Goal: Task Accomplishment & Management: Manage account settings

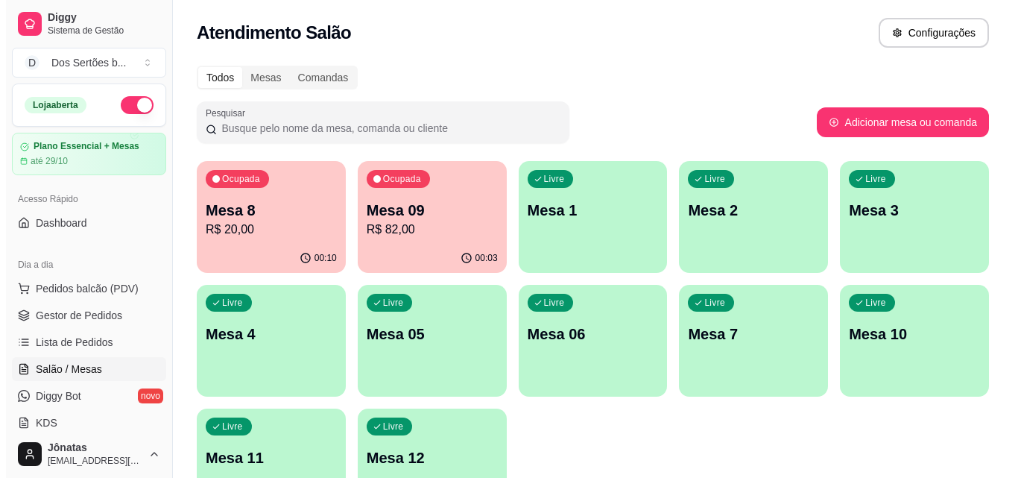
scroll to position [148, 0]
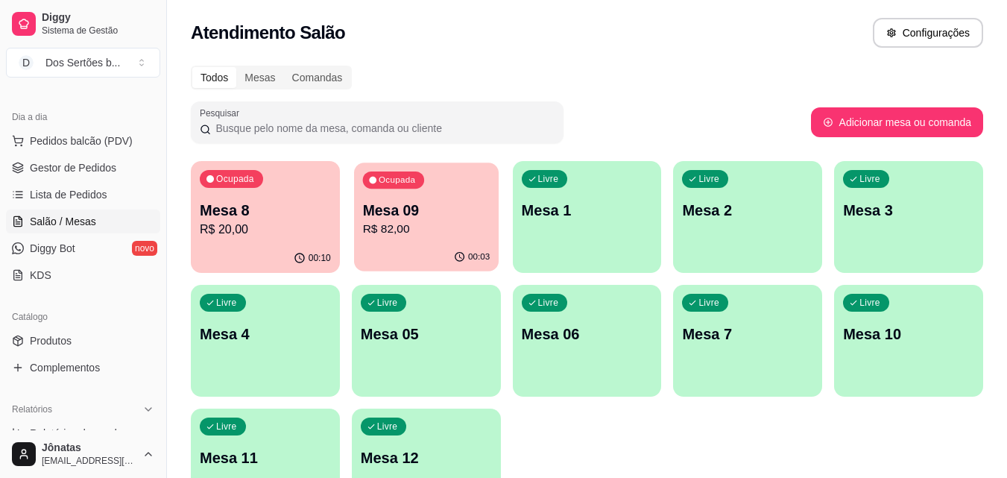
click at [419, 212] on p "Mesa 09" at bounding box center [425, 210] width 127 height 20
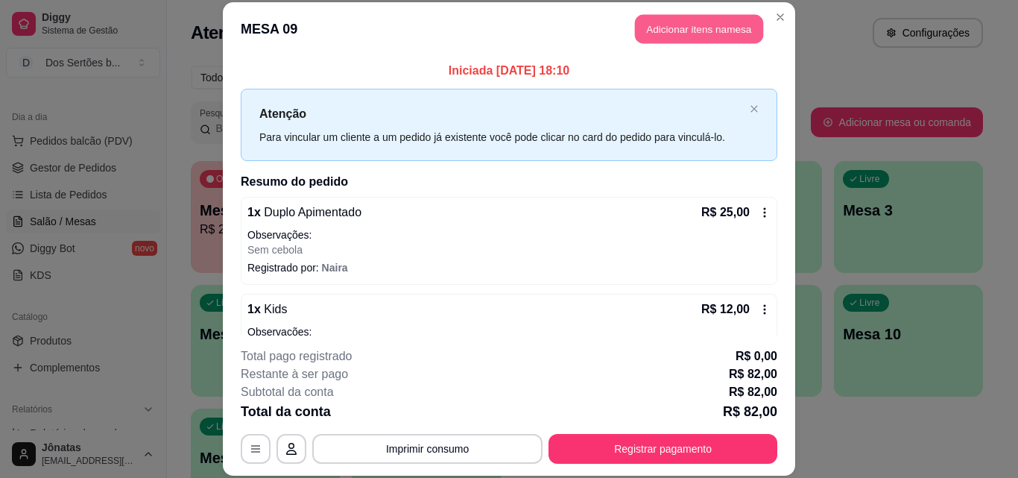
click at [655, 28] on button "Adicionar itens na mesa" at bounding box center [699, 29] width 128 height 29
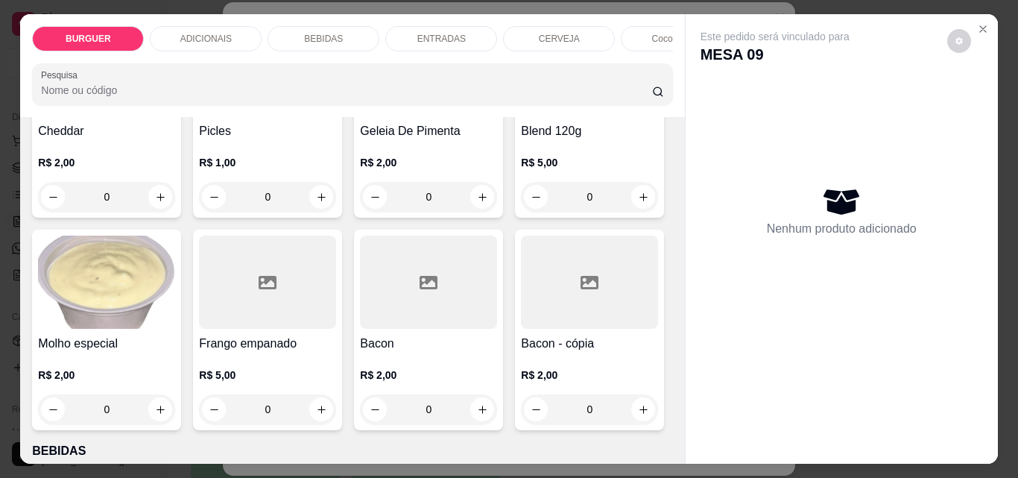
scroll to position [1064, 0]
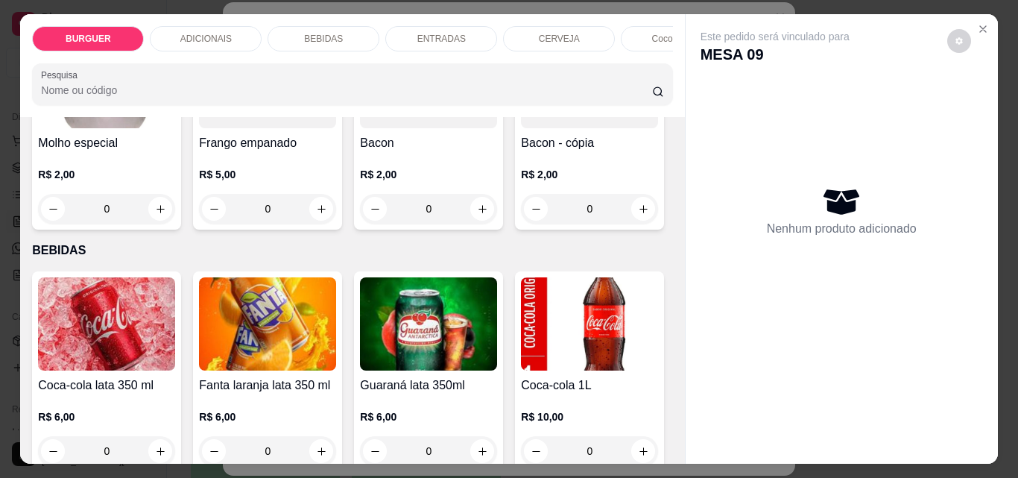
type input "1"
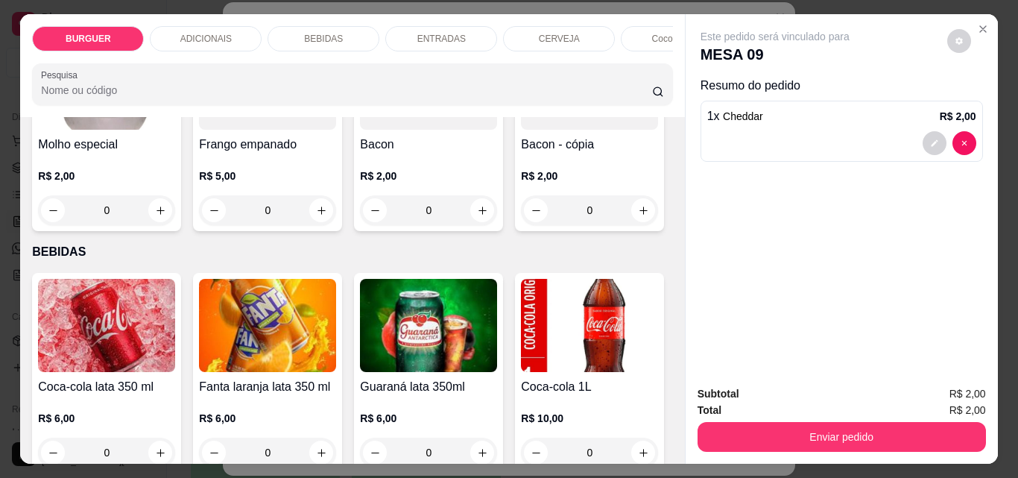
scroll to position [1065, 0]
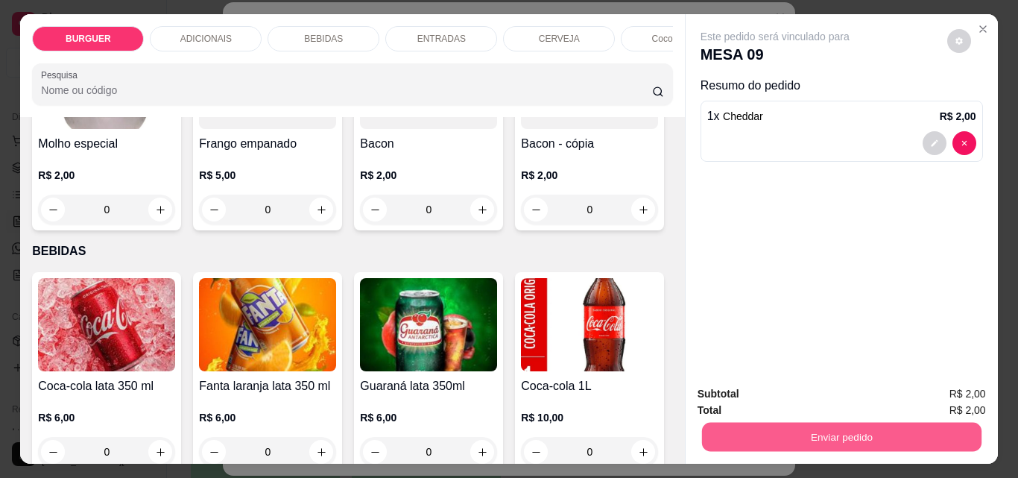
click at [820, 434] on button "Enviar pedido" at bounding box center [840, 436] width 279 height 29
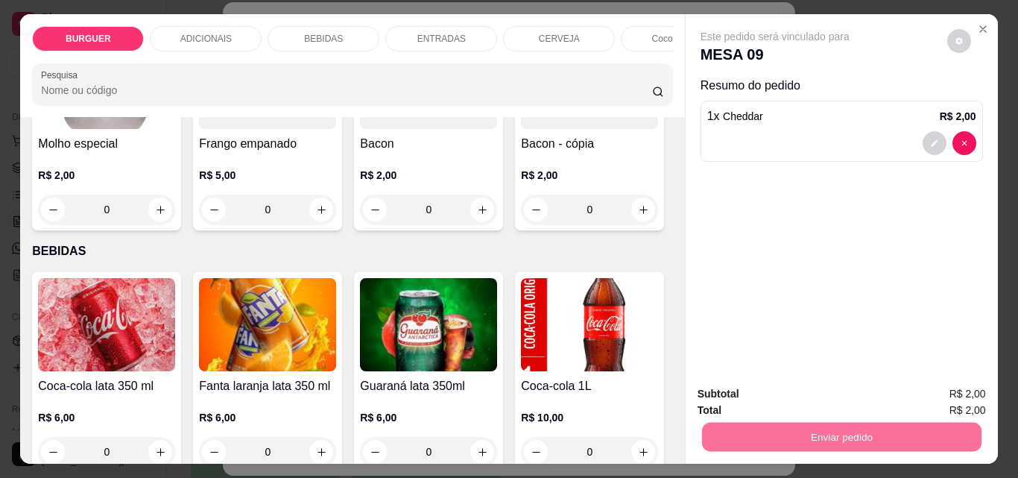
click at [943, 395] on button "Enviar pedido" at bounding box center [947, 394] width 84 height 28
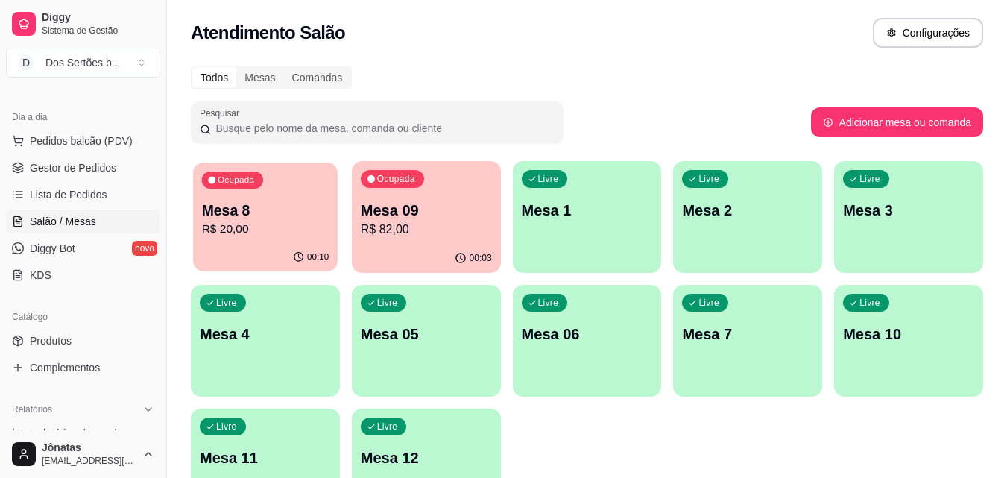
click at [267, 213] on p "Mesa 8" at bounding box center [265, 210] width 127 height 20
click at [244, 253] on div "00:17" at bounding box center [265, 257] width 145 height 28
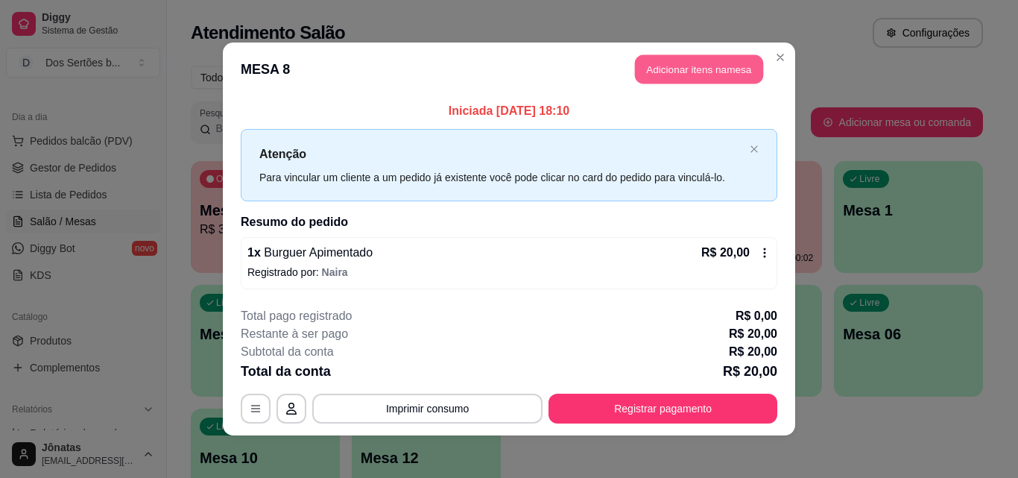
click at [670, 65] on button "Adicionar itens na mesa" at bounding box center [699, 69] width 128 height 29
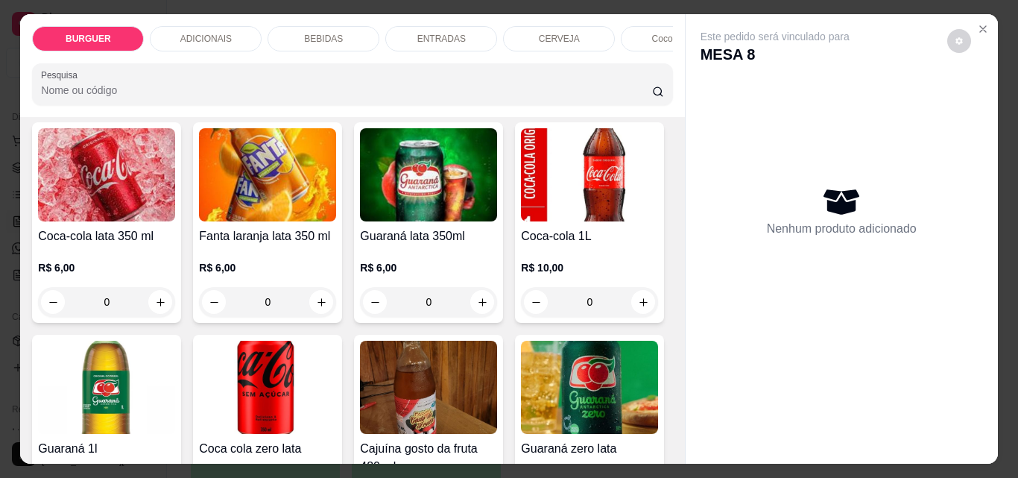
scroll to position [1372, 0]
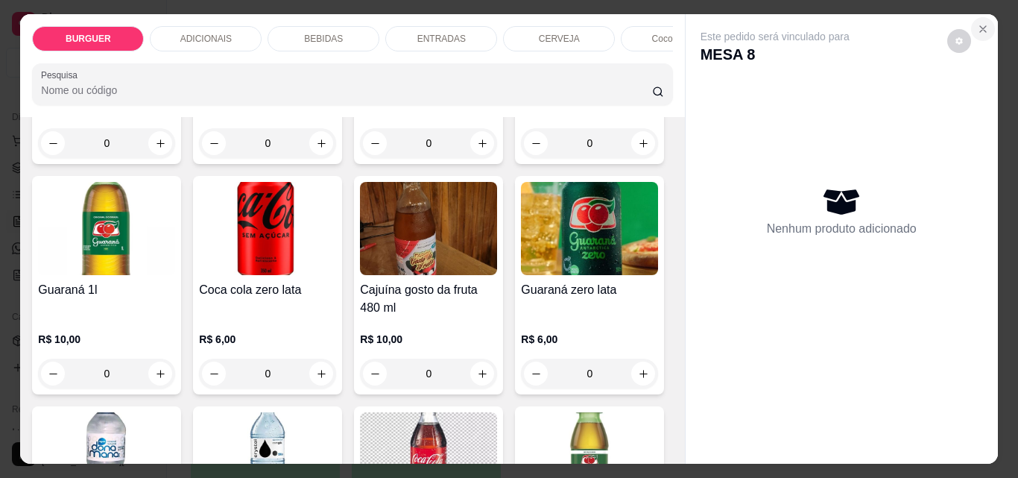
click at [978, 23] on icon "Close" at bounding box center [983, 29] width 12 height 12
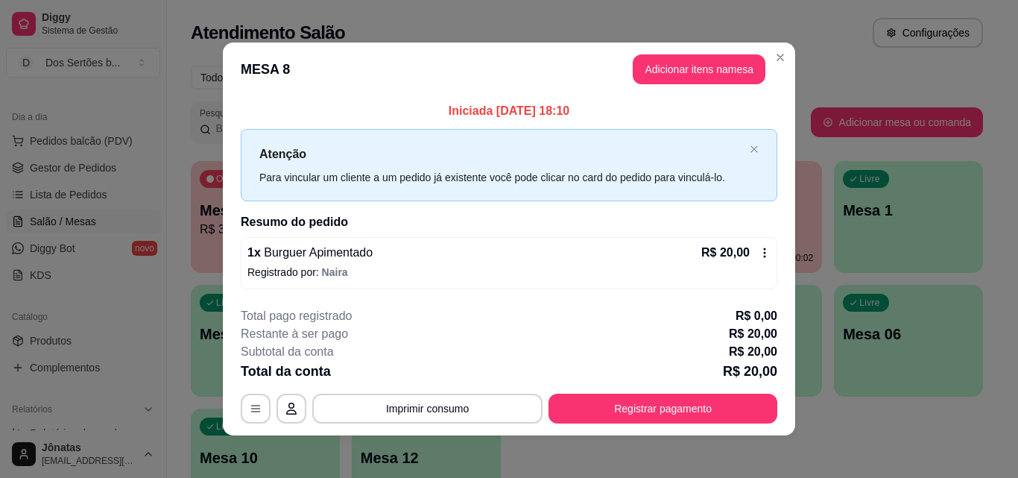
scroll to position [5, 0]
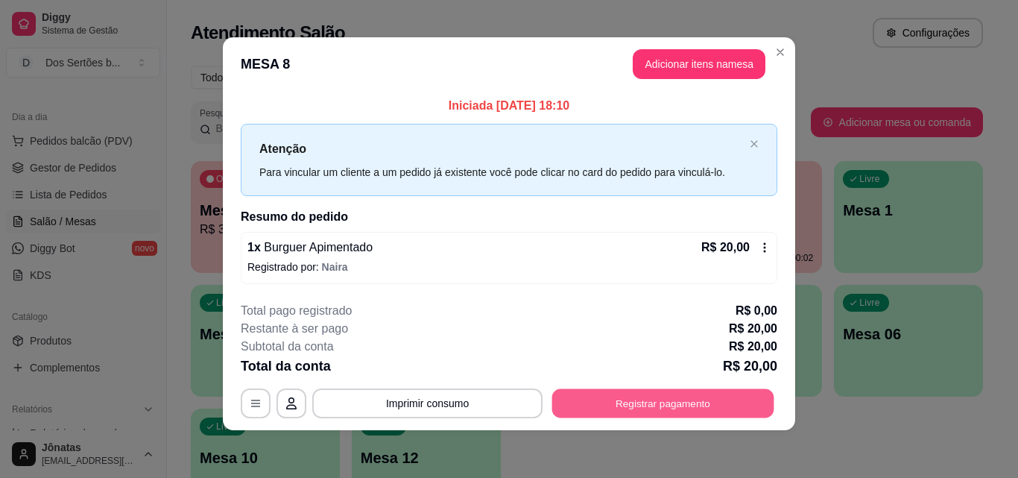
click at [631, 397] on button "Registrar pagamento" at bounding box center [663, 403] width 222 height 29
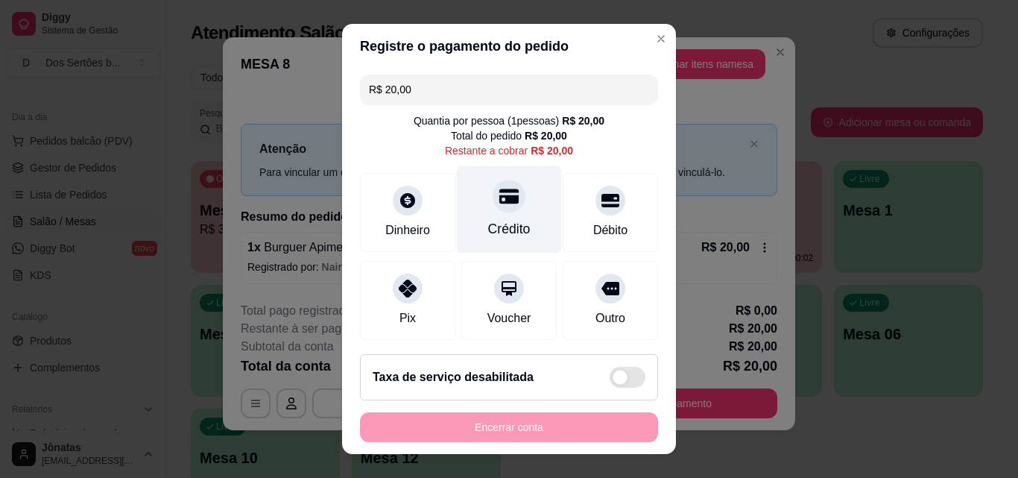
type input "R$ 0,00"
click at [480, 207] on div "Crédito" at bounding box center [509, 209] width 105 height 87
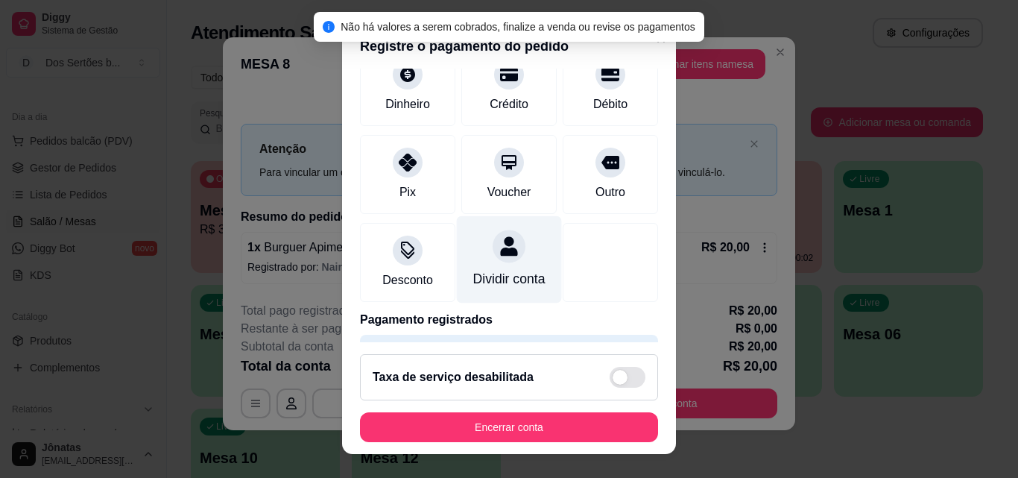
scroll to position [172, 0]
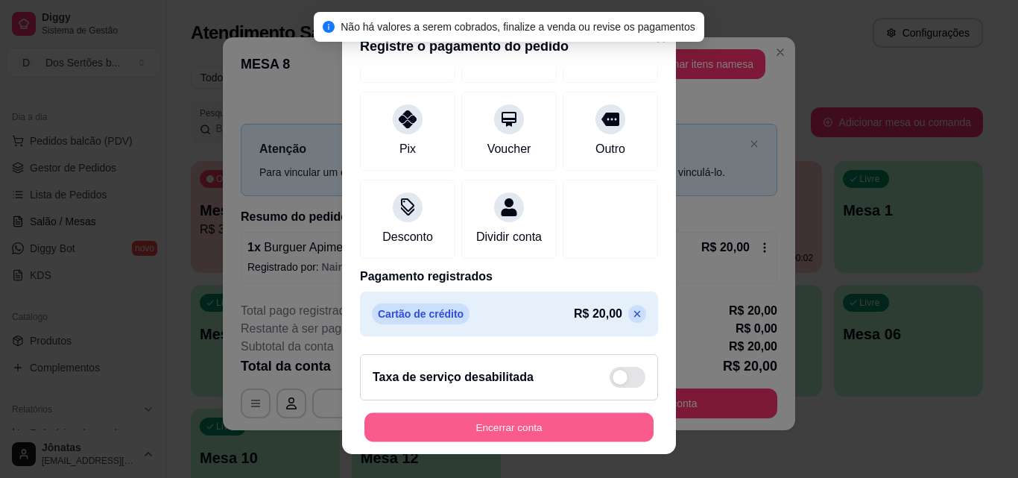
click at [494, 431] on button "Encerrar conta" at bounding box center [508, 427] width 289 height 29
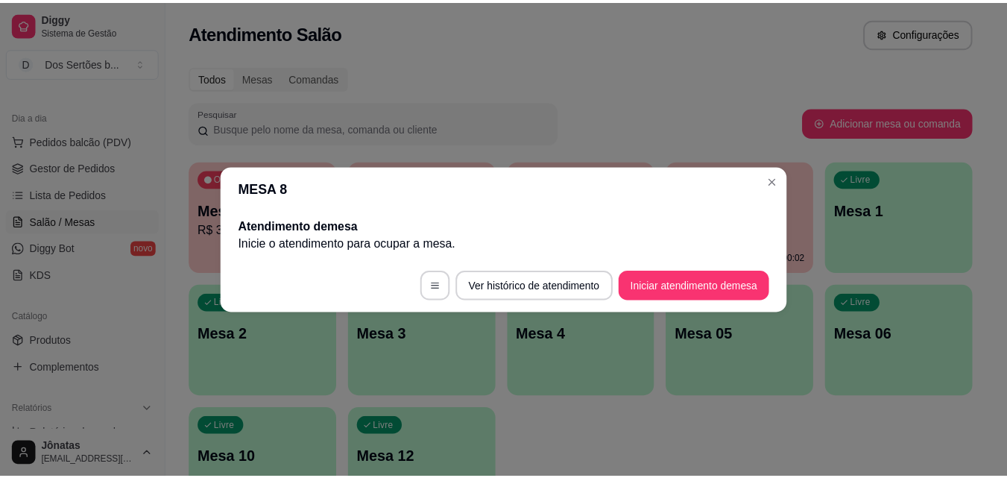
scroll to position [0, 0]
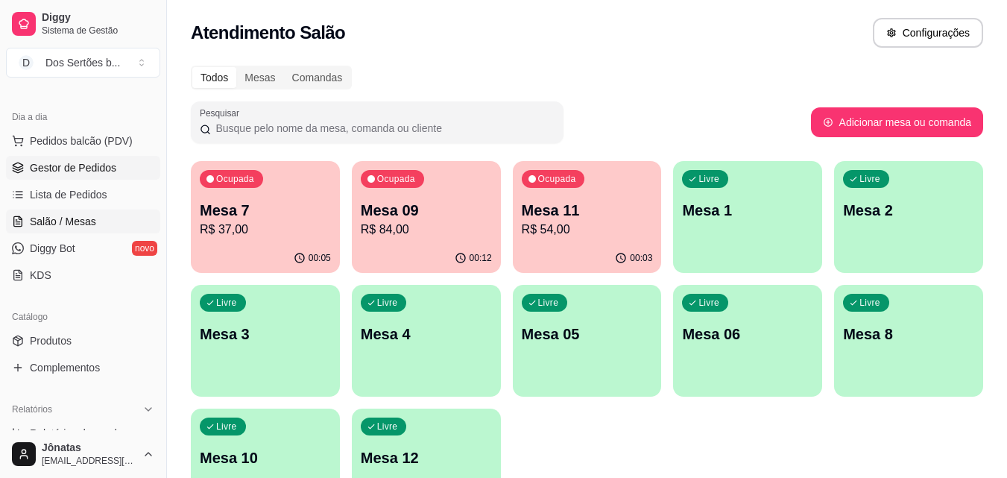
click at [44, 167] on span "Gestor de Pedidos" at bounding box center [73, 167] width 86 height 15
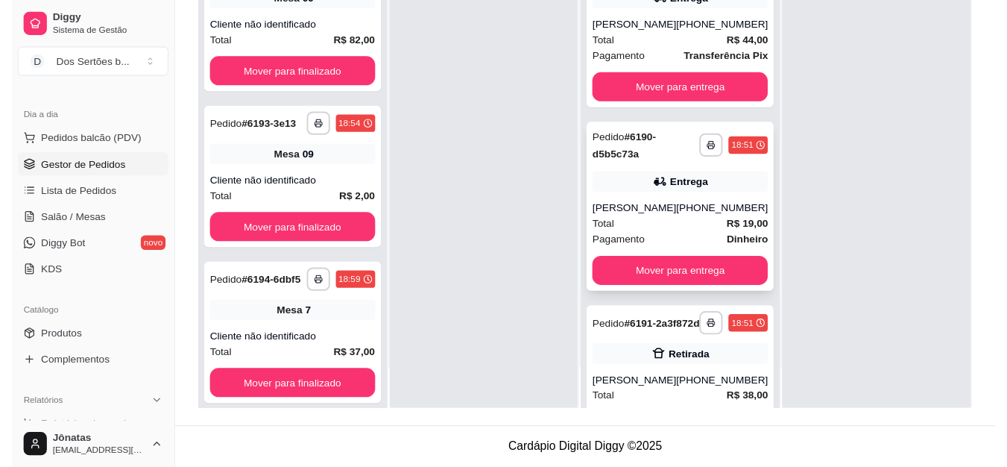
scroll to position [89, 0]
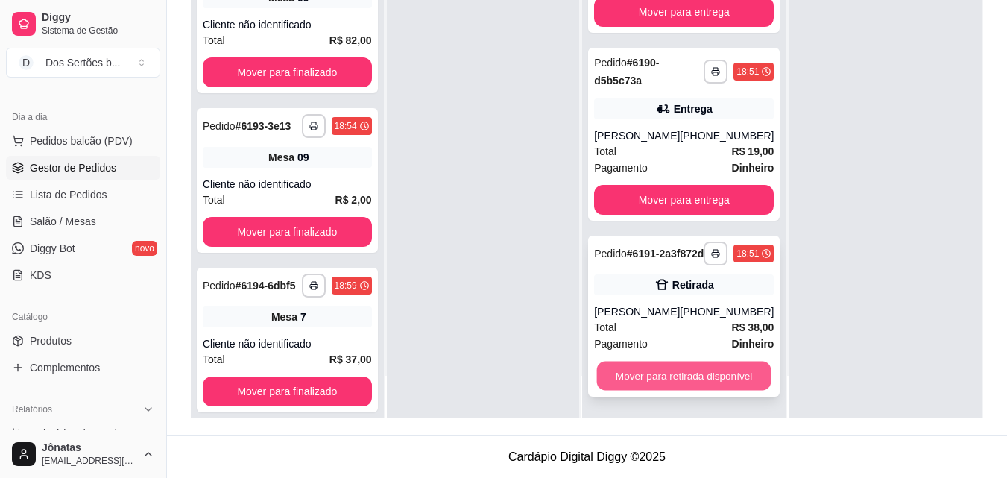
click at [659, 371] on button "Mover para retirada disponível" at bounding box center [684, 375] width 174 height 29
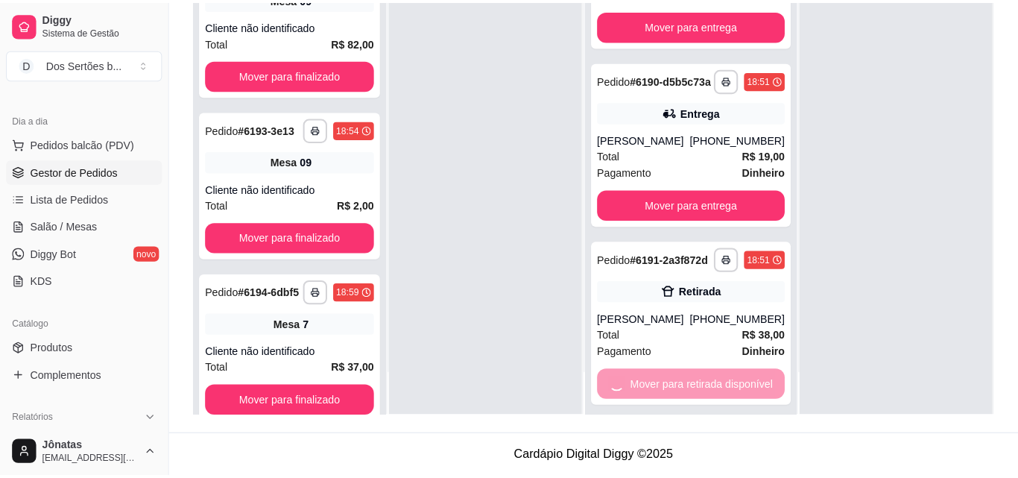
scroll to position [0, 0]
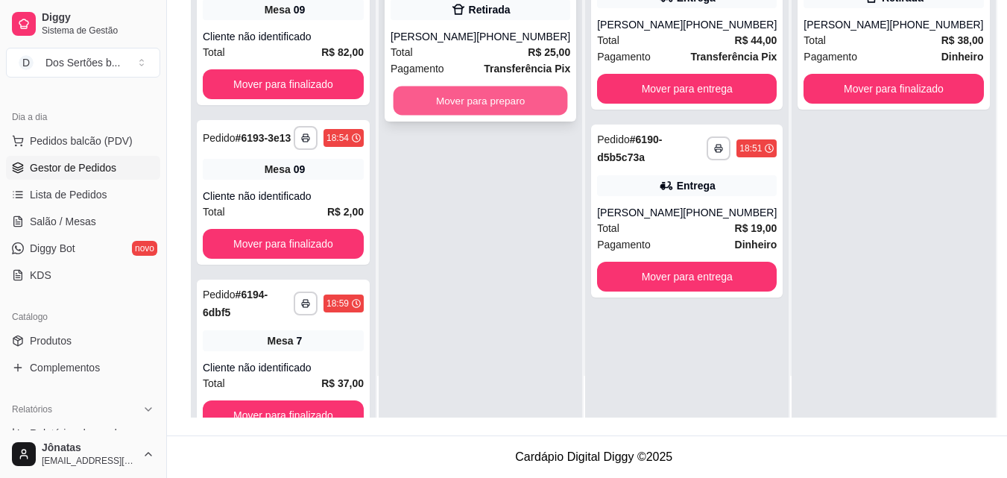
click at [460, 104] on button "Mover para preparo" at bounding box center [480, 100] width 174 height 29
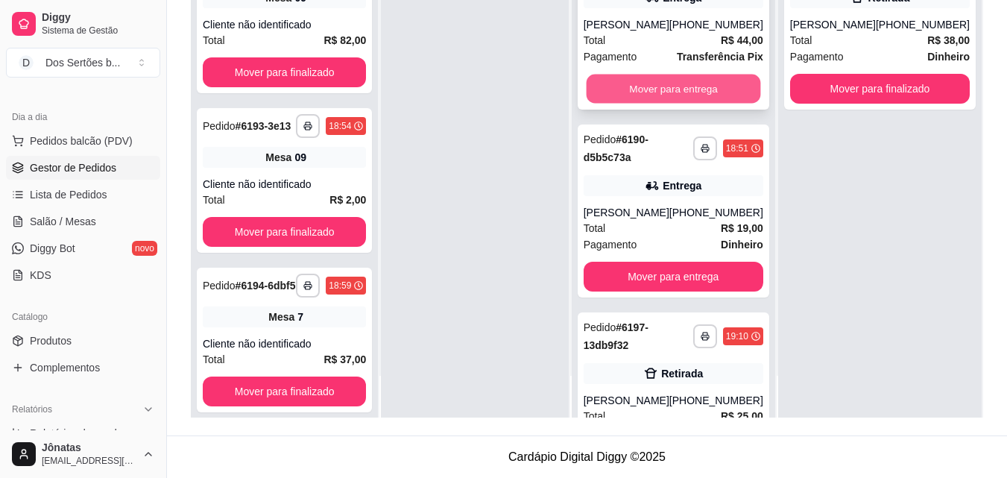
click at [650, 89] on button "Mover para entrega" at bounding box center [673, 89] width 174 height 29
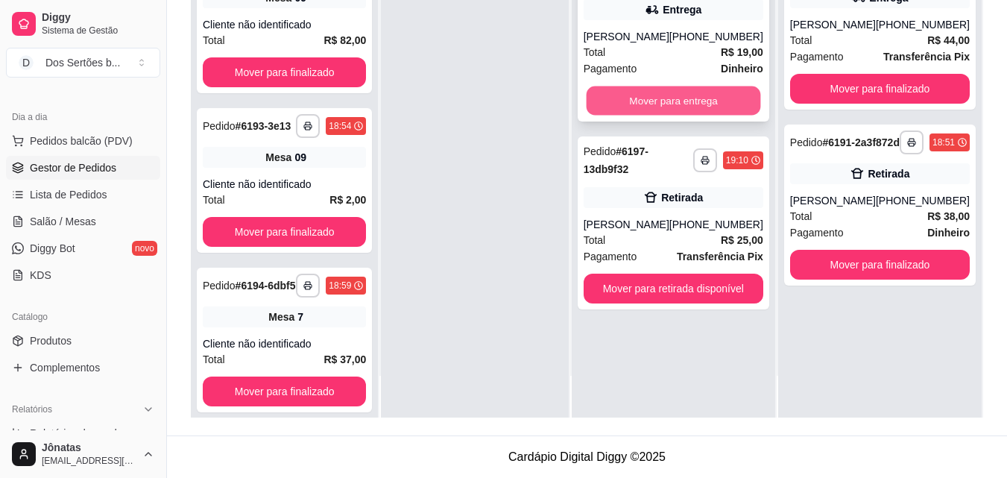
click at [661, 98] on button "Mover para entrega" at bounding box center [673, 100] width 174 height 29
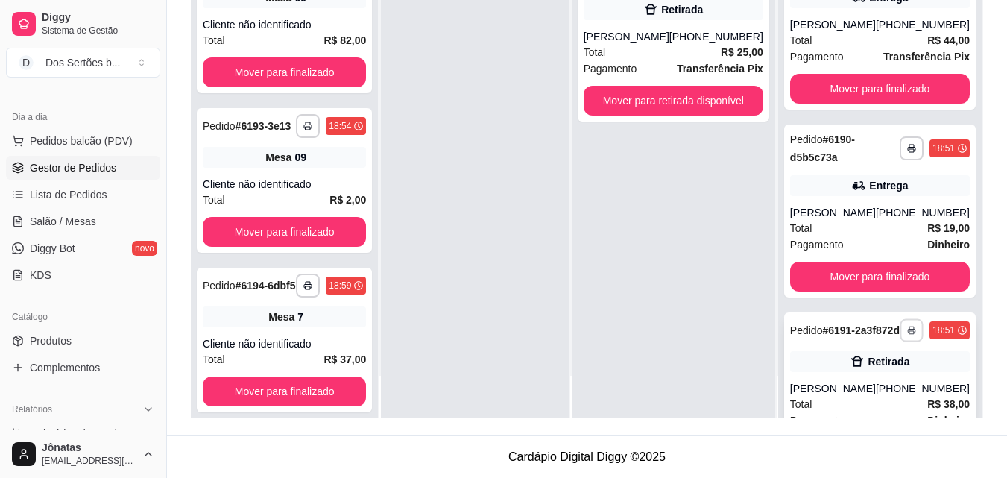
click at [899, 341] on button "button" at bounding box center [910, 329] width 23 height 23
click at [838, 196] on div "Entrega" at bounding box center [880, 185] width 180 height 21
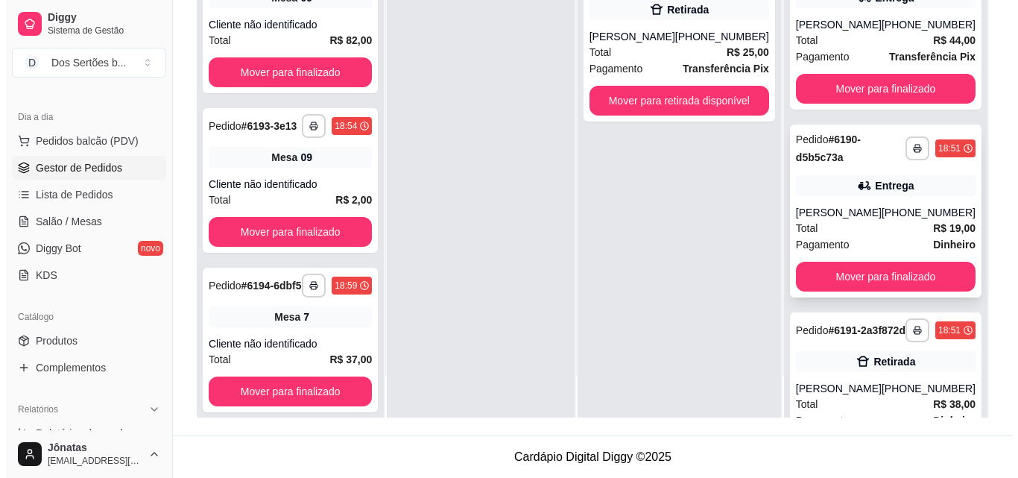
scroll to position [101, 0]
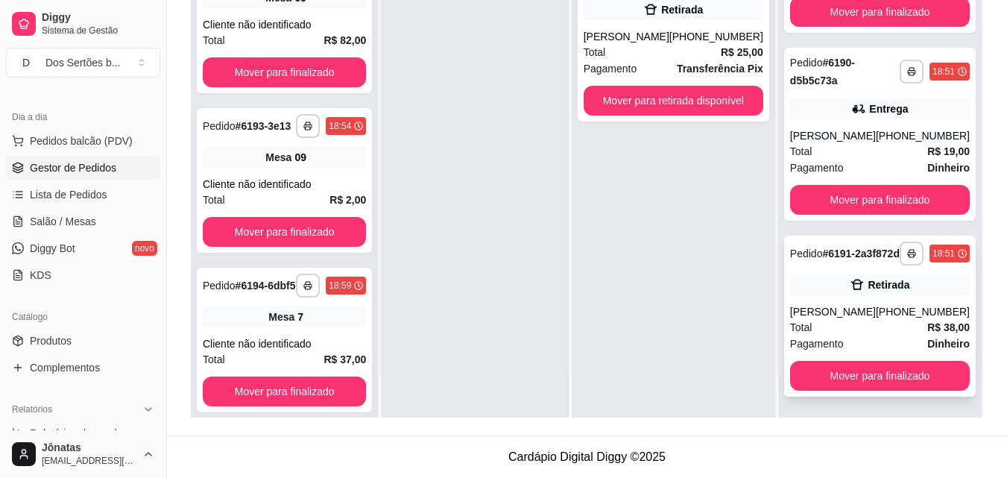
click at [873, 324] on div "Total R$ 38,00" at bounding box center [880, 327] width 180 height 16
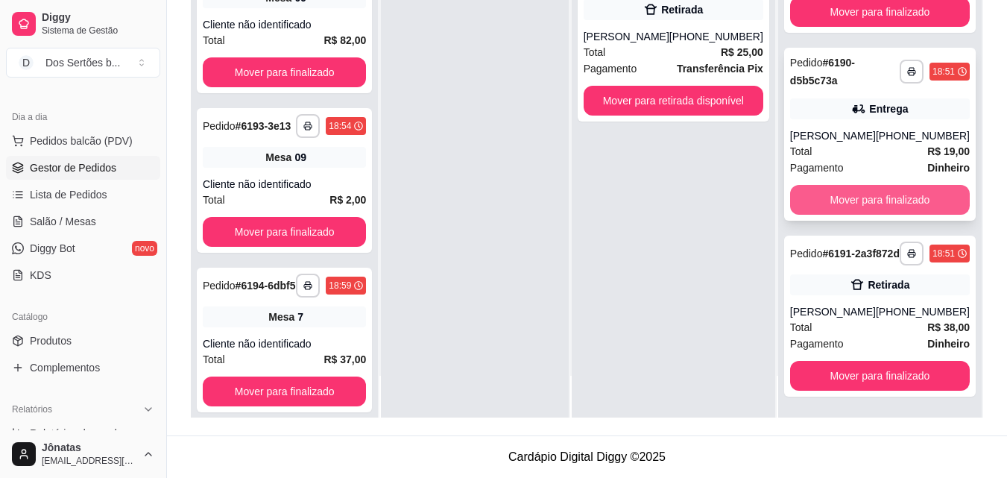
scroll to position [0, 0]
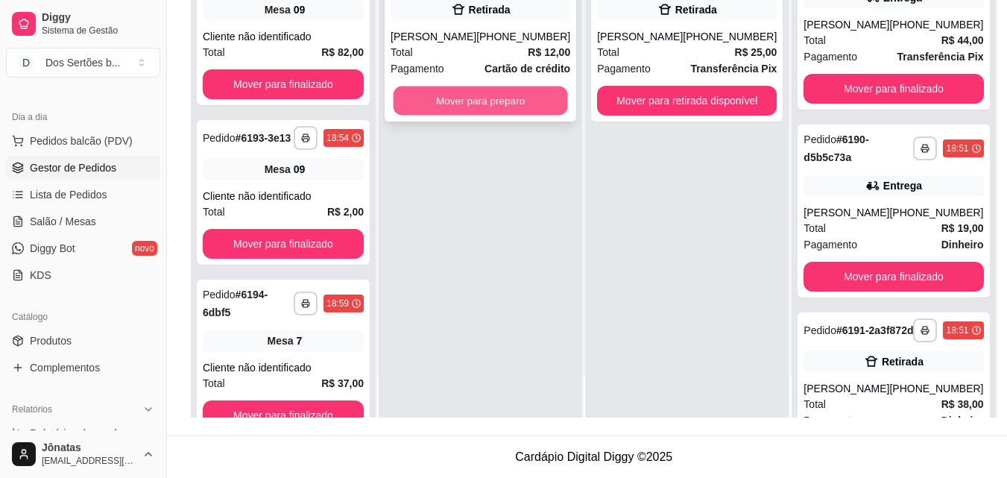
click at [470, 98] on button "Mover para preparo" at bounding box center [480, 100] width 174 height 29
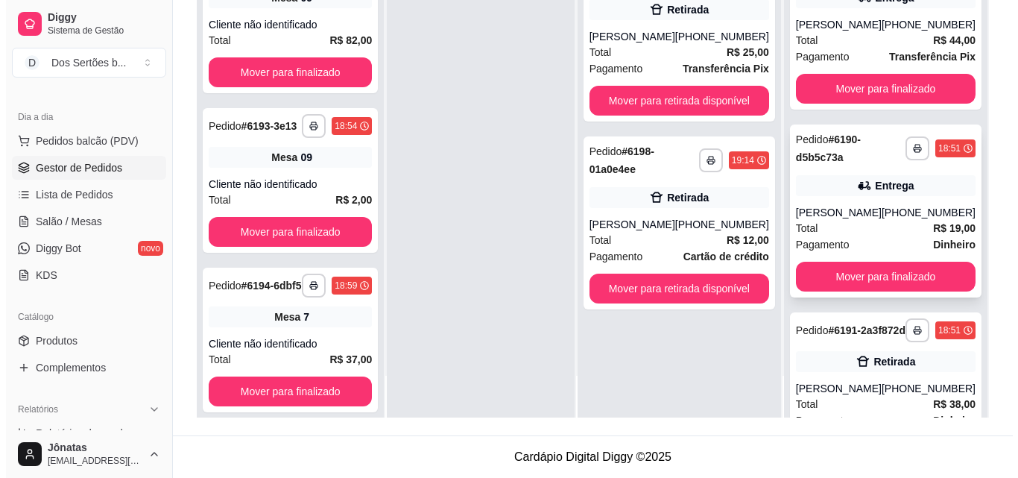
scroll to position [101, 0]
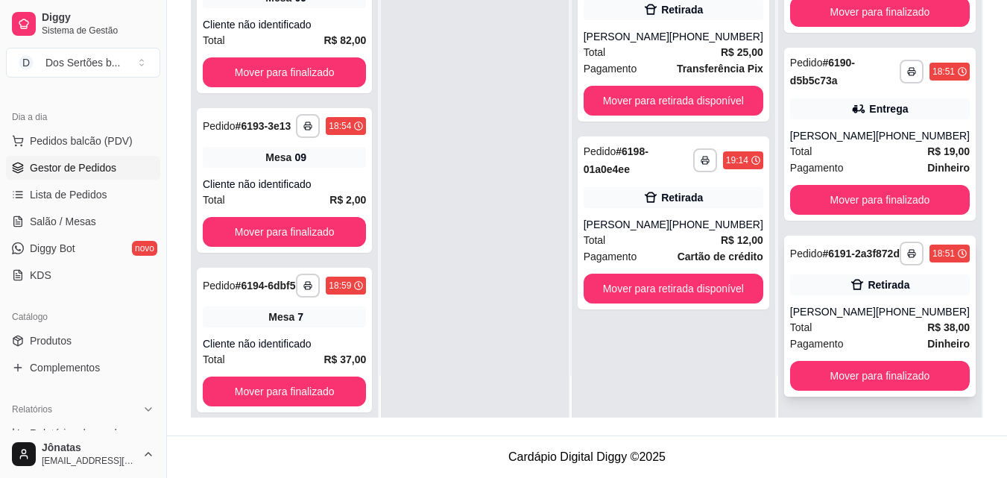
click at [838, 284] on div "Retirada" at bounding box center [880, 284] width 180 height 21
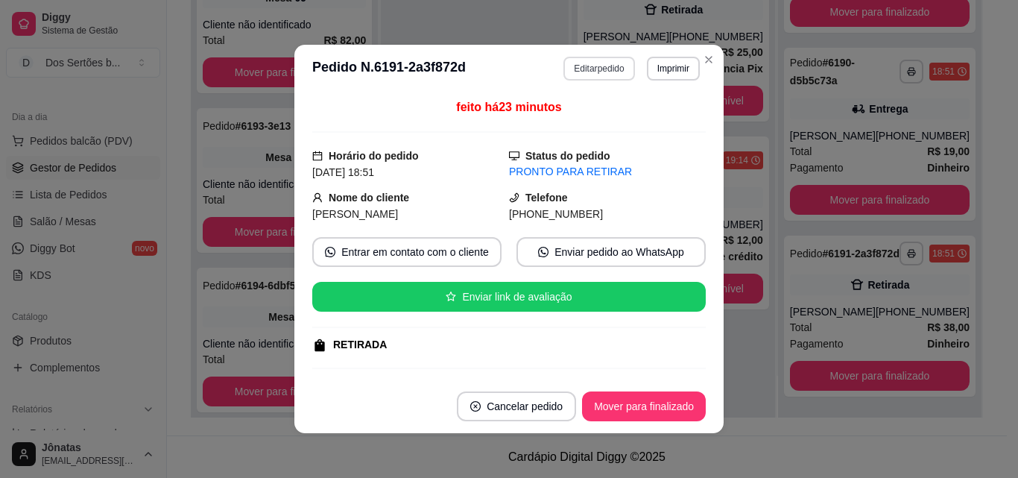
click at [600, 66] on button "Editar pedido" at bounding box center [598, 69] width 71 height 24
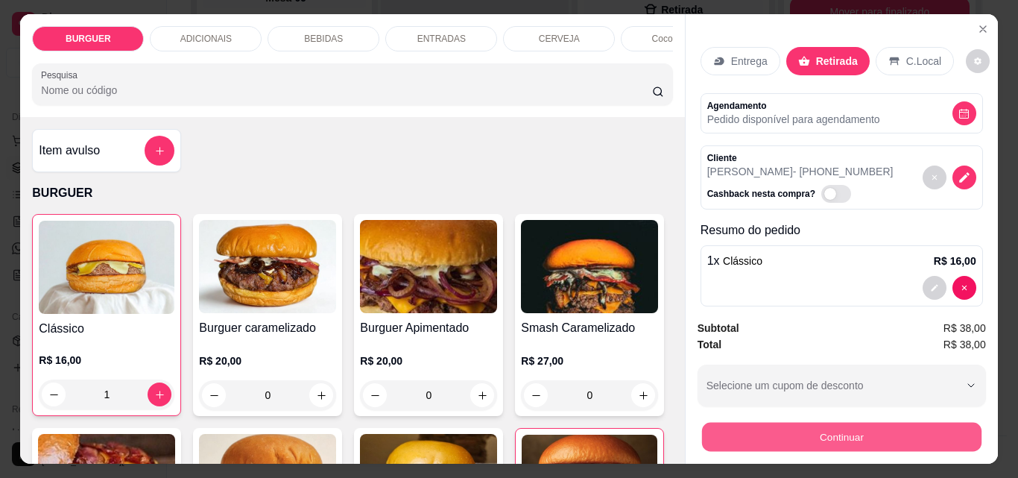
click at [779, 427] on button "Continuar" at bounding box center [840, 436] width 279 height 29
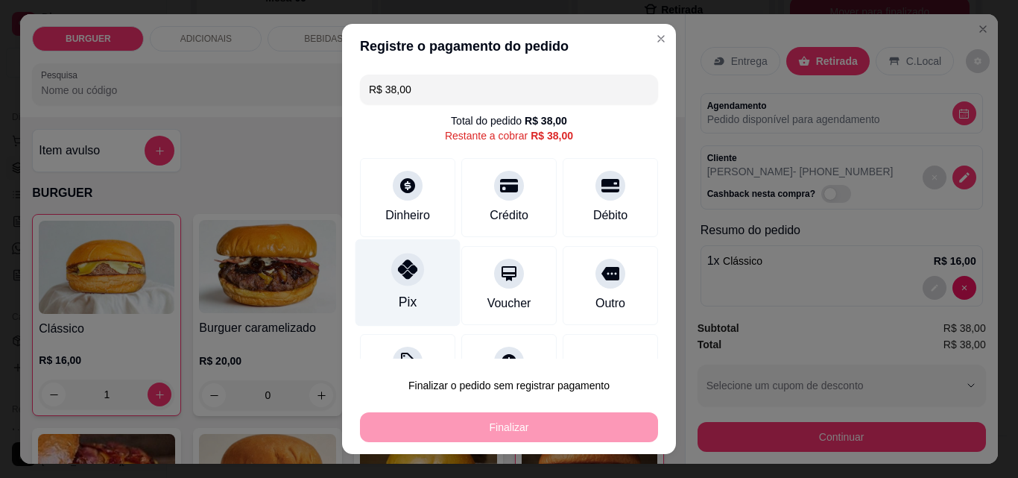
click at [393, 284] on div at bounding box center [407, 269] width 33 height 33
type input "R$ 0,00"
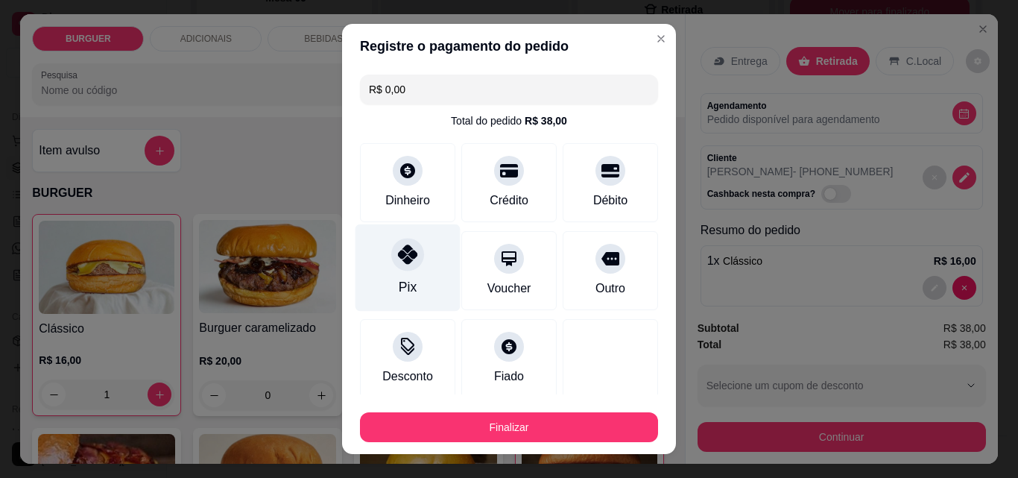
scroll to position [87, 0]
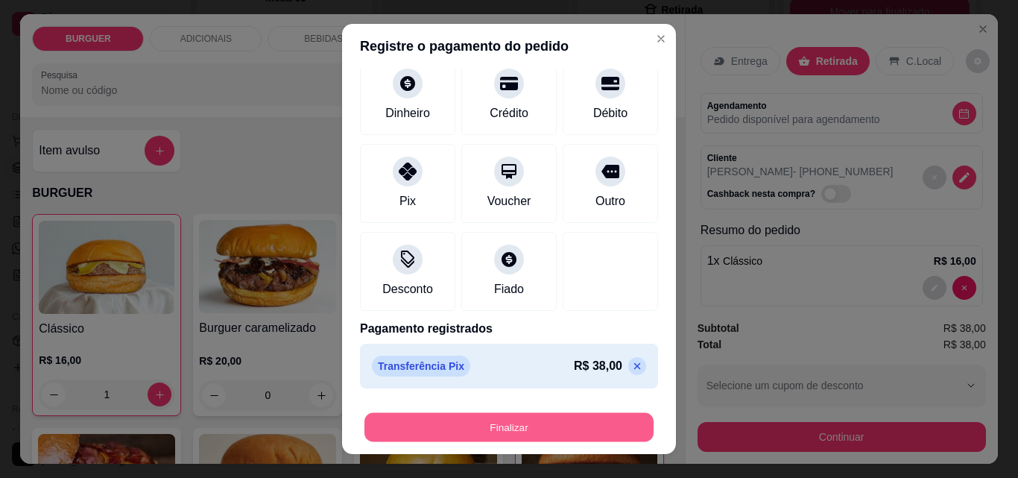
click at [562, 429] on button "Finalizar" at bounding box center [508, 427] width 289 height 29
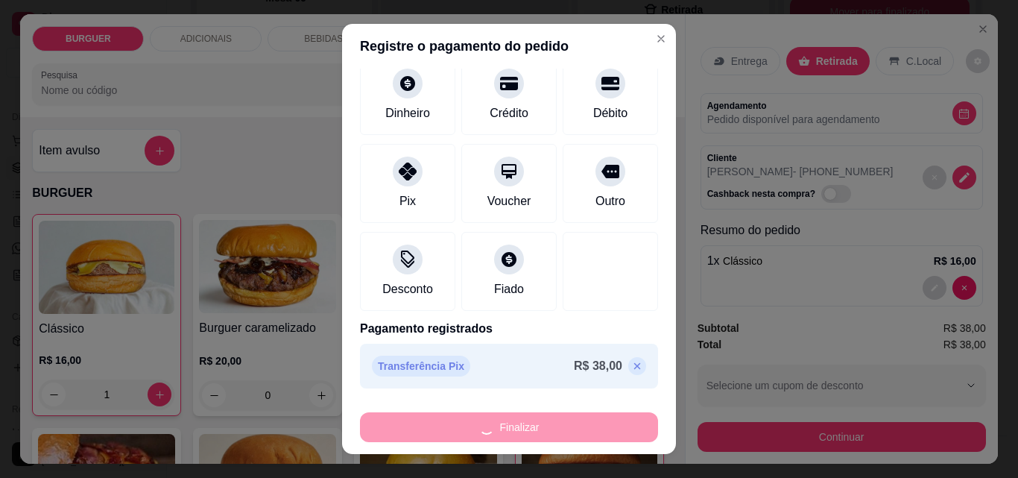
type input "0"
type input "-R$ 38,00"
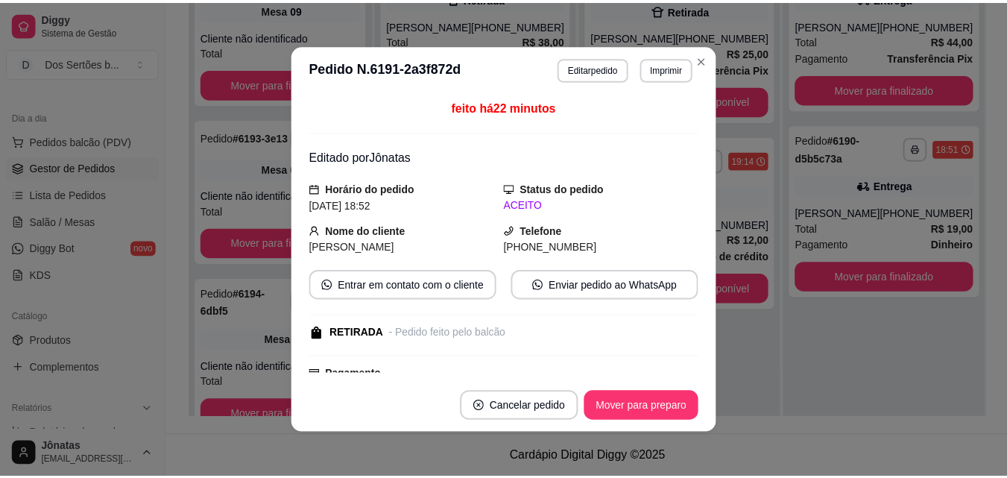
scroll to position [0, 0]
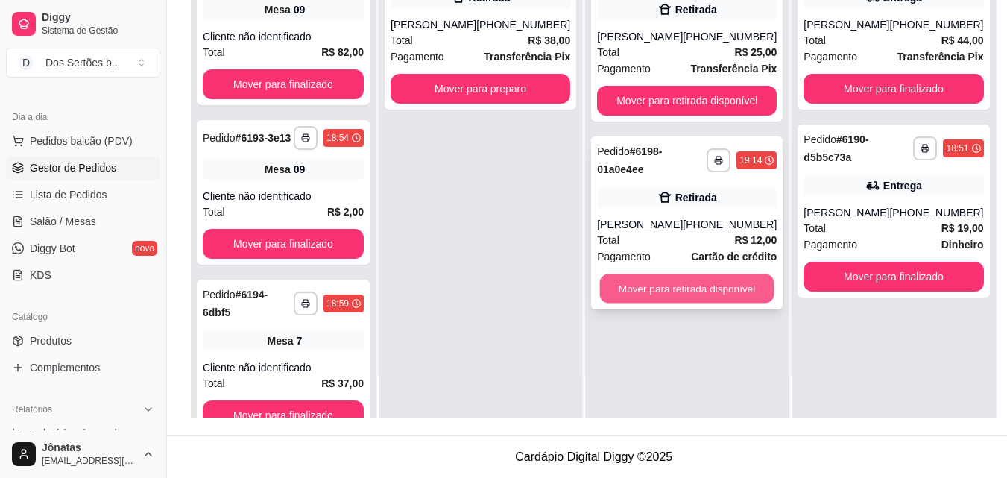
click at [657, 303] on button "Mover para retirada disponível" at bounding box center [687, 288] width 174 height 29
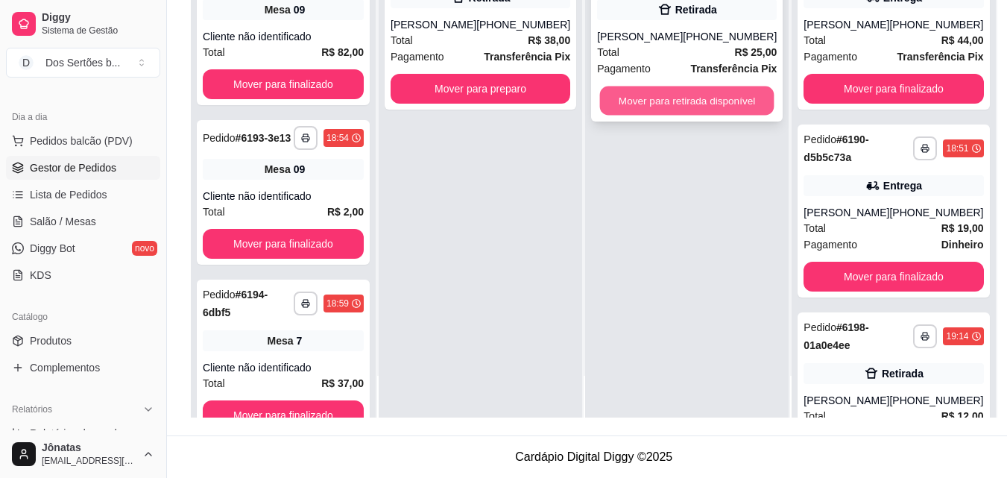
click at [624, 108] on button "Mover para retirada disponível" at bounding box center [687, 100] width 174 height 29
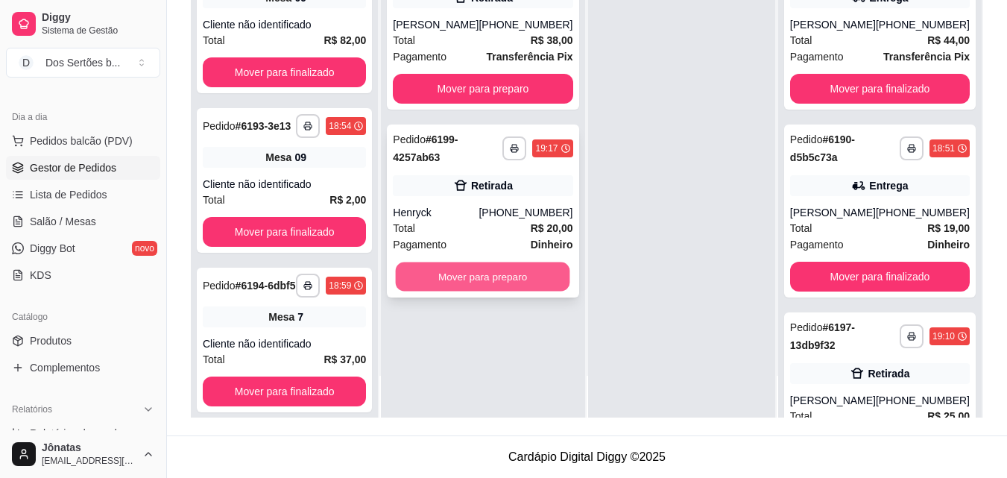
click at [466, 285] on button "Mover para preparo" at bounding box center [483, 276] width 174 height 29
click at [477, 291] on button "Mover para preparo" at bounding box center [483, 276] width 174 height 29
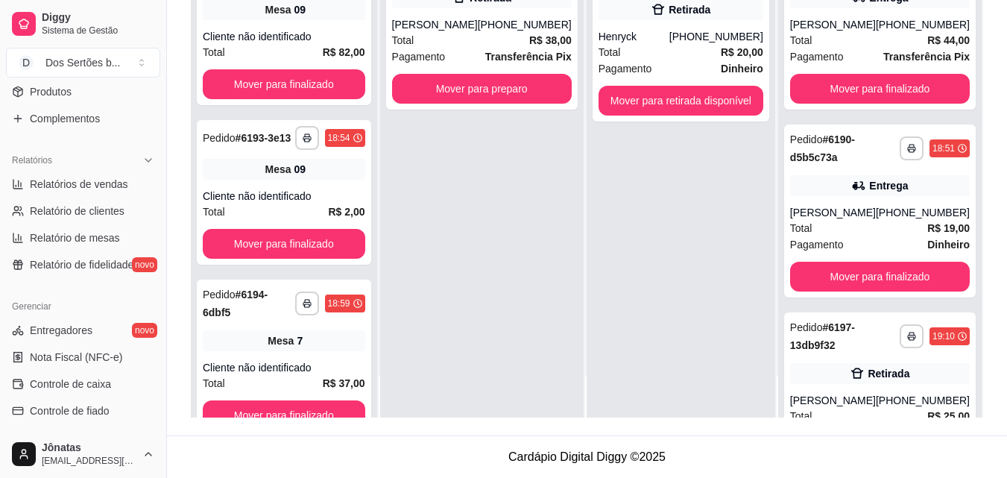
scroll to position [595, 0]
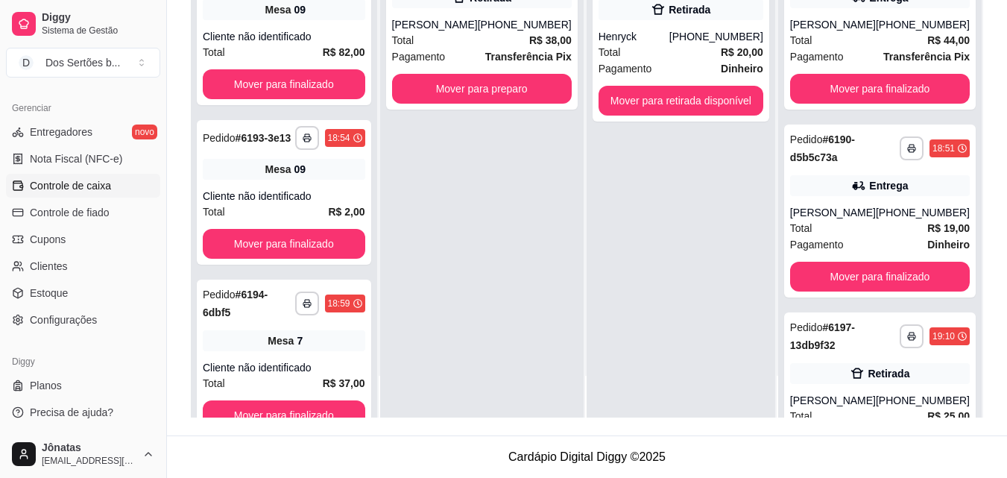
click at [77, 183] on span "Controle de caixa" at bounding box center [70, 185] width 81 height 15
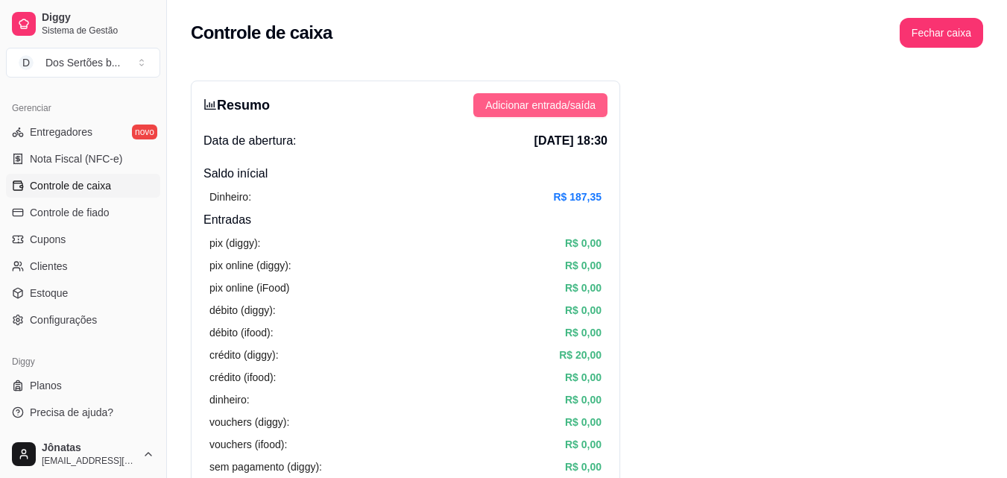
click at [513, 99] on span "Adicionar entrada/saída" at bounding box center [540, 105] width 110 height 16
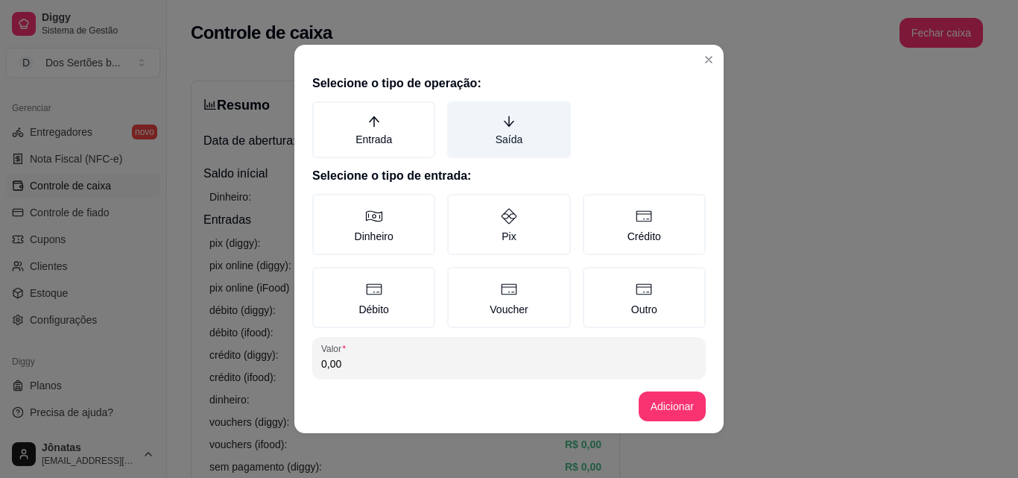
click at [537, 131] on label "Saída" at bounding box center [508, 129] width 123 height 57
click at [458, 113] on button "Saída" at bounding box center [452, 107] width 12 height 12
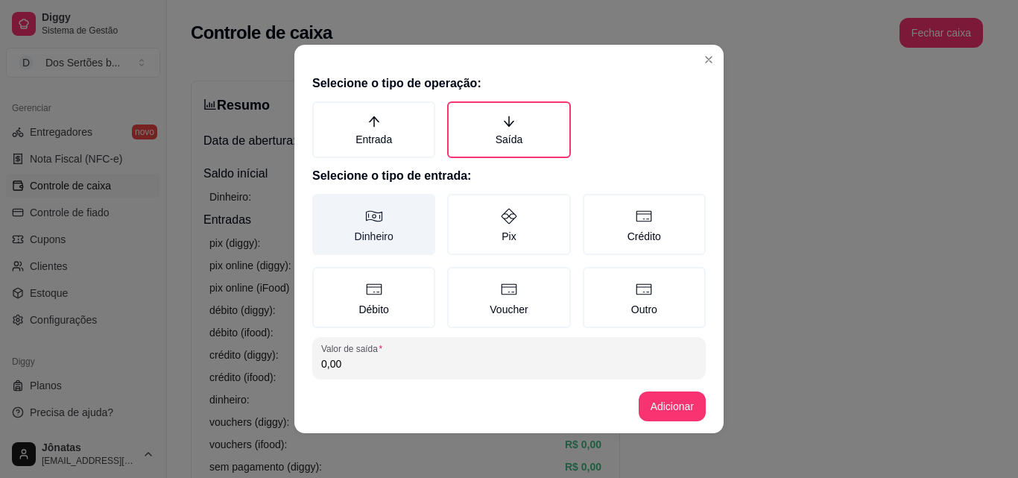
click at [370, 229] on label "Dinheiro" at bounding box center [373, 224] width 123 height 61
click at [323, 205] on button "Dinheiro" at bounding box center [318, 199] width 12 height 12
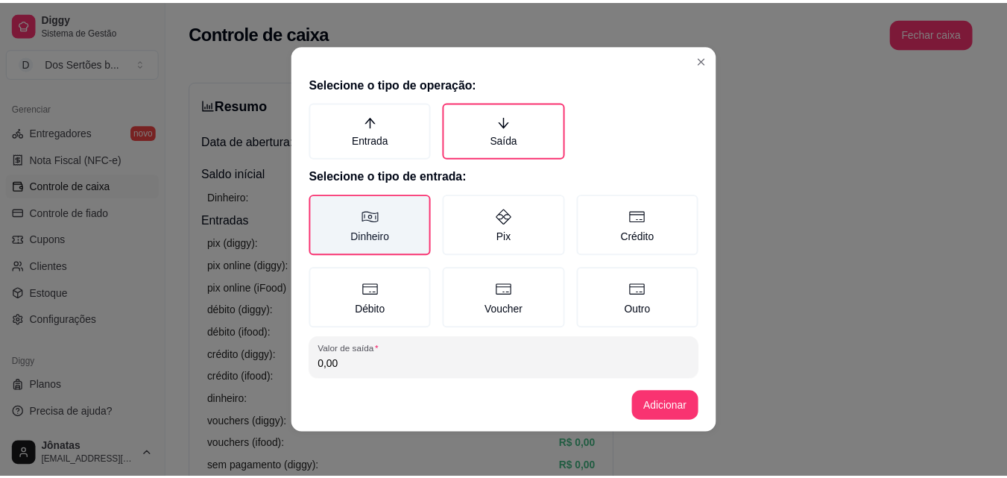
scroll to position [80, 0]
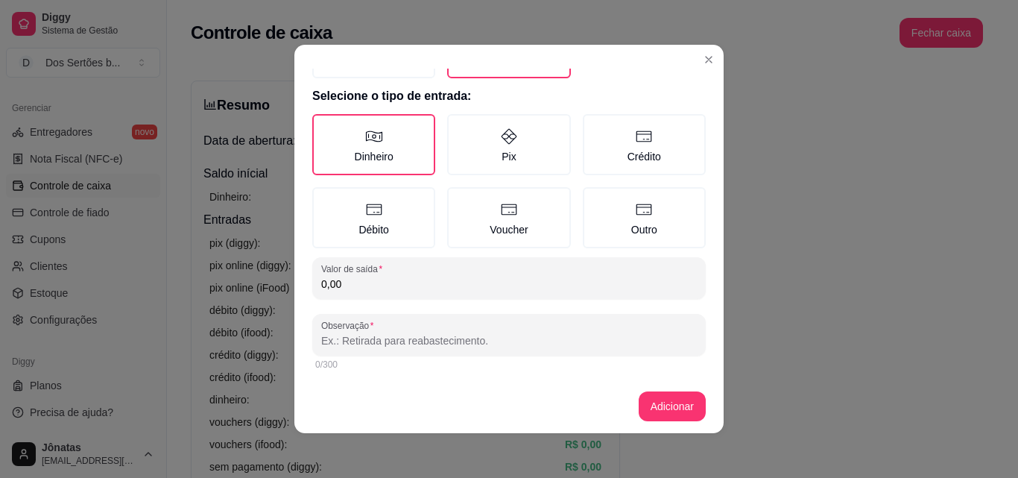
click at [358, 291] on input "0,00" at bounding box center [509, 283] width 376 height 15
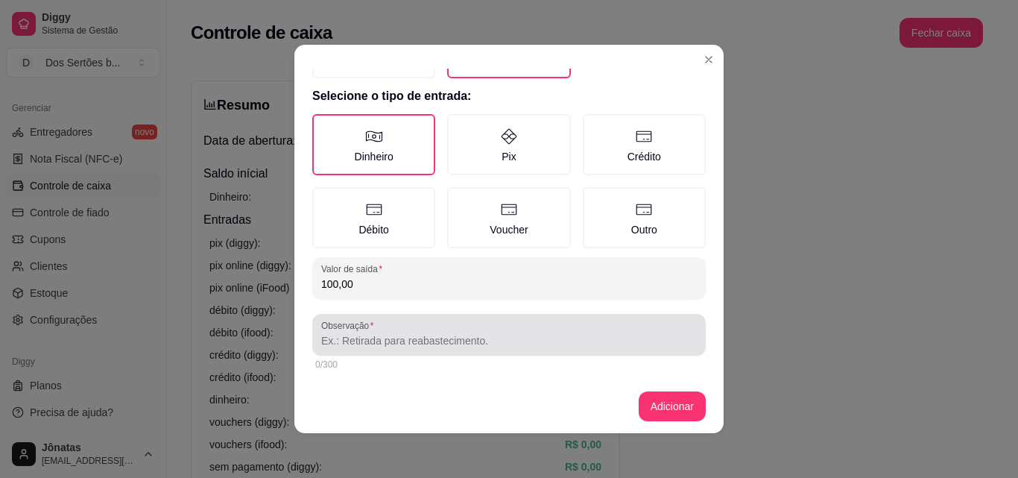
type input "100,00"
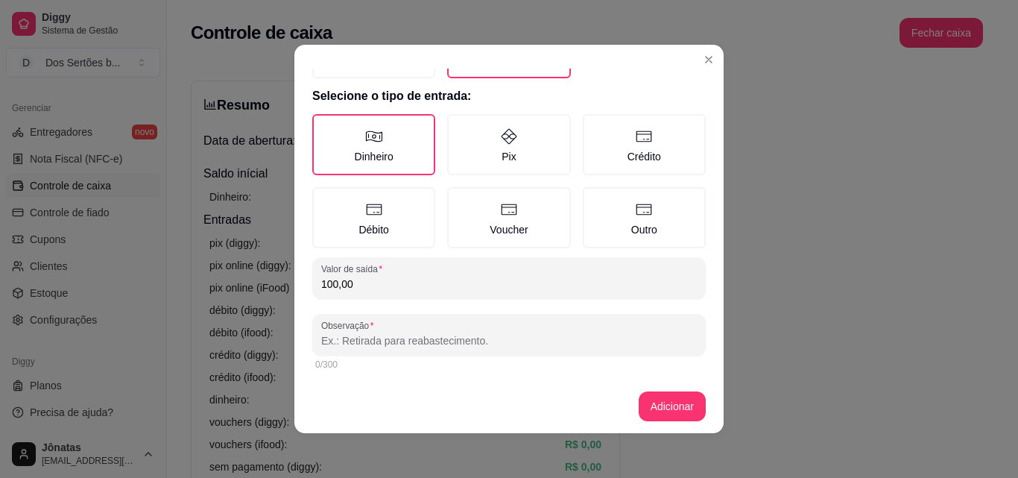
click at [352, 339] on input "Observação" at bounding box center [509, 340] width 376 height 15
type input "Jonatas"
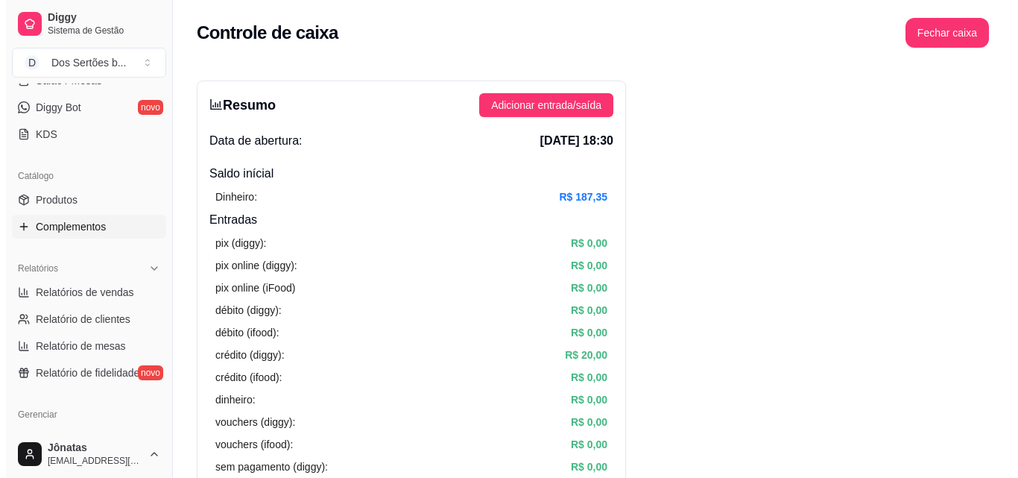
scroll to position [23, 0]
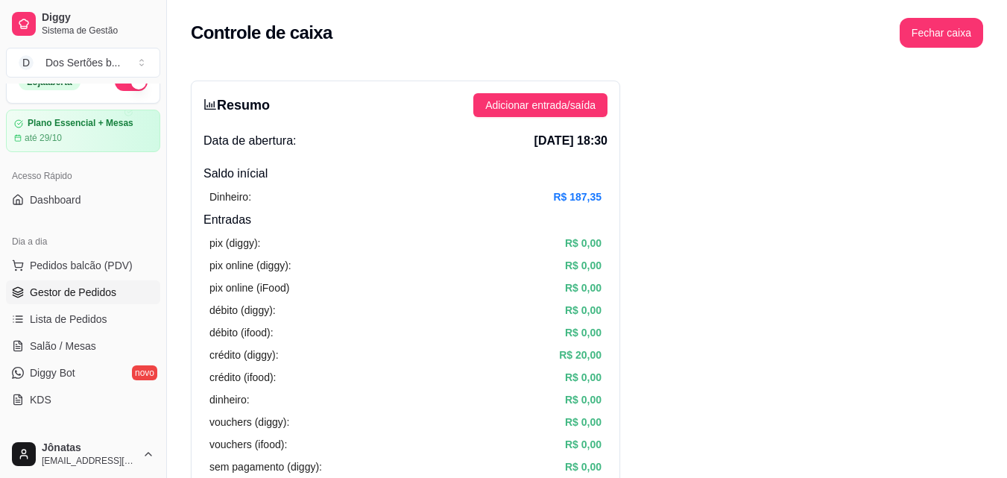
click at [46, 292] on span "Gestor de Pedidos" at bounding box center [73, 292] width 86 height 15
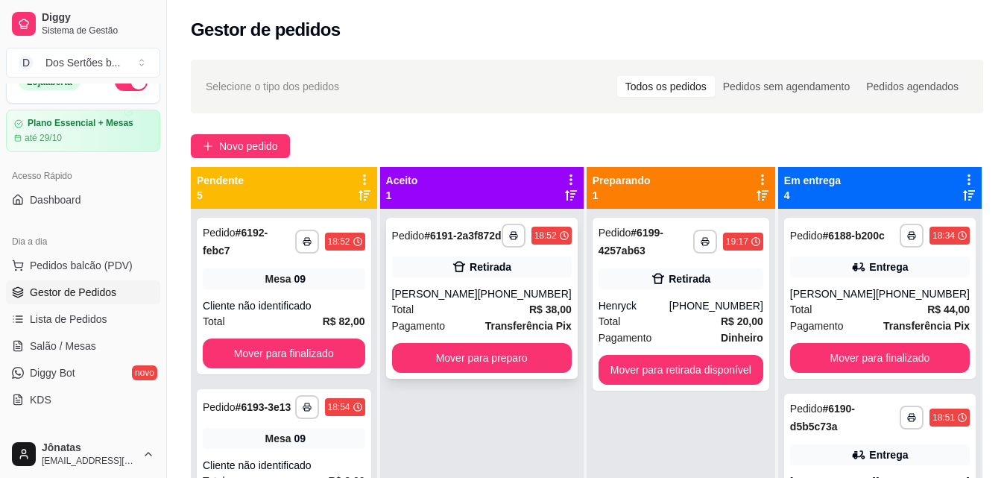
click at [515, 317] on div "Total R$ 38,00" at bounding box center [482, 309] width 180 height 16
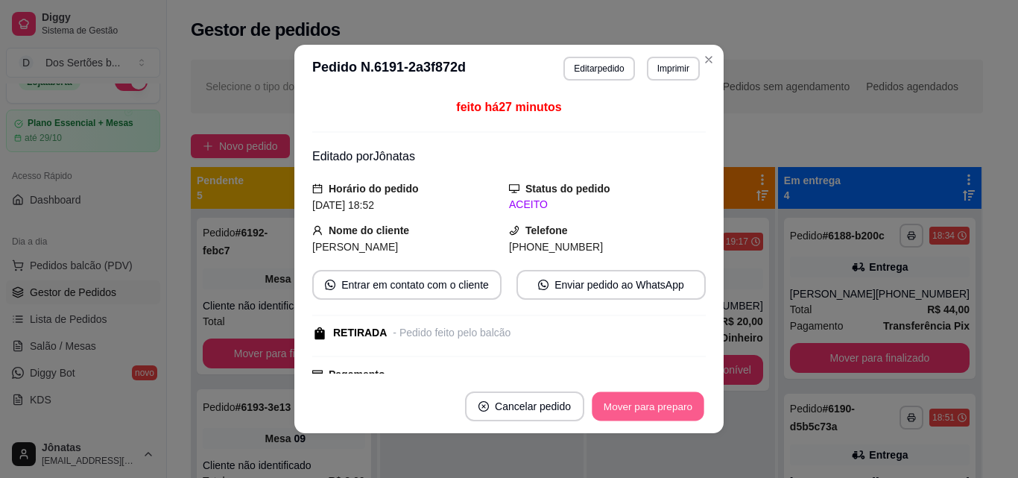
click at [649, 402] on button "Mover para preparo" at bounding box center [648, 406] width 112 height 29
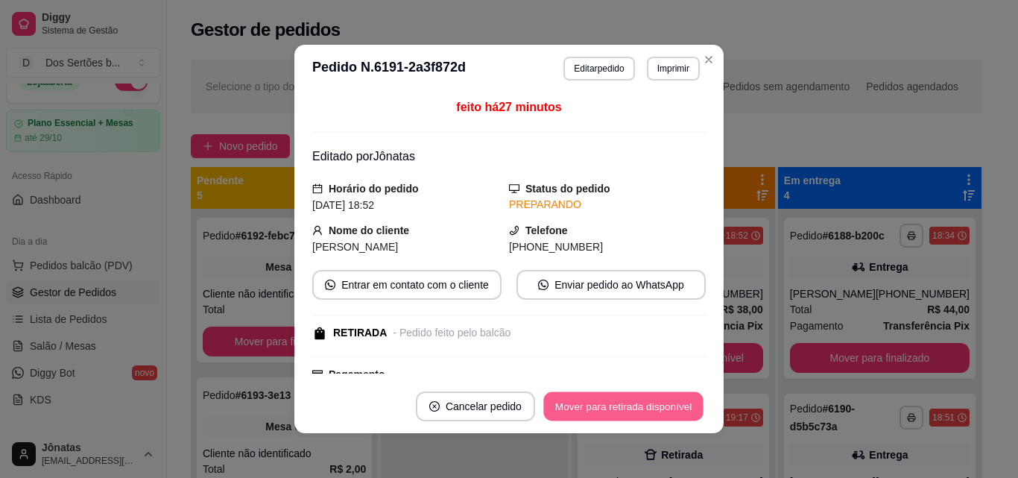
click at [649, 402] on button "Mover para retirada disponível" at bounding box center [622, 406] width 159 height 29
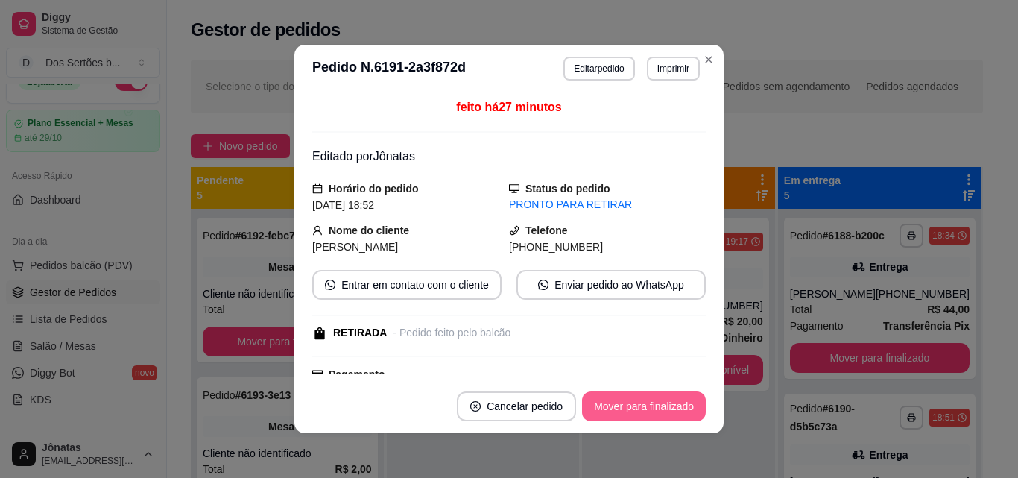
click at [649, 402] on button "Mover para finalizado" at bounding box center [644, 406] width 124 height 30
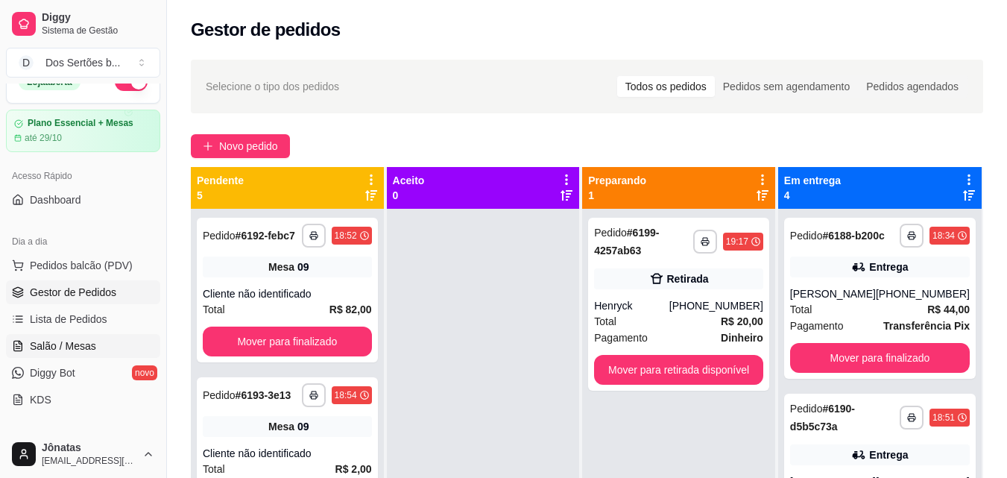
click at [31, 343] on span "Salão / Mesas" at bounding box center [63, 345] width 66 height 15
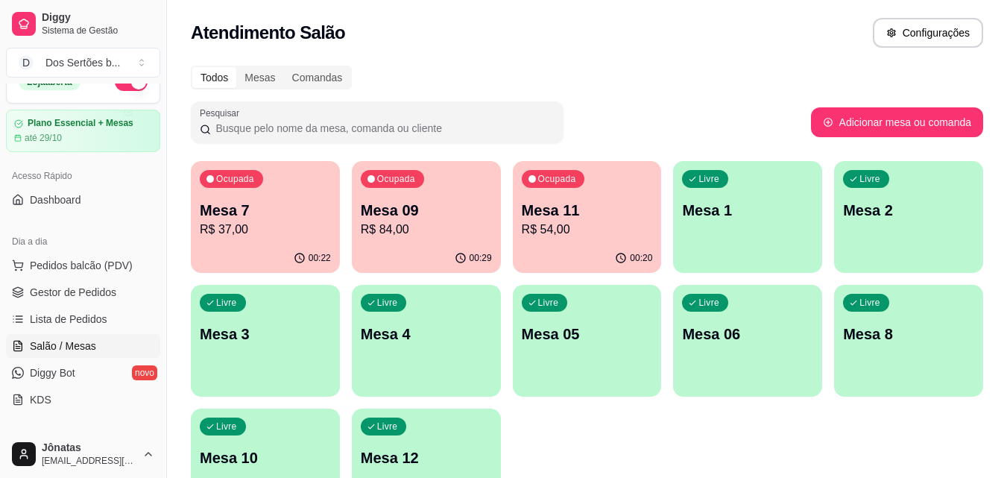
click at [439, 225] on p "R$ 84,00" at bounding box center [426, 230] width 131 height 18
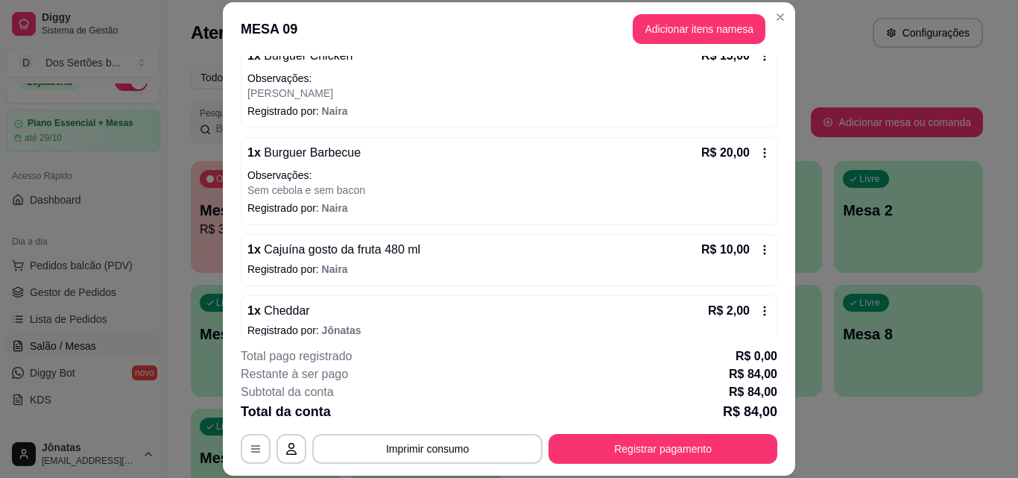
scroll to position [368, 0]
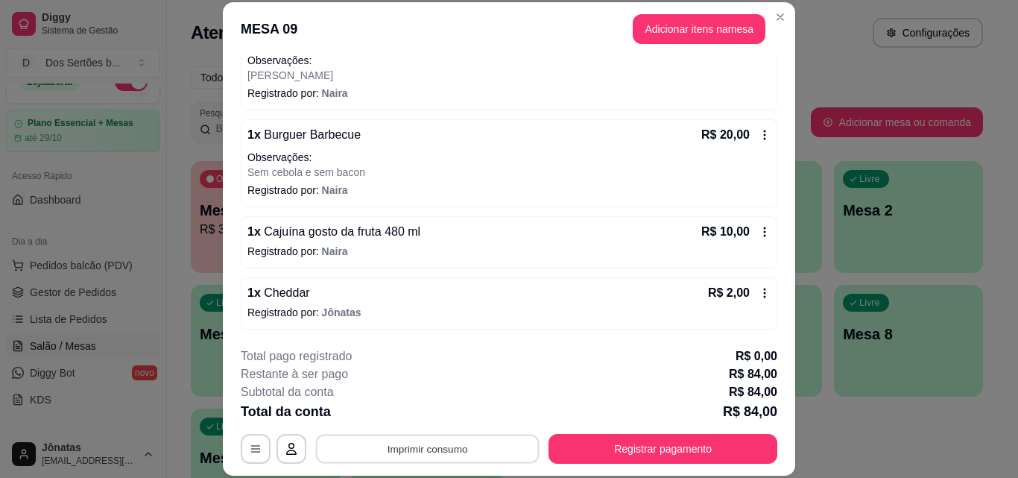
click at [486, 449] on button "Imprimir consumo" at bounding box center [428, 448] width 224 height 29
click at [433, 411] on button "IMPRESSORA" at bounding box center [426, 413] width 104 height 23
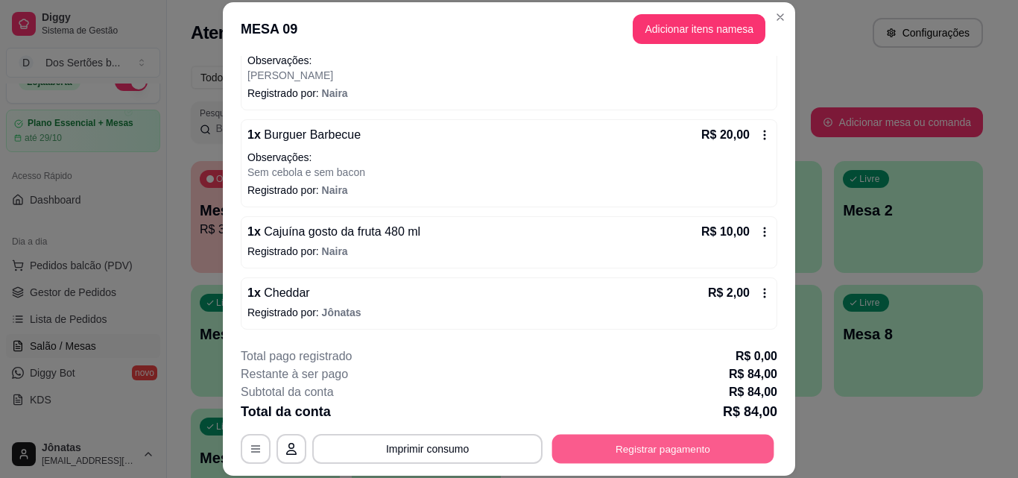
click at [665, 463] on button "Registrar pagamento" at bounding box center [663, 448] width 222 height 29
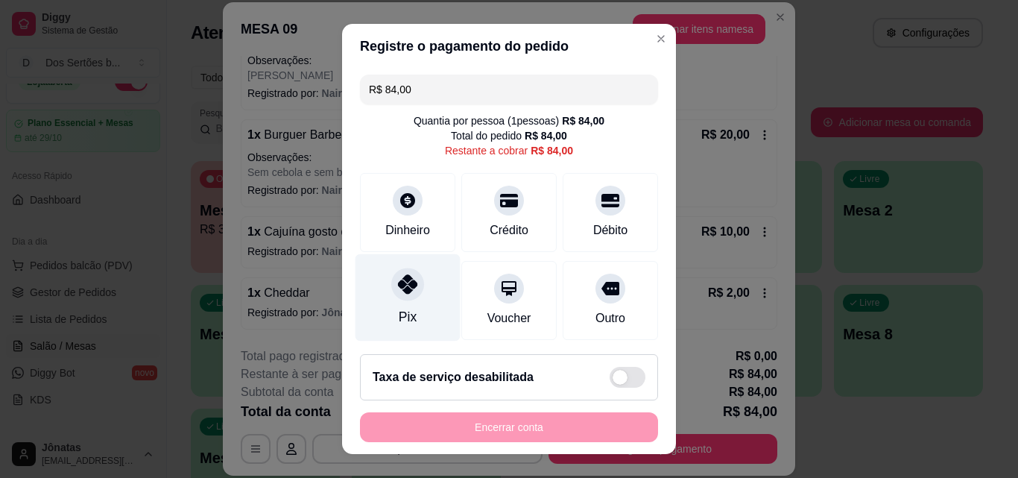
click at [380, 294] on div "Pix" at bounding box center [407, 297] width 105 height 87
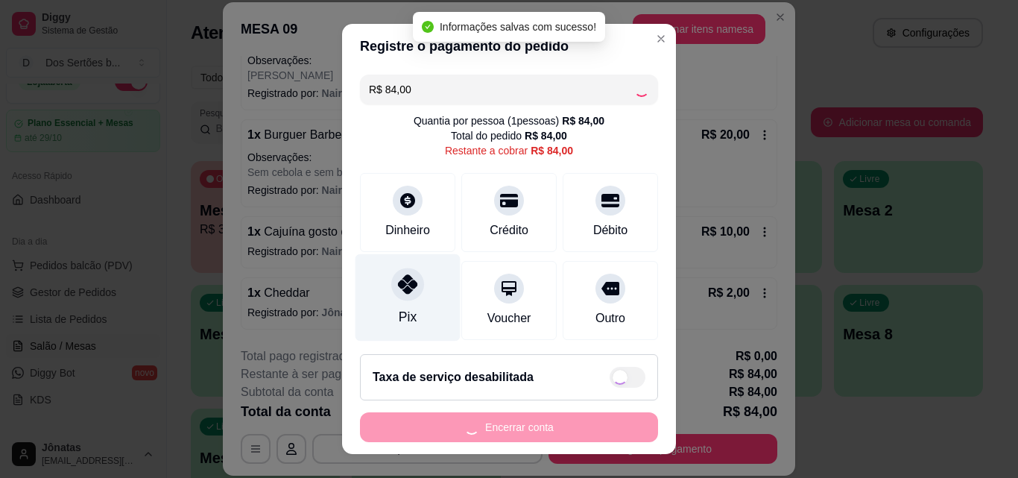
type input "R$ 0,00"
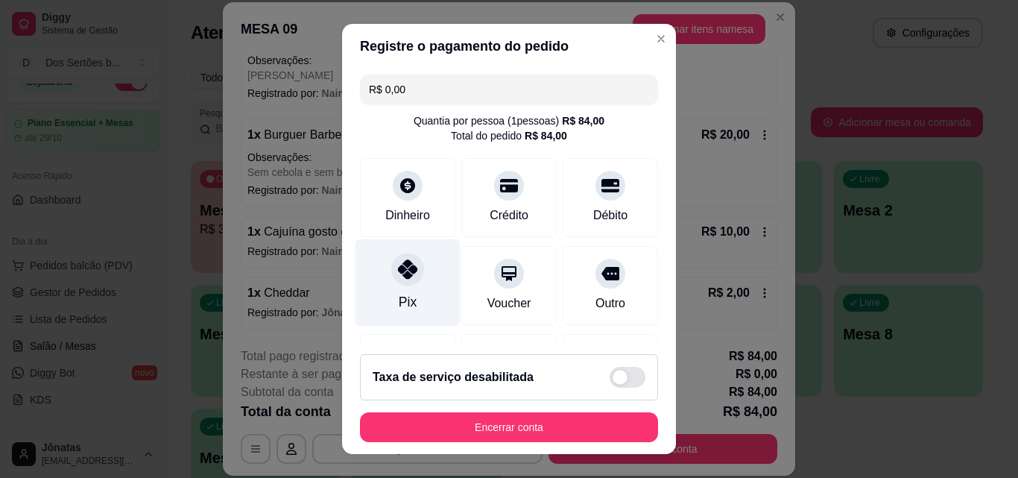
scroll to position [172, 0]
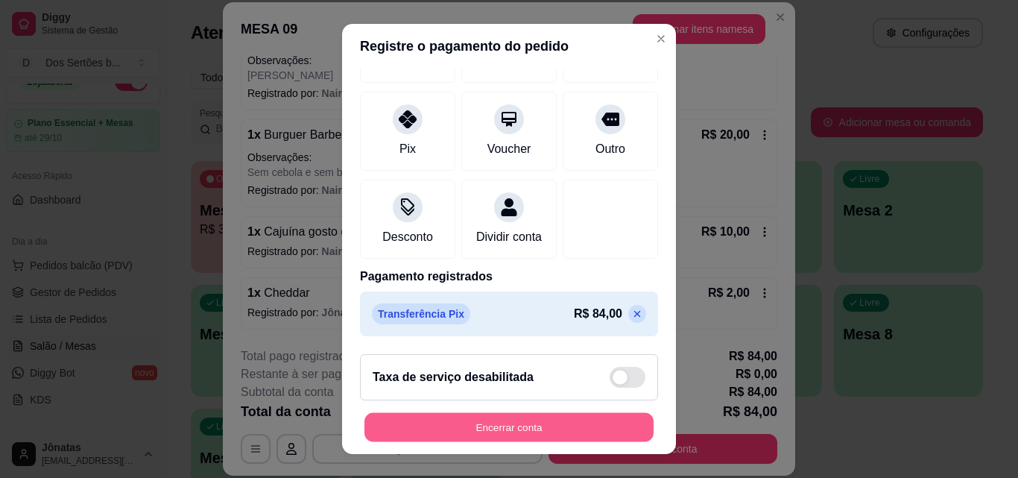
click at [510, 424] on button "Encerrar conta" at bounding box center [508, 427] width 289 height 29
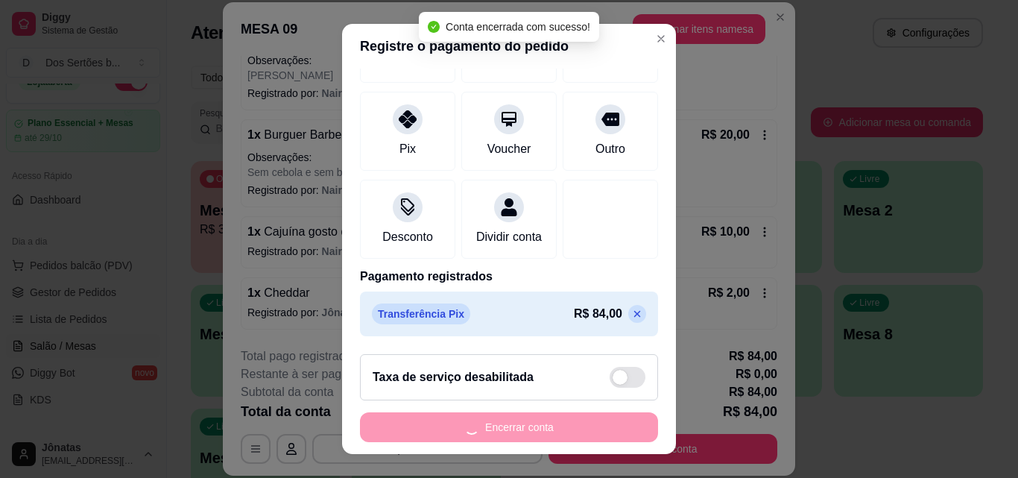
scroll to position [0, 0]
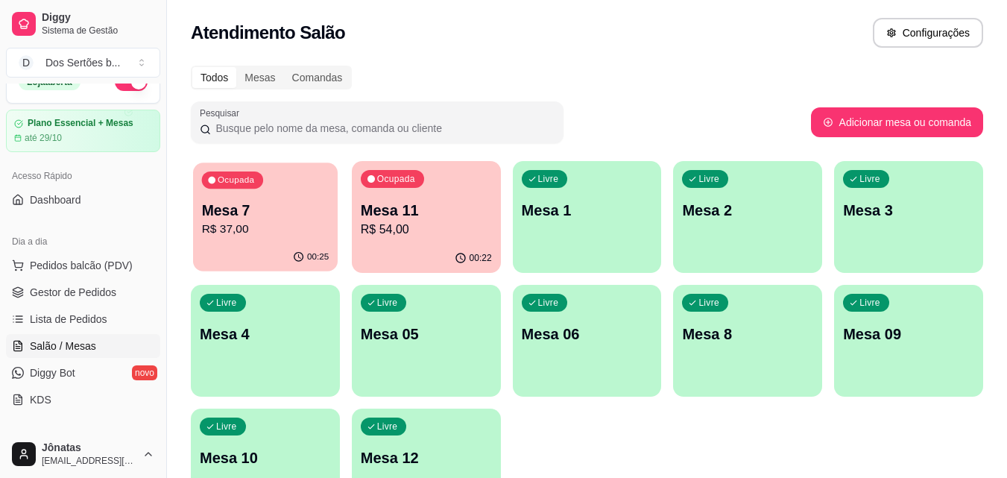
click at [268, 244] on div "00:25" at bounding box center [265, 257] width 145 height 28
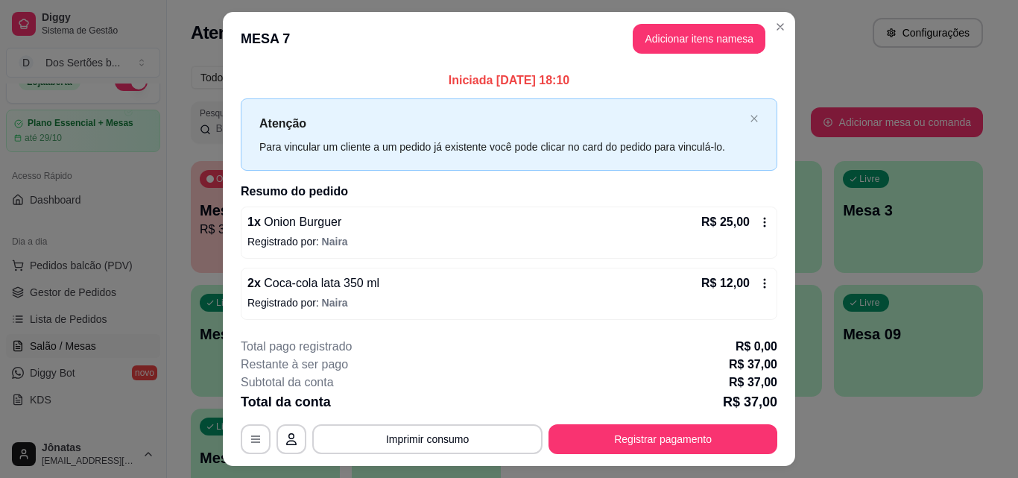
scroll to position [36, 0]
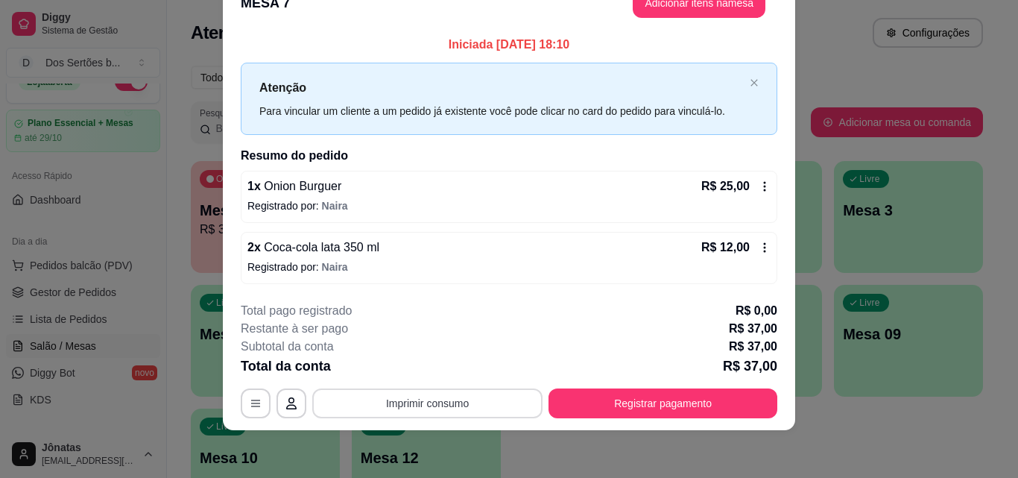
click at [402, 407] on button "Imprimir consumo" at bounding box center [427, 403] width 230 height 30
click at [425, 366] on button "IMPRESSORA" at bounding box center [426, 368] width 104 height 23
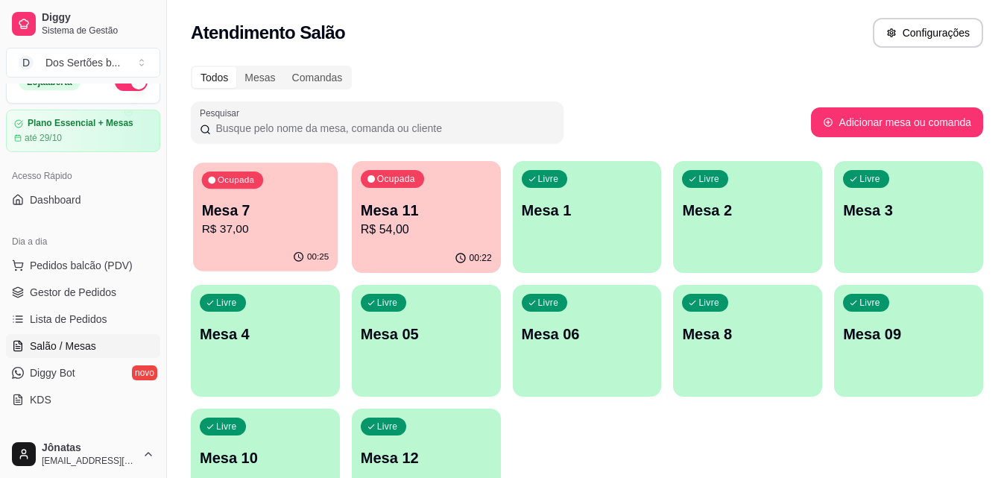
click at [281, 221] on p "R$ 37,00" at bounding box center [265, 229] width 127 height 17
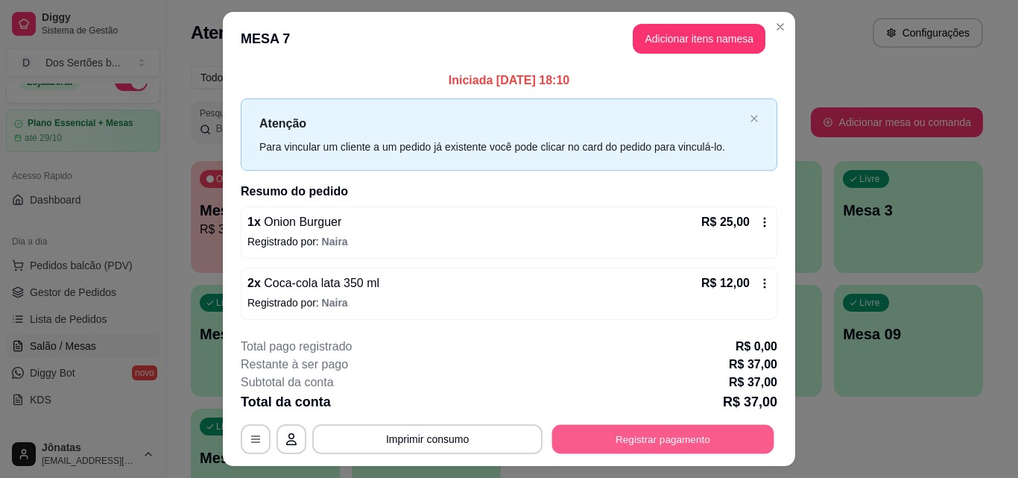
click at [692, 434] on button "Registrar pagamento" at bounding box center [663, 439] width 222 height 29
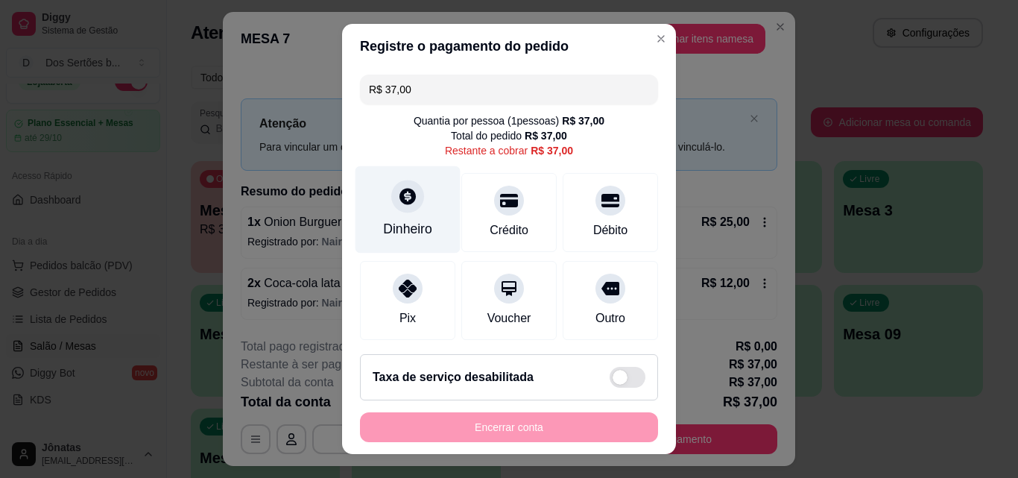
click at [391, 211] on div at bounding box center [407, 196] width 33 height 33
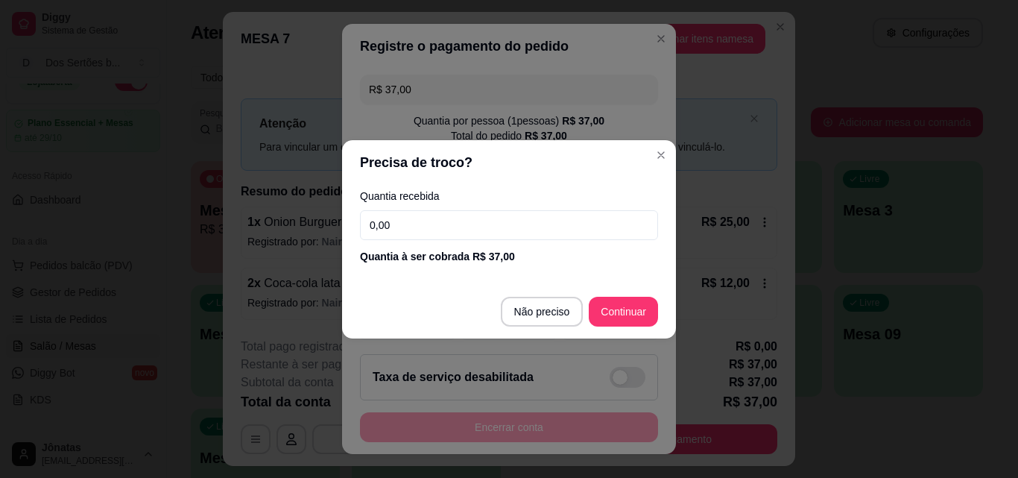
click at [405, 217] on input "0,00" at bounding box center [509, 225] width 298 height 30
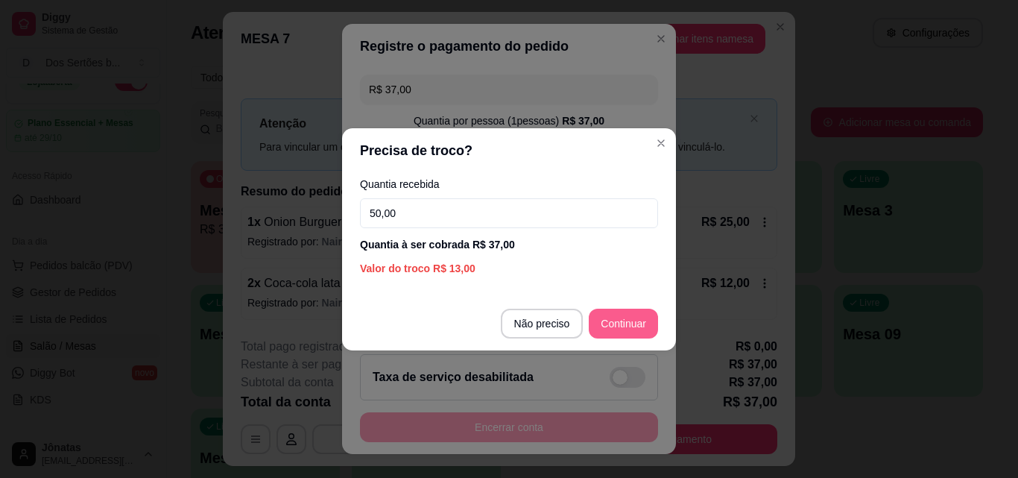
type input "50,00"
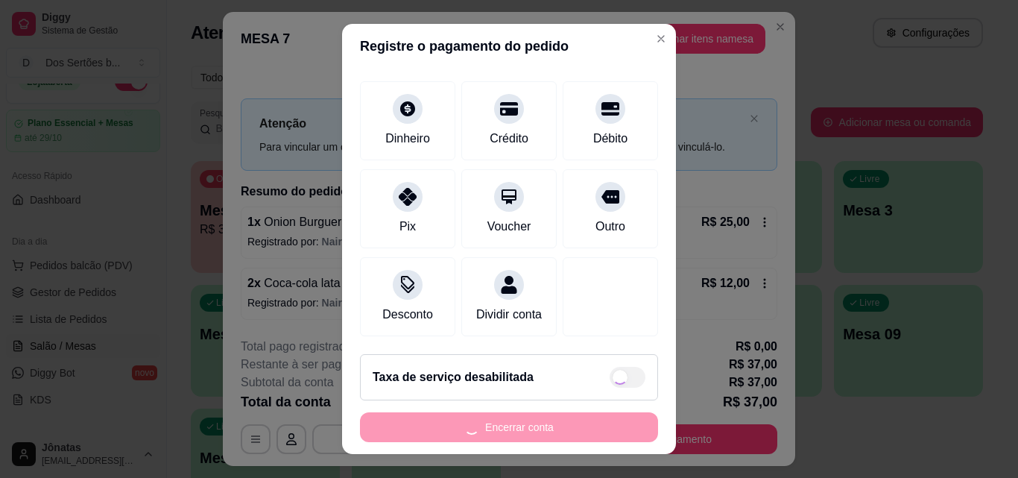
scroll to position [24, 0]
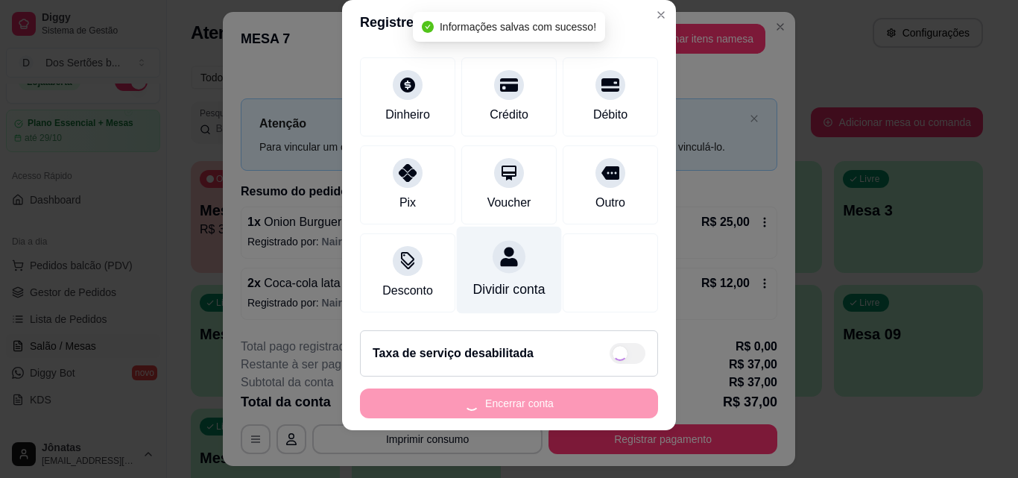
type input "R$ 0,00"
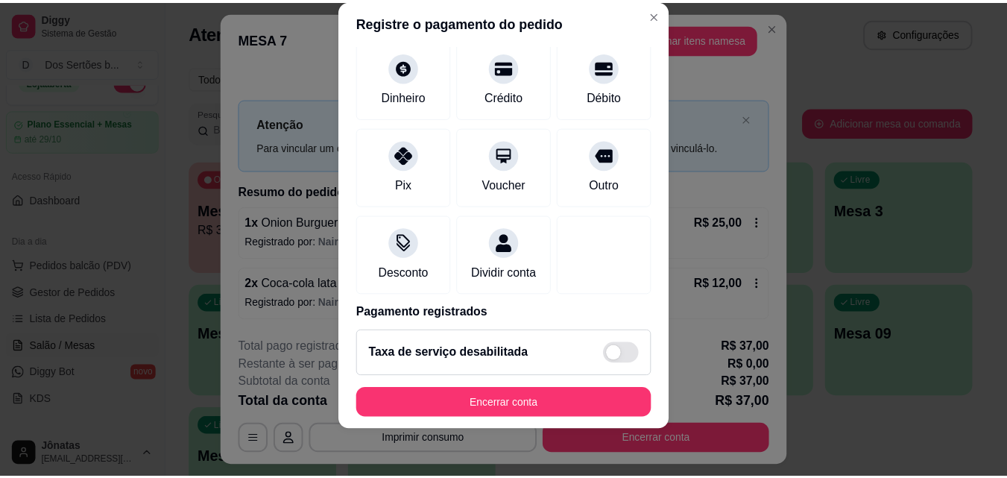
scroll to position [172, 0]
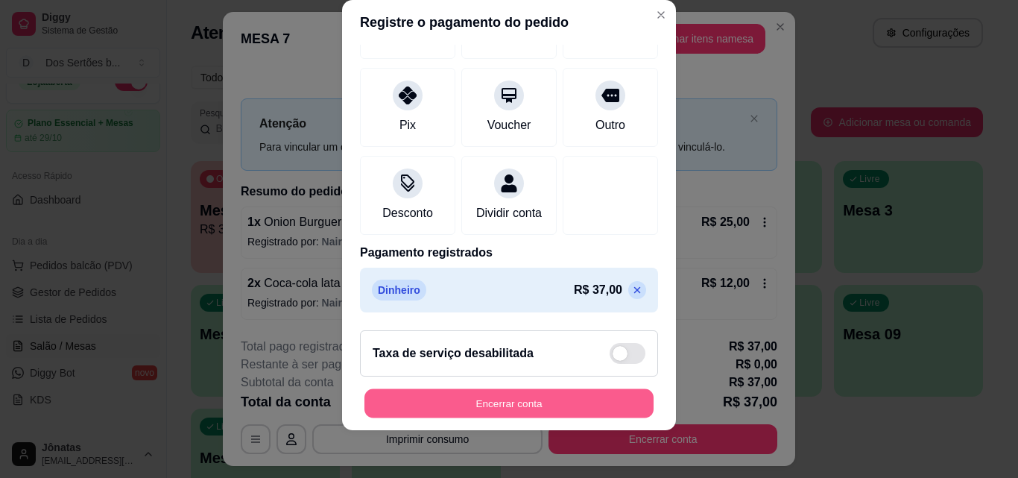
click at [528, 405] on button "Encerrar conta" at bounding box center [508, 403] width 289 height 29
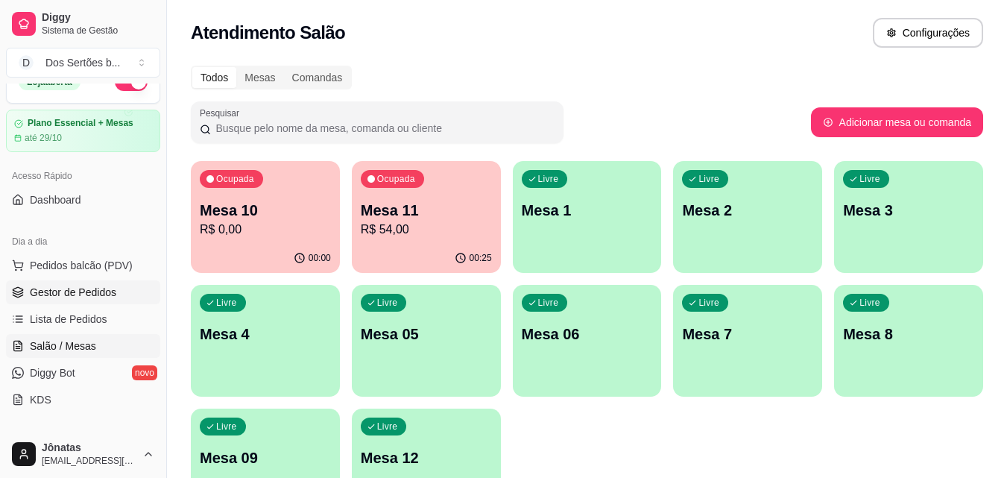
click at [83, 296] on span "Gestor de Pedidos" at bounding box center [73, 292] width 86 height 15
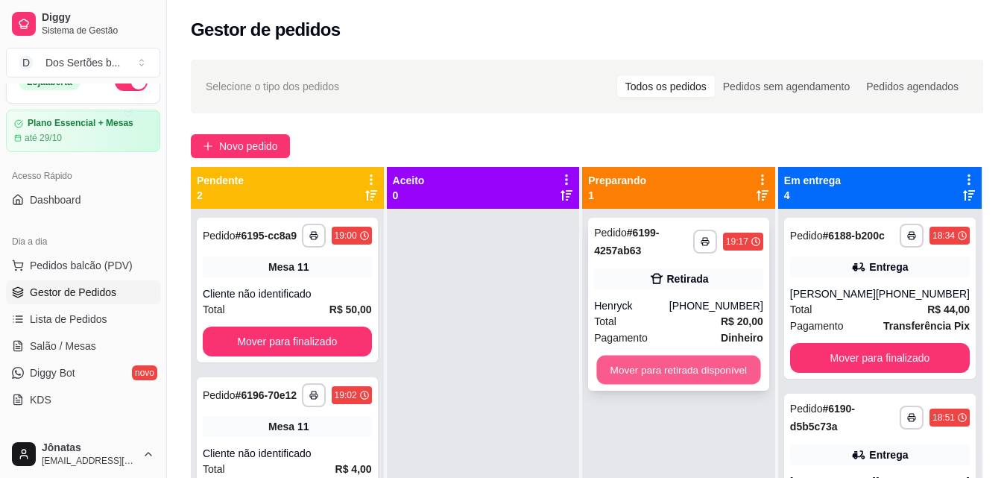
click at [689, 370] on button "Mover para retirada disponível" at bounding box center [679, 369] width 164 height 29
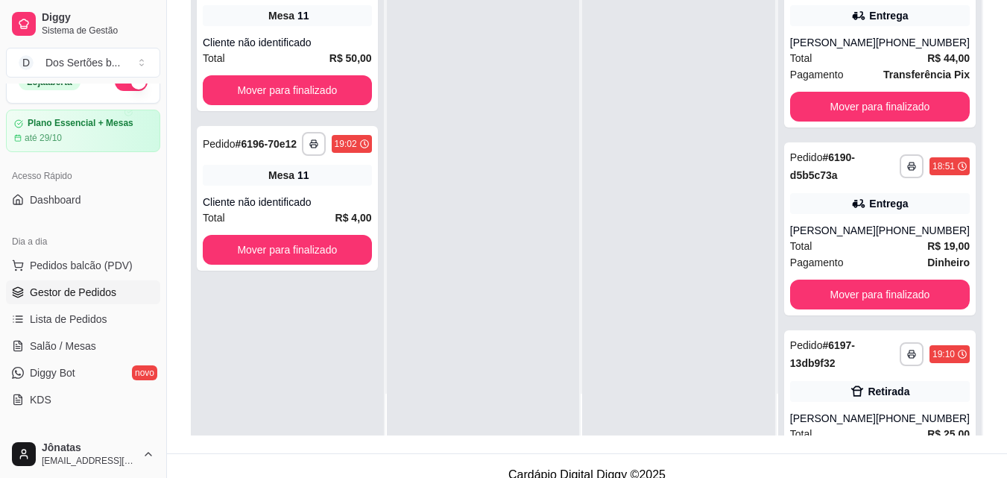
scroll to position [227, 0]
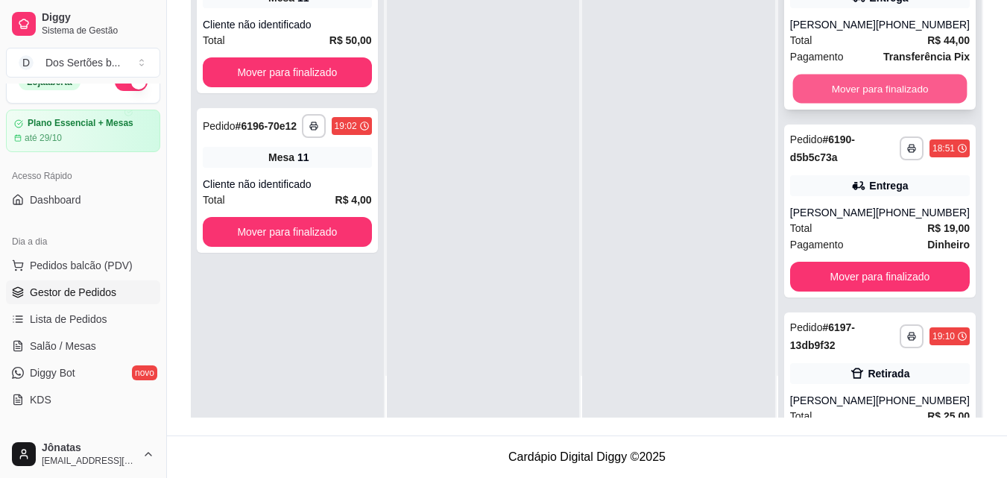
click at [824, 94] on button "Mover para finalizado" at bounding box center [879, 89] width 174 height 29
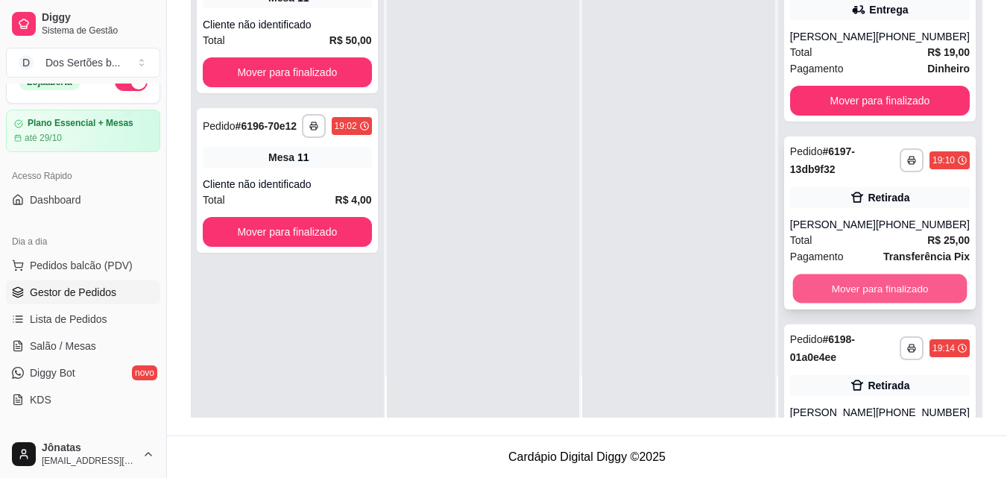
click at [840, 296] on button "Mover para finalizado" at bounding box center [879, 288] width 174 height 29
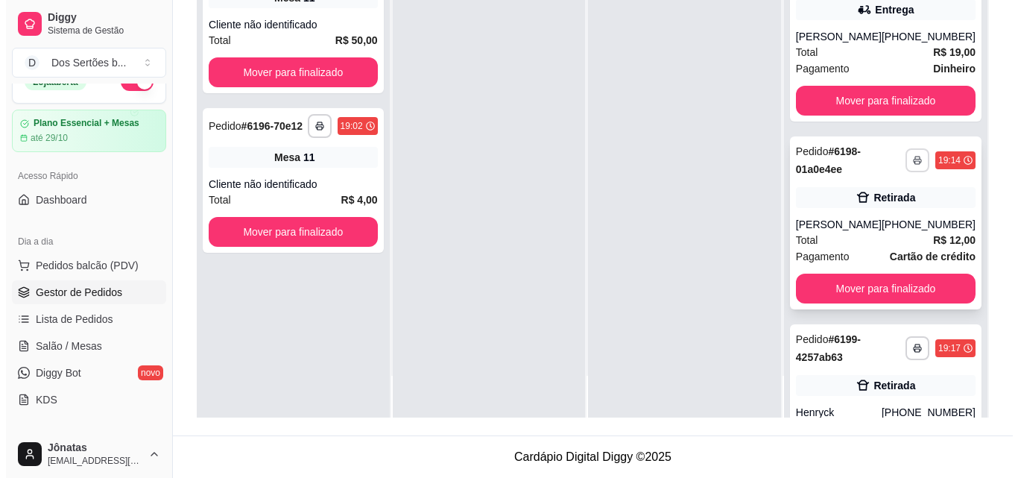
scroll to position [0, 0]
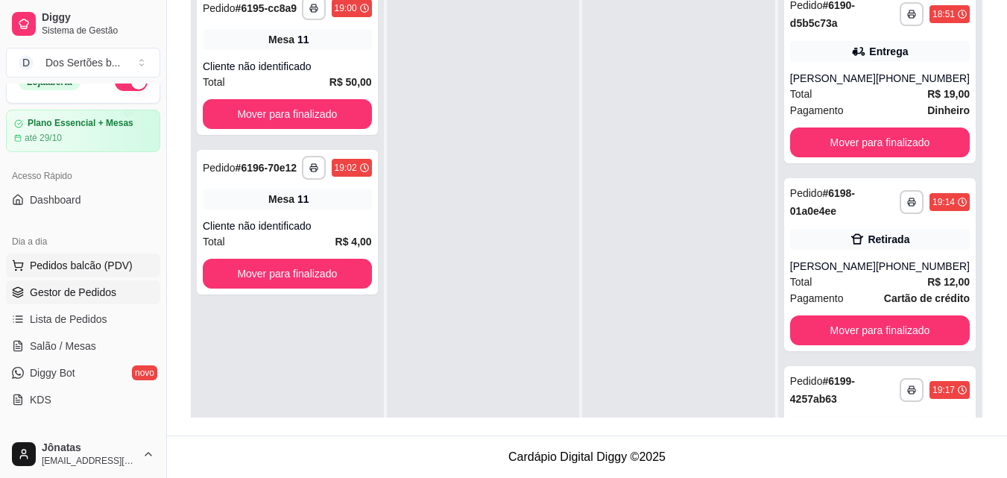
click at [28, 266] on button "Pedidos balcão (PDV)" at bounding box center [83, 265] width 154 height 24
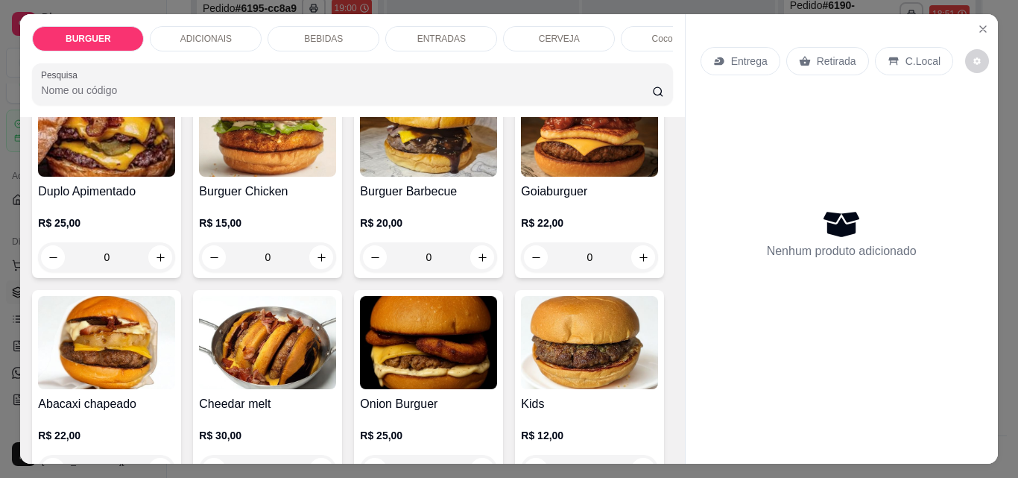
scroll to position [345, 0]
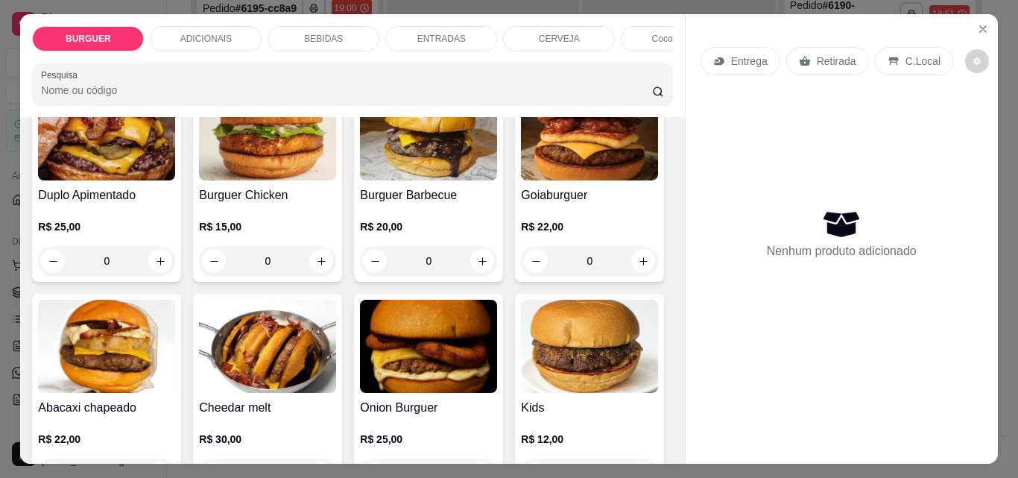
click at [632, 60] on button "increase-product-quantity" at bounding box center [643, 48] width 23 height 23
type input "1"
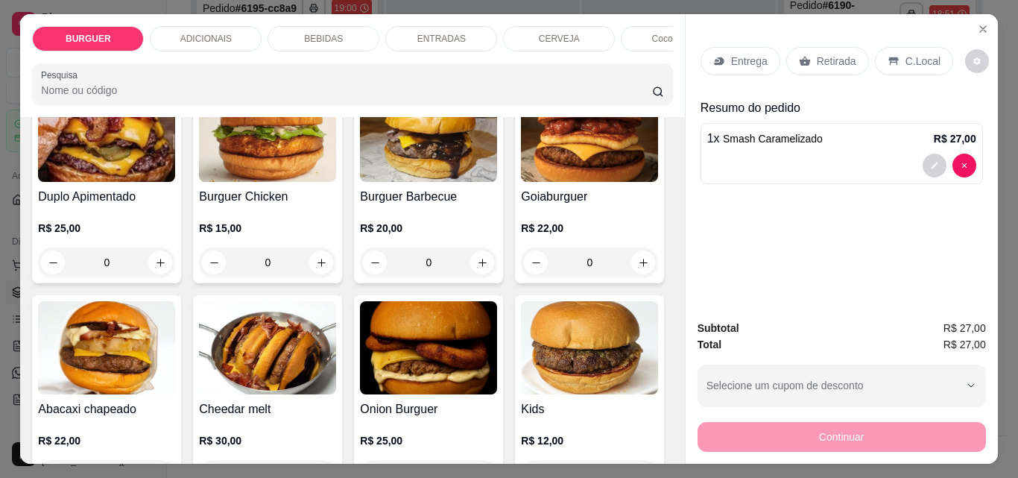
scroll to position [346, 0]
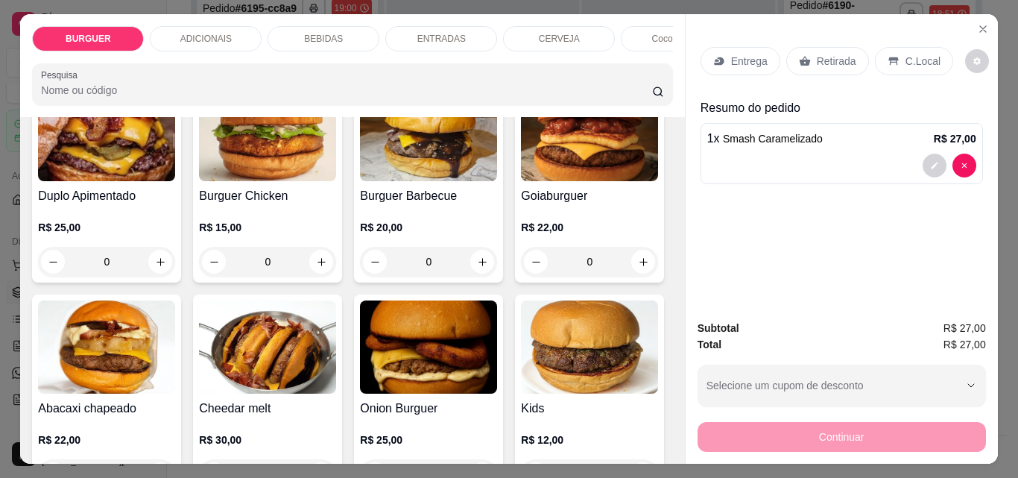
click at [841, 54] on p "Retirada" at bounding box center [836, 61] width 39 height 15
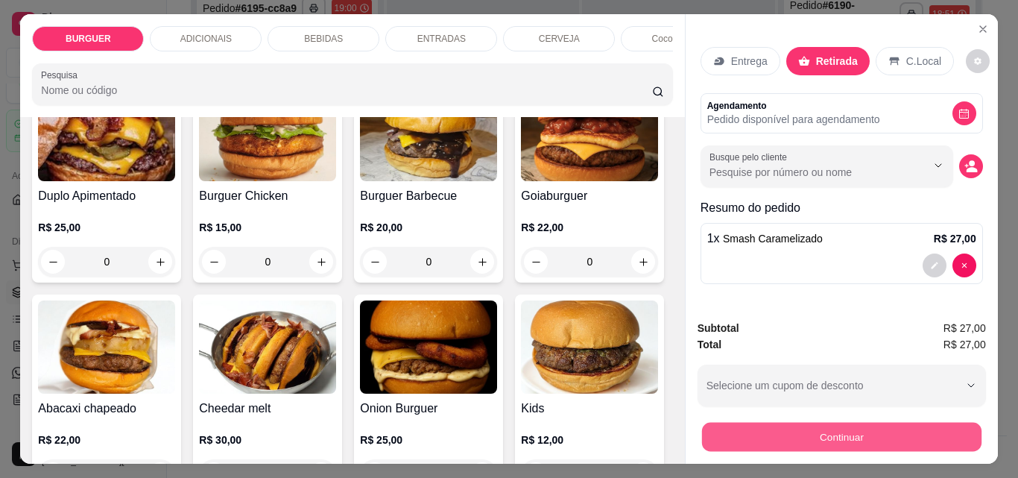
click at [904, 422] on button "Continuar" at bounding box center [840, 436] width 279 height 29
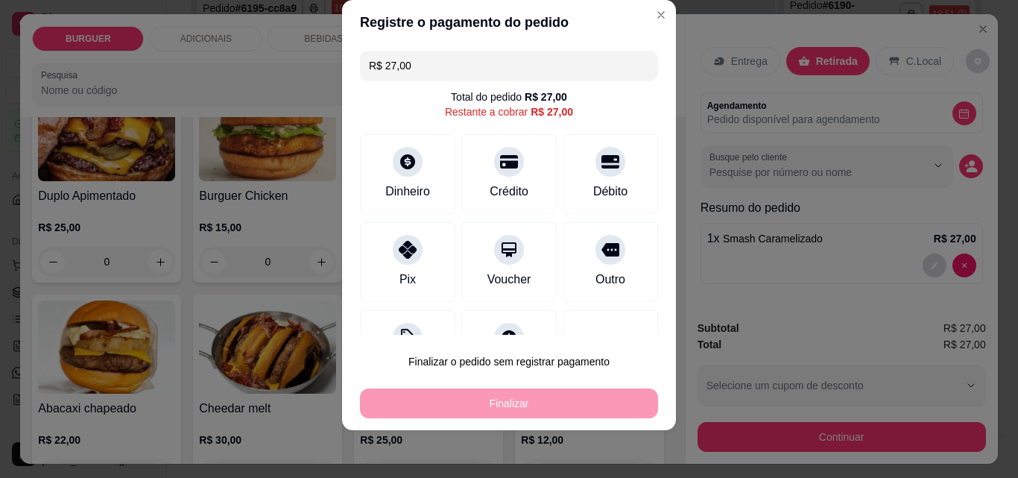
scroll to position [60, 0]
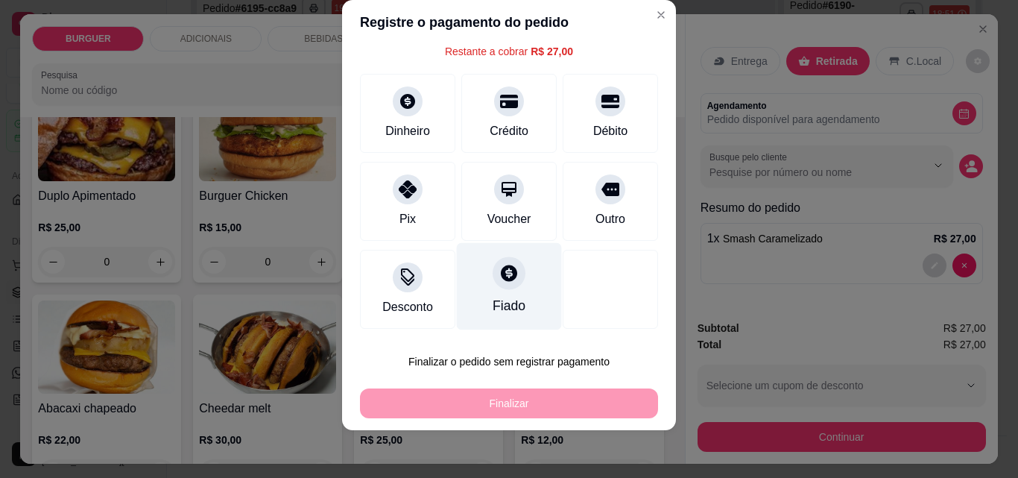
click at [493, 277] on div at bounding box center [509, 272] width 33 height 33
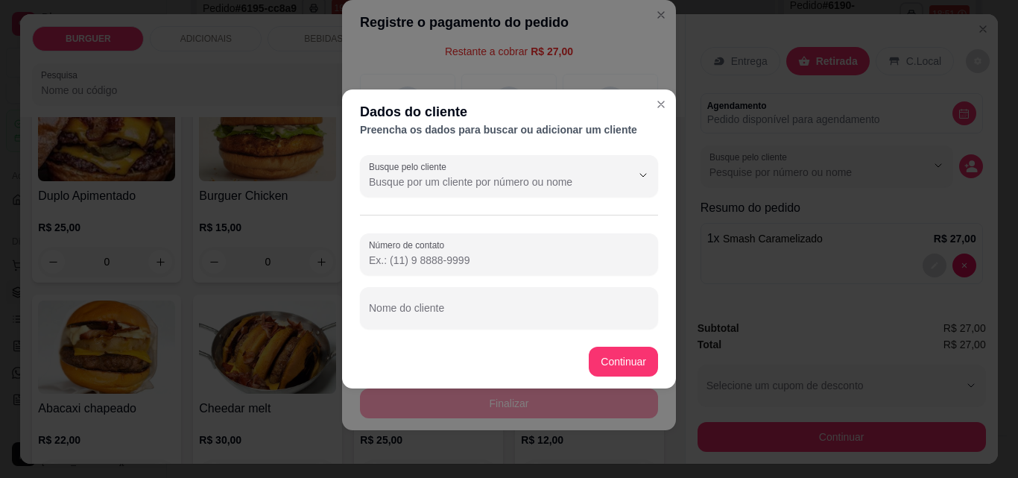
click at [394, 197] on div "Busque pelo cliente Número de contato Nome do cliente" at bounding box center [509, 242] width 334 height 186
click at [385, 187] on input "Busque pelo cliente" at bounding box center [488, 181] width 238 height 15
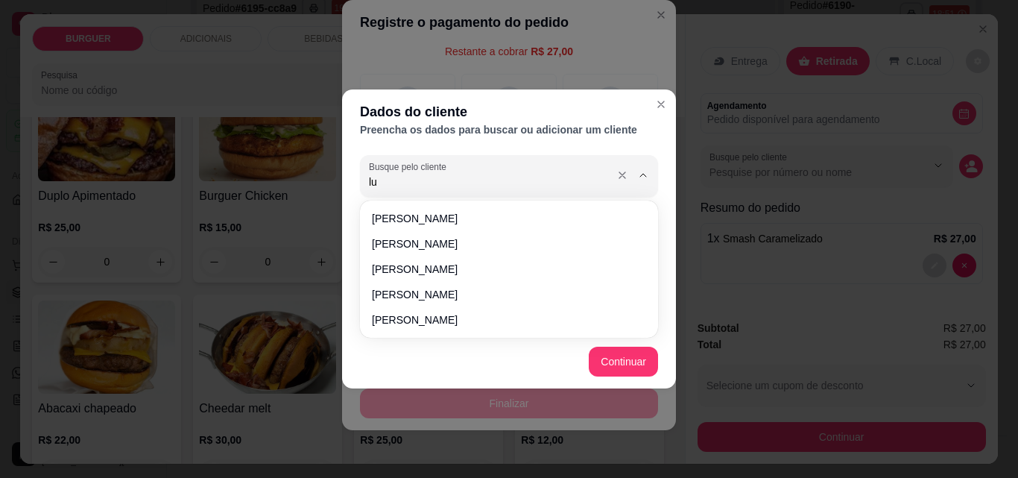
type input "l"
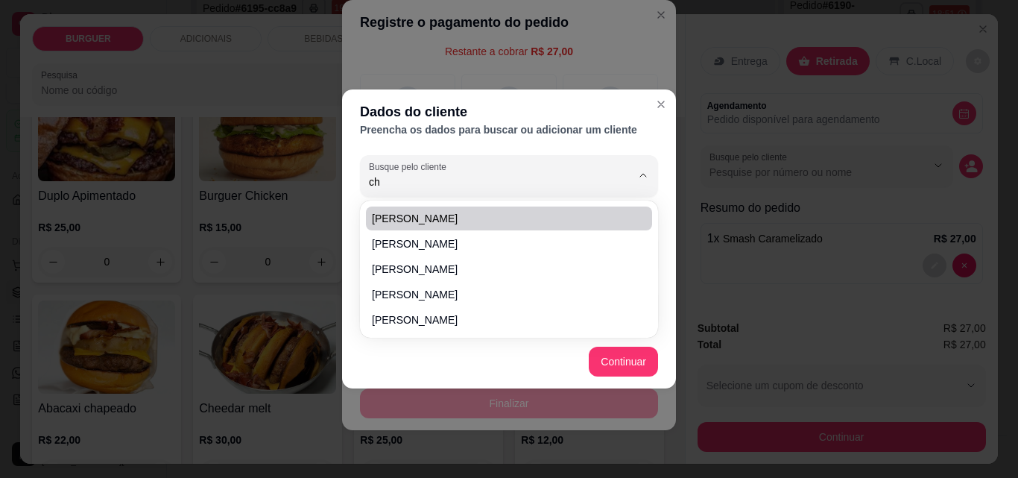
click at [385, 226] on li "[PERSON_NAME]" at bounding box center [509, 218] width 286 height 24
type input "[PERSON_NAME]"
type input "[PHONE_NUMBER]"
type input "[PERSON_NAME]"
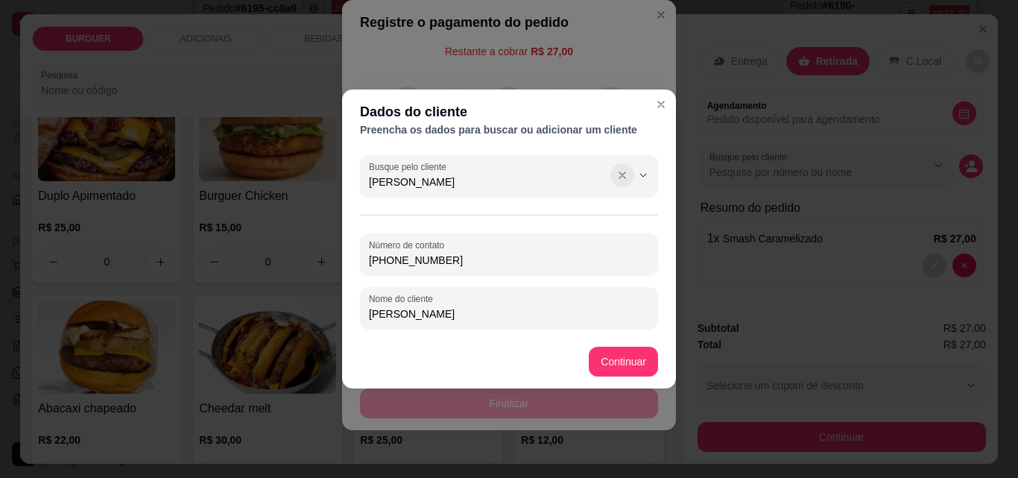
type input "[PERSON_NAME]"
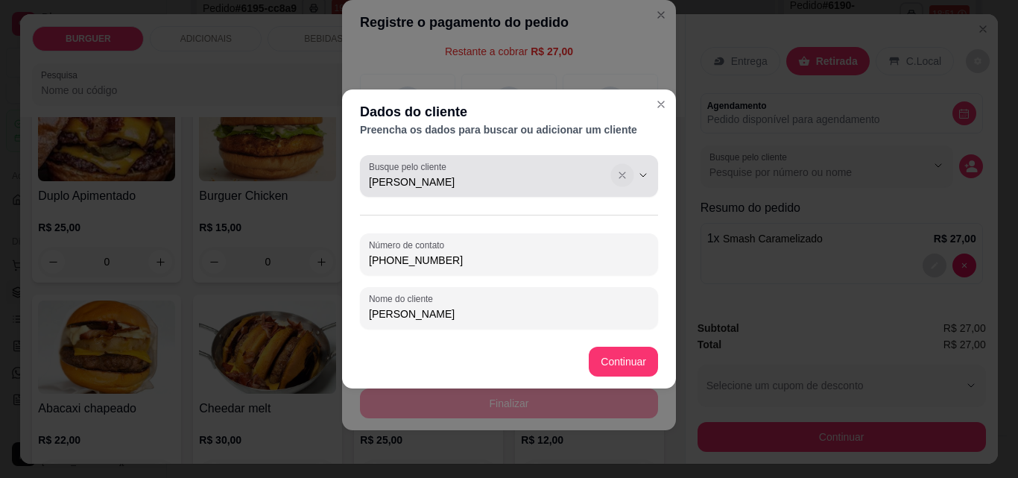
click at [627, 177] on icon "Show suggestions" at bounding box center [622, 175] width 12 height 12
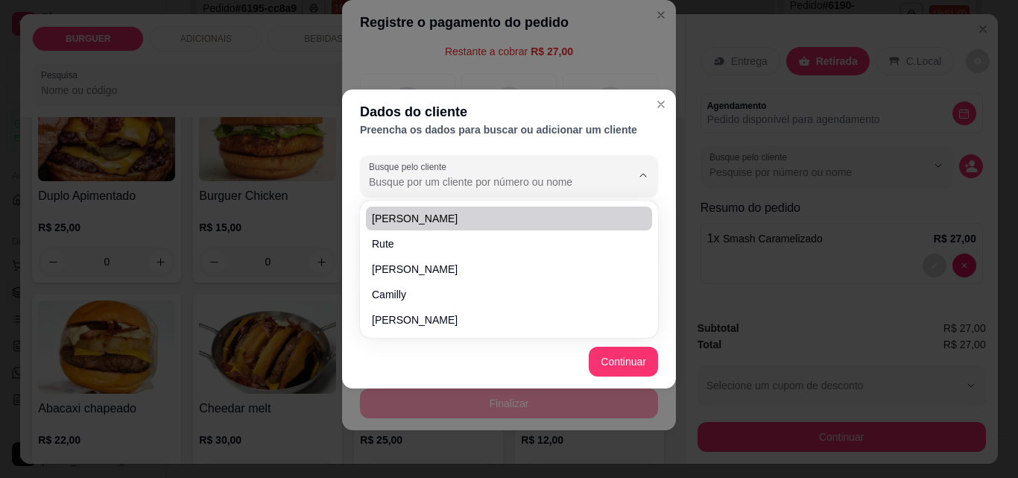
click at [377, 180] on input "Busque pelo cliente" at bounding box center [488, 181] width 238 height 15
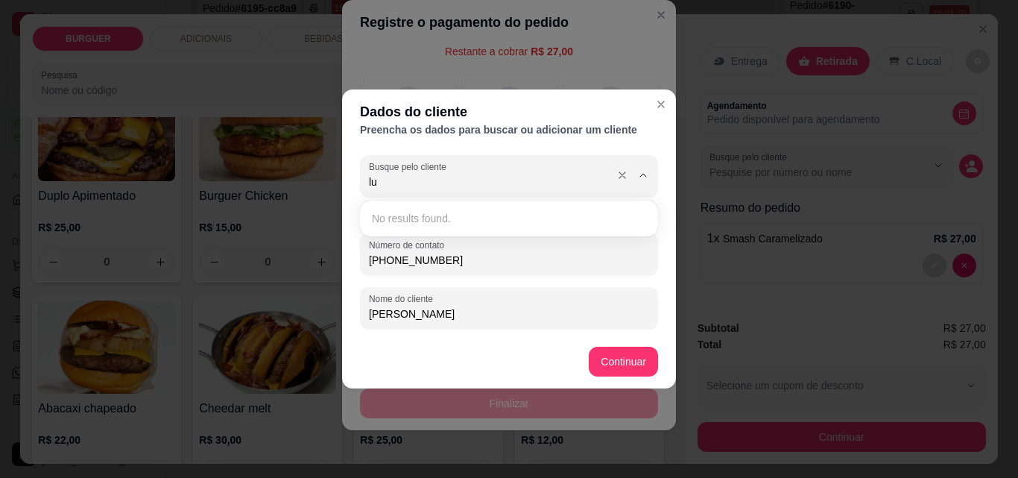
type input "l"
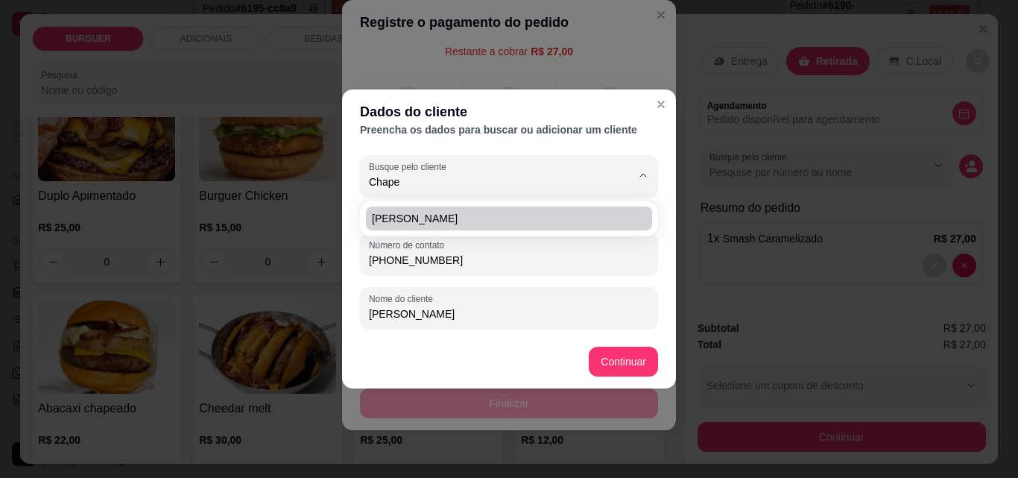
click at [393, 226] on li "[PERSON_NAME]" at bounding box center [509, 218] width 286 height 24
type input "[PERSON_NAME]"
type input "[PHONE_NUMBER]"
type input "[PERSON_NAME]"
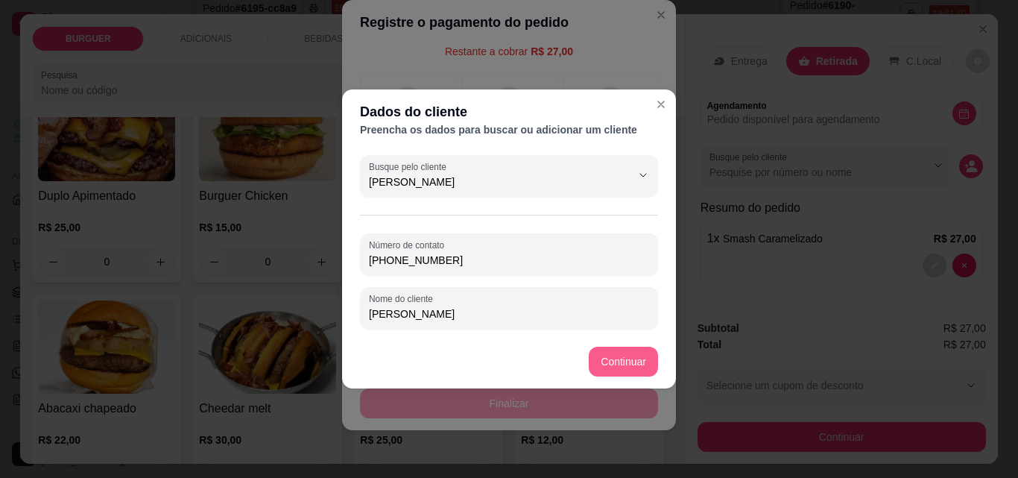
type input "[PERSON_NAME]"
type input "R$ 0,00"
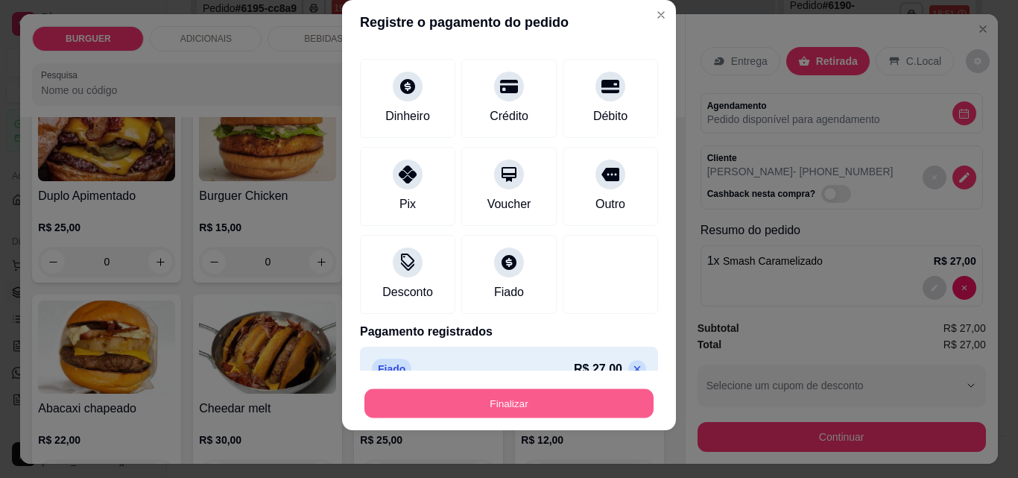
click at [526, 399] on button "Finalizar" at bounding box center [508, 403] width 289 height 29
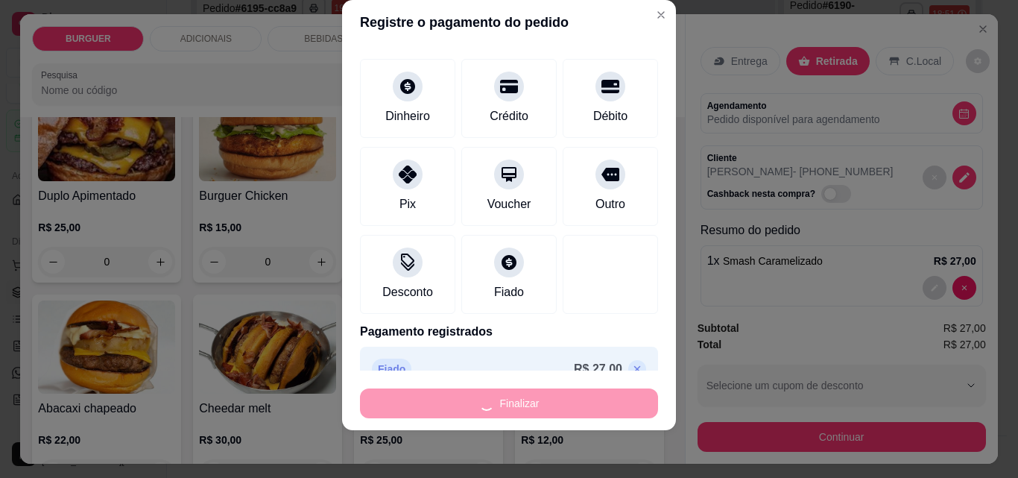
type input "0"
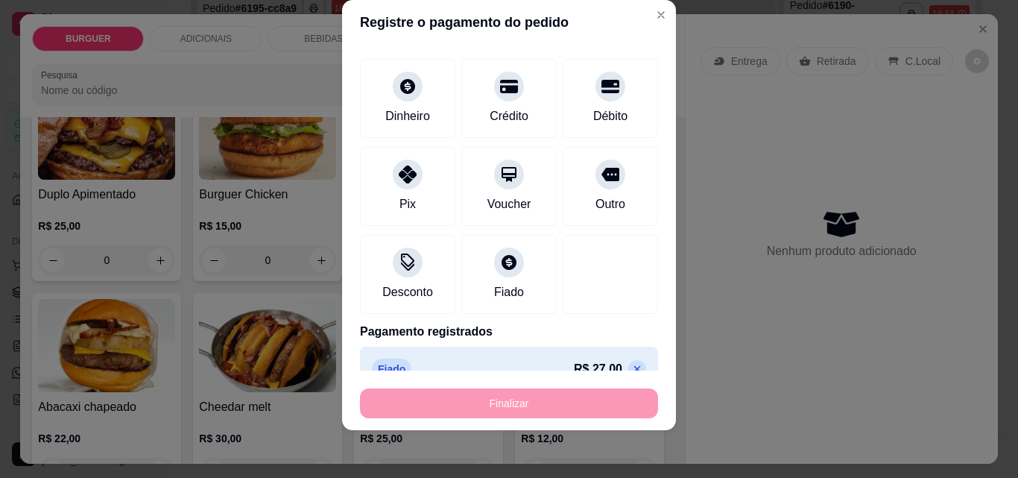
type input "-R$ 27,00"
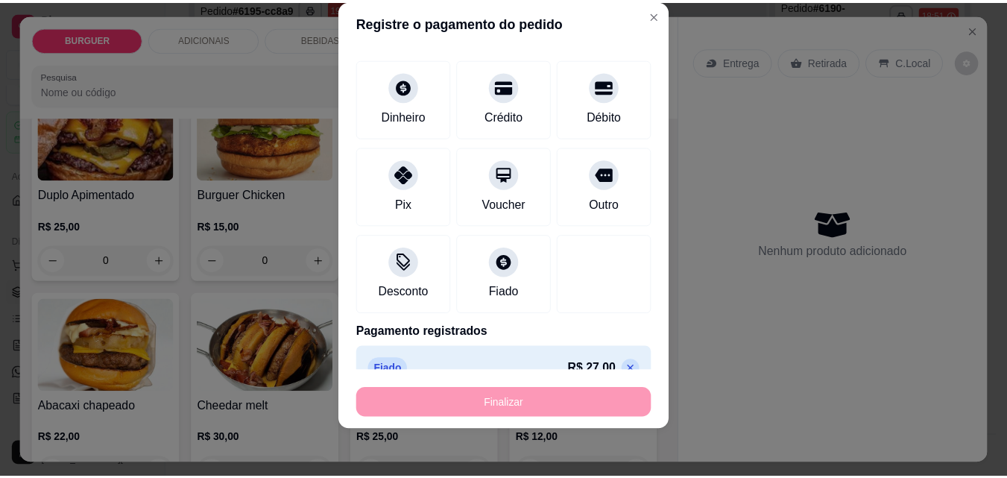
scroll to position [345, 0]
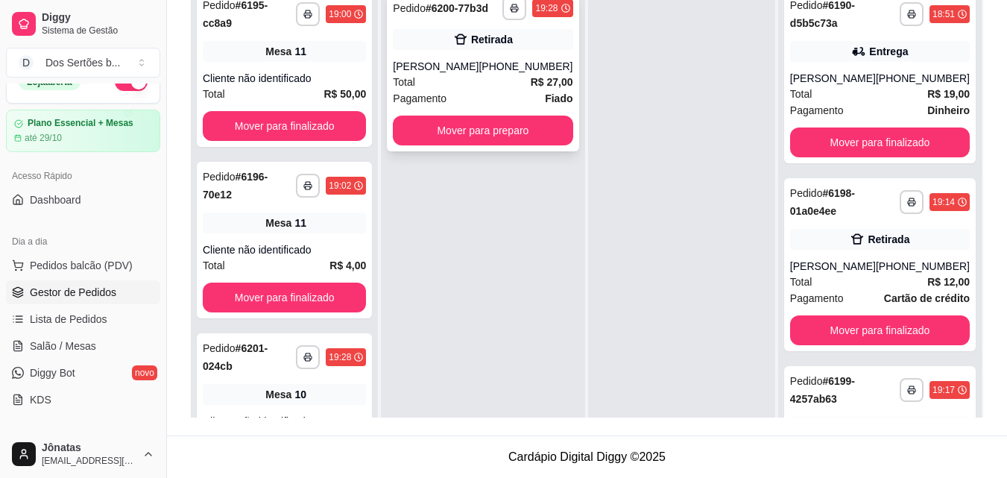
click at [469, 86] on div "Total R$ 27,00" at bounding box center [483, 82] width 180 height 16
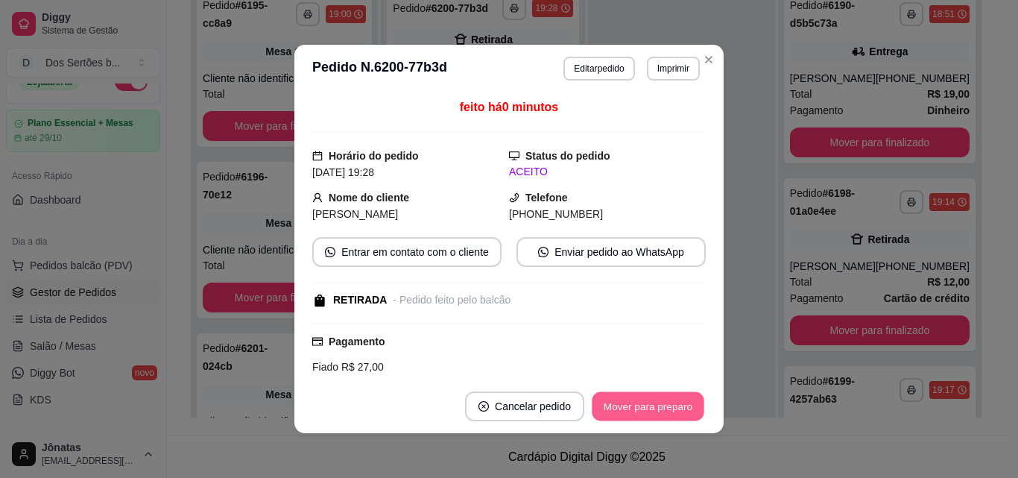
click at [649, 405] on button "Mover para preparo" at bounding box center [648, 406] width 112 height 29
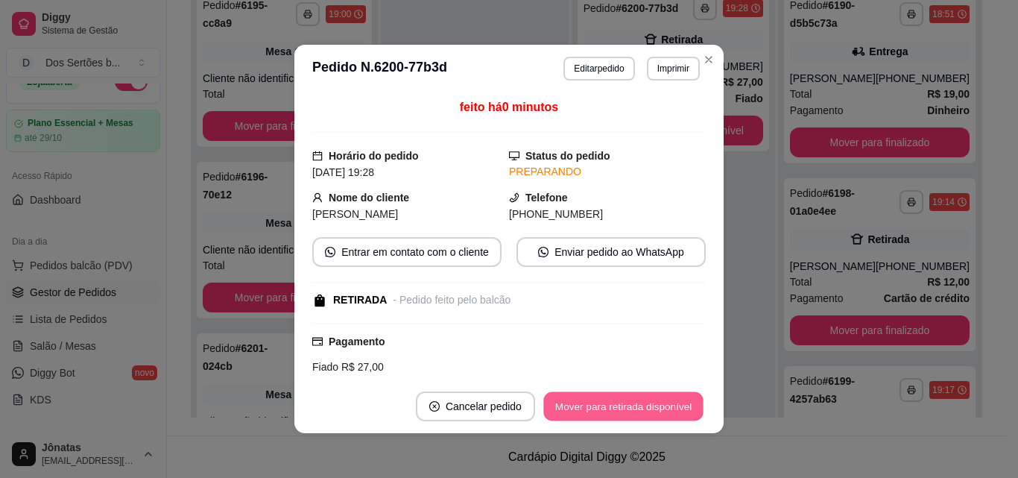
click at [648, 405] on button "Mover para retirada disponível" at bounding box center [622, 406] width 159 height 29
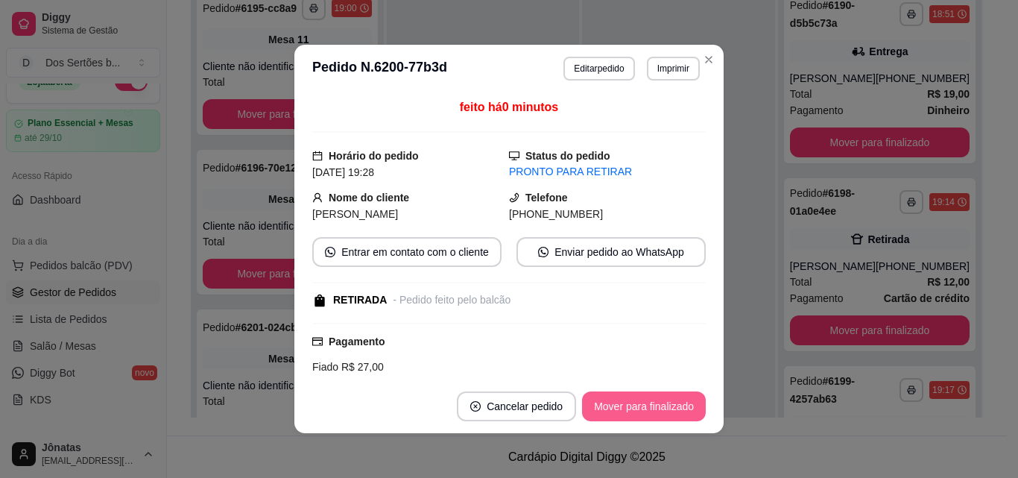
click at [648, 405] on button "Mover para finalizado" at bounding box center [644, 406] width 124 height 30
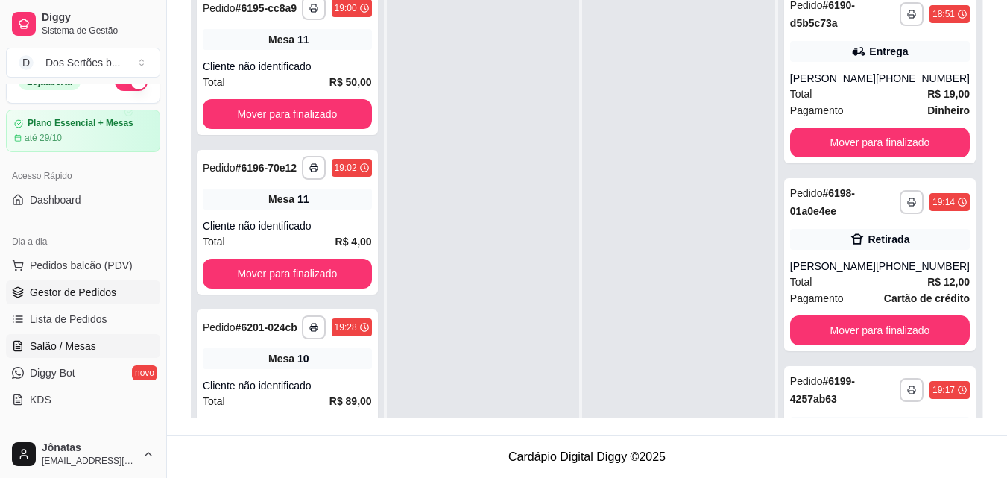
click at [92, 342] on span "Salão / Mesas" at bounding box center [63, 345] width 66 height 15
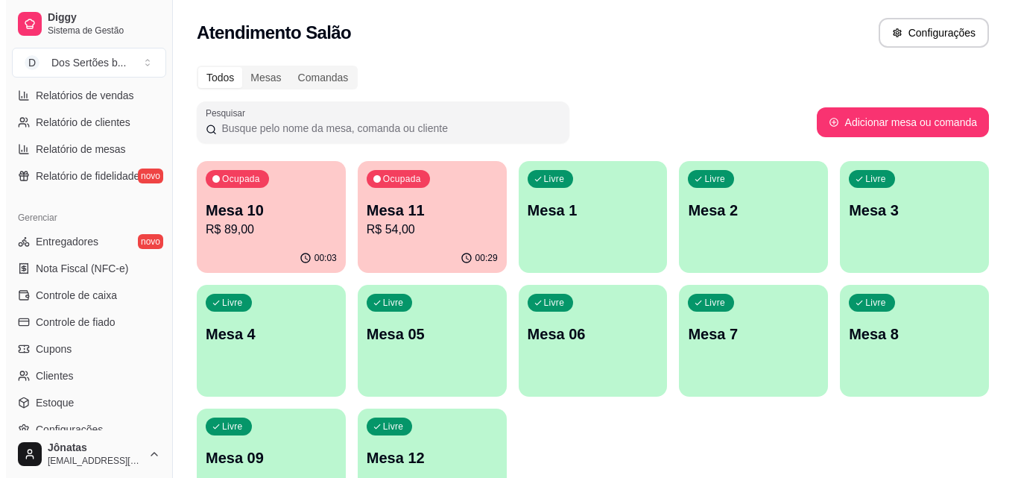
scroll to position [487, 0]
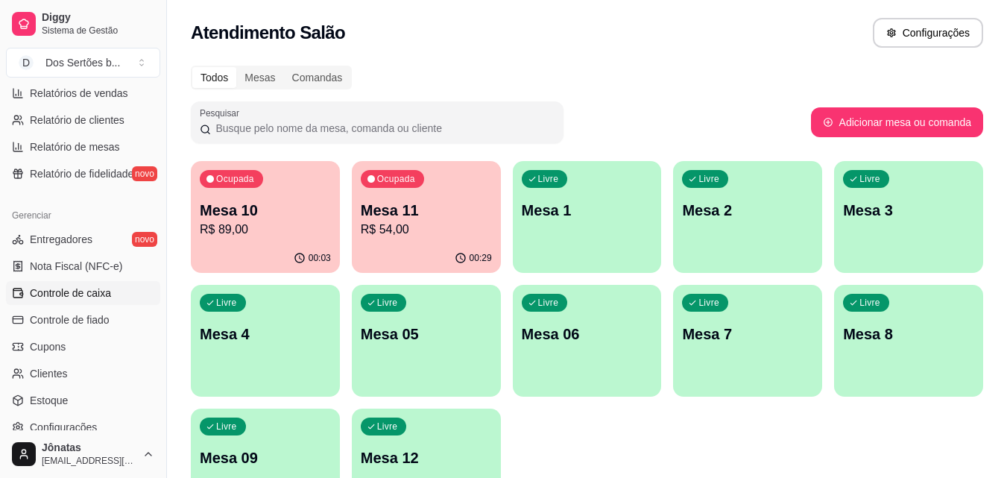
click at [37, 294] on span "Controle de caixa" at bounding box center [70, 292] width 81 height 15
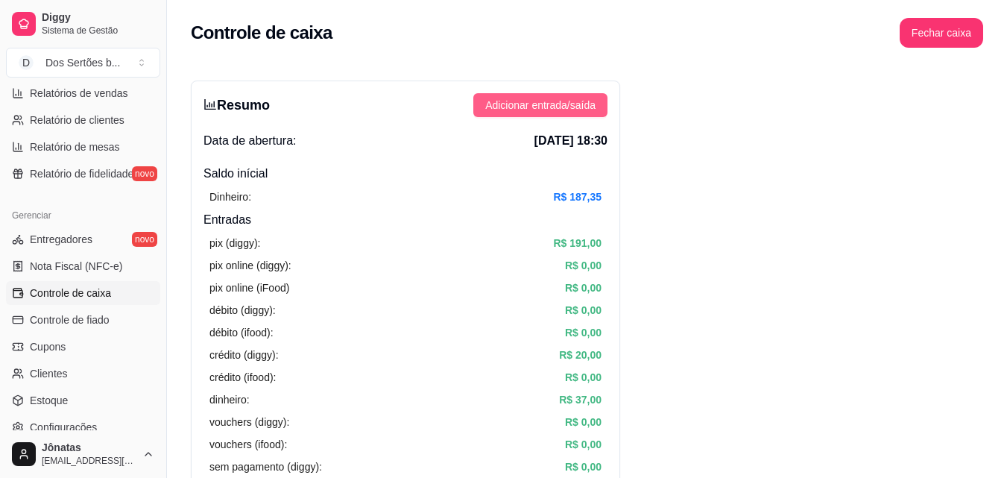
click at [516, 107] on span "Adicionar entrada/saída" at bounding box center [540, 105] width 110 height 16
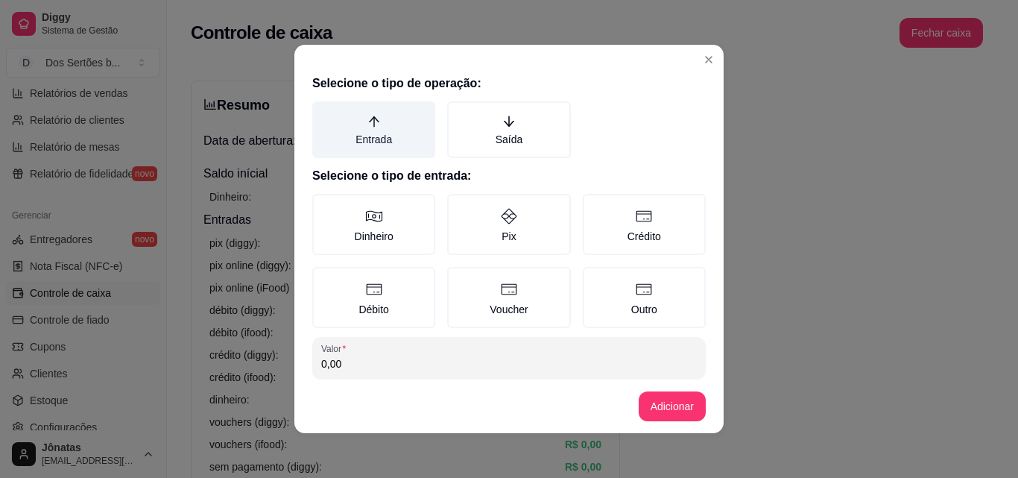
click at [383, 133] on label "Entrada" at bounding box center [373, 129] width 123 height 57
click at [323, 113] on button "Entrada" at bounding box center [318, 107] width 12 height 12
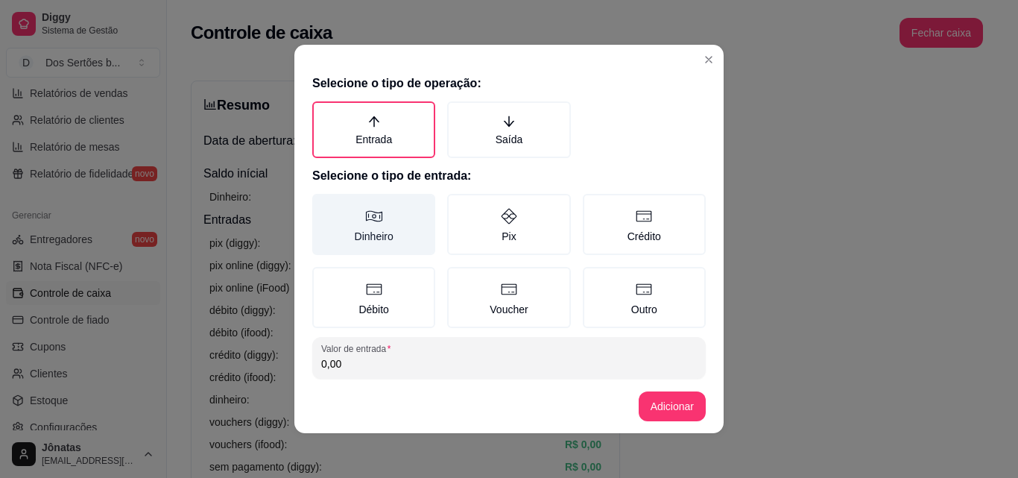
click at [338, 212] on label "Dinheiro" at bounding box center [373, 224] width 123 height 61
click at [323, 205] on button "Dinheiro" at bounding box center [318, 199] width 12 height 12
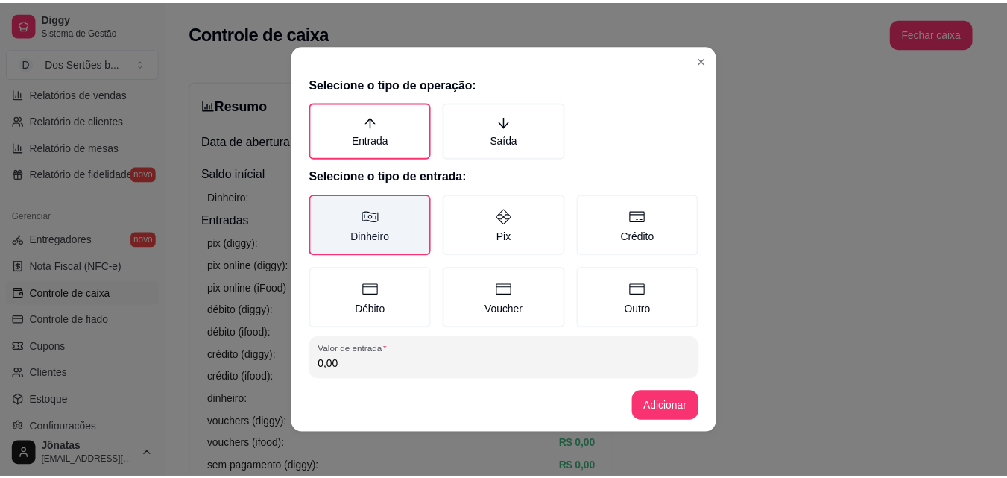
scroll to position [80, 0]
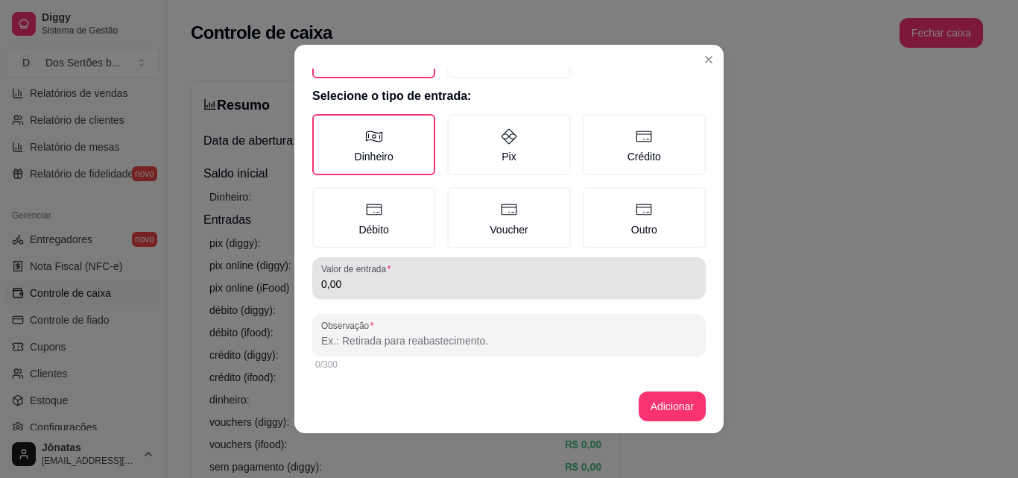
click at [350, 274] on label "Valor de entrada" at bounding box center [358, 268] width 75 height 13
click at [350, 276] on input "0,00" at bounding box center [509, 283] width 376 height 15
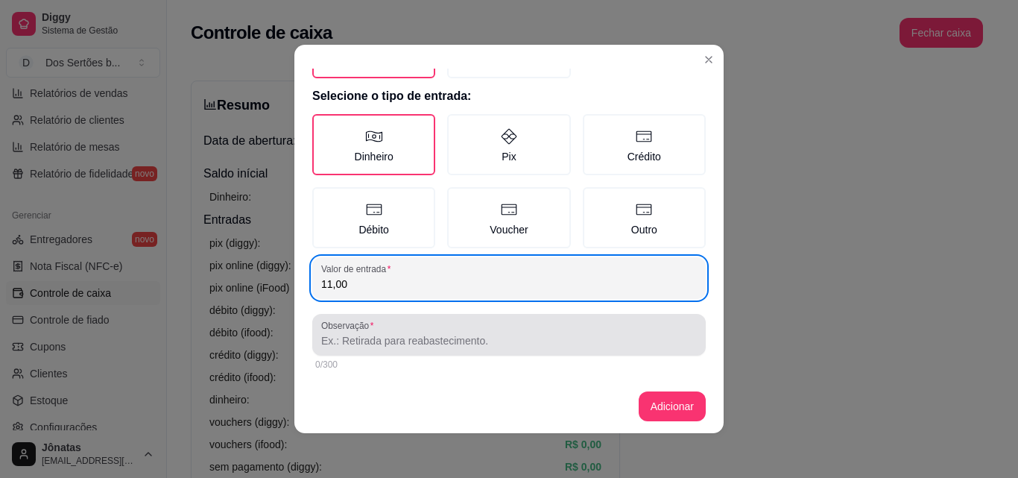
type input "11,00"
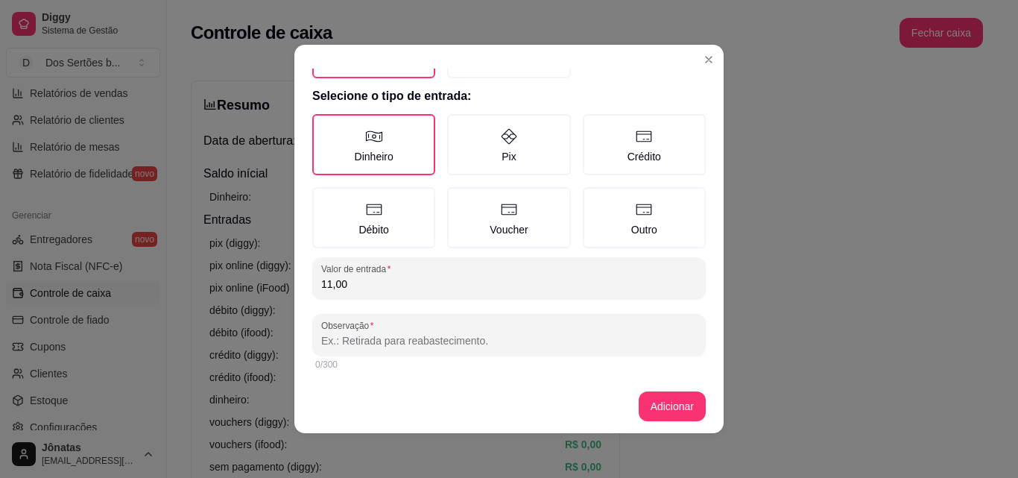
click at [332, 335] on input "Observação" at bounding box center [509, 340] width 376 height 15
type input "Jonatas"
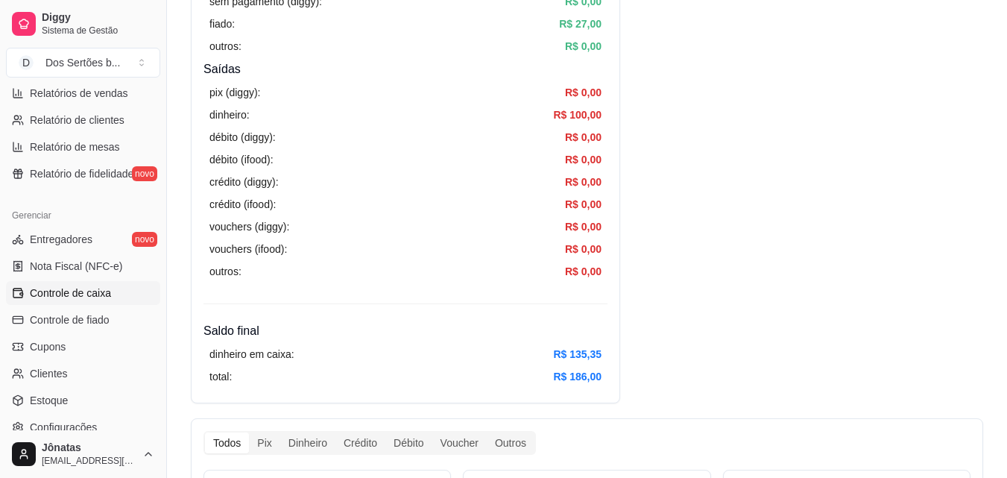
scroll to position [159, 0]
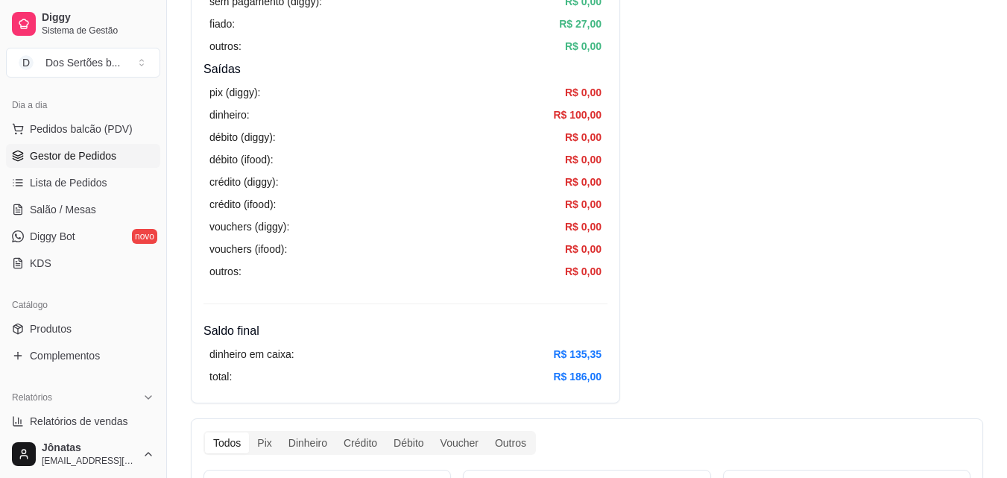
click at [37, 149] on span "Gestor de Pedidos" at bounding box center [73, 155] width 86 height 15
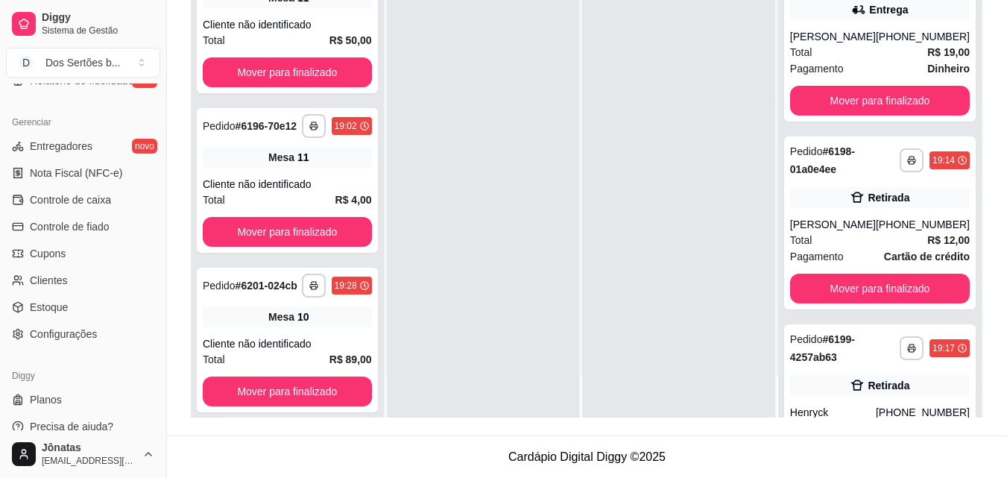
scroll to position [595, 0]
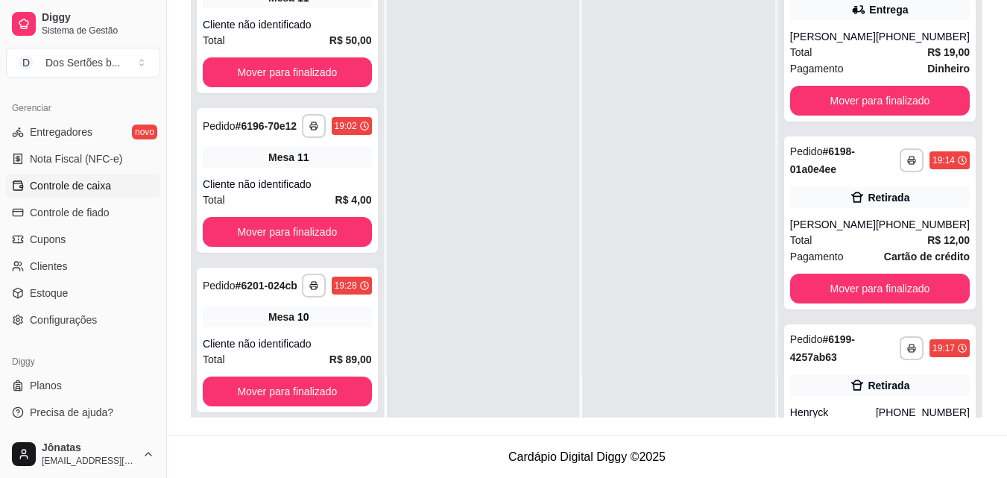
click at [60, 177] on link "Controle de caixa" at bounding box center [83, 186] width 154 height 24
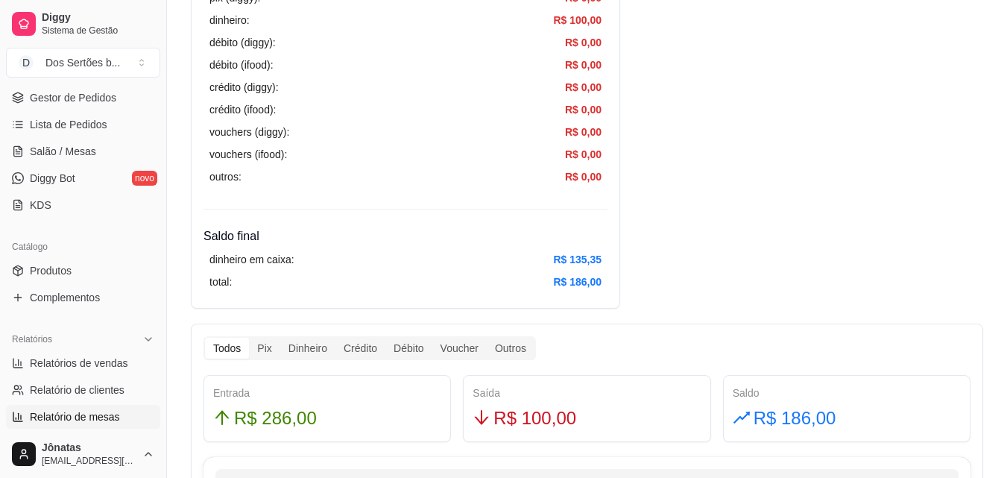
scroll to position [21, 0]
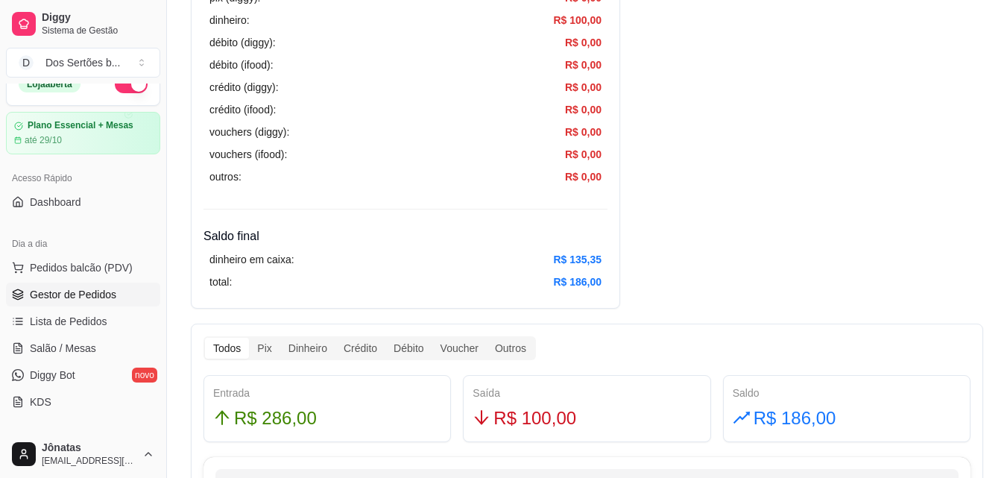
click at [47, 296] on span "Gestor de Pedidos" at bounding box center [73, 294] width 86 height 15
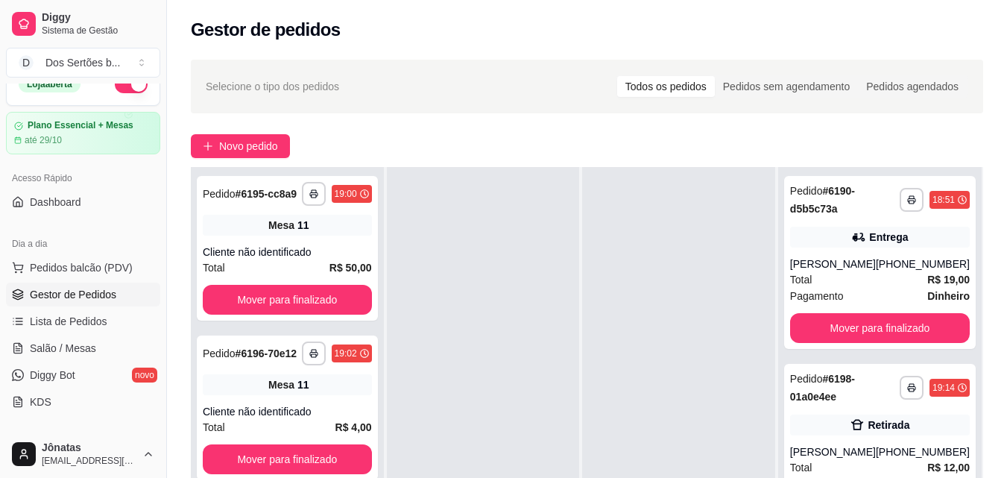
scroll to position [159, 0]
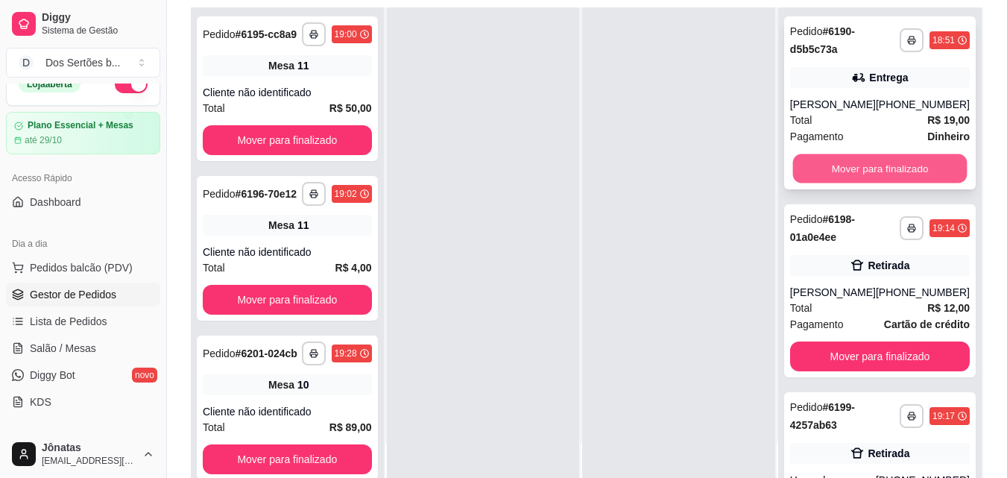
click at [838, 162] on button "Mover para finalizado" at bounding box center [879, 168] width 174 height 29
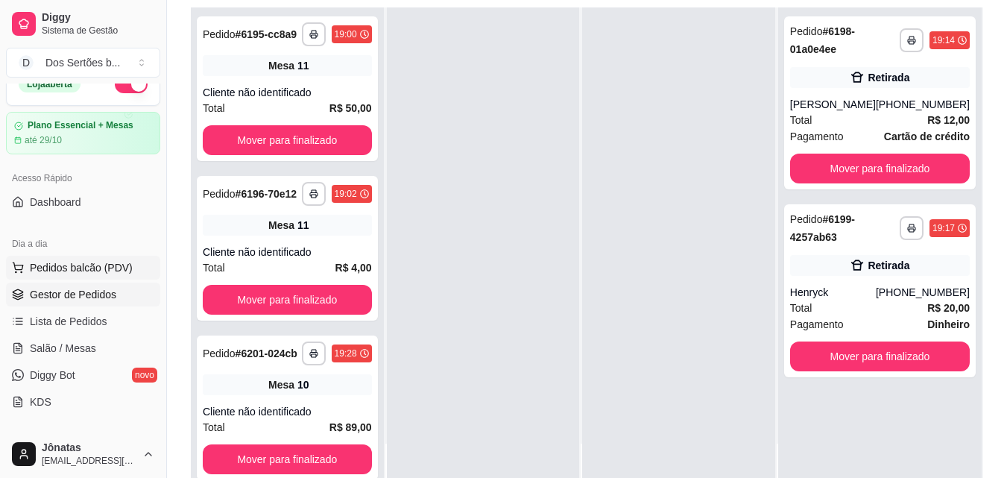
click at [19, 271] on icon at bounding box center [18, 268] width 12 height 12
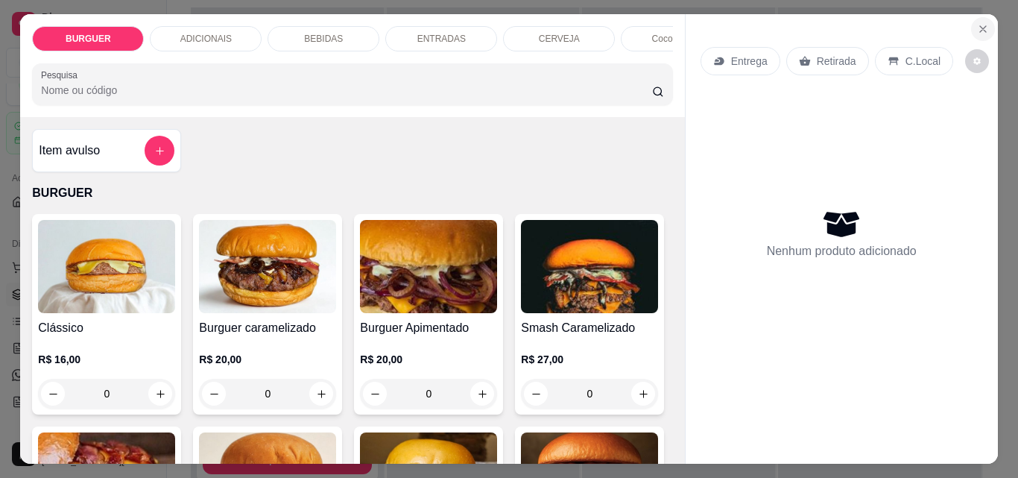
click at [977, 28] on icon "Close" at bounding box center [983, 29] width 12 height 12
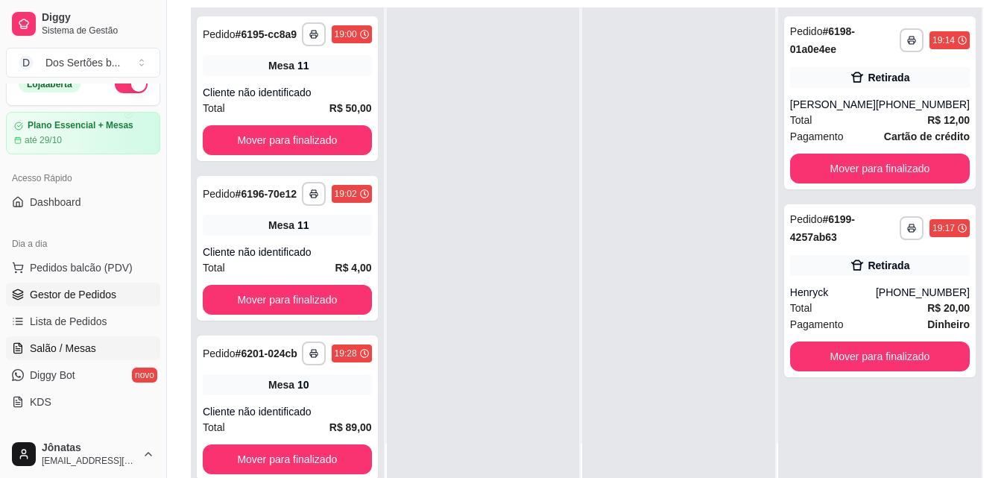
click at [103, 350] on link "Salão / Mesas" at bounding box center [83, 348] width 154 height 24
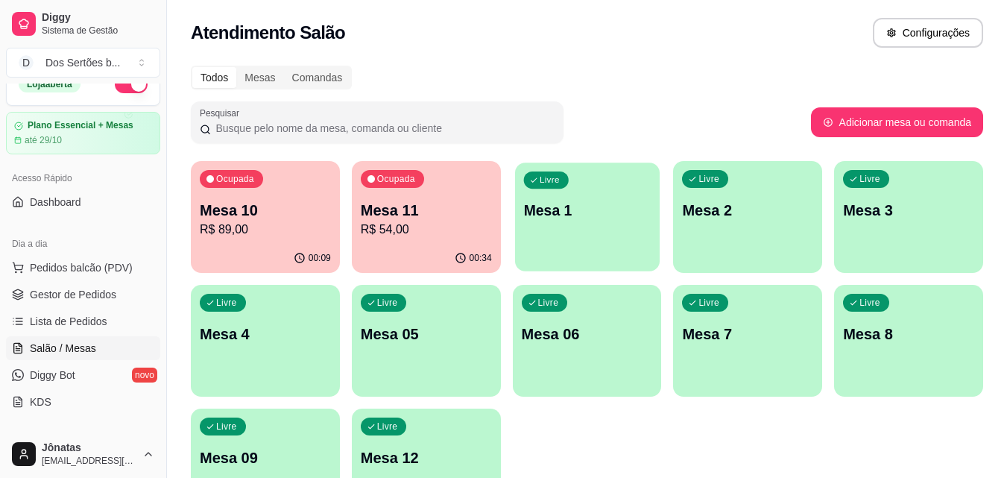
click at [594, 241] on div "Livre Mesa 1" at bounding box center [587, 207] width 145 height 91
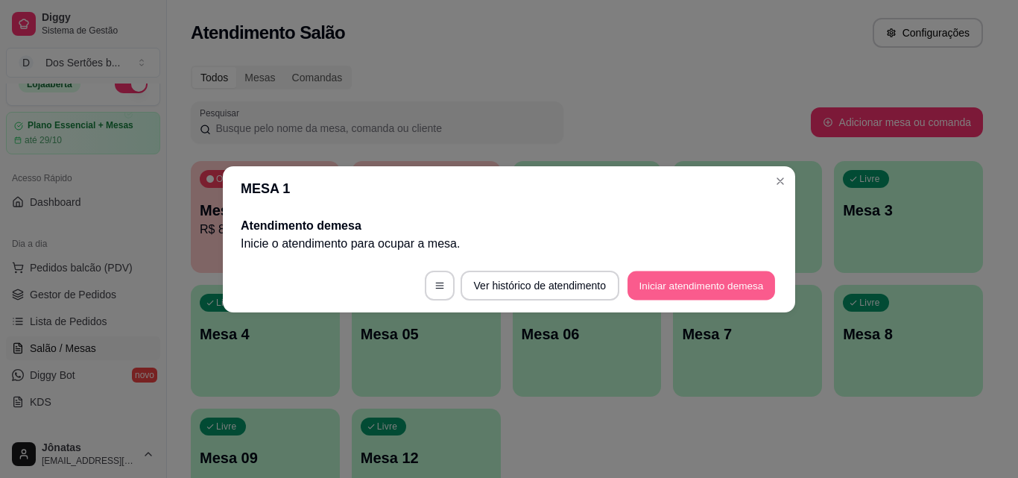
click at [680, 285] on button "Iniciar atendimento de mesa" at bounding box center [701, 285] width 148 height 29
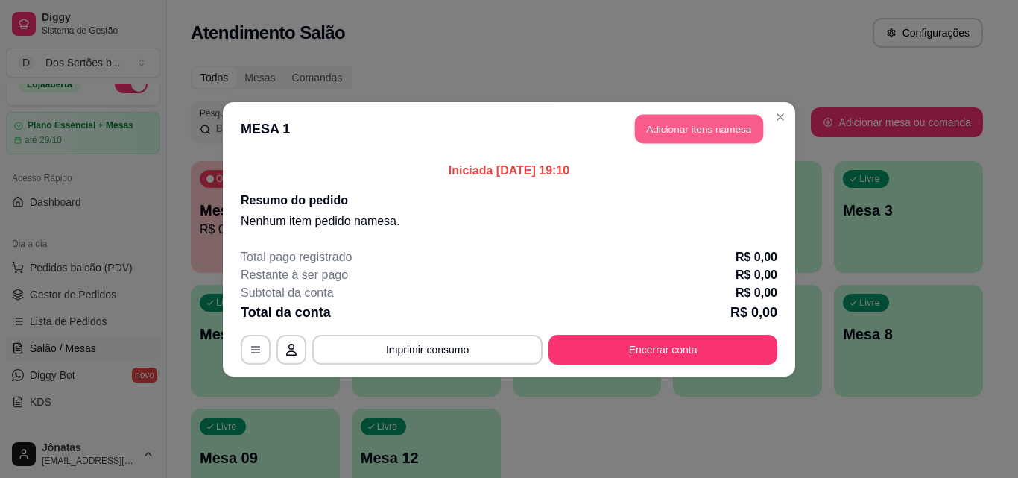
click at [656, 133] on button "Adicionar itens na mesa" at bounding box center [699, 128] width 128 height 29
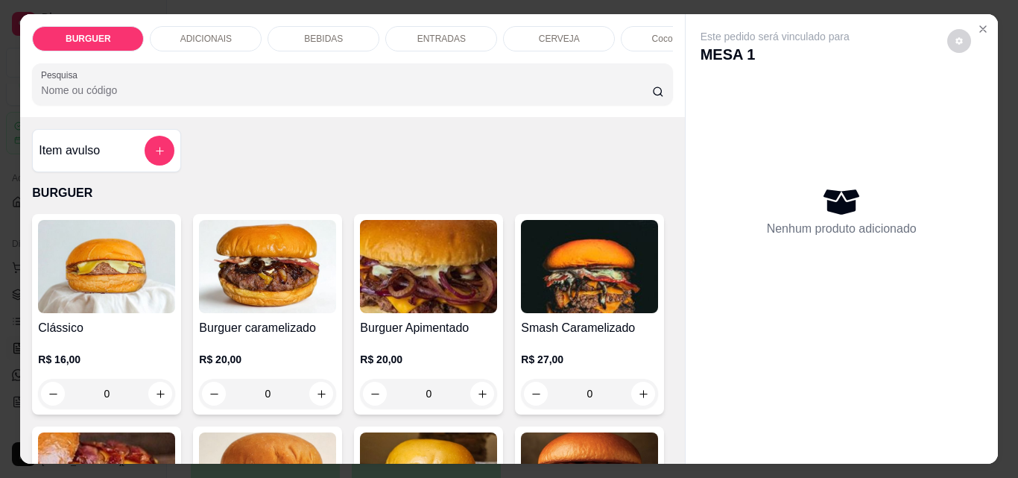
scroll to position [127, 0]
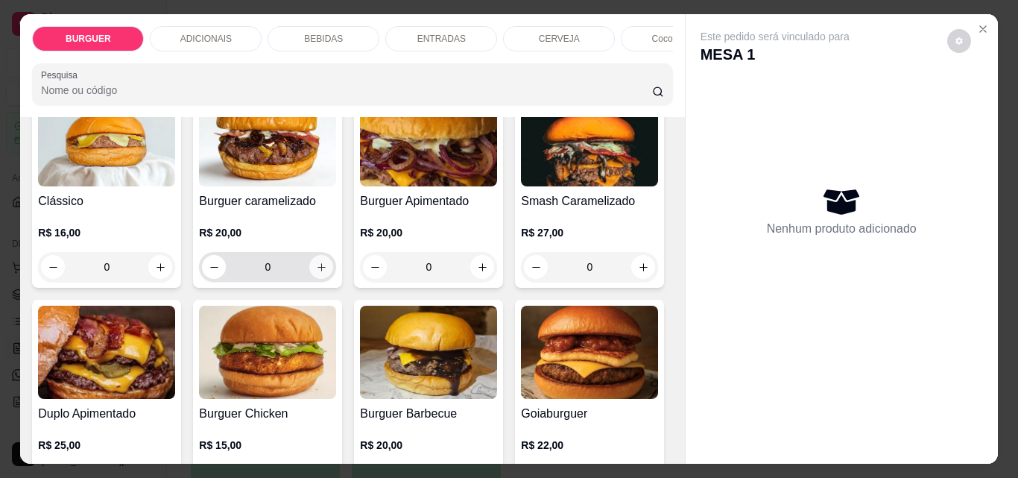
click at [321, 265] on button "increase-product-quantity" at bounding box center [321, 267] width 24 height 24
type input "1"
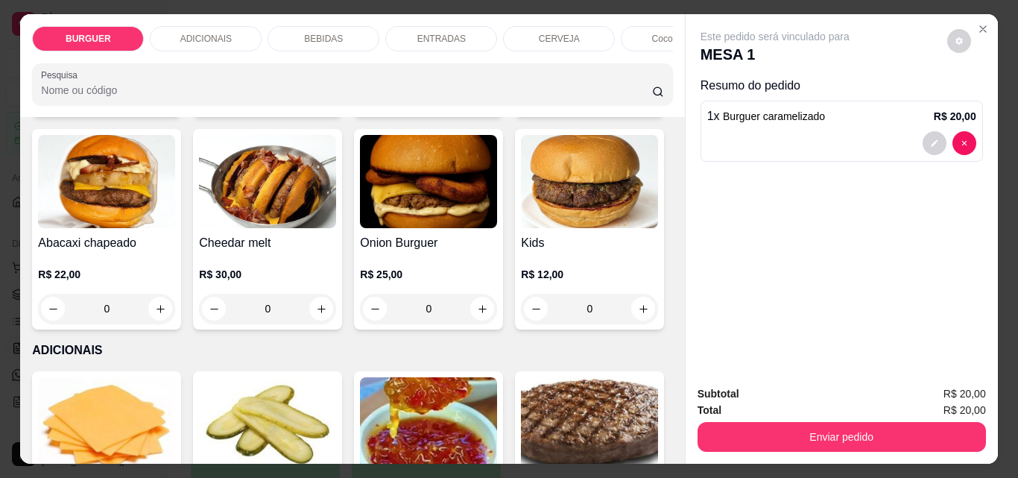
scroll to position [633, 0]
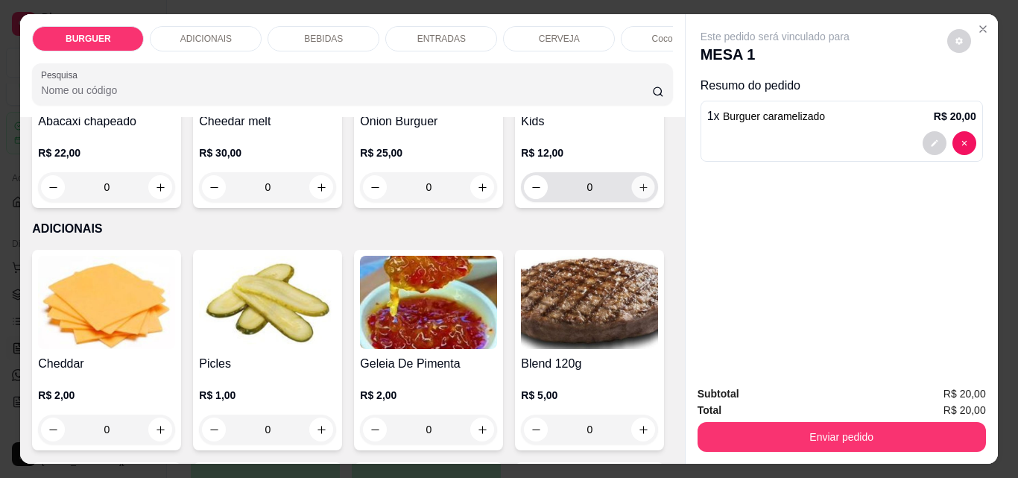
click at [638, 193] on icon "increase-product-quantity" at bounding box center [643, 187] width 11 height 11
type input "1"
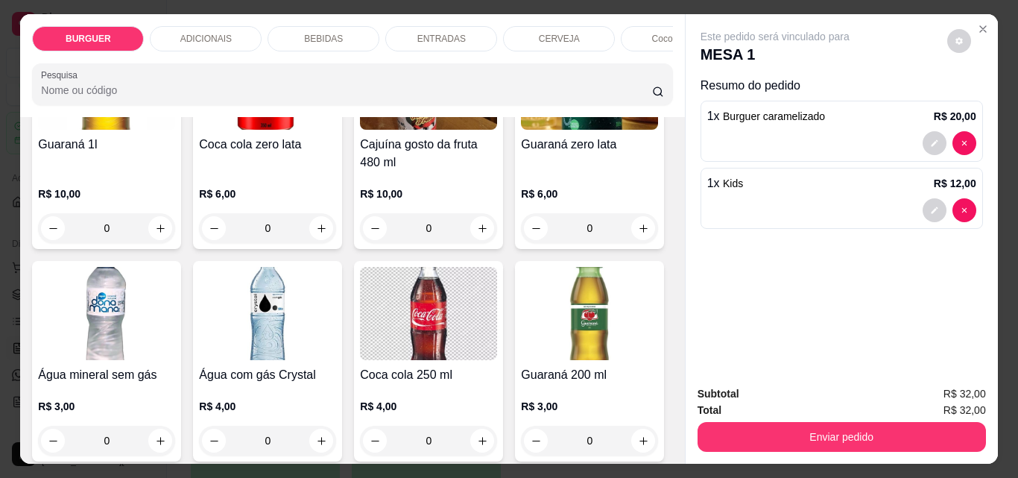
scroll to position [1747, 0]
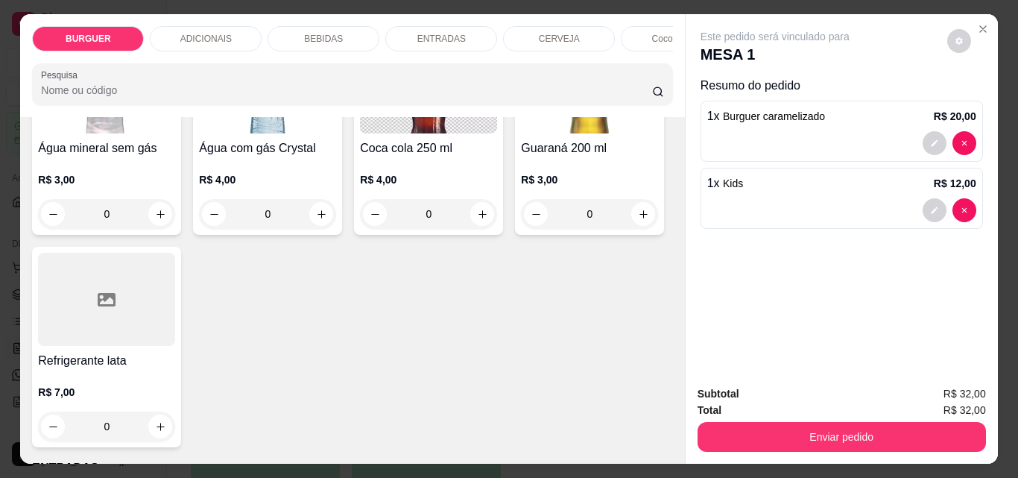
type input "1"
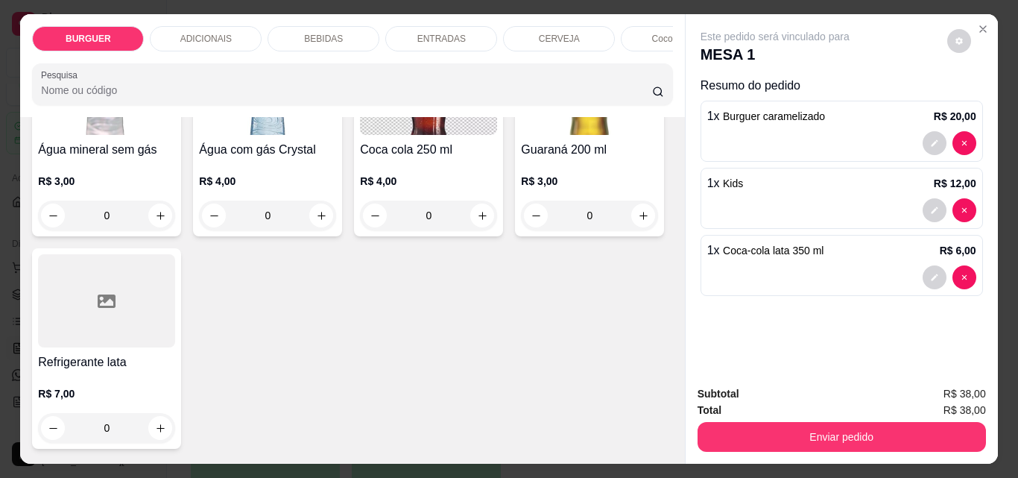
scroll to position [1748, 0]
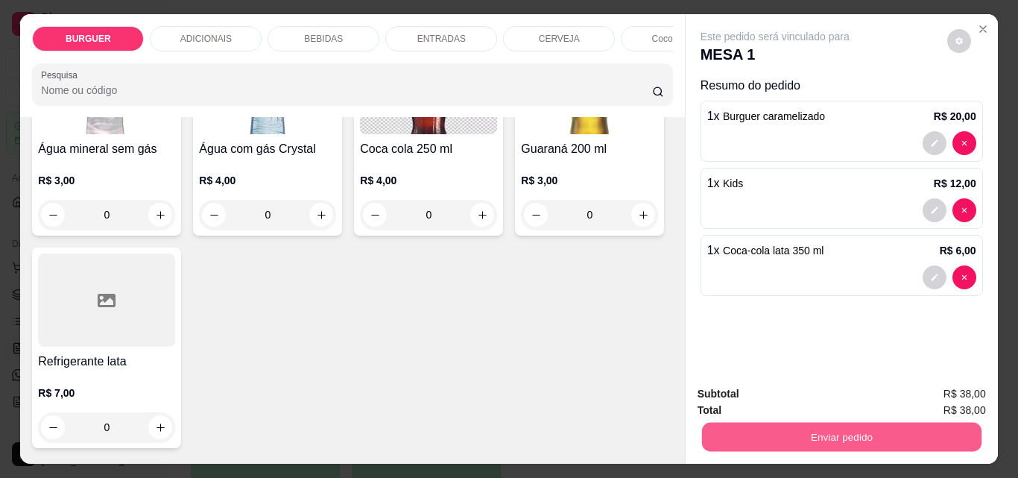
click at [724, 427] on button "Enviar pedido" at bounding box center [840, 436] width 279 height 29
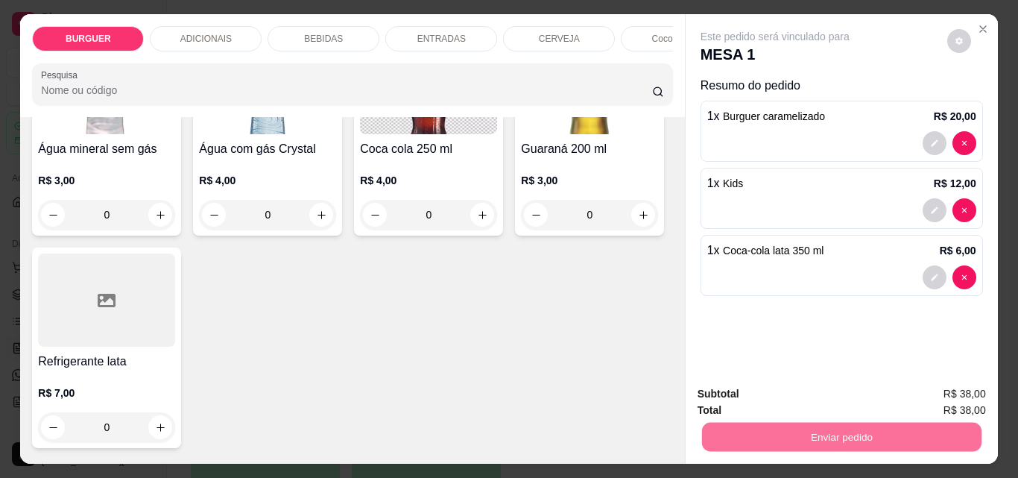
click at [954, 391] on button "Enviar pedido" at bounding box center [947, 394] width 82 height 28
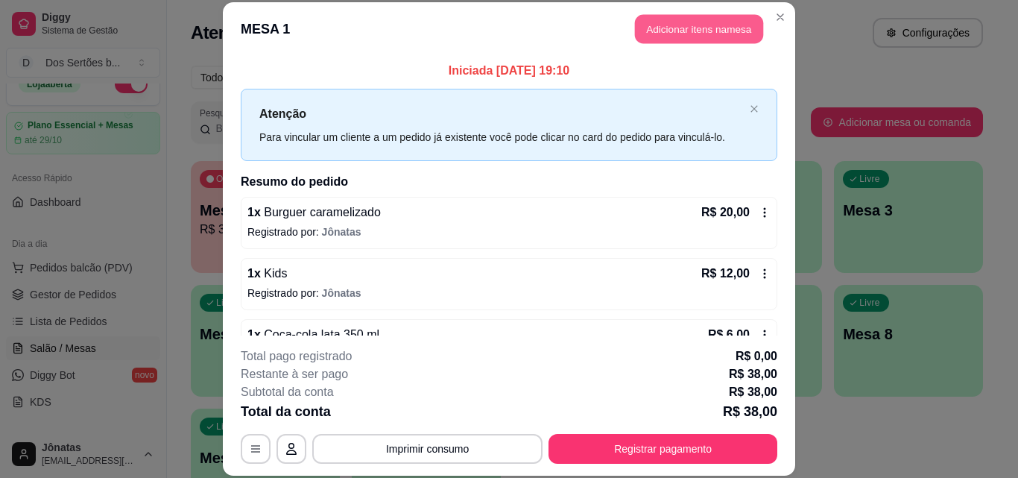
click at [666, 28] on button "Adicionar itens na mesa" at bounding box center [699, 29] width 128 height 29
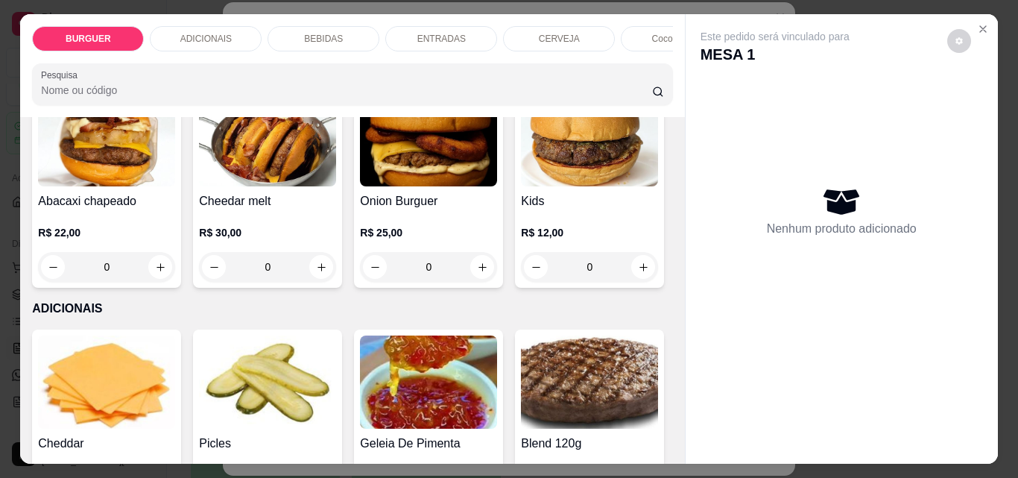
scroll to position [350, 0]
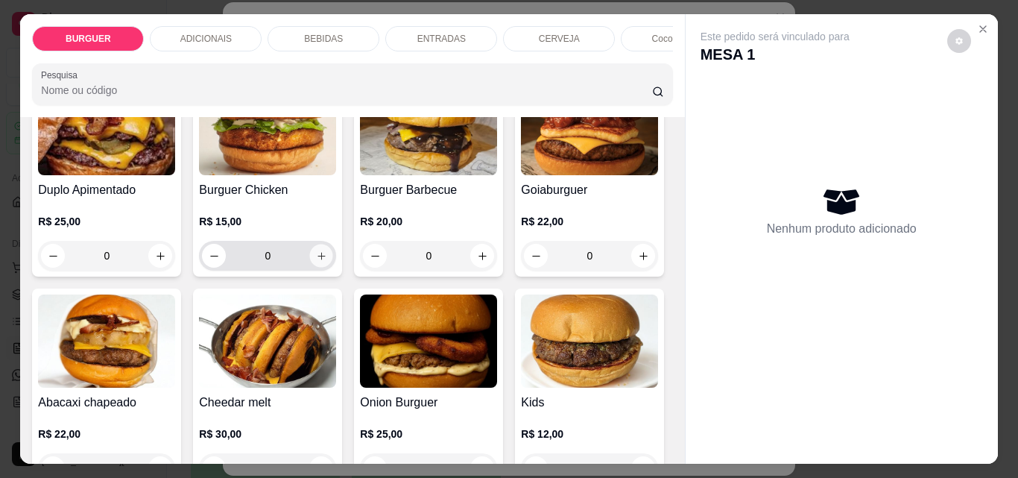
click at [327, 262] on icon "increase-product-quantity" at bounding box center [321, 255] width 11 height 11
type input "1"
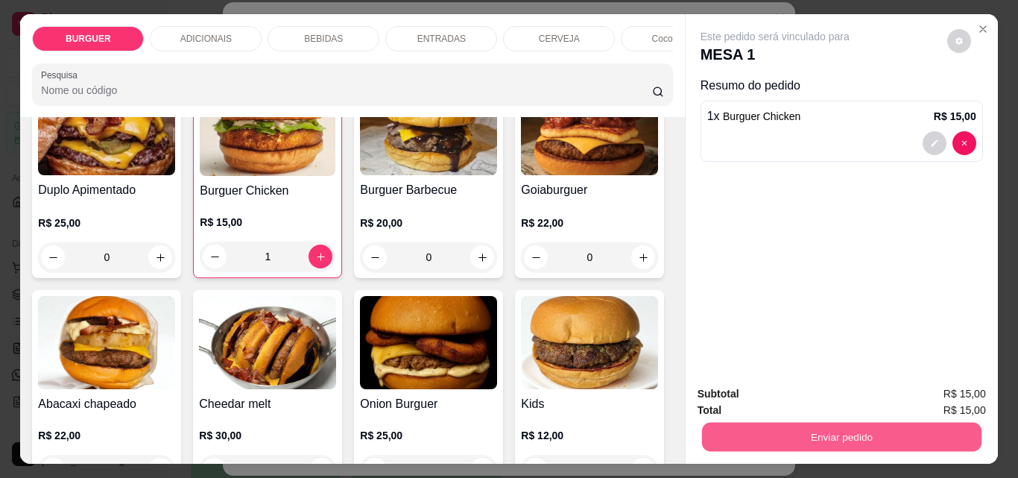
click at [838, 431] on button "Enviar pedido" at bounding box center [840, 436] width 279 height 29
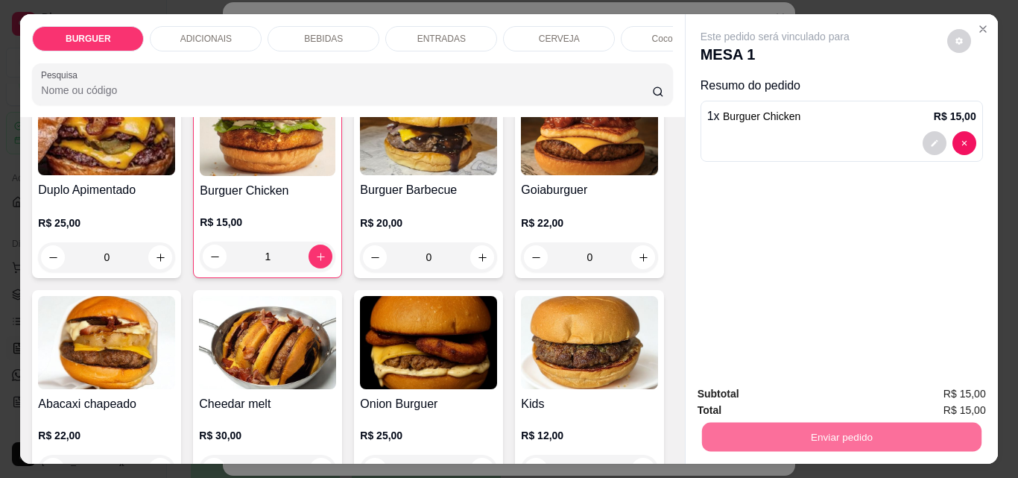
click at [926, 394] on button "Enviar pedido" at bounding box center [947, 394] width 82 height 28
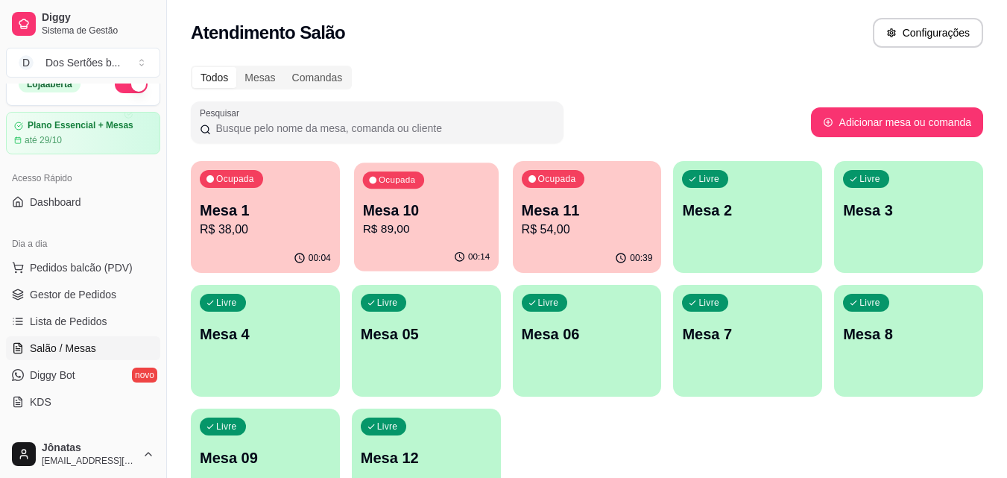
click at [397, 209] on p "Mesa 10" at bounding box center [425, 210] width 127 height 20
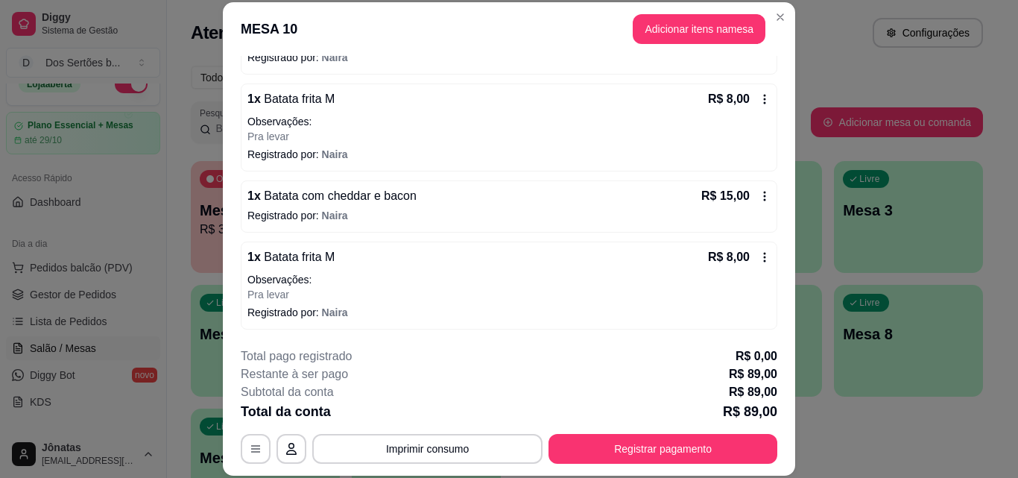
scroll to position [0, 0]
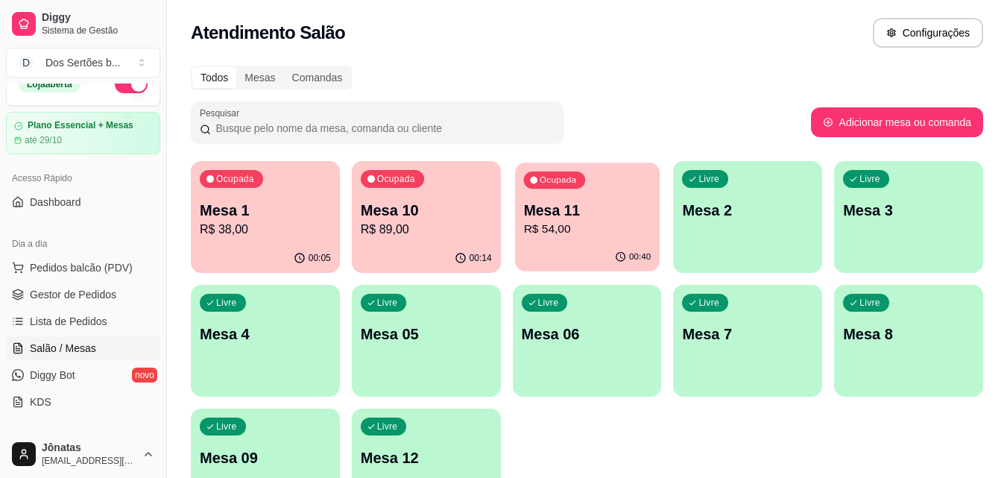
click at [587, 228] on p "R$ 54,00" at bounding box center [586, 229] width 127 height 17
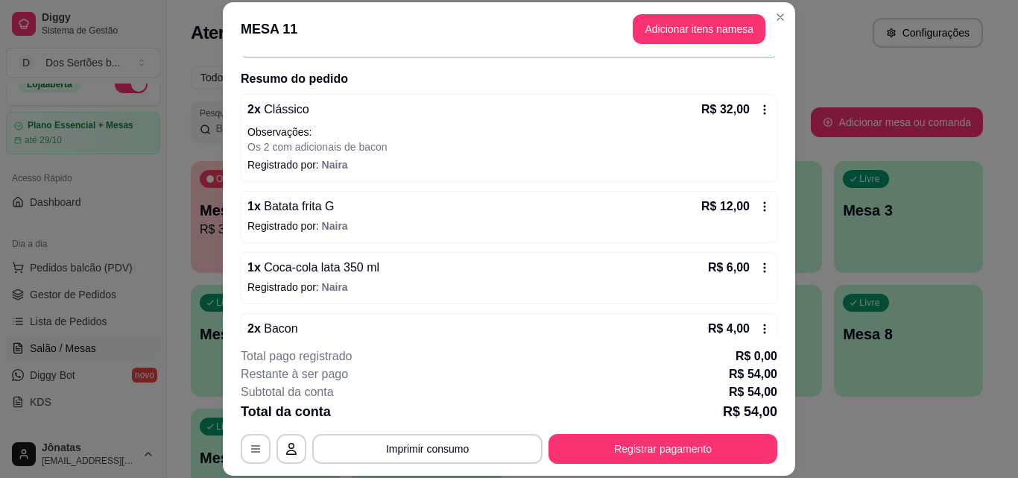
scroll to position [139, 0]
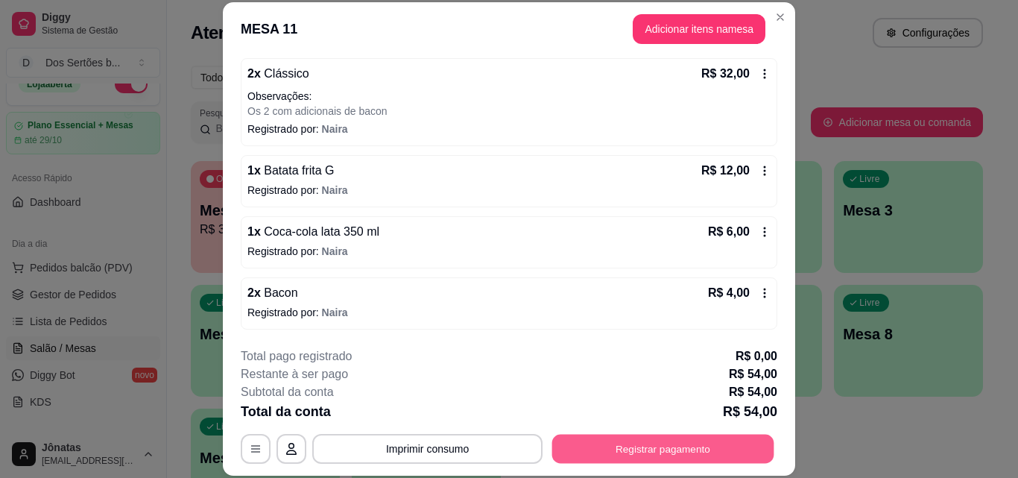
click at [612, 451] on button "Registrar pagamento" at bounding box center [663, 448] width 222 height 29
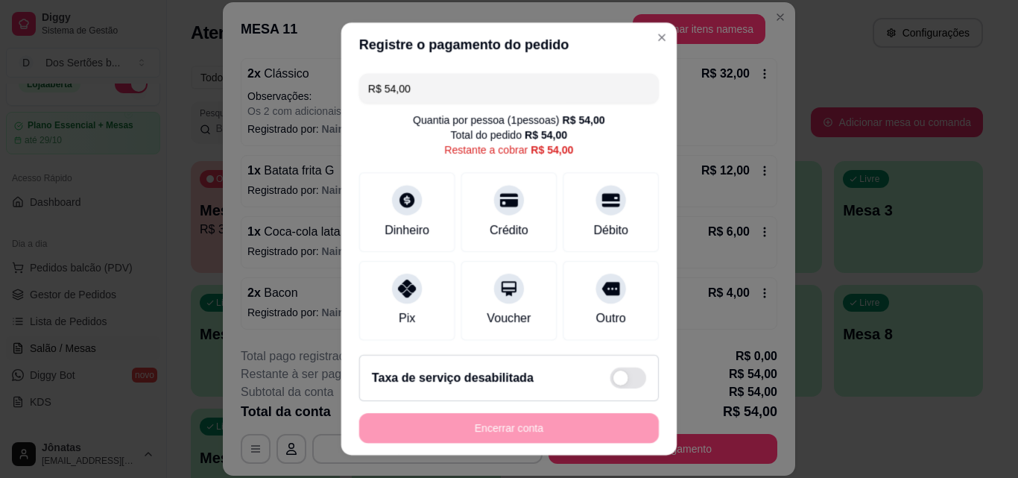
click at [612, 451] on footer "Taxa de serviço desabilitada Encerrar conta" at bounding box center [509, 399] width 336 height 113
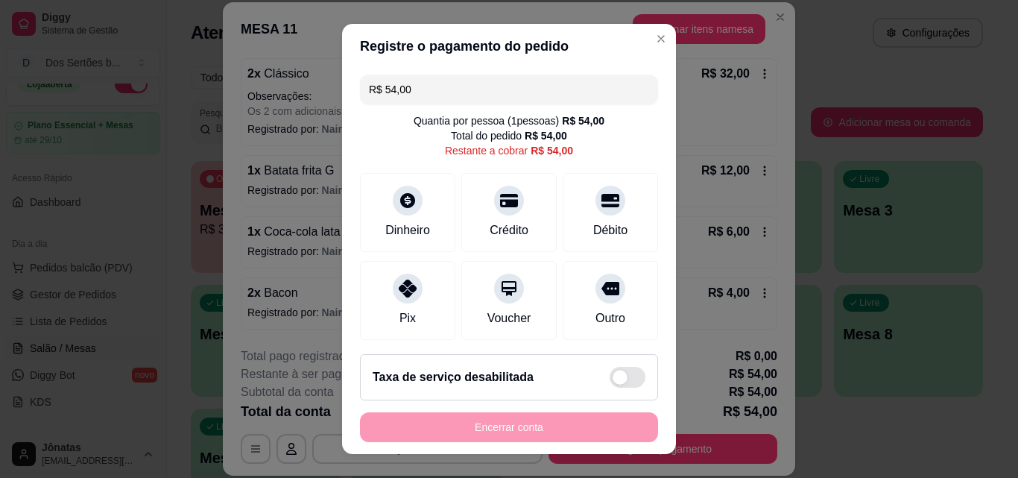
click at [411, 79] on input "R$ 54,00" at bounding box center [509, 90] width 280 height 30
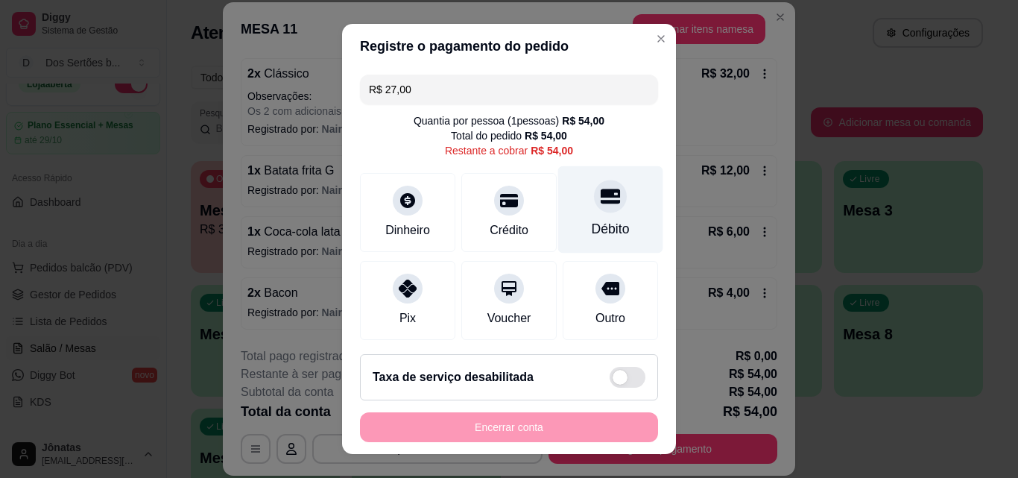
click at [560, 195] on div "Débito" at bounding box center [610, 209] width 105 height 87
click at [565, 211] on div "Débito" at bounding box center [610, 209] width 105 height 87
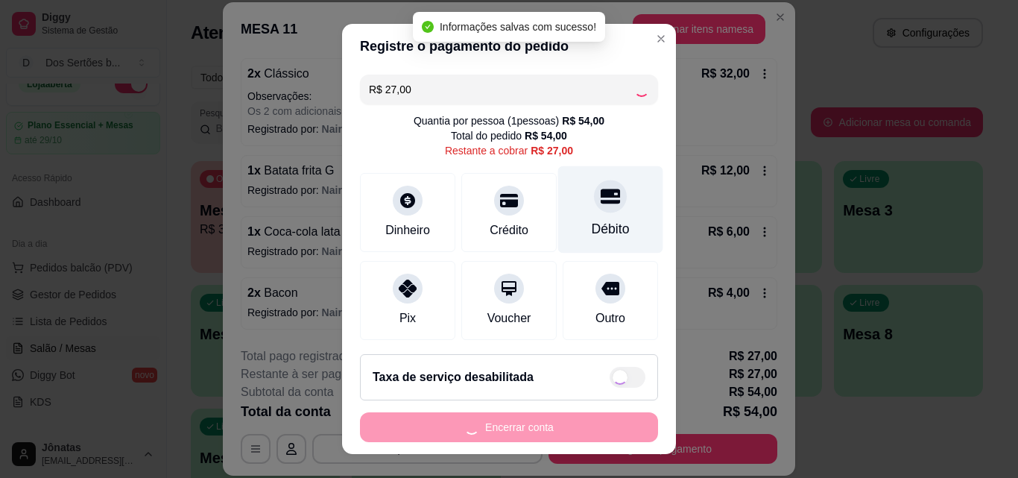
type input "R$ 0,00"
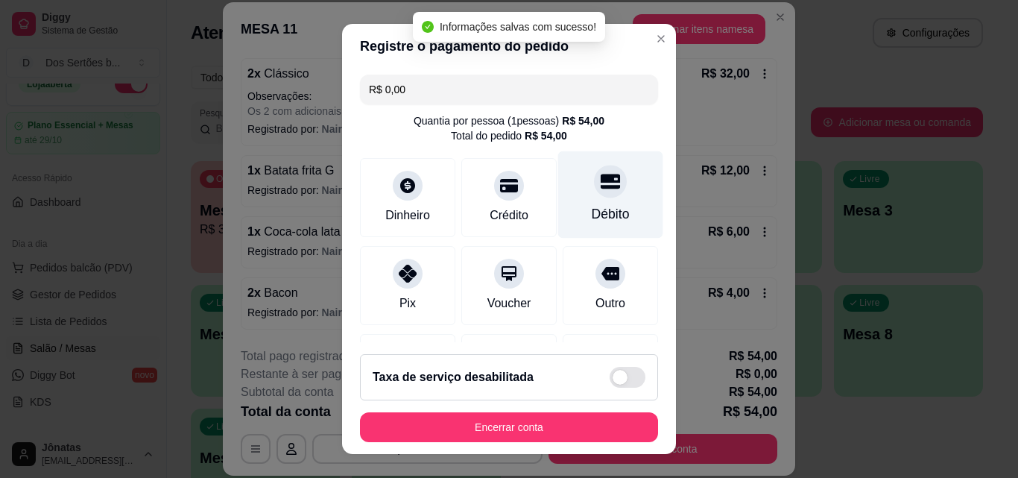
scroll to position [229, 0]
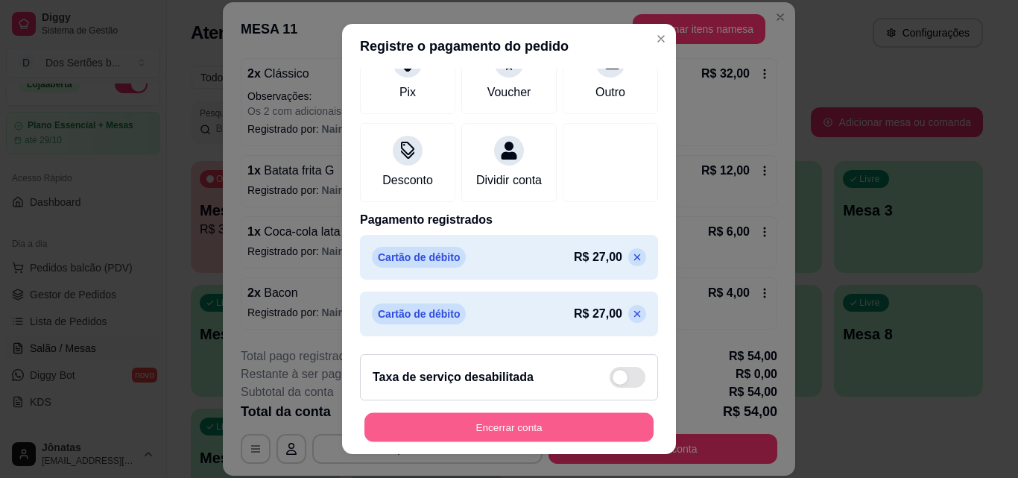
click at [550, 418] on button "Encerrar conta" at bounding box center [508, 427] width 289 height 29
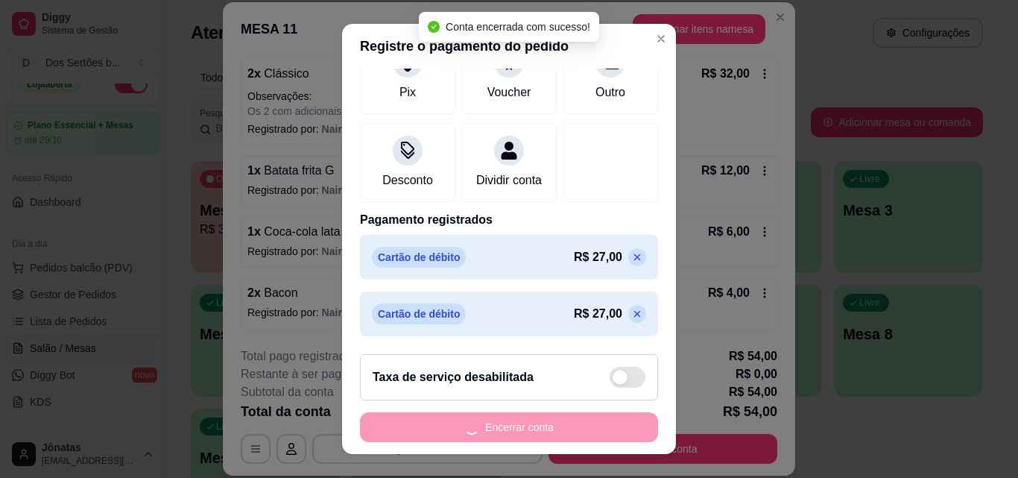
scroll to position [0, 0]
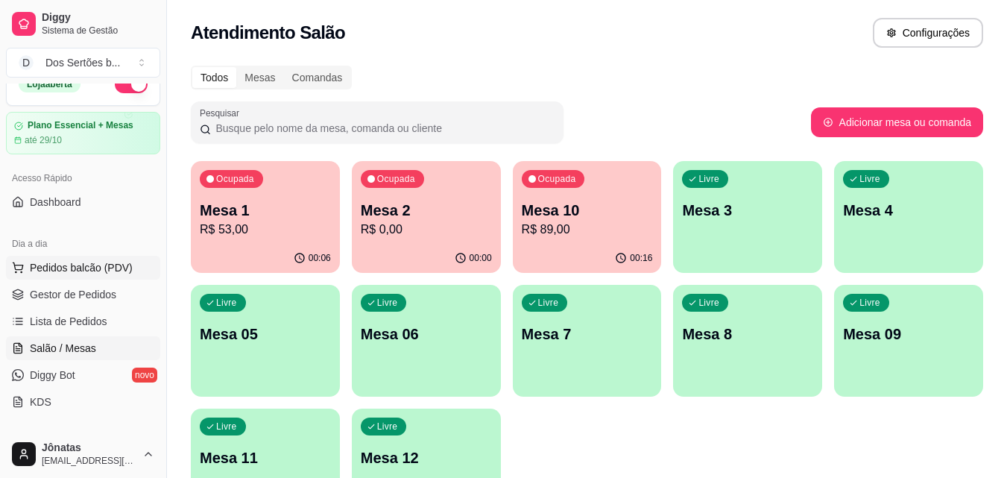
click at [89, 265] on span "Pedidos balcão (PDV)" at bounding box center [81, 267] width 103 height 15
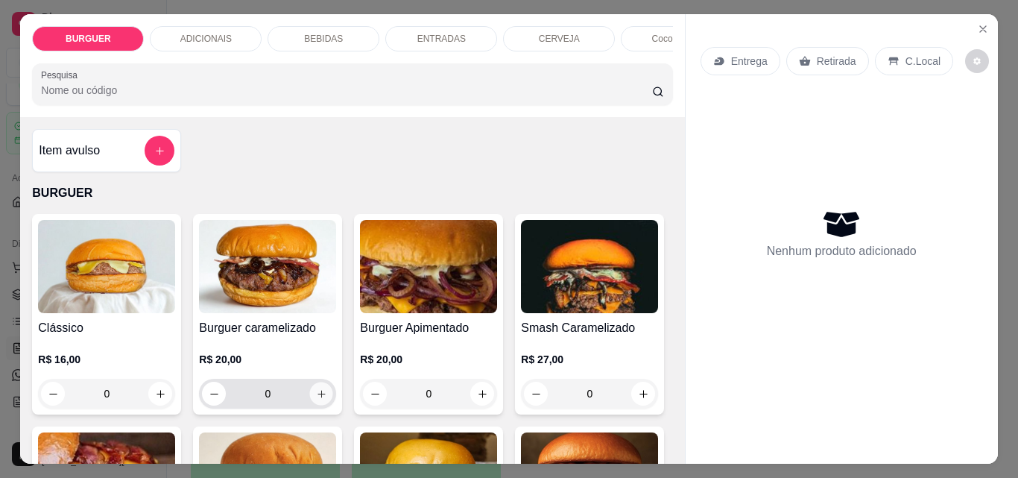
click at [317, 399] on icon "increase-product-quantity" at bounding box center [321, 393] width 11 height 11
type input "1"
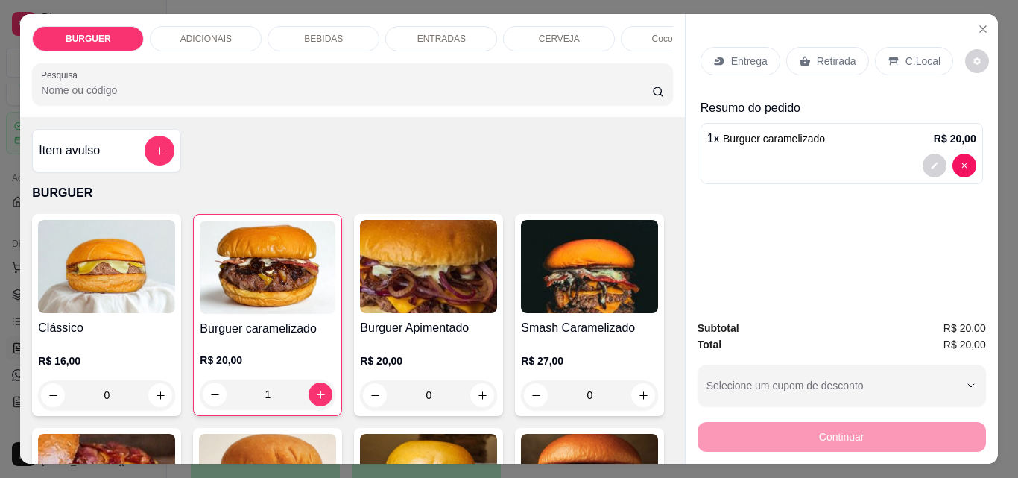
click at [826, 54] on p "Retirada" at bounding box center [836, 61] width 39 height 15
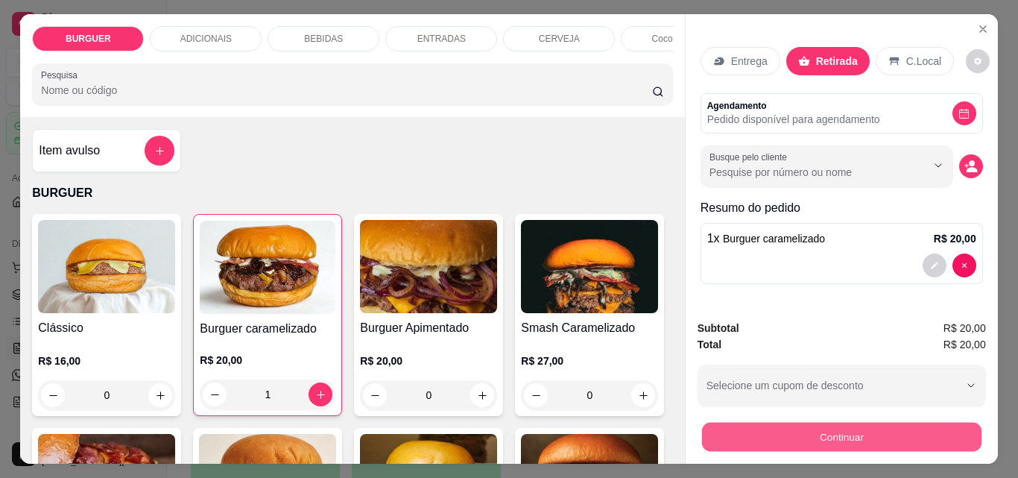
click at [838, 429] on button "Continuar" at bounding box center [840, 436] width 279 height 29
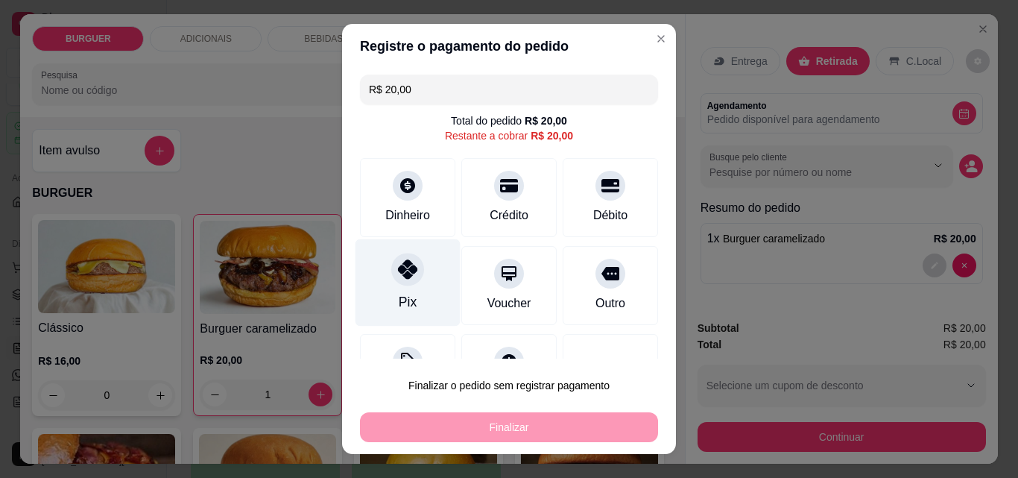
click at [373, 270] on div "Pix" at bounding box center [407, 282] width 105 height 87
type input "R$ 0,00"
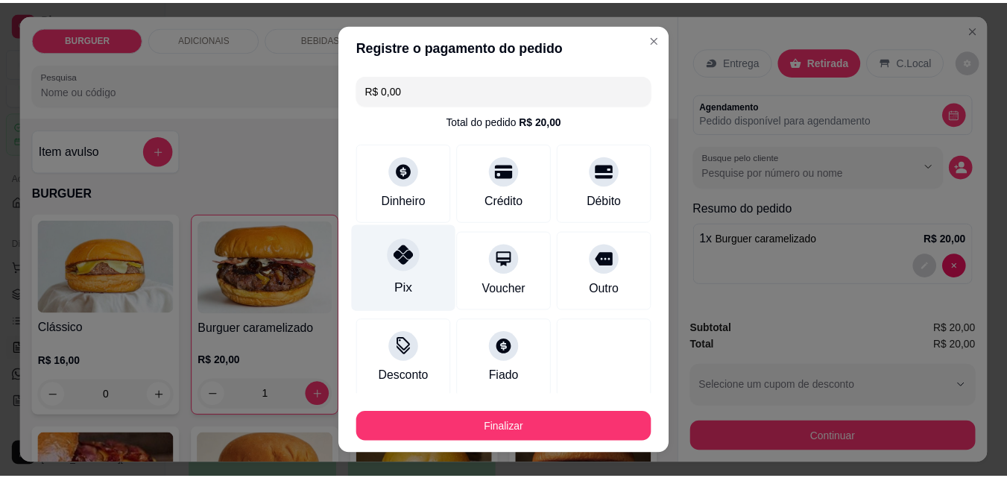
scroll to position [87, 0]
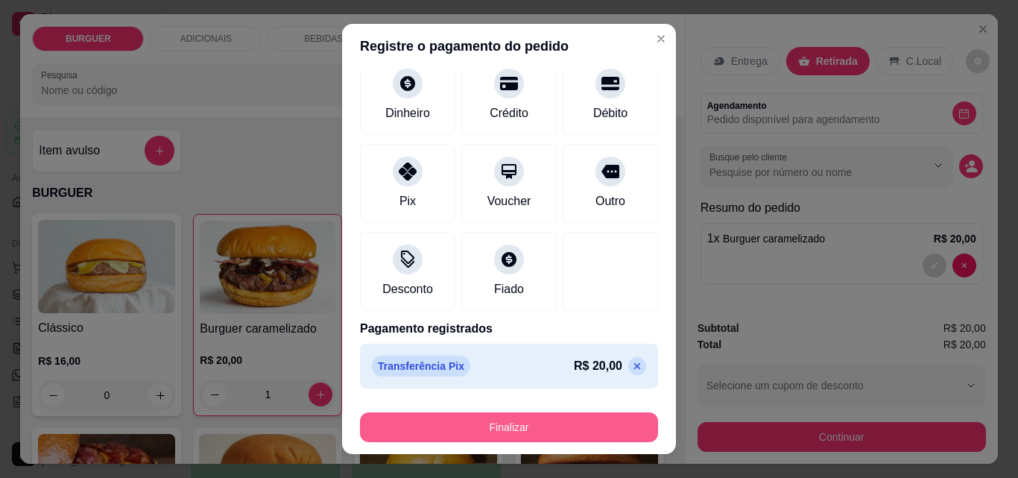
click at [480, 419] on button "Finalizar" at bounding box center [509, 427] width 298 height 30
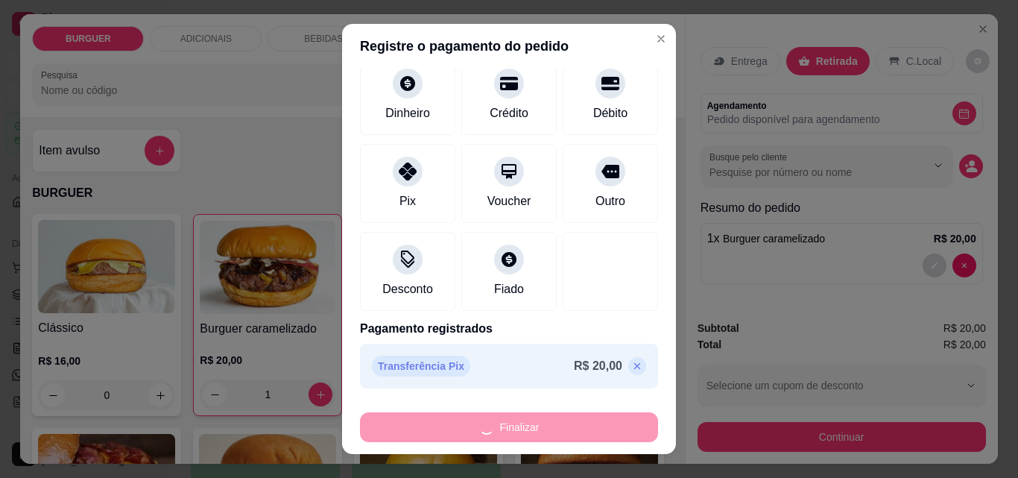
type input "0"
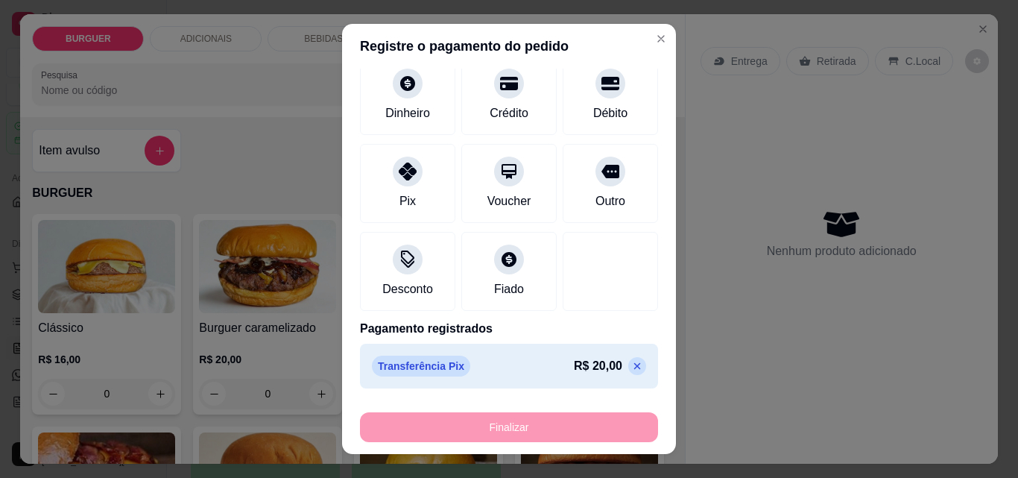
type input "-R$ 20,00"
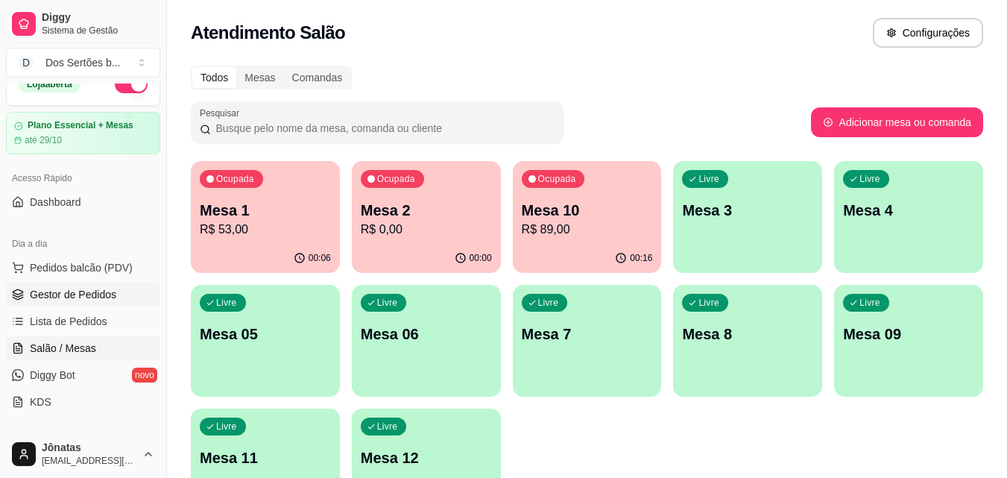
click at [41, 294] on span "Gestor de Pedidos" at bounding box center [73, 294] width 86 height 15
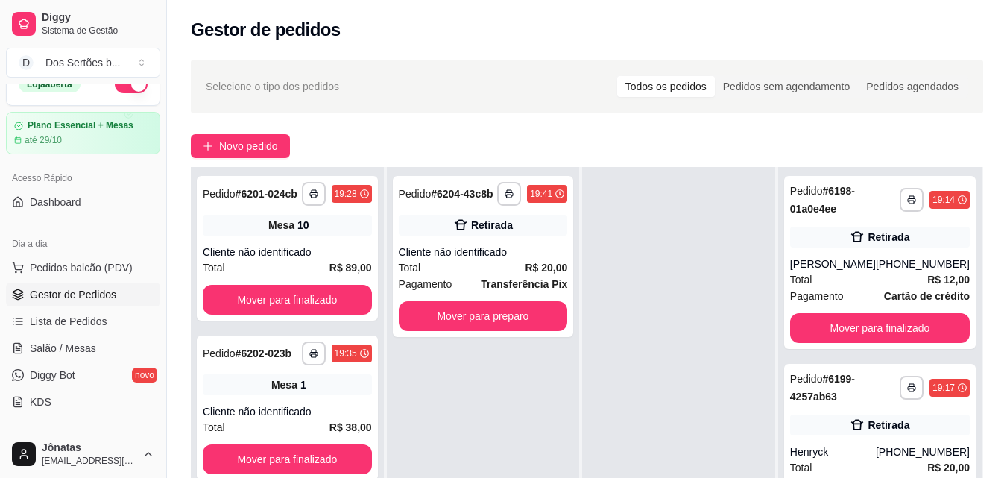
scroll to position [125, 0]
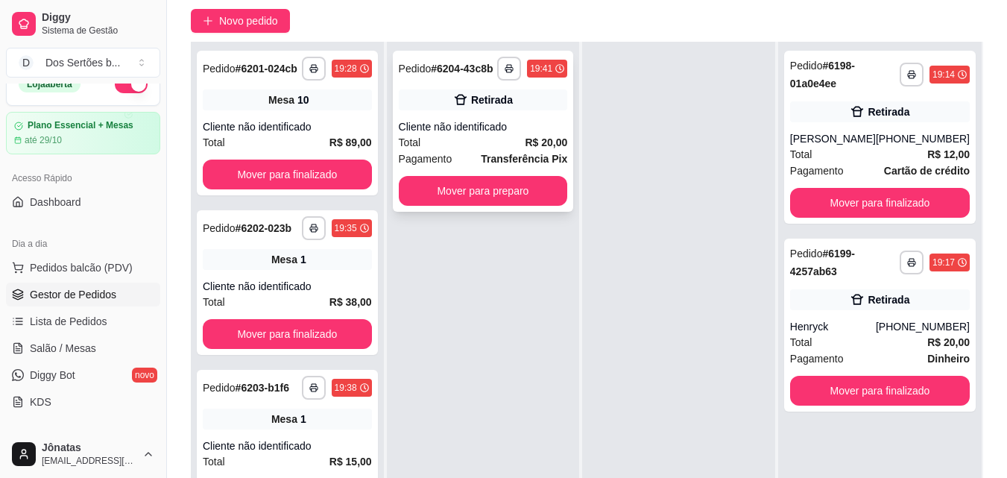
click at [494, 140] on div "Total R$ 20,00" at bounding box center [483, 142] width 169 height 16
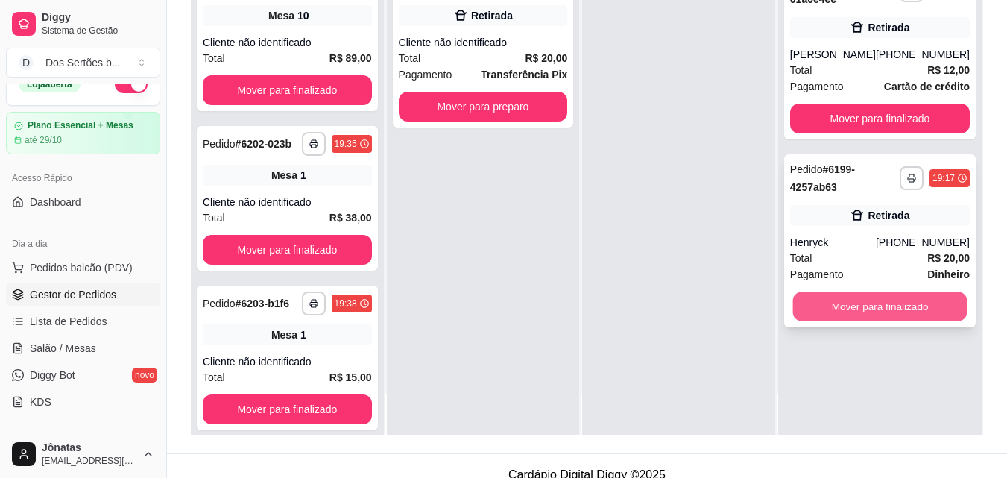
click at [853, 302] on button "Mover para finalizado" at bounding box center [879, 306] width 174 height 29
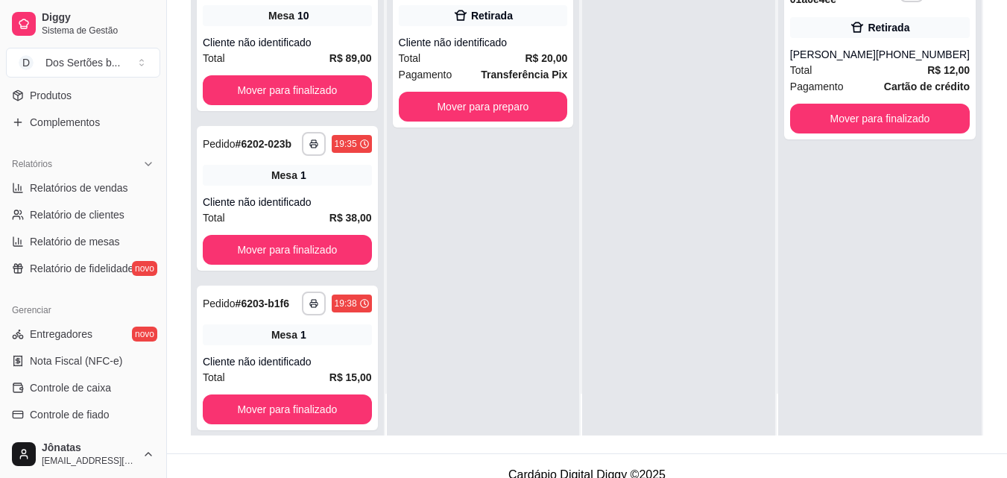
scroll to position [524, 0]
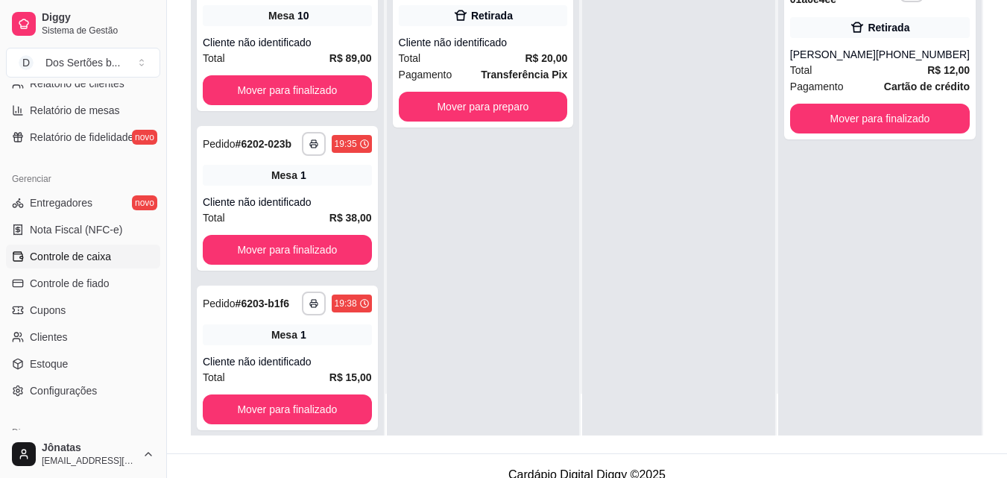
click at [40, 260] on span "Controle de caixa" at bounding box center [70, 256] width 81 height 15
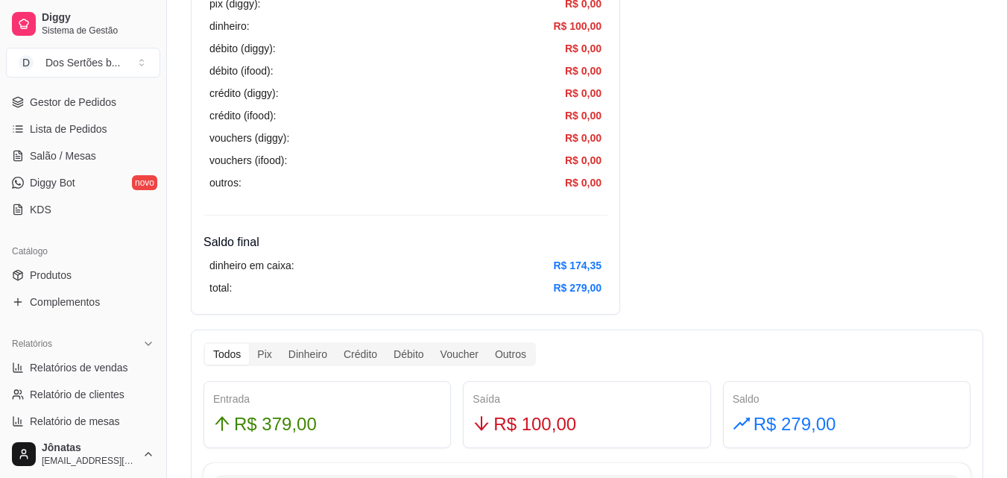
scroll to position [13, 0]
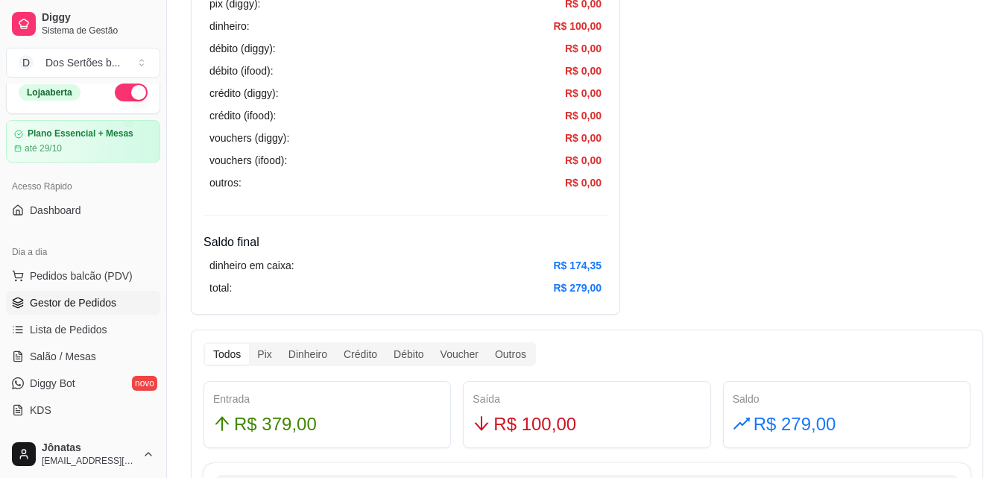
click at [51, 295] on span "Gestor de Pedidos" at bounding box center [73, 302] width 86 height 15
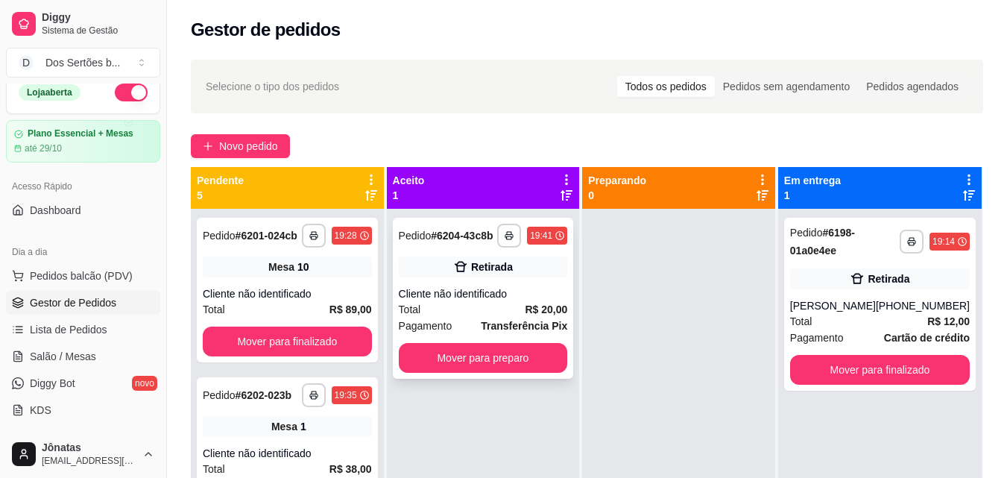
click at [478, 306] on div "Total R$ 20,00" at bounding box center [483, 309] width 169 height 16
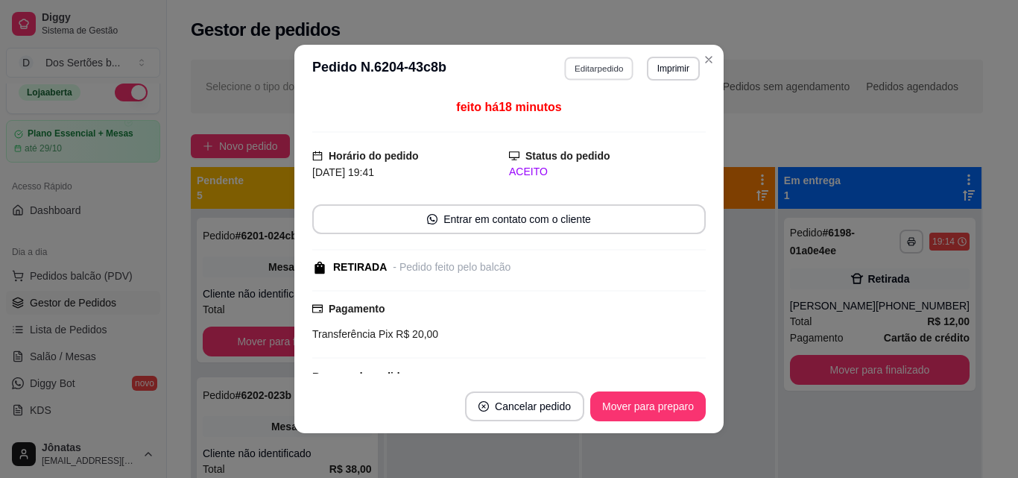
click at [583, 66] on button "Editar pedido" at bounding box center [599, 68] width 69 height 23
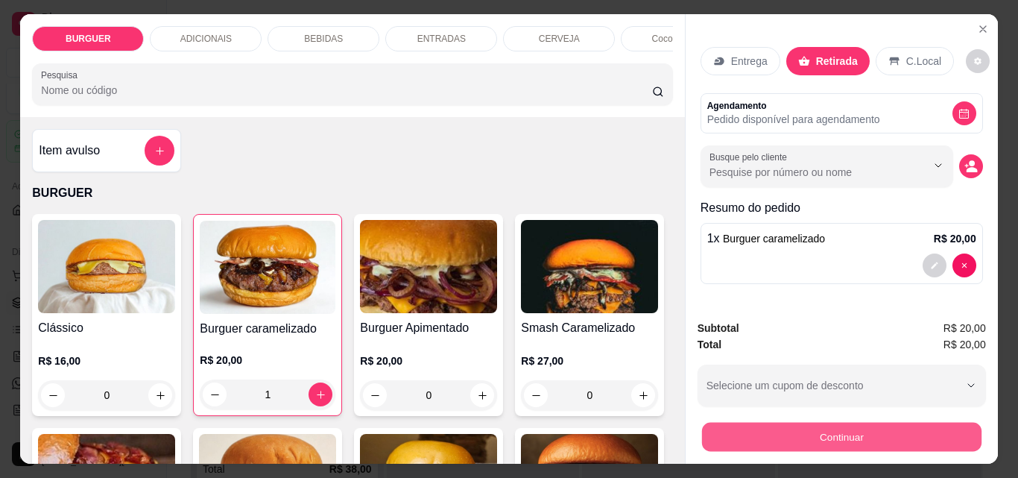
click at [782, 422] on button "Continuar" at bounding box center [840, 436] width 279 height 29
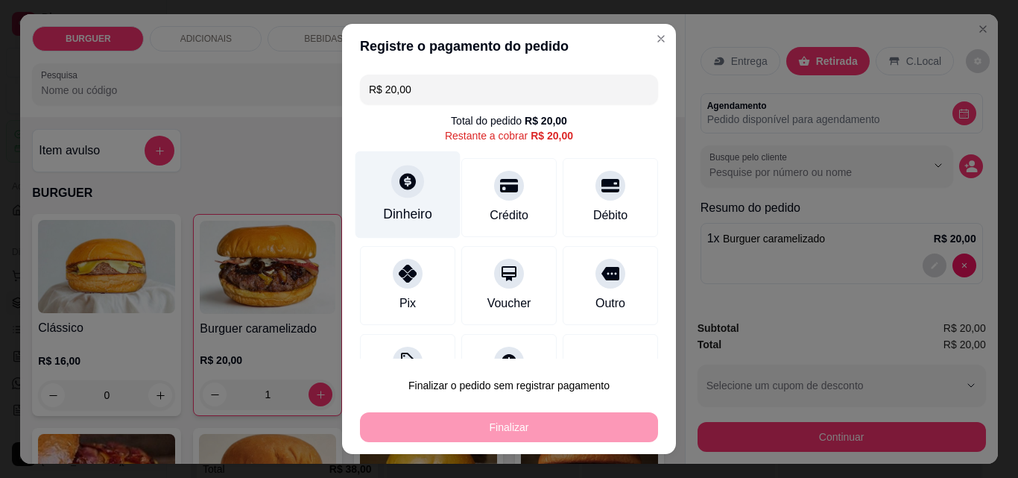
click at [429, 195] on div "Dinheiro" at bounding box center [407, 194] width 105 height 87
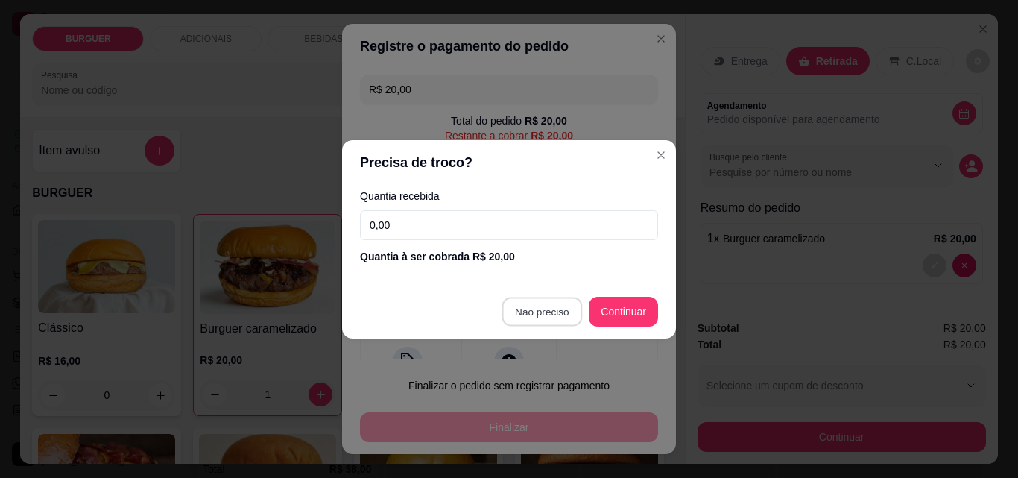
type input "R$ 0,00"
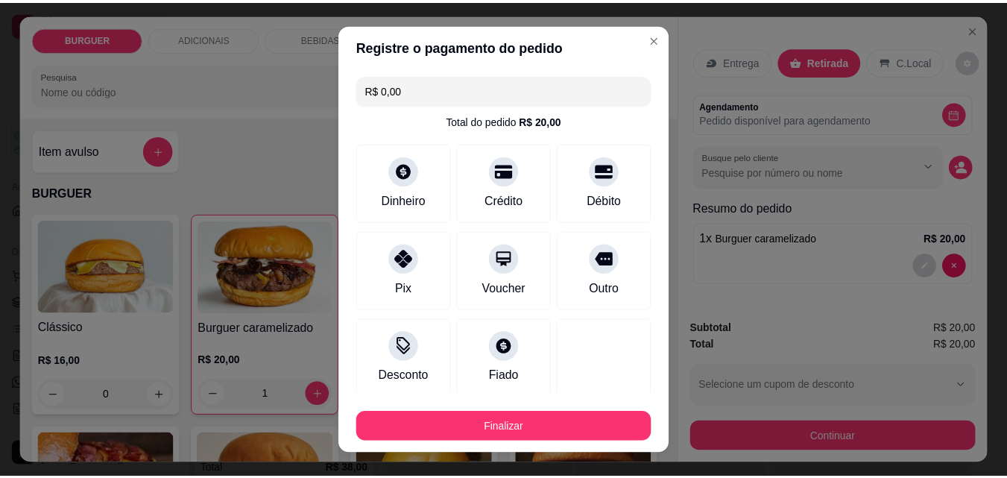
scroll to position [87, 0]
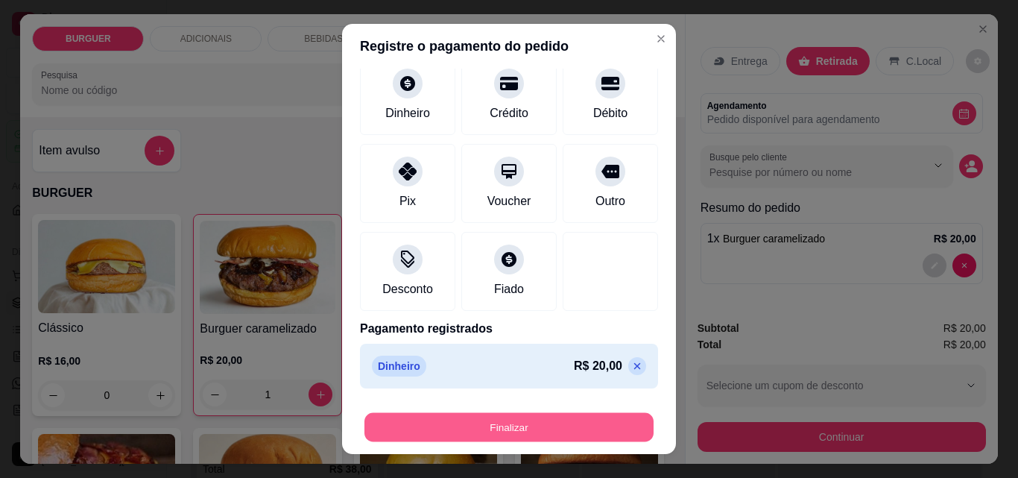
click at [592, 423] on button "Finalizar" at bounding box center [508, 427] width 289 height 29
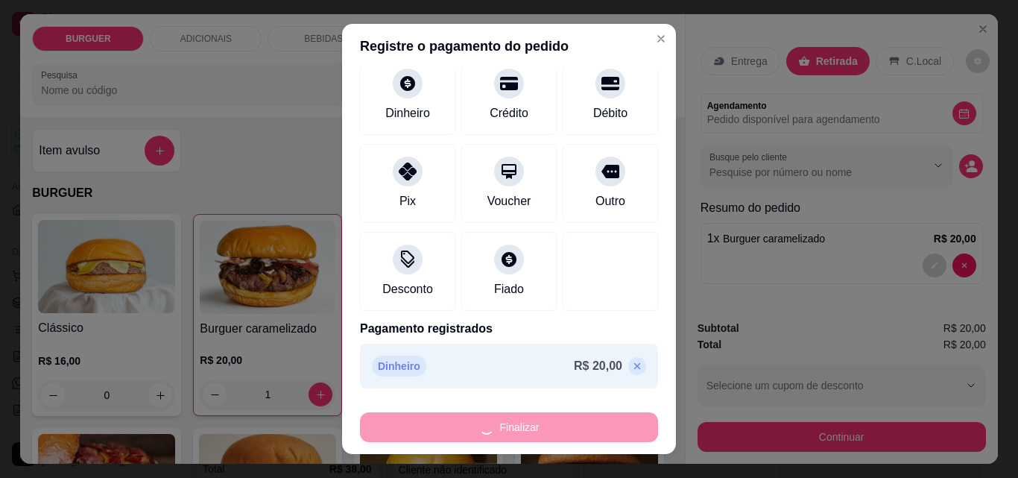
type input "0"
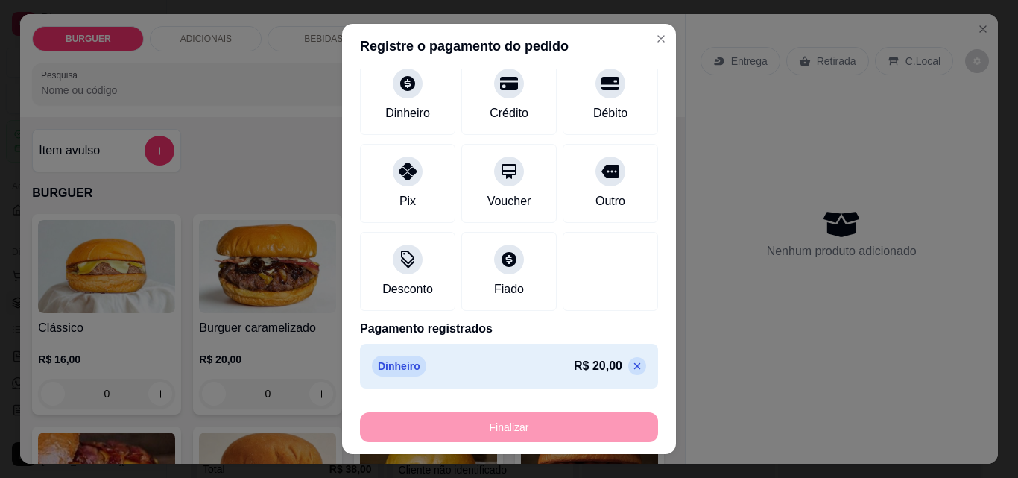
type input "-R$ 20,00"
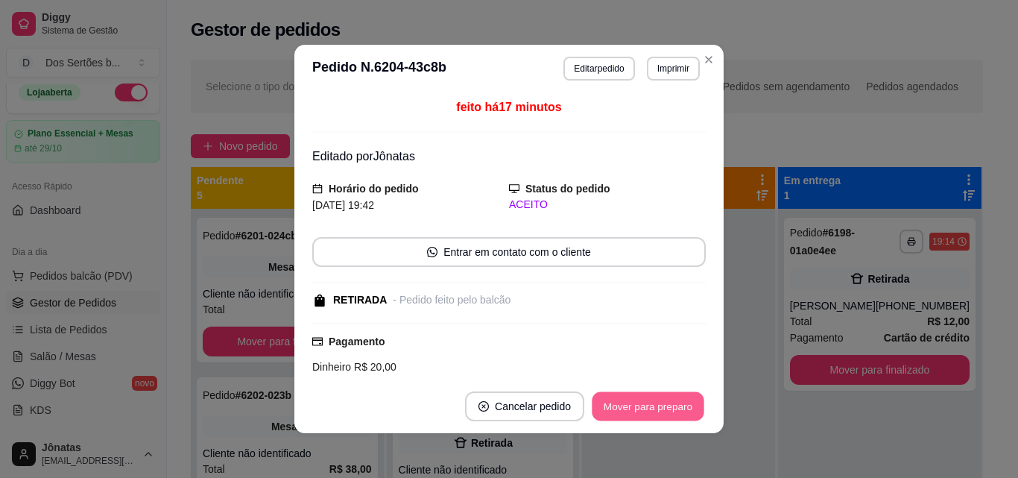
click at [628, 401] on button "Mover para preparo" at bounding box center [648, 406] width 112 height 29
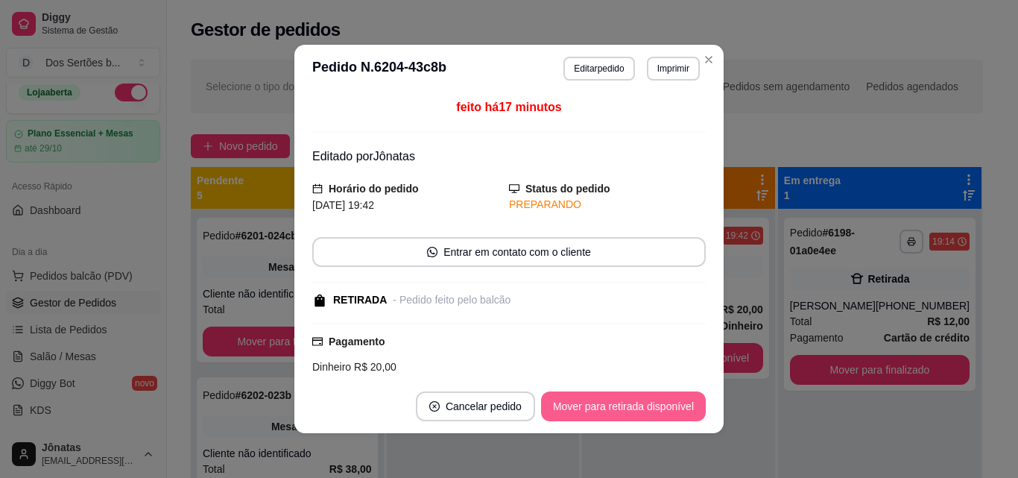
click at [627, 402] on button "Mover para retirada disponível" at bounding box center [623, 406] width 165 height 30
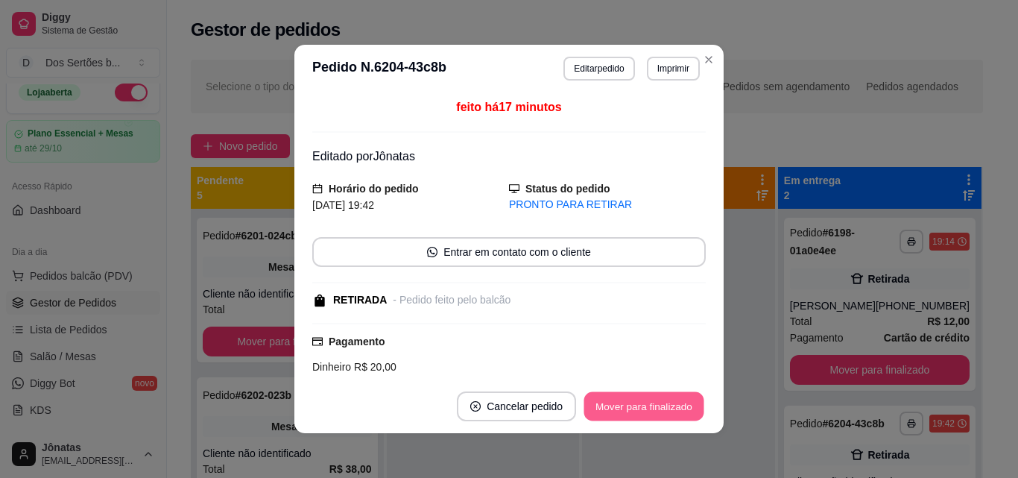
click at [625, 402] on button "Mover para finalizado" at bounding box center [644, 406] width 120 height 29
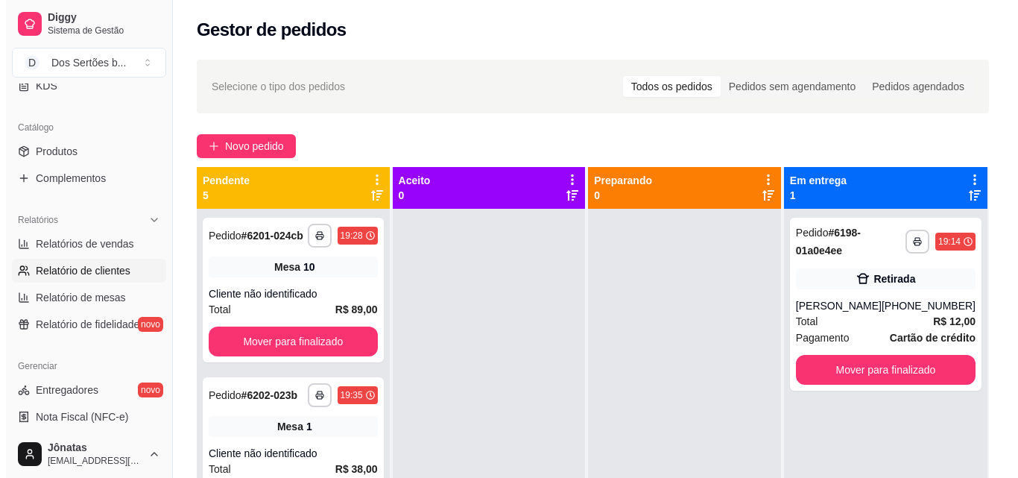
scroll to position [534, 0]
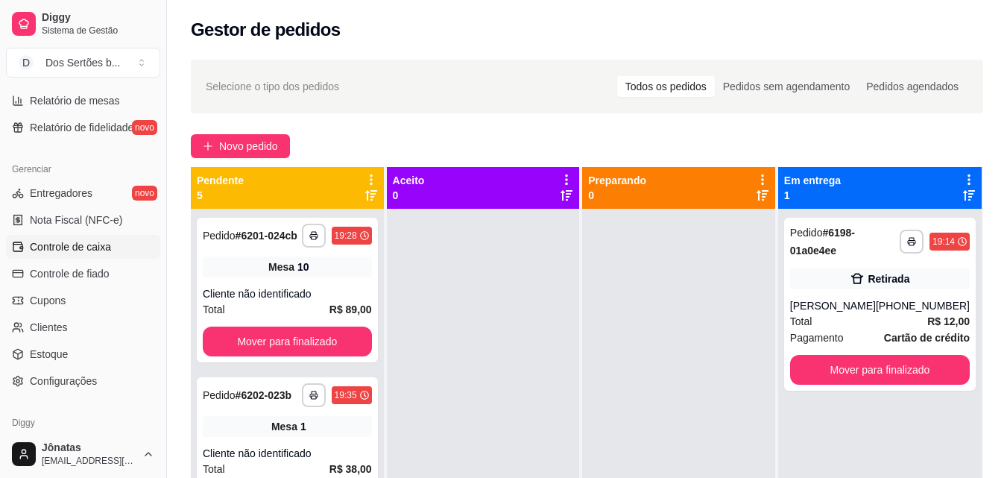
click at [22, 248] on icon at bounding box center [17, 247] width 9 height 8
click at [51, 241] on span "Controle de caixa" at bounding box center [70, 246] width 81 height 15
click at [58, 247] on span "Controle de caixa" at bounding box center [70, 246] width 81 height 15
click at [94, 244] on span "Controle de caixa" at bounding box center [70, 246] width 81 height 15
click at [92, 244] on span "Controle de caixa" at bounding box center [70, 246] width 81 height 15
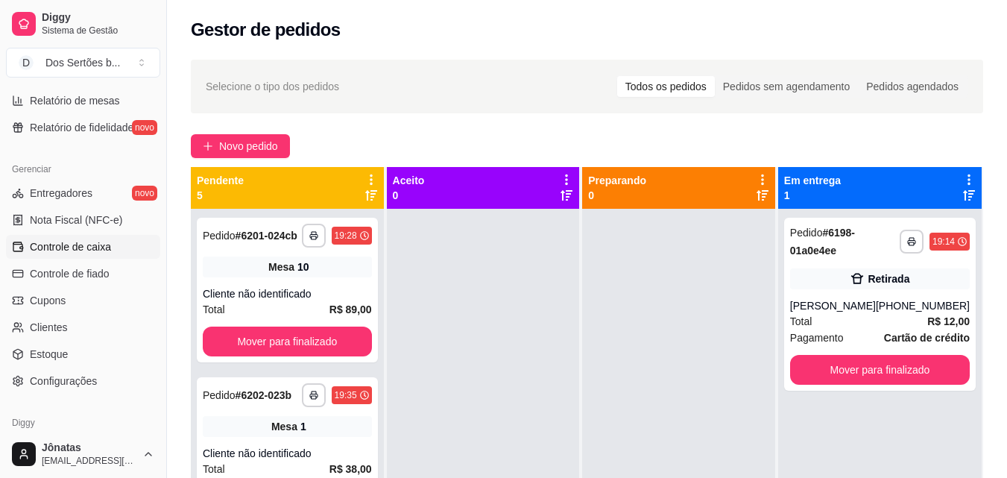
click at [92, 244] on span "Controle de caixa" at bounding box center [70, 246] width 81 height 15
click at [90, 244] on span "Controle de caixa" at bounding box center [70, 246] width 81 height 15
click at [60, 249] on span "Controle de caixa" at bounding box center [70, 246] width 81 height 15
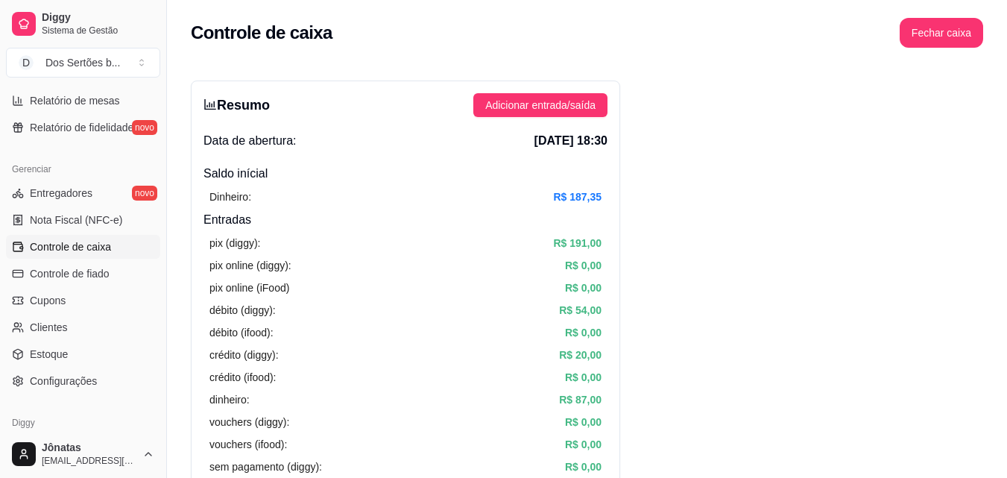
click at [59, 249] on span "Controle de caixa" at bounding box center [70, 246] width 81 height 15
click at [505, 100] on span "Adicionar entrada/saída" at bounding box center [540, 105] width 110 height 16
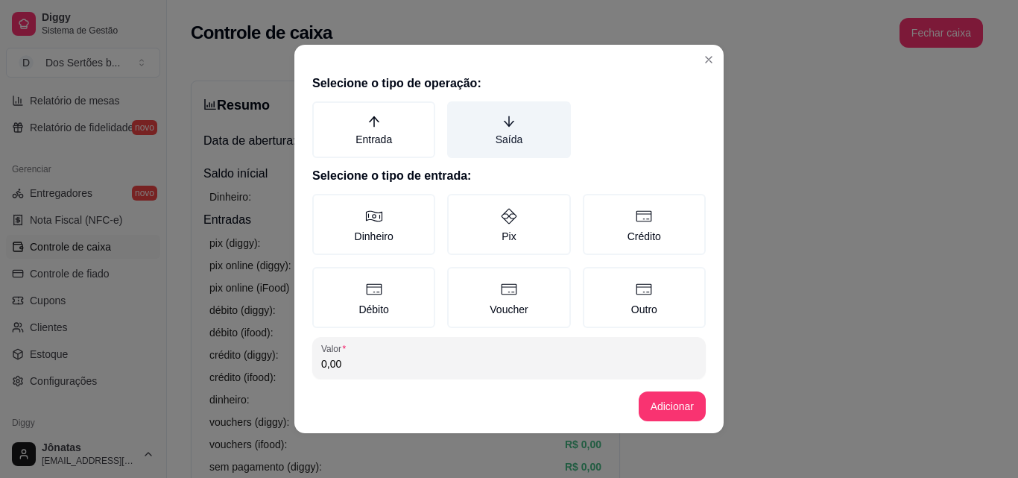
click at [501, 130] on label "Saída" at bounding box center [508, 129] width 123 height 57
click at [458, 113] on button "Saída" at bounding box center [452, 107] width 12 height 12
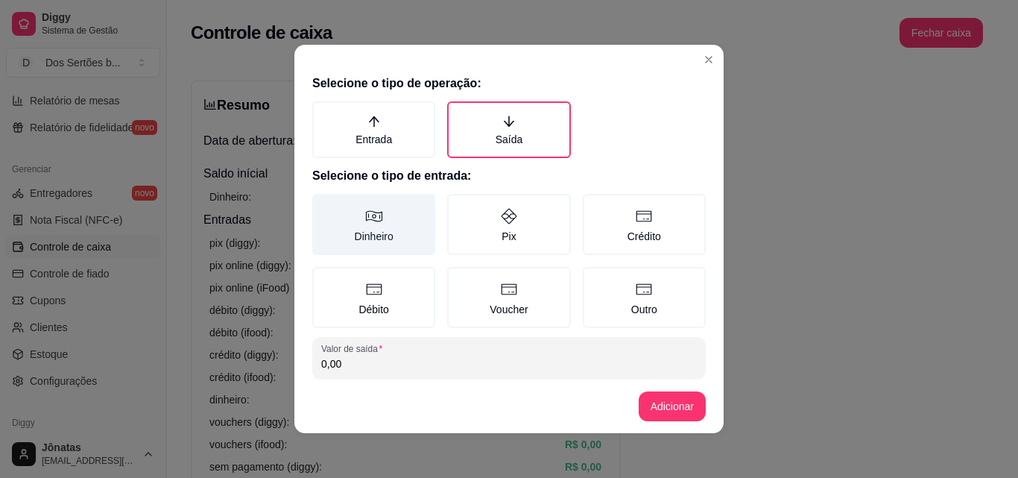
click at [393, 217] on label "Dinheiro" at bounding box center [373, 224] width 123 height 61
click at [323, 205] on button "Dinheiro" at bounding box center [318, 199] width 12 height 12
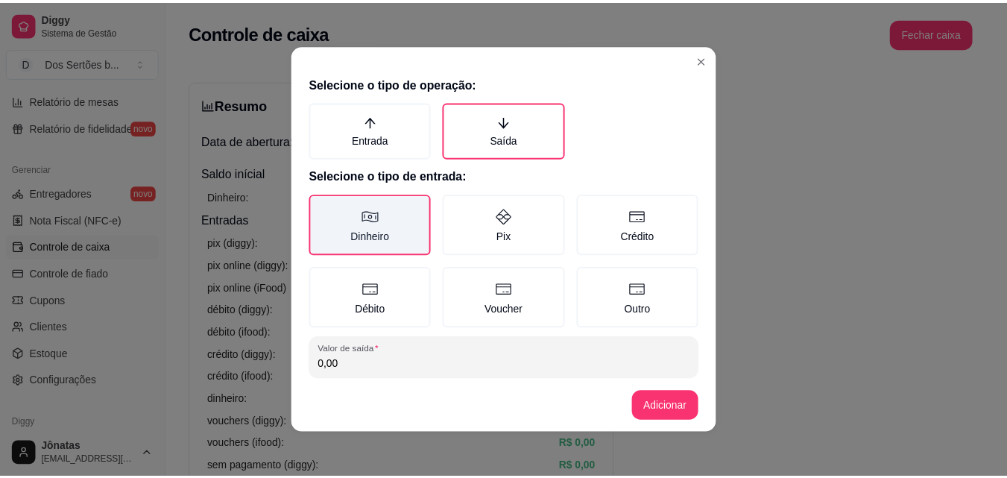
scroll to position [80, 0]
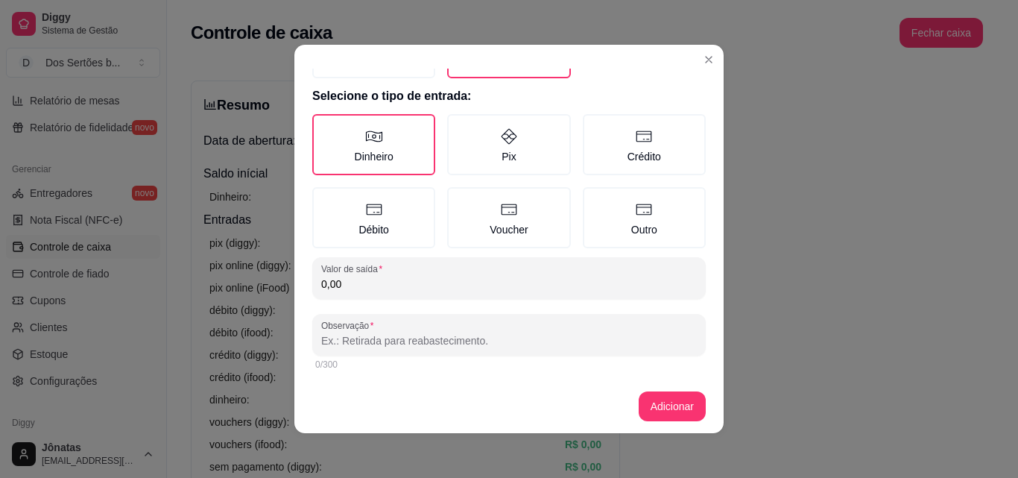
click at [350, 285] on input "0,00" at bounding box center [509, 283] width 376 height 15
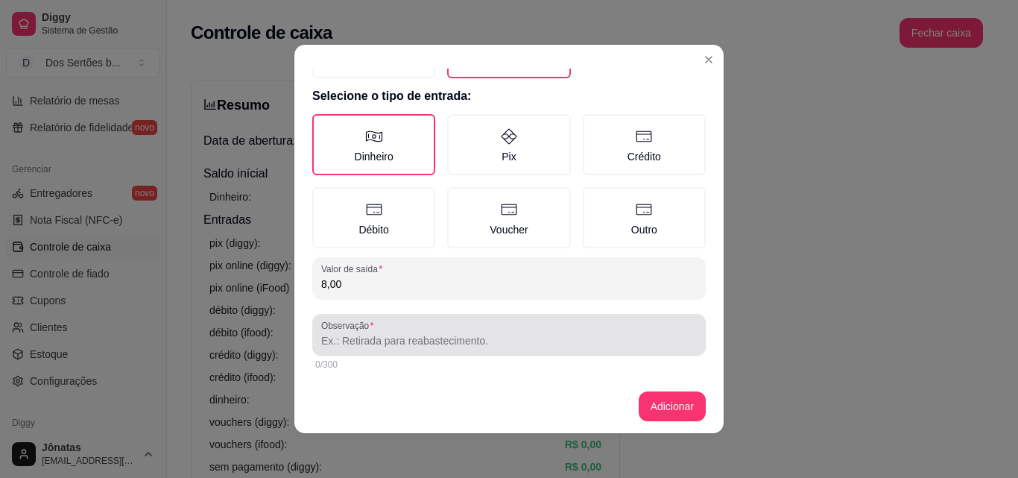
type input "8,00"
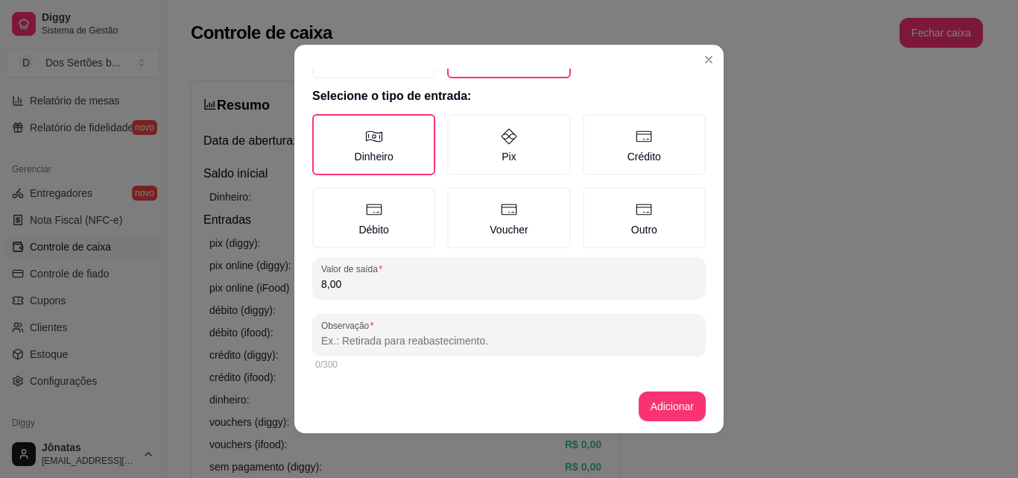
click at [354, 341] on input "Observação" at bounding box center [509, 340] width 376 height 15
type input "açucar"
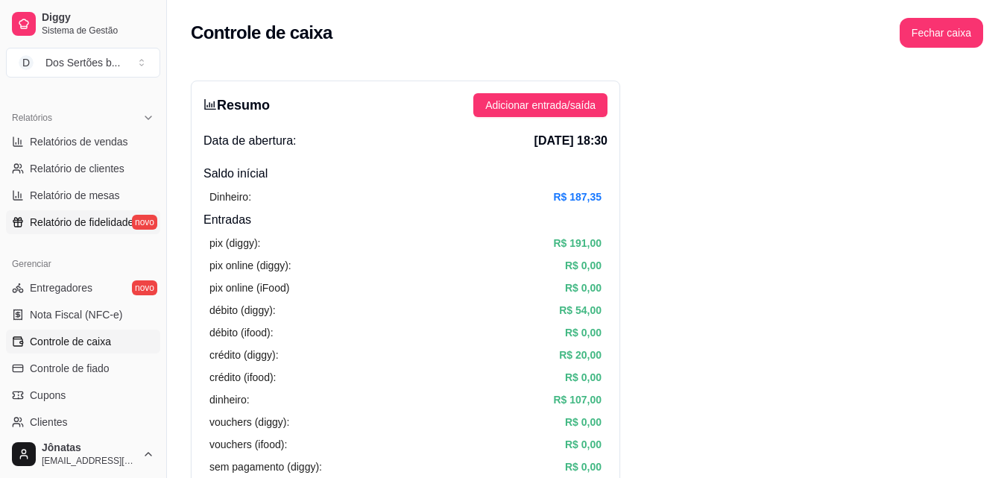
scroll to position [202, 0]
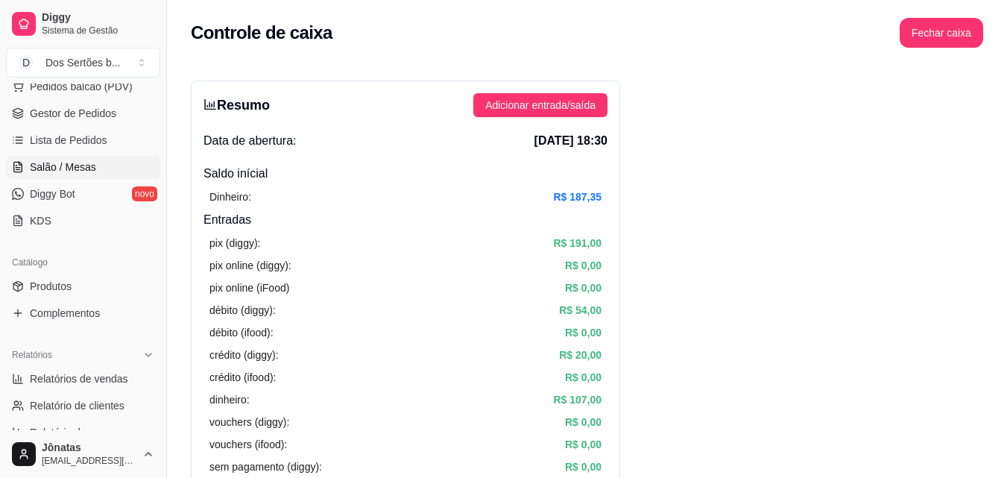
click at [48, 163] on span "Salão / Mesas" at bounding box center [63, 166] width 66 height 15
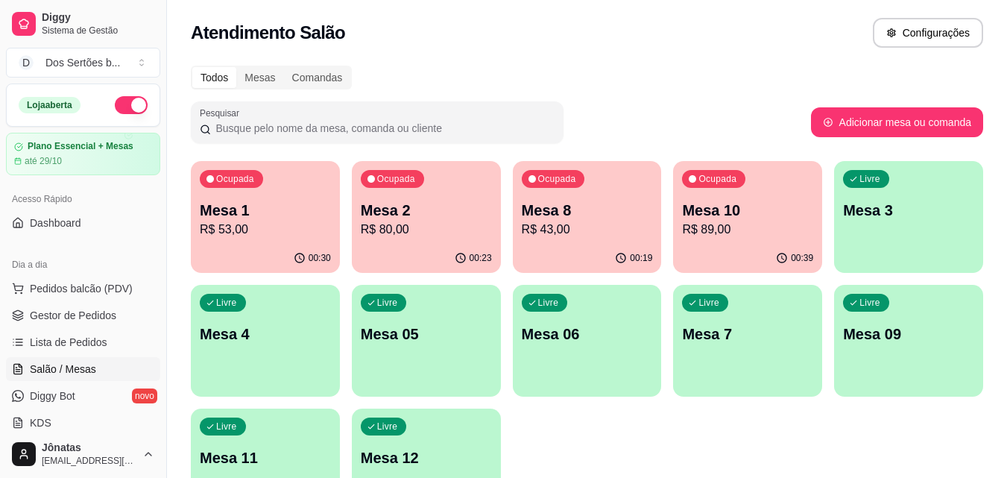
click at [894, 230] on div "Livre Mesa 3" at bounding box center [908, 208] width 149 height 94
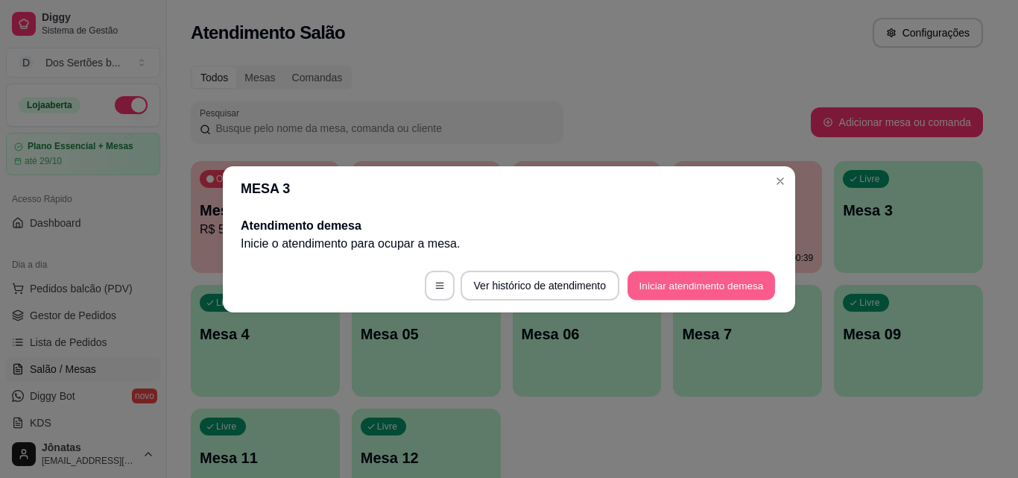
click at [658, 282] on button "Iniciar atendimento de mesa" at bounding box center [701, 285] width 148 height 29
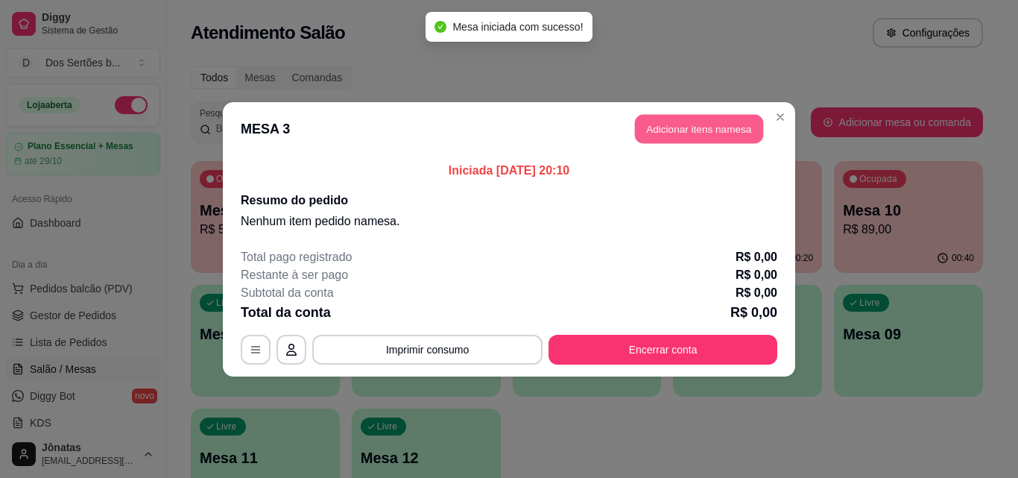
click at [660, 121] on button "Adicionar itens na mesa" at bounding box center [699, 128] width 128 height 29
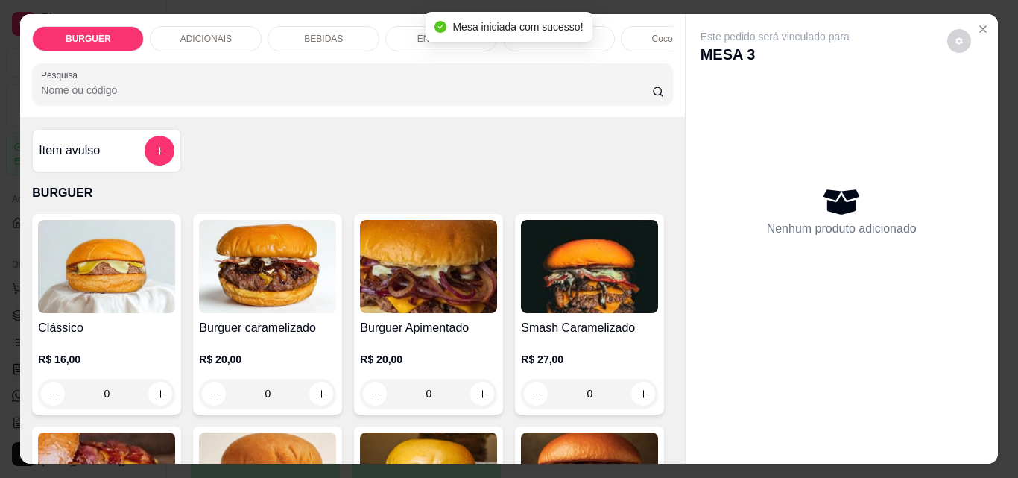
scroll to position [183, 0]
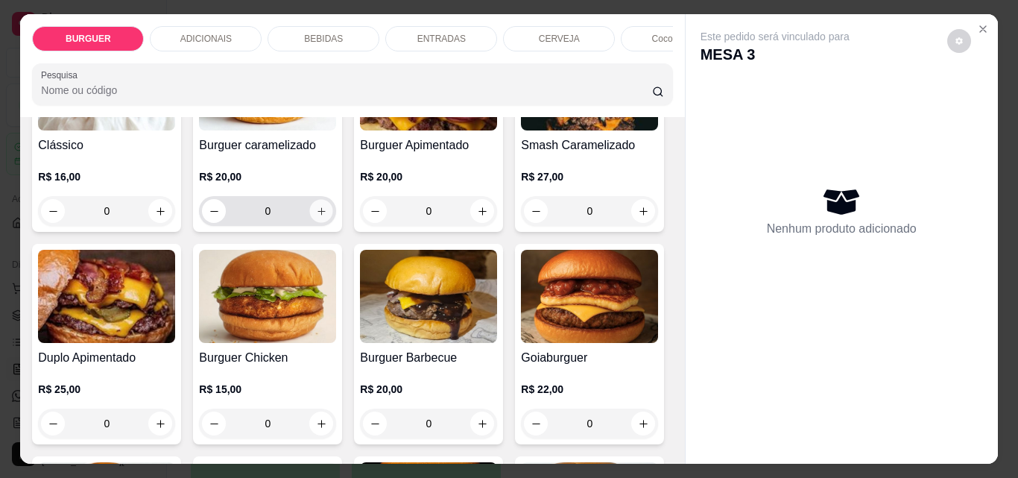
click at [317, 210] on button "increase-product-quantity" at bounding box center [321, 211] width 23 height 23
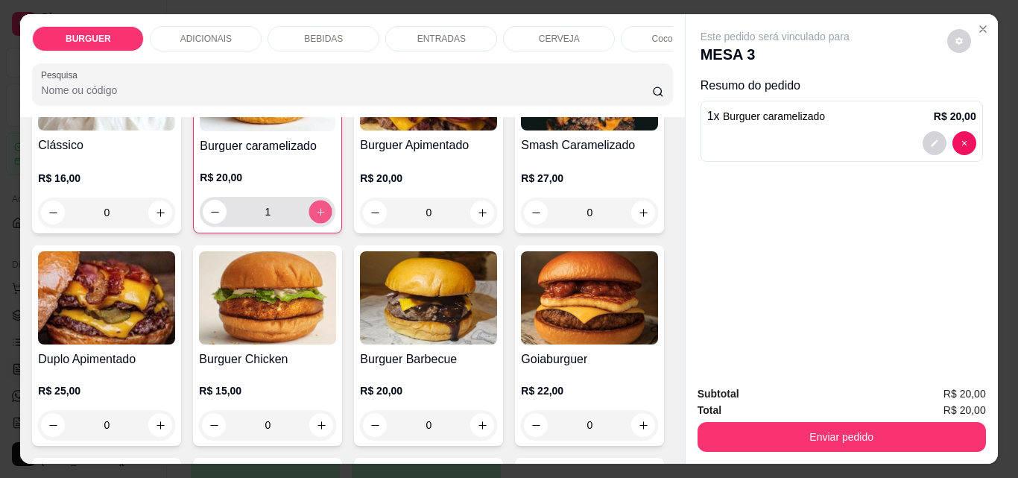
click at [317, 210] on button "increase-product-quantity" at bounding box center [320, 211] width 23 height 23
type input "2"
click at [930, 139] on icon "decrease-product-quantity" at bounding box center [934, 143] width 9 height 9
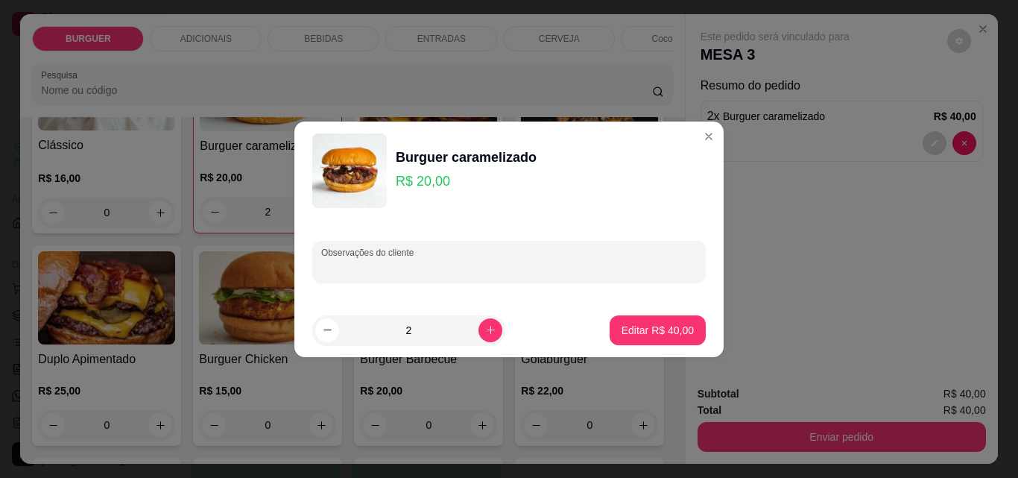
click at [443, 268] on input "Observações do cliente" at bounding box center [509, 267] width 376 height 15
type input "1 com adicional de picles"
click at [666, 333] on p "Editar R$ 40,00" at bounding box center [657, 330] width 70 height 14
type input "0"
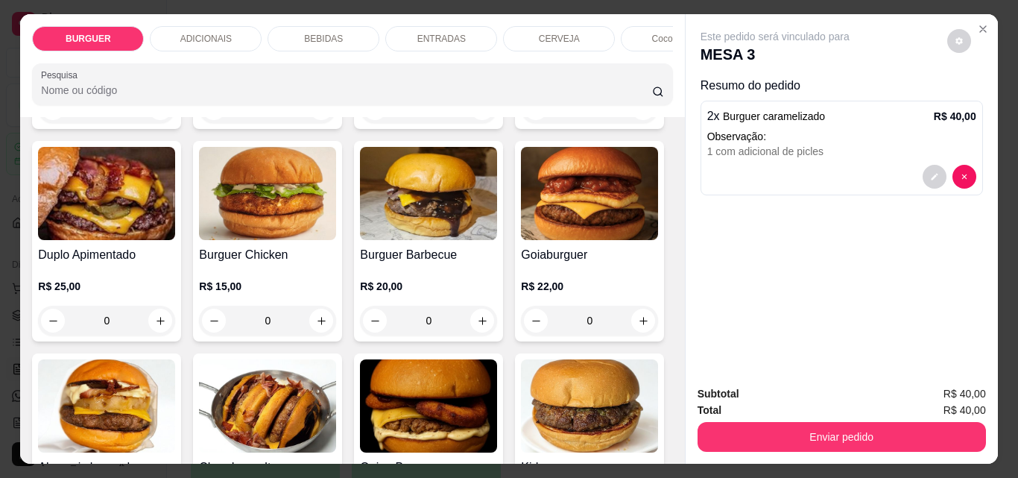
scroll to position [44, 0]
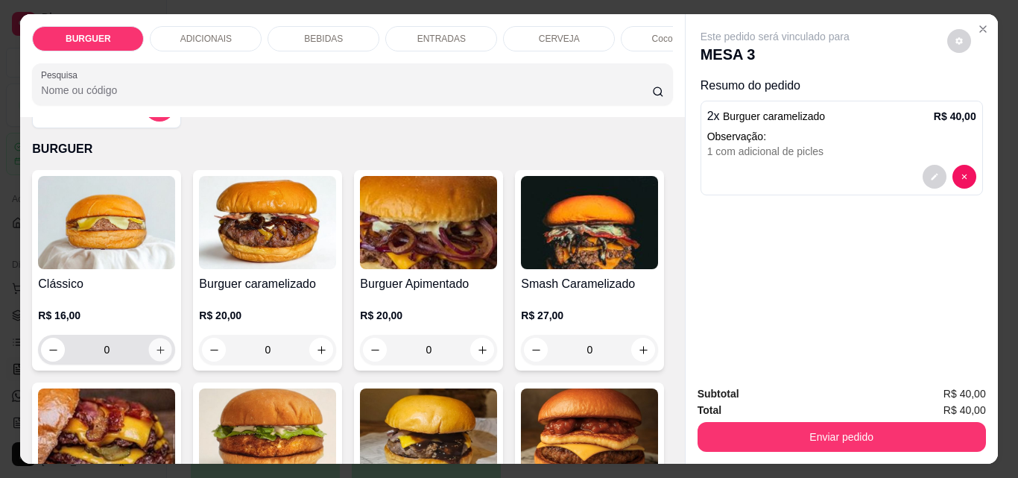
click at [156, 352] on icon "increase-product-quantity" at bounding box center [159, 349] width 7 height 7
type input "1"
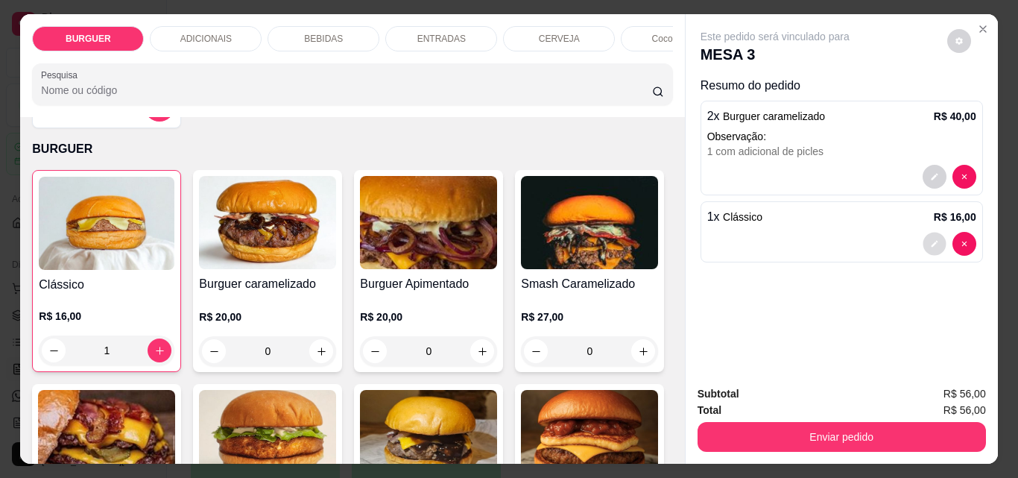
click at [931, 239] on icon "decrease-product-quantity" at bounding box center [934, 243] width 9 height 9
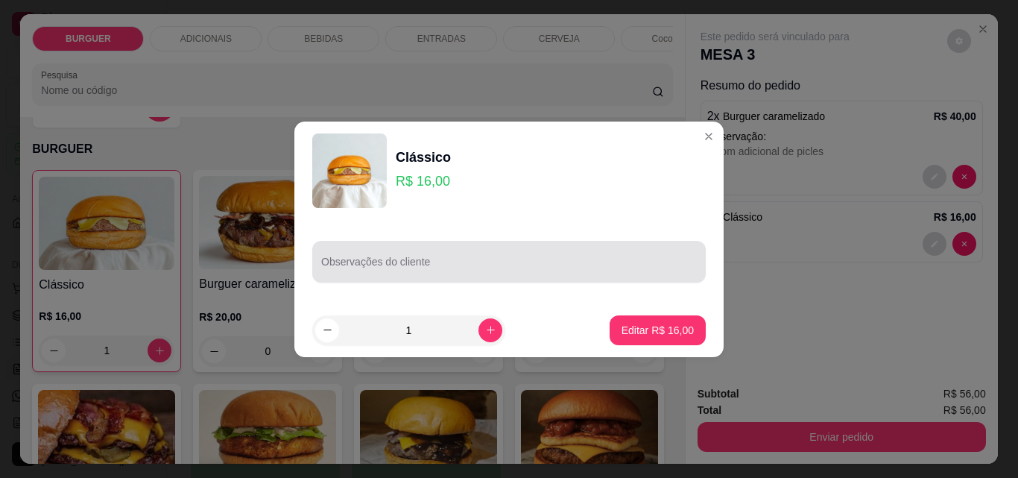
click at [449, 257] on div at bounding box center [509, 262] width 376 height 30
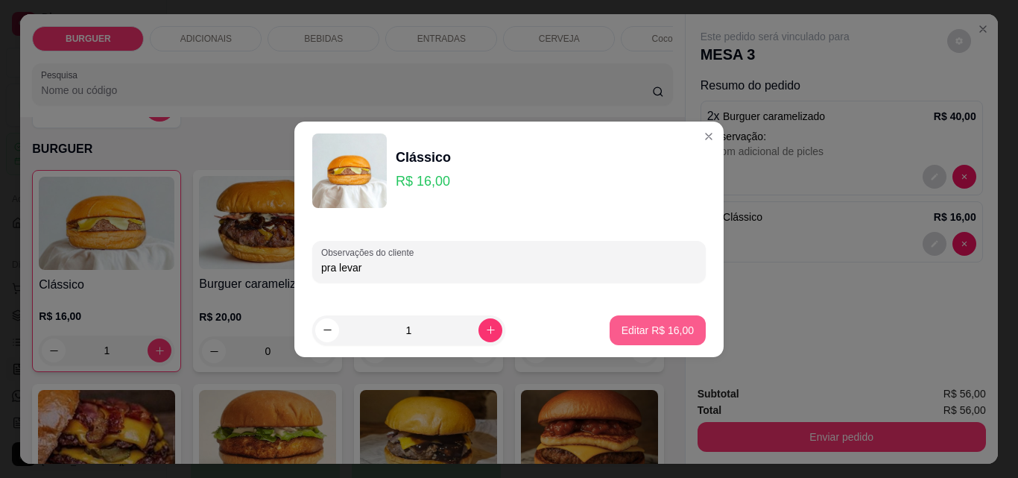
type input "pra levar"
click at [657, 330] on p "Editar R$ 16,00" at bounding box center [657, 330] width 70 height 14
type input "0"
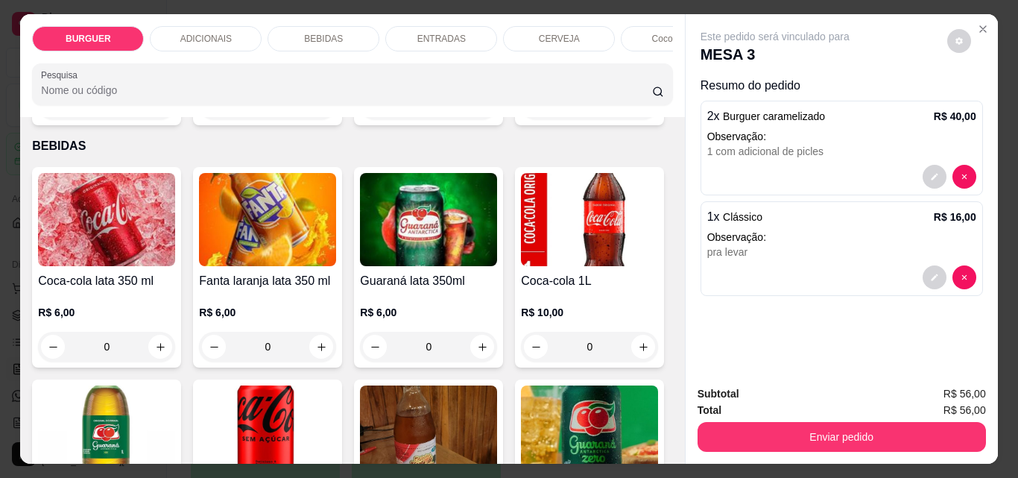
scroll to position [1042, 0]
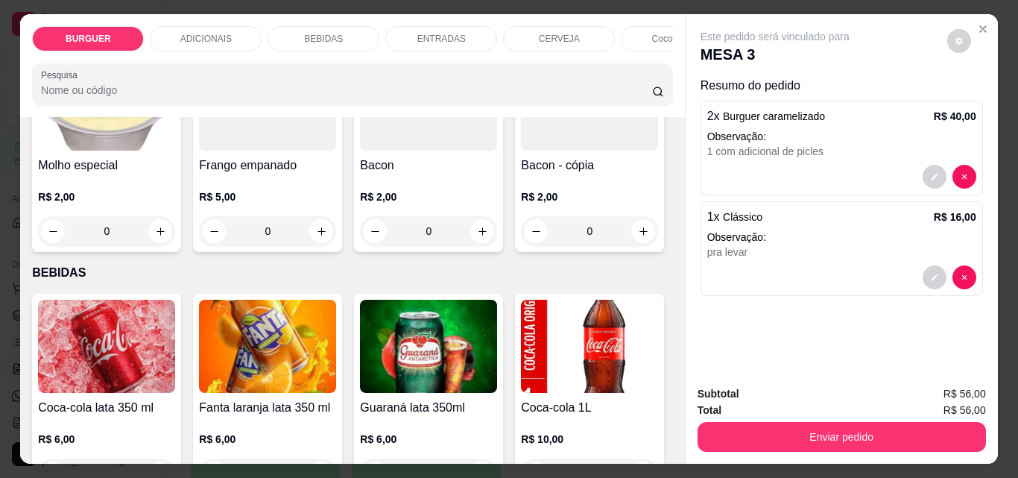
click at [317, 25] on icon "increase-product-quantity" at bounding box center [321, 18] width 11 height 11
type input "1"
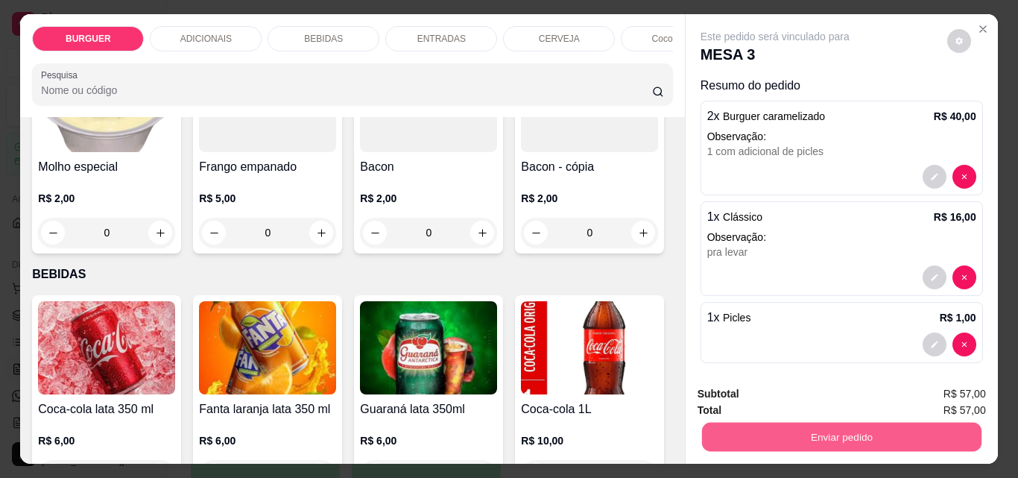
click at [800, 436] on button "Enviar pedido" at bounding box center [840, 436] width 279 height 29
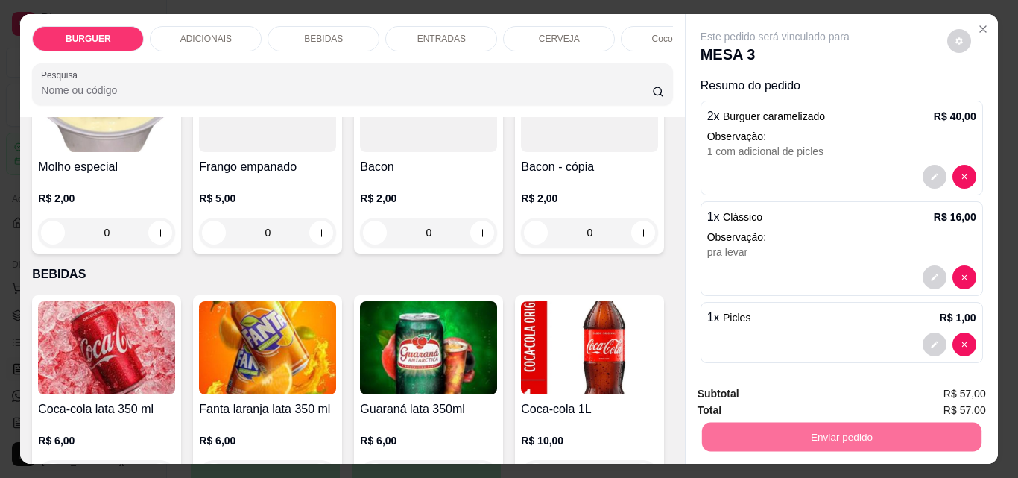
click at [924, 387] on button "Enviar pedido" at bounding box center [947, 394] width 82 height 28
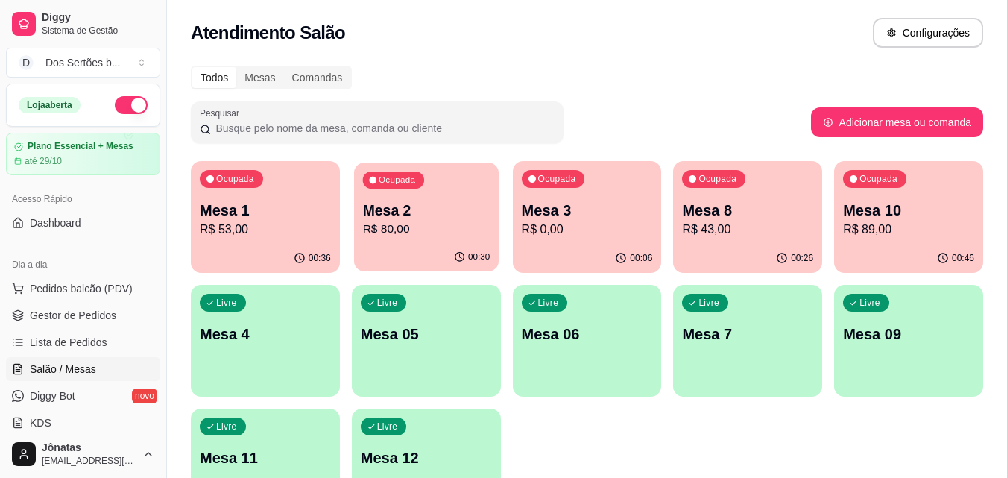
click at [410, 230] on p "R$ 80,00" at bounding box center [425, 229] width 127 height 17
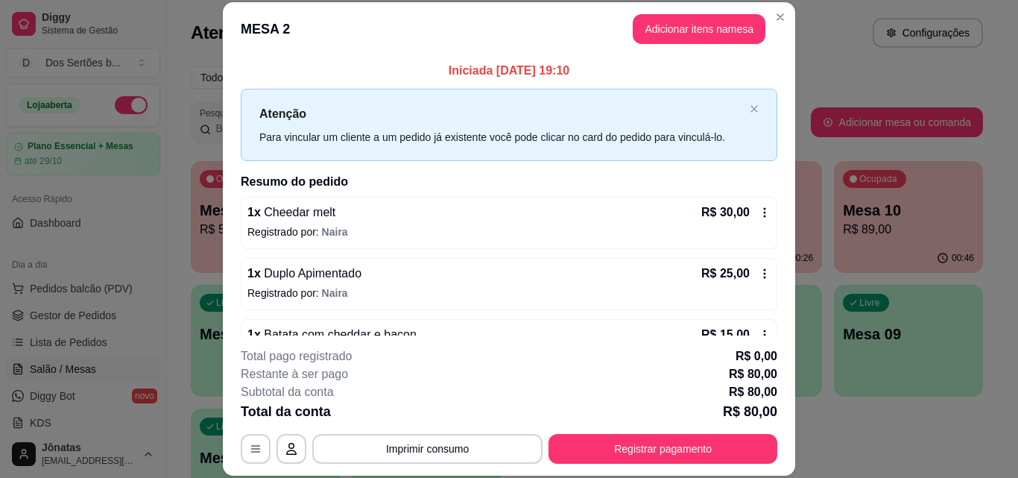
scroll to position [103, 0]
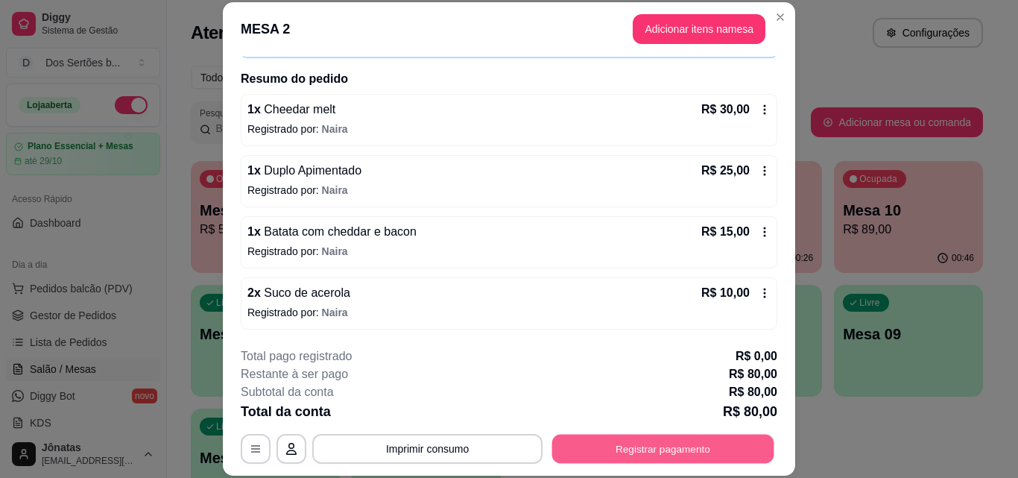
click at [599, 444] on button "Registrar pagamento" at bounding box center [663, 448] width 222 height 29
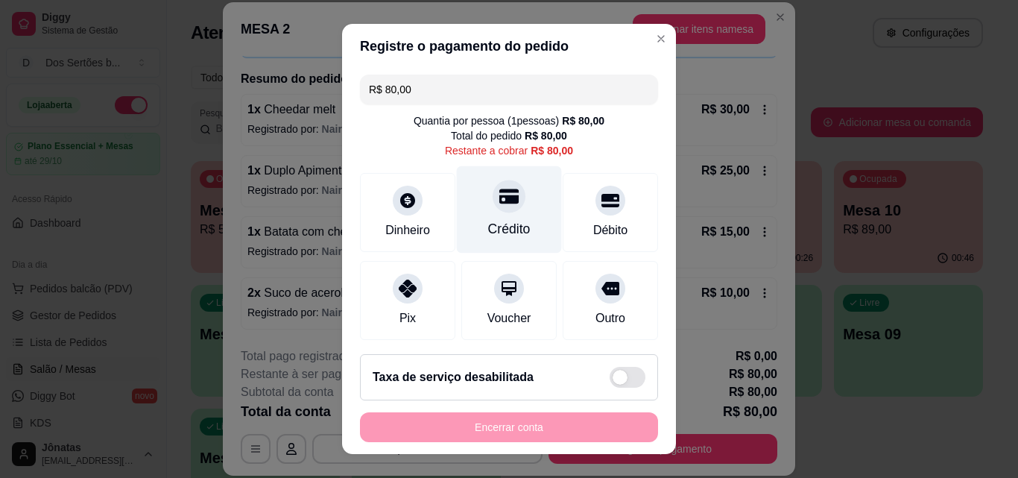
click at [491, 213] on div "Crédito" at bounding box center [509, 209] width 105 height 87
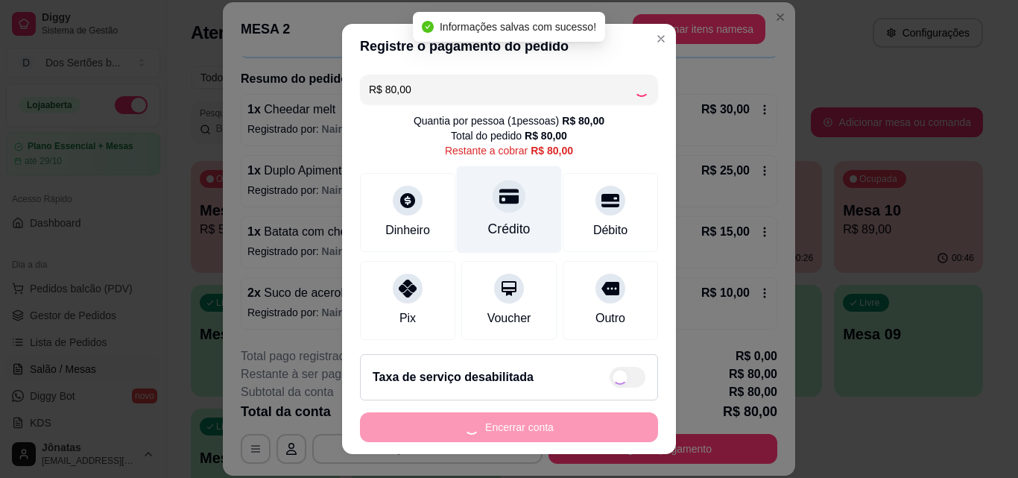
type input "R$ 0,00"
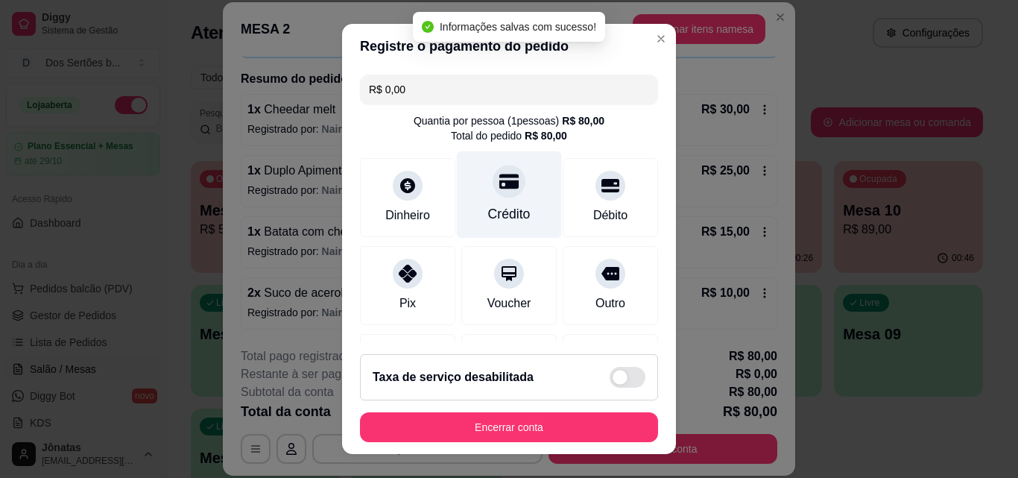
scroll to position [172, 0]
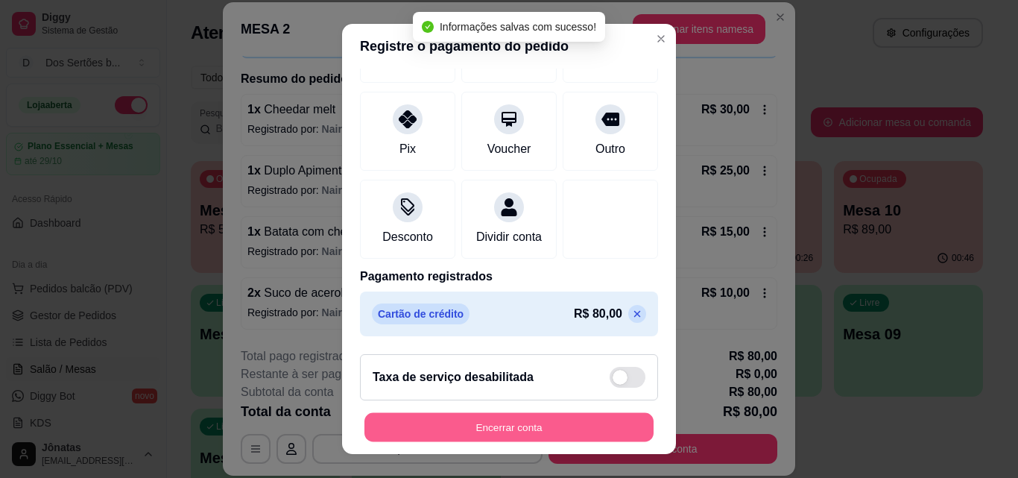
click at [568, 428] on button "Encerrar conta" at bounding box center [508, 427] width 289 height 29
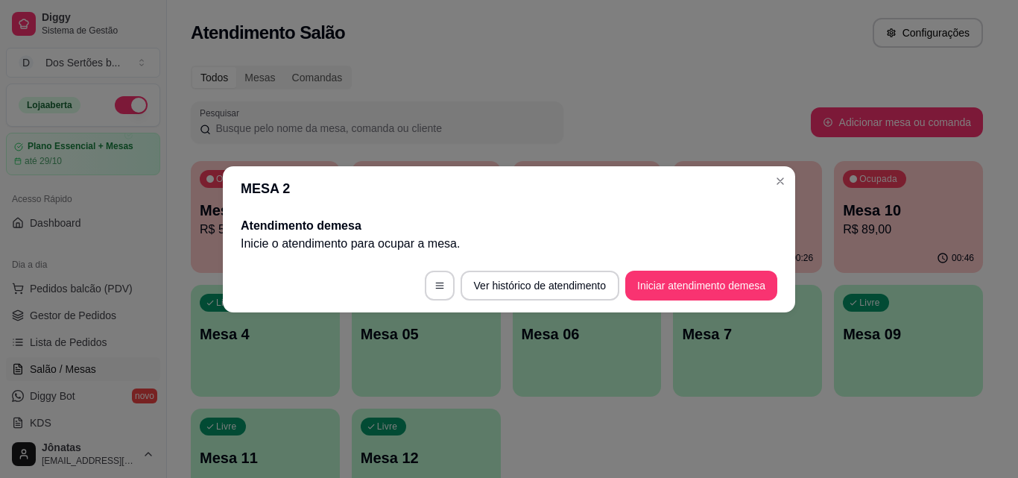
scroll to position [0, 0]
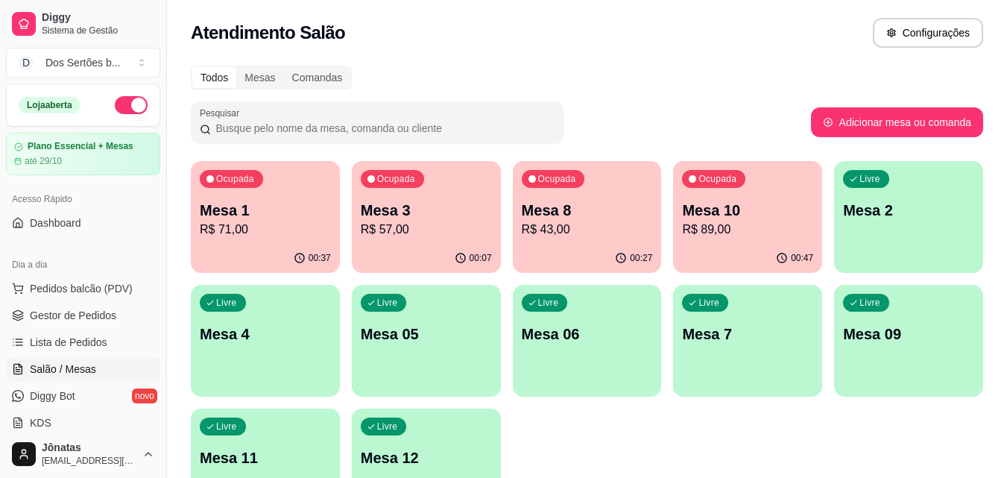
click at [437, 207] on p "Mesa 3" at bounding box center [426, 210] width 131 height 21
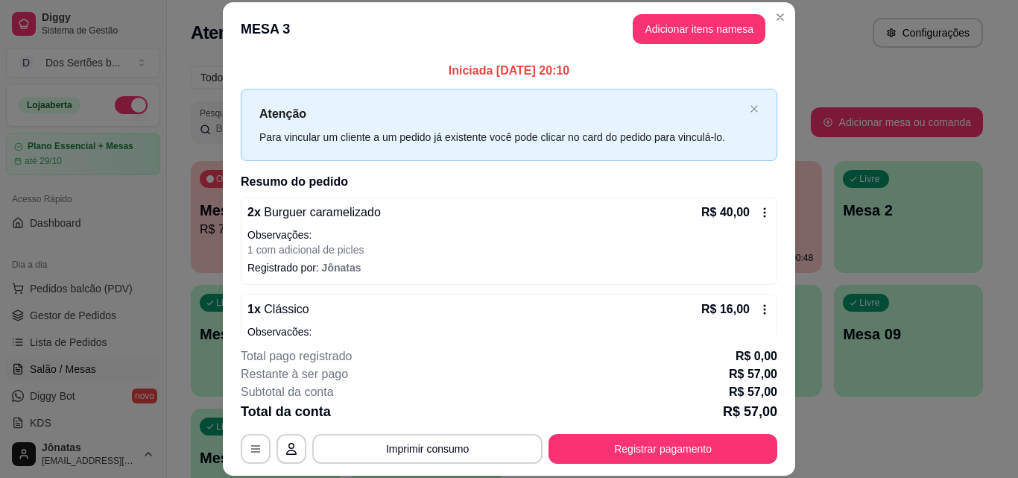
scroll to position [113, 0]
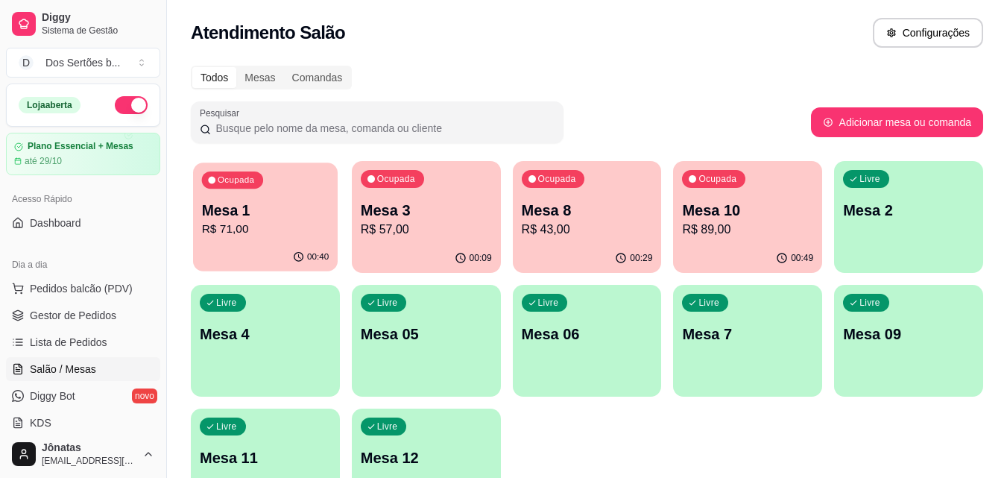
click at [288, 226] on p "R$ 71,00" at bounding box center [265, 229] width 127 height 17
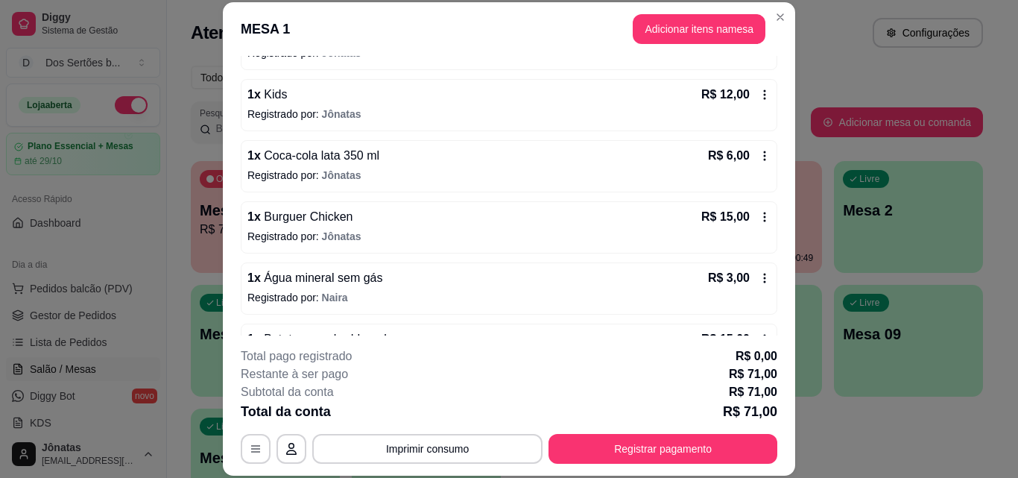
scroll to position [225, 0]
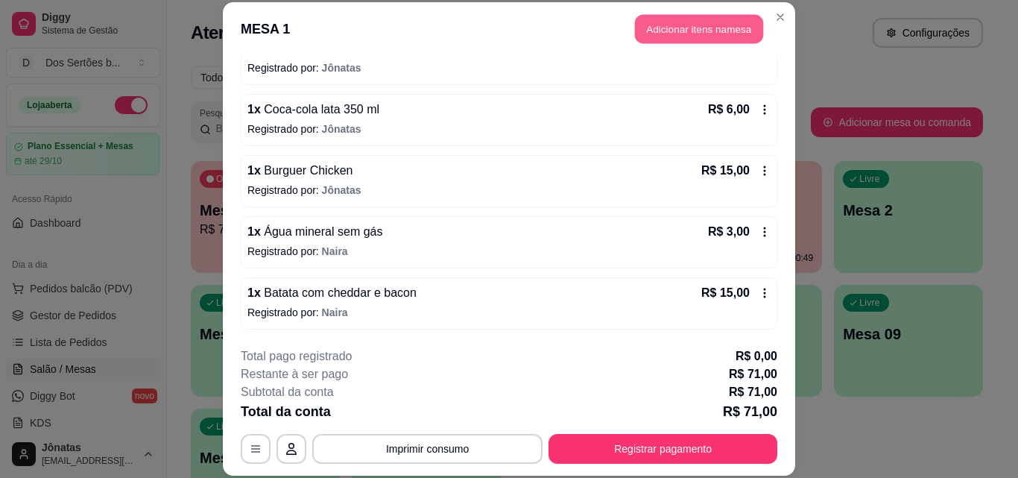
click at [647, 31] on button "Adicionar itens na mesa" at bounding box center [699, 29] width 128 height 29
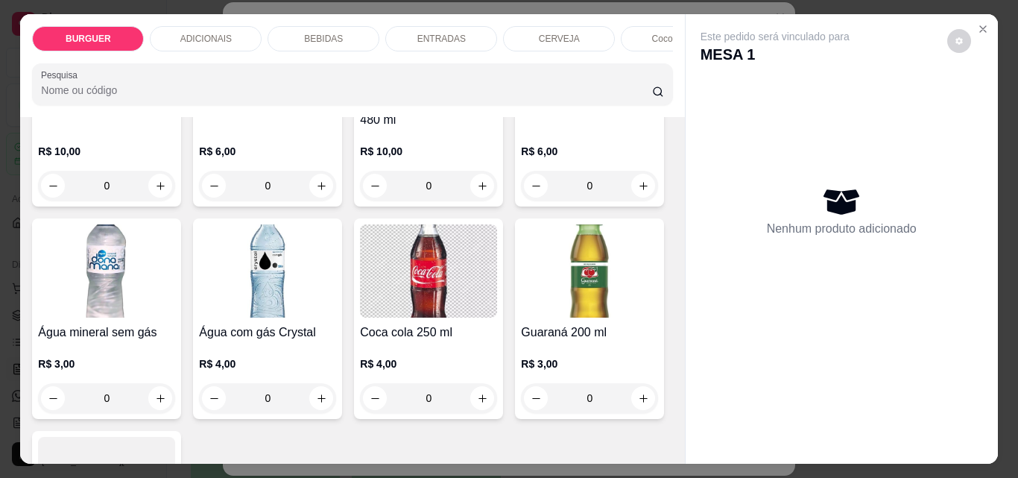
scroll to position [1718, 0]
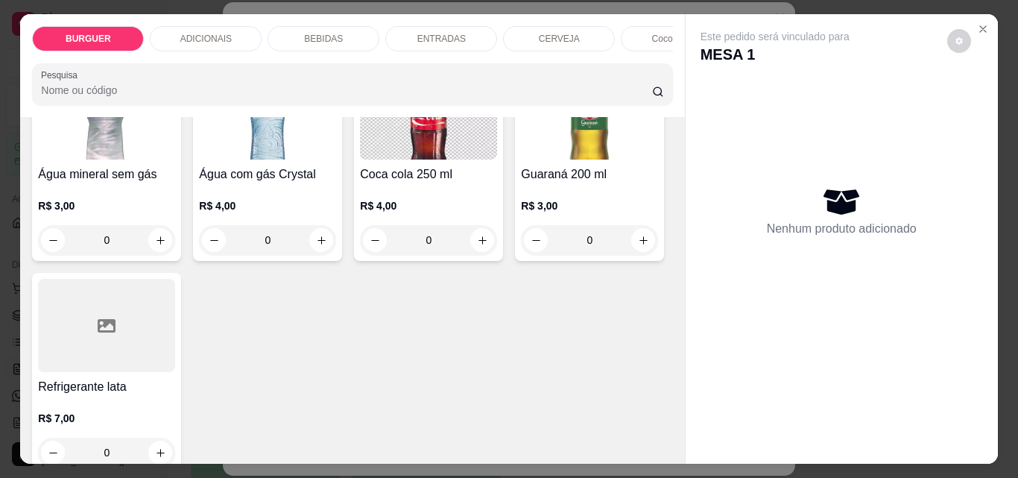
type input "1"
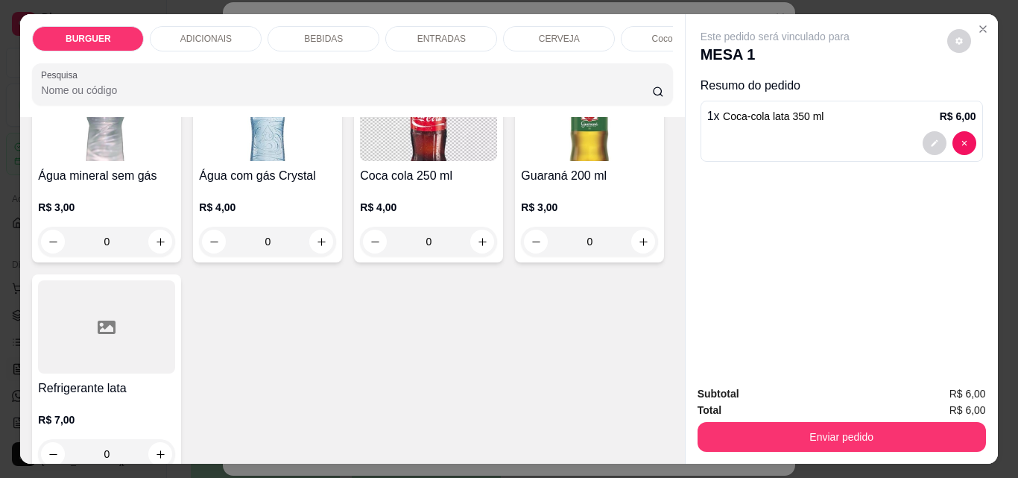
scroll to position [1718, 0]
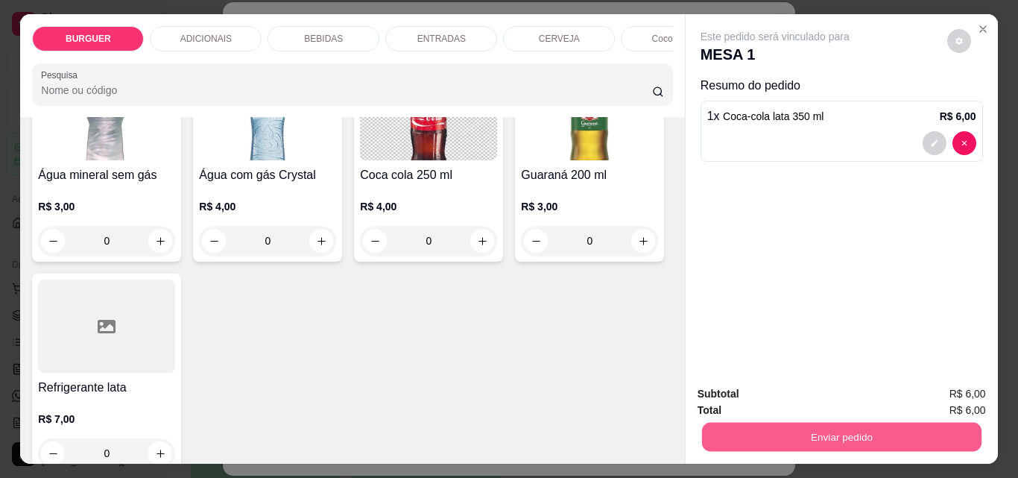
click at [800, 429] on button "Enviar pedido" at bounding box center [840, 436] width 279 height 29
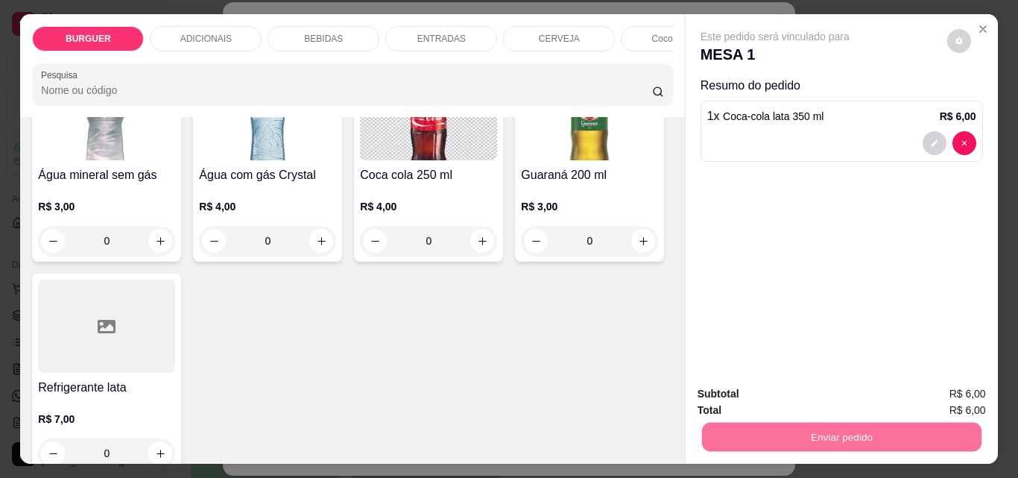
click at [940, 387] on button "Enviar pedido" at bounding box center [947, 394] width 82 height 28
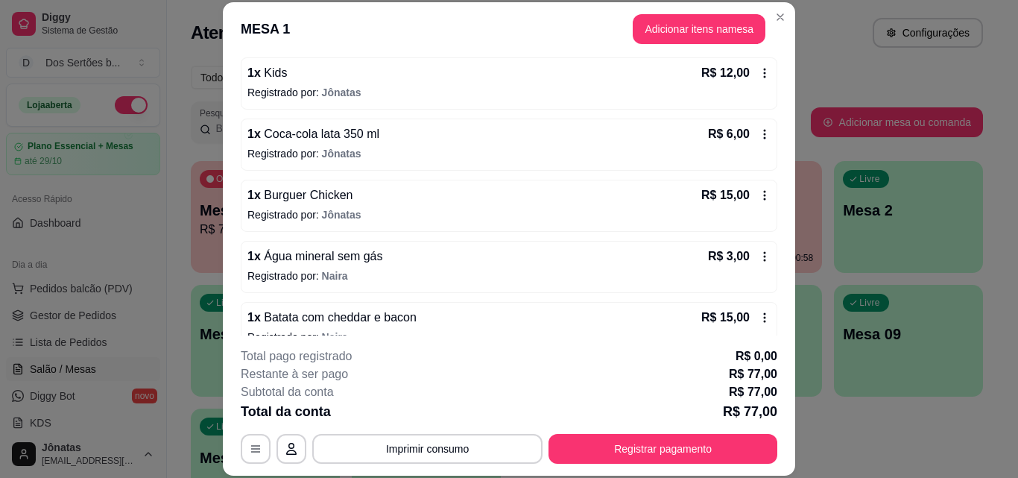
scroll to position [286, 0]
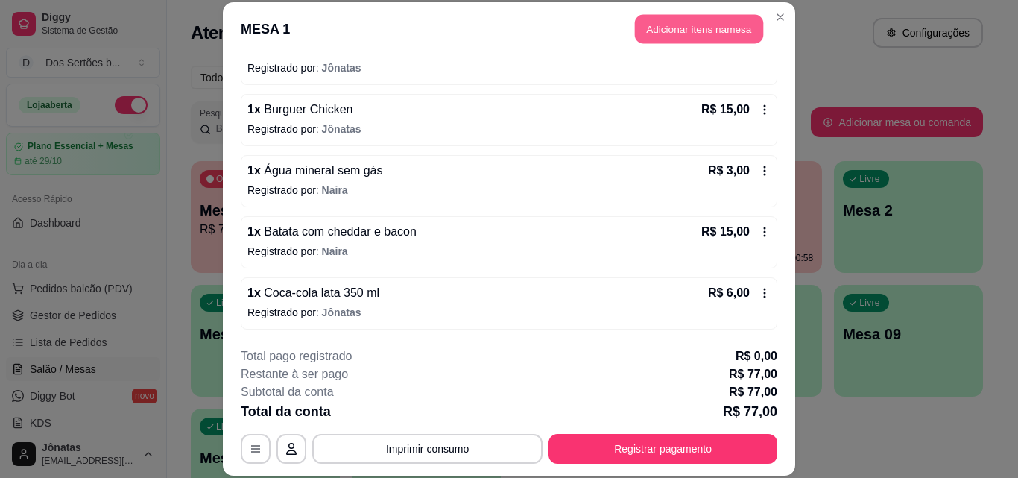
click at [685, 25] on button "Adicionar itens na mesa" at bounding box center [699, 29] width 128 height 29
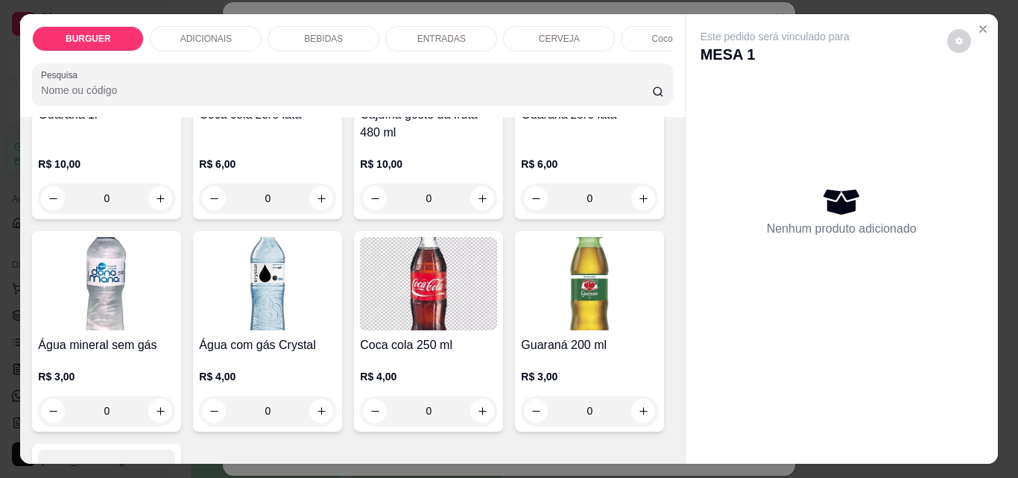
scroll to position [1637, 0]
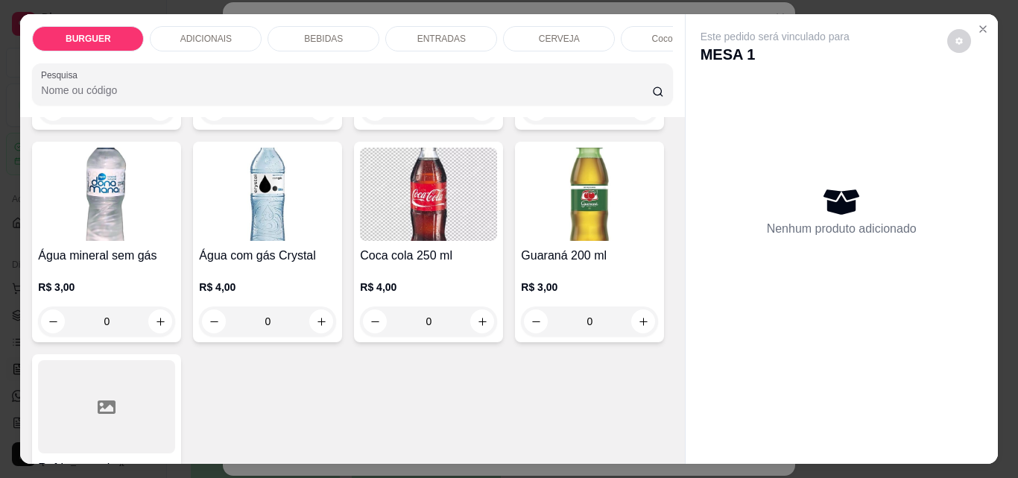
type input "1"
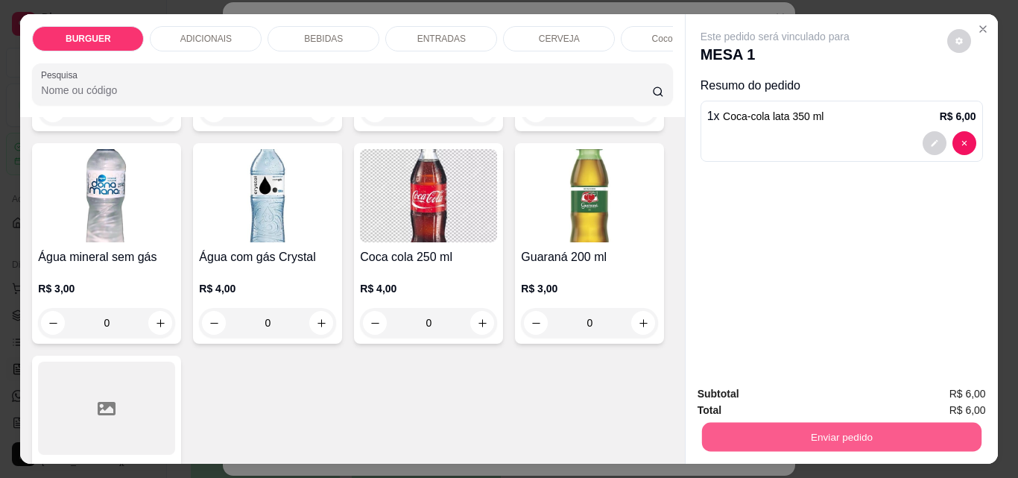
click at [757, 428] on button "Enviar pedido" at bounding box center [840, 436] width 279 height 29
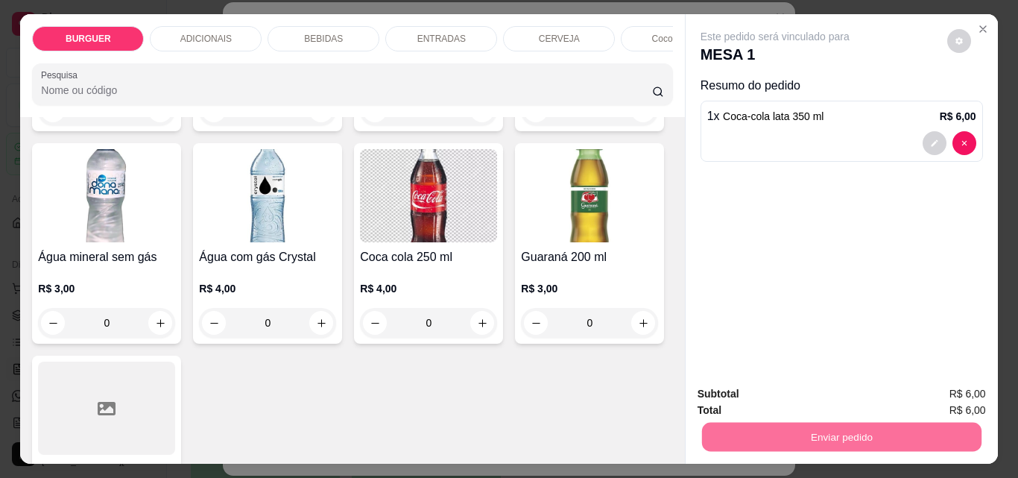
click at [935, 390] on button "Enviar pedido" at bounding box center [947, 394] width 82 height 28
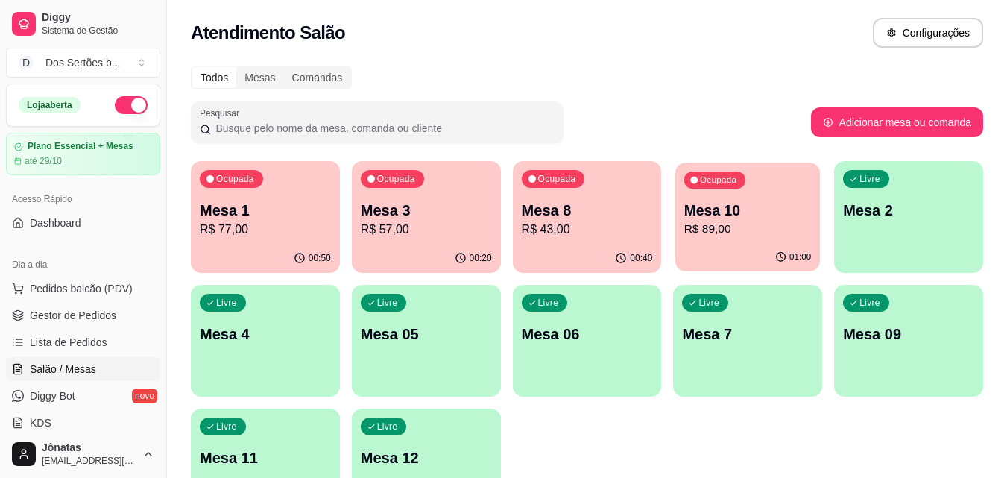
click at [682, 233] on div "Ocupada Mesa 10 R$ 89,00" at bounding box center [747, 202] width 145 height 80
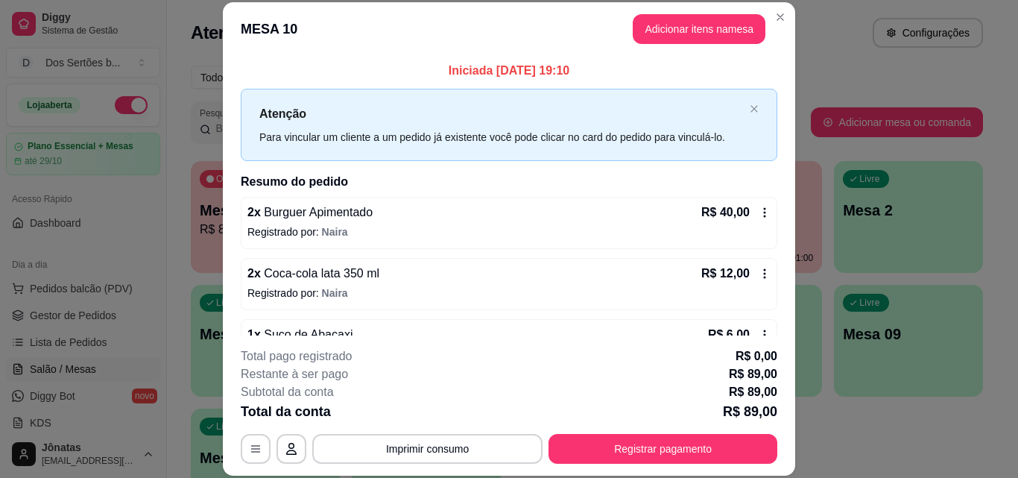
scroll to position [297, 0]
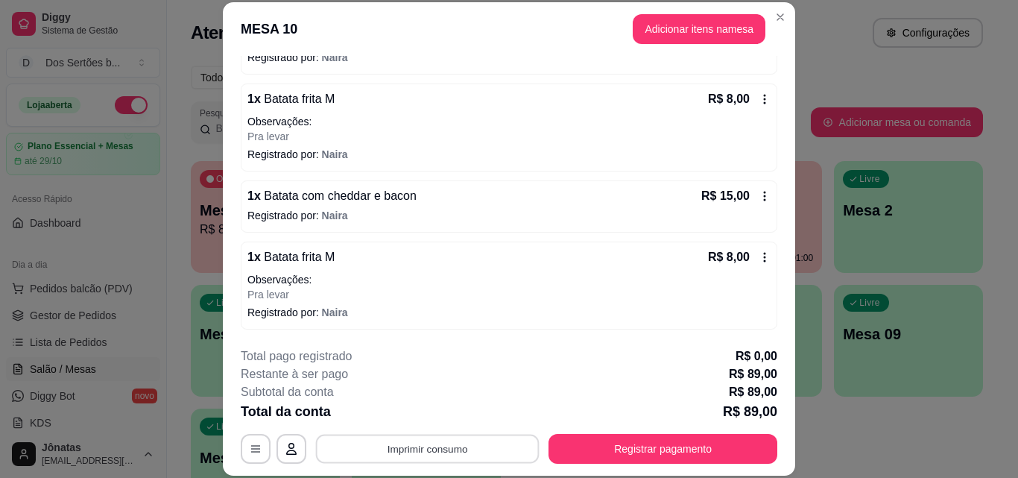
click at [421, 447] on button "Imprimir consumo" at bounding box center [428, 448] width 224 height 29
click at [446, 416] on button "IMPRESSORA" at bounding box center [426, 413] width 104 height 23
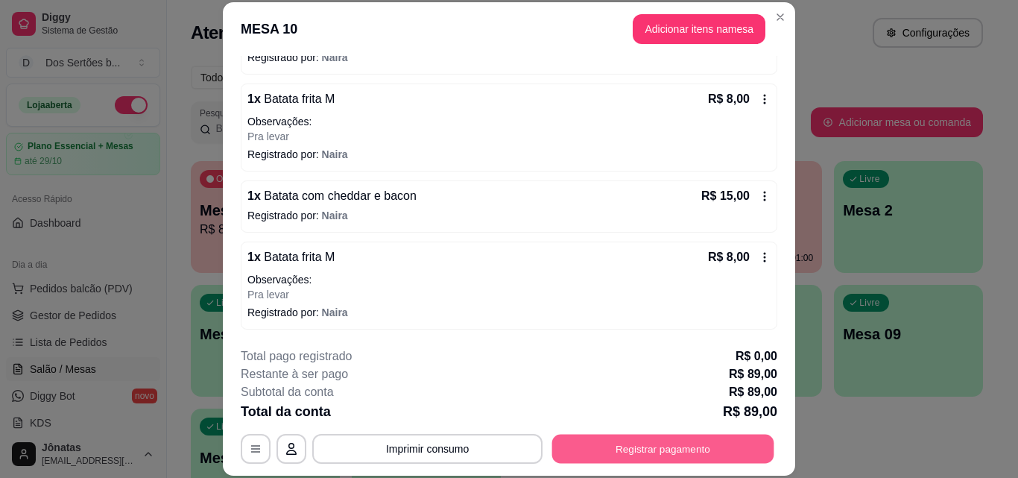
click at [671, 449] on button "Registrar pagamento" at bounding box center [663, 448] width 222 height 29
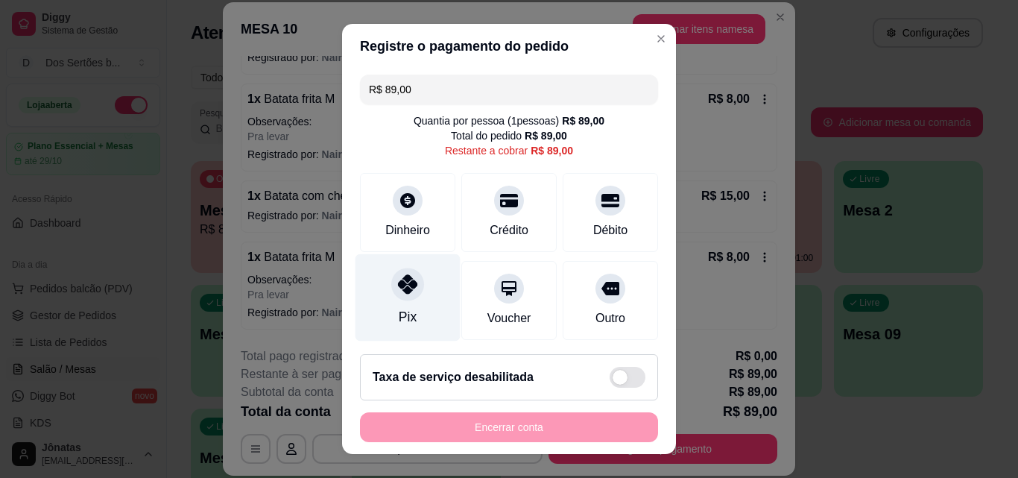
click at [370, 273] on div "Pix" at bounding box center [407, 297] width 105 height 87
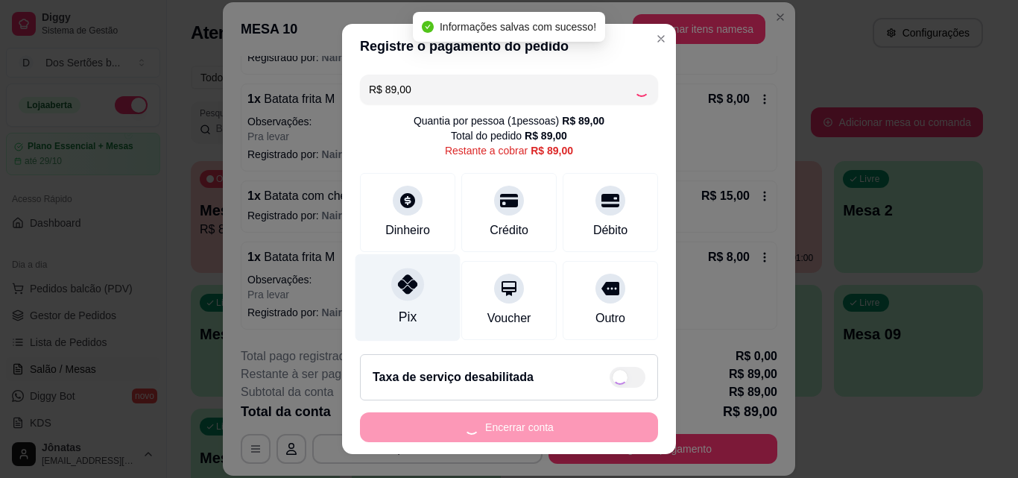
type input "R$ 0,00"
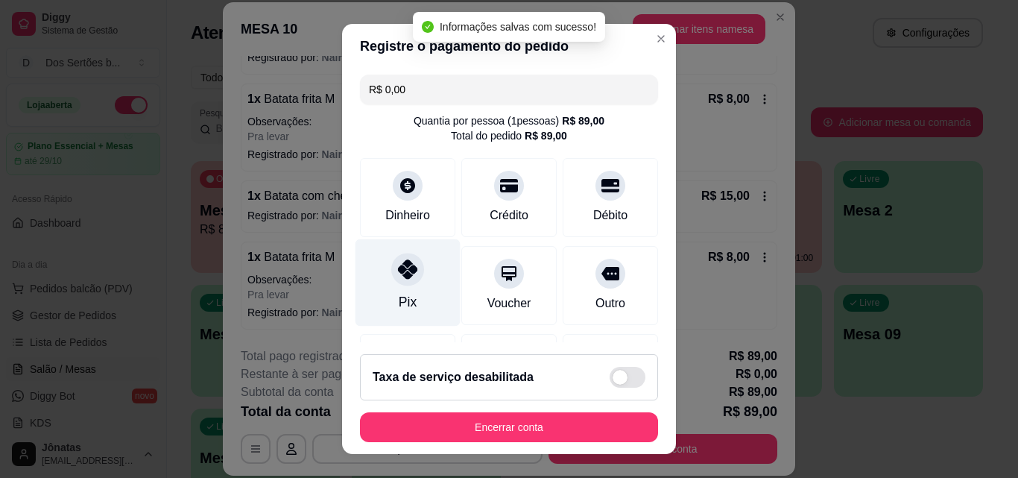
scroll to position [172, 0]
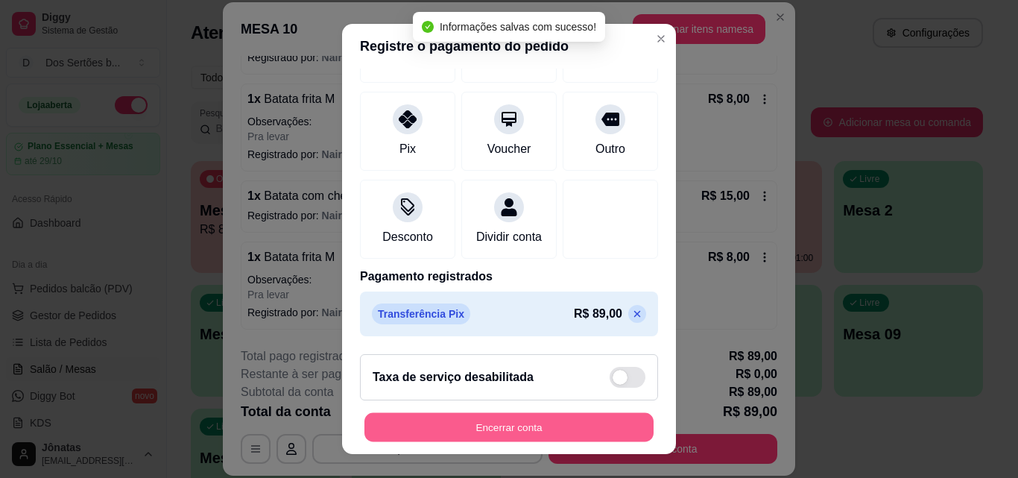
click at [588, 420] on button "Encerrar conta" at bounding box center [508, 427] width 289 height 29
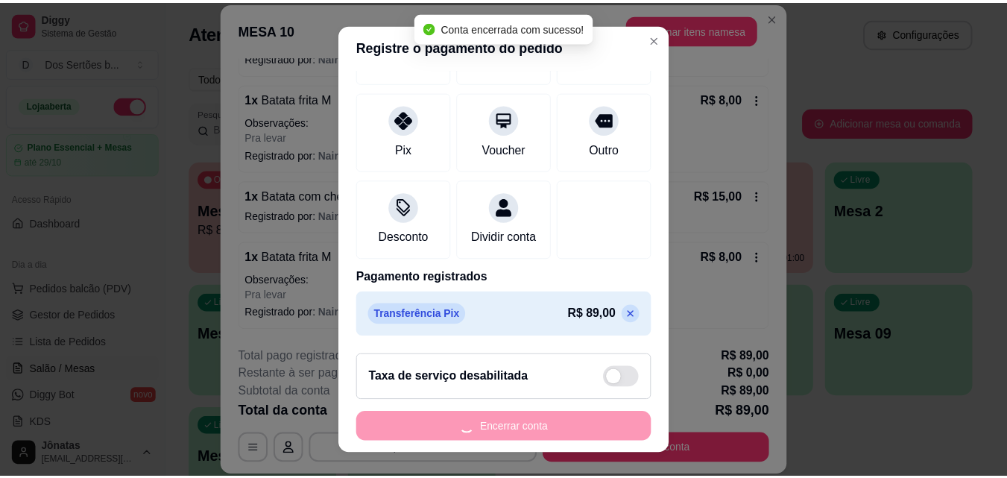
scroll to position [0, 0]
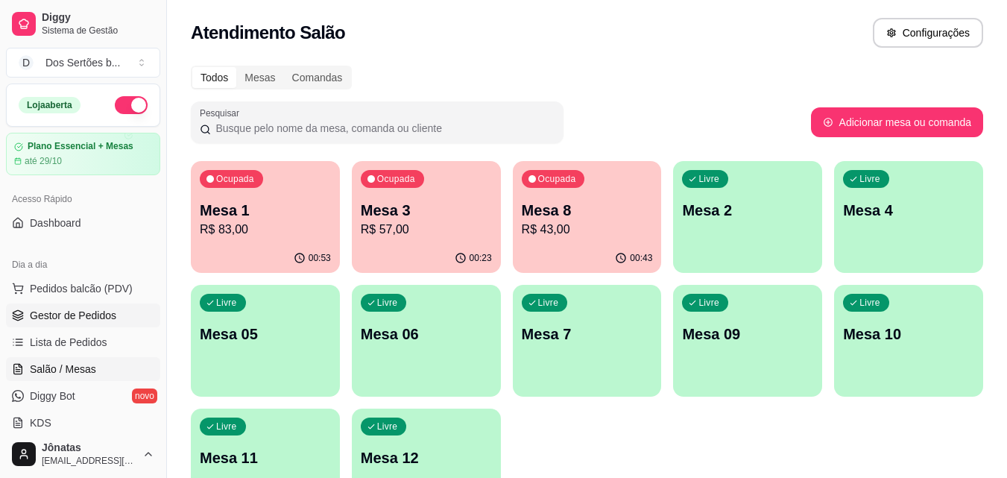
click at [18, 318] on icon at bounding box center [18, 315] width 12 height 12
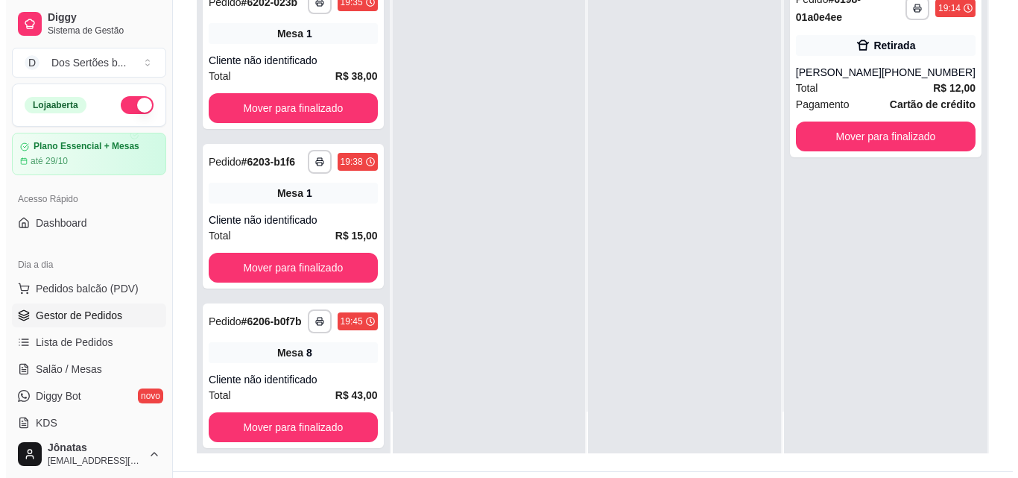
scroll to position [4, 0]
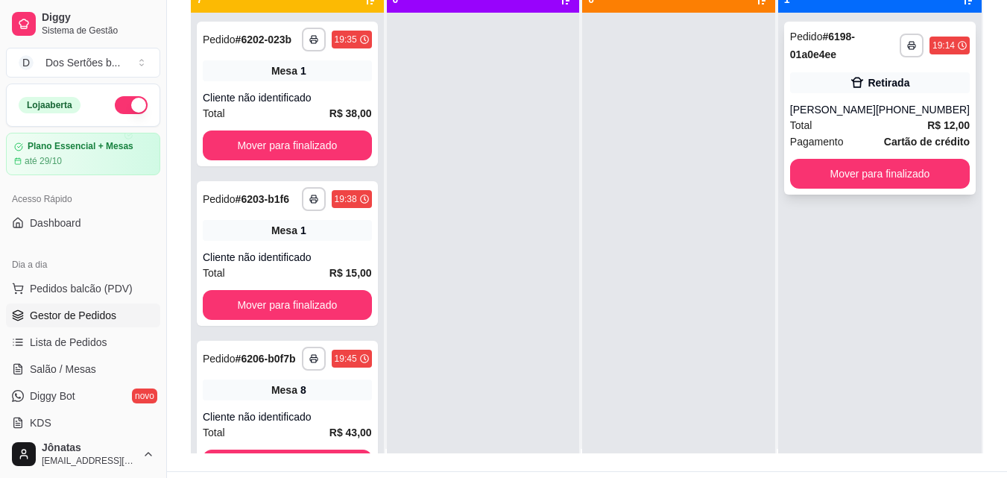
click at [834, 83] on div "Retirada" at bounding box center [880, 82] width 180 height 21
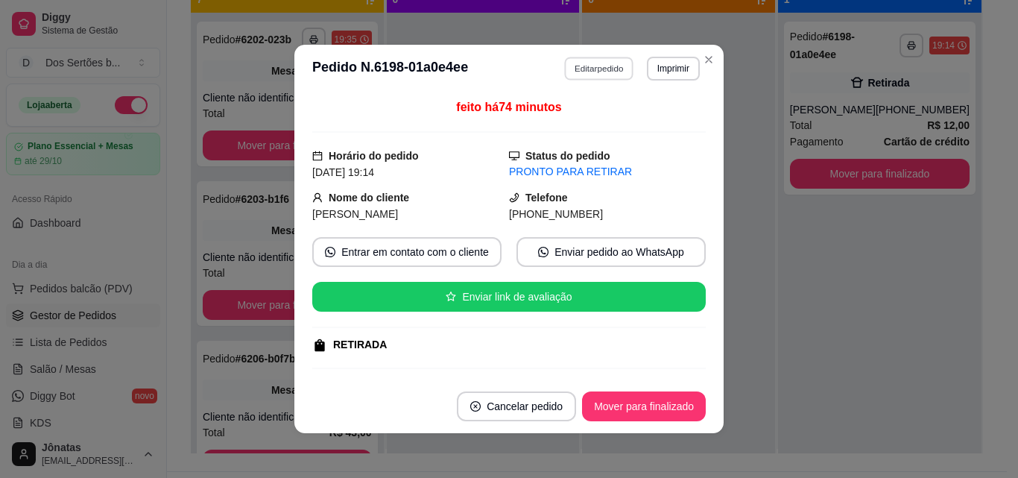
click at [586, 66] on button "Editar pedido" at bounding box center [599, 68] width 69 height 23
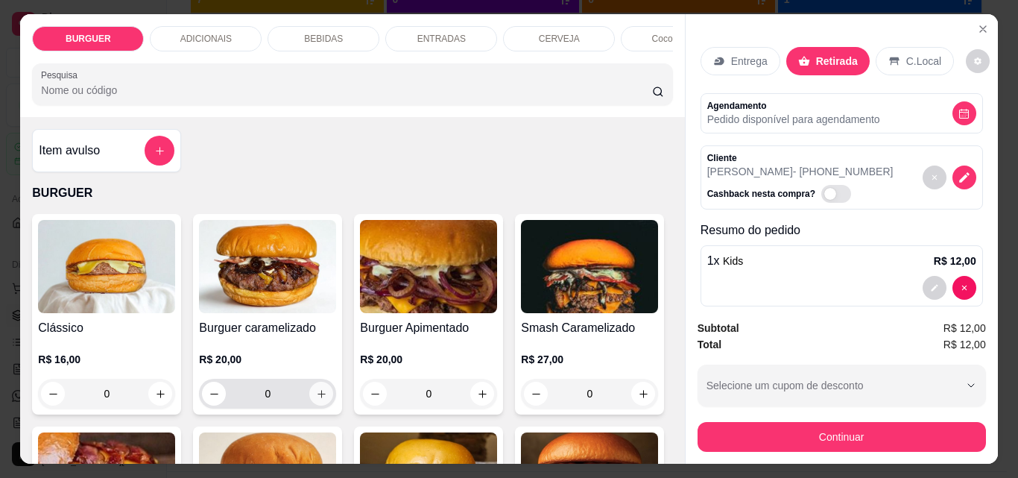
click at [319, 390] on button "increase-product-quantity" at bounding box center [321, 394] width 24 height 24
type input "1"
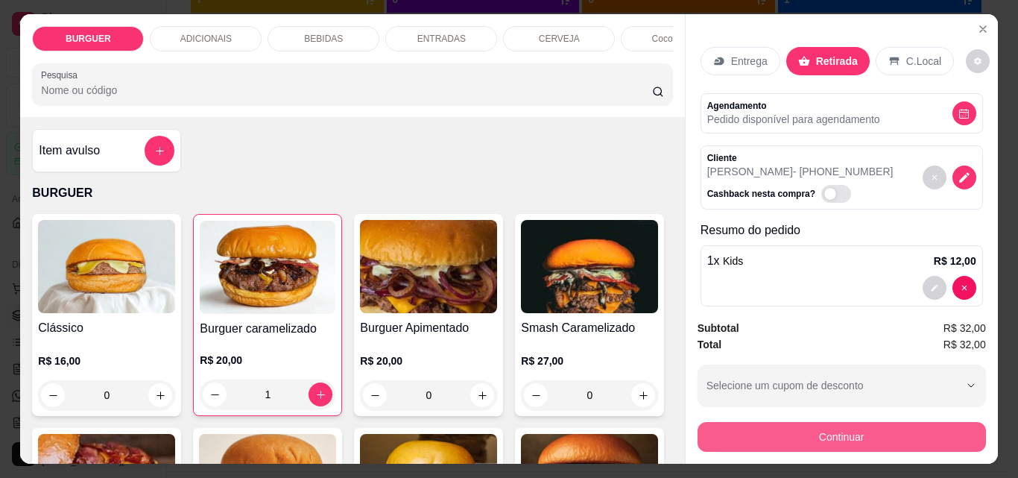
click at [750, 422] on button "Continuar" at bounding box center [842, 437] width 288 height 30
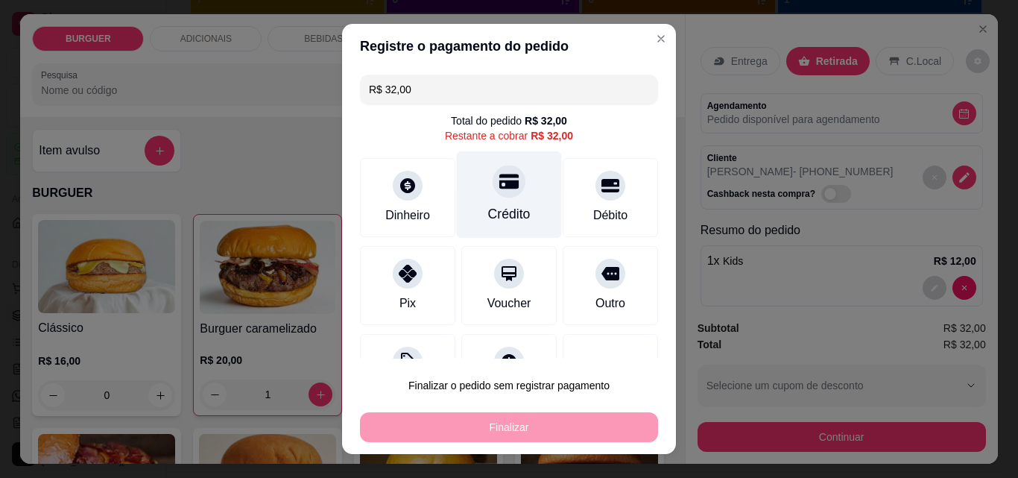
click at [498, 192] on div at bounding box center [509, 181] width 33 height 33
type input "R$ 0,00"
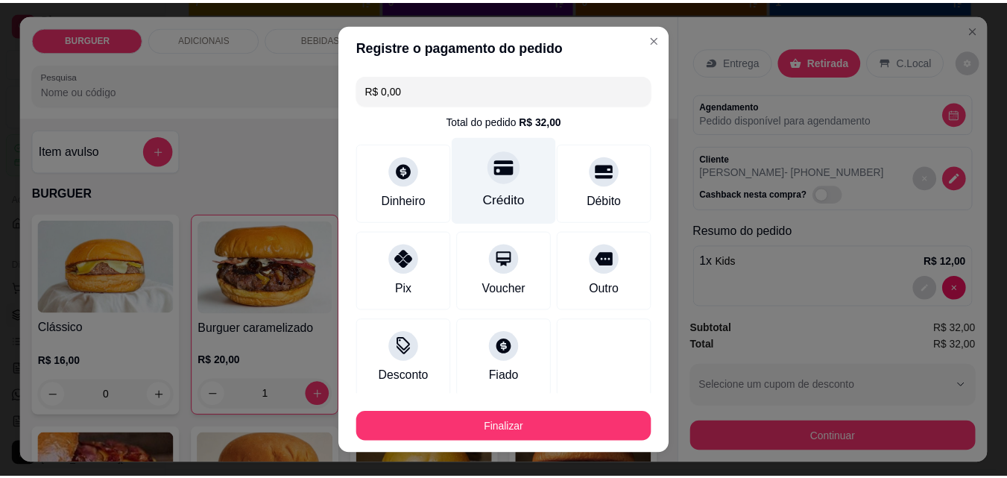
scroll to position [87, 0]
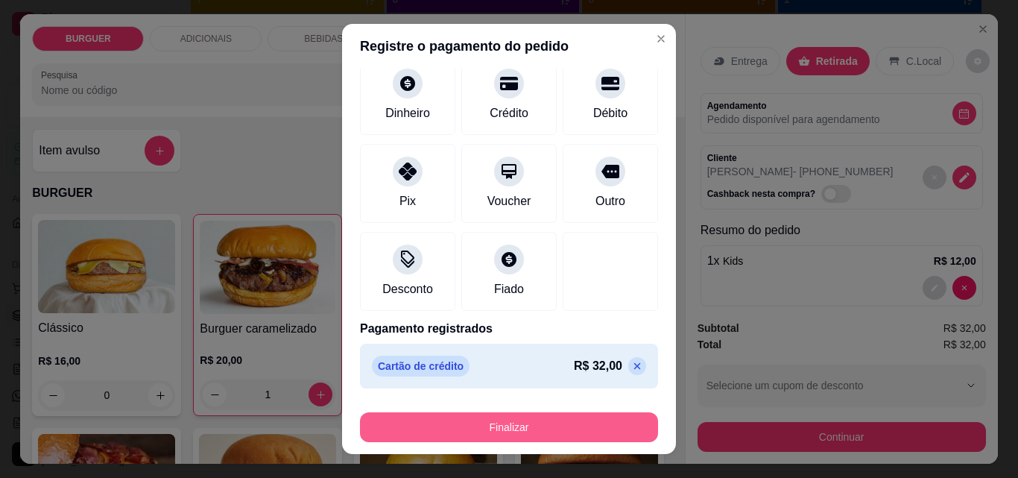
click at [533, 420] on button "Finalizar" at bounding box center [509, 427] width 298 height 30
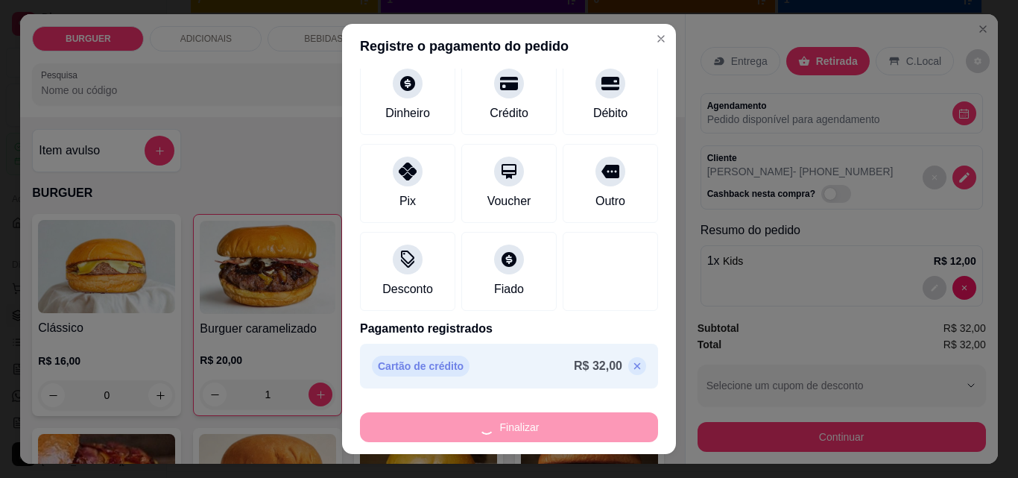
type input "0"
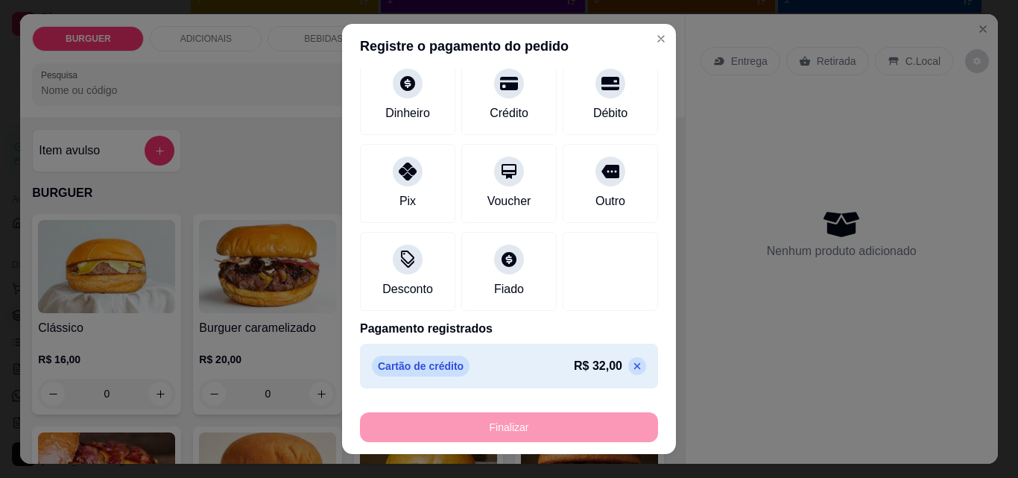
type input "-R$ 32,00"
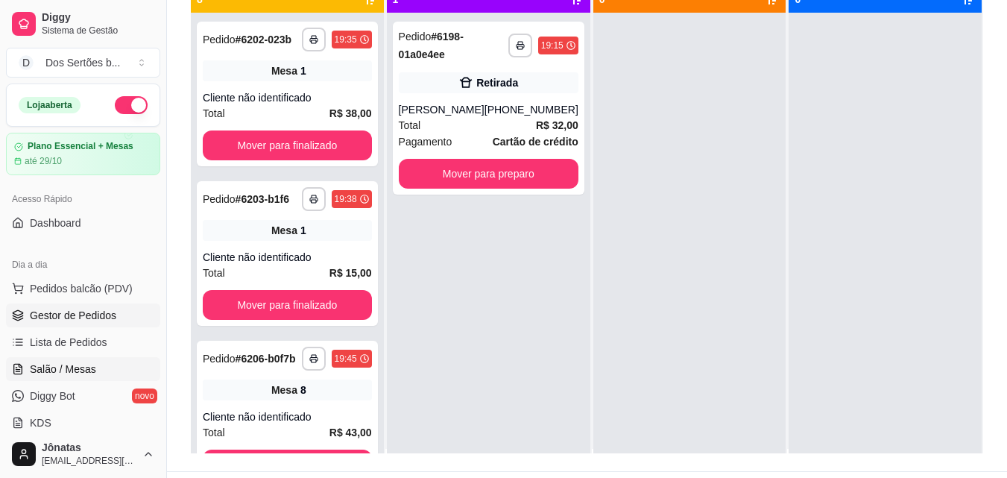
click at [61, 364] on span "Salão / Mesas" at bounding box center [63, 368] width 66 height 15
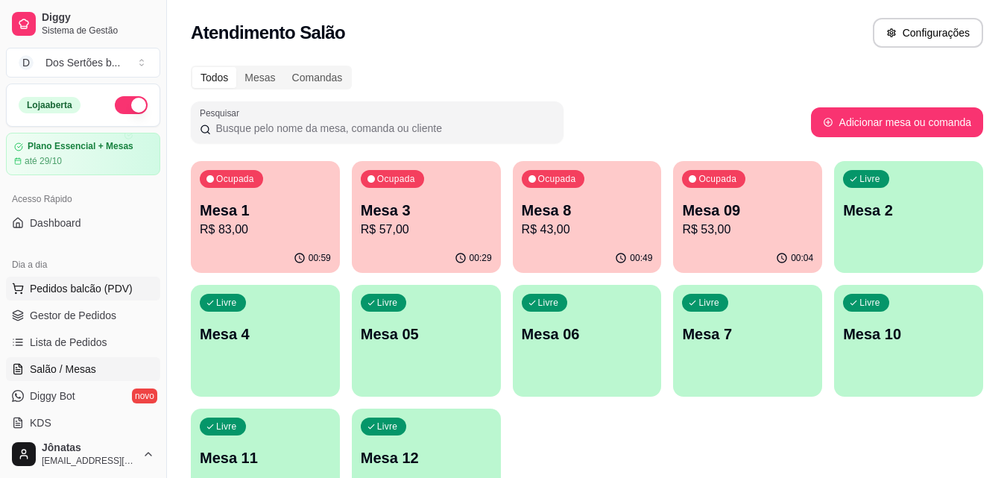
click at [48, 283] on span "Pedidos balcão (PDV)" at bounding box center [81, 288] width 103 height 15
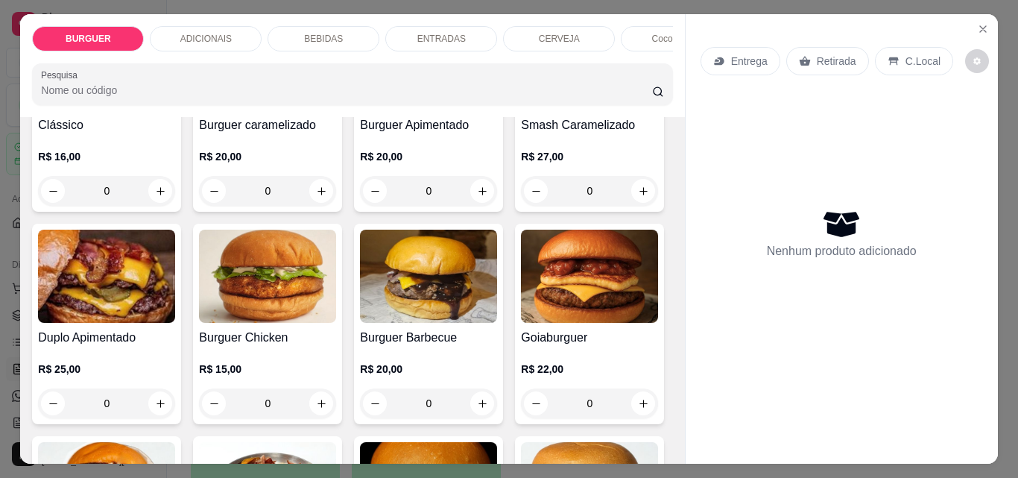
scroll to position [326, 0]
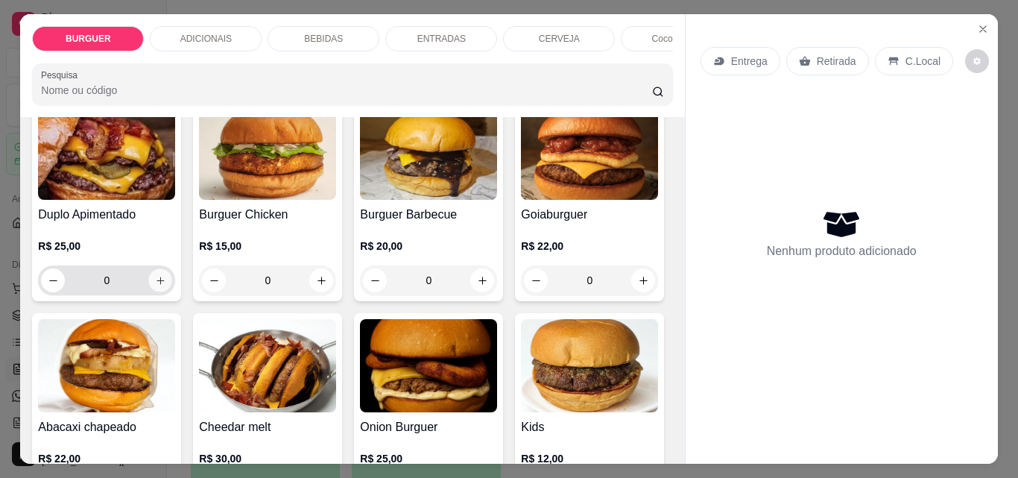
click at [166, 285] on icon "increase-product-quantity" at bounding box center [160, 280] width 11 height 11
type input "1"
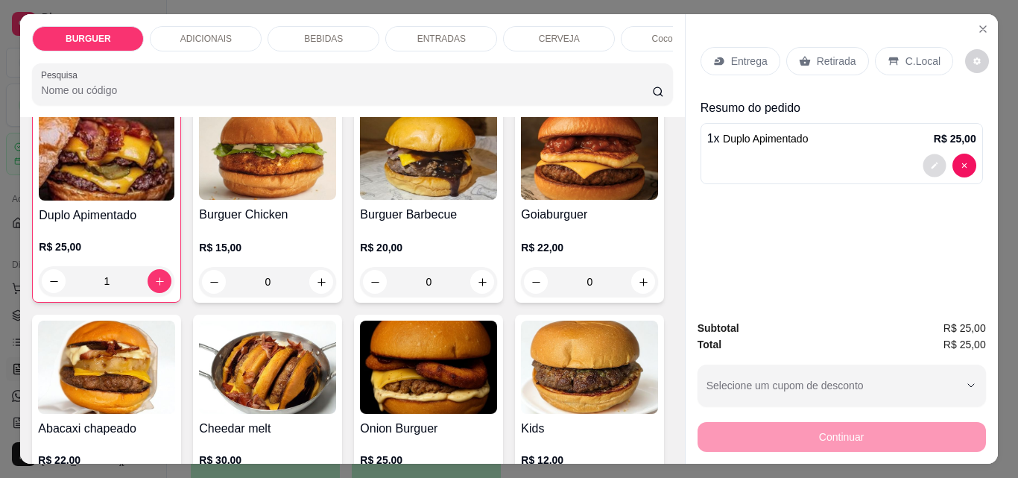
click at [930, 161] on icon "decrease-product-quantity" at bounding box center [934, 165] width 9 height 9
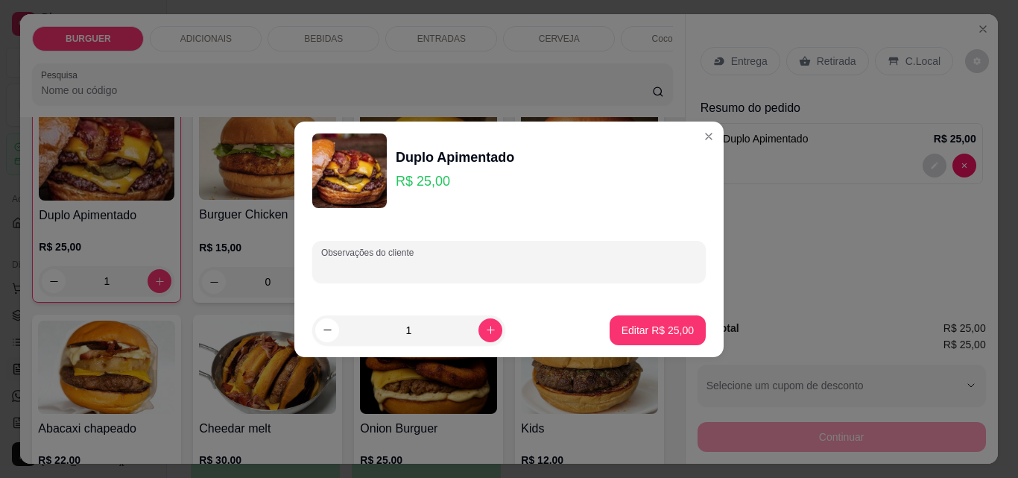
click at [385, 273] on input "Observações do cliente" at bounding box center [509, 267] width 376 height 15
type input "sem cebola e sem geleia"
click at [622, 326] on p "Editar R$ 25,00" at bounding box center [657, 330] width 70 height 14
type input "0"
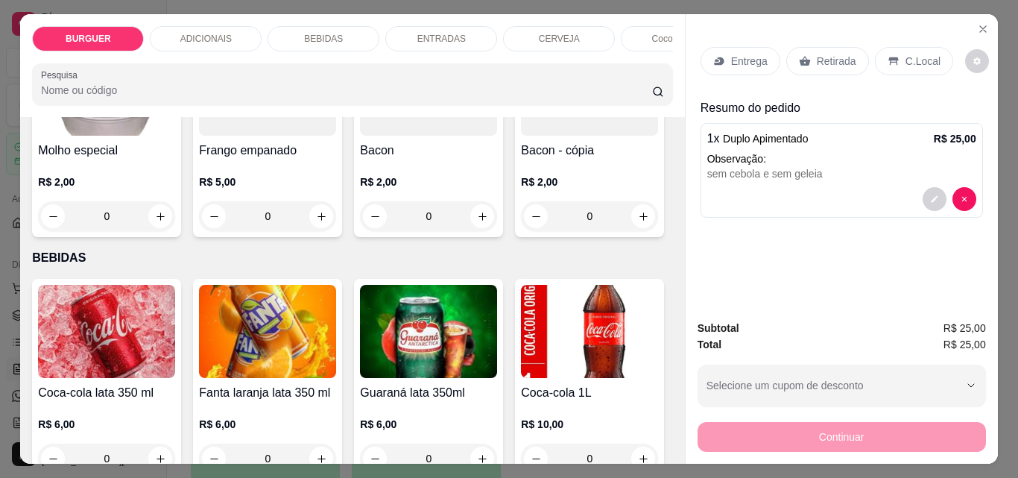
scroll to position [1201, 0]
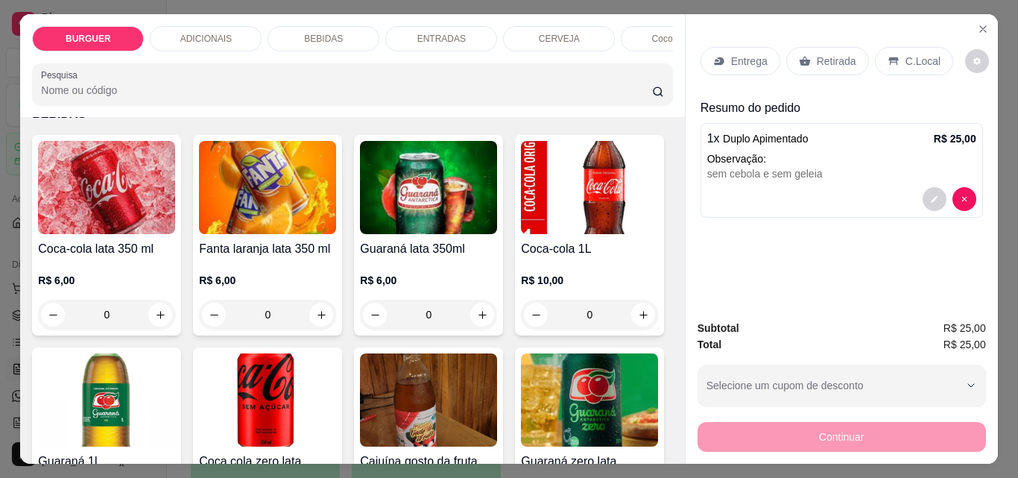
click at [164, 76] on icon "increase-product-quantity" at bounding box center [159, 72] width 7 height 7
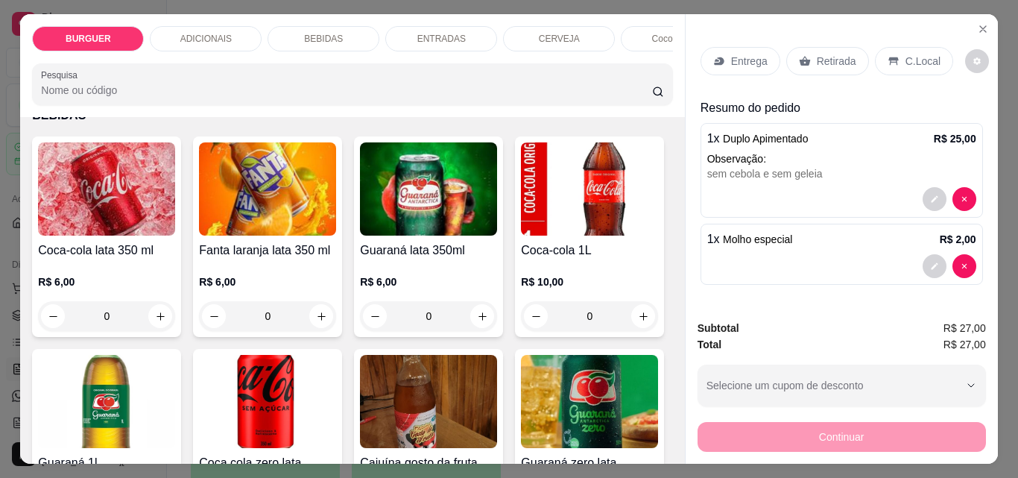
click at [165, 79] on icon "increase-product-quantity" at bounding box center [159, 73] width 11 height 11
type input "2"
click at [733, 47] on div "Entrega" at bounding box center [741, 61] width 80 height 28
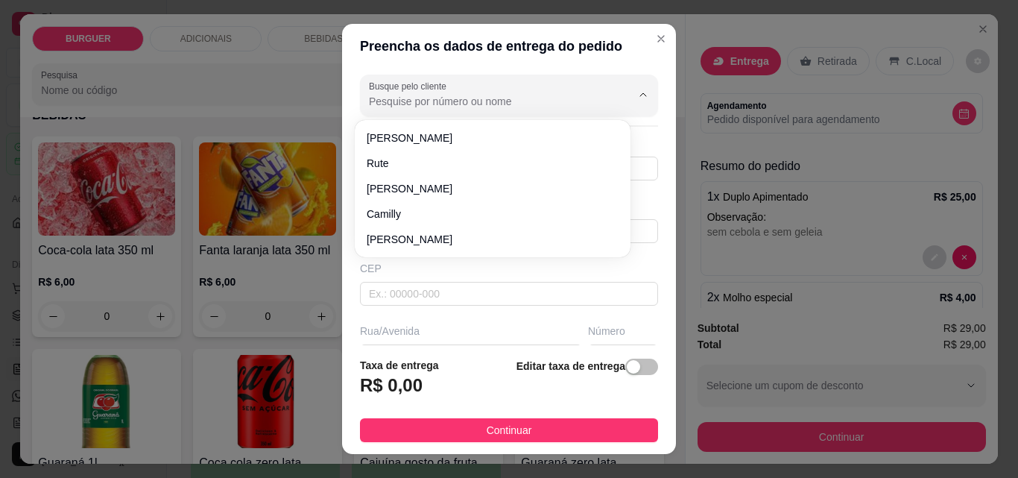
click at [413, 109] on input "Busque pelo cliente" at bounding box center [488, 101] width 238 height 15
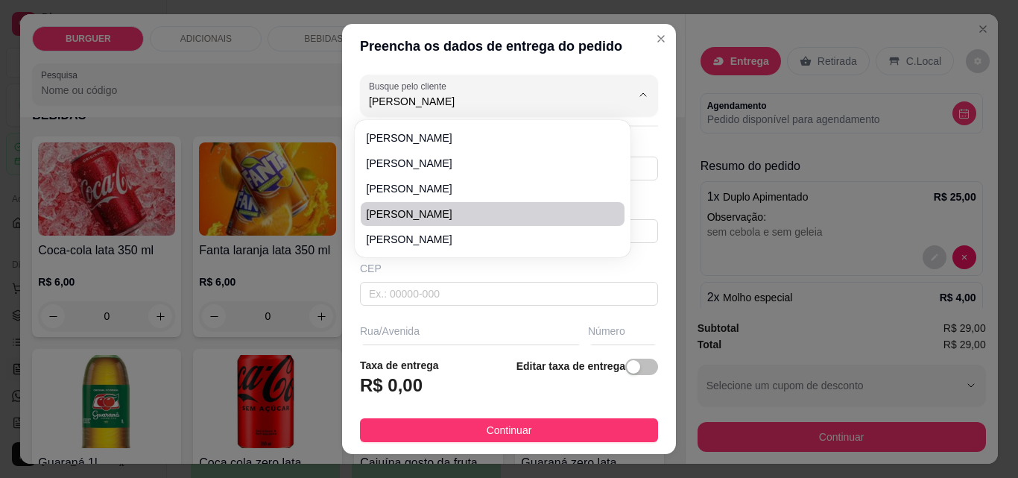
click at [409, 209] on span "[PERSON_NAME]" at bounding box center [485, 213] width 237 height 15
type input "[PERSON_NAME]"
type input "8698215829"
type input "[PERSON_NAME]"
type input "Ao lado do antigo real \ na avelloz\ [PERSON_NAME]"
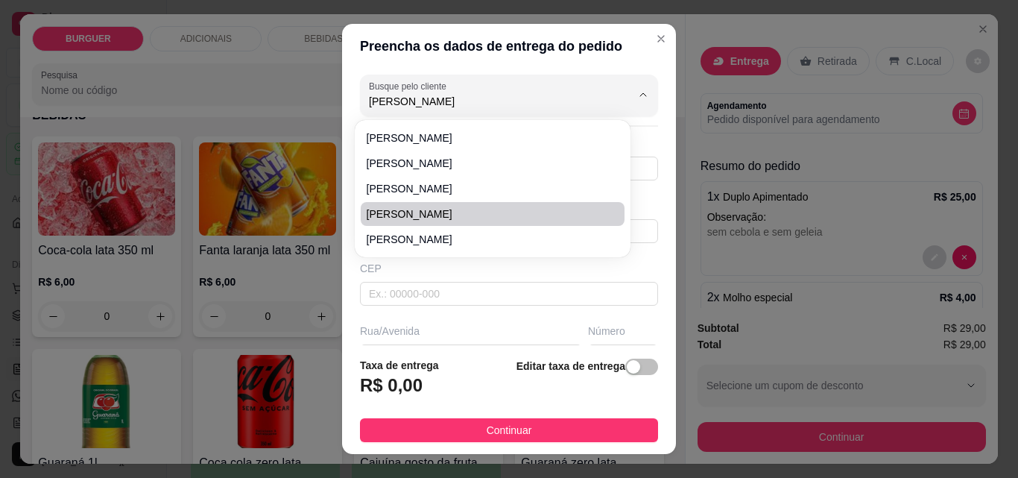
type input "Esperantina"
type input "Ao lado da casa de raçoes"
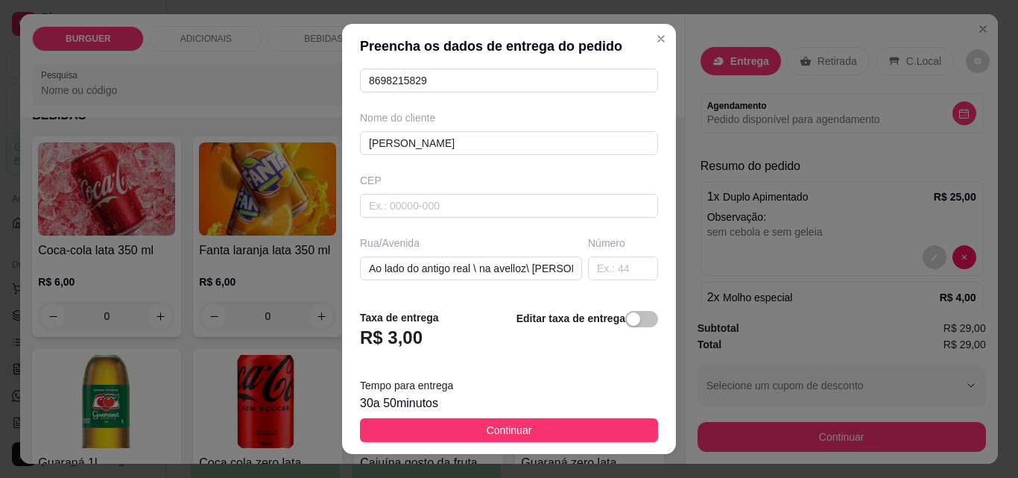
scroll to position [226, 0]
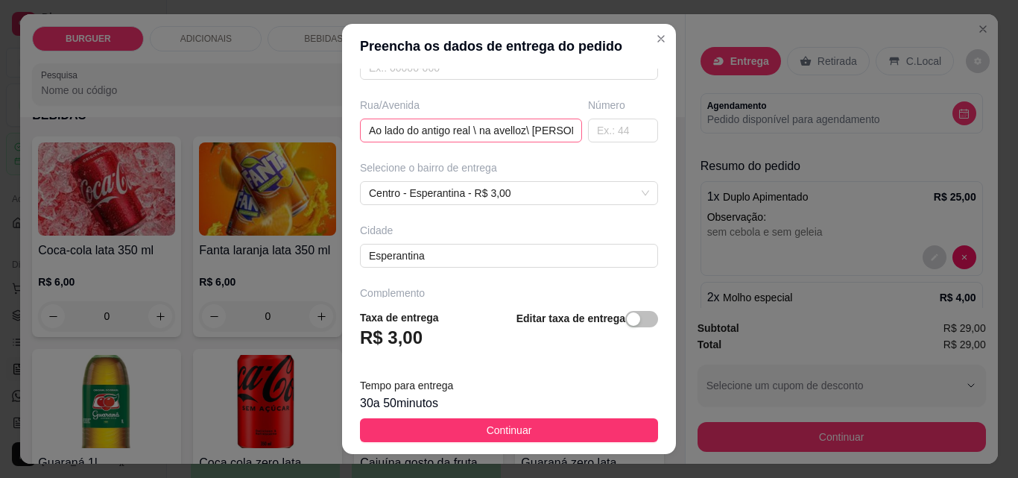
type input "[PERSON_NAME]"
click at [551, 125] on input "Ao lado do antigo real \ na avelloz\ [PERSON_NAME]" at bounding box center [471, 130] width 222 height 24
click at [515, 188] on div "Centro - Esperantina - R$ 3,00" at bounding box center [509, 193] width 298 height 24
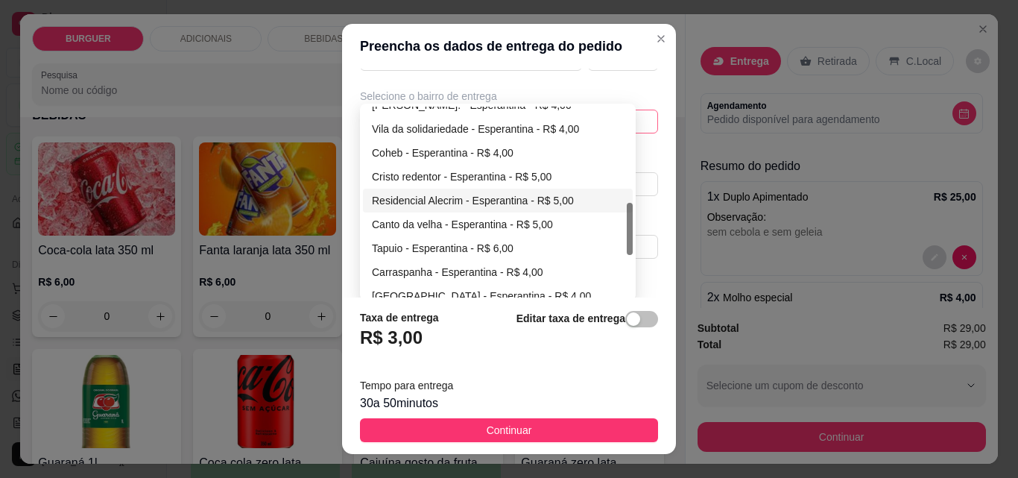
scroll to position [0, 0]
click at [402, 198] on div "Residencial Alecrim - Esperantina - R$ 5,00" at bounding box center [498, 200] width 252 height 16
type input "Esperantina"
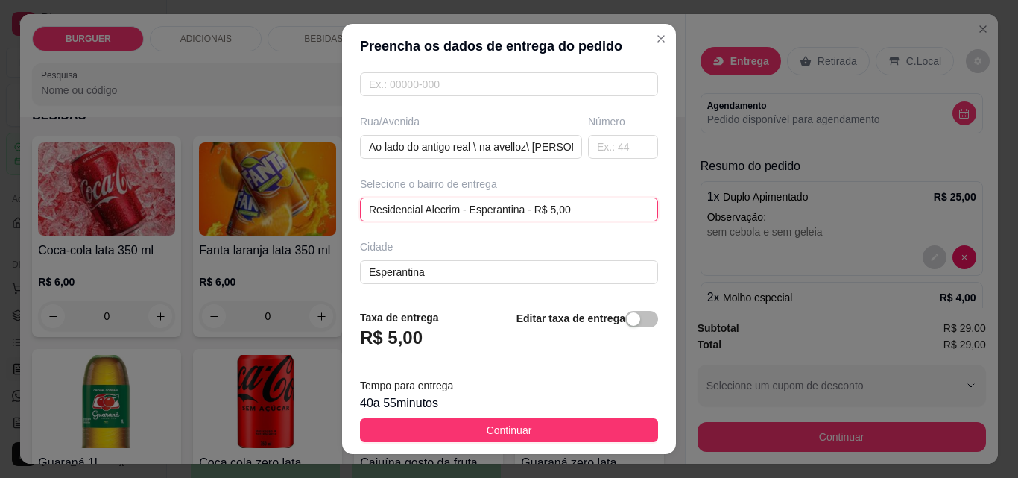
scroll to position [273, 0]
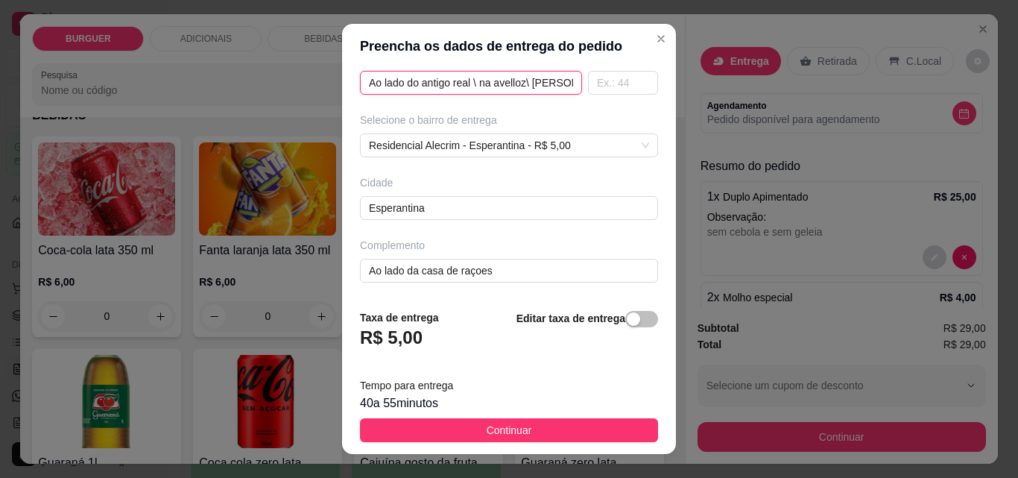
click at [547, 83] on input "Ao lado do antigo real \ na avelloz\ [PERSON_NAME]" at bounding box center [471, 83] width 222 height 24
click at [552, 86] on input "Ao lado do antigo real \ na avellozl motos" at bounding box center [471, 83] width 222 height 24
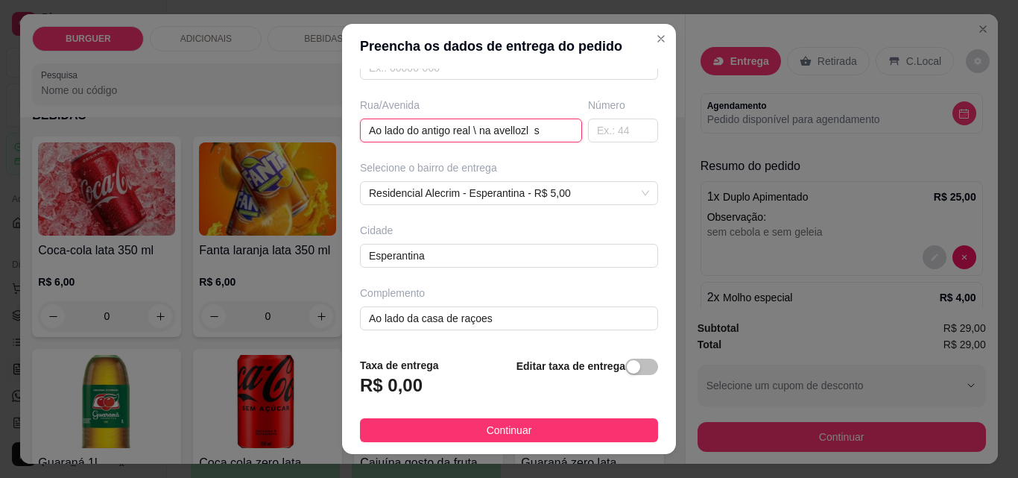
scroll to position [226, 0]
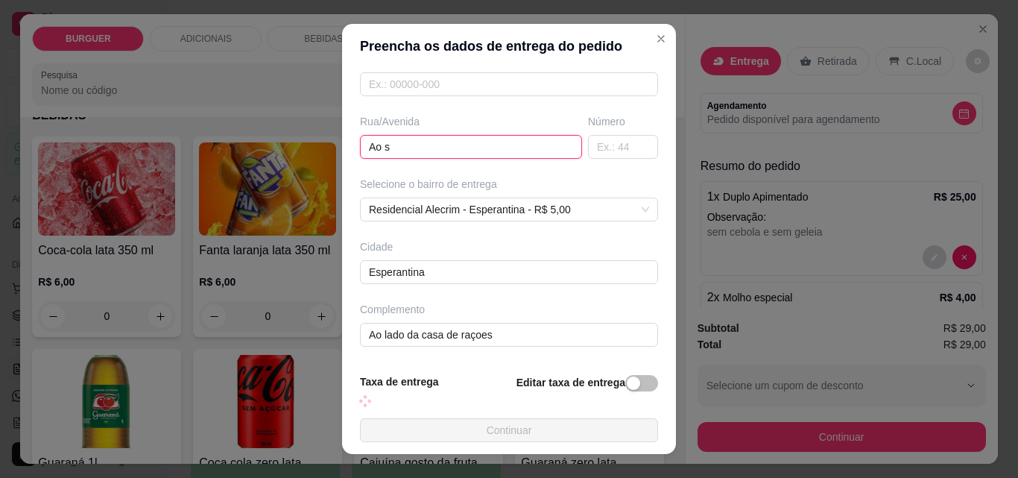
click at [390, 136] on input "Ao s" at bounding box center [471, 147] width 222 height 24
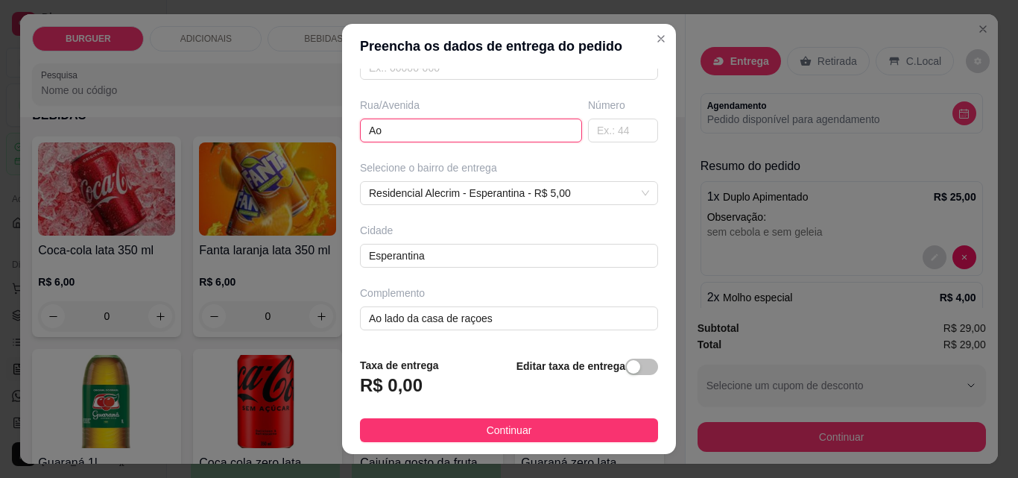
type input "A"
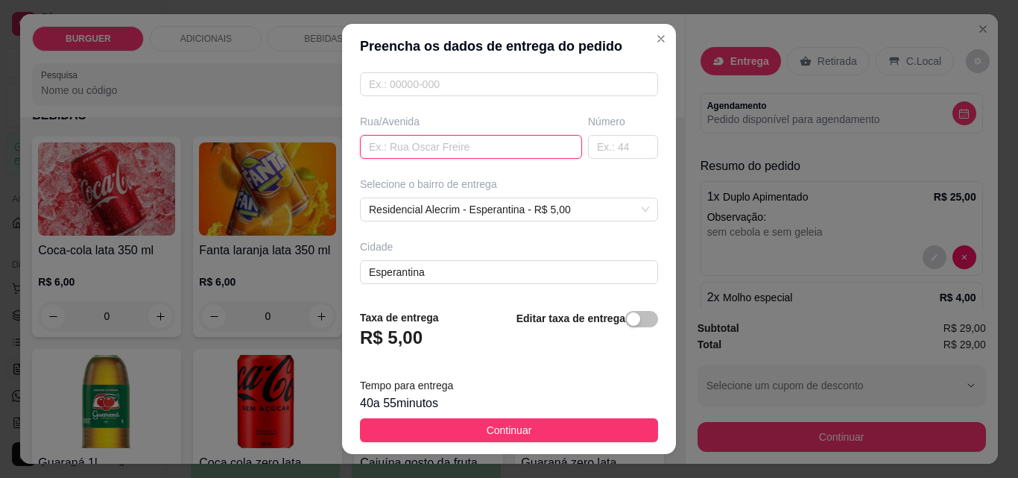
scroll to position [273, 0]
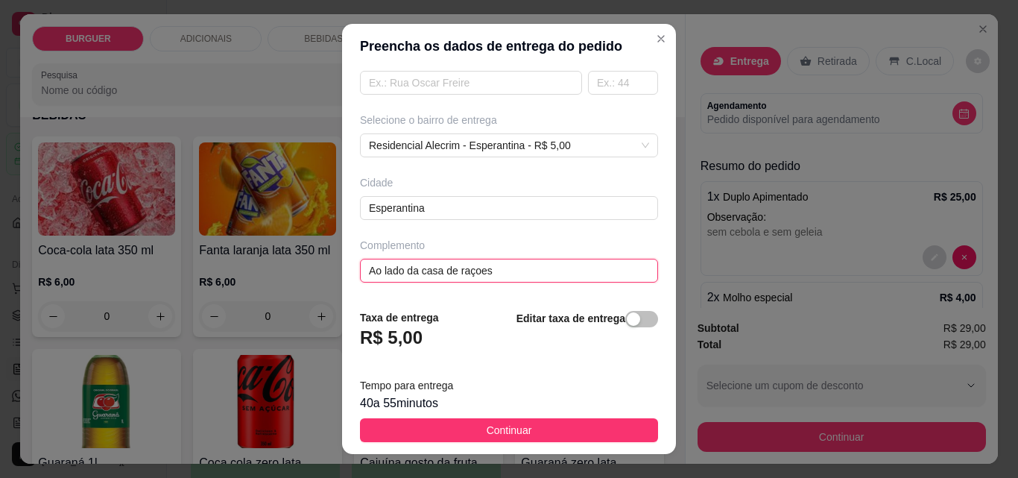
click at [504, 266] on input "Ao lado da casa de raçoes" at bounding box center [509, 271] width 298 height 24
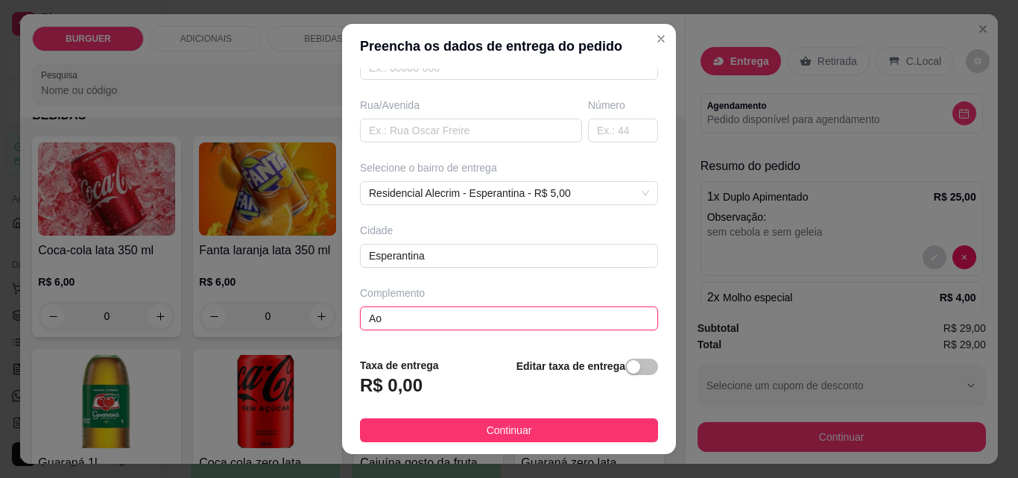
type input "A"
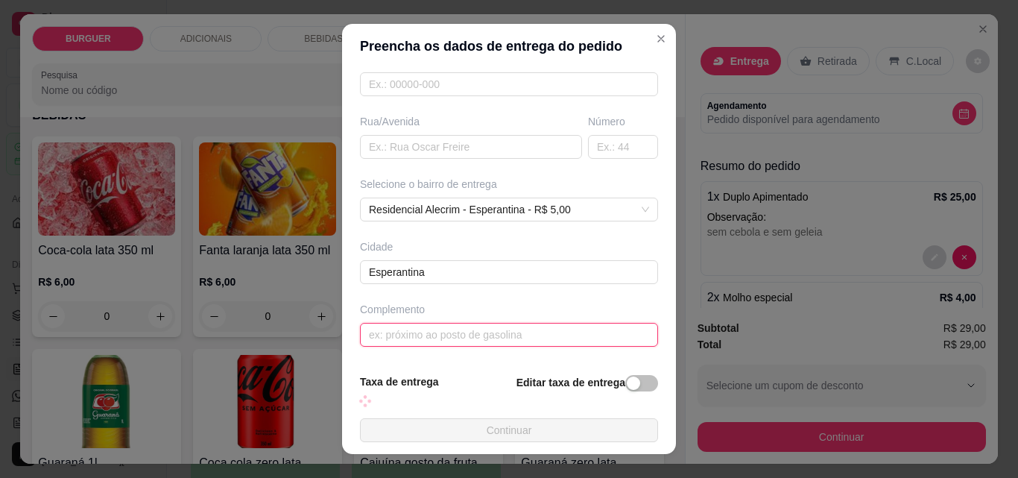
scroll to position [273, 0]
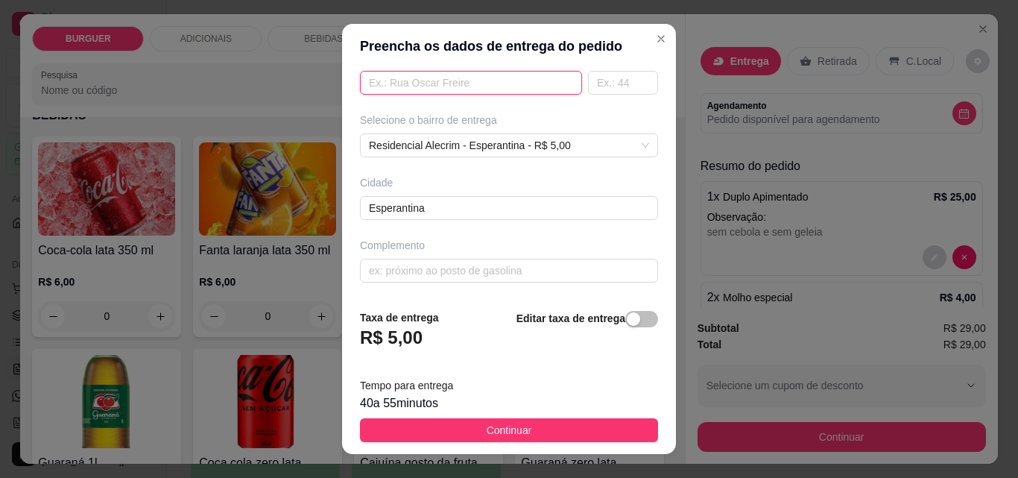
click at [379, 83] on input "text" at bounding box center [471, 83] width 222 height 24
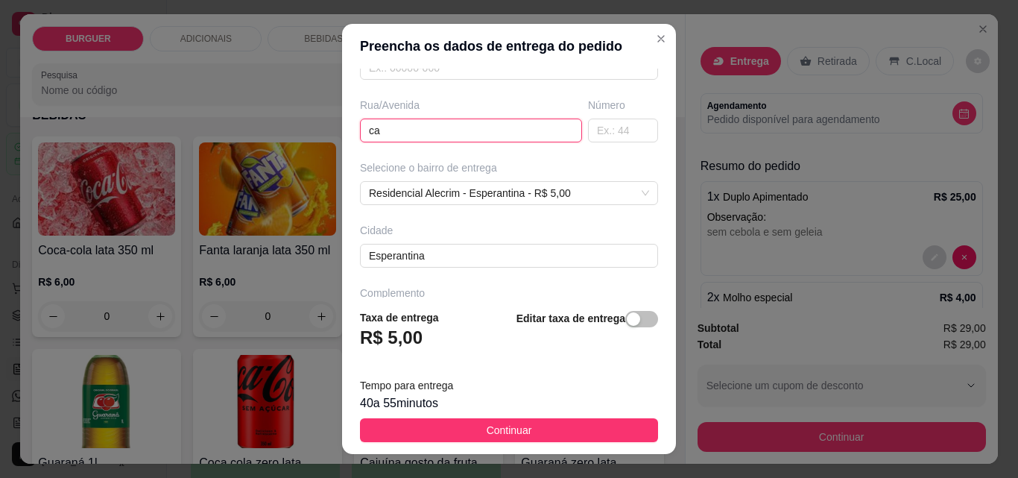
type input "c"
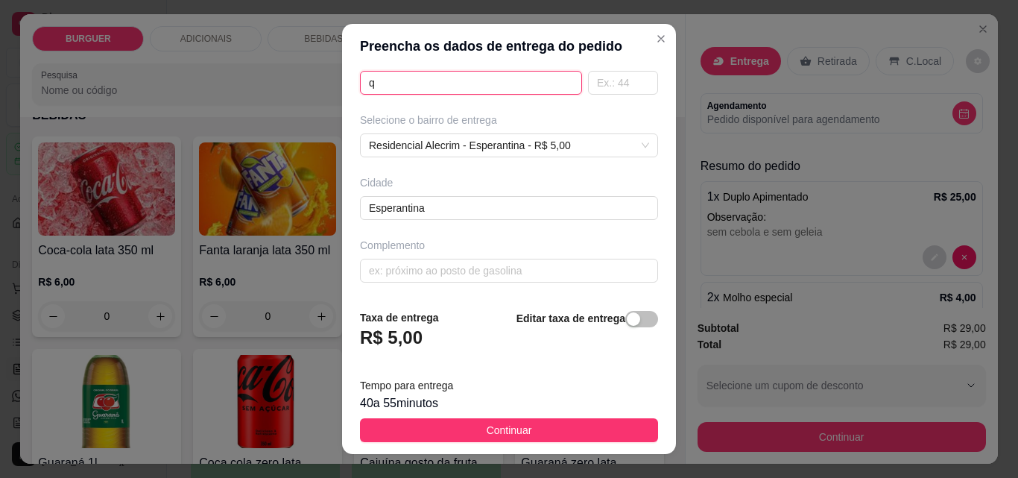
scroll to position [226, 0]
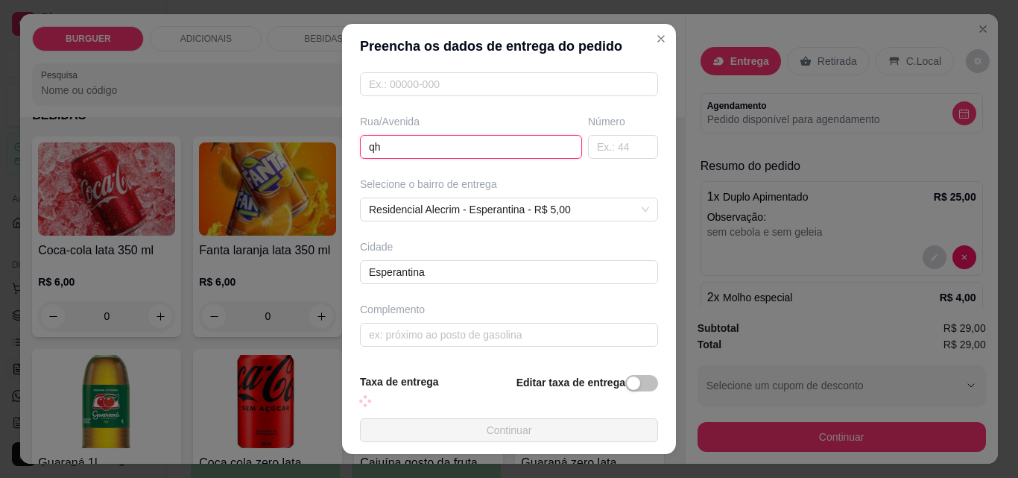
type input "q"
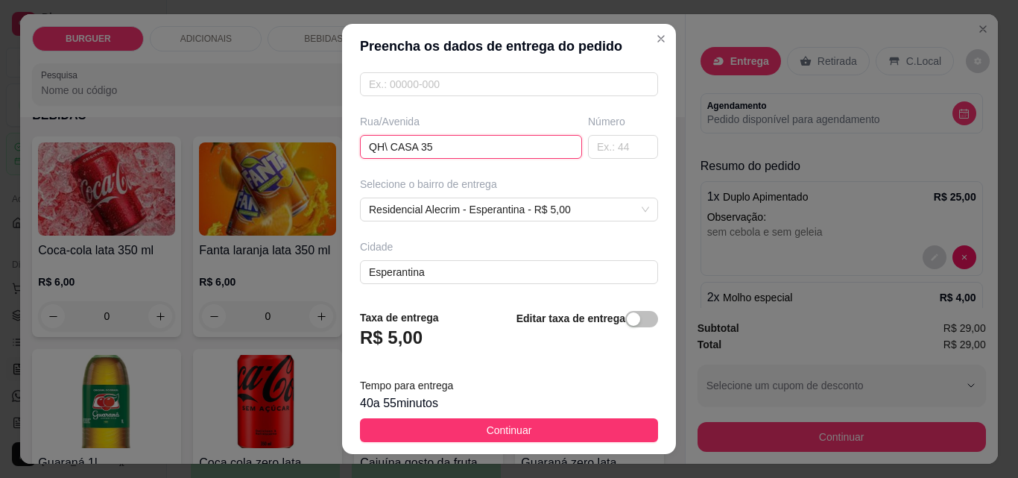
scroll to position [273, 0]
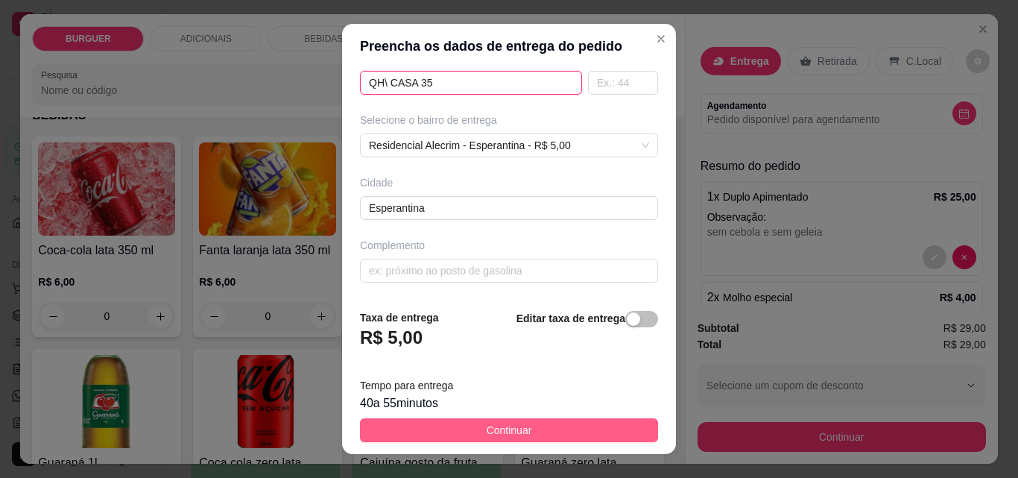
type input "QH\ CASA 35"
click at [533, 430] on button "Continuar" at bounding box center [509, 430] width 298 height 24
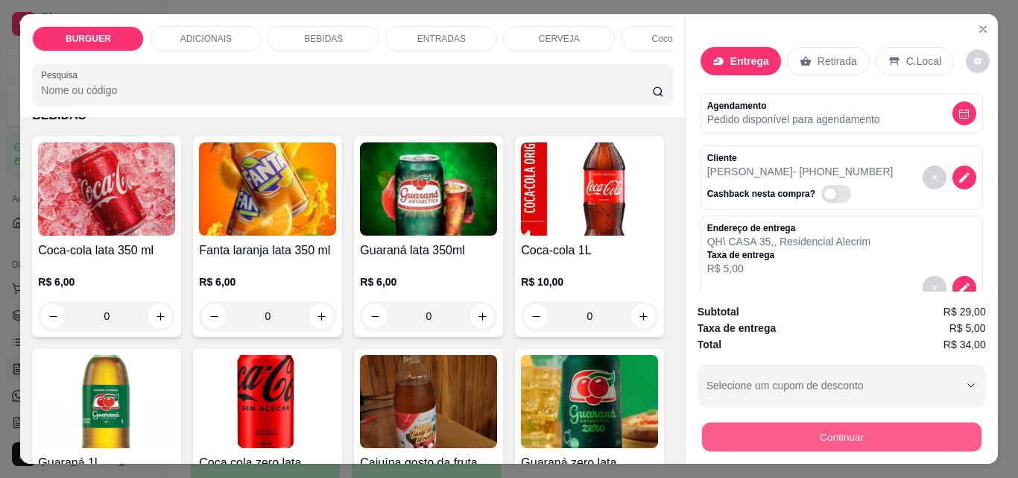
click at [750, 427] on button "Continuar" at bounding box center [840, 436] width 279 height 29
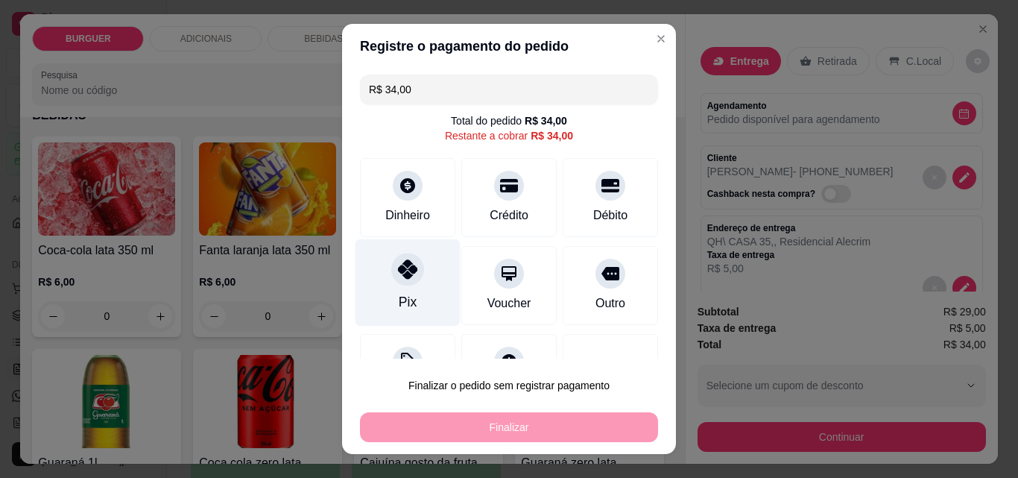
click at [411, 293] on div "Pix" at bounding box center [407, 282] width 105 height 87
type input "R$ 0,00"
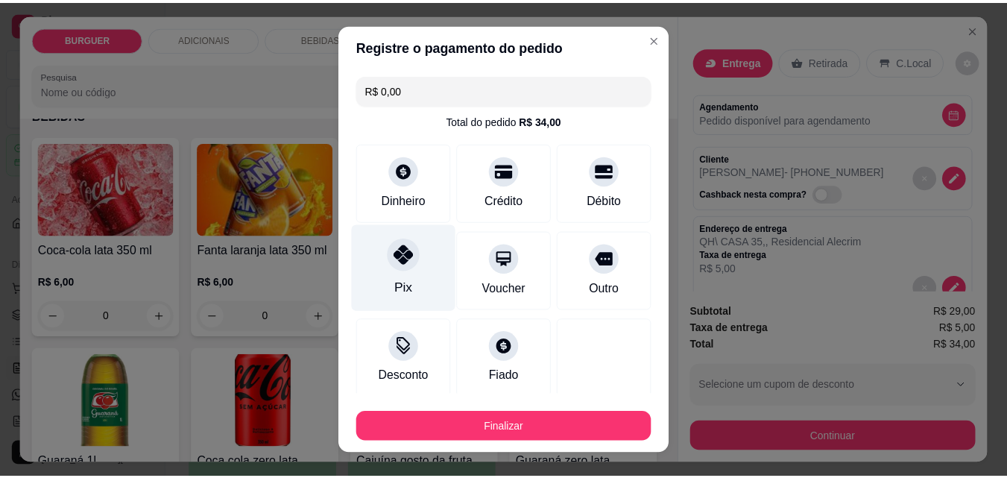
scroll to position [87, 0]
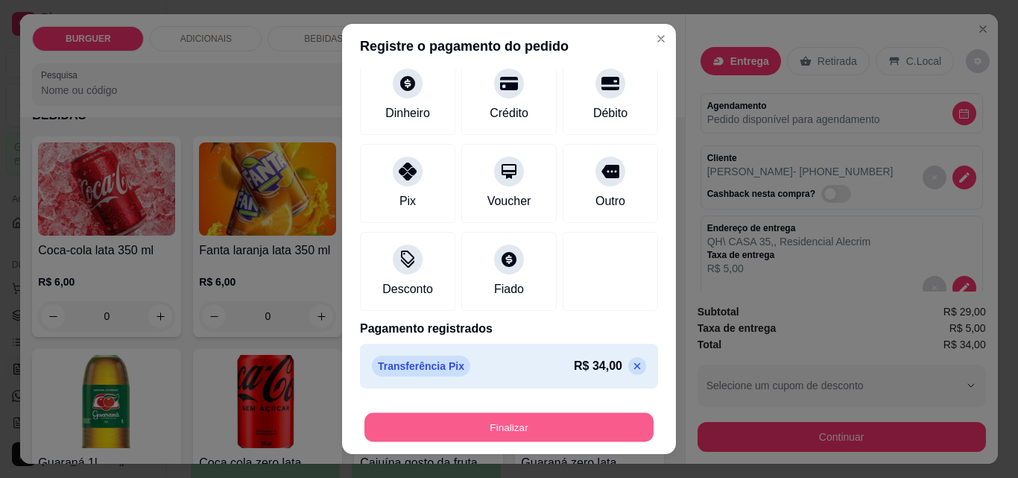
click at [510, 425] on button "Finalizar" at bounding box center [508, 427] width 289 height 29
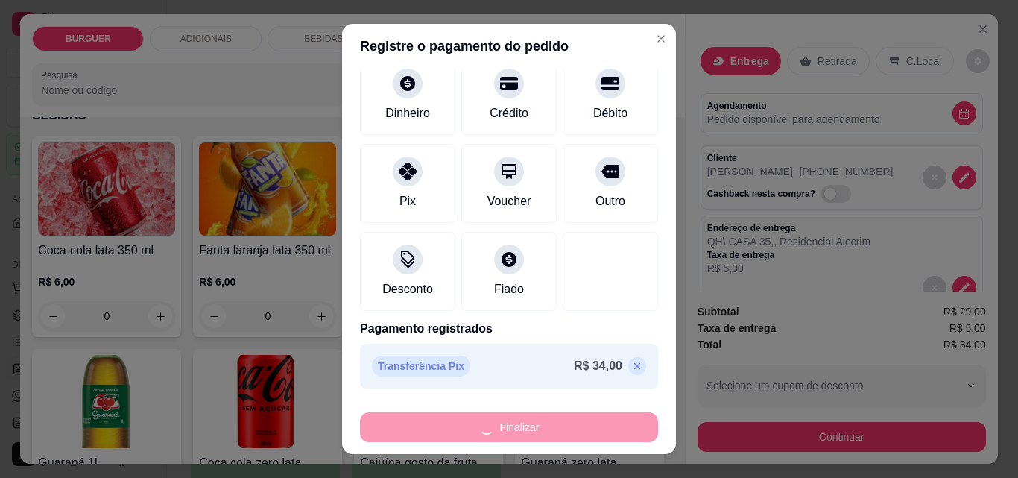
type input "0"
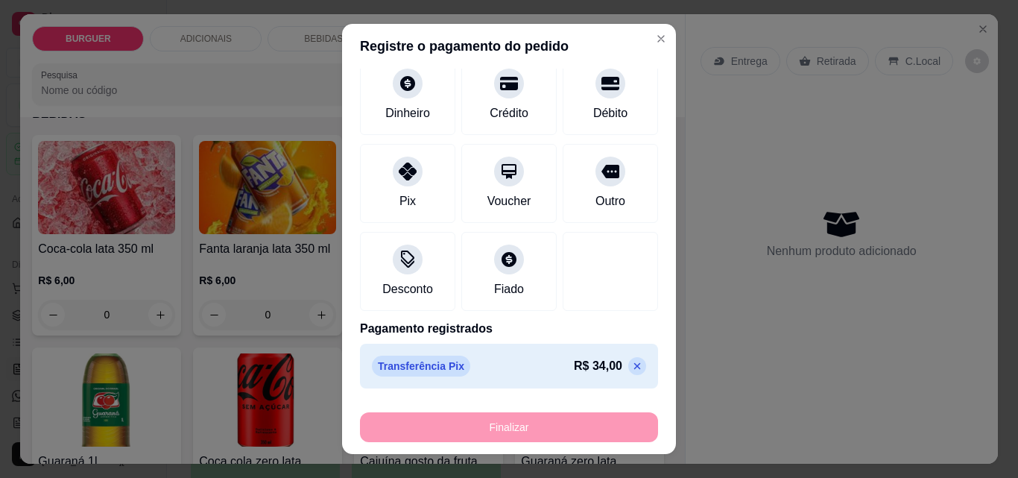
type input "-R$ 34,00"
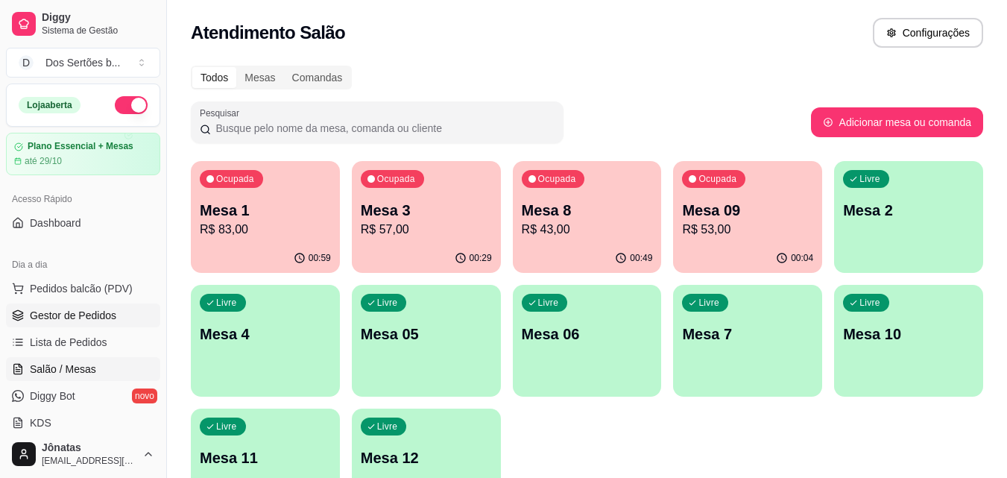
click at [24, 311] on link "Gestor de Pedidos" at bounding box center [83, 315] width 154 height 24
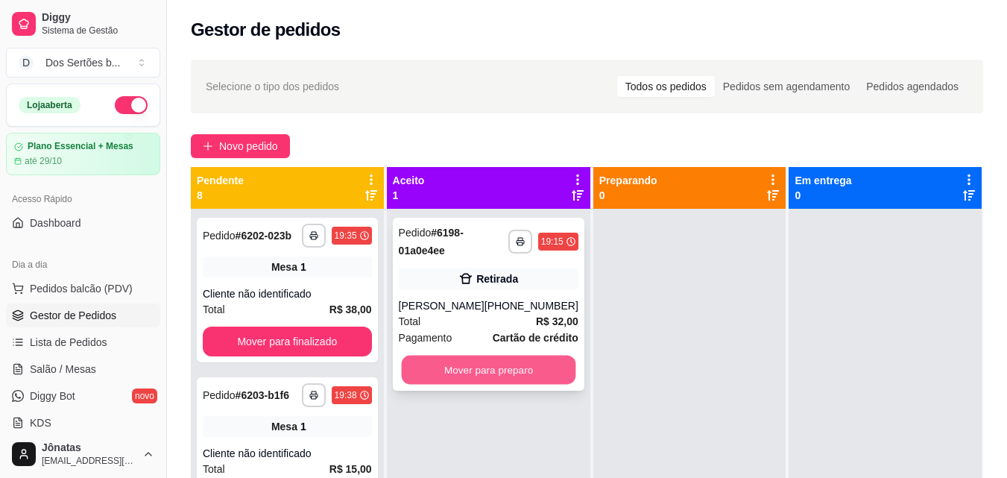
click at [475, 366] on button "Mover para preparo" at bounding box center [488, 369] width 174 height 29
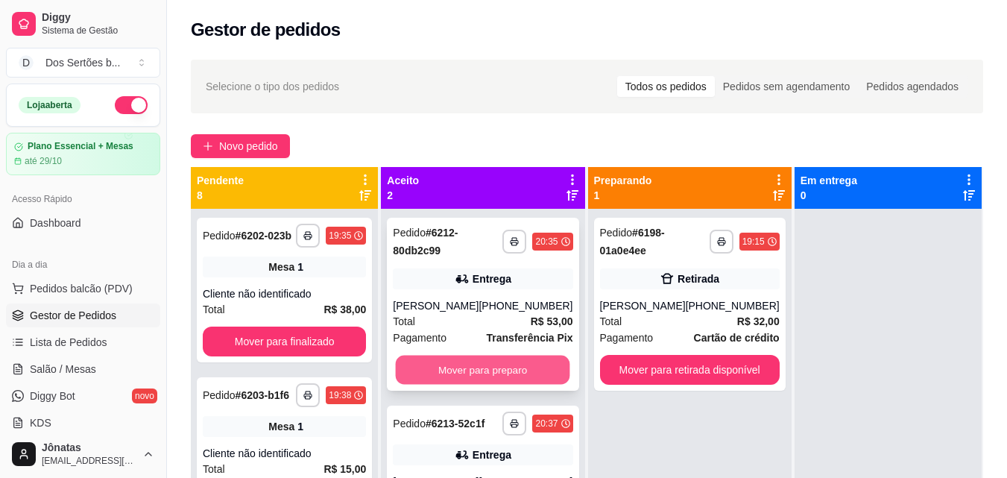
click at [501, 363] on button "Mover para preparo" at bounding box center [483, 369] width 174 height 29
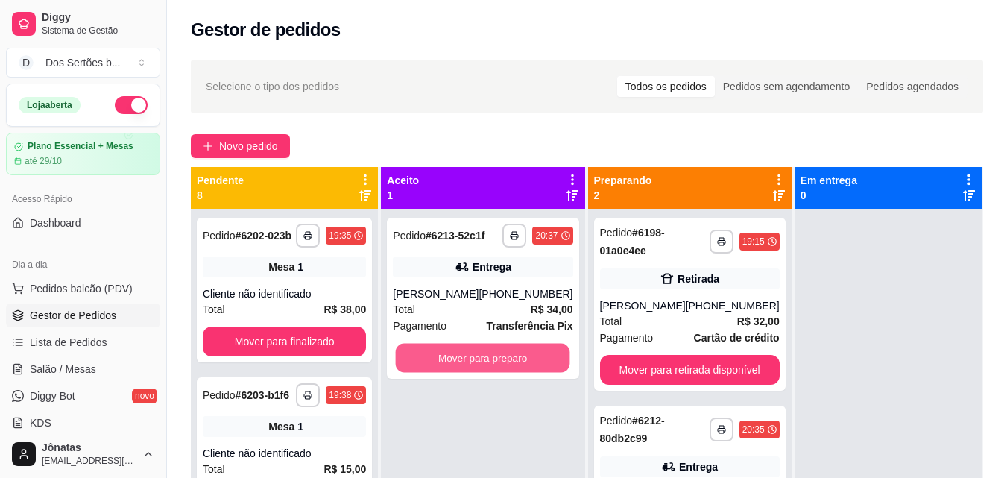
click at [501, 363] on button "Mover para preparo" at bounding box center [483, 358] width 174 height 29
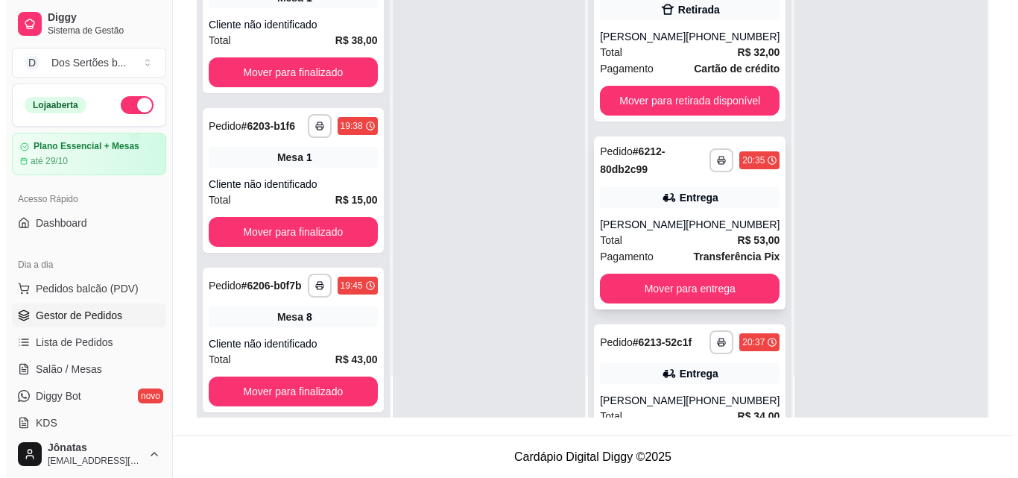
scroll to position [89, 0]
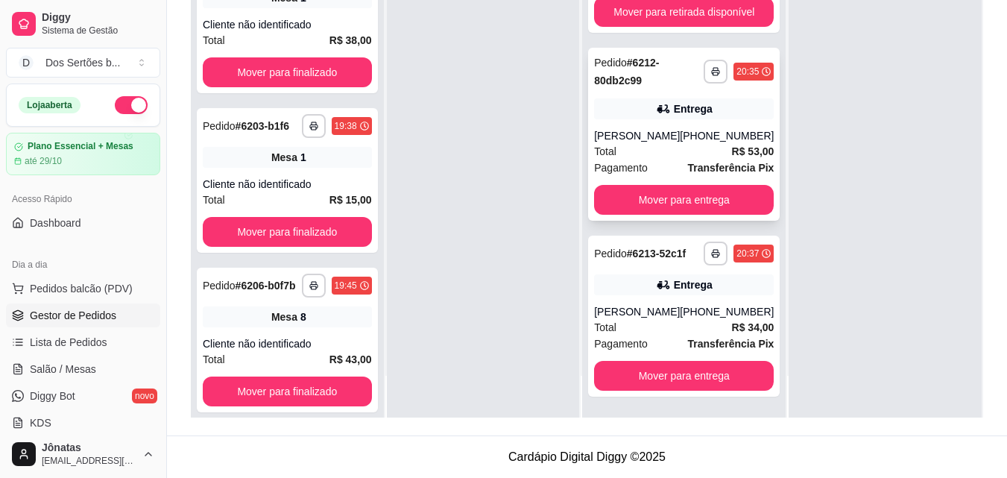
click at [713, 139] on div "[PHONE_NUMBER]" at bounding box center [727, 135] width 94 height 15
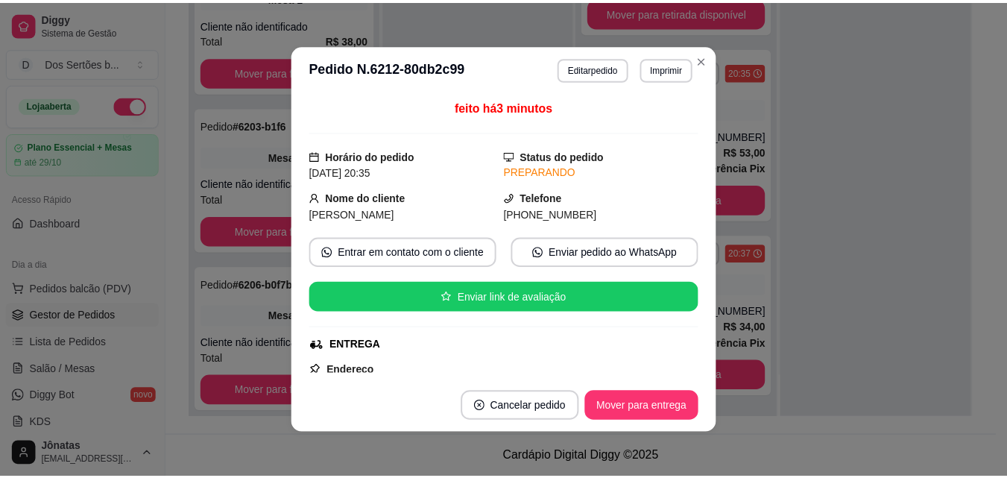
scroll to position [333, 0]
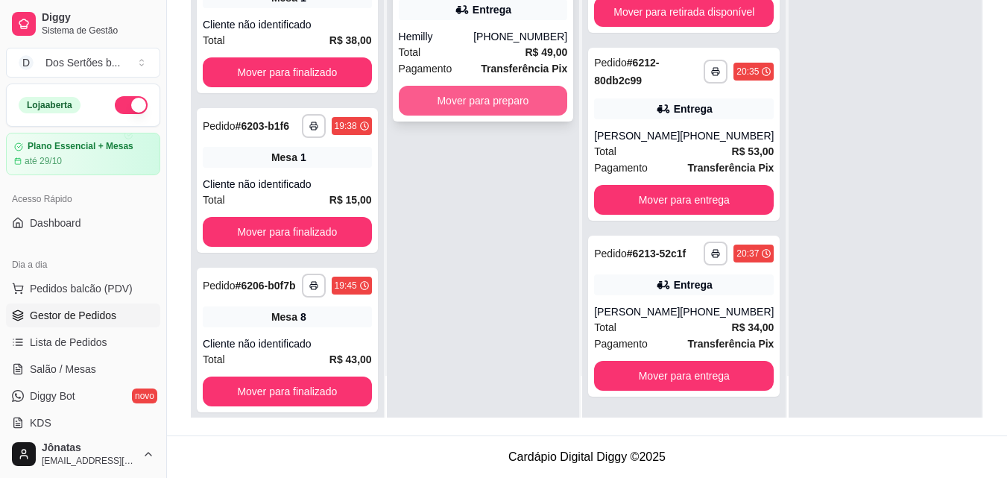
click at [472, 96] on button "Mover para preparo" at bounding box center [483, 101] width 169 height 30
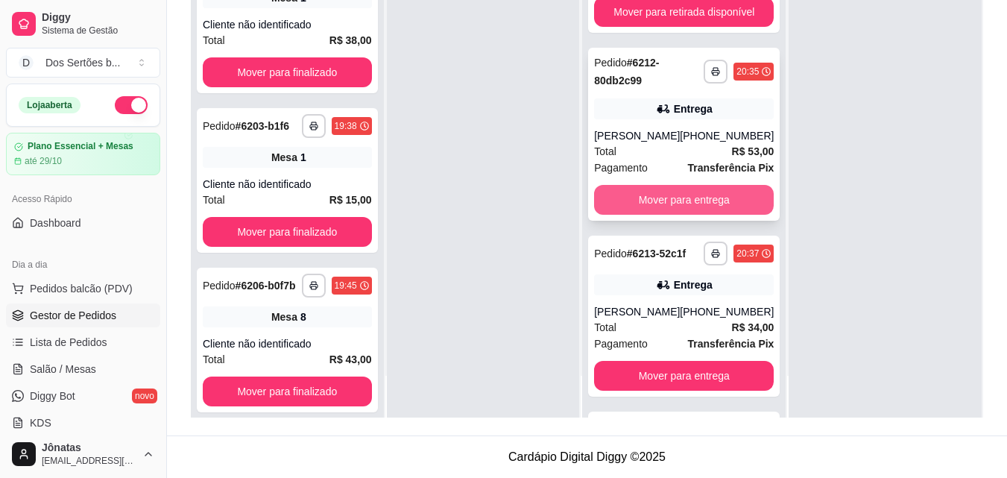
scroll to position [276, 0]
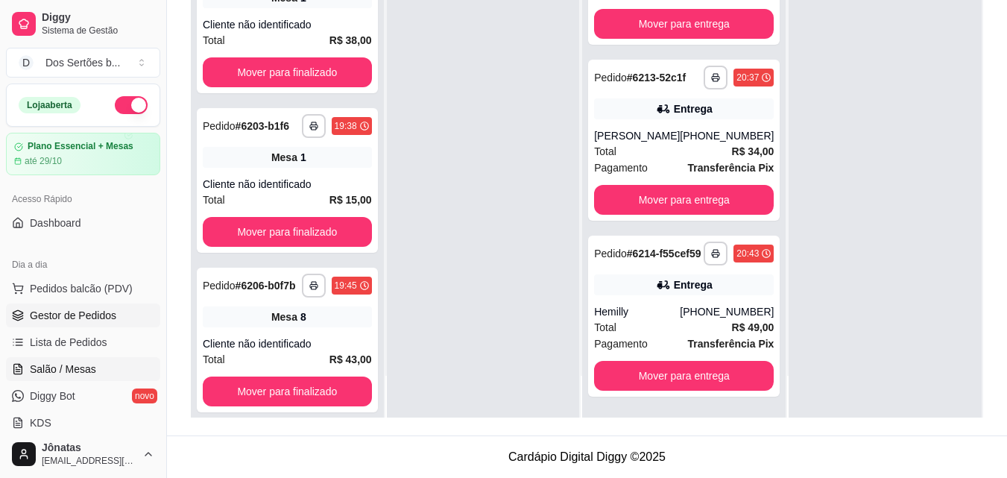
click at [22, 370] on icon at bounding box center [18, 369] width 8 height 10
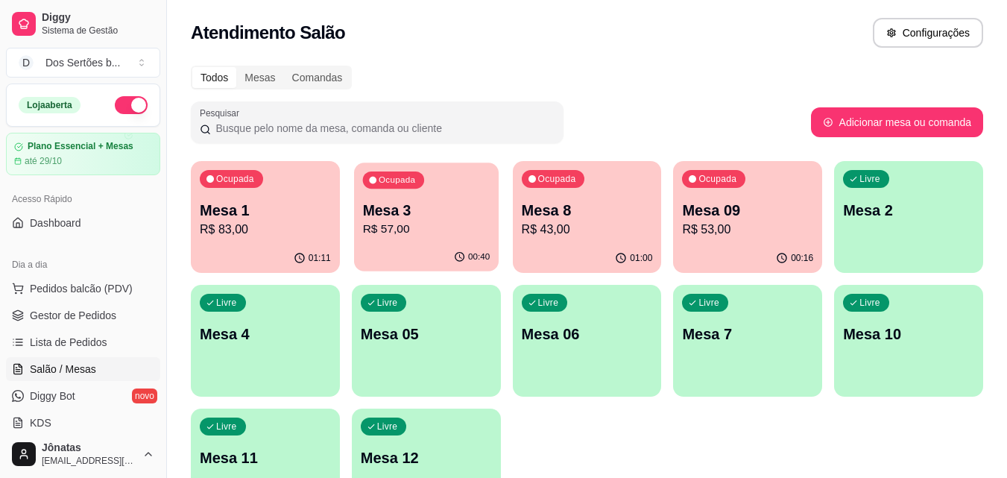
click at [435, 190] on div "Ocupada Mesa 3 R$ 57,00" at bounding box center [426, 202] width 145 height 80
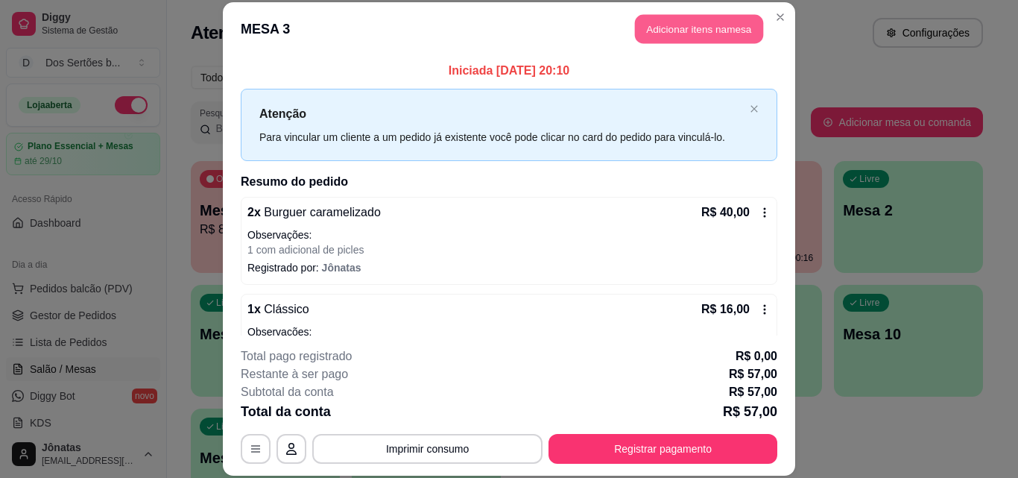
click at [679, 28] on button "Adicionar itens na mesa" at bounding box center [699, 29] width 128 height 29
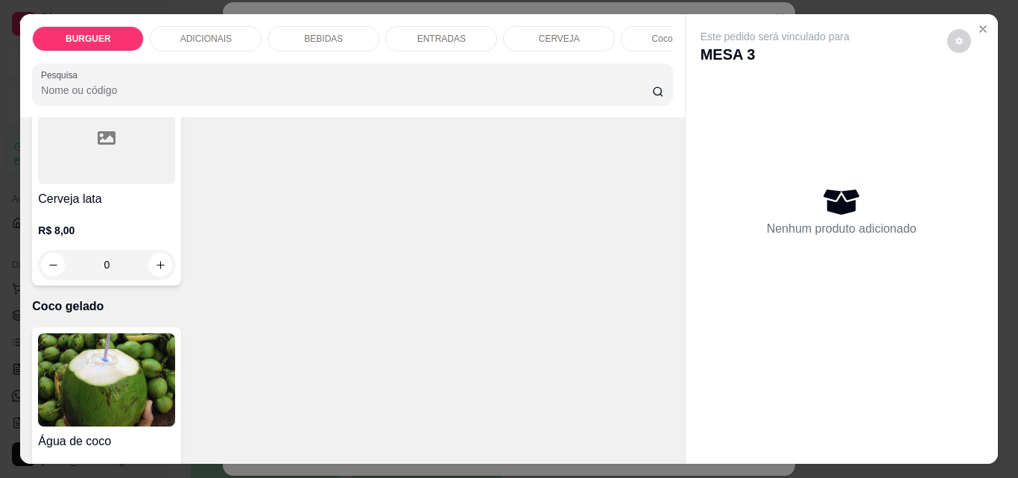
scroll to position [2761, 0]
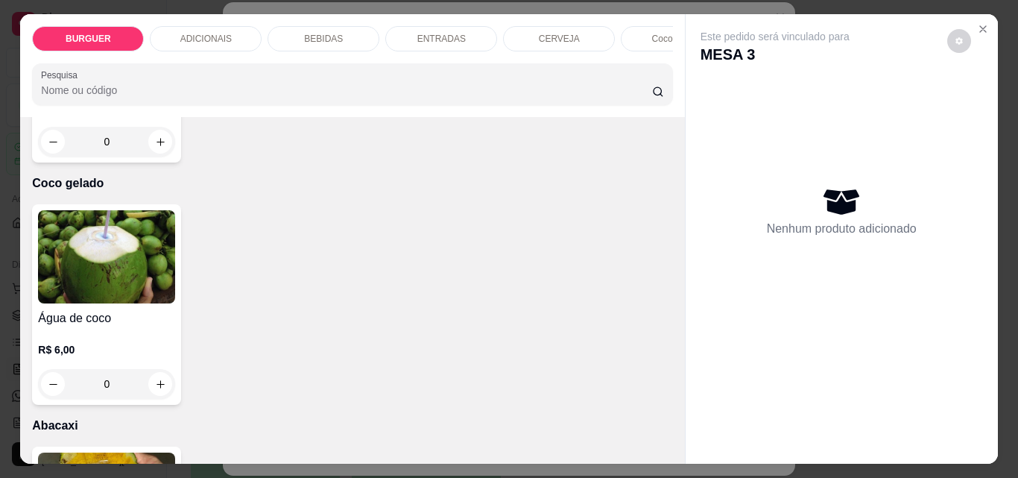
type input "1"
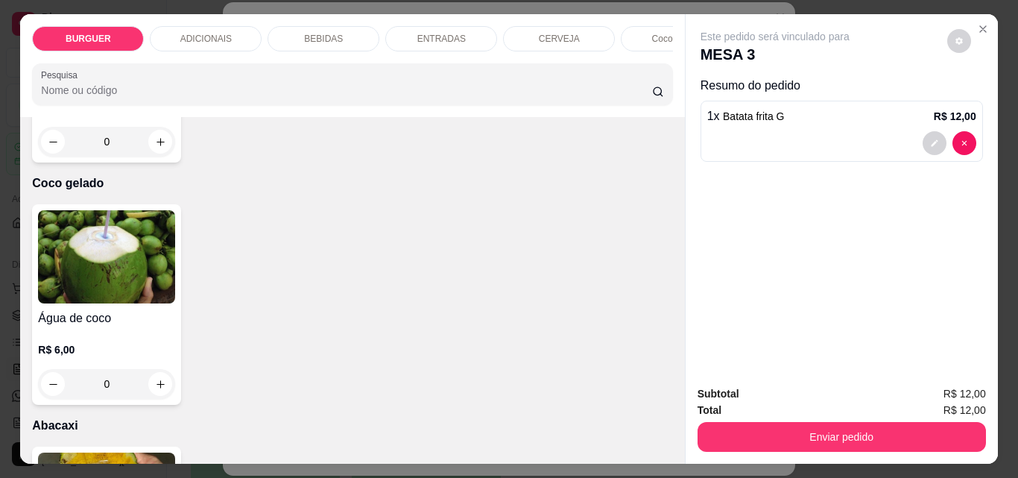
scroll to position [2762, 0]
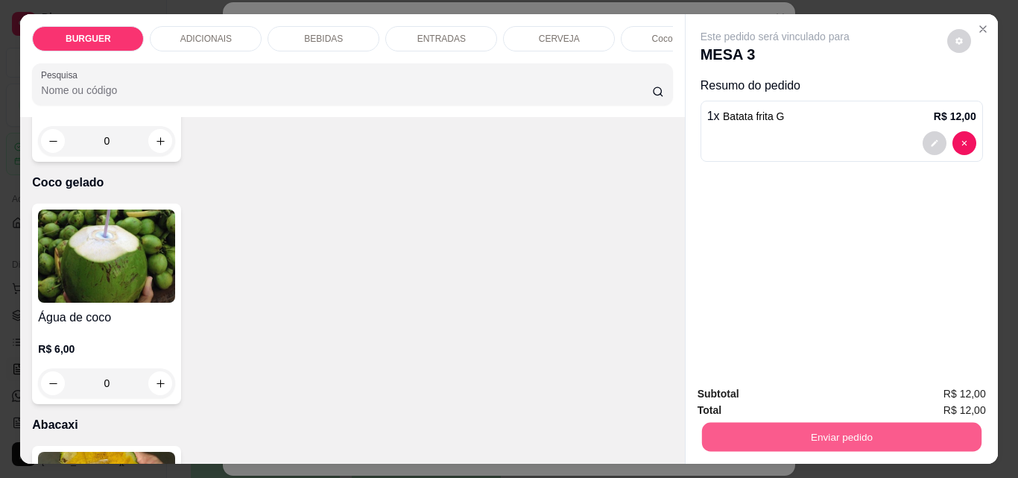
click at [768, 429] on button "Enviar pedido" at bounding box center [840, 436] width 279 height 29
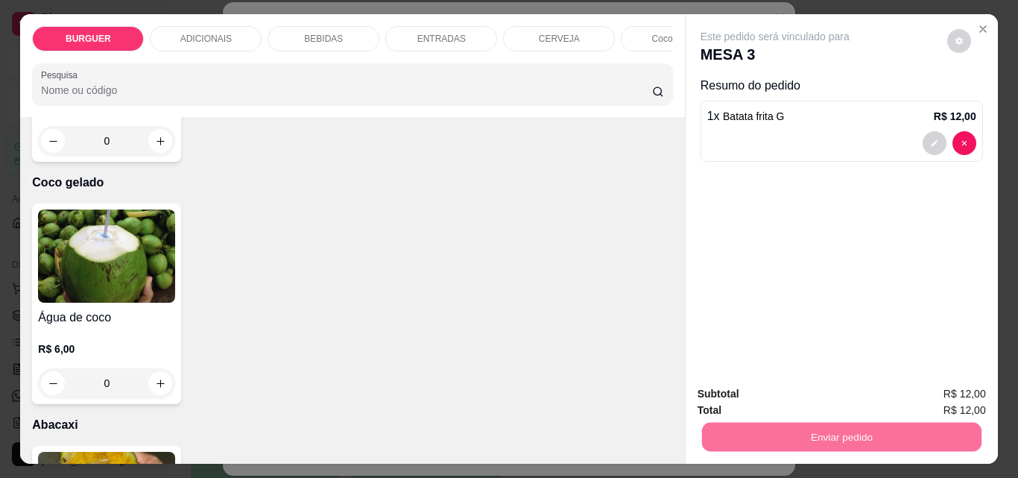
click at [960, 391] on button "Enviar pedido" at bounding box center [947, 394] width 82 height 28
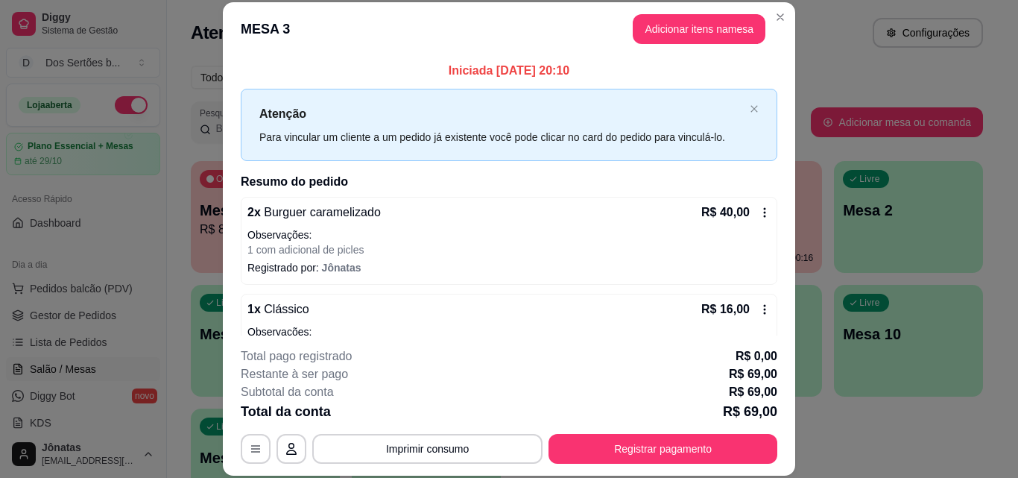
scroll to position [174, 0]
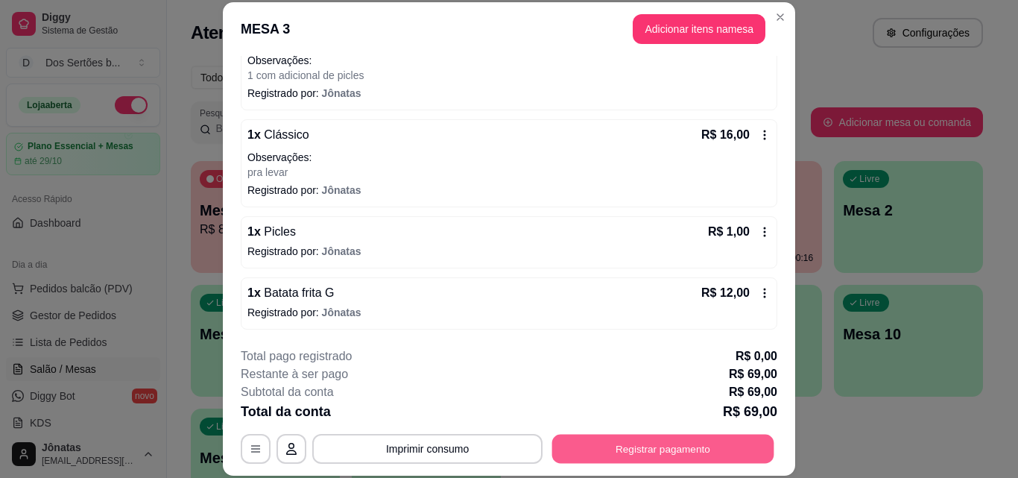
click at [612, 439] on button "Registrar pagamento" at bounding box center [663, 448] width 222 height 29
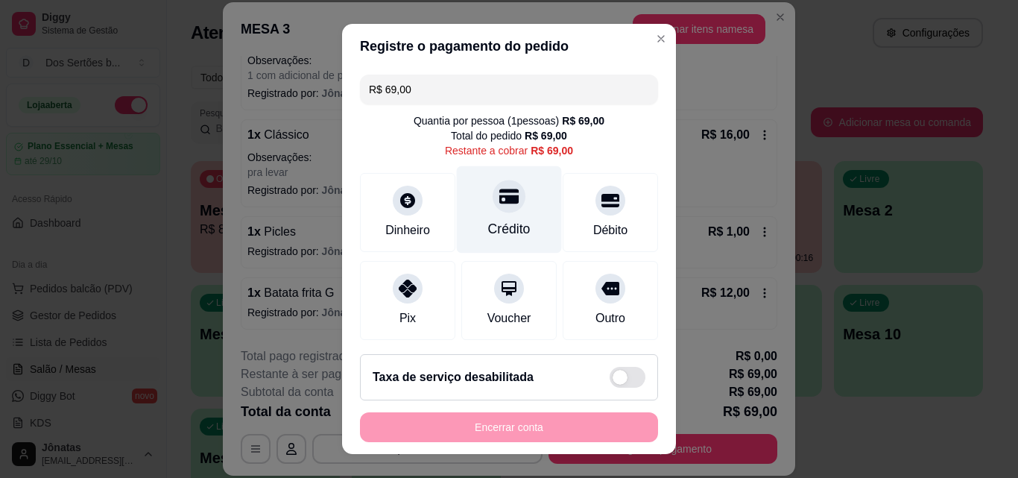
click at [488, 221] on div "Crédito" at bounding box center [509, 228] width 42 height 19
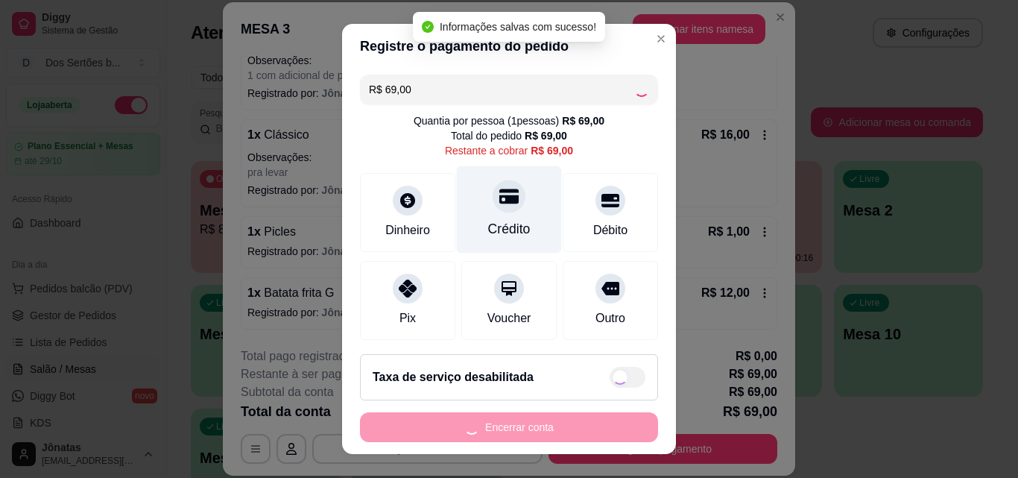
type input "R$ 0,00"
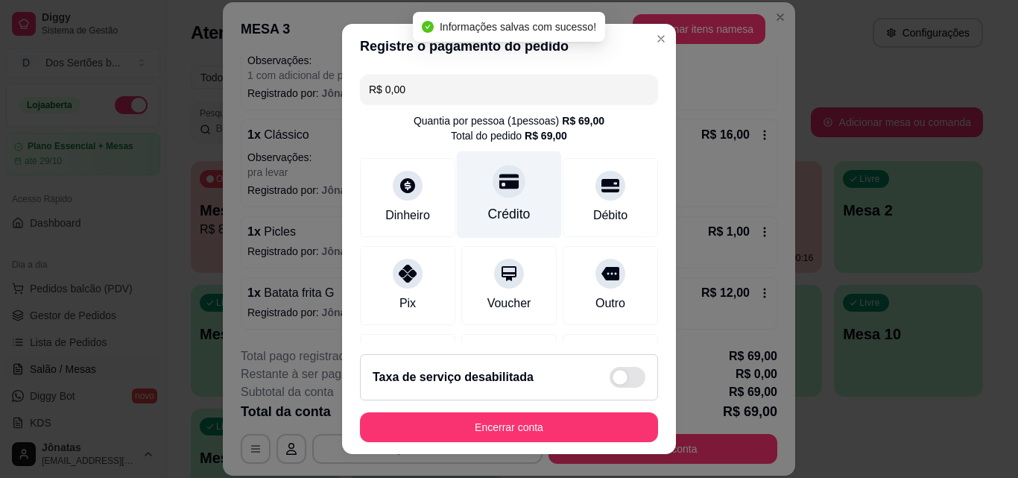
scroll to position [172, 0]
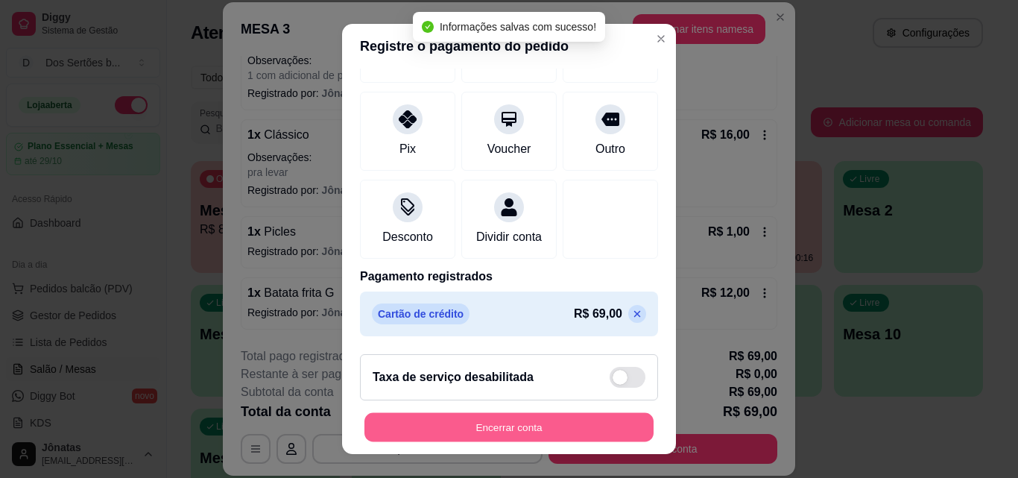
click at [469, 420] on button "Encerrar conta" at bounding box center [508, 427] width 289 height 29
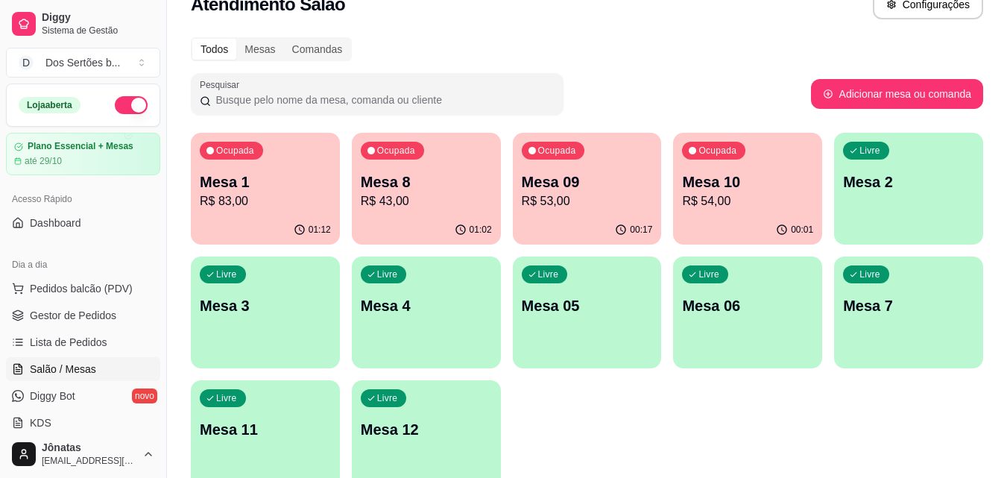
scroll to position [37, 0]
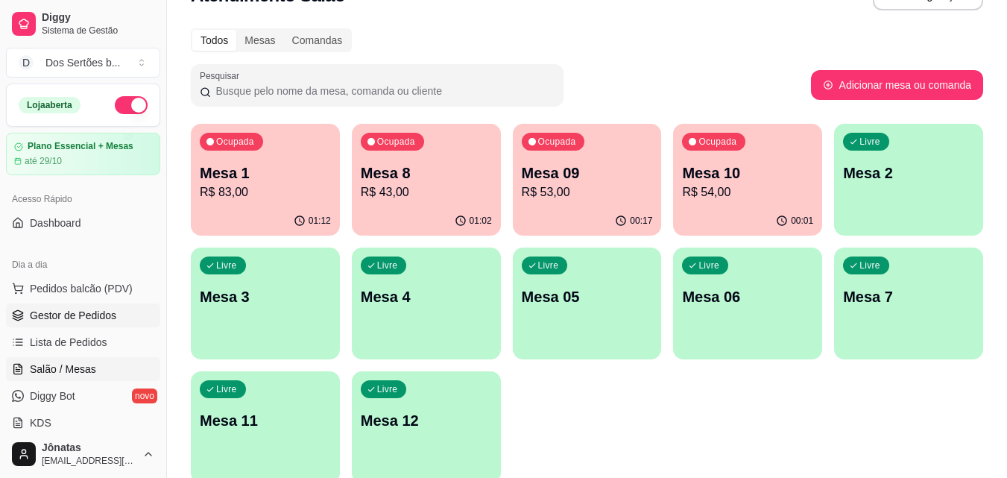
click at [80, 323] on link "Gestor de Pedidos" at bounding box center [83, 315] width 154 height 24
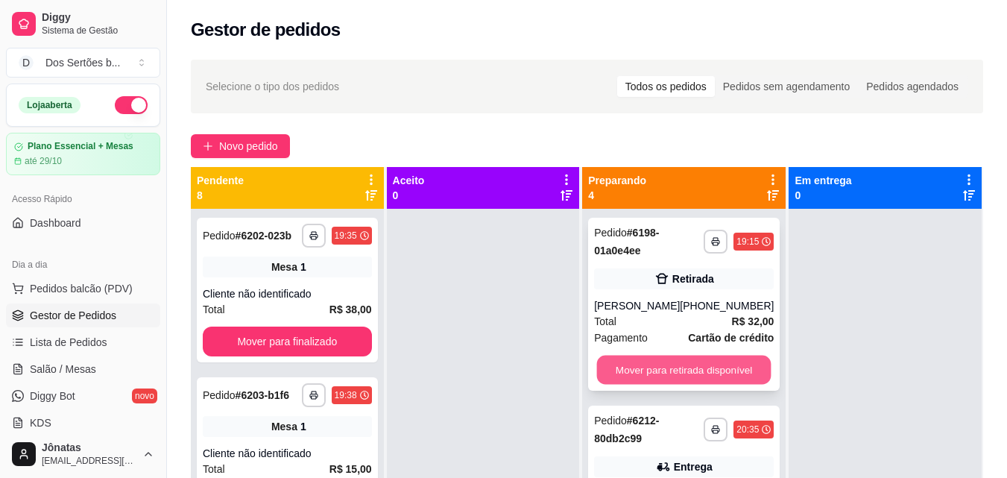
click at [638, 361] on button "Mover para retirada disponível" at bounding box center [684, 369] width 174 height 29
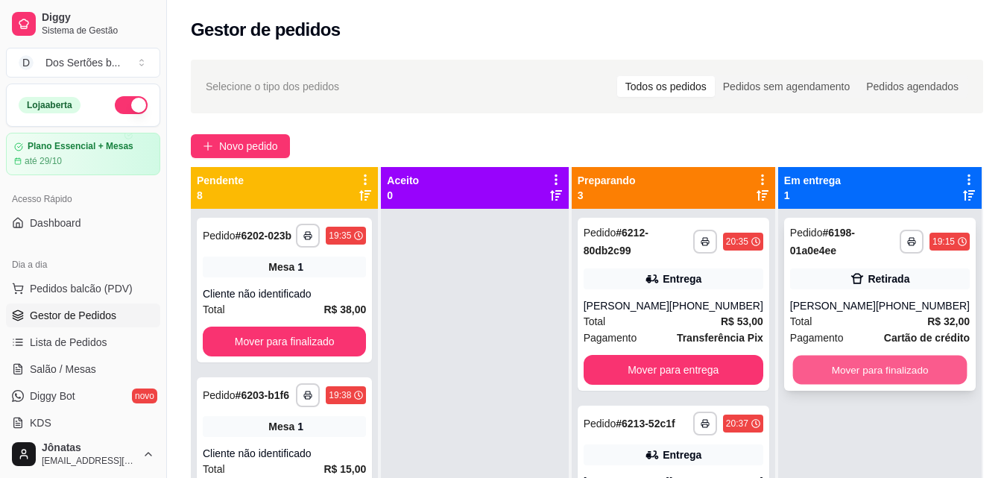
click at [889, 375] on button "Mover para finalizado" at bounding box center [879, 369] width 174 height 29
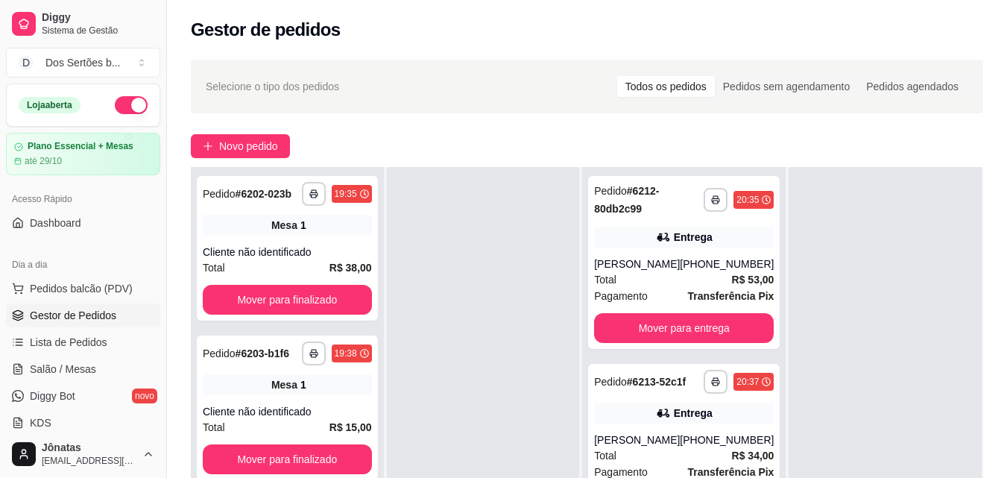
scroll to position [227, 0]
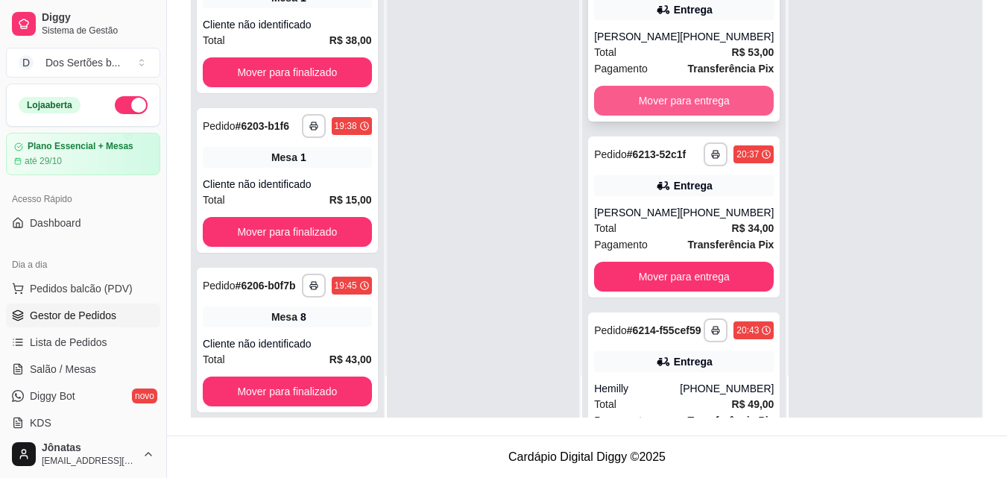
click at [637, 102] on button "Mover para entrega" at bounding box center [684, 101] width 180 height 30
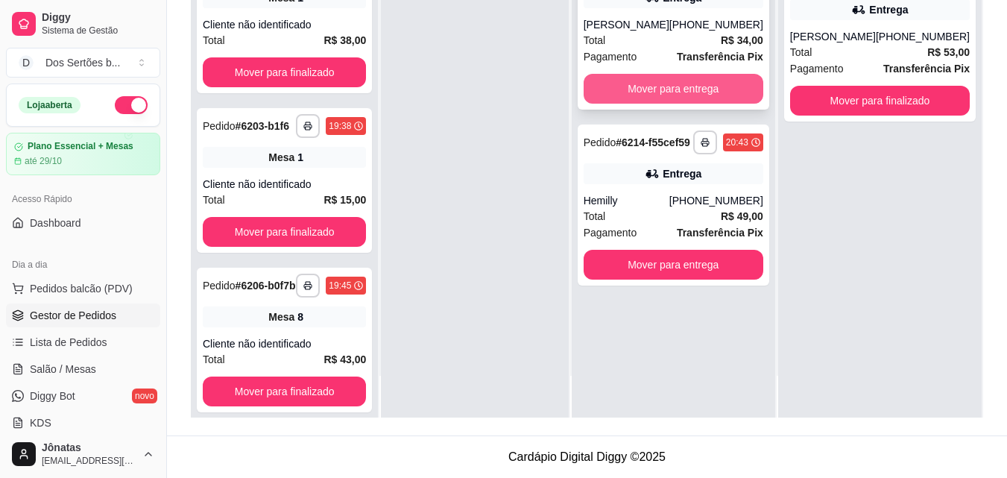
click at [670, 77] on button "Mover para entrega" at bounding box center [674, 89] width 180 height 30
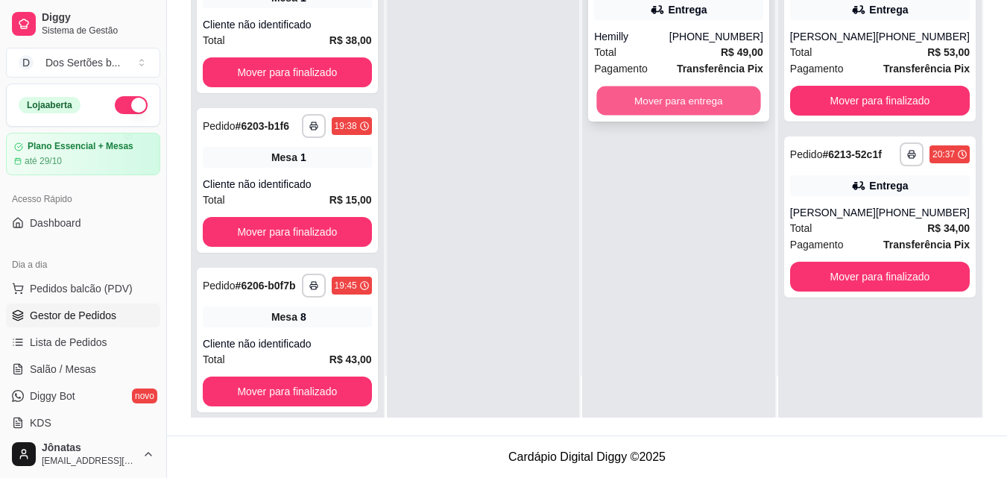
click at [712, 95] on button "Mover para entrega" at bounding box center [679, 100] width 164 height 29
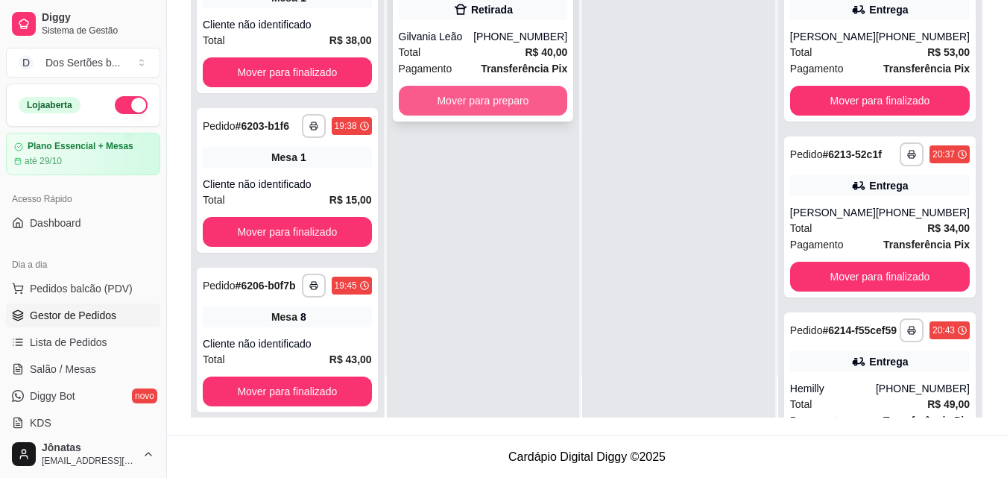
click at [429, 95] on button "Mover para preparo" at bounding box center [483, 101] width 169 height 30
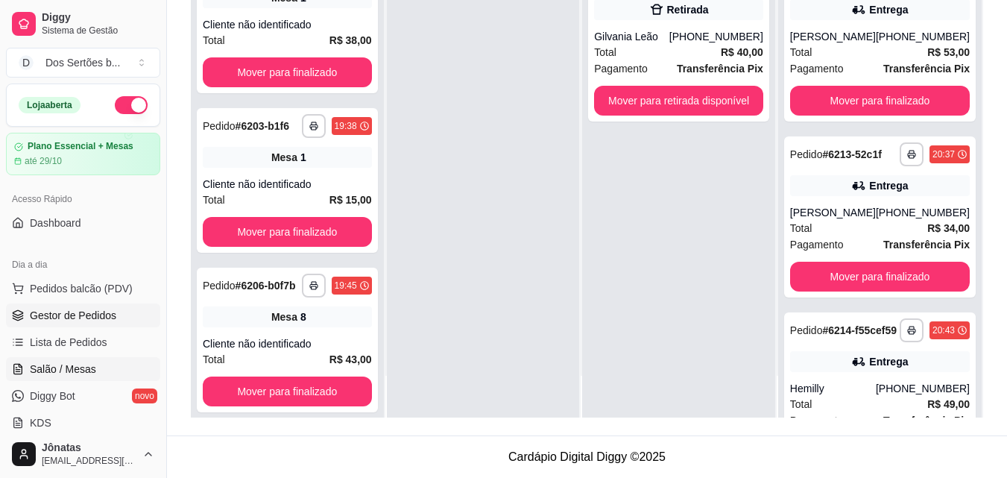
click at [52, 370] on span "Salão / Mesas" at bounding box center [63, 368] width 66 height 15
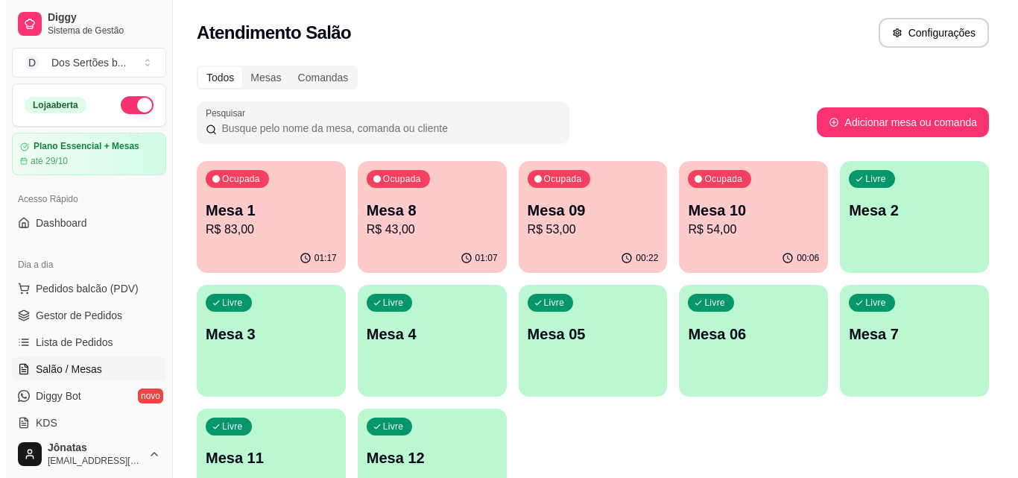
scroll to position [103, 0]
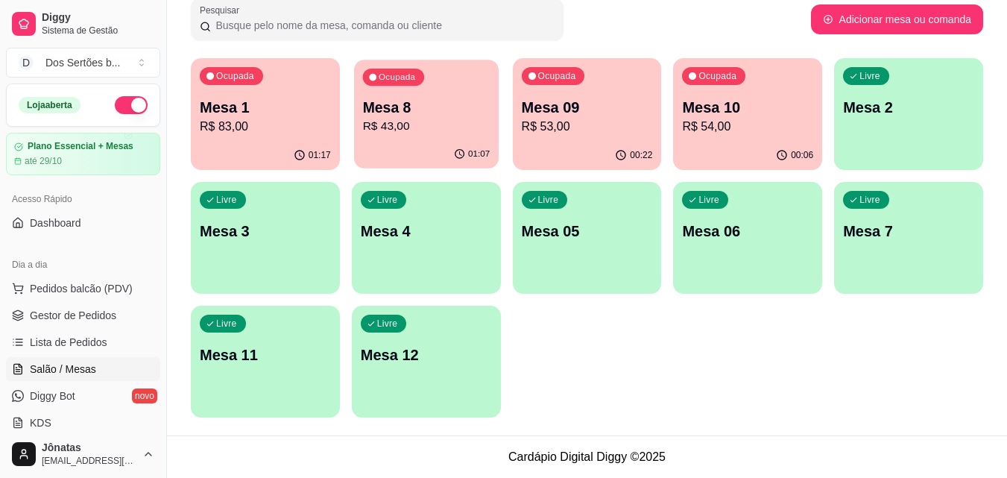
click at [412, 85] on div "Ocupada Mesa 8 R$ 43,00" at bounding box center [426, 100] width 145 height 80
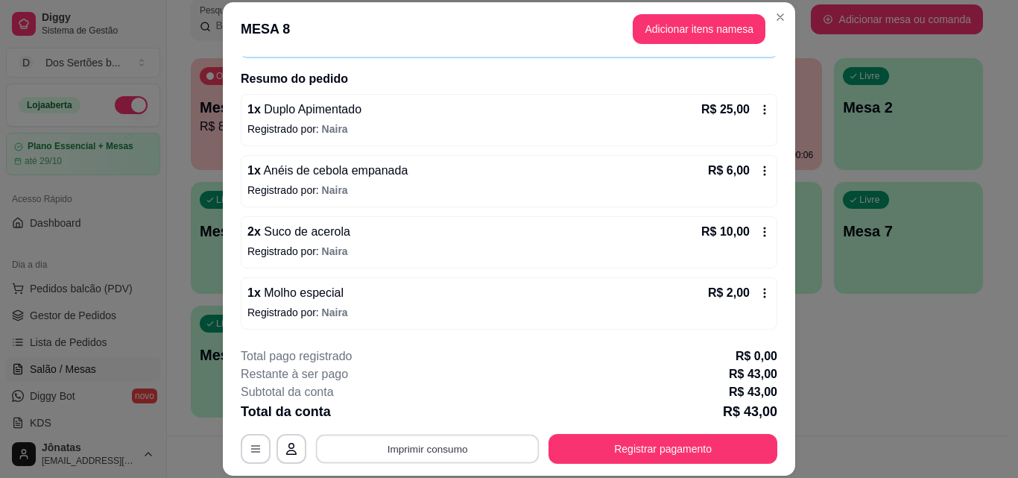
click at [497, 437] on button "Imprimir consumo" at bounding box center [428, 448] width 224 height 29
click at [447, 414] on button "IMPRESSORA" at bounding box center [426, 413] width 104 height 23
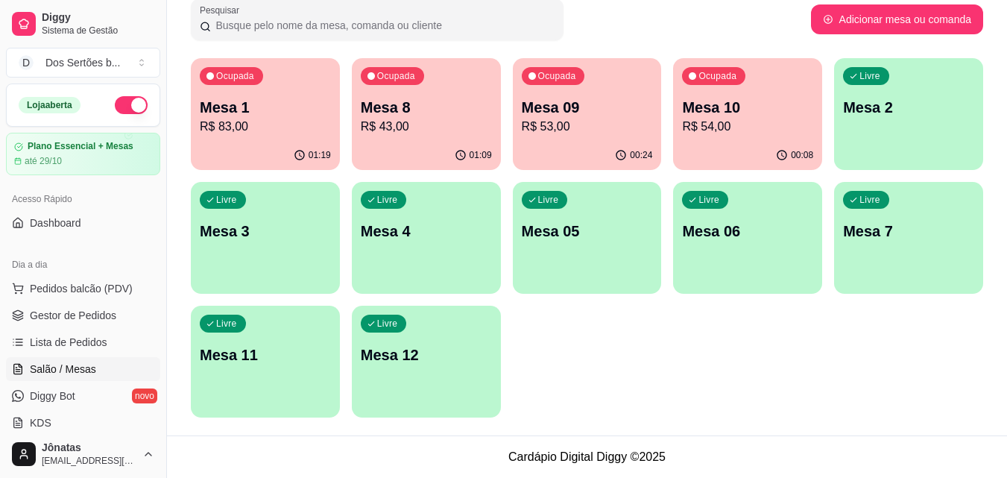
click at [221, 113] on p "Mesa 1" at bounding box center [265, 107] width 131 height 21
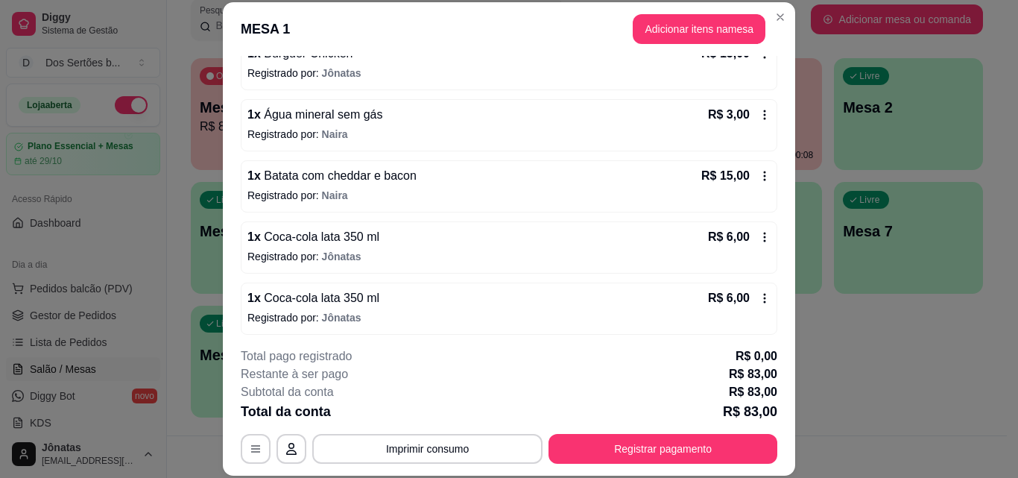
scroll to position [347, 0]
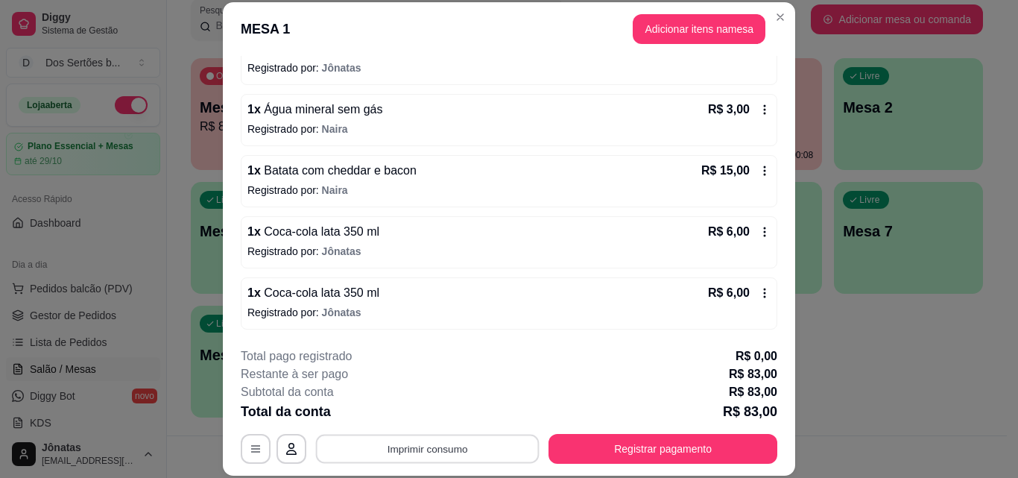
click at [433, 452] on button "Imprimir consumo" at bounding box center [428, 448] width 224 height 29
click at [428, 403] on button "IMPRESSORA" at bounding box center [426, 413] width 104 height 23
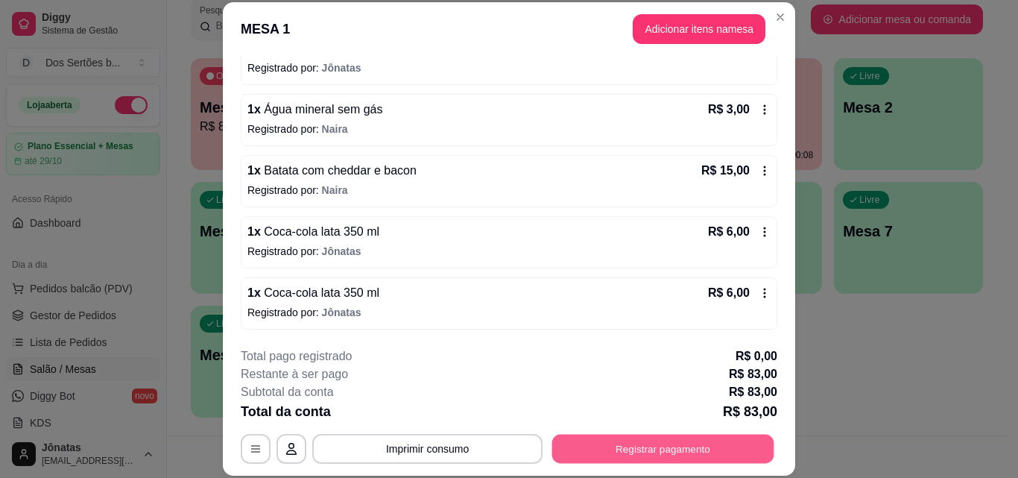
click at [689, 455] on button "Registrar pagamento" at bounding box center [663, 448] width 222 height 29
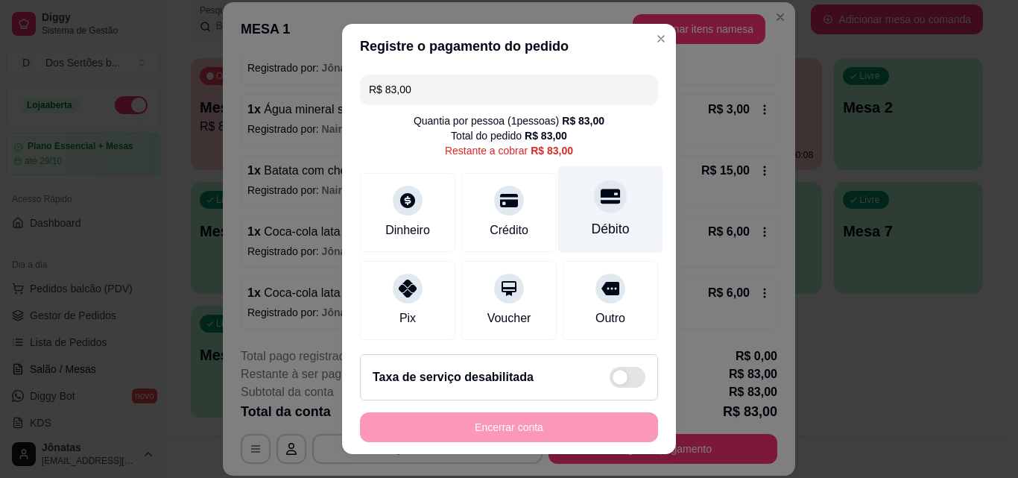
click at [585, 218] on div "Débito" at bounding box center [610, 209] width 105 height 87
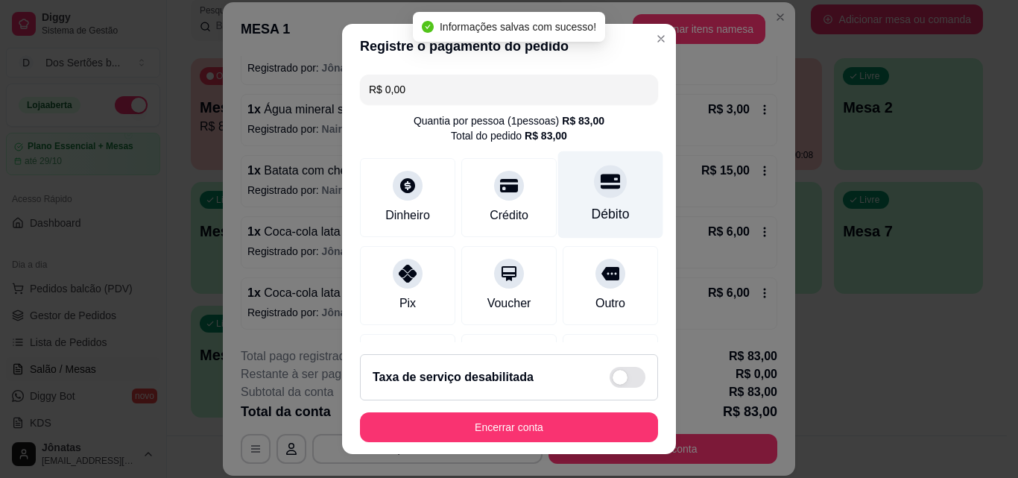
type input "R$ 0,00"
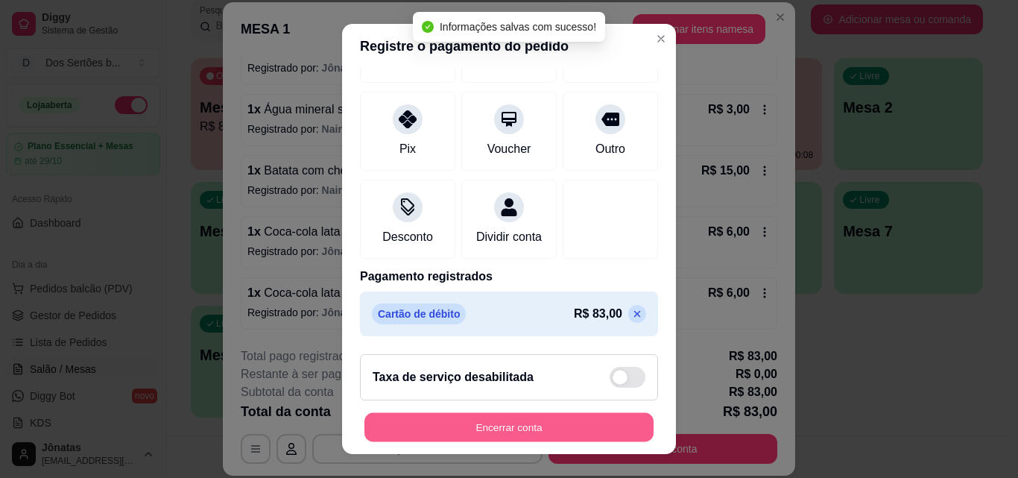
click at [547, 416] on button "Encerrar conta" at bounding box center [508, 427] width 289 height 29
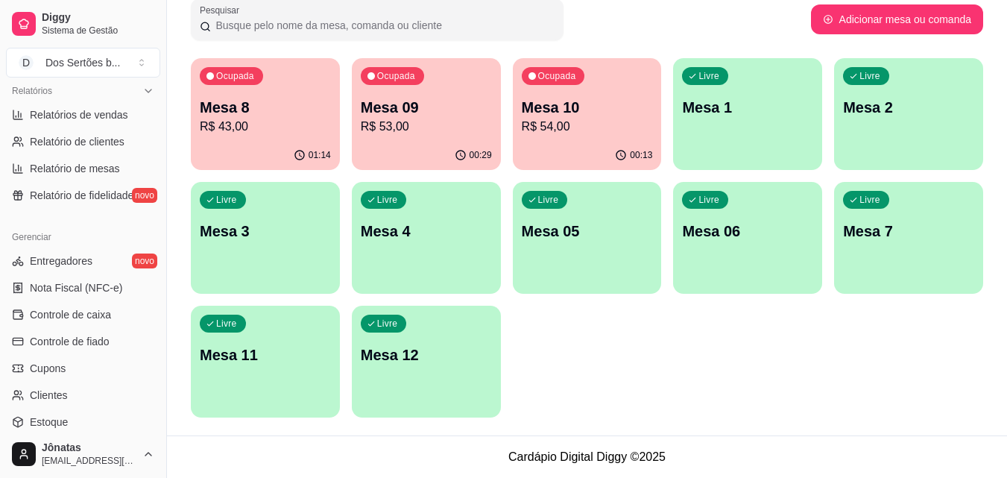
scroll to position [595, 0]
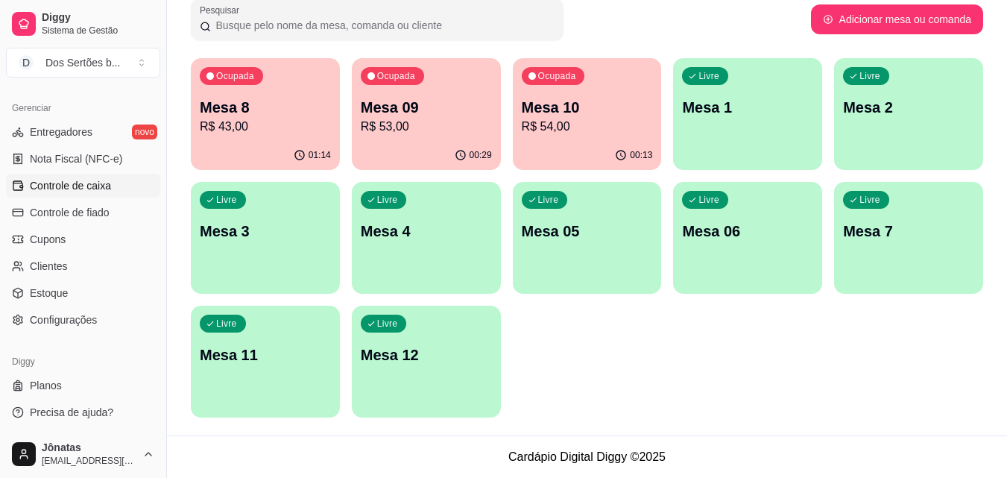
click at [63, 188] on span "Controle de caixa" at bounding box center [70, 185] width 81 height 15
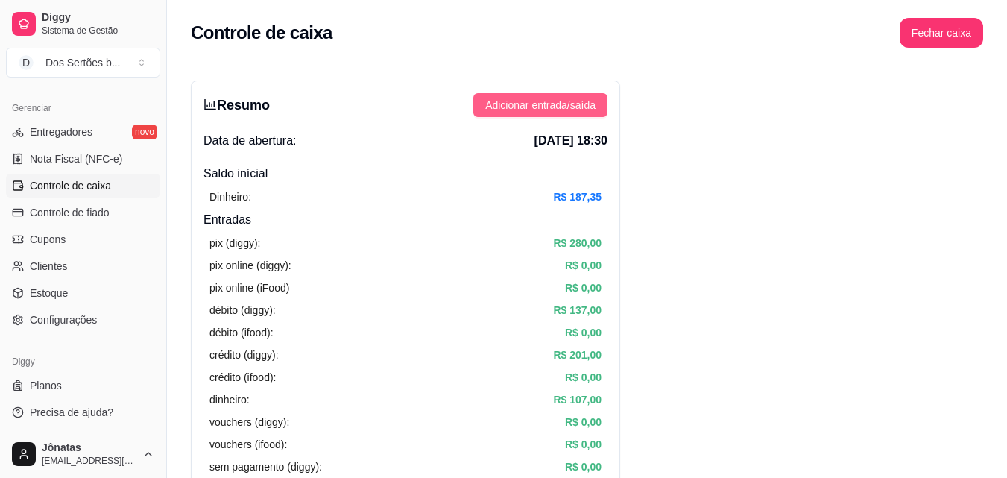
click at [507, 104] on span "Adicionar entrada/saída" at bounding box center [540, 105] width 110 height 16
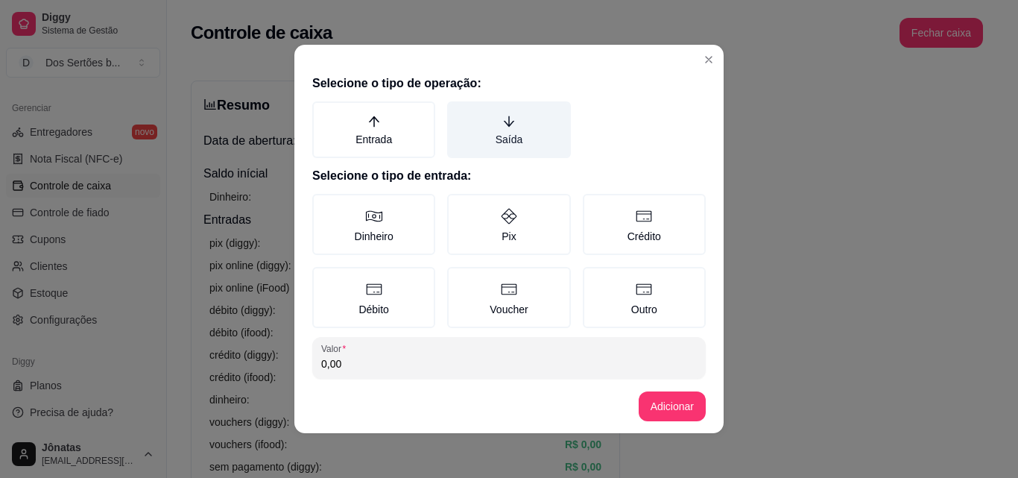
click at [502, 113] on label "Saída" at bounding box center [508, 129] width 123 height 57
click at [458, 113] on button "Saída" at bounding box center [452, 107] width 12 height 12
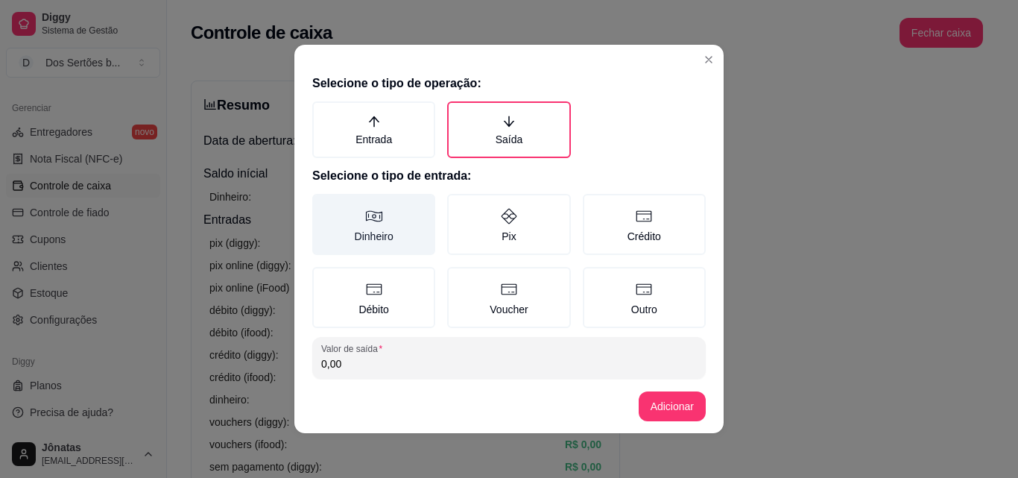
click at [354, 221] on label "Dinheiro" at bounding box center [373, 224] width 123 height 61
click at [323, 205] on button "Dinheiro" at bounding box center [318, 199] width 12 height 12
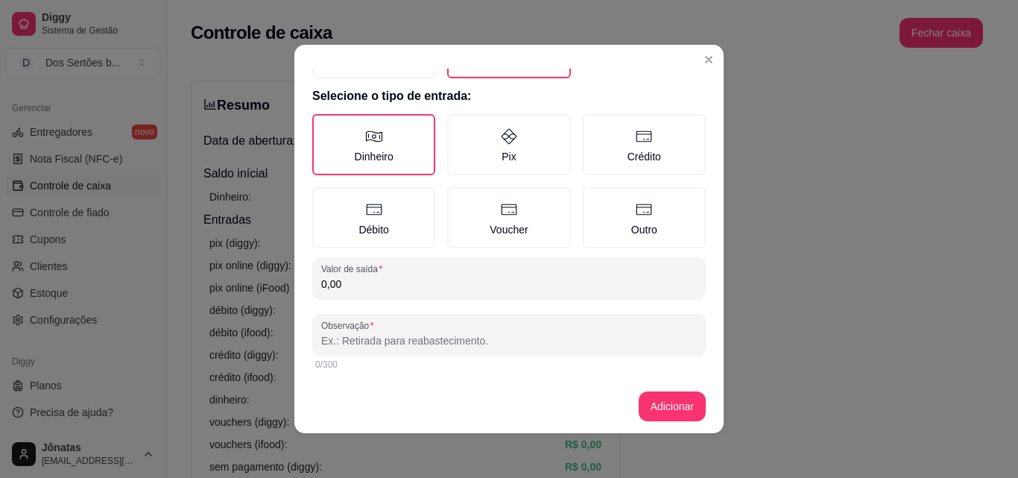
click at [350, 287] on input "0,00" at bounding box center [509, 283] width 376 height 15
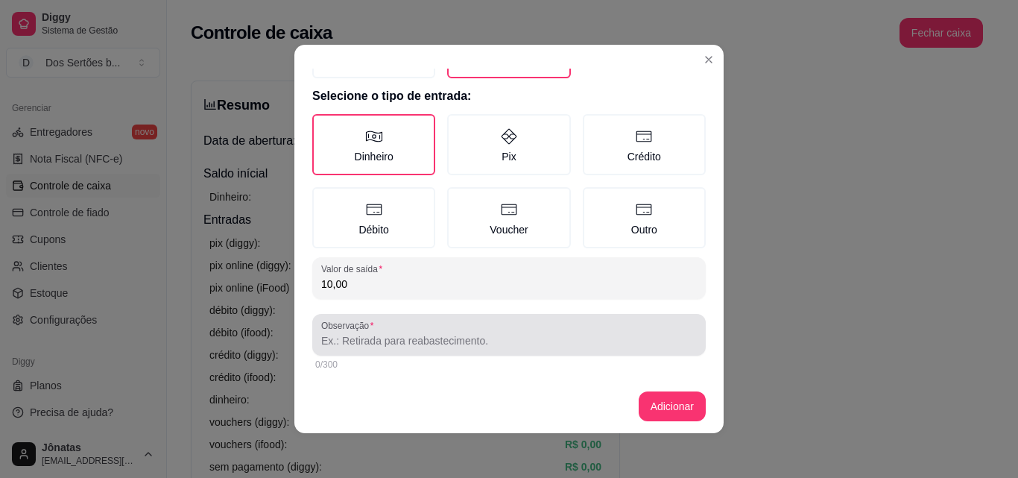
type input "10,00"
click at [335, 352] on div "Observação" at bounding box center [508, 335] width 393 height 42
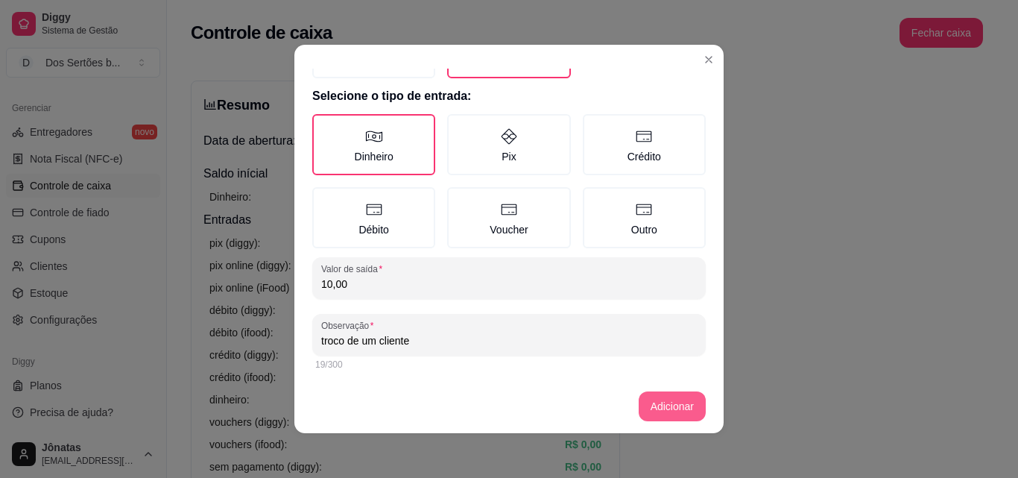
type input "troco de um cliente"
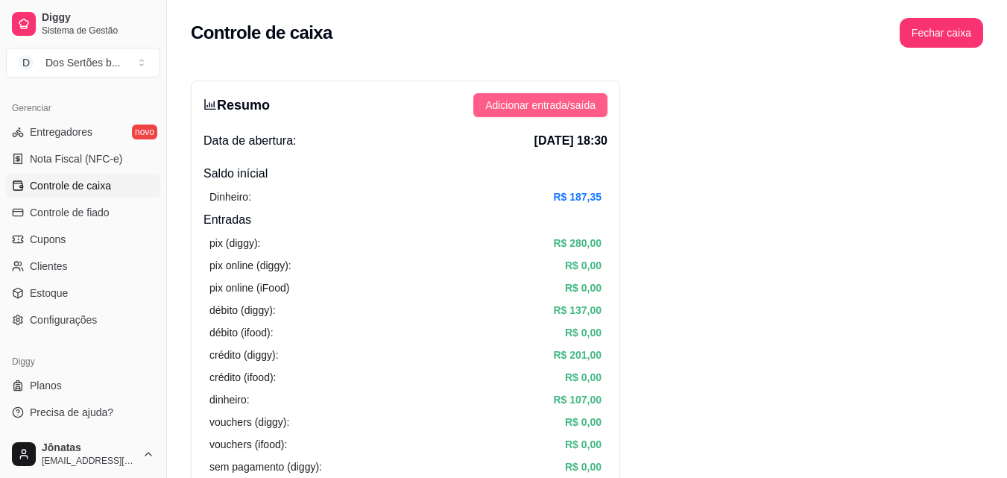
click at [518, 95] on button "Adicionar entrada/saída" at bounding box center [540, 105] width 134 height 24
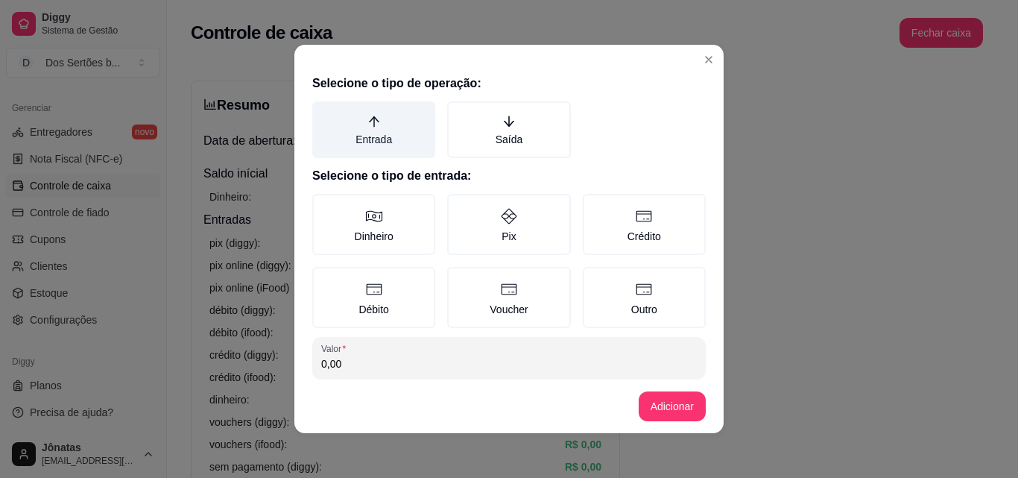
click at [404, 123] on label "Entrada" at bounding box center [373, 129] width 123 height 57
click at [323, 113] on button "Entrada" at bounding box center [318, 107] width 12 height 12
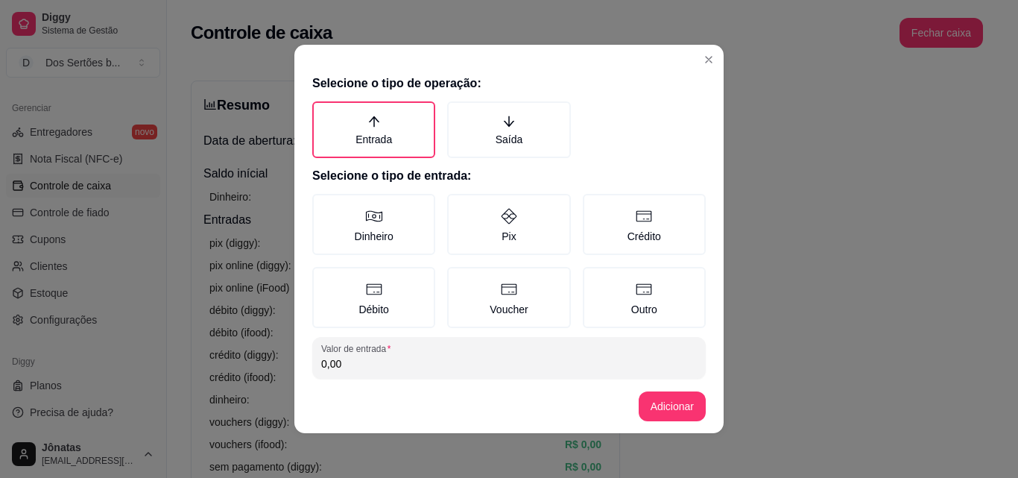
click at [382, 193] on div "Selecione o tipo de operação: Entrada Saída Selecione o tipo de entrada: Dinhei…" at bounding box center [508, 224] width 429 height 311
click at [367, 212] on icon at bounding box center [374, 216] width 16 height 11
click at [323, 205] on button "Dinheiro" at bounding box center [318, 199] width 12 height 12
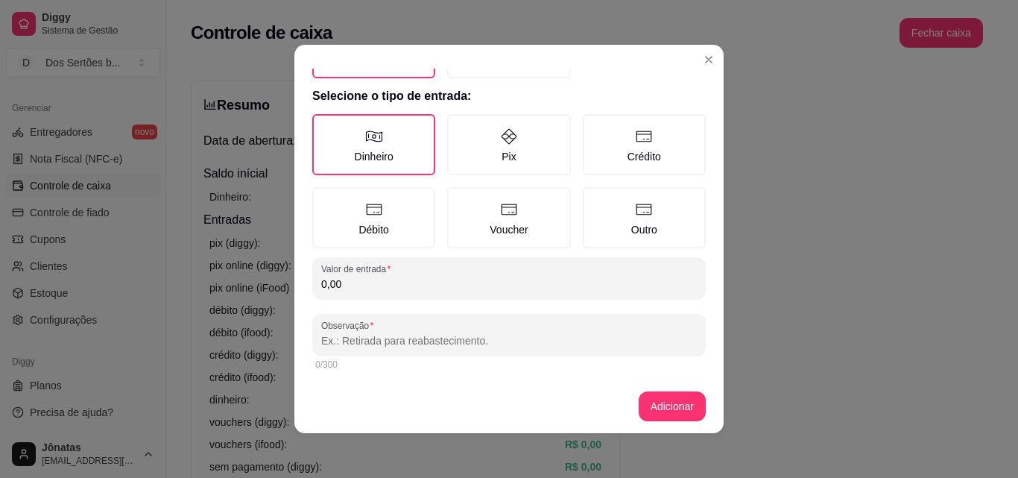
click at [347, 281] on input "0,00" at bounding box center [509, 283] width 376 height 15
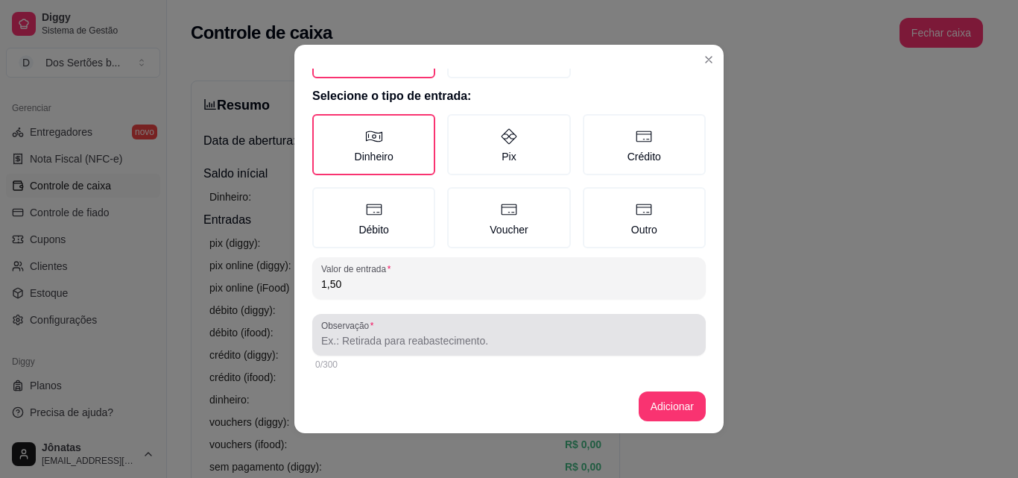
type input "1,50"
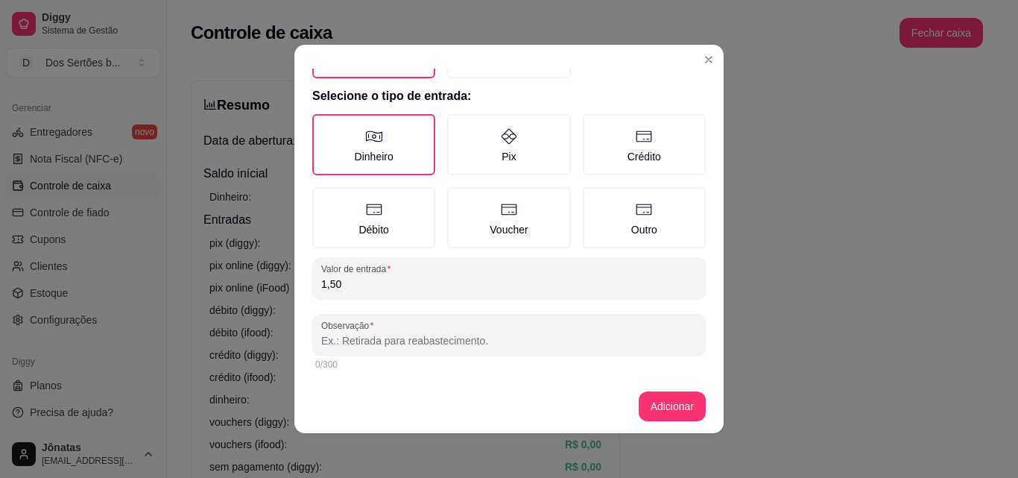
click at [344, 341] on input "Observação" at bounding box center [509, 340] width 376 height 15
type input "Jonatas"
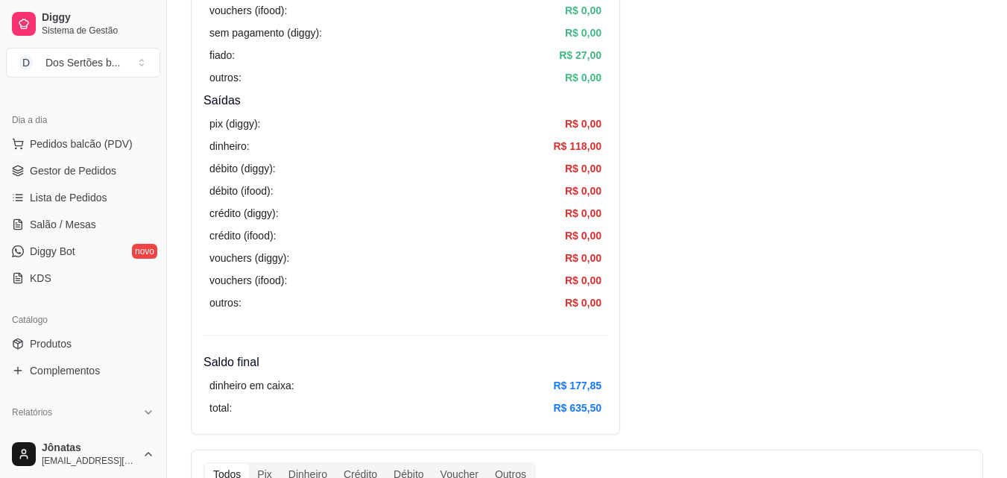
scroll to position [143, 0]
click at [65, 221] on span "Salão / Mesas" at bounding box center [63, 225] width 66 height 15
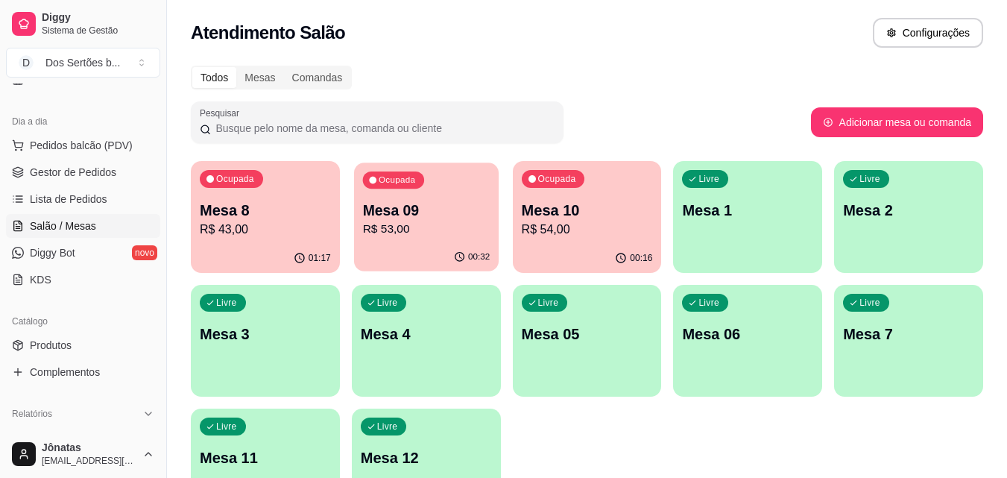
click at [444, 221] on p "R$ 53,00" at bounding box center [425, 229] width 127 height 17
click at [271, 206] on p "Mesa 8" at bounding box center [265, 210] width 127 height 20
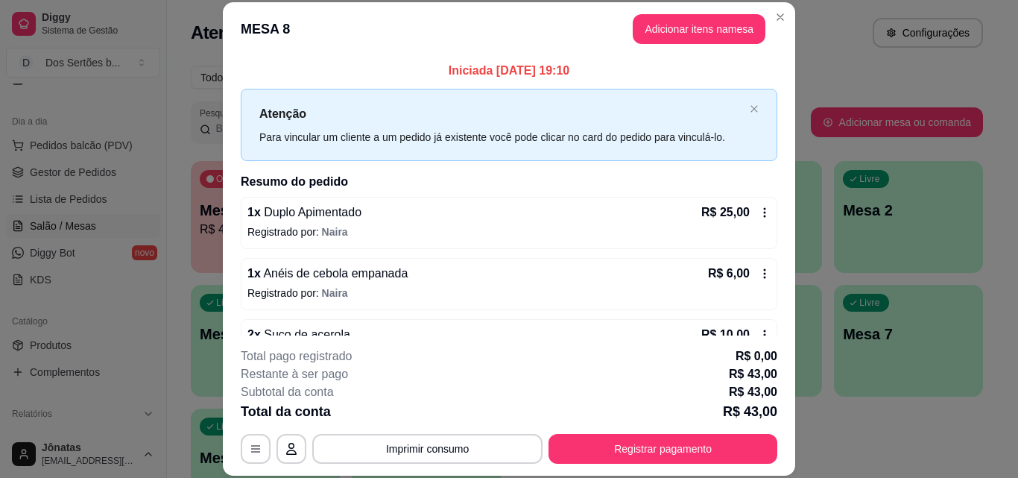
scroll to position [103, 0]
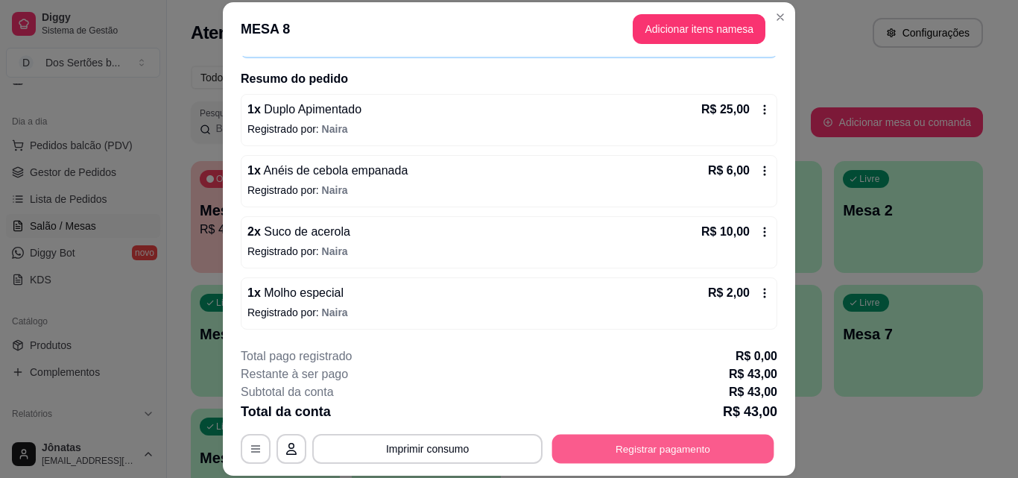
click at [610, 439] on button "Registrar pagamento" at bounding box center [663, 448] width 222 height 29
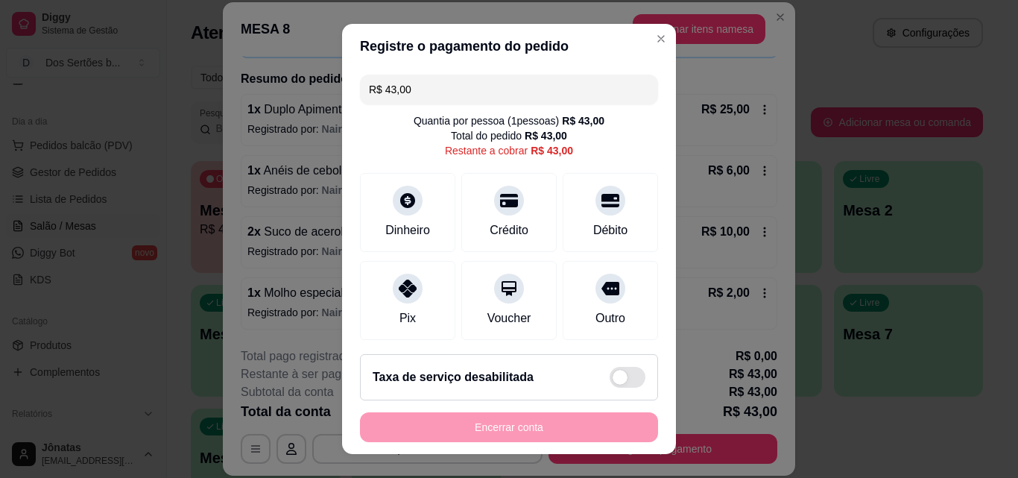
click at [410, 89] on input "R$ 43,00" at bounding box center [509, 90] width 280 height 30
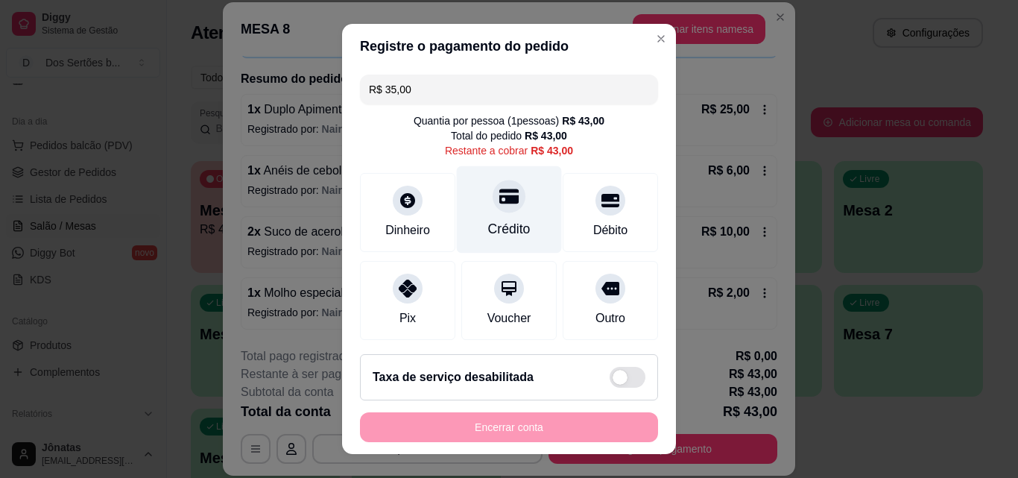
click at [459, 196] on div "Crédito" at bounding box center [509, 209] width 105 height 87
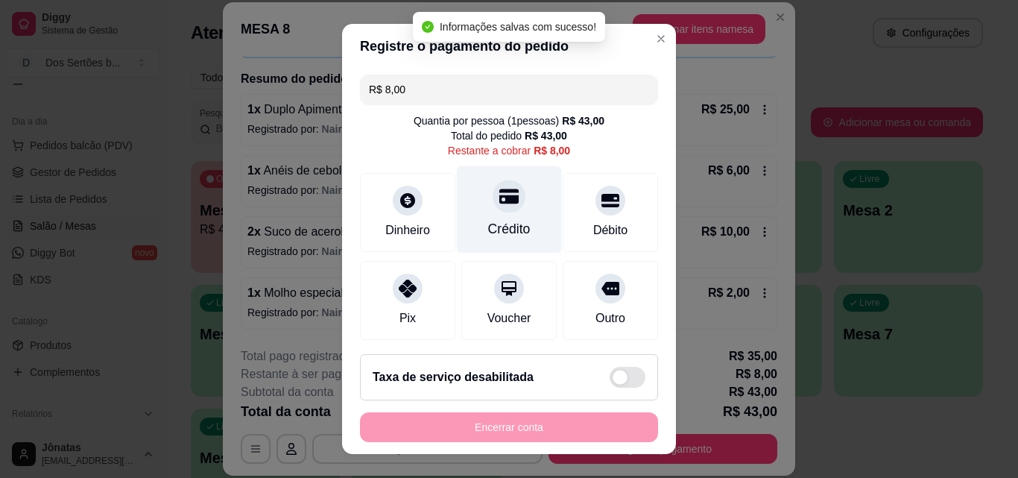
scroll to position [165, 0]
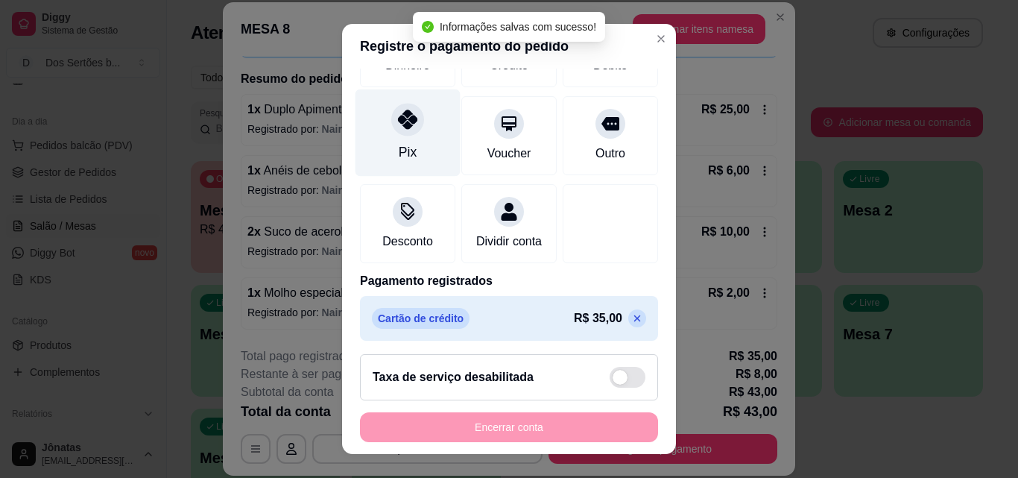
click at [391, 113] on div at bounding box center [407, 119] width 33 height 33
type input "R$ 0,00"
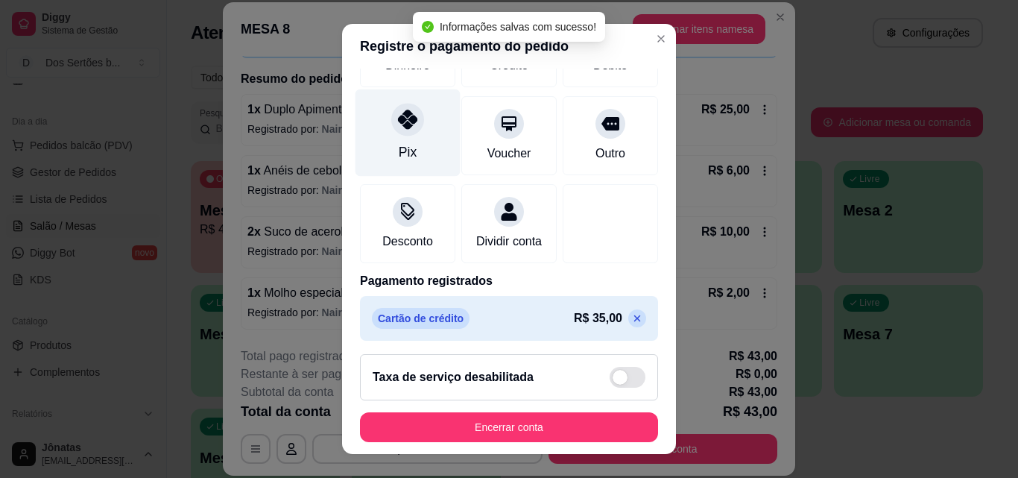
scroll to position [229, 0]
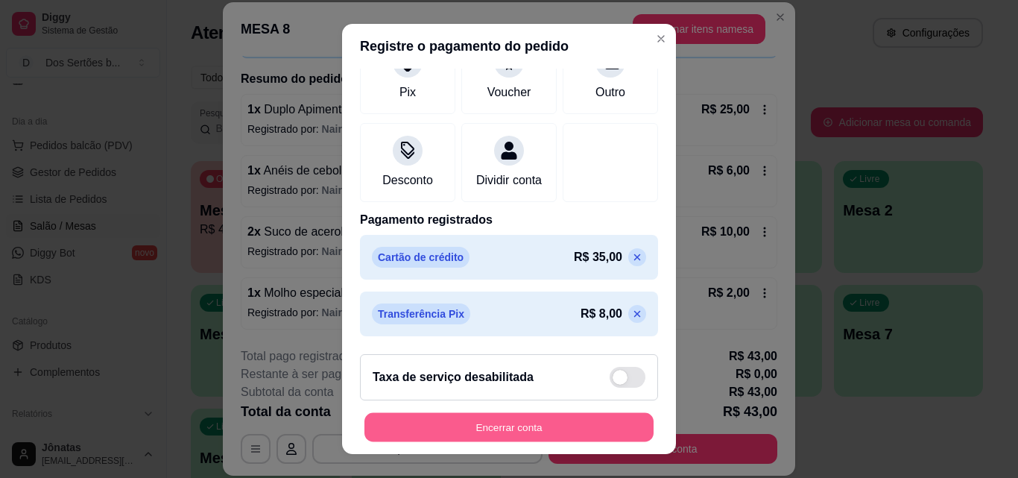
click at [589, 417] on button "Encerrar conta" at bounding box center [508, 427] width 289 height 29
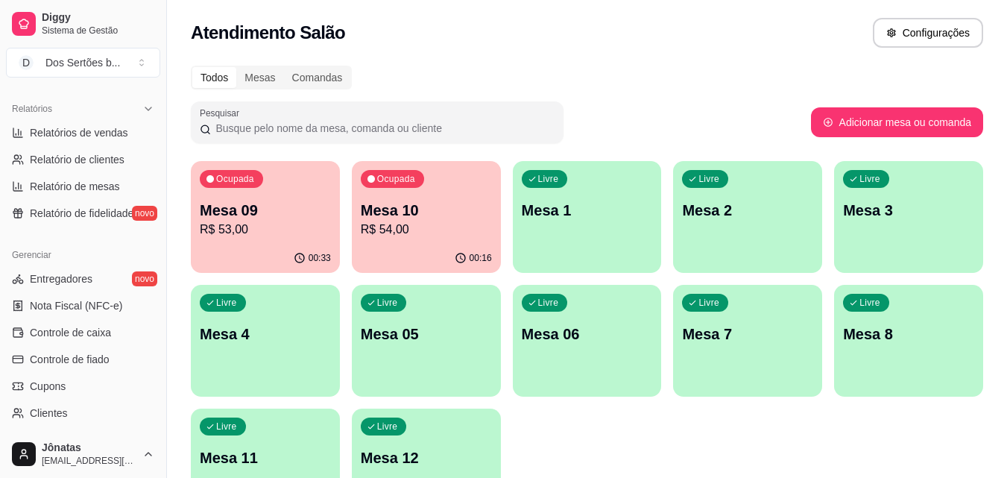
scroll to position [458, 0]
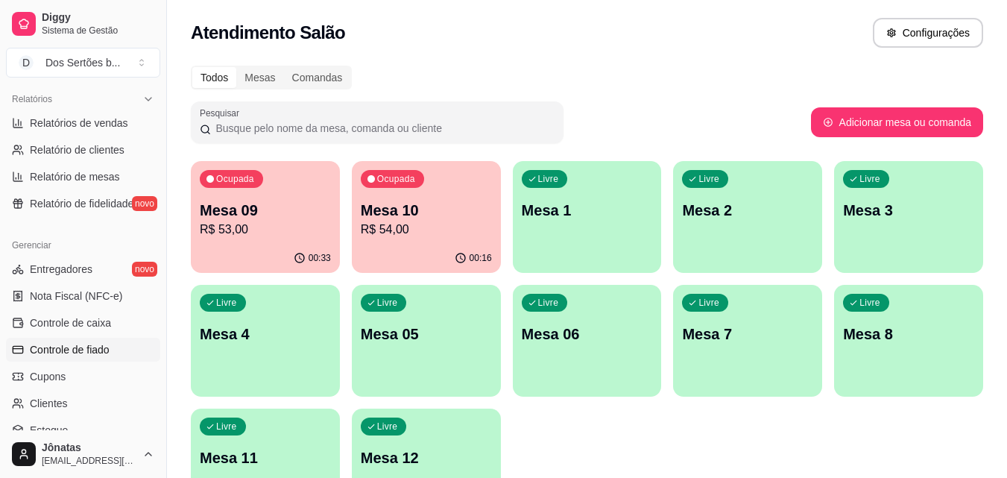
click at [51, 352] on span "Controle de fiado" at bounding box center [70, 349] width 80 height 15
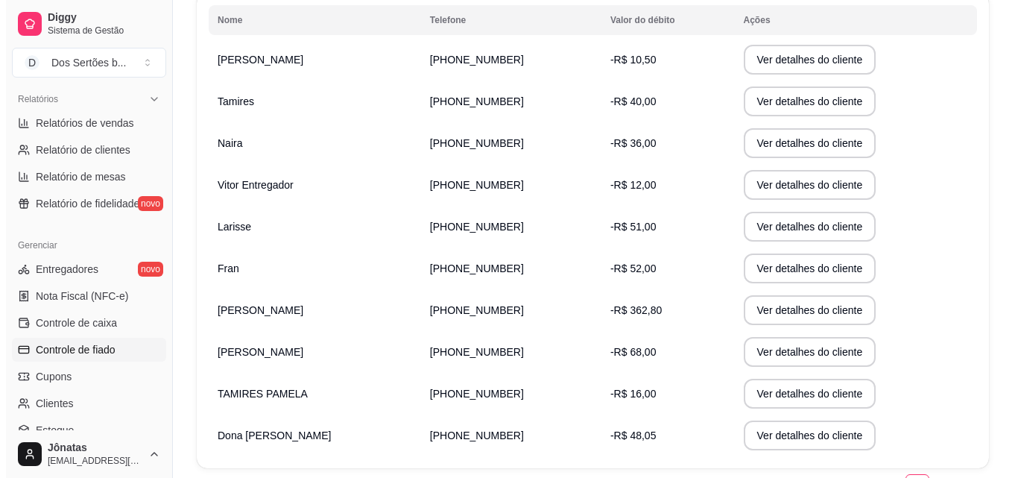
scroll to position [348, 0]
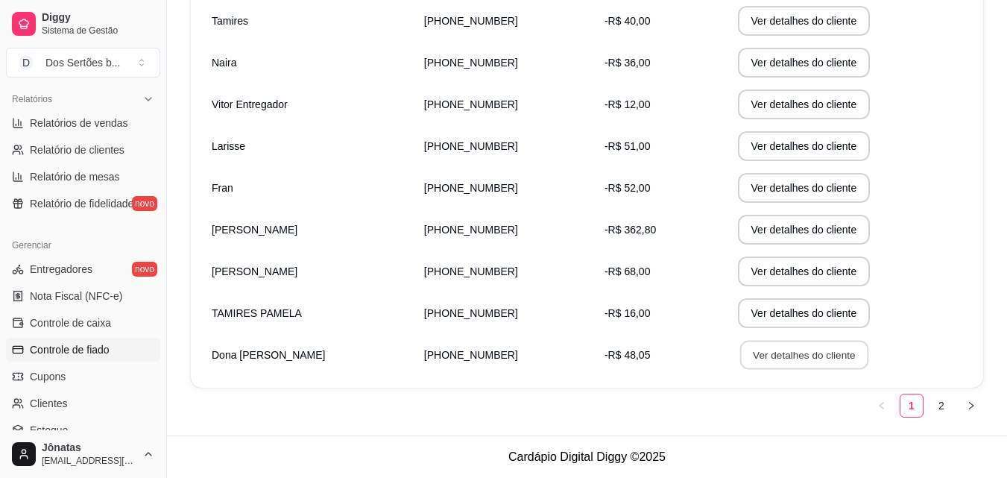
click at [782, 351] on button "Ver detalhes do cliente" at bounding box center [803, 355] width 128 height 29
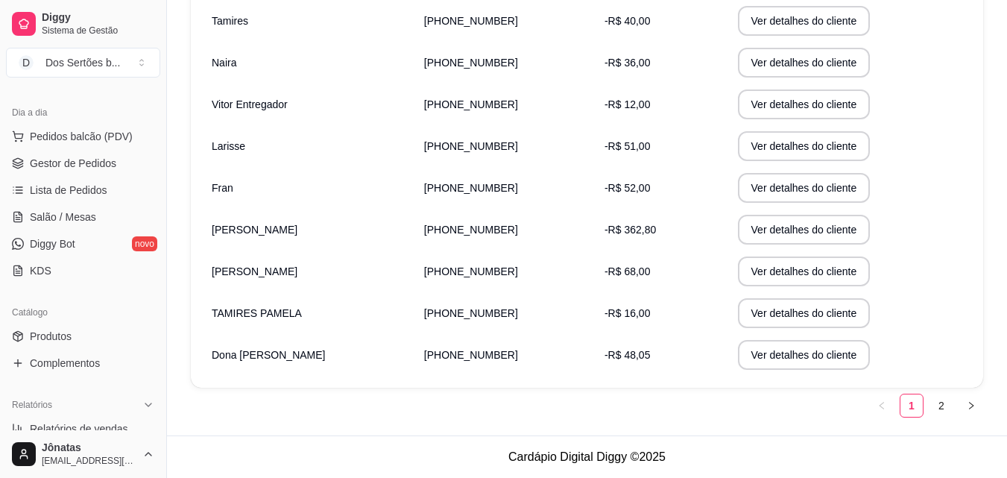
scroll to position [0, 0]
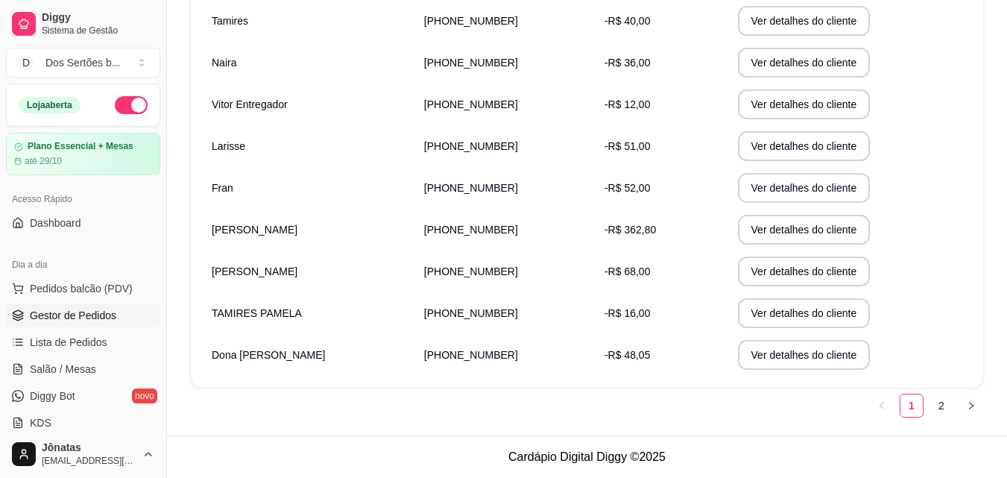
click at [47, 311] on span "Gestor de Pedidos" at bounding box center [73, 315] width 86 height 15
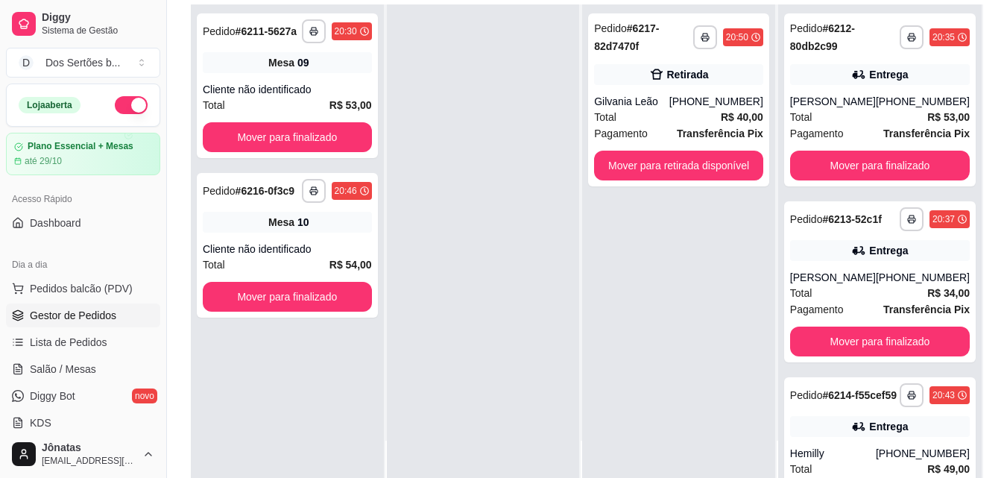
scroll to position [197, 0]
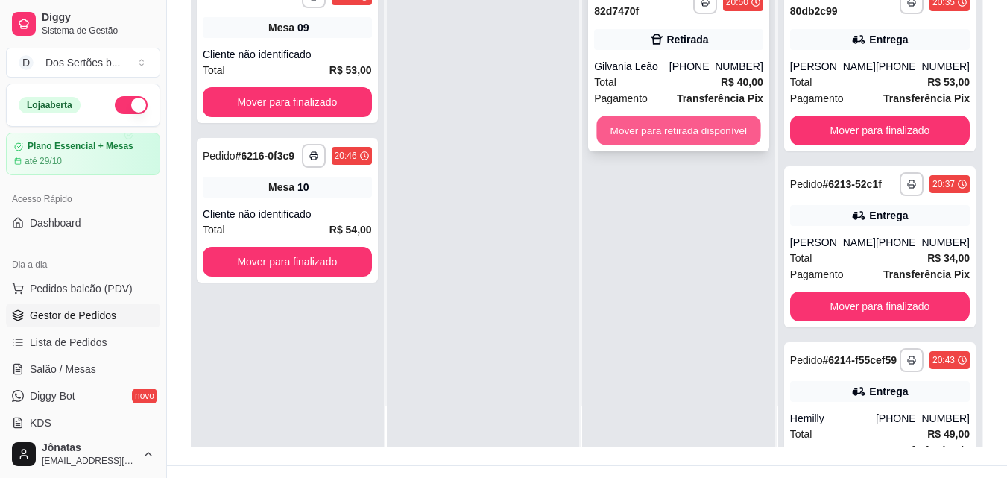
click at [664, 129] on button "Mover para retirada disponível" at bounding box center [679, 130] width 164 height 29
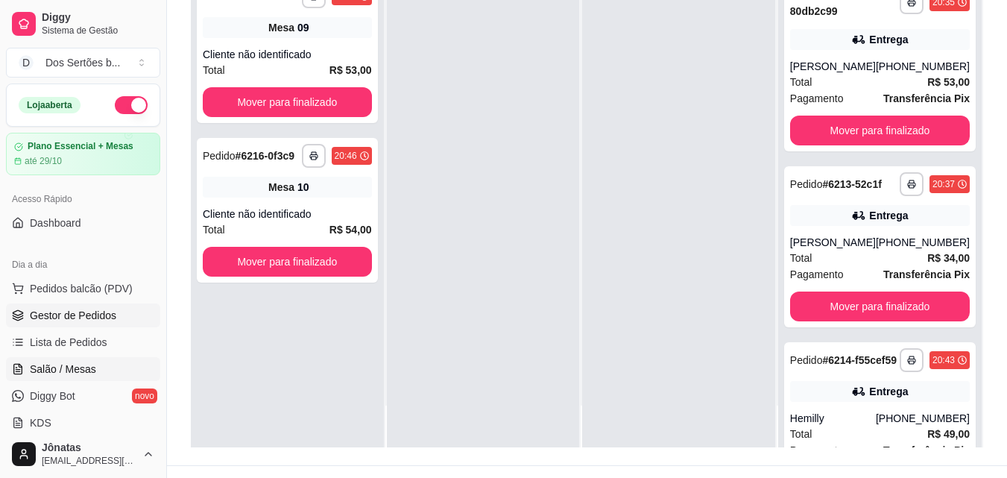
click at [98, 368] on link "Salão / Mesas" at bounding box center [83, 369] width 154 height 24
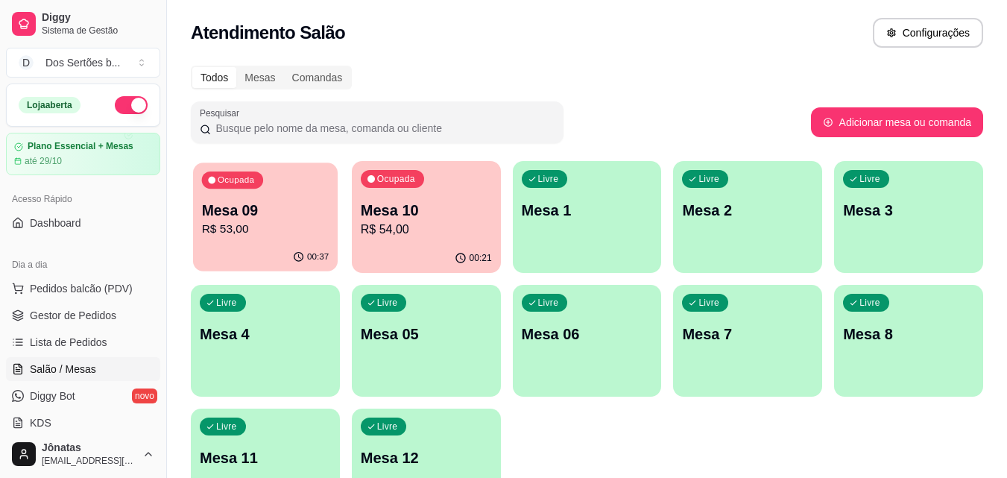
click at [198, 231] on div "Ocupada Mesa 09 R$ 53,00" at bounding box center [265, 202] width 145 height 80
click at [436, 246] on div "00:21" at bounding box center [426, 258] width 149 height 29
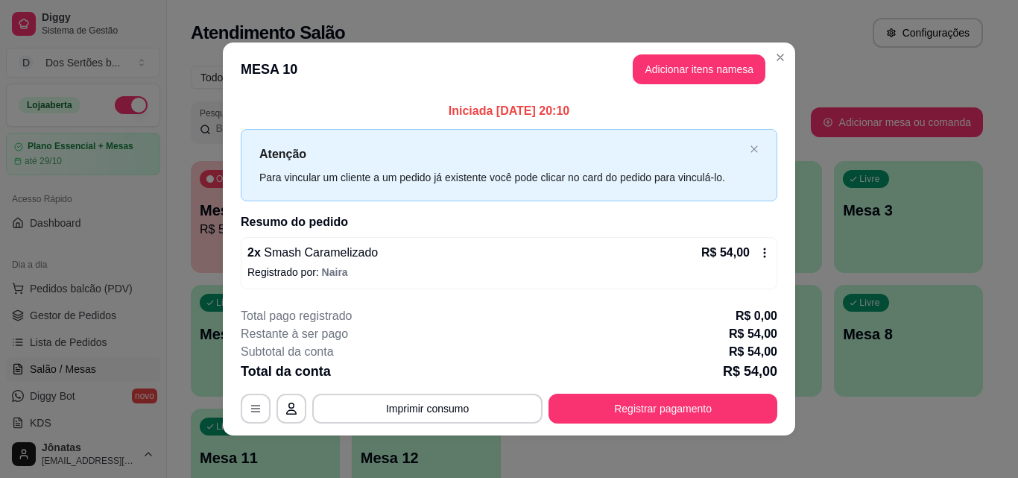
scroll to position [5, 0]
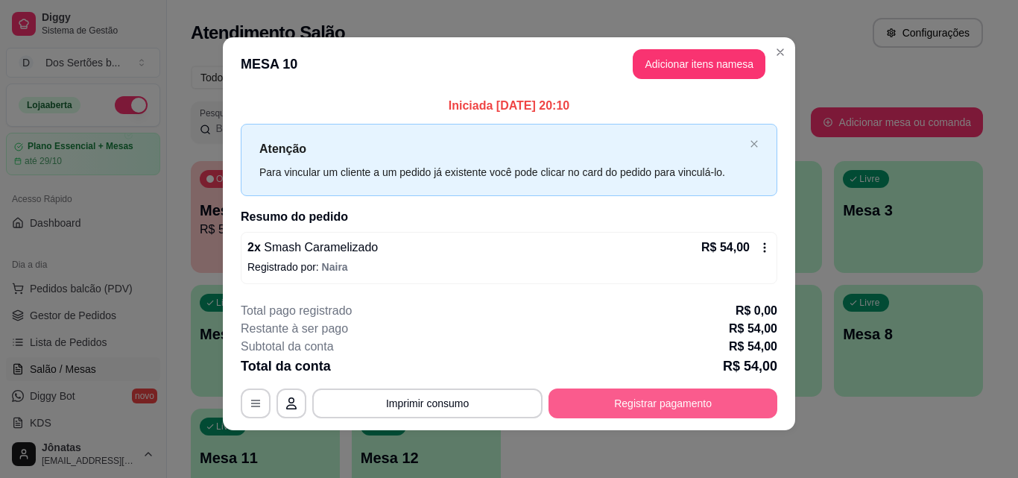
click at [619, 403] on button "Registrar pagamento" at bounding box center [662, 403] width 229 height 30
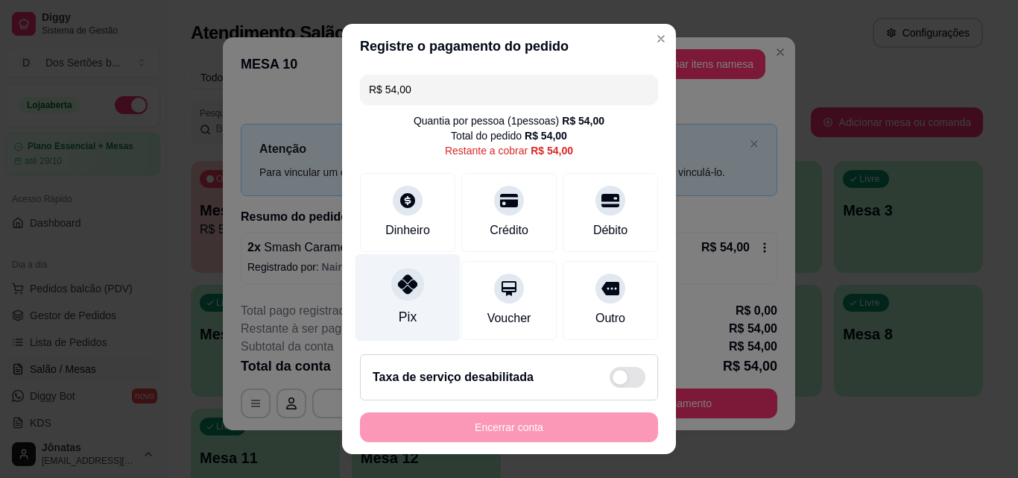
click at [391, 284] on div at bounding box center [407, 284] width 33 height 33
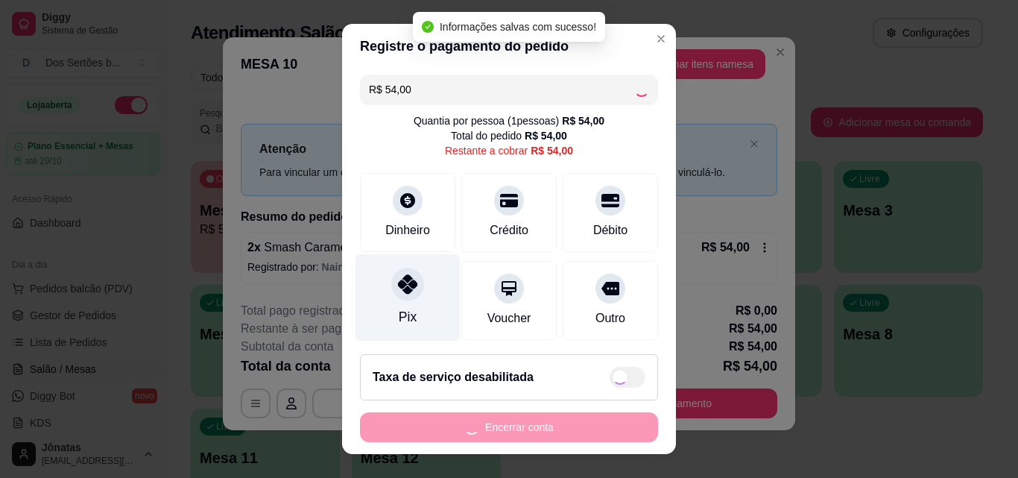
type input "R$ 0,00"
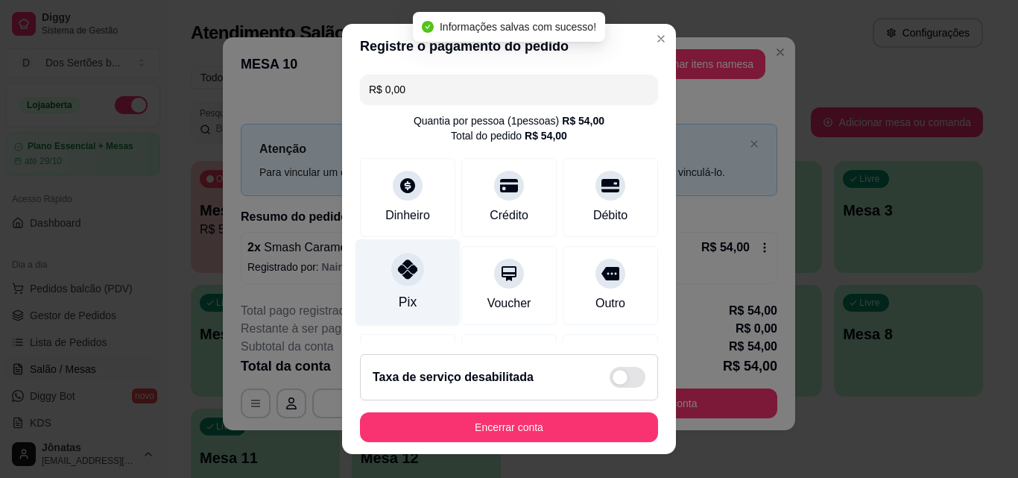
scroll to position [172, 0]
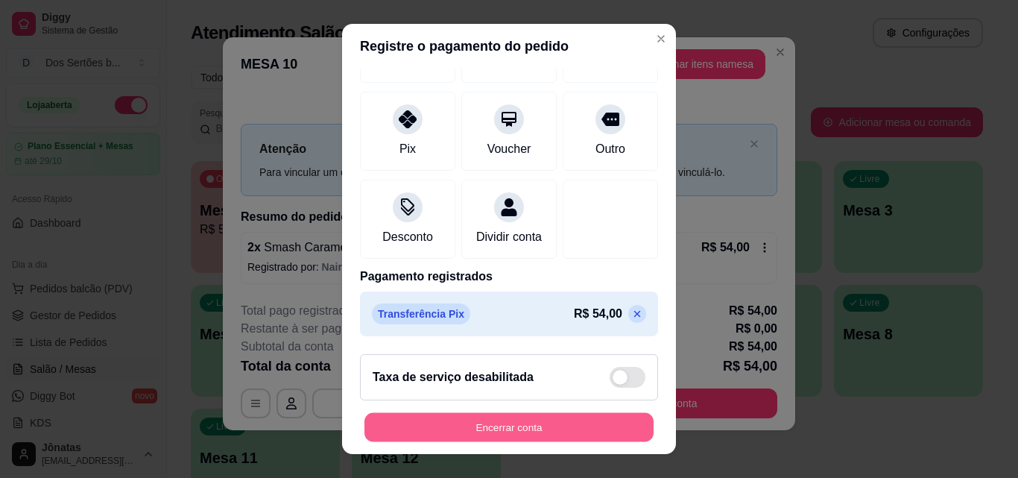
click at [481, 426] on button "Encerrar conta" at bounding box center [508, 427] width 289 height 29
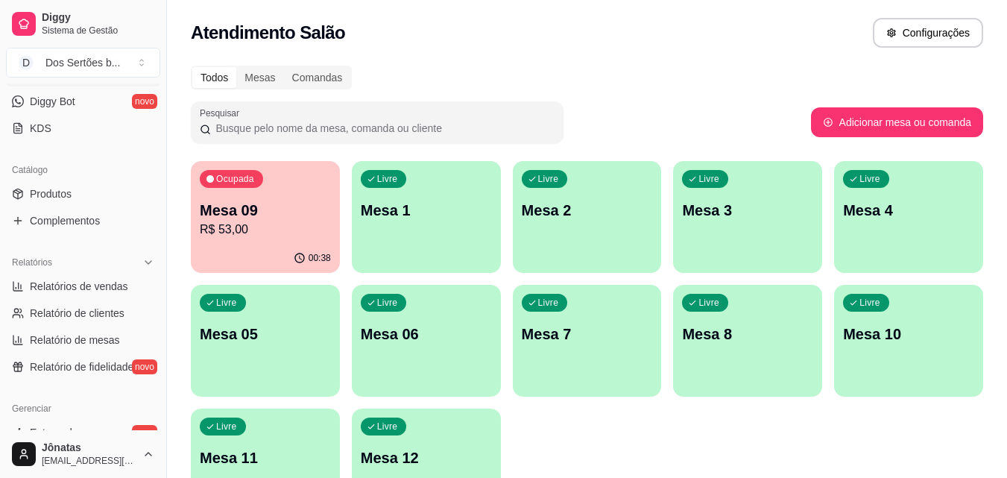
scroll to position [366, 0]
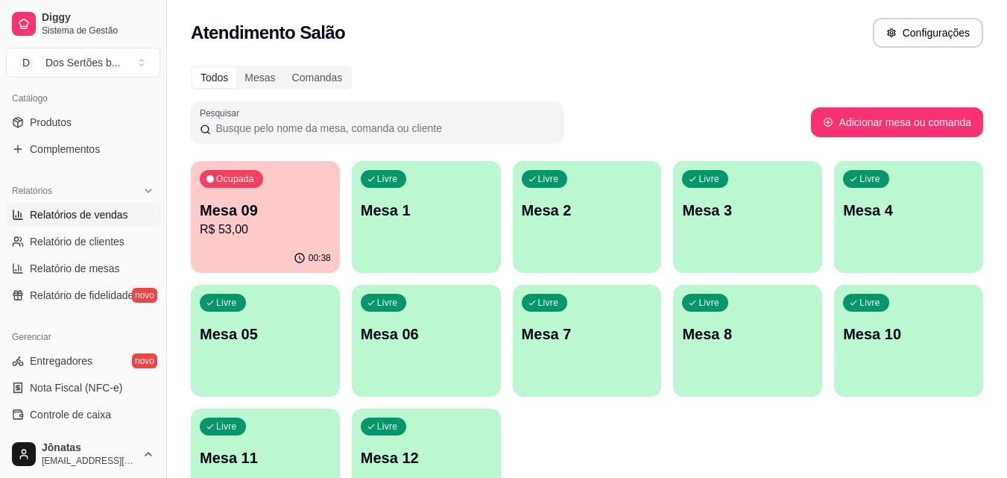
click at [33, 209] on span "Relatórios de vendas" at bounding box center [79, 214] width 98 height 15
select select "ALL"
select select "0"
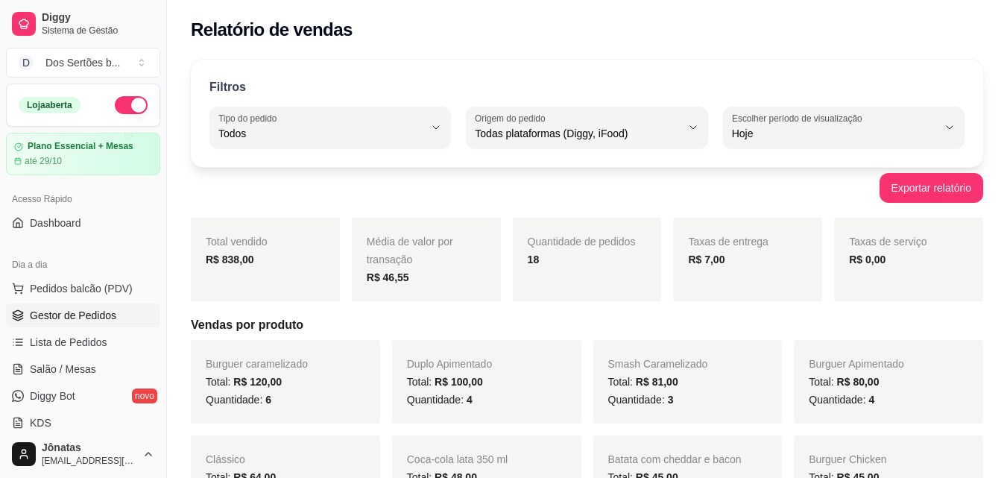
click at [86, 315] on span "Gestor de Pedidos" at bounding box center [73, 315] width 86 height 15
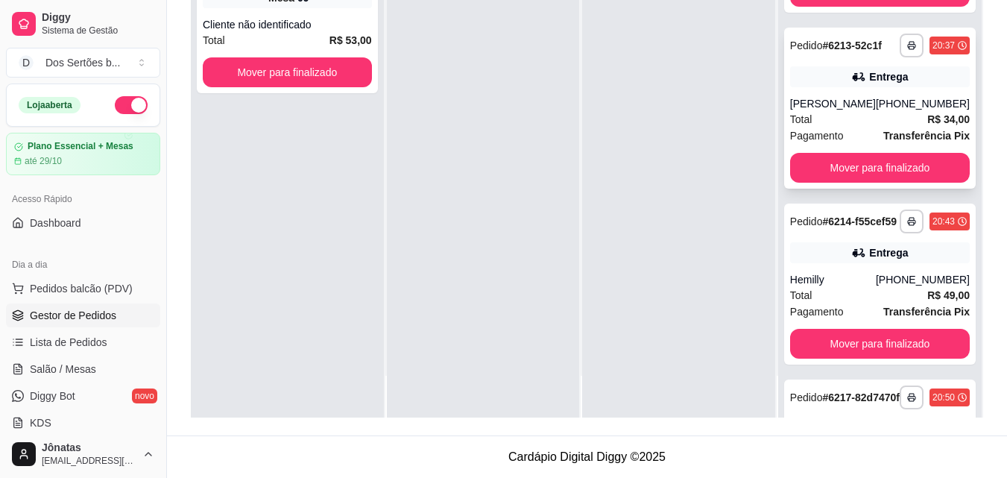
scroll to position [112, 0]
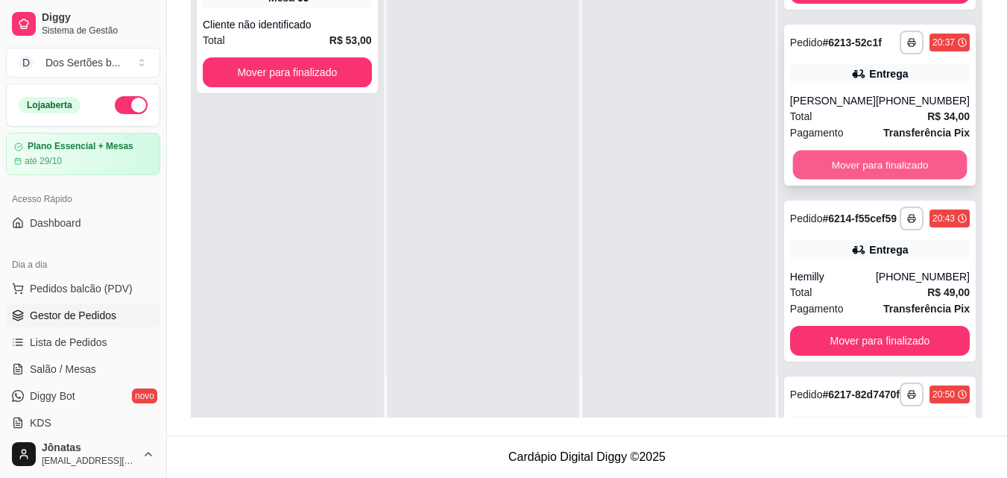
click at [838, 170] on button "Mover para finalizado" at bounding box center [879, 165] width 174 height 29
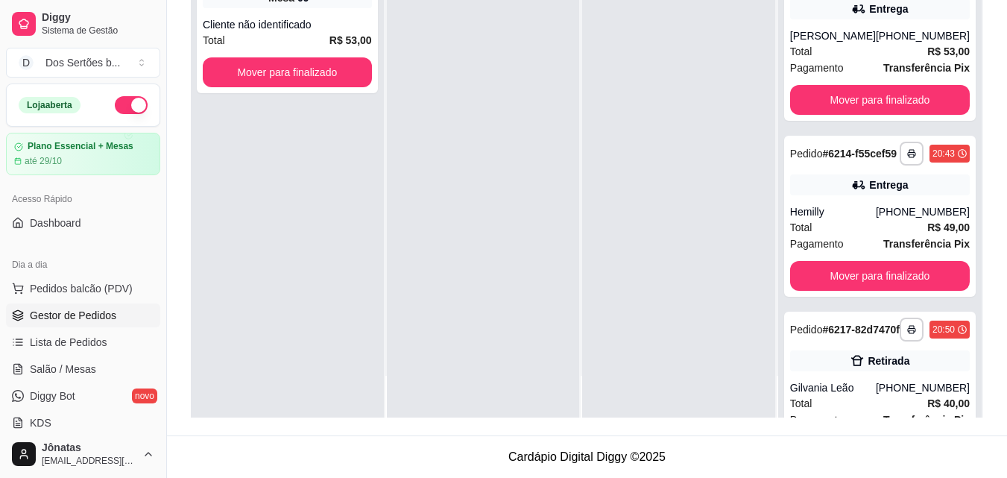
scroll to position [0, 0]
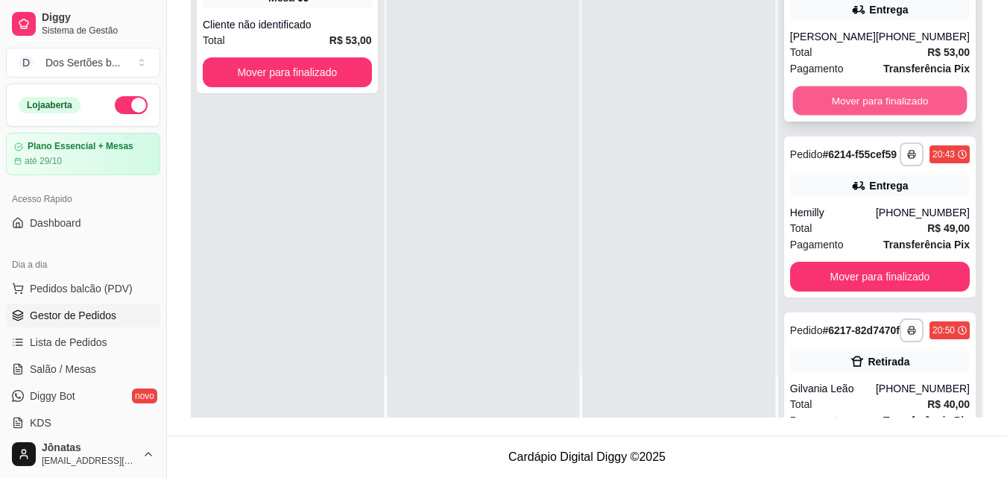
click at [852, 91] on button "Mover para finalizado" at bounding box center [879, 100] width 174 height 29
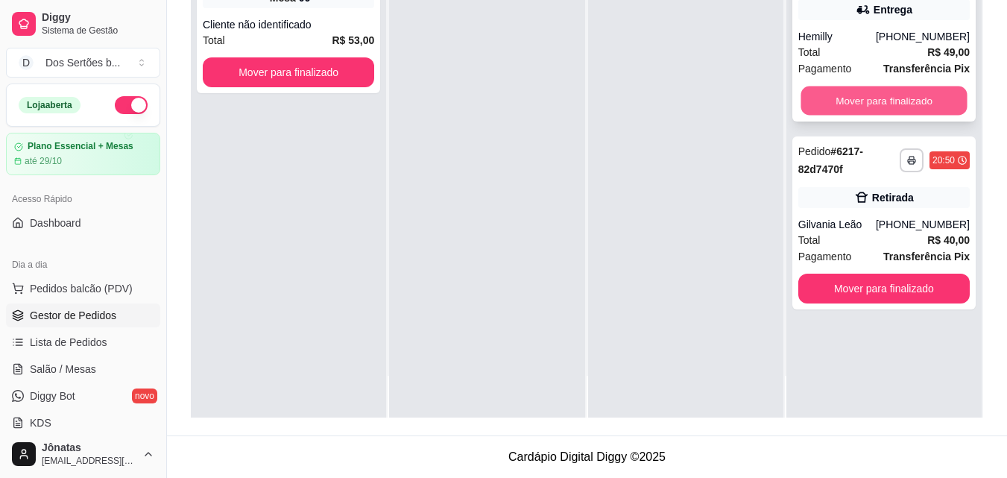
click at [889, 98] on button "Mover para finalizado" at bounding box center [883, 100] width 166 height 29
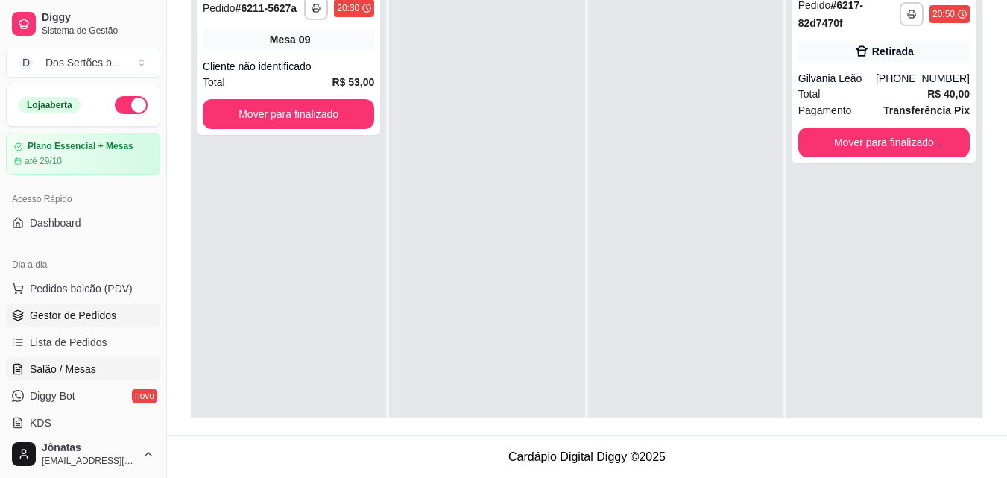
click at [70, 374] on span "Salão / Mesas" at bounding box center [63, 368] width 66 height 15
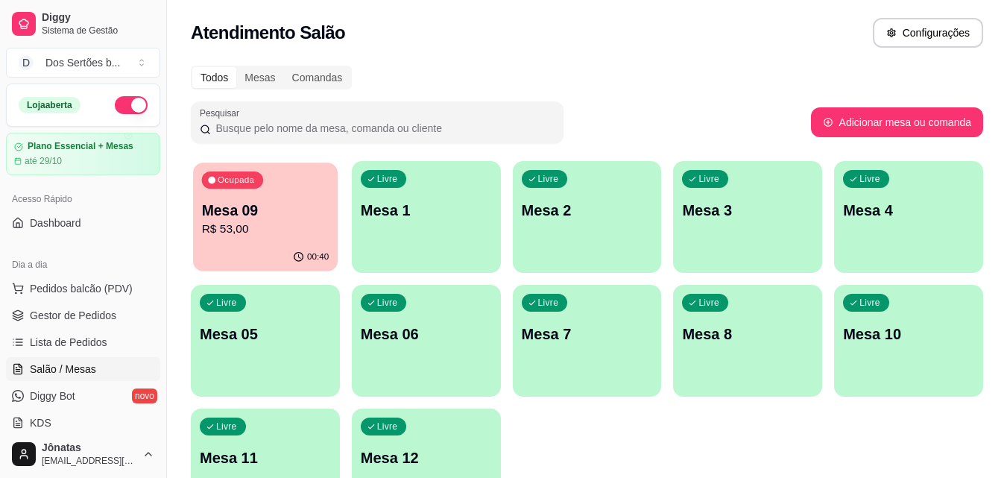
click at [238, 226] on p "R$ 53,00" at bounding box center [265, 229] width 127 height 17
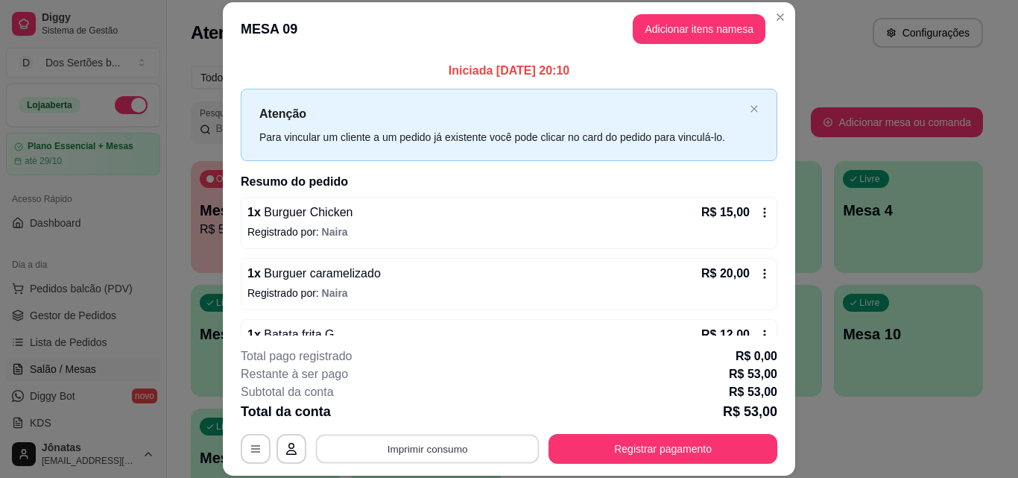
click at [426, 438] on button "Imprimir consumo" at bounding box center [428, 448] width 224 height 29
click at [428, 409] on button "IMPRESSORA" at bounding box center [426, 413] width 104 height 23
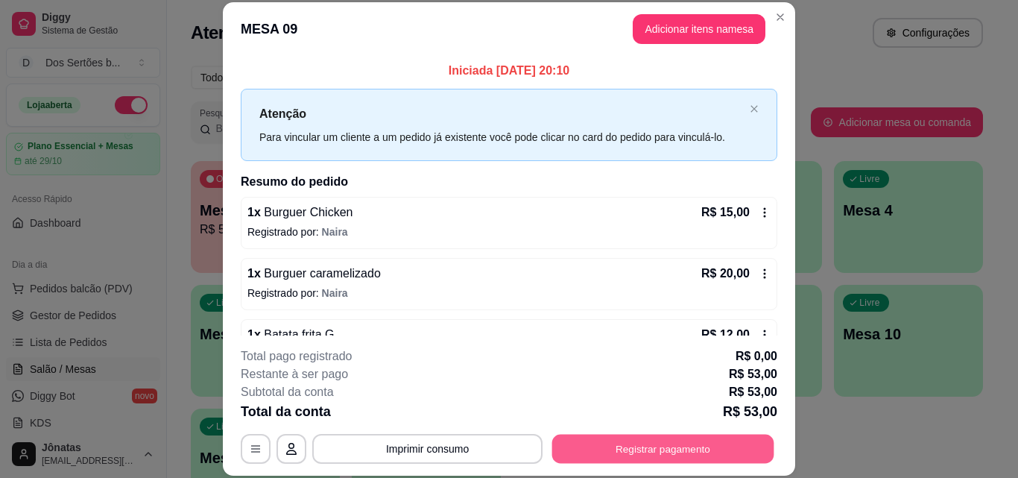
click at [583, 441] on button "Registrar pagamento" at bounding box center [663, 448] width 222 height 29
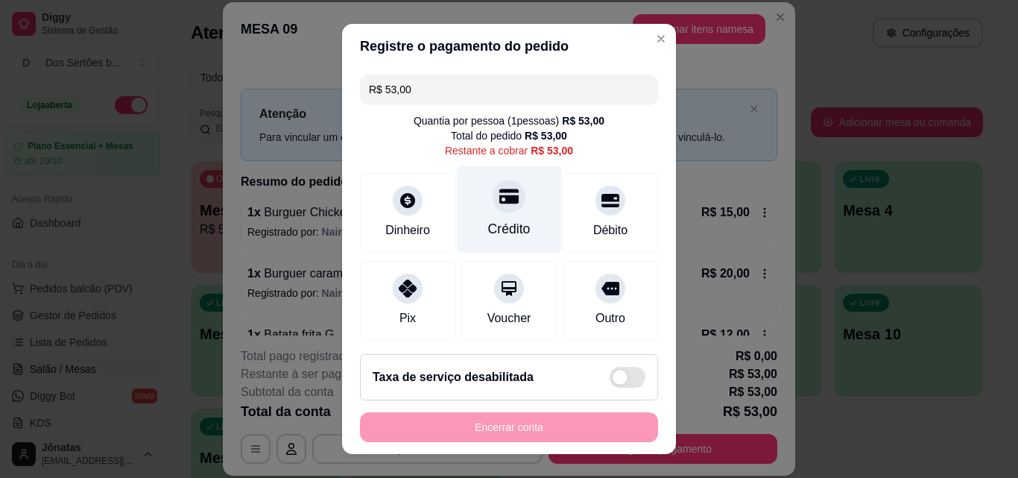
click at [525, 195] on div "Crédito" at bounding box center [509, 209] width 105 height 87
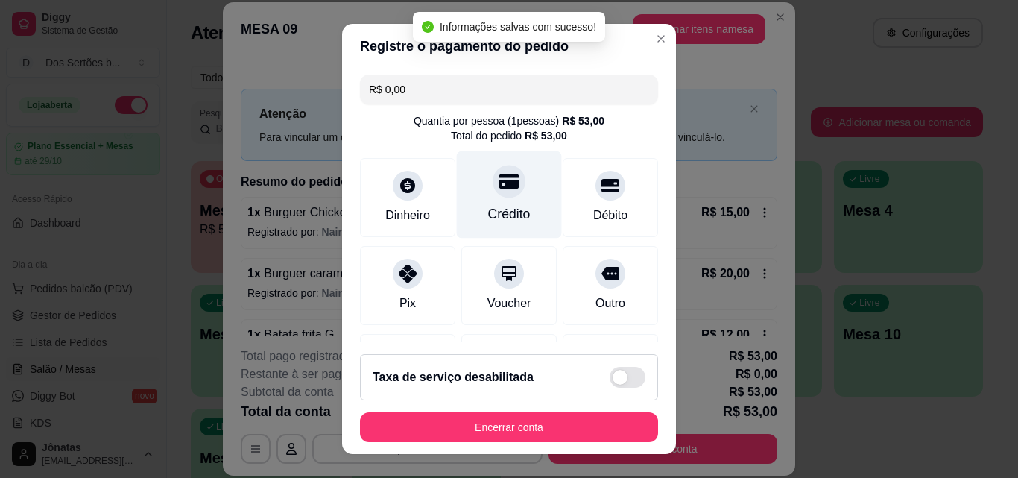
type input "R$ 0,00"
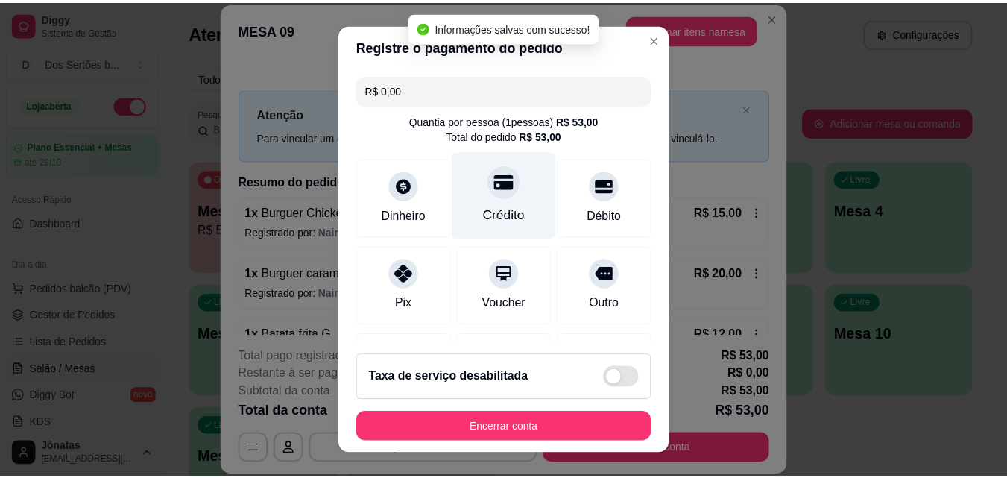
scroll to position [172, 0]
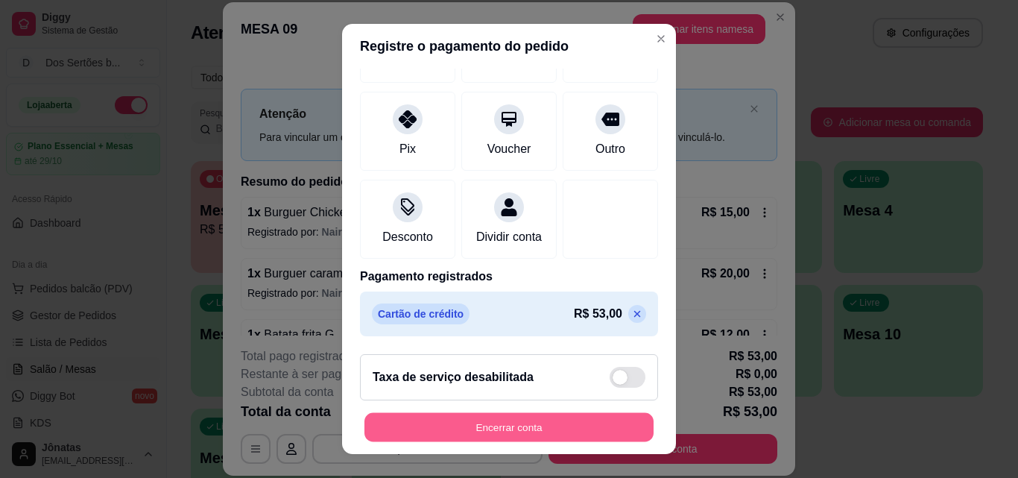
click at [496, 423] on button "Encerrar conta" at bounding box center [508, 427] width 289 height 29
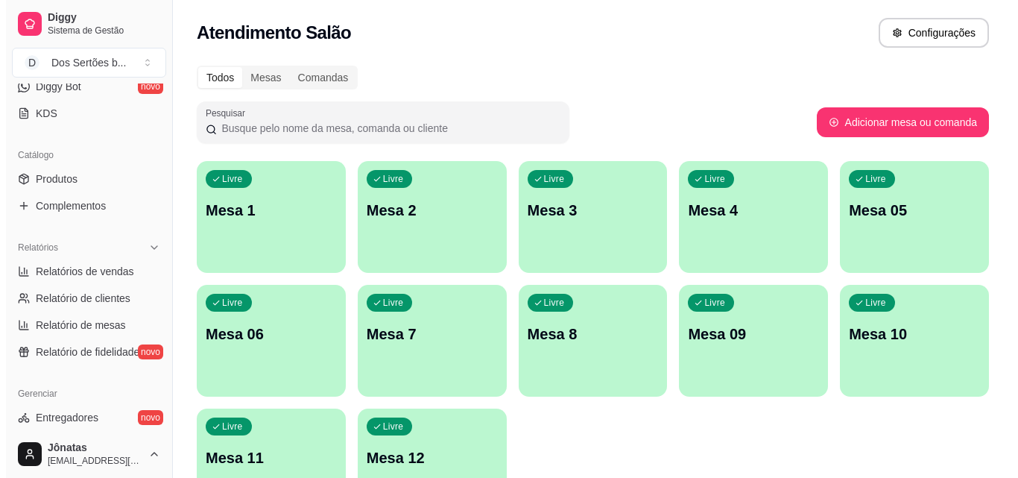
scroll to position [501, 0]
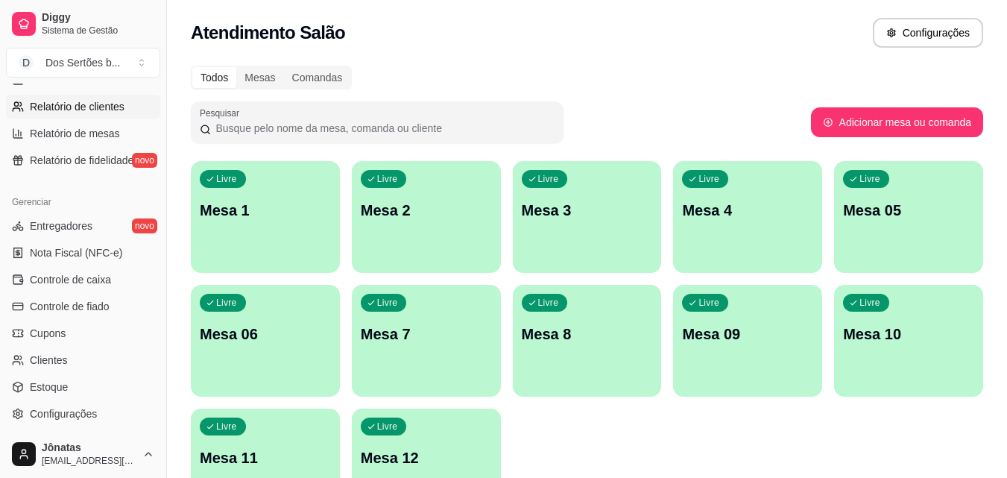
click at [32, 107] on span "Relatório de clientes" at bounding box center [77, 106] width 95 height 15
select select "30"
select select "HIGHEST_TOTAL_SPENT_WITH_ORDERS"
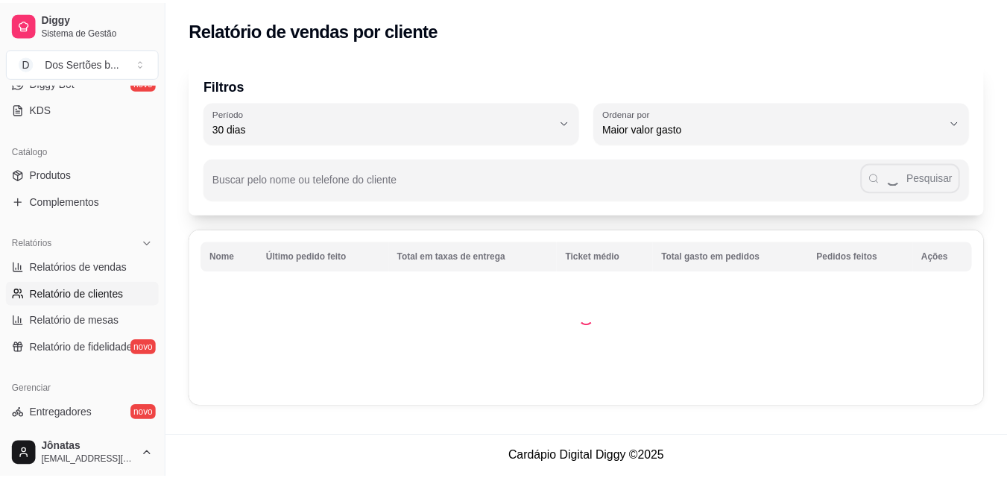
scroll to position [312, 0]
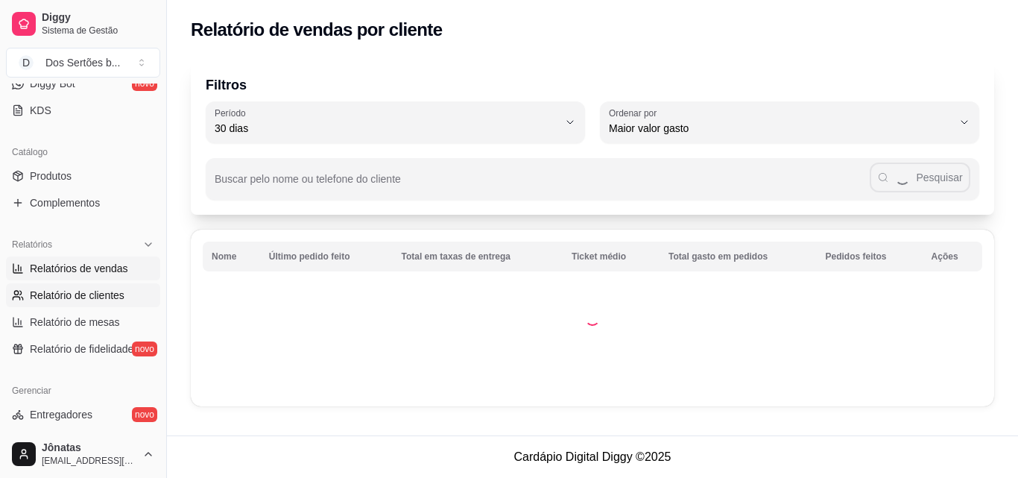
click at [62, 266] on span "Relatórios de vendas" at bounding box center [79, 268] width 98 height 15
select select "ALL"
select select "0"
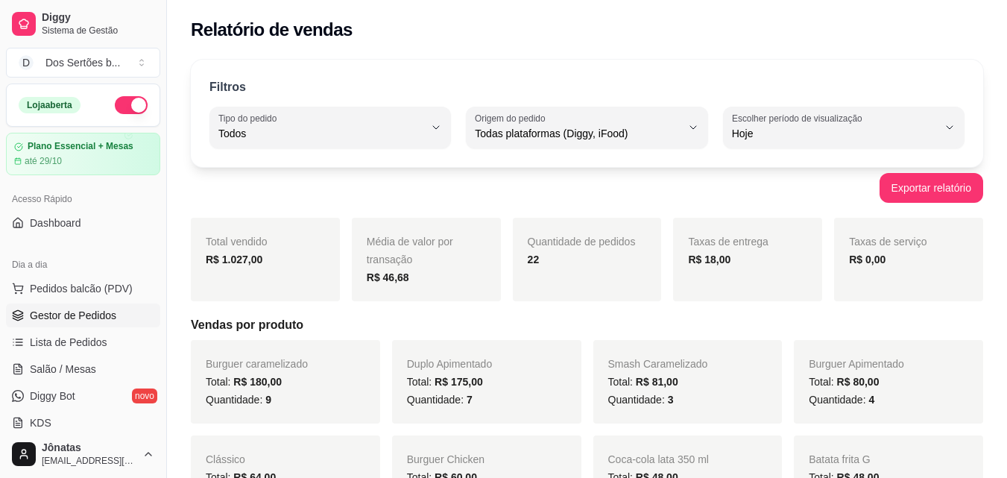
click at [78, 317] on span "Gestor de Pedidos" at bounding box center [73, 315] width 86 height 15
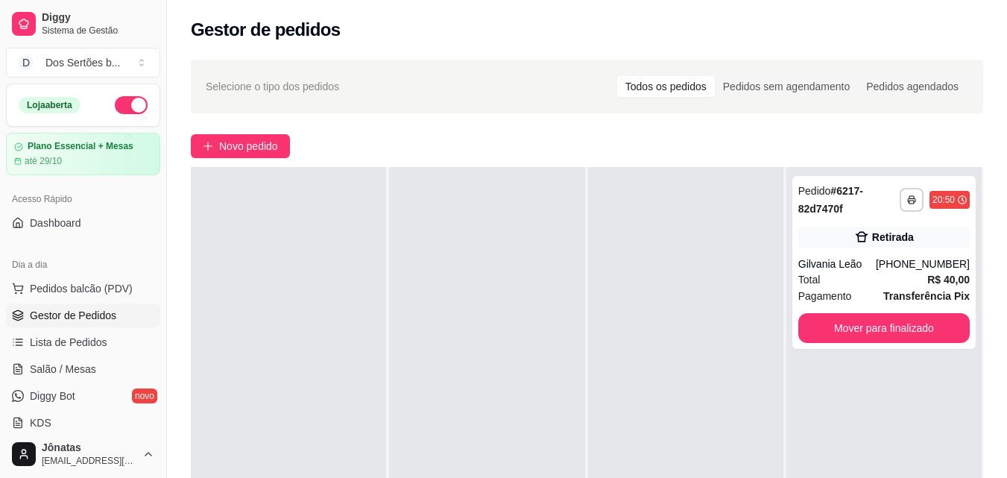
scroll to position [221, 0]
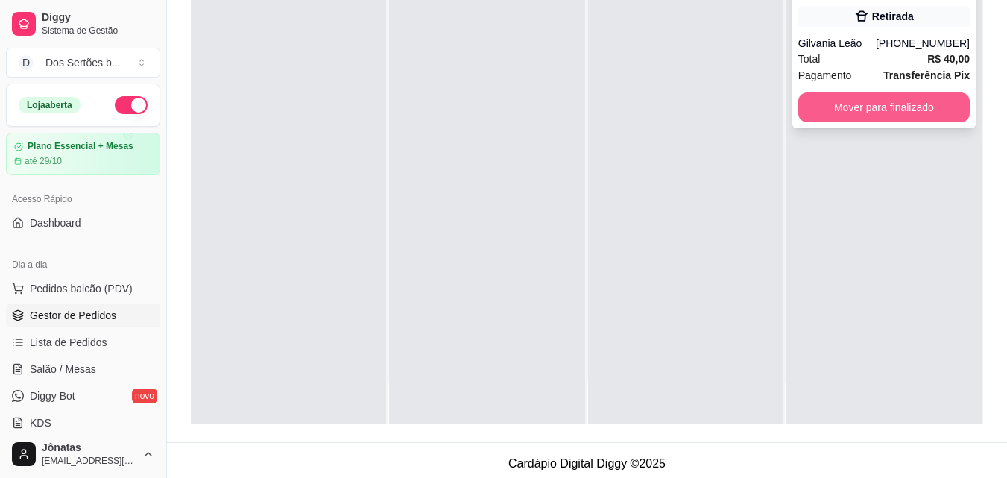
click at [826, 103] on button "Mover para finalizado" at bounding box center [883, 107] width 171 height 30
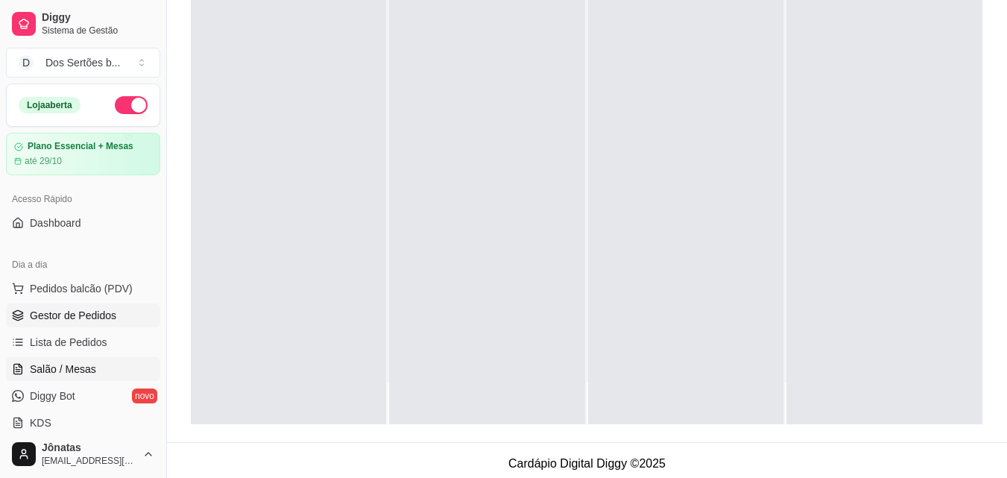
click at [101, 367] on link "Salão / Mesas" at bounding box center [83, 369] width 154 height 24
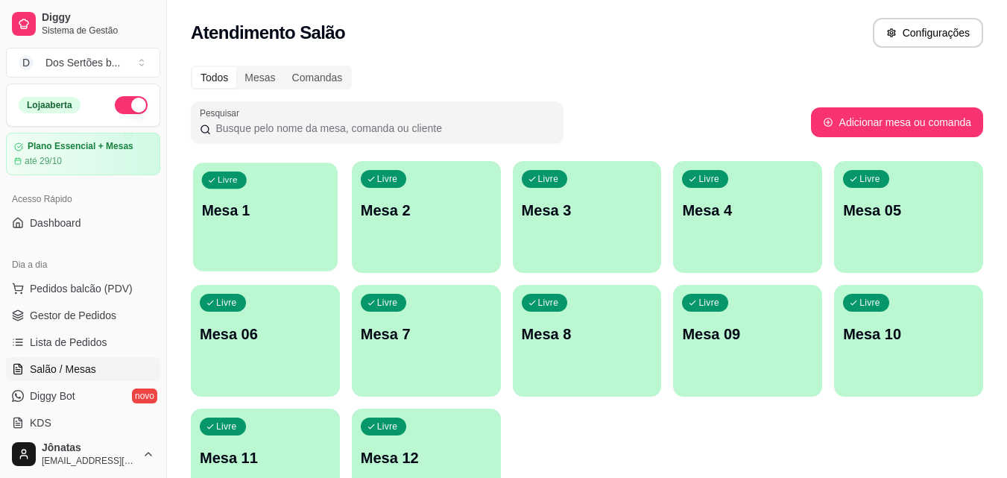
click at [283, 245] on div "Livre Mesa 1" at bounding box center [265, 207] width 145 height 91
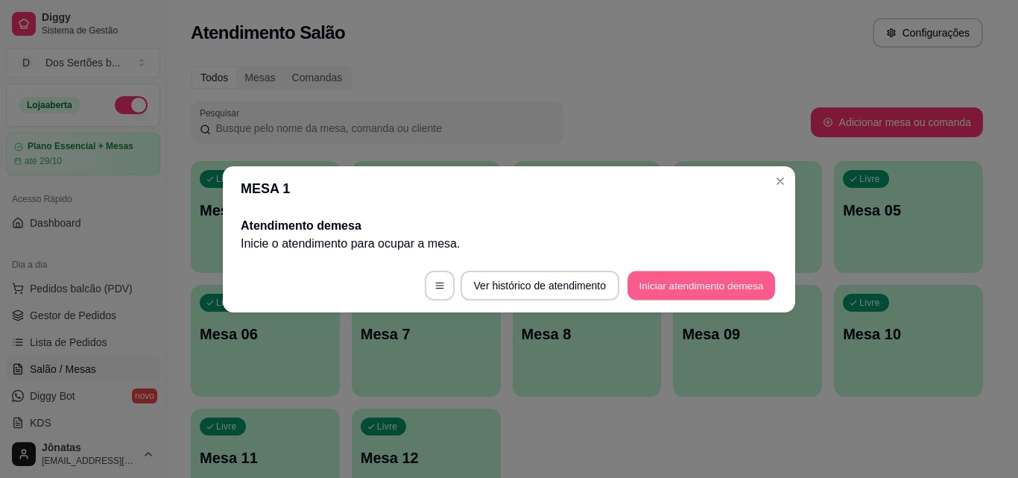
click at [683, 290] on button "Iniciar atendimento de mesa" at bounding box center [701, 285] width 148 height 29
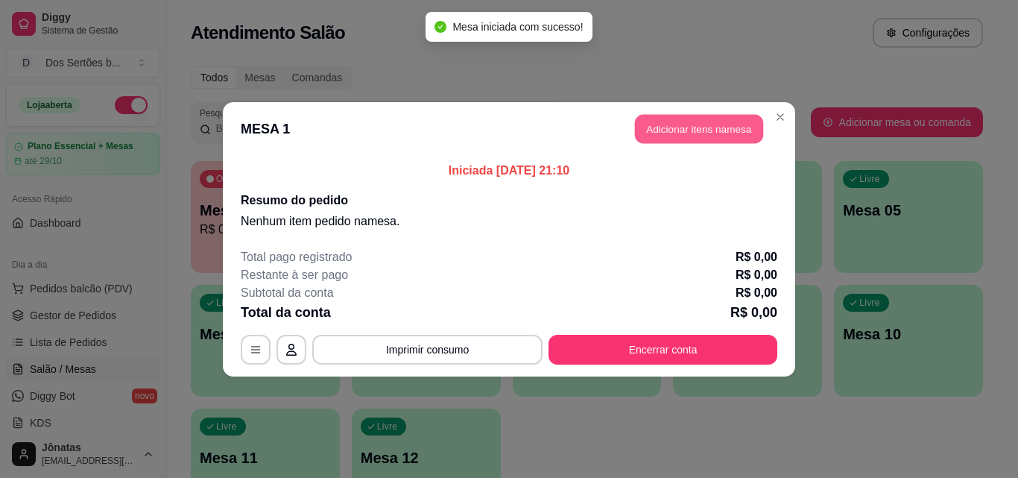
click at [679, 124] on button "Adicionar itens na mesa" at bounding box center [699, 128] width 128 height 29
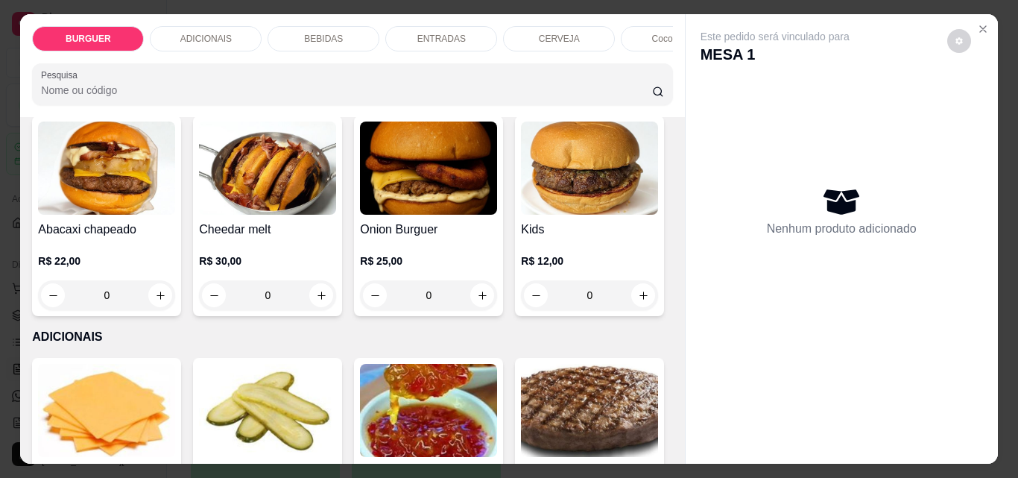
scroll to position [724, 0]
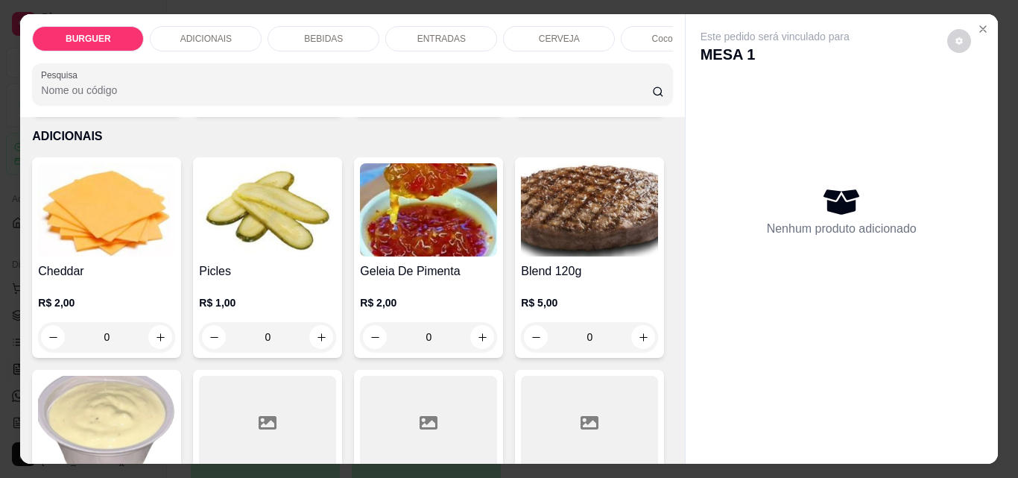
click at [477, 101] on icon "increase-product-quantity" at bounding box center [482, 94] width 11 height 11
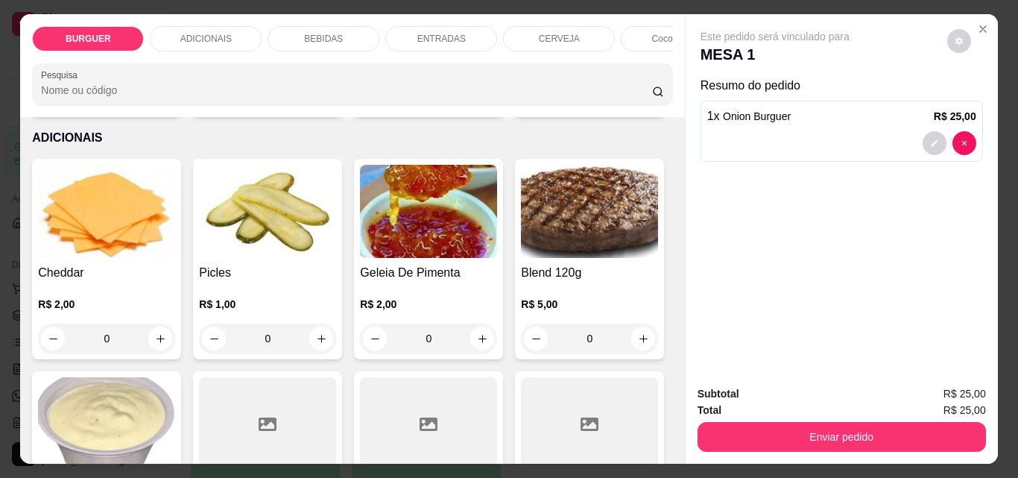
click at [476, 101] on icon "increase-product-quantity" at bounding box center [481, 95] width 11 height 11
type input "2"
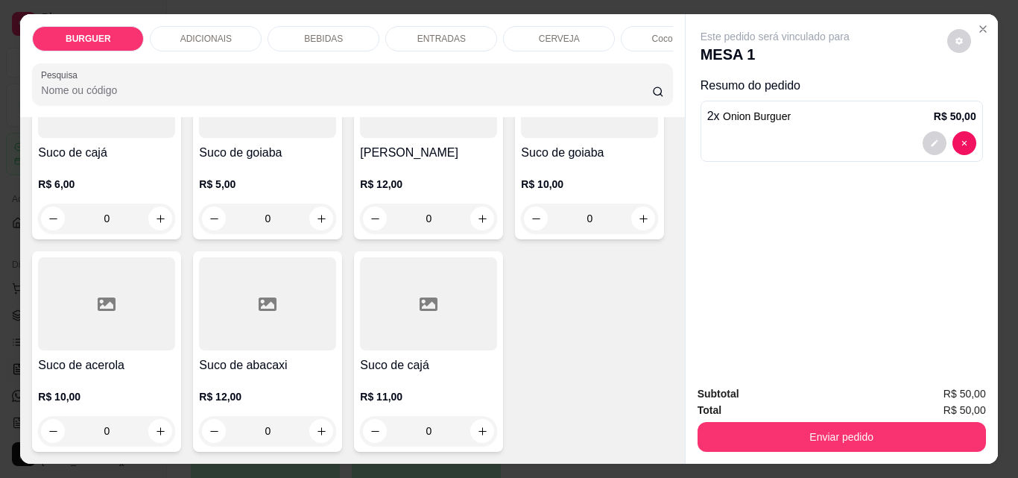
scroll to position [4289, 0]
click at [482, 12] on icon "increase-product-quantity" at bounding box center [482, 6] width 11 height 11
click at [482, 17] on button "increase-product-quantity" at bounding box center [481, 5] width 23 height 23
click at [370, 11] on icon "decrease-product-quantity" at bounding box center [375, 5] width 11 height 11
type input "1"
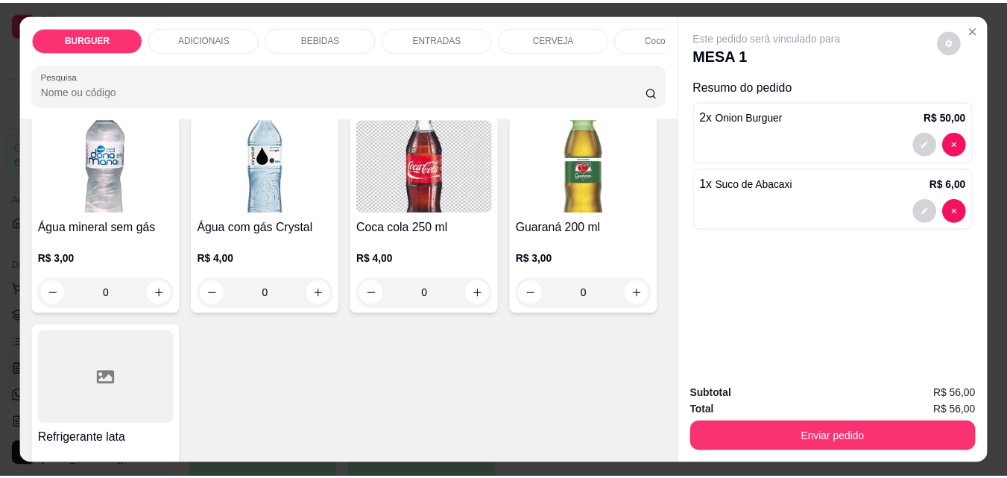
scroll to position [1863, 0]
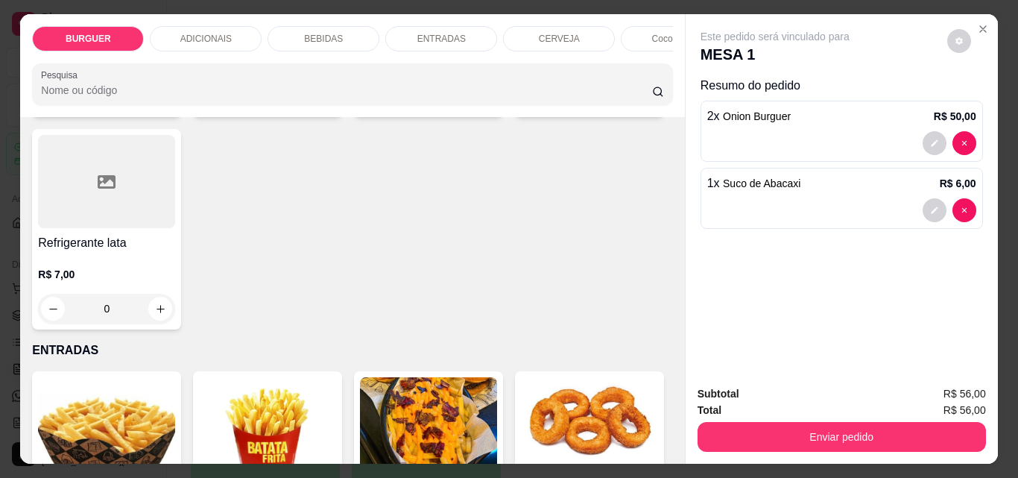
type input "1"
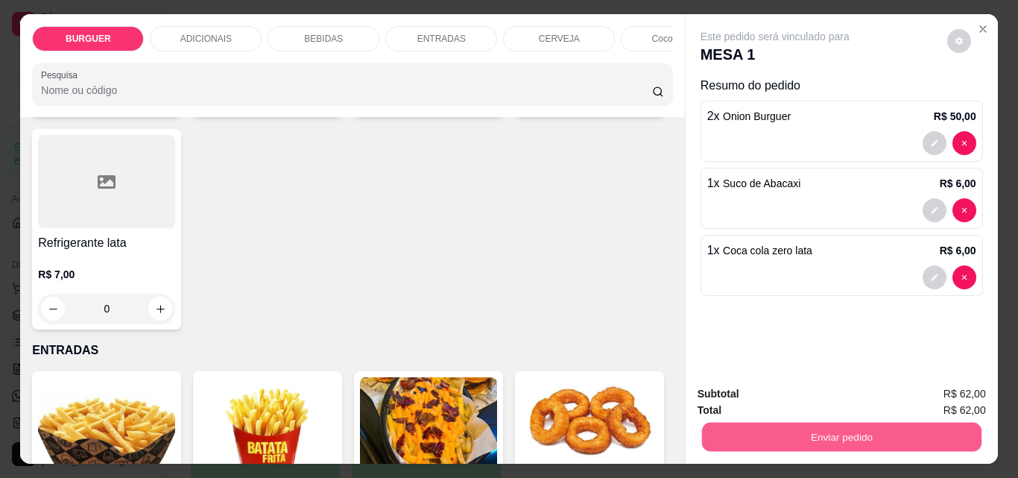
click at [811, 422] on button "Enviar pedido" at bounding box center [840, 436] width 279 height 29
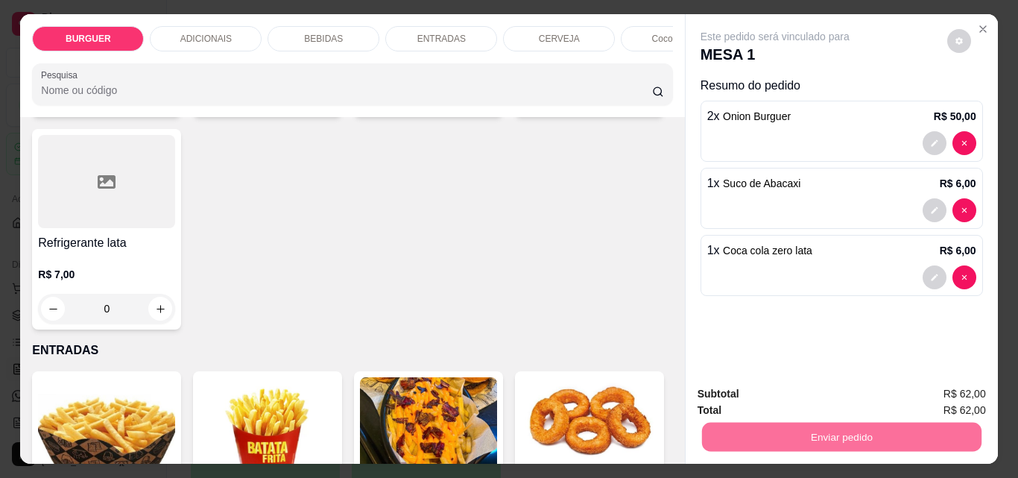
click at [926, 390] on button "Enviar pedido" at bounding box center [947, 394] width 82 height 28
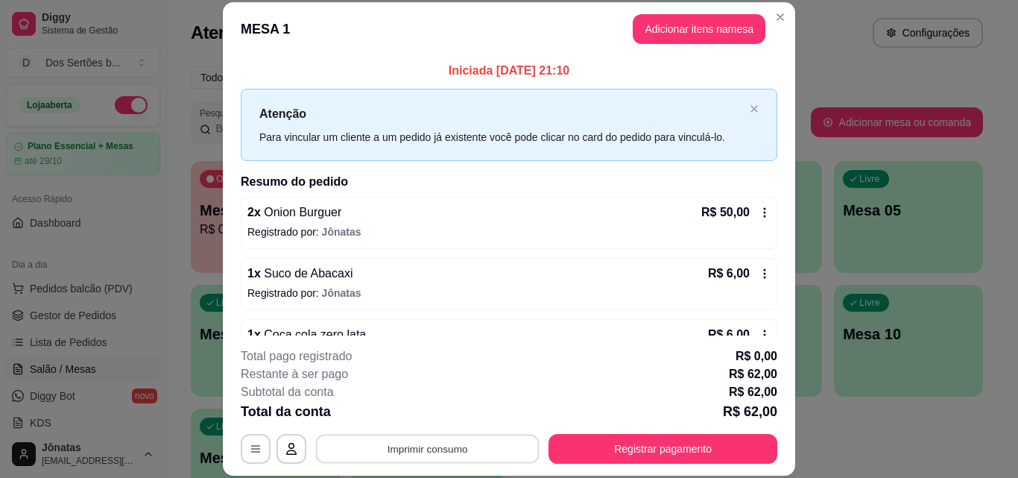
click at [458, 452] on button "Imprimir consumo" at bounding box center [428, 448] width 224 height 29
click at [429, 417] on button "IMPRESSORA" at bounding box center [426, 413] width 104 height 23
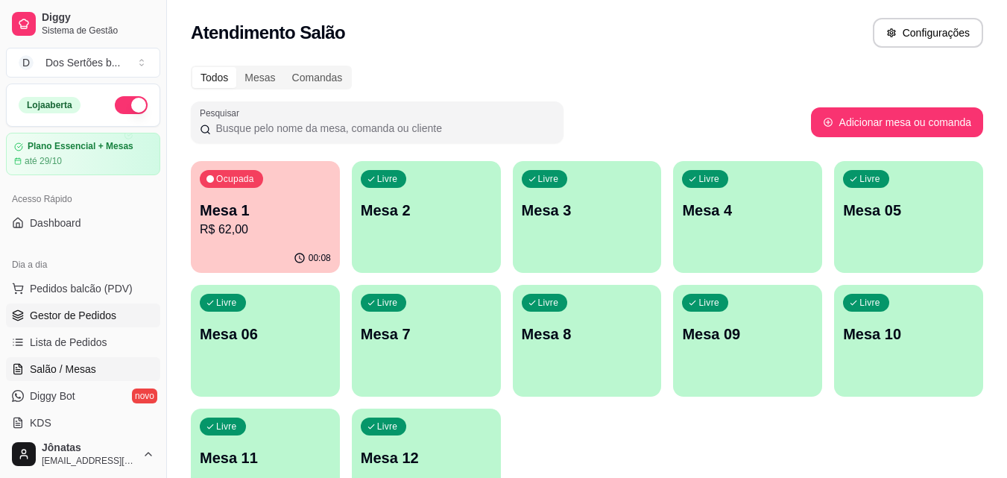
click at [59, 318] on span "Gestor de Pedidos" at bounding box center [73, 315] width 86 height 15
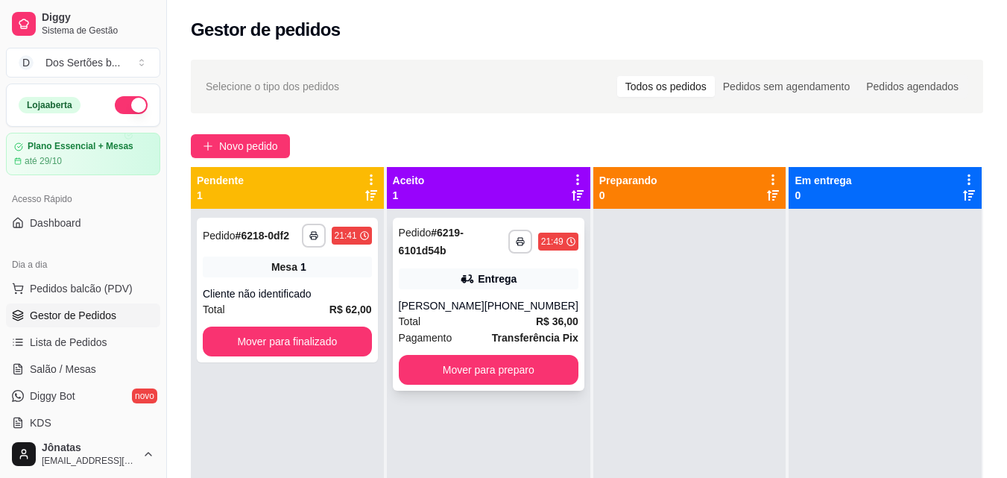
scroll to position [42, 0]
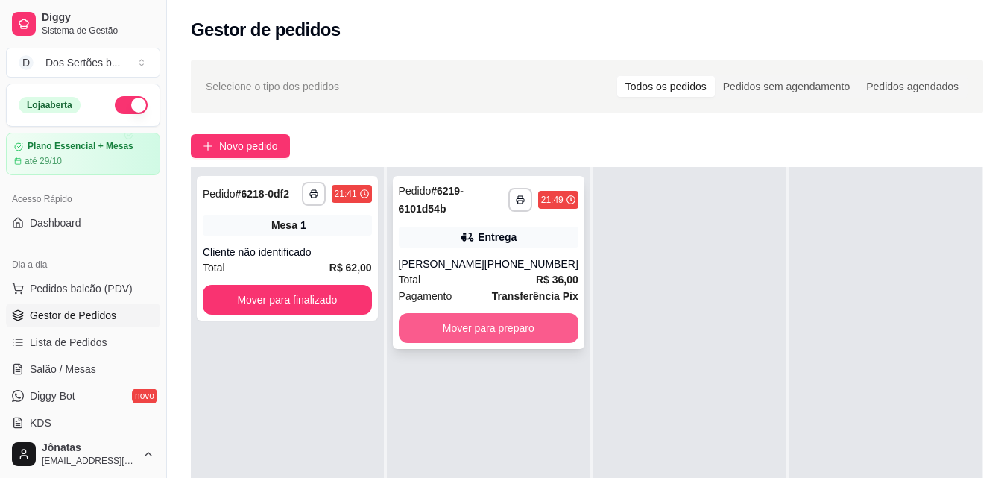
click at [479, 343] on button "Mover para preparo" at bounding box center [489, 328] width 180 height 30
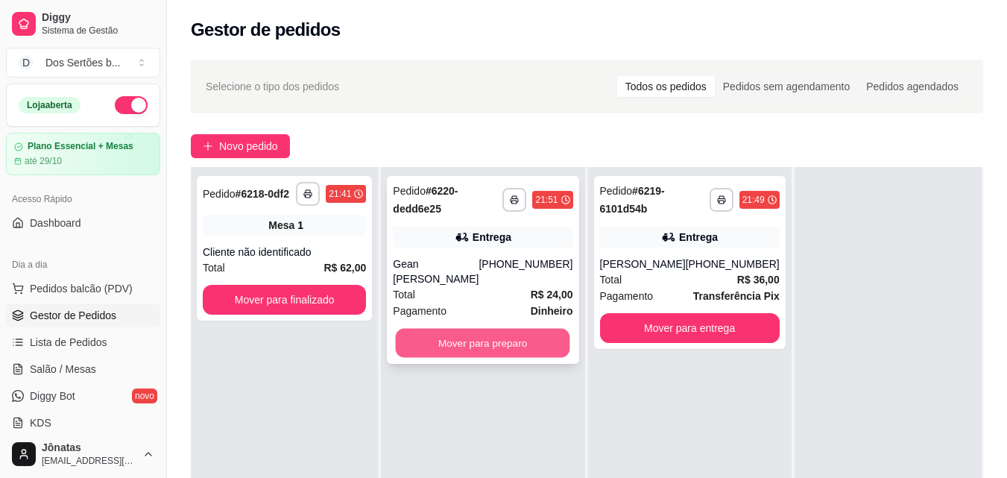
click at [425, 343] on button "Mover para preparo" at bounding box center [483, 343] width 174 height 29
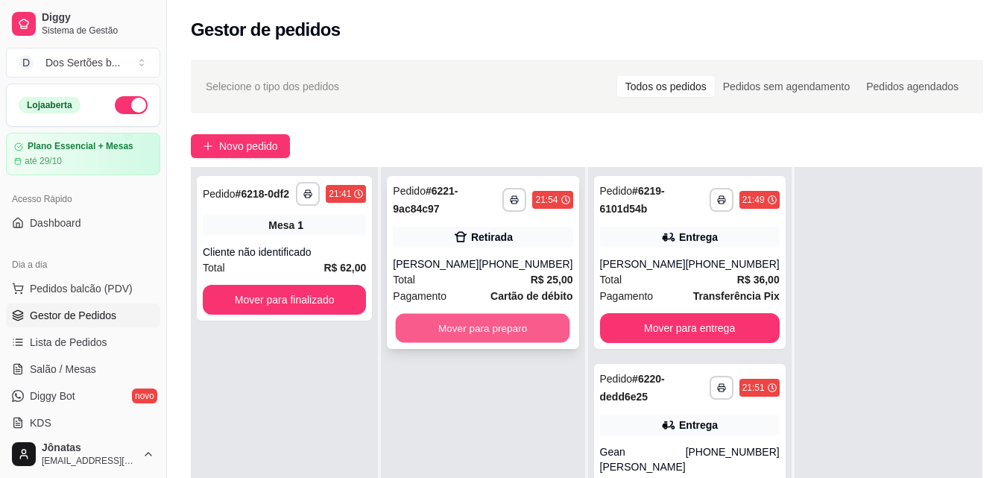
click at [460, 323] on button "Mover para preparo" at bounding box center [483, 328] width 174 height 29
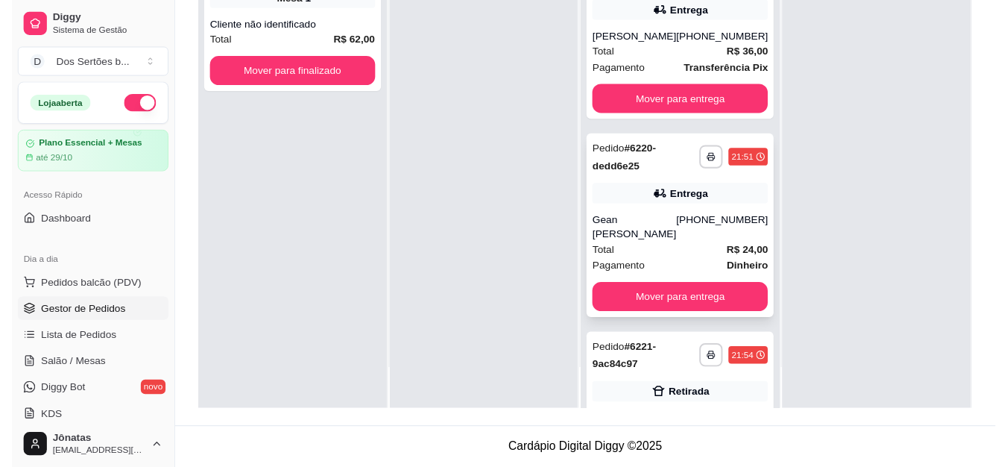
scroll to position [130, 0]
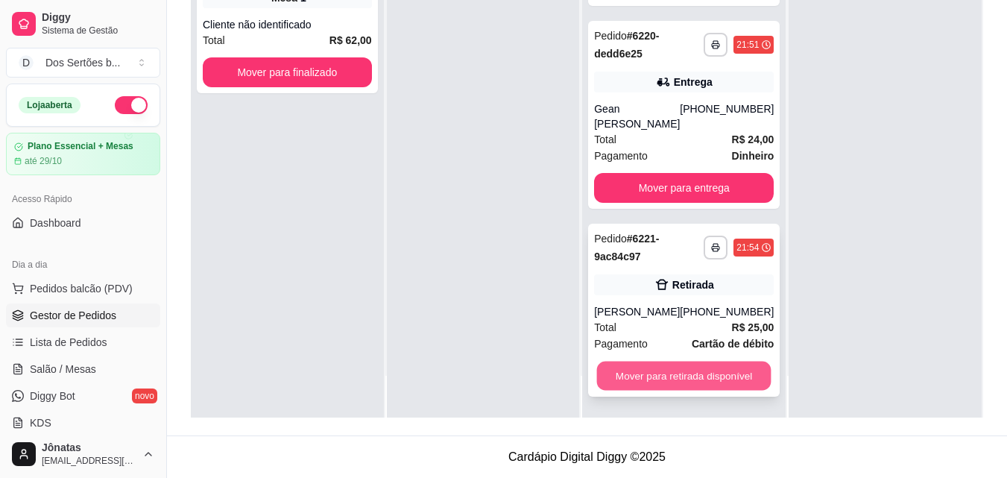
click at [654, 378] on button "Mover para retirada disponível" at bounding box center [684, 375] width 174 height 29
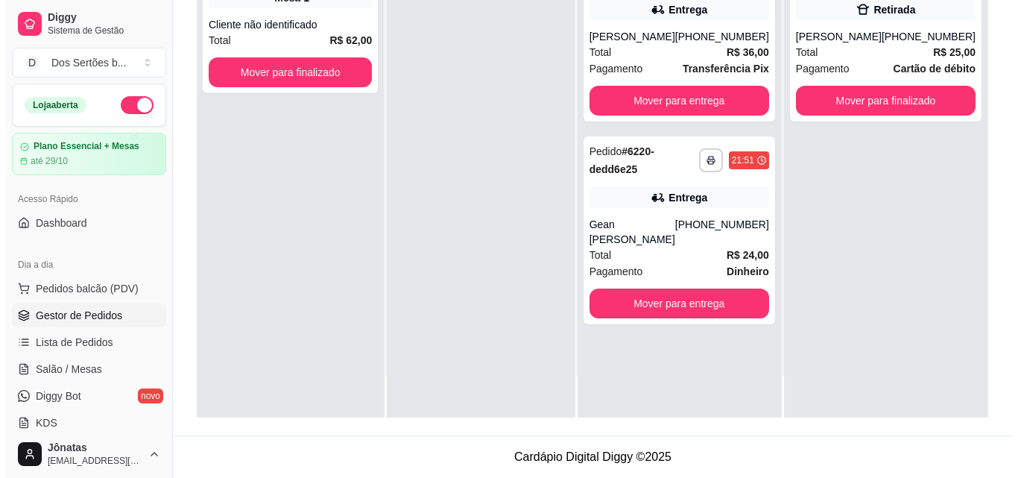
scroll to position [0, 0]
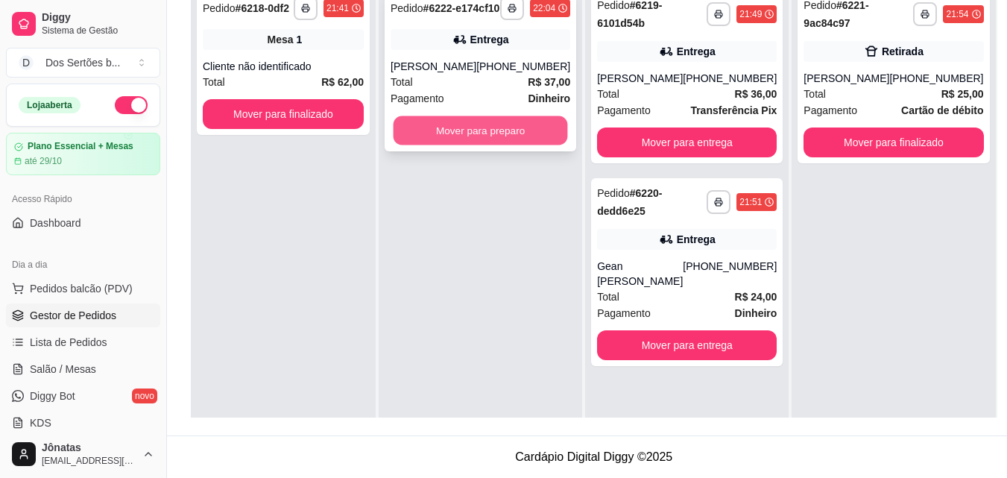
click at [470, 130] on button "Mover para preparo" at bounding box center [480, 130] width 174 height 29
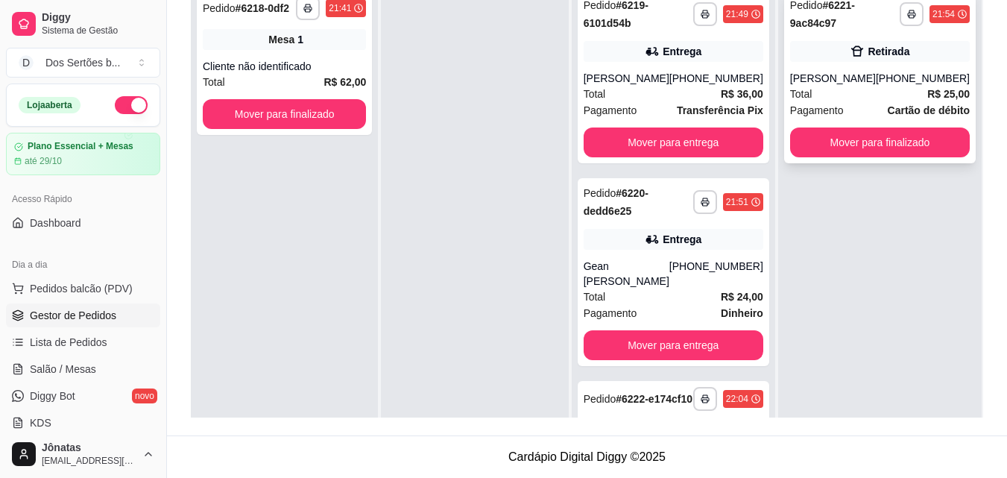
click at [839, 30] on div "Pedido # 6221-9ac84c97" at bounding box center [845, 14] width 110 height 36
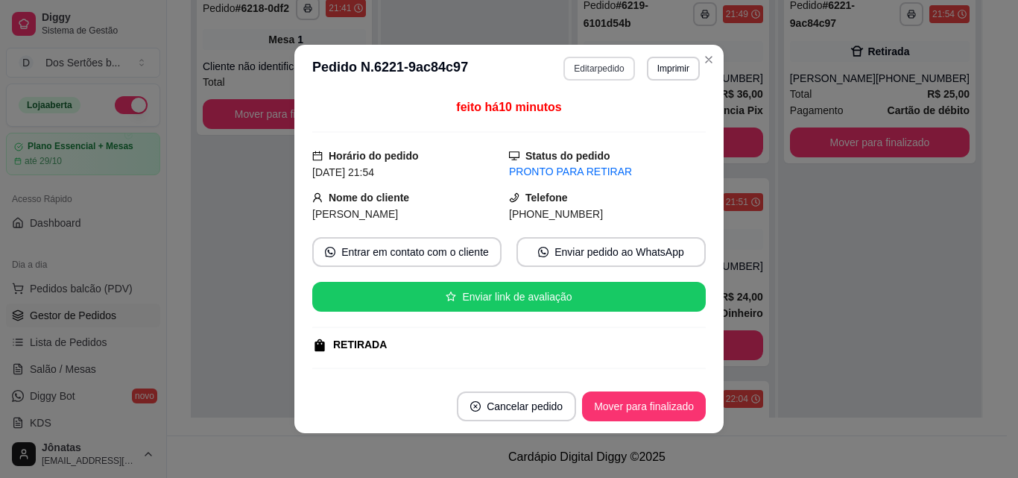
click at [581, 72] on button "Editar pedido" at bounding box center [598, 69] width 71 height 24
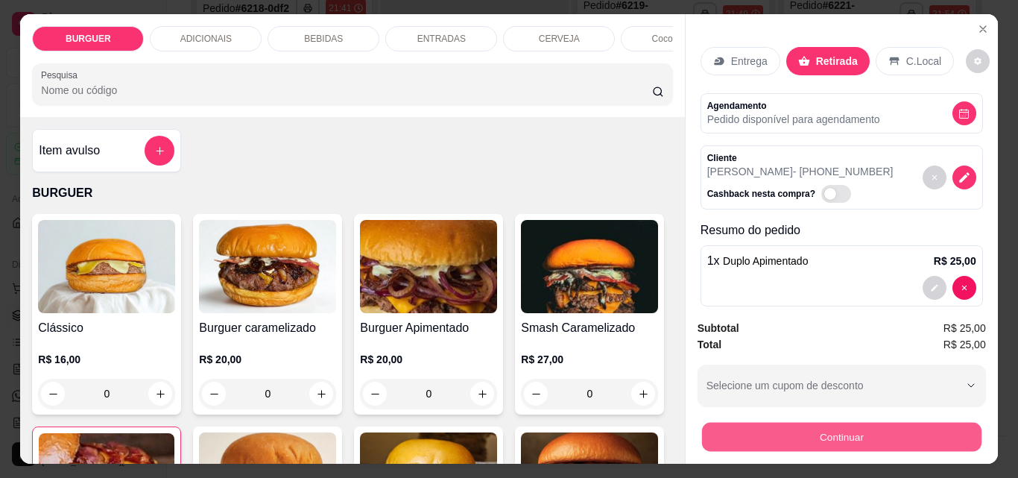
click at [804, 434] on button "Continuar" at bounding box center [840, 436] width 279 height 29
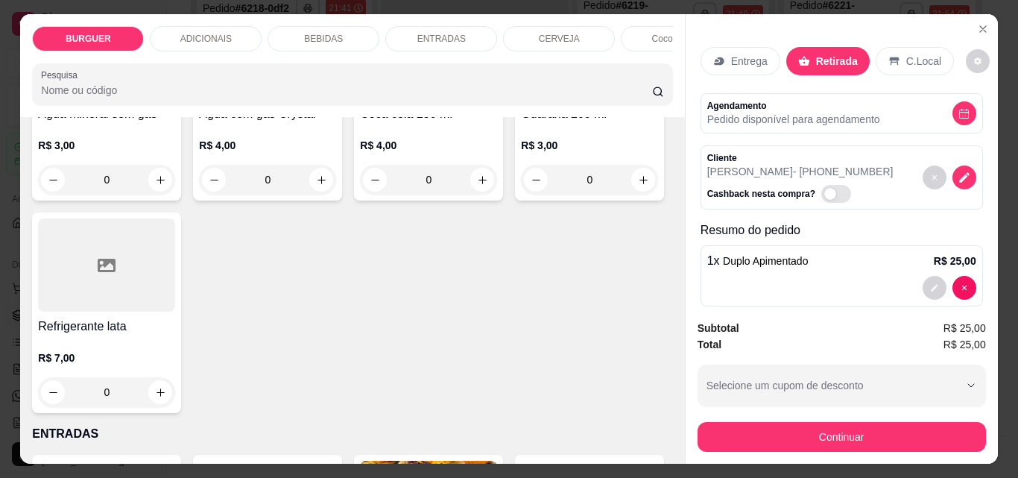
scroll to position [1947, 0]
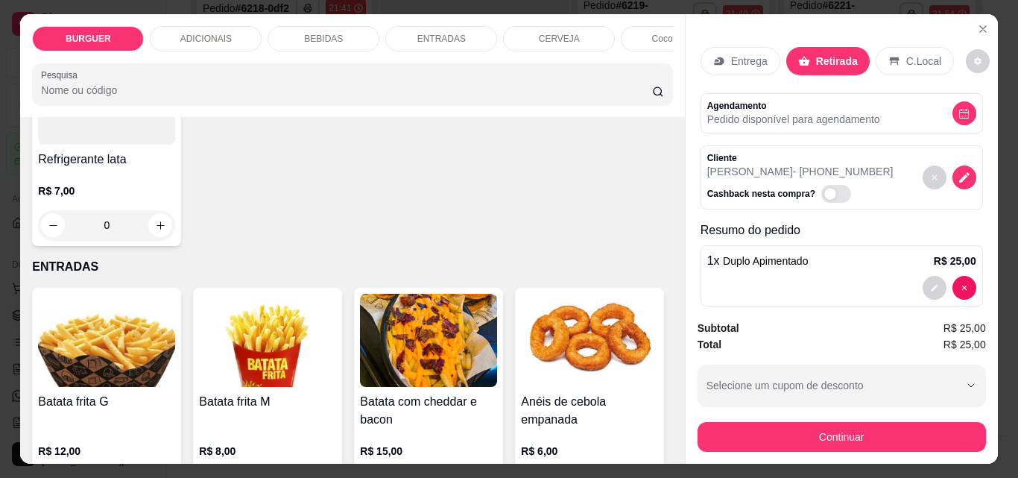
type input "1"
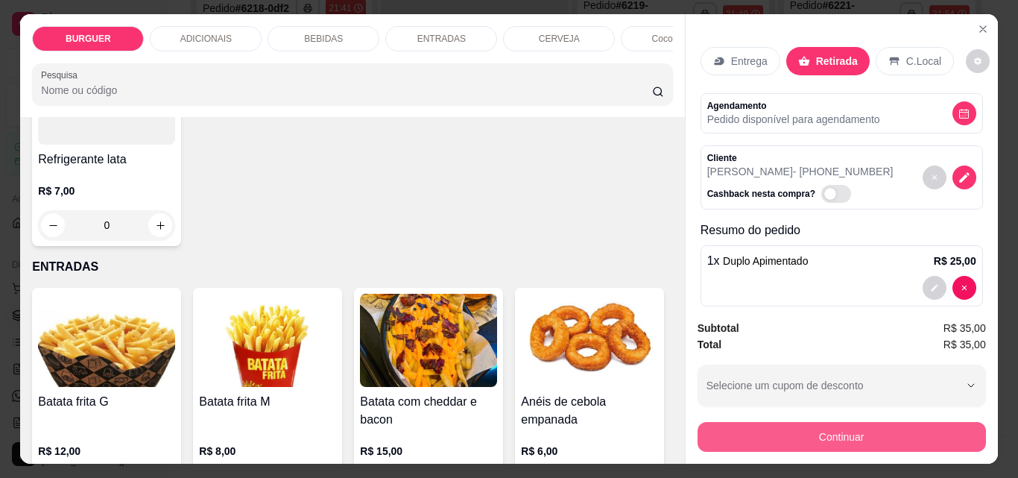
click at [850, 423] on button "Continuar" at bounding box center [842, 437] width 288 height 30
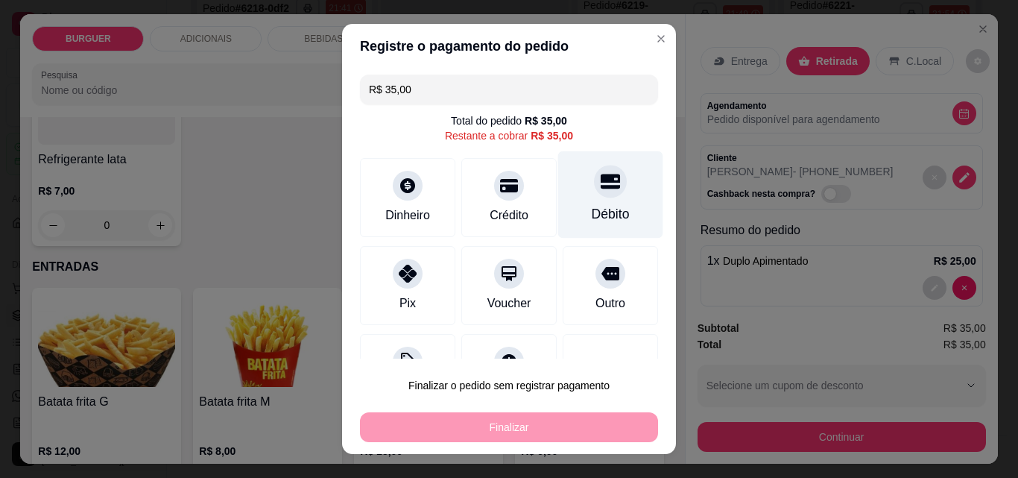
click at [592, 219] on div "Débito" at bounding box center [611, 213] width 38 height 19
type input "R$ 0,00"
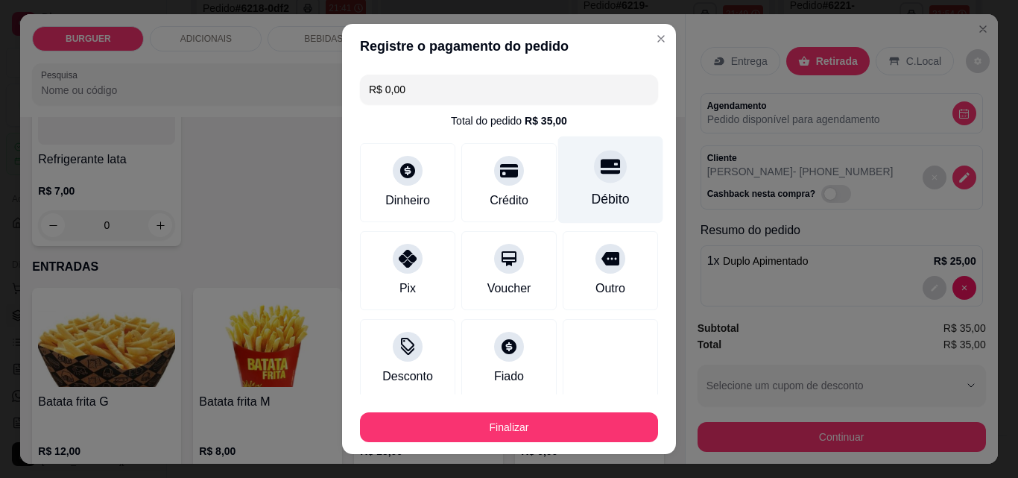
scroll to position [87, 0]
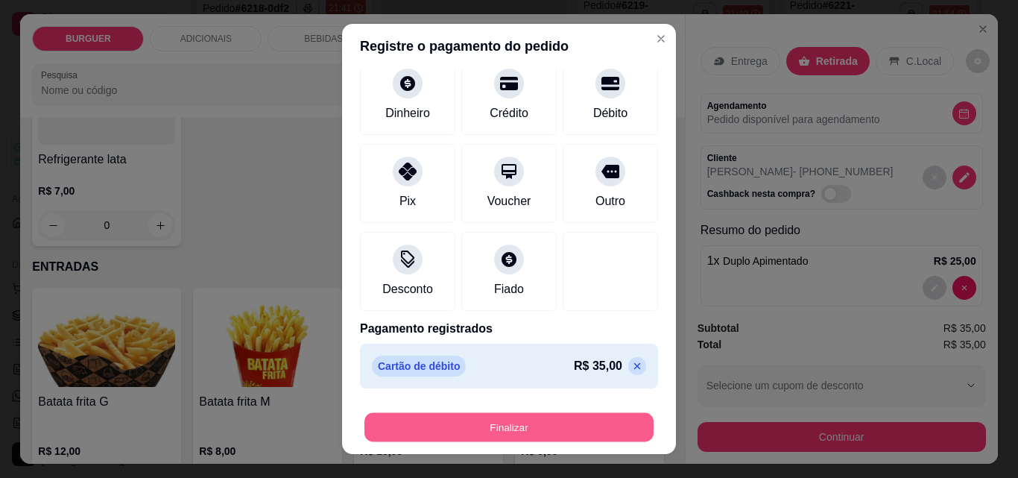
click at [549, 423] on button "Finalizar" at bounding box center [508, 427] width 289 height 29
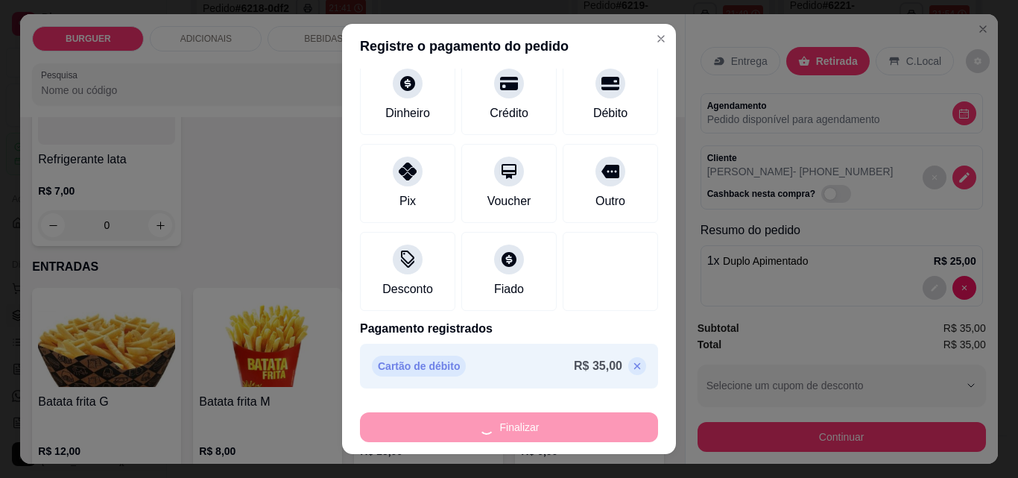
type input "0"
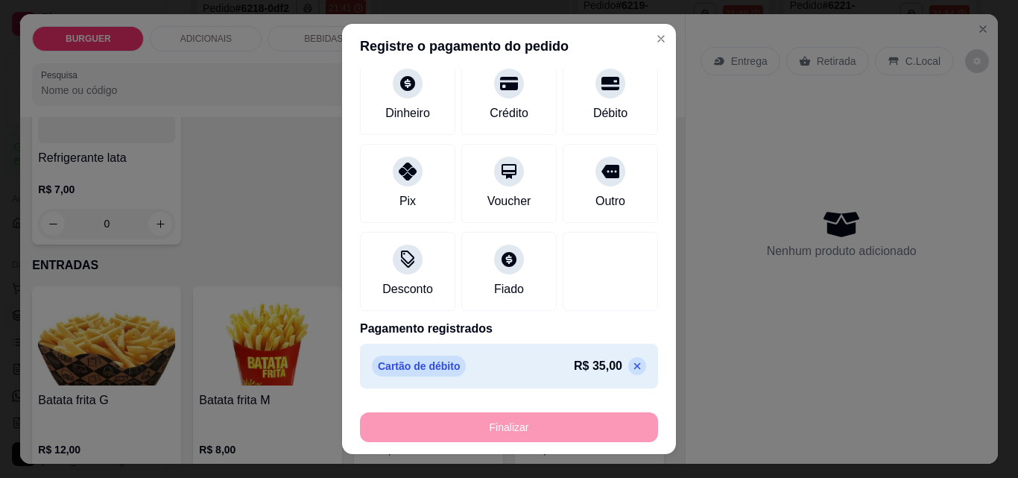
type input "-R$ 35,00"
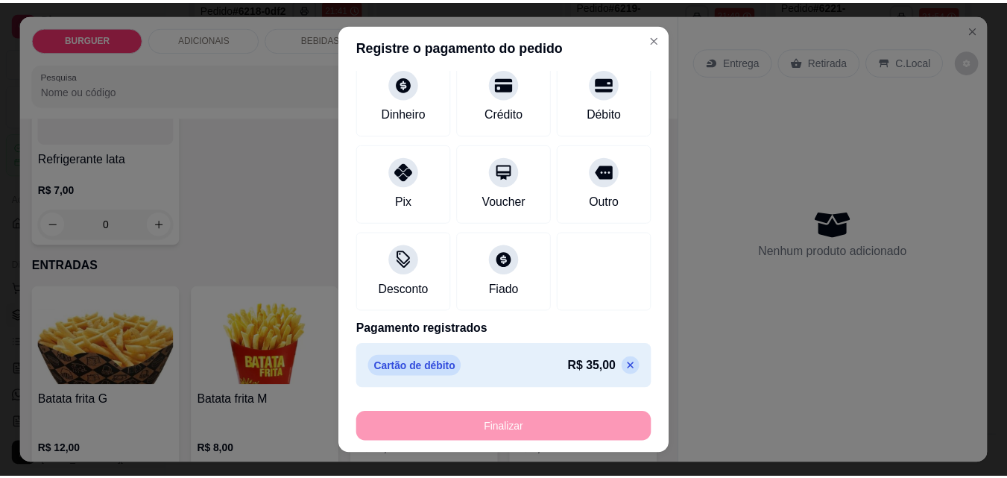
scroll to position [1945, 0]
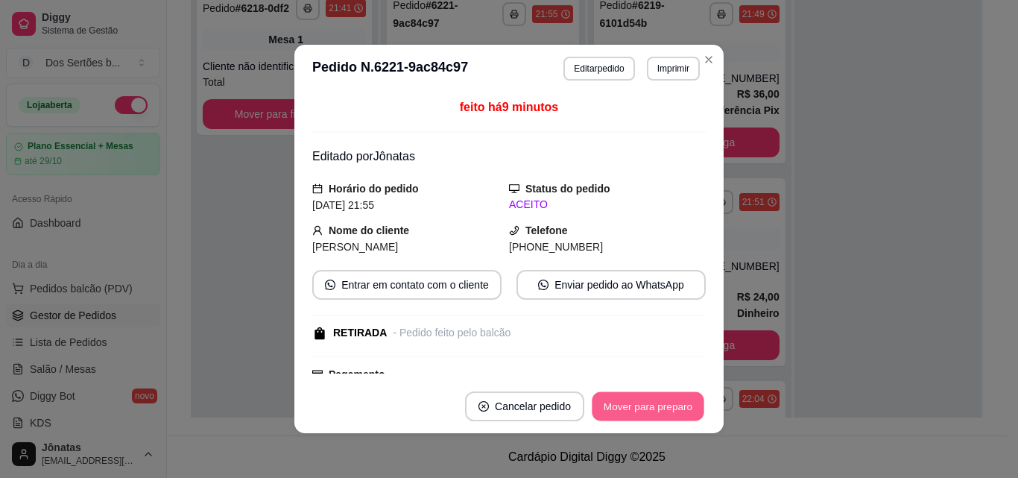
click at [613, 416] on button "Mover para preparo" at bounding box center [648, 406] width 112 height 29
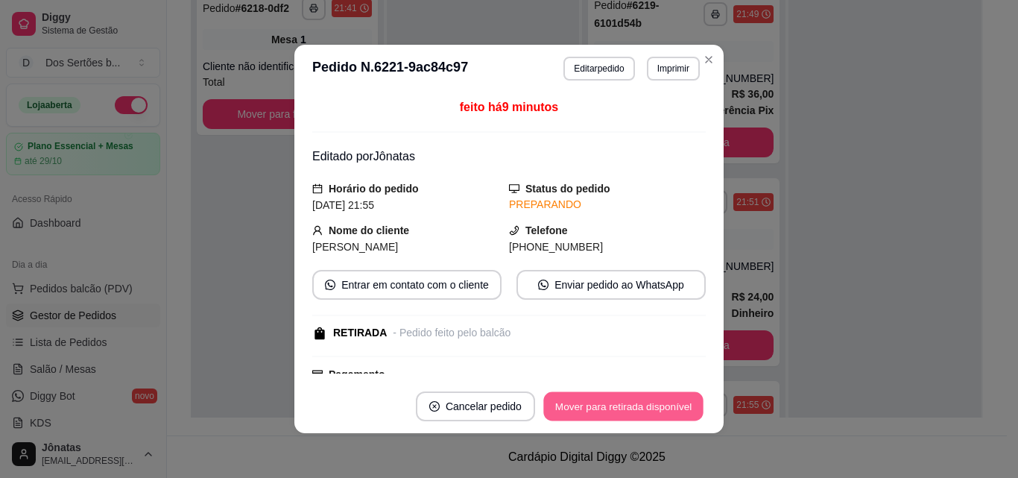
click at [633, 401] on button "Mover para retirada disponível" at bounding box center [622, 406] width 159 height 29
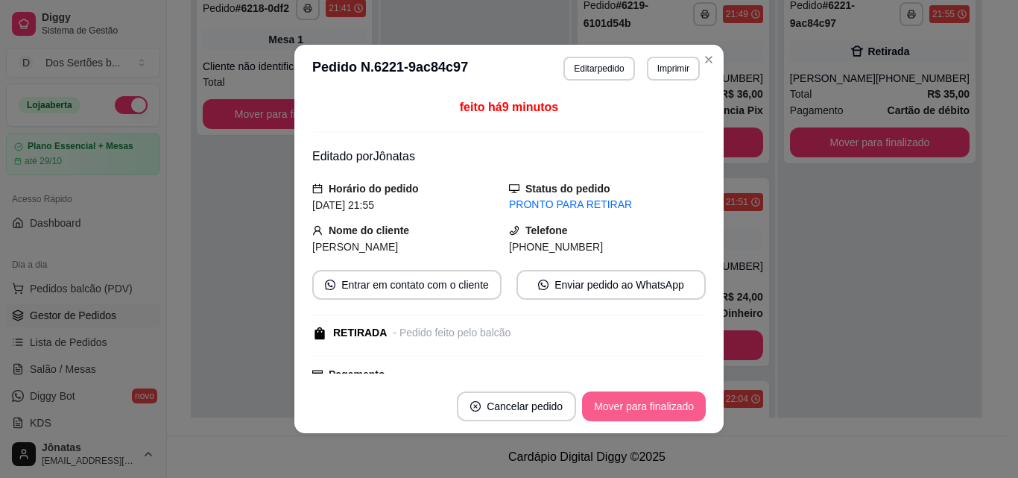
click at [633, 401] on button "Mover para finalizado" at bounding box center [644, 406] width 124 height 30
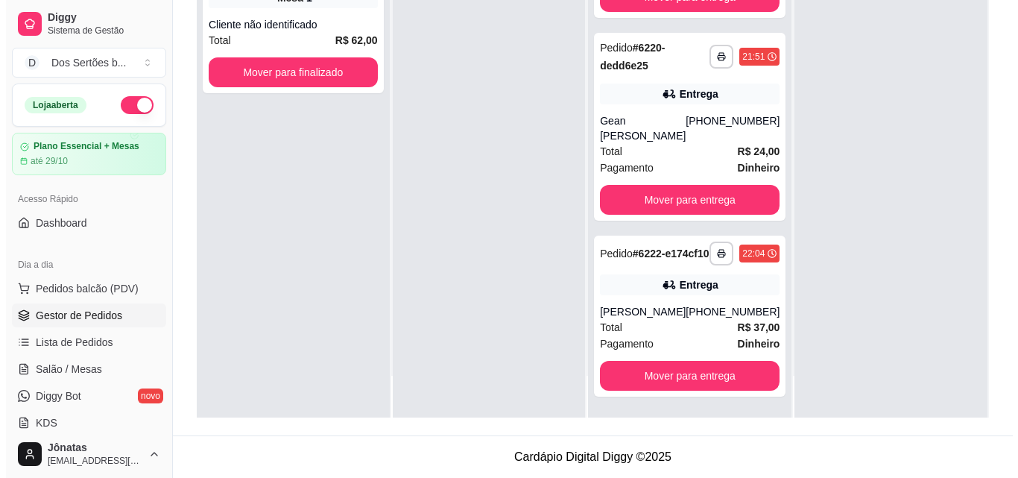
scroll to position [0, 0]
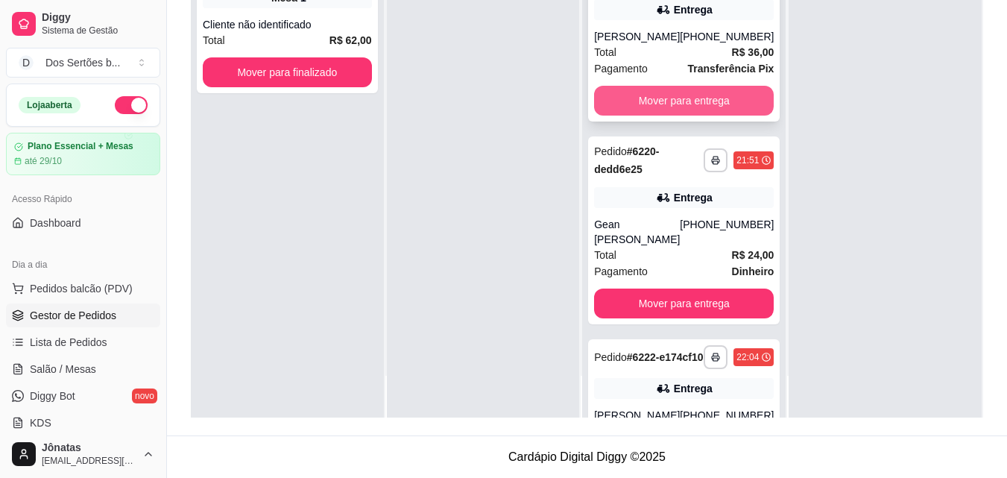
click at [644, 111] on button "Mover para entrega" at bounding box center [684, 101] width 180 height 30
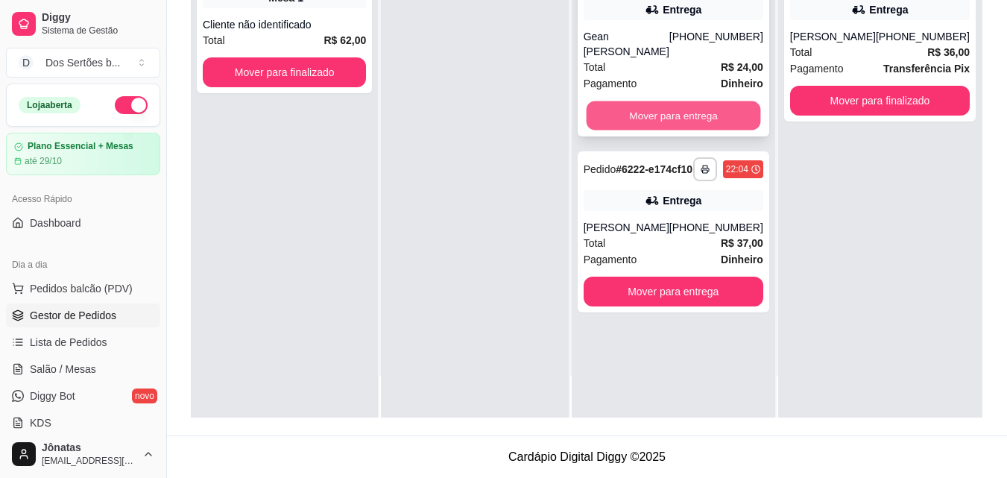
click at [683, 110] on button "Mover para entrega" at bounding box center [673, 115] width 174 height 29
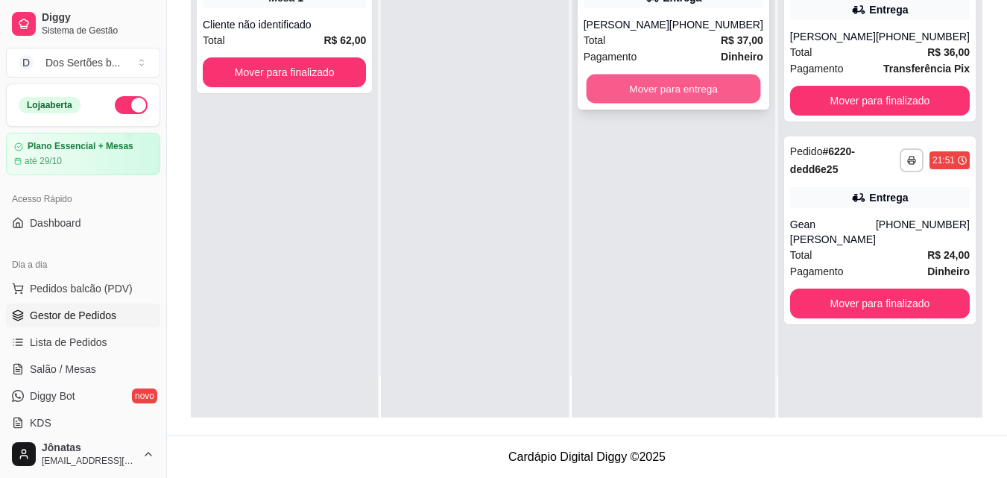
click at [699, 104] on button "Mover para entrega" at bounding box center [673, 89] width 174 height 29
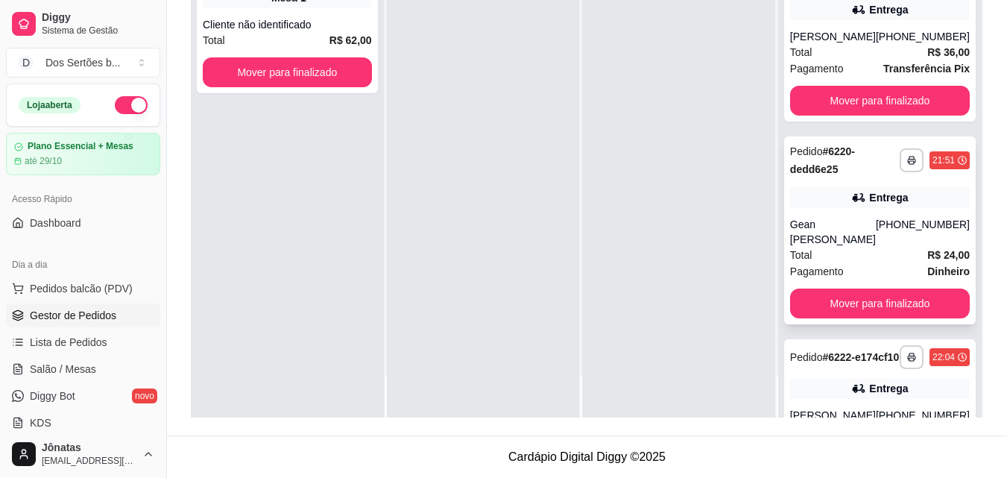
click at [843, 230] on div "**********" at bounding box center [880, 230] width 192 height 188
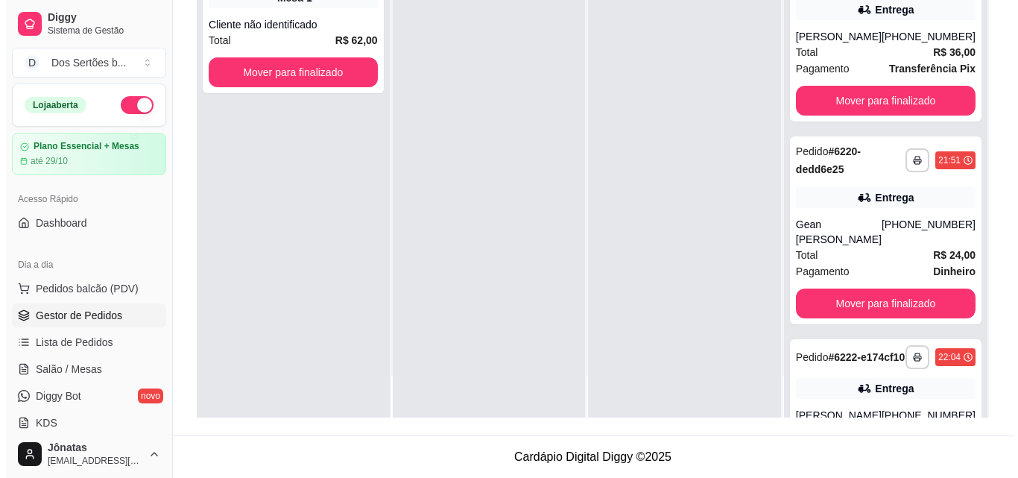
scroll to position [117, 0]
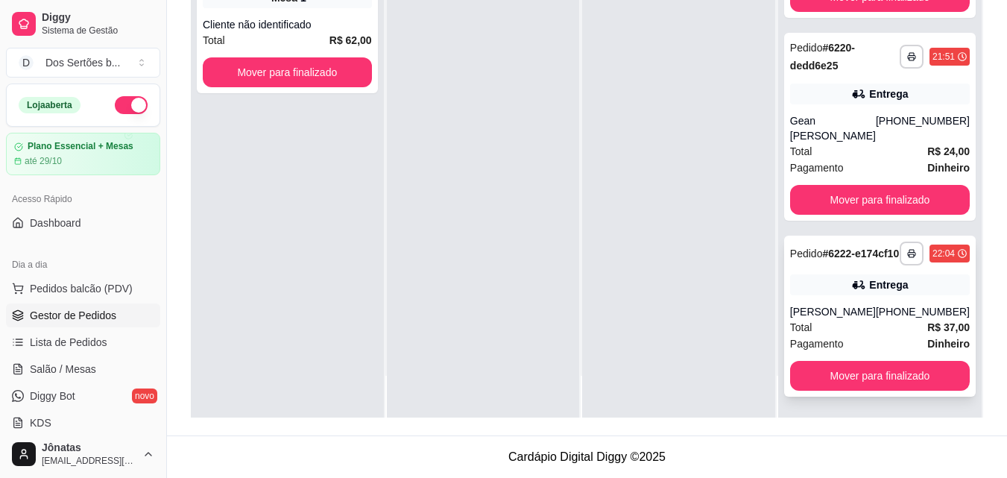
click at [864, 352] on div "Pagamento Dinheiro" at bounding box center [880, 343] width 180 height 16
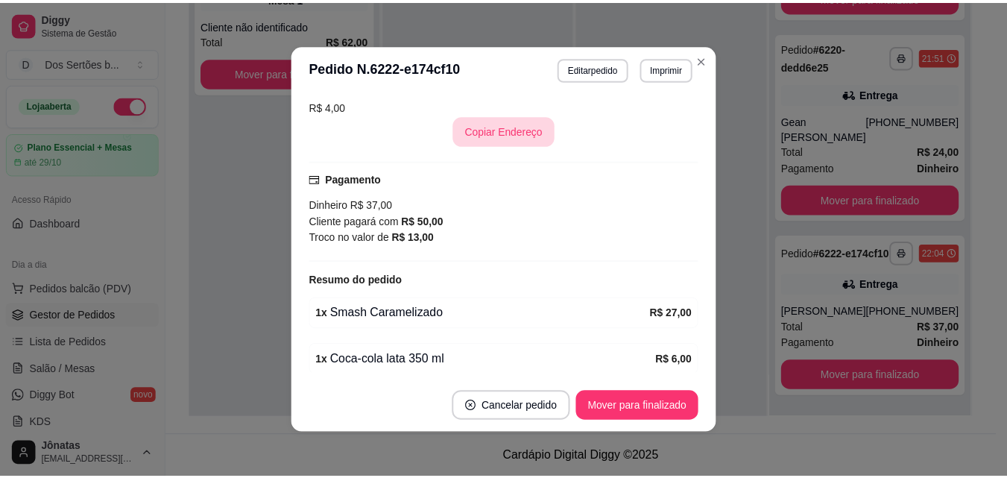
scroll to position [383, 0]
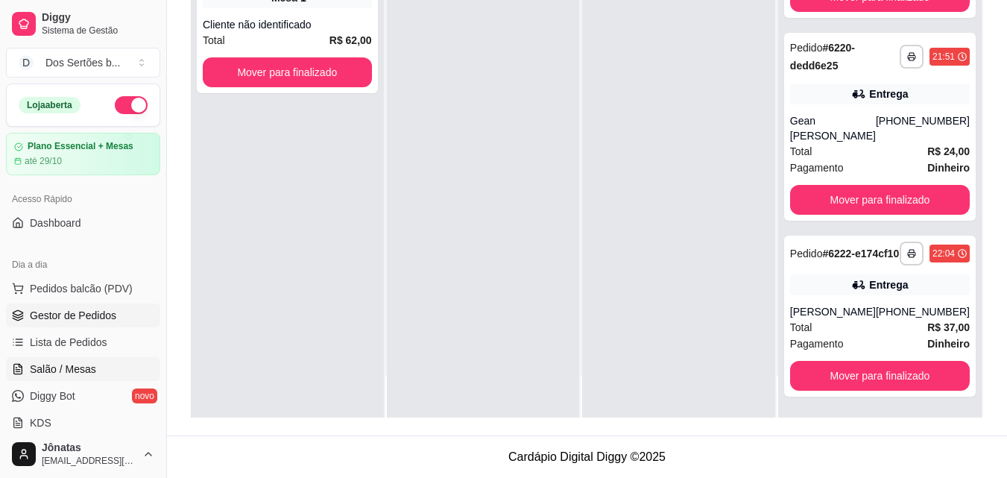
click at [37, 362] on span "Salão / Mesas" at bounding box center [63, 368] width 66 height 15
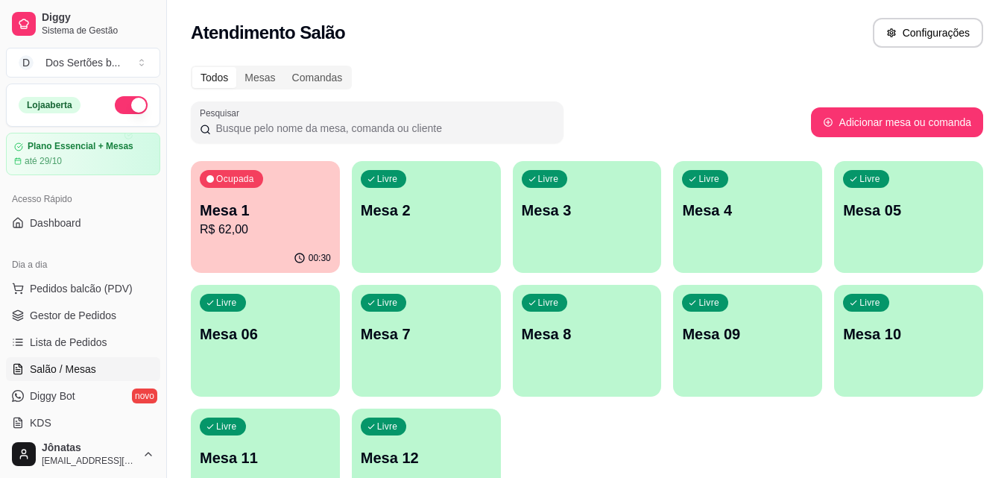
click at [225, 191] on div "Ocupada Mesa 1 R$ 62,00" at bounding box center [265, 202] width 149 height 83
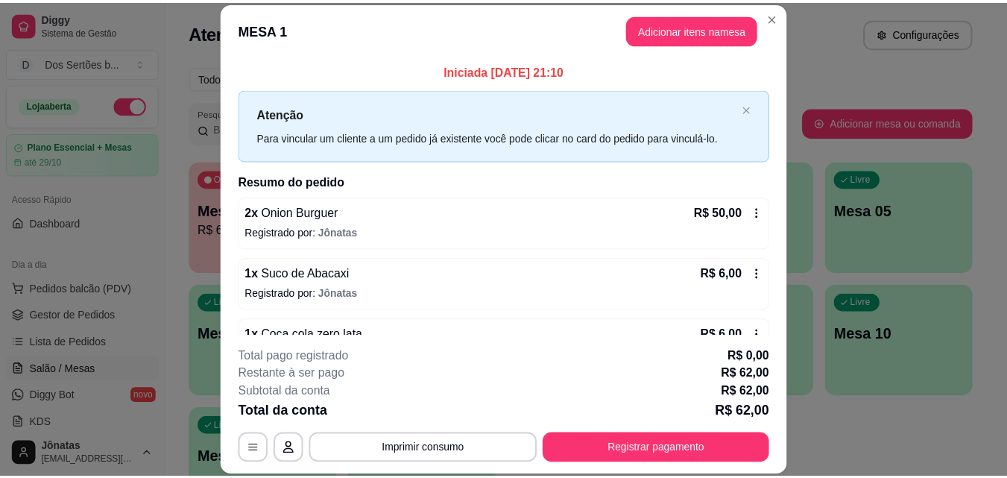
scroll to position [42, 0]
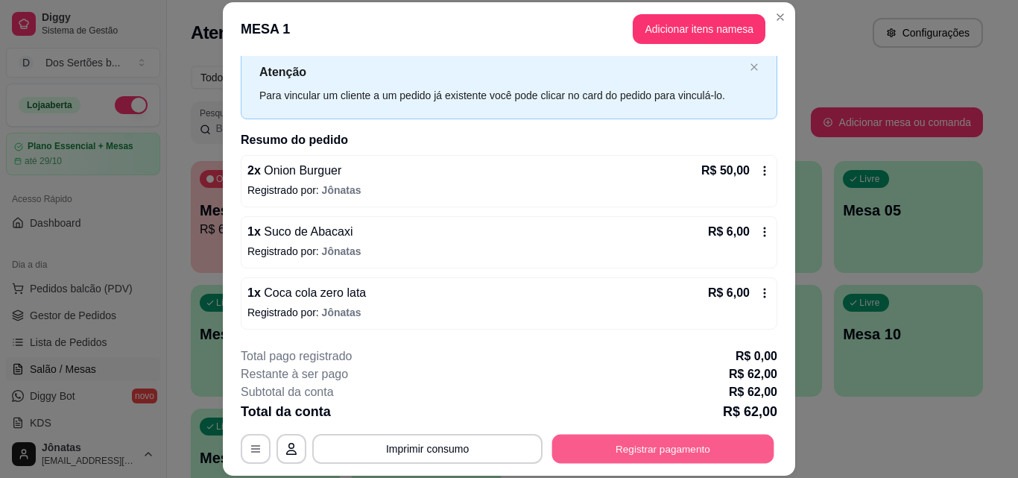
click at [604, 442] on button "Registrar pagamento" at bounding box center [663, 448] width 222 height 29
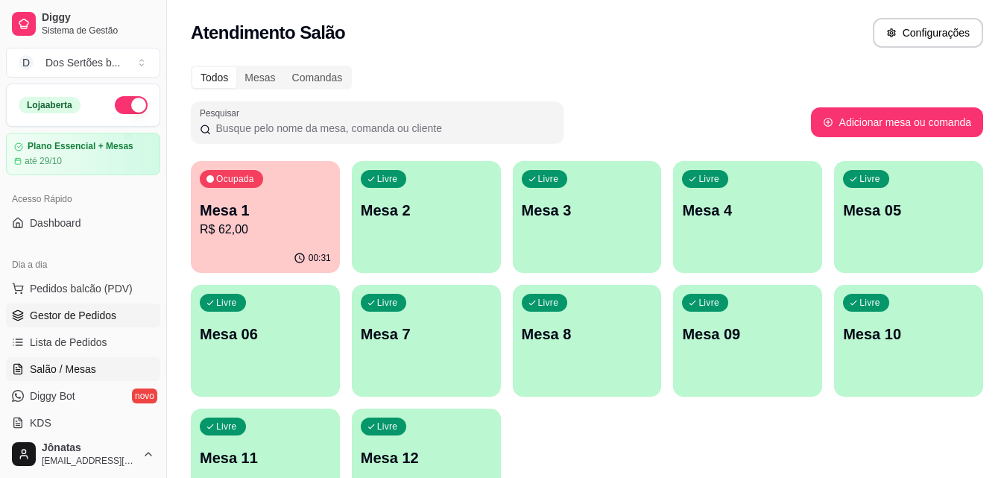
click at [45, 320] on span "Gestor de Pedidos" at bounding box center [73, 315] width 86 height 15
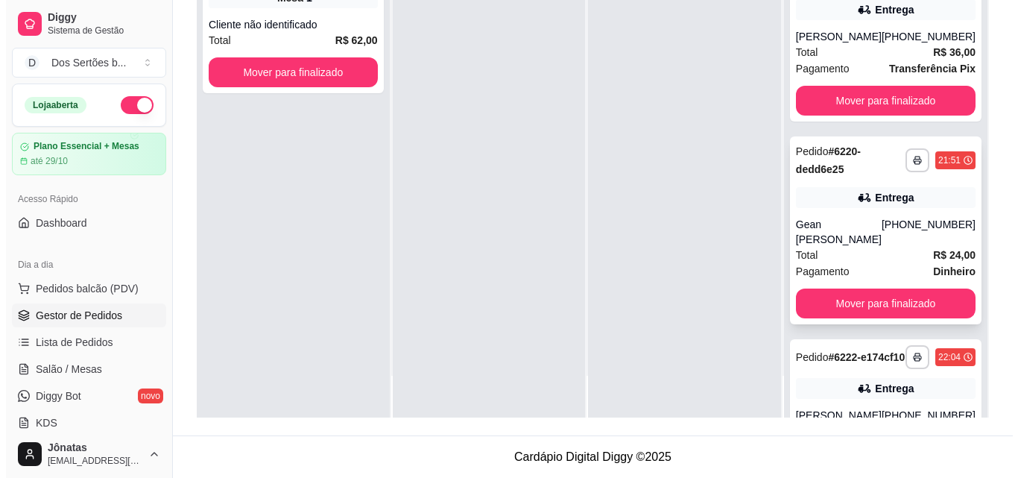
scroll to position [130, 0]
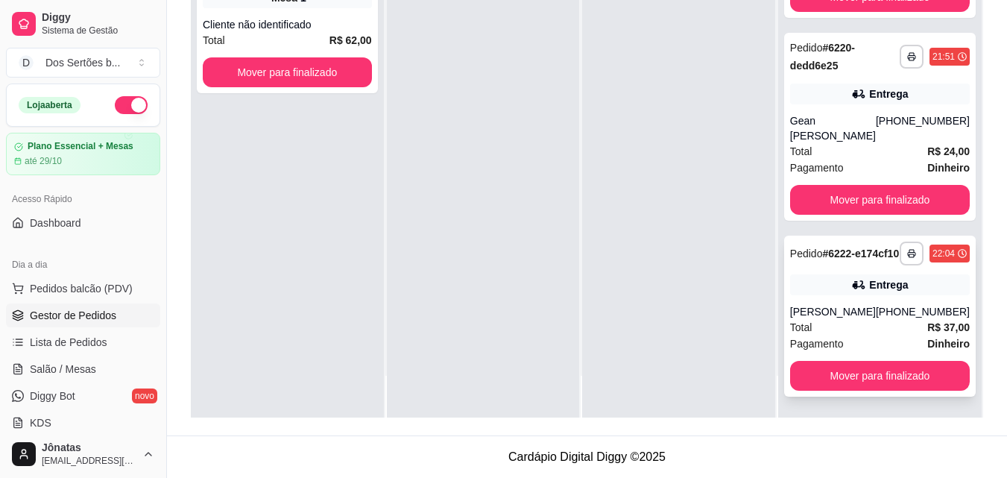
click at [854, 311] on div "[PERSON_NAME]" at bounding box center [833, 311] width 86 height 15
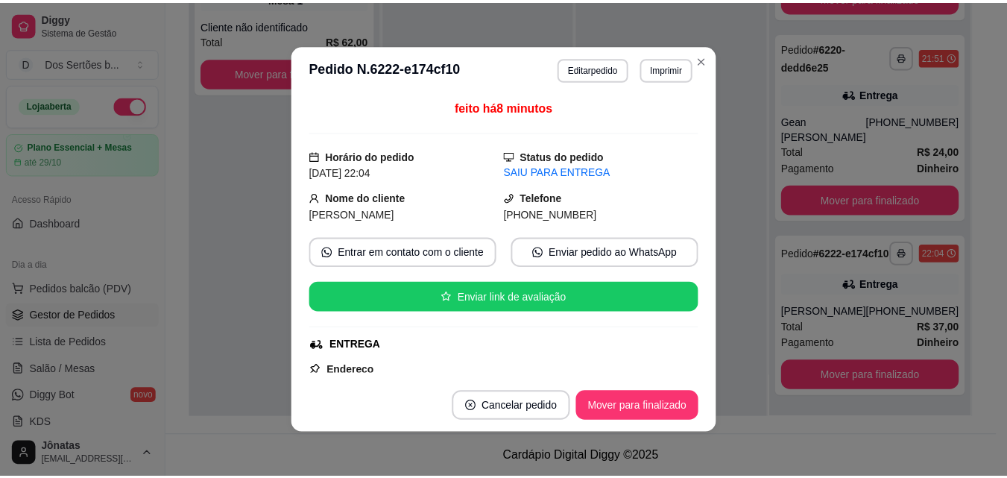
scroll to position [383, 0]
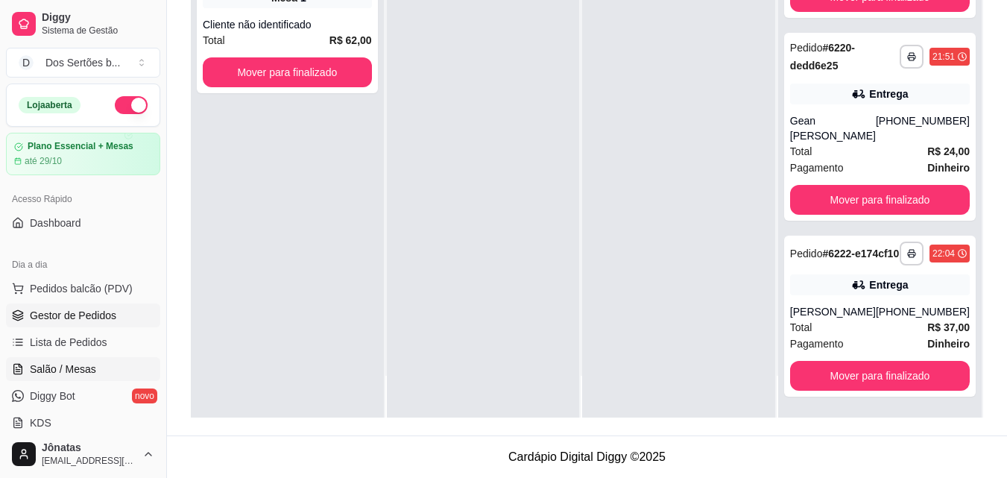
click at [82, 364] on span "Salão / Mesas" at bounding box center [63, 368] width 66 height 15
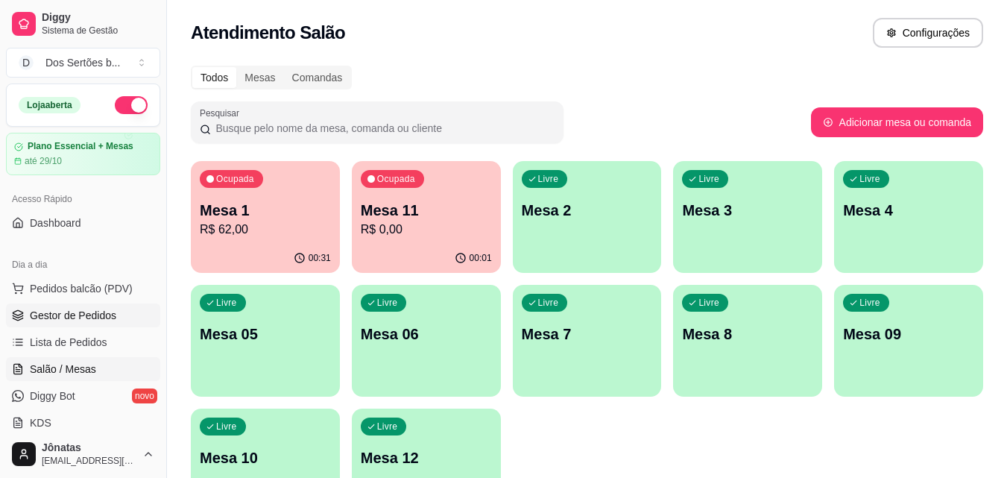
click at [85, 314] on span "Gestor de Pedidos" at bounding box center [73, 315] width 86 height 15
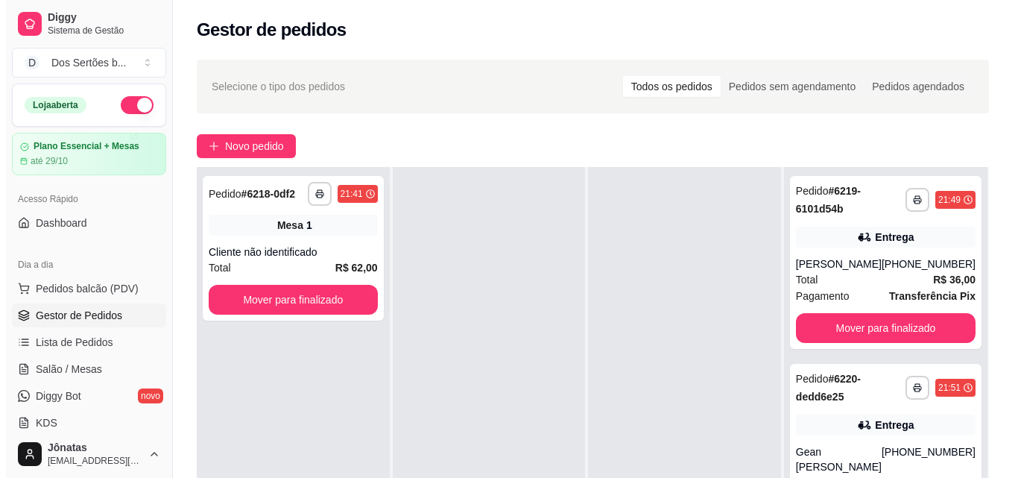
scroll to position [211, 0]
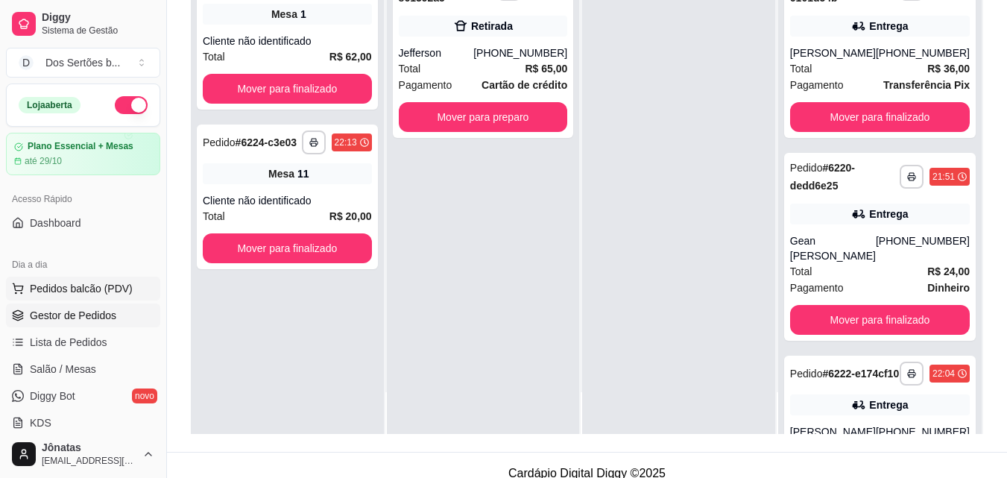
click at [124, 282] on span "Pedidos balcão (PDV)" at bounding box center [81, 288] width 103 height 15
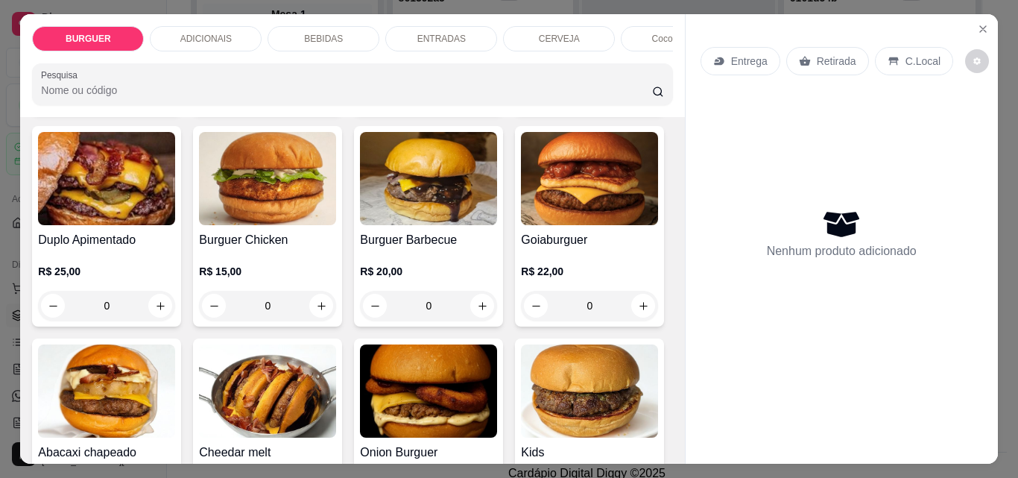
scroll to position [146, 0]
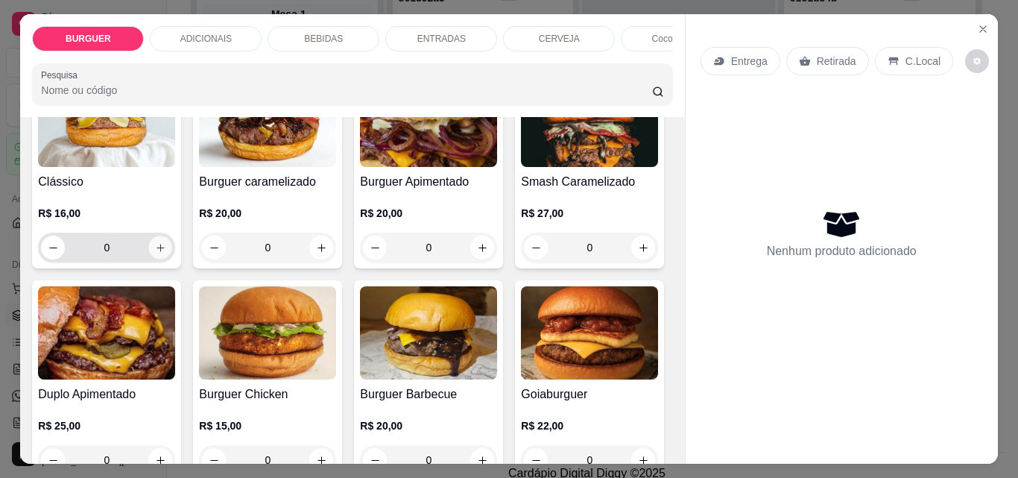
click at [155, 253] on icon "increase-product-quantity" at bounding box center [160, 247] width 11 height 11
type input "1"
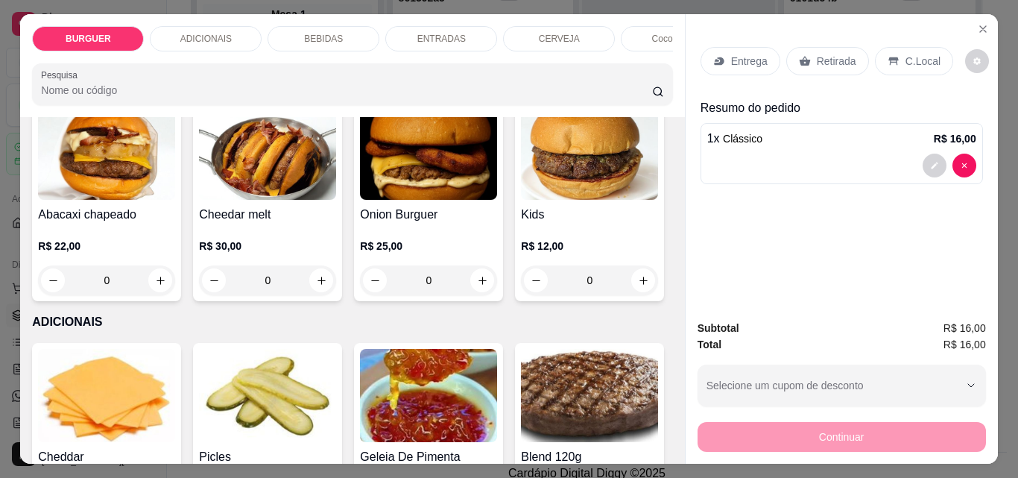
scroll to position [537, 0]
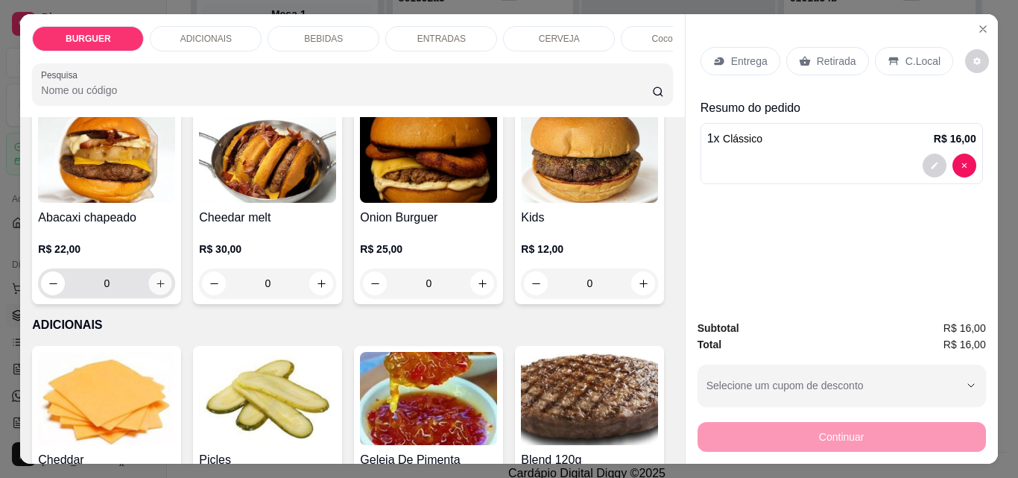
click at [166, 285] on icon "increase-product-quantity" at bounding box center [160, 283] width 11 height 11
type input "1"
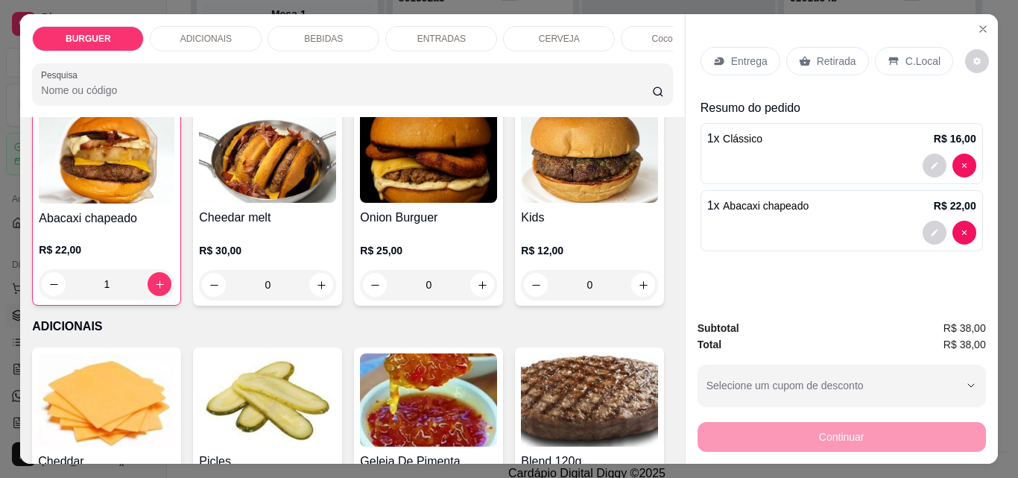
click at [835, 54] on p "Retirada" at bounding box center [836, 61] width 39 height 15
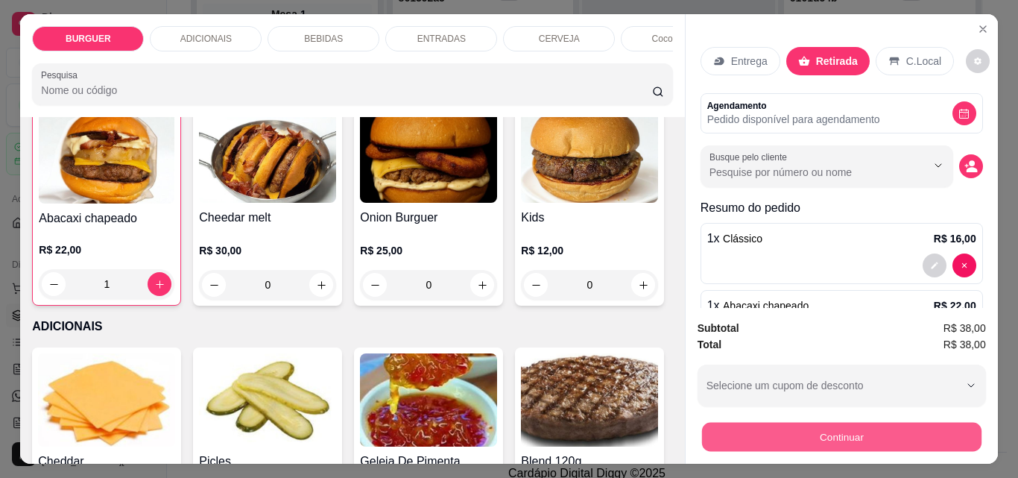
click at [847, 424] on button "Continuar" at bounding box center [840, 436] width 279 height 29
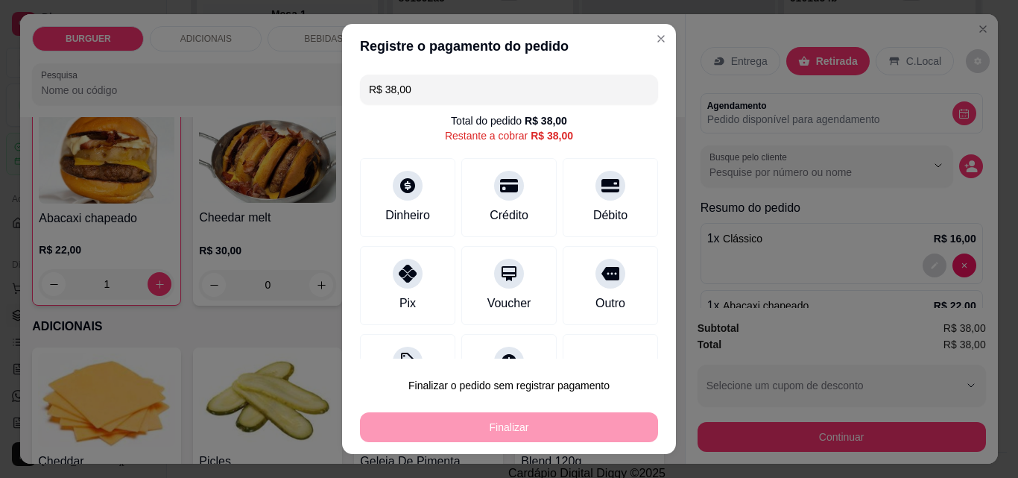
scroll to position [60, 0]
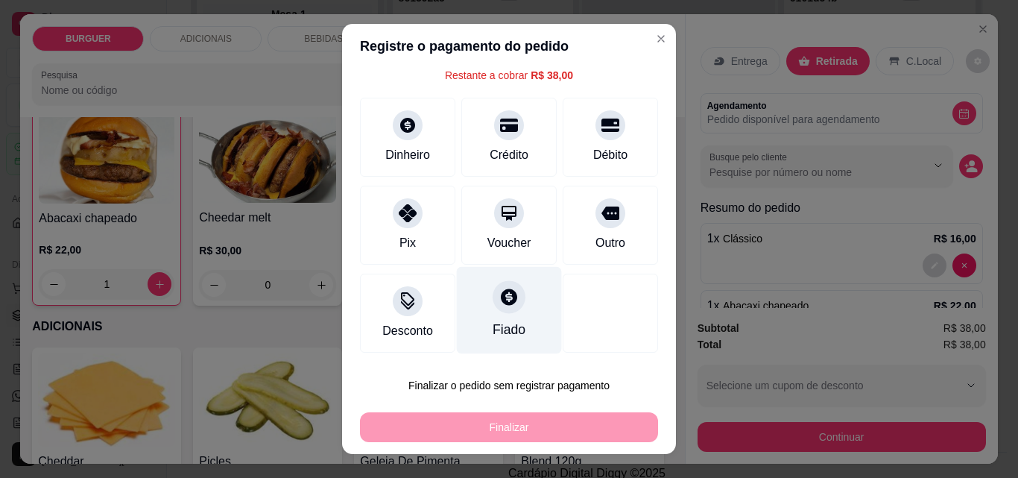
click at [502, 311] on div "Fiado" at bounding box center [509, 310] width 105 height 87
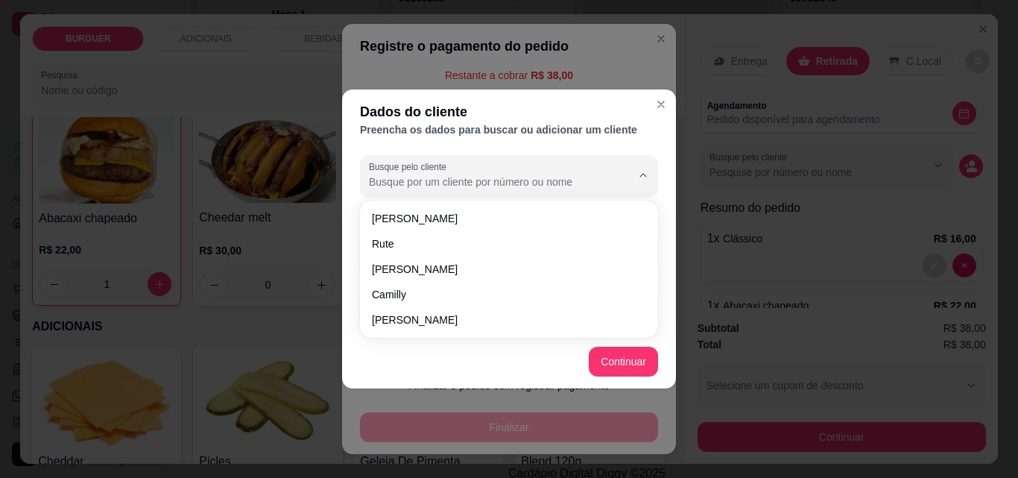
click at [396, 187] on input "Busque pelo cliente" at bounding box center [488, 181] width 238 height 15
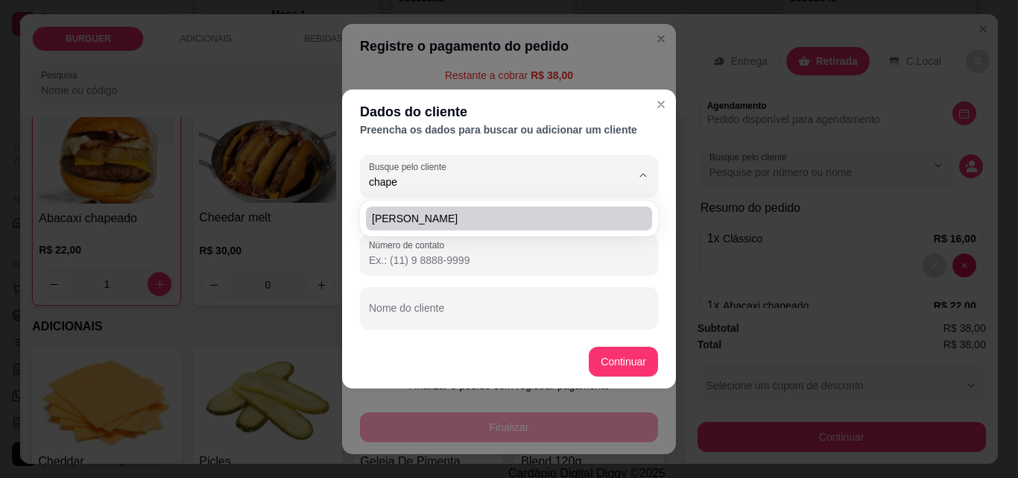
click at [394, 212] on span "[PERSON_NAME]" at bounding box center [501, 218] width 259 height 15
type input "[PERSON_NAME]"
type input "[PHONE_NUMBER]"
type input "[PERSON_NAME]"
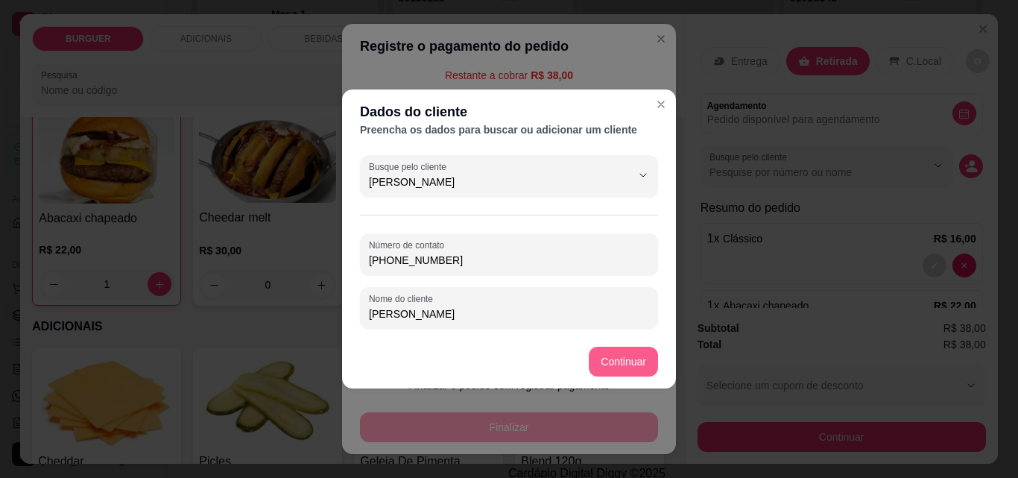
type input "[PERSON_NAME]"
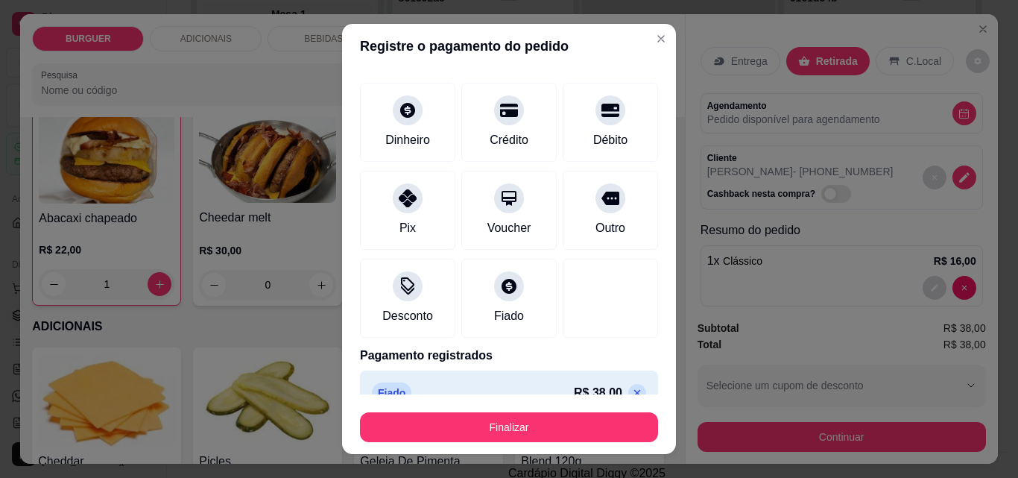
type input "R$ 0,00"
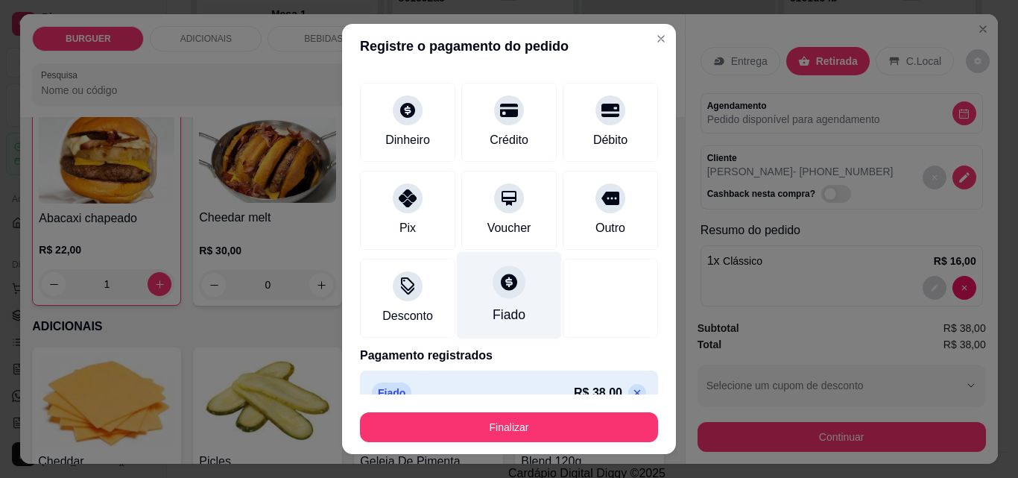
scroll to position [87, 0]
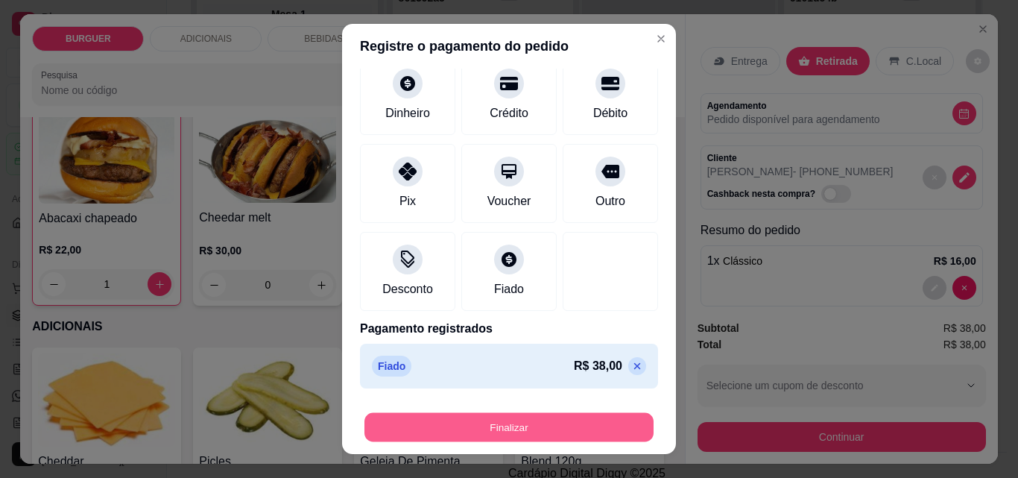
click at [563, 429] on button "Finalizar" at bounding box center [508, 427] width 289 height 29
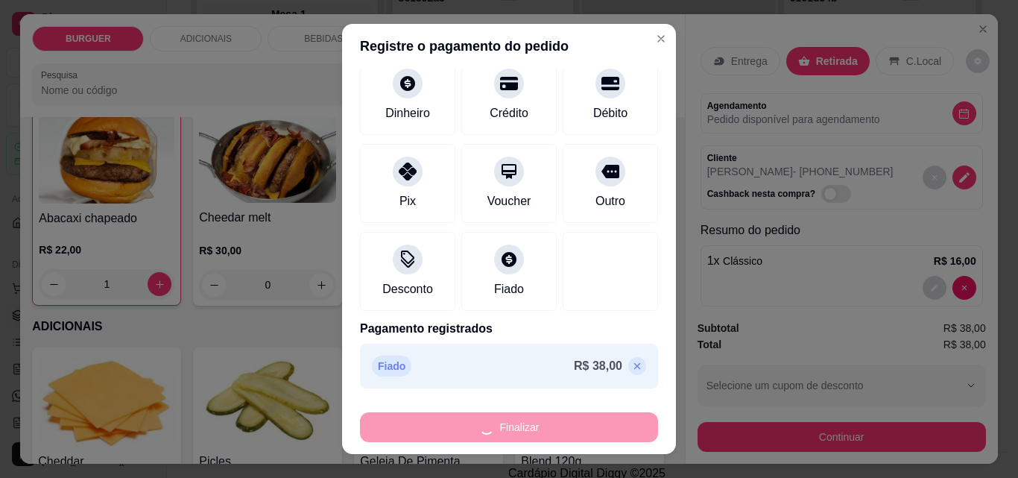
type input "0"
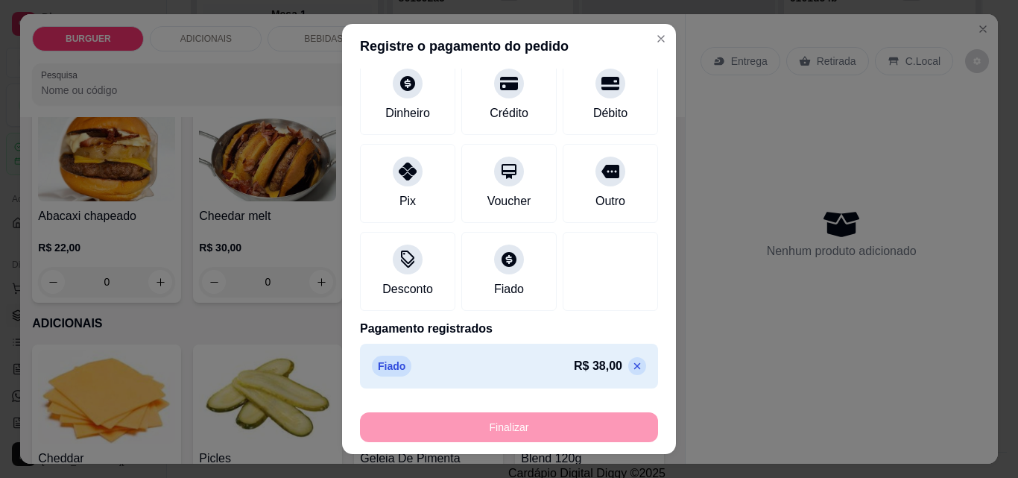
type input "-R$ 38,00"
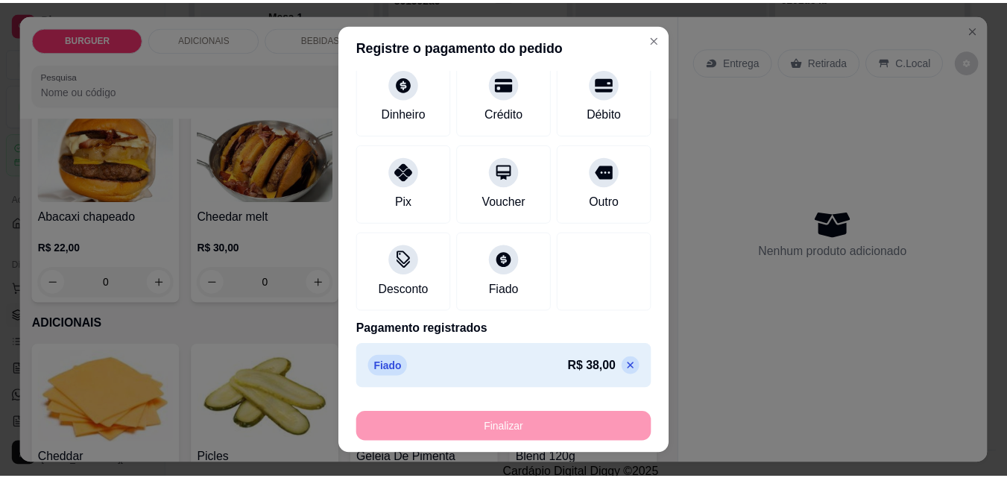
scroll to position [535, 0]
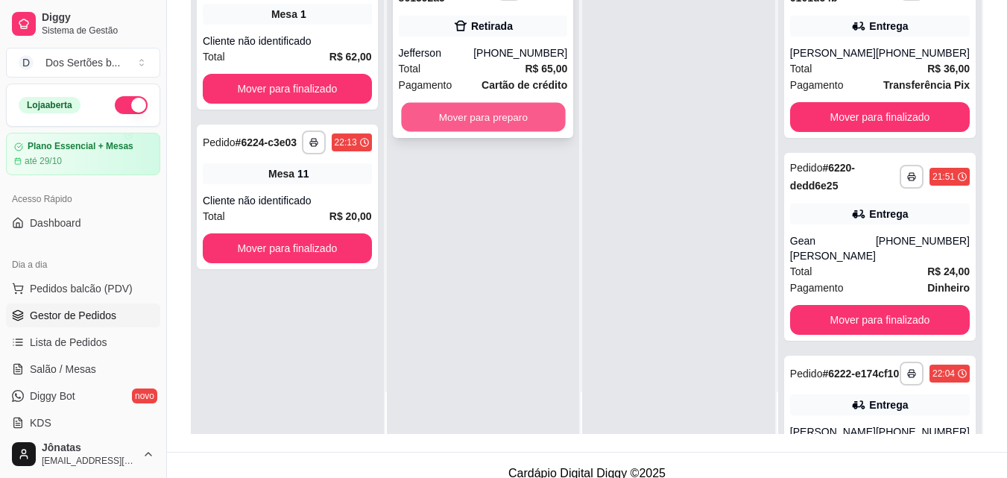
click at [460, 110] on button "Mover para preparo" at bounding box center [483, 117] width 164 height 29
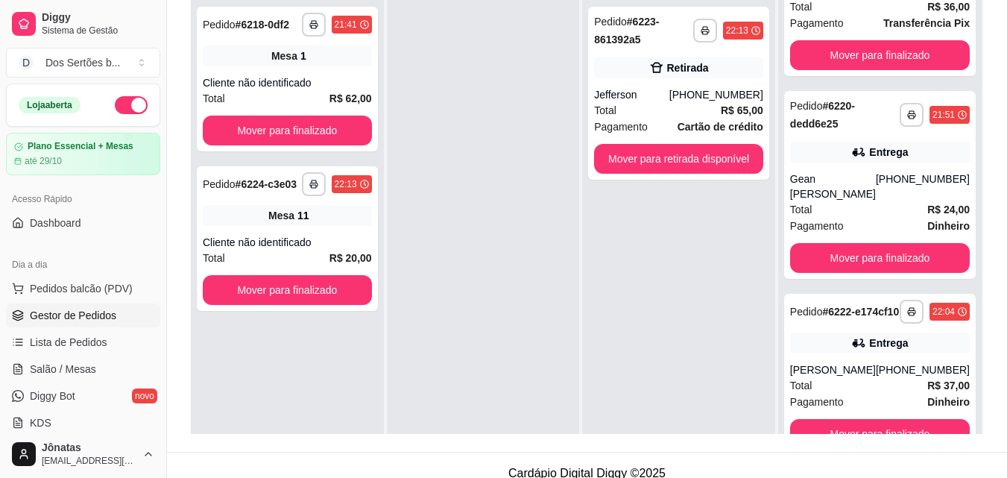
scroll to position [101, 0]
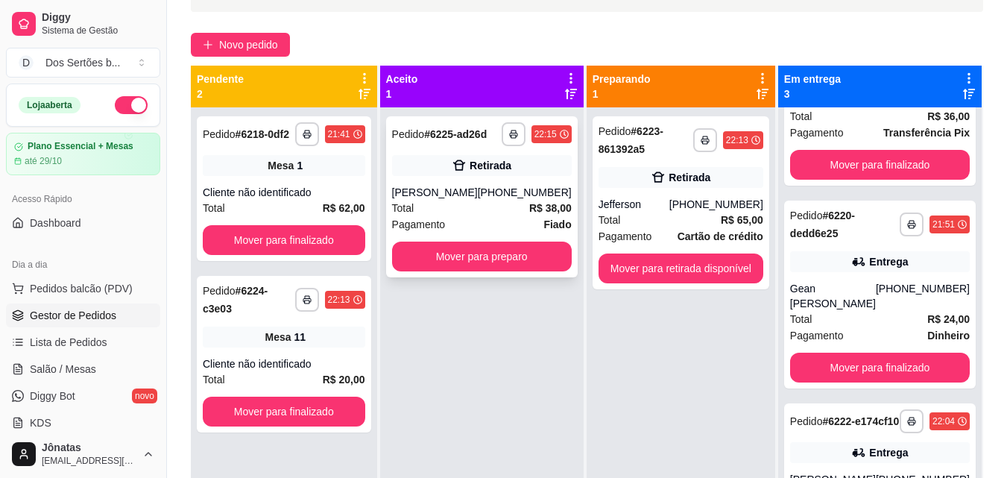
click at [415, 193] on div "[PERSON_NAME]" at bounding box center [435, 192] width 86 height 15
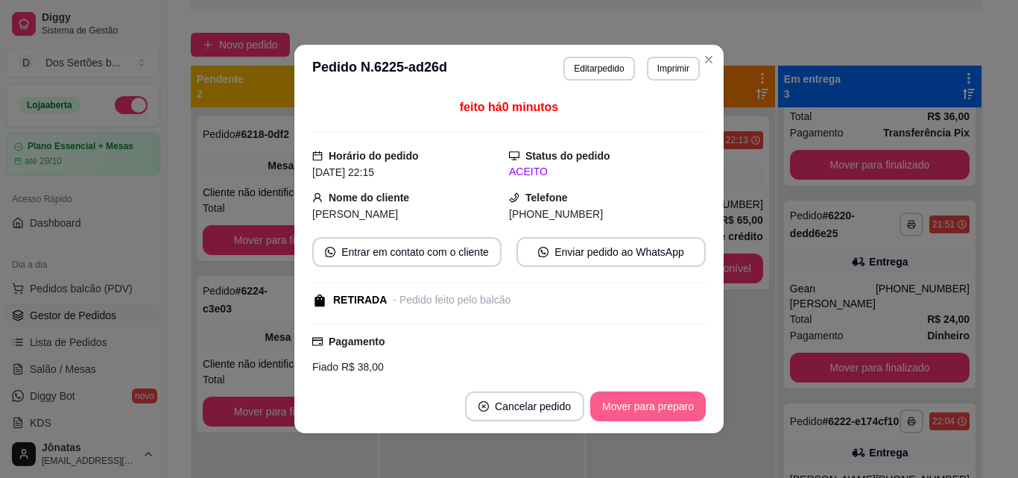
click at [636, 399] on button "Mover para preparo" at bounding box center [648, 406] width 116 height 30
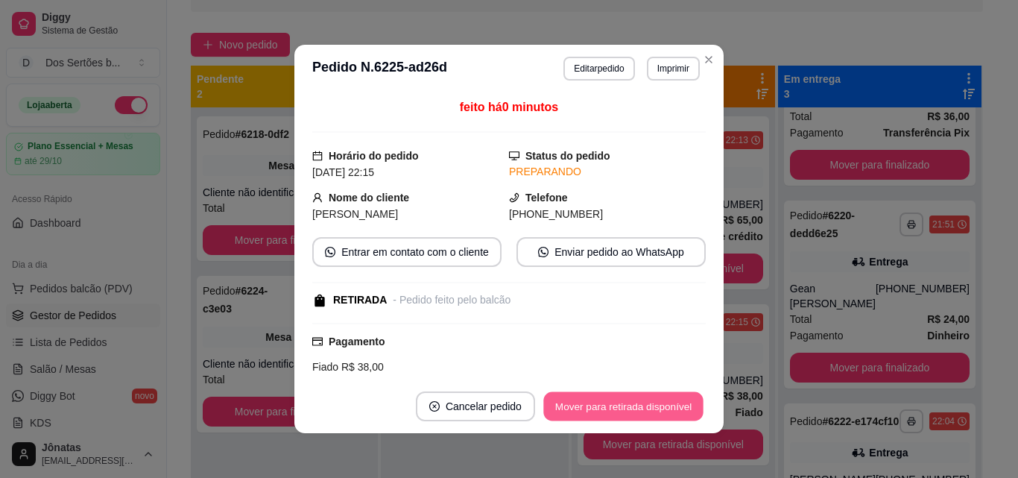
click at [636, 399] on button "Mover para retirada disponível" at bounding box center [622, 406] width 159 height 29
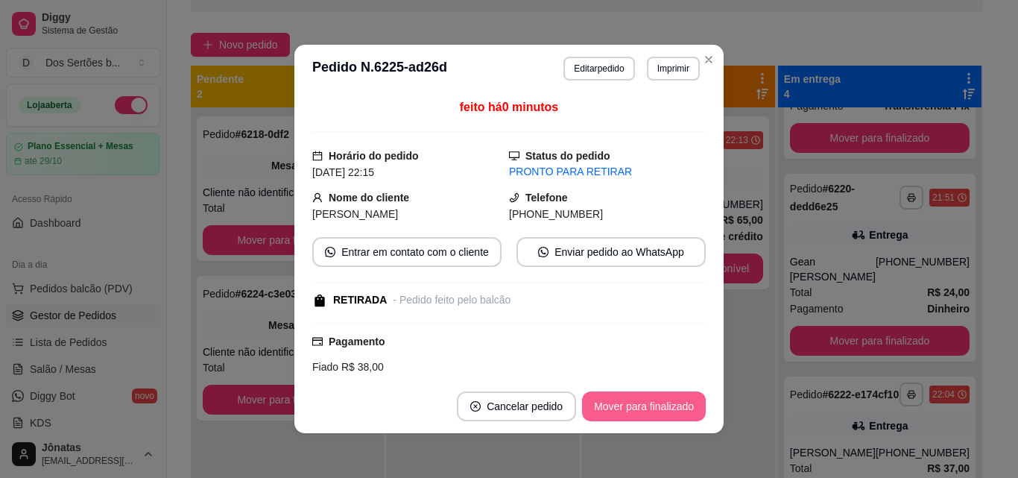
click at [635, 399] on button "Mover para finalizado" at bounding box center [644, 406] width 124 height 30
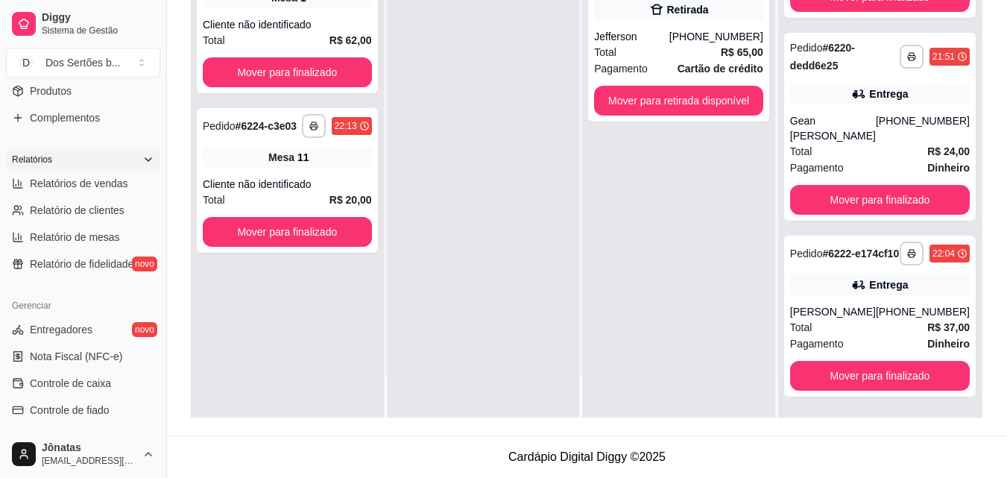
scroll to position [420, 0]
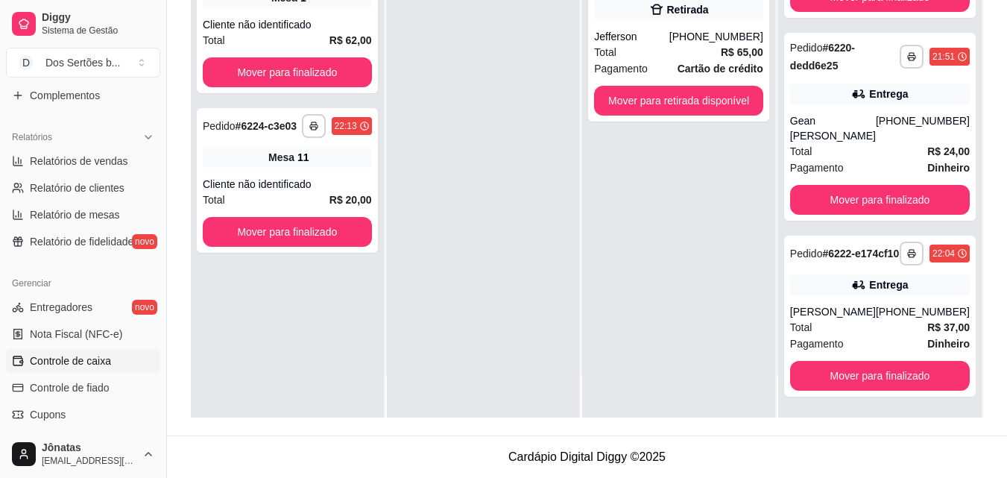
click at [36, 361] on span "Controle de caixa" at bounding box center [70, 360] width 81 height 15
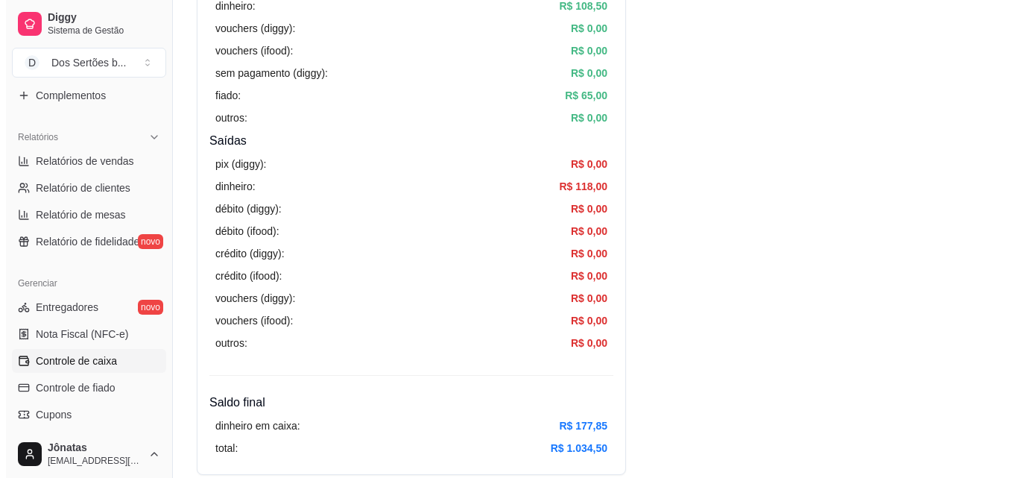
scroll to position [98, 0]
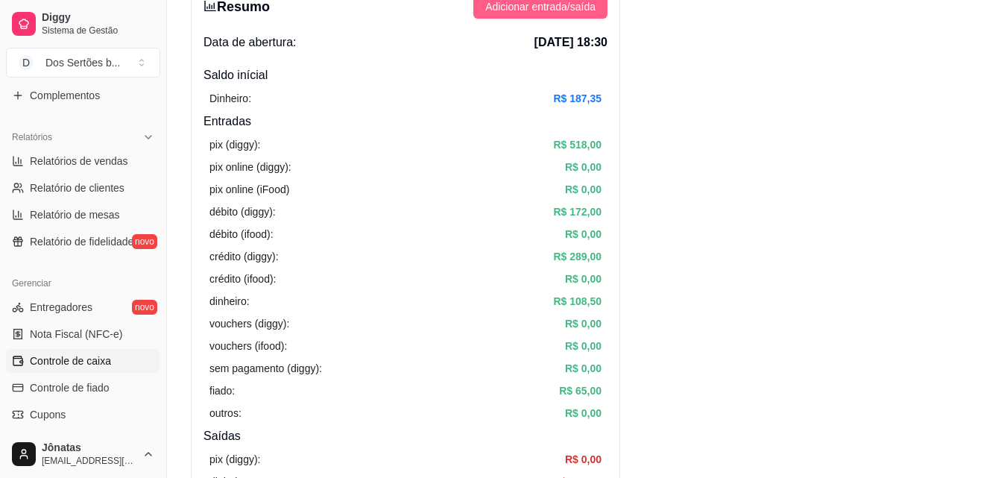
click at [507, 10] on span "Adicionar entrada/saída" at bounding box center [540, 7] width 110 height 16
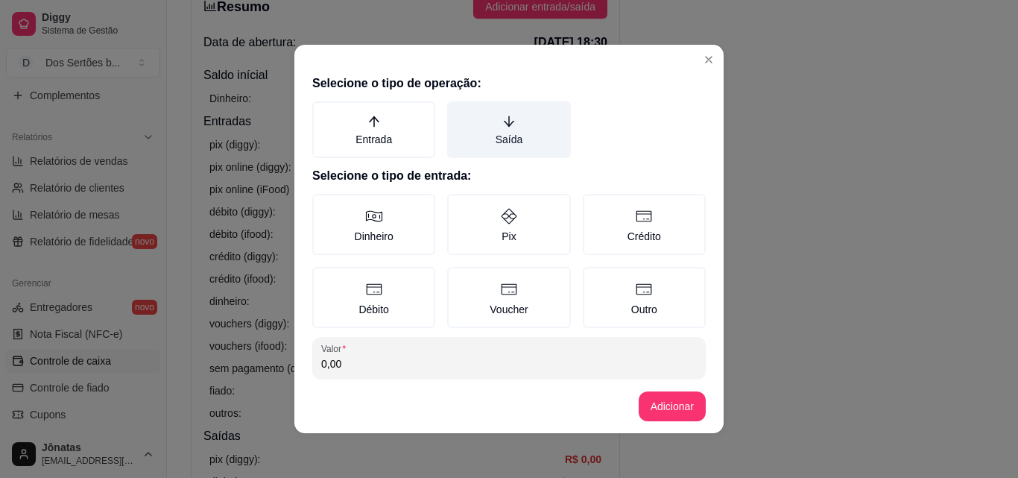
click at [509, 134] on label "Saída" at bounding box center [508, 129] width 123 height 57
click at [458, 113] on button "Saída" at bounding box center [452, 107] width 12 height 12
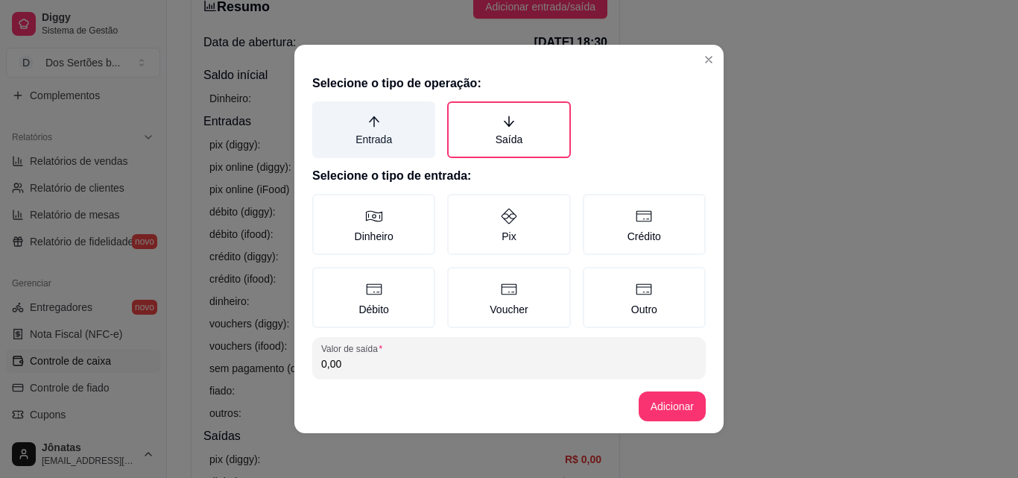
click at [388, 146] on label "Entrada" at bounding box center [373, 129] width 123 height 57
click at [323, 113] on button "Entrada" at bounding box center [318, 107] width 12 height 12
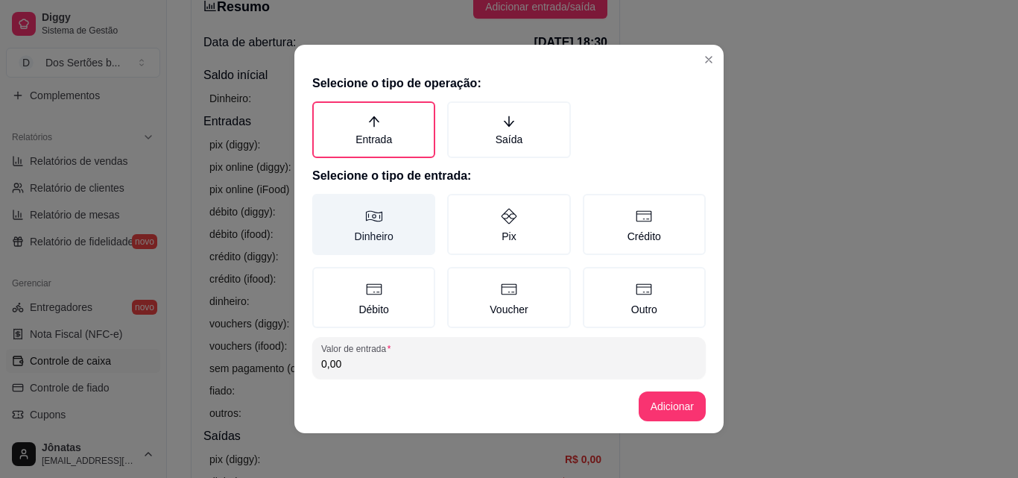
click at [382, 241] on label "Dinheiro" at bounding box center [373, 224] width 123 height 61
click at [323, 205] on button "Dinheiro" at bounding box center [318, 199] width 12 height 12
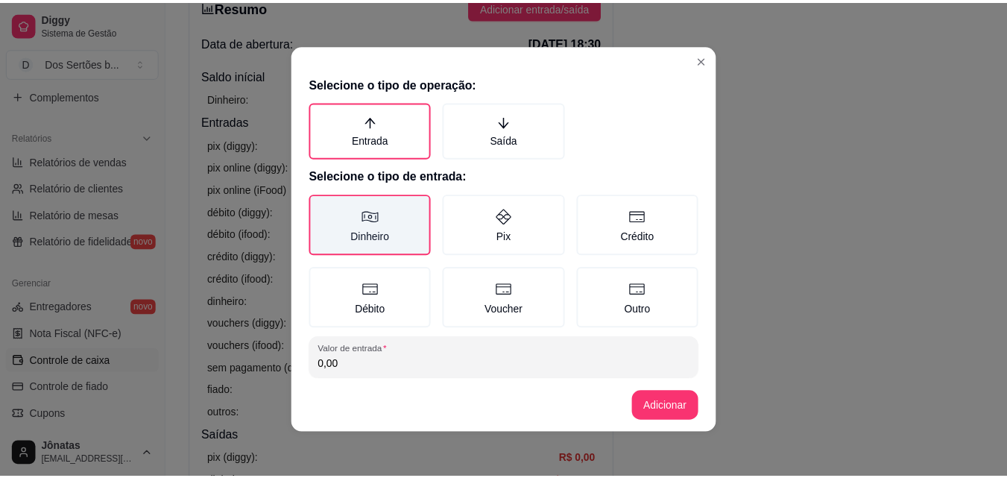
scroll to position [80, 0]
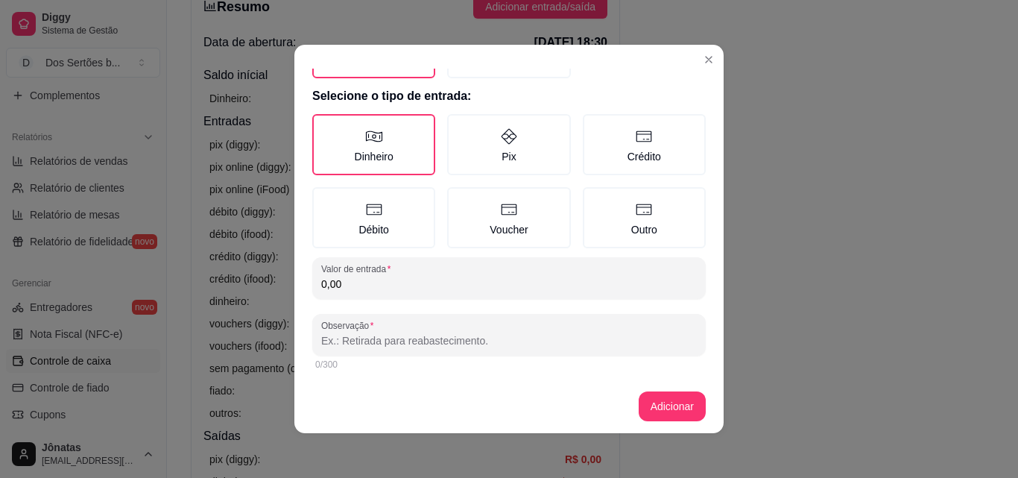
click at [367, 282] on input "0,00" at bounding box center [509, 283] width 376 height 15
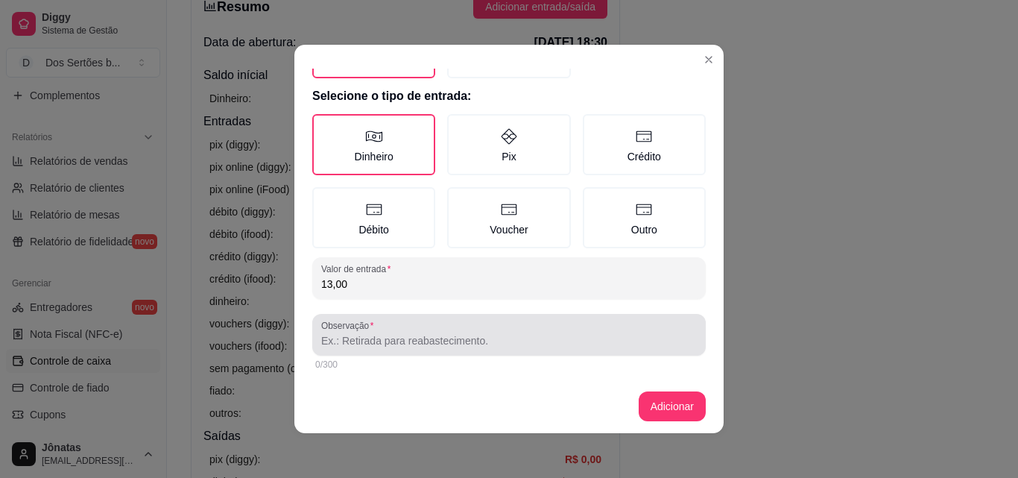
type input "13,00"
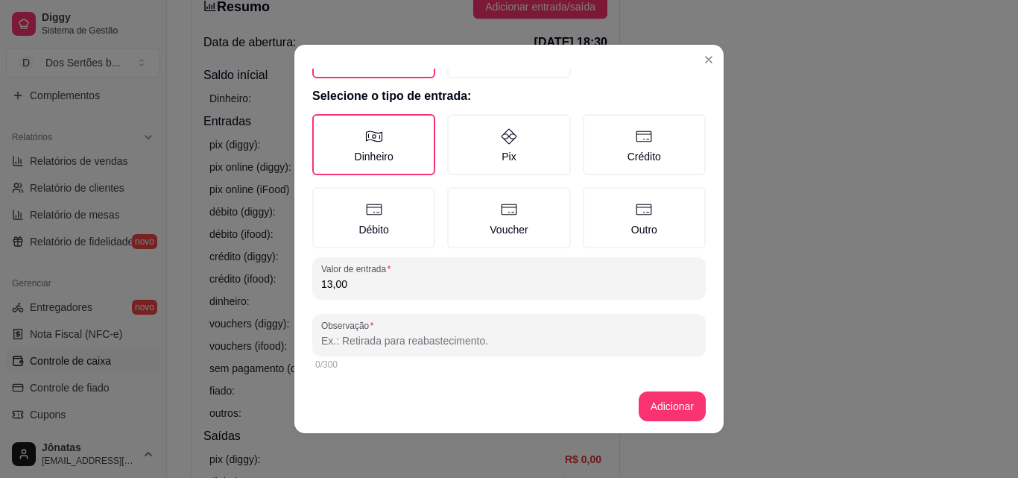
click at [355, 342] on input "Observação" at bounding box center [509, 340] width 376 height 15
click at [393, 338] on input "troco de um cleinte\ pix" at bounding box center [509, 340] width 376 height 15
type input "troco de um cliente\ pix"
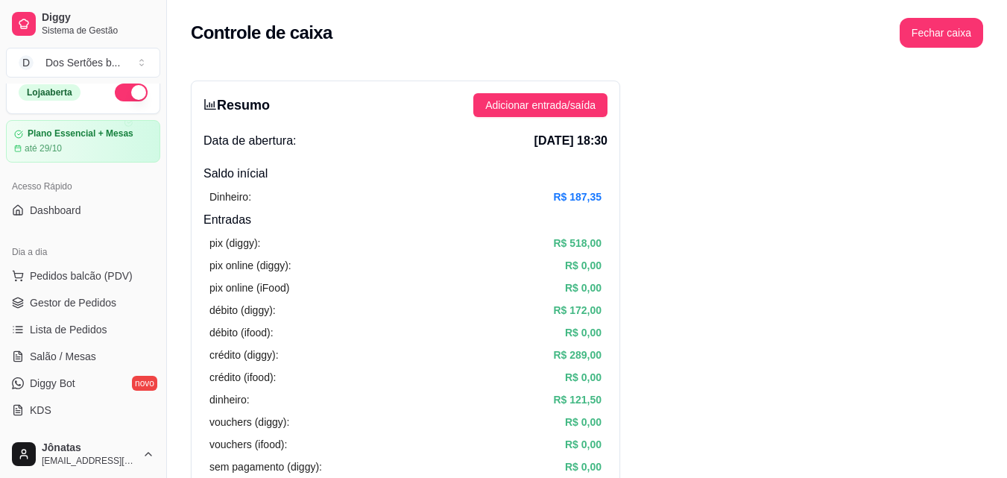
scroll to position [0, 0]
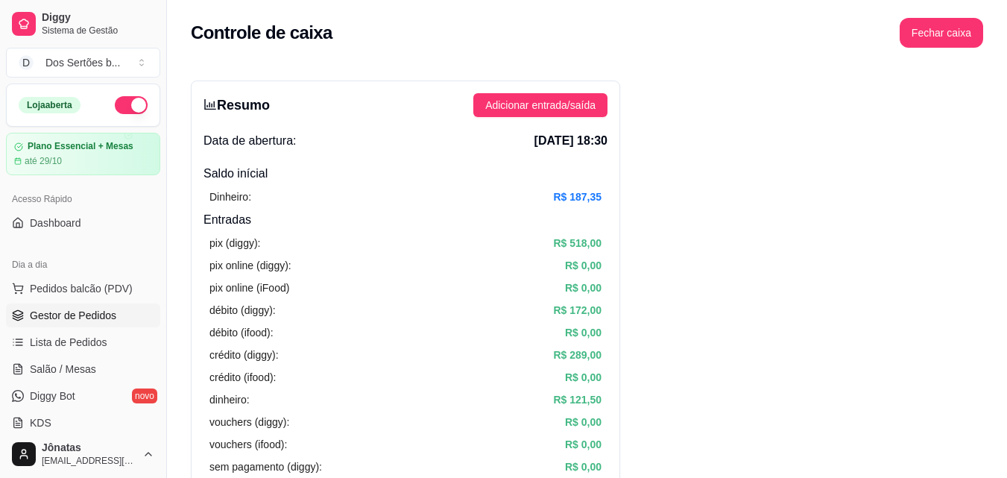
click at [21, 308] on link "Gestor de Pedidos" at bounding box center [83, 315] width 154 height 24
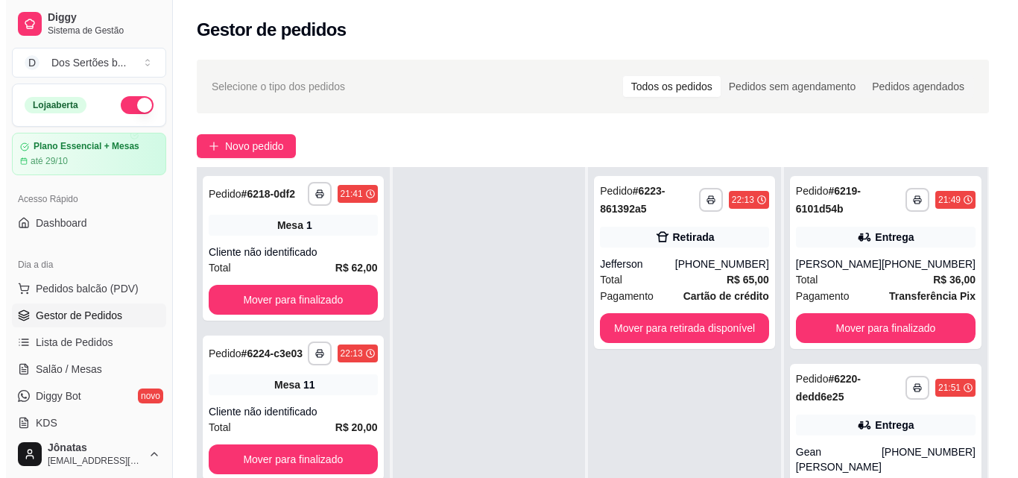
scroll to position [227, 0]
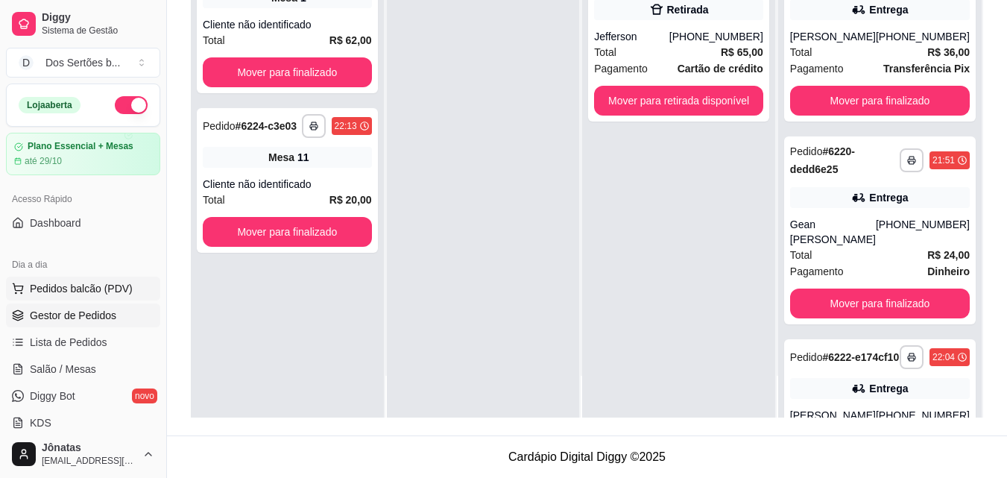
click at [57, 289] on span "Pedidos balcão (PDV)" at bounding box center [81, 288] width 103 height 15
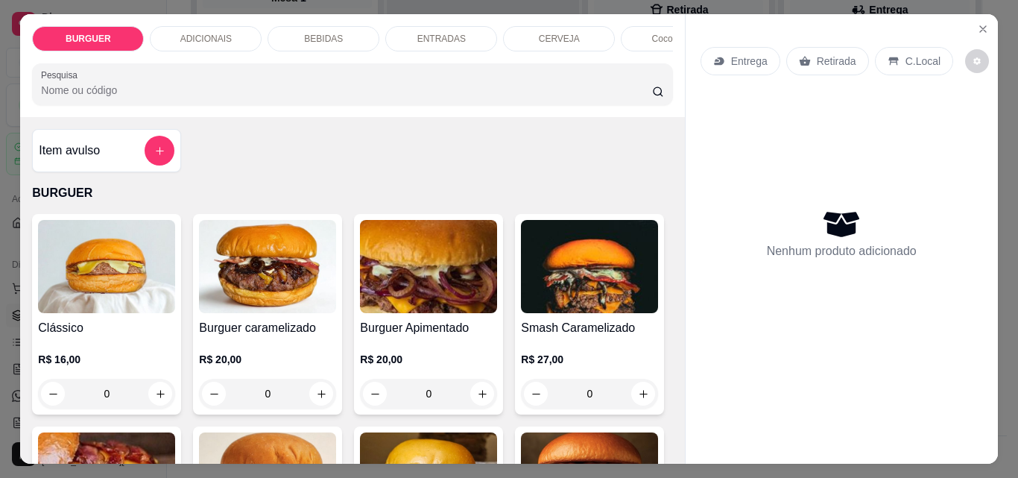
scroll to position [227, 0]
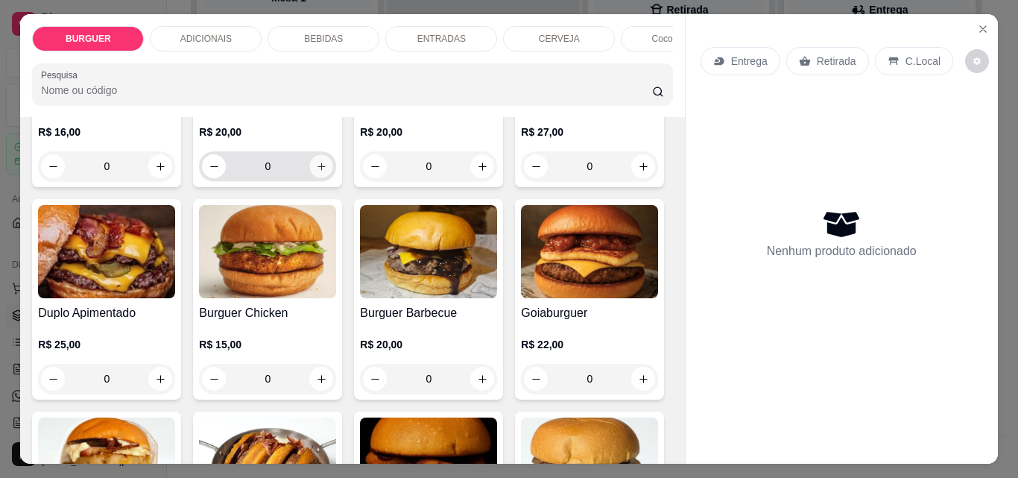
click at [316, 172] on icon "increase-product-quantity" at bounding box center [321, 166] width 11 height 11
type input "1"
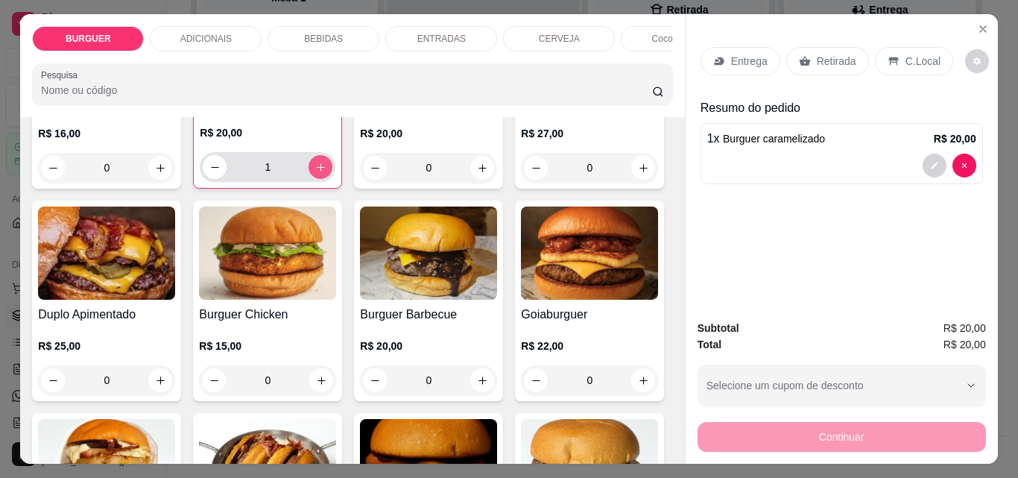
scroll to position [229, 0]
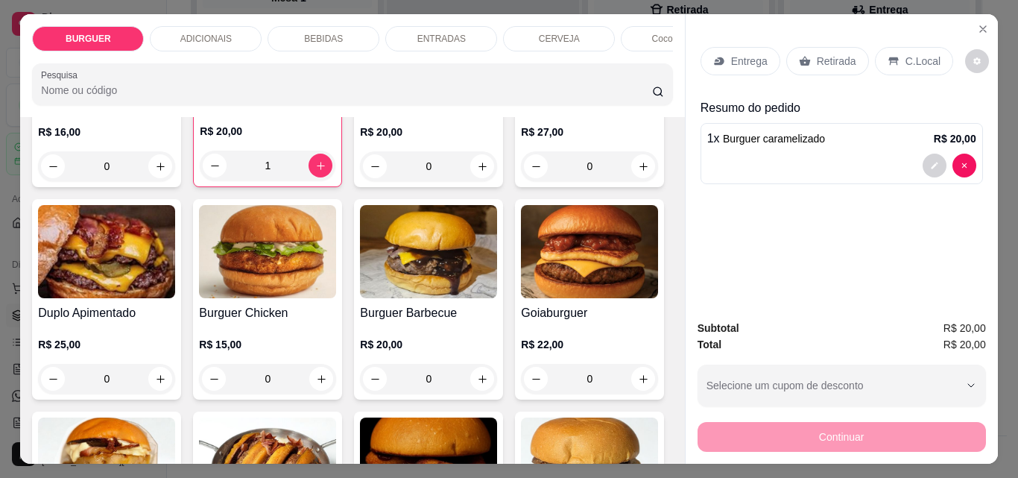
click at [817, 54] on p "Retirada" at bounding box center [836, 61] width 39 height 15
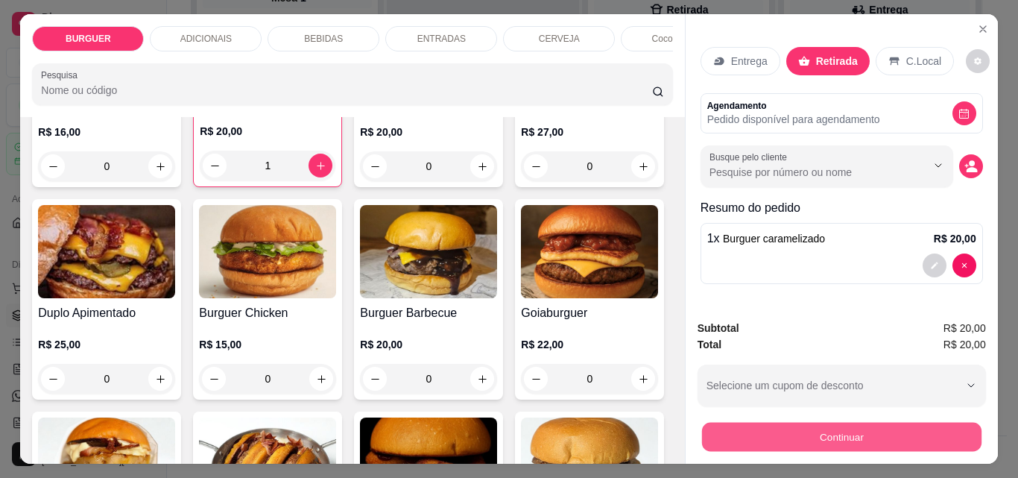
click at [804, 434] on button "Continuar" at bounding box center [840, 436] width 279 height 29
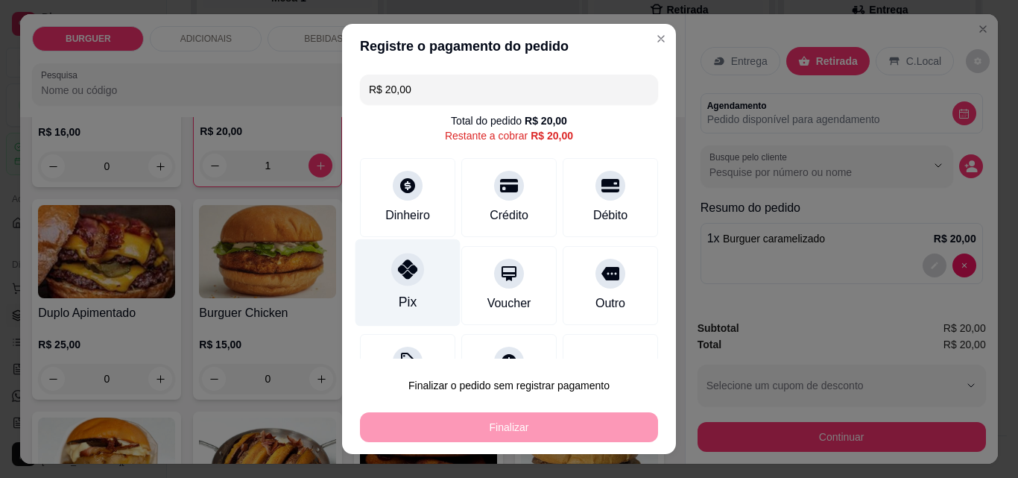
click at [417, 281] on div "Pix" at bounding box center [407, 282] width 105 height 87
type input "R$ 0,00"
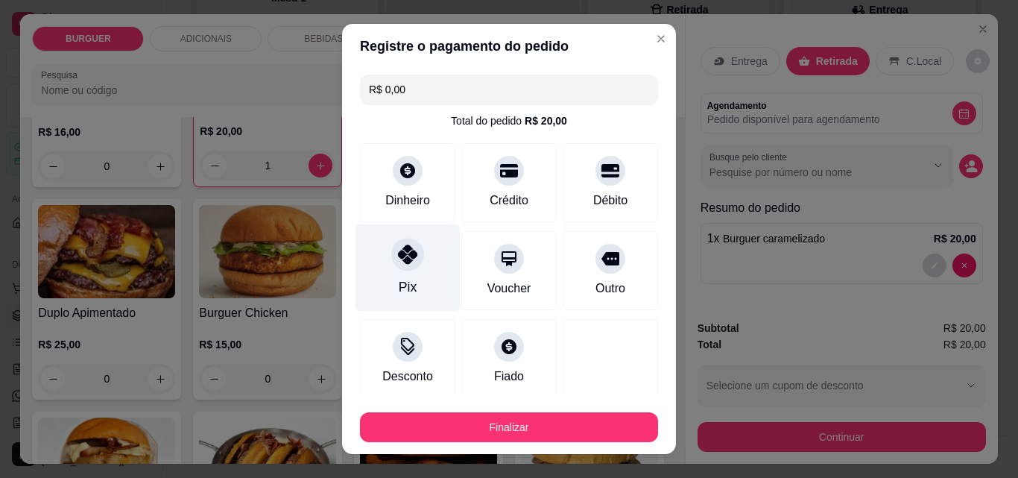
scroll to position [87, 0]
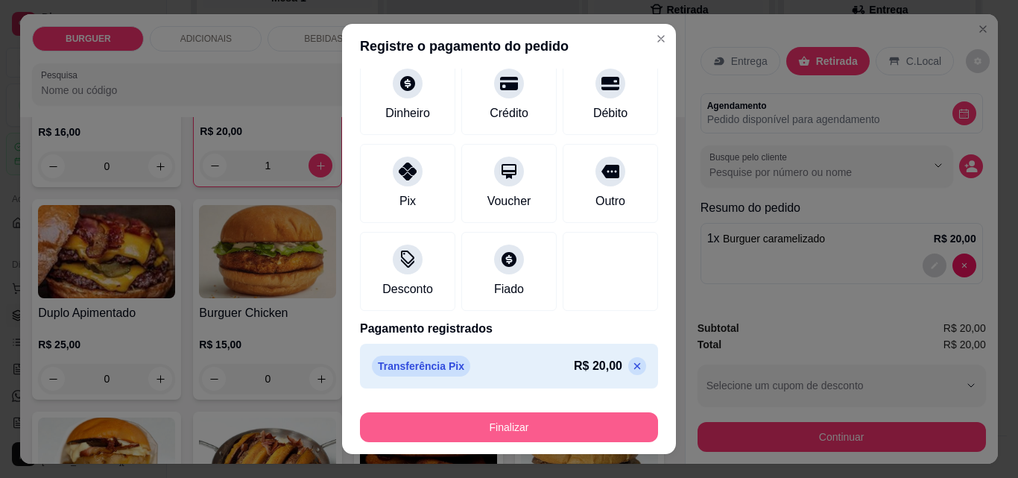
click at [508, 429] on button "Finalizar" at bounding box center [509, 427] width 298 height 30
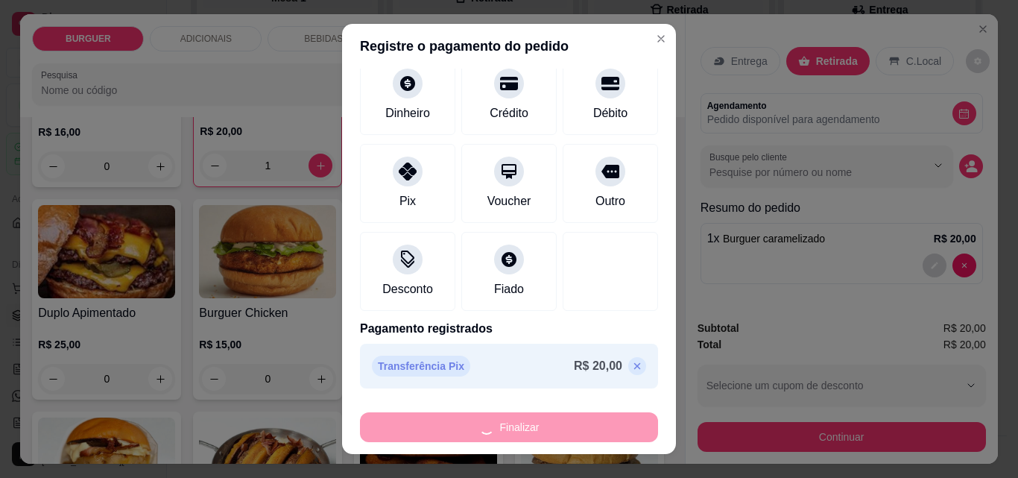
type input "0"
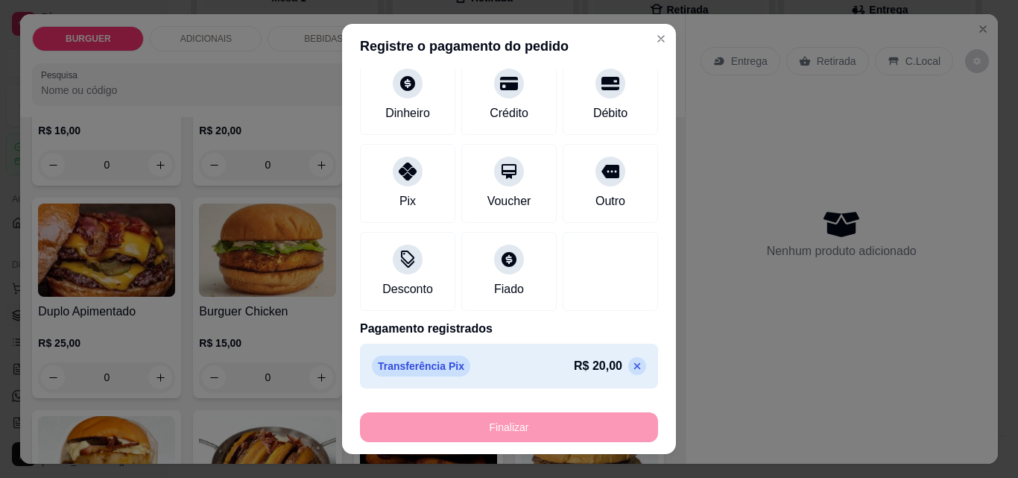
type input "-R$ 20,00"
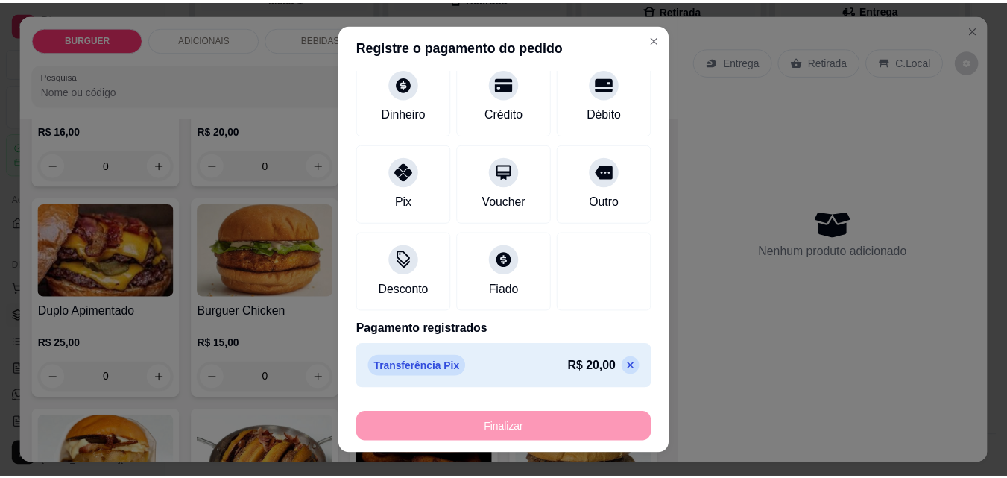
scroll to position [227, 0]
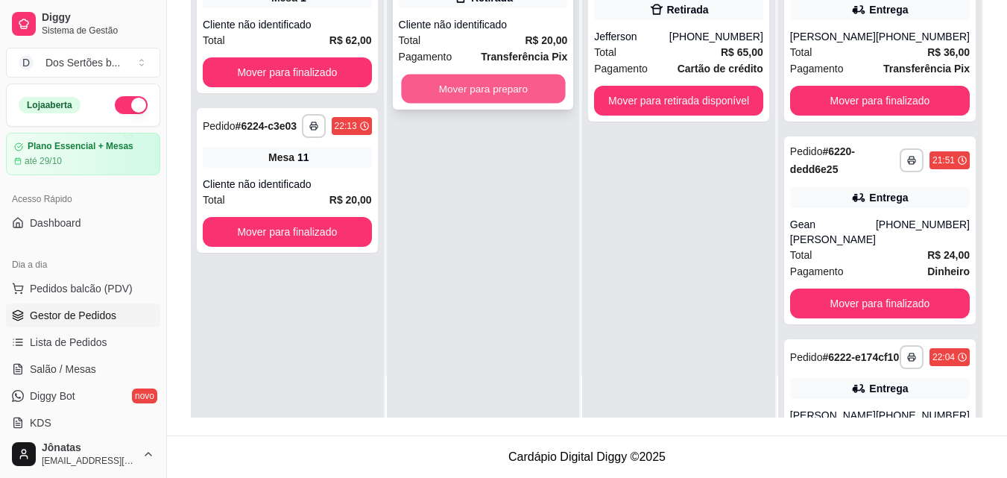
click at [471, 91] on button "Mover para preparo" at bounding box center [483, 89] width 164 height 29
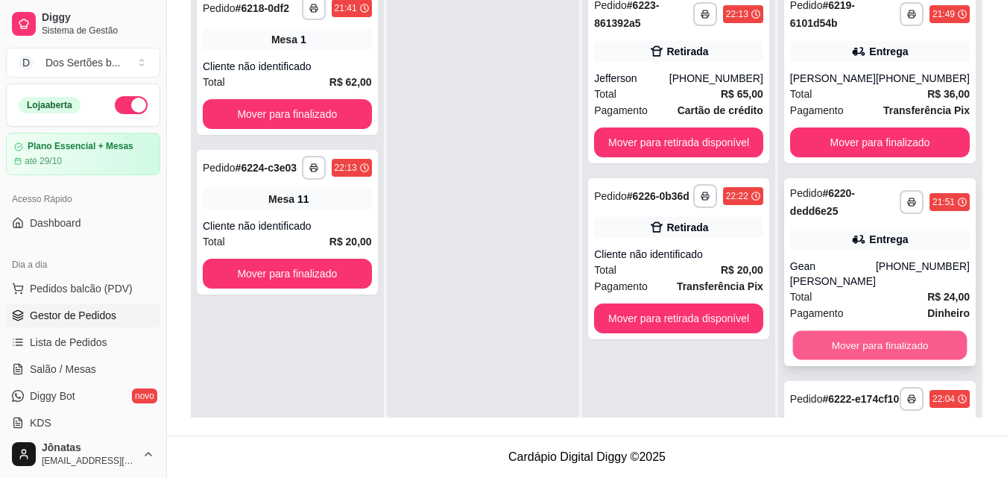
click at [888, 355] on button "Mover para finalizado" at bounding box center [879, 345] width 174 height 29
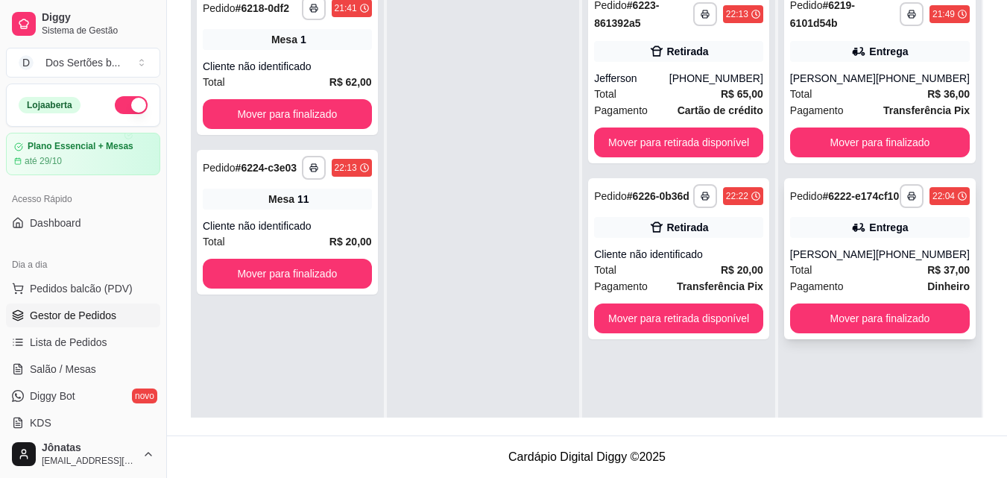
click at [876, 262] on div "[PERSON_NAME]" at bounding box center [833, 254] width 86 height 15
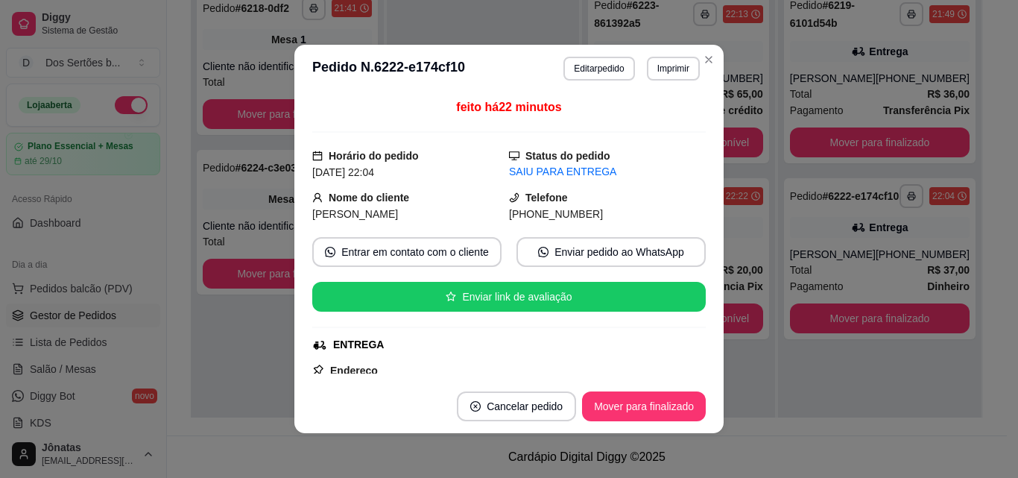
scroll to position [383, 0]
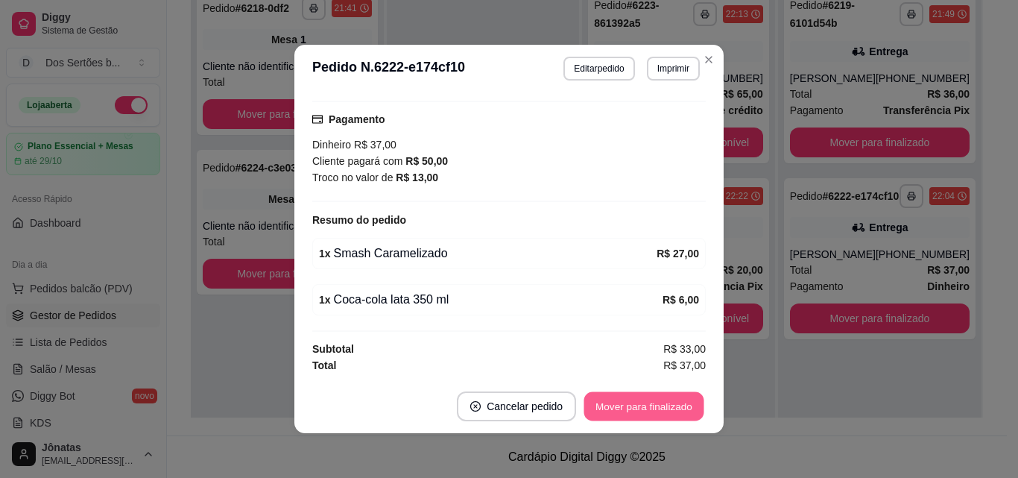
click at [606, 405] on button "Mover para finalizado" at bounding box center [644, 406] width 120 height 29
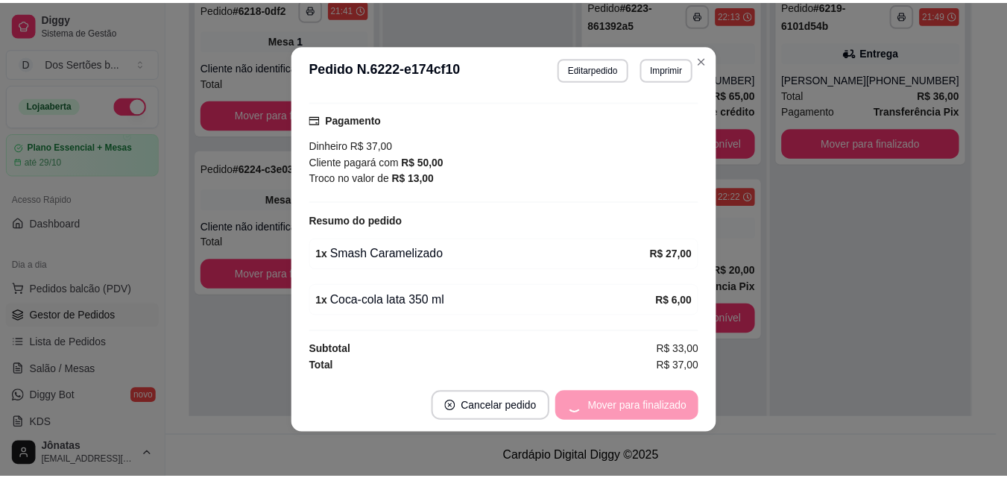
scroll to position [349, 0]
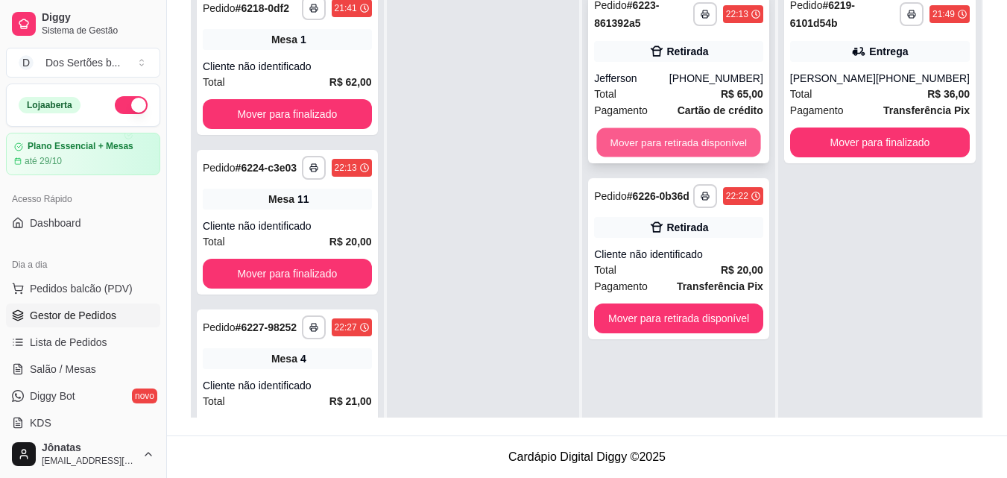
click at [667, 145] on button "Mover para retirada disponível" at bounding box center [679, 142] width 164 height 29
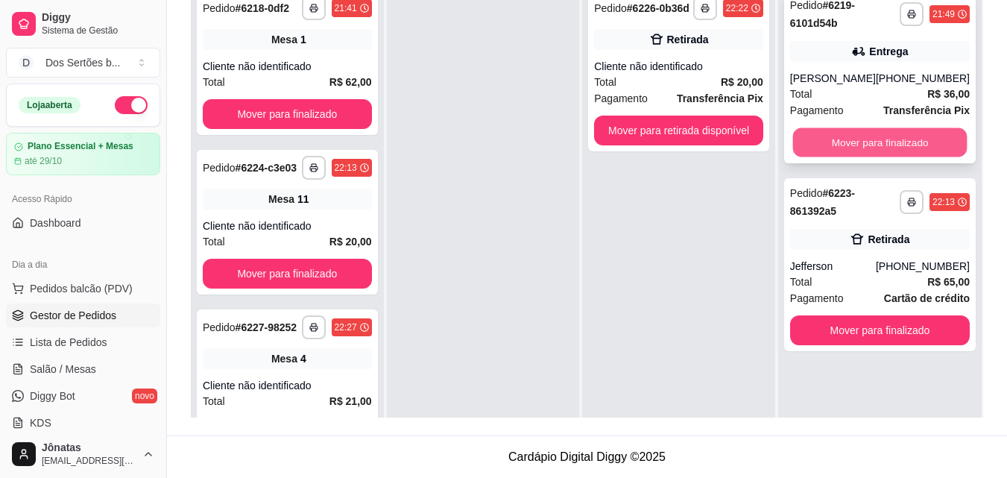
click at [834, 146] on button "Mover para finalizado" at bounding box center [879, 142] width 174 height 29
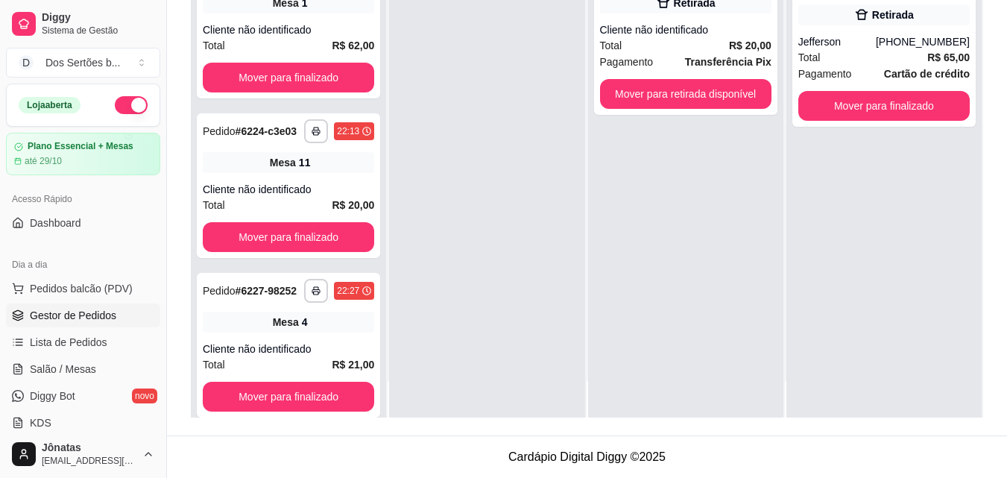
scroll to position [0, 0]
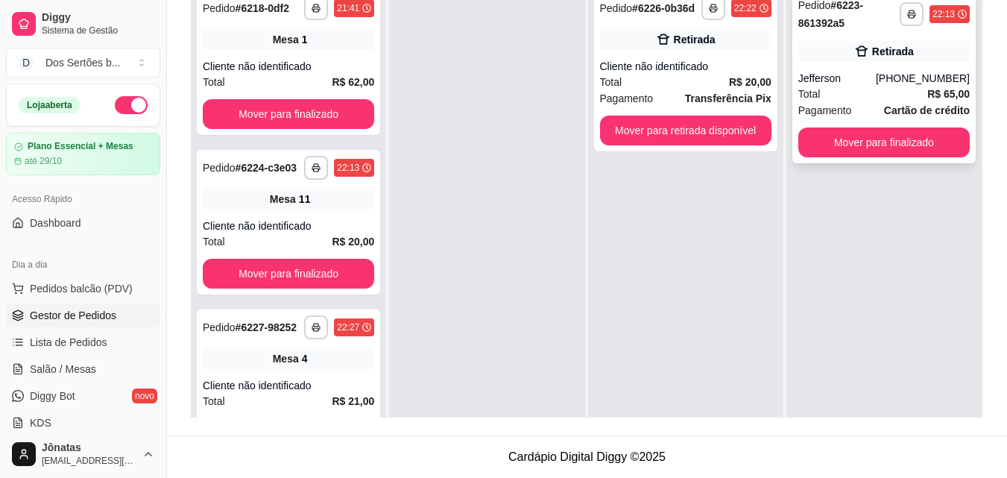
click at [825, 78] on div "Jefferson" at bounding box center [837, 78] width 78 height 15
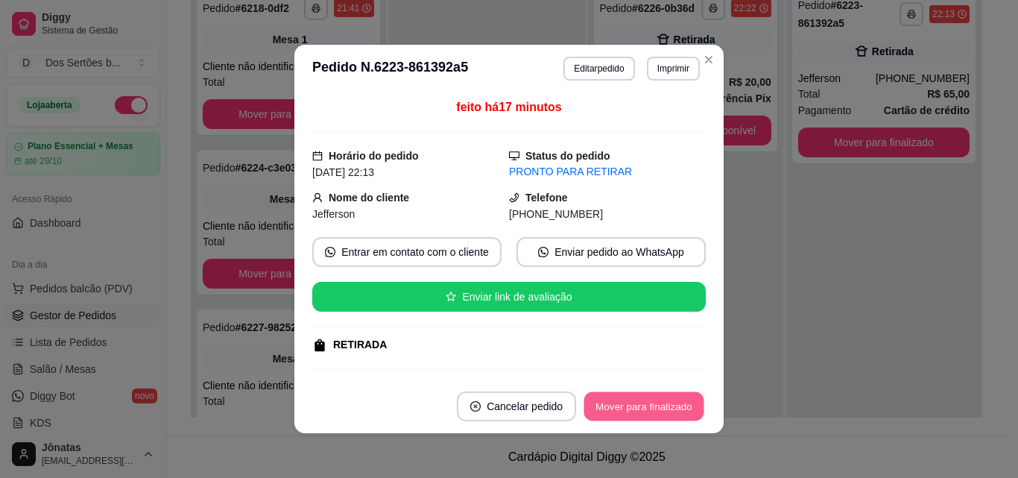
click at [669, 415] on button "Mover para finalizado" at bounding box center [644, 406] width 120 height 29
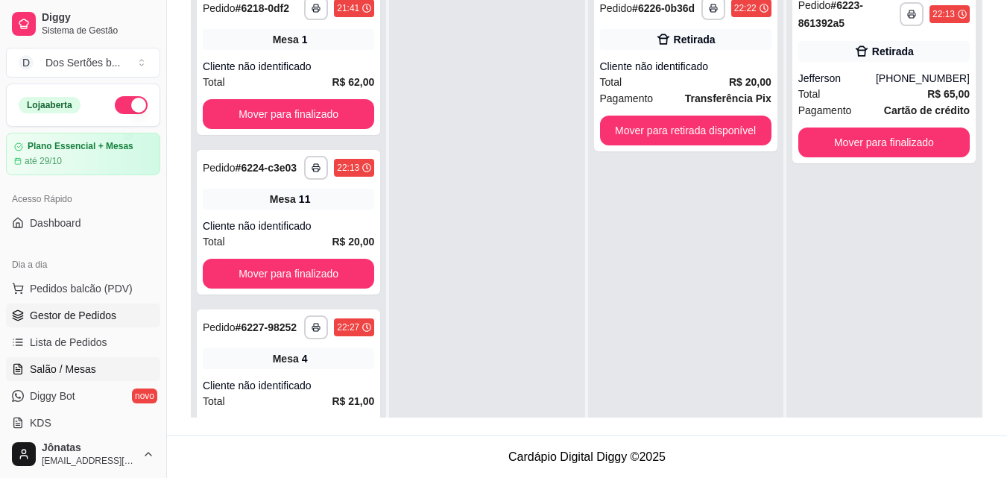
click at [39, 370] on span "Salão / Mesas" at bounding box center [63, 368] width 66 height 15
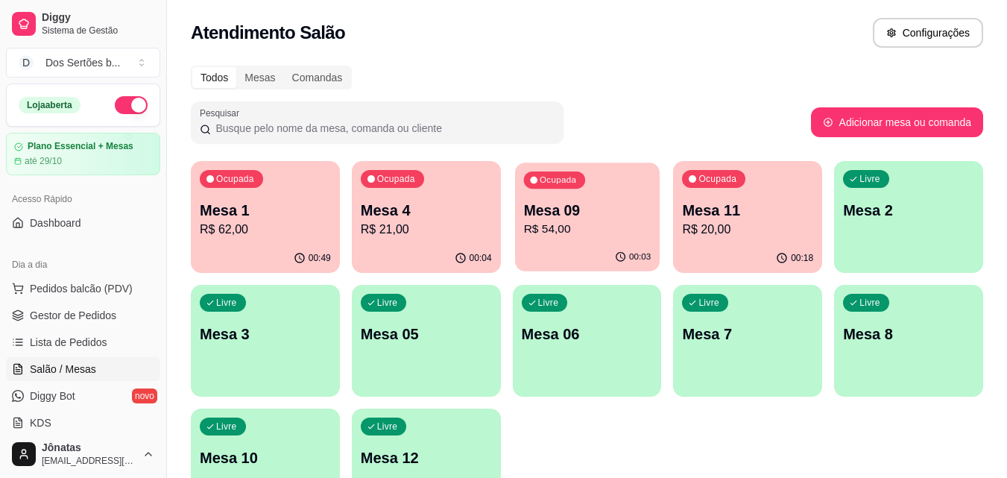
click at [548, 227] on p "R$ 54,00" at bounding box center [586, 229] width 127 height 17
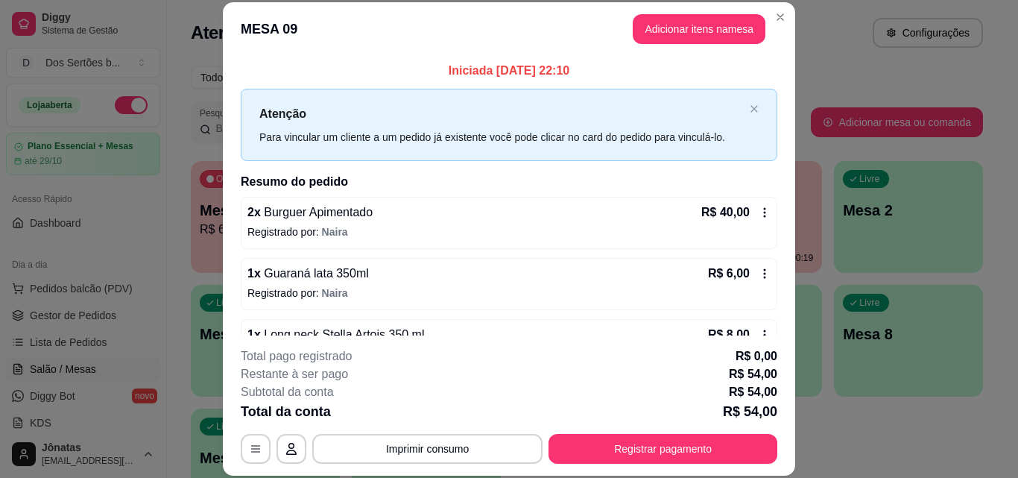
scroll to position [42, 0]
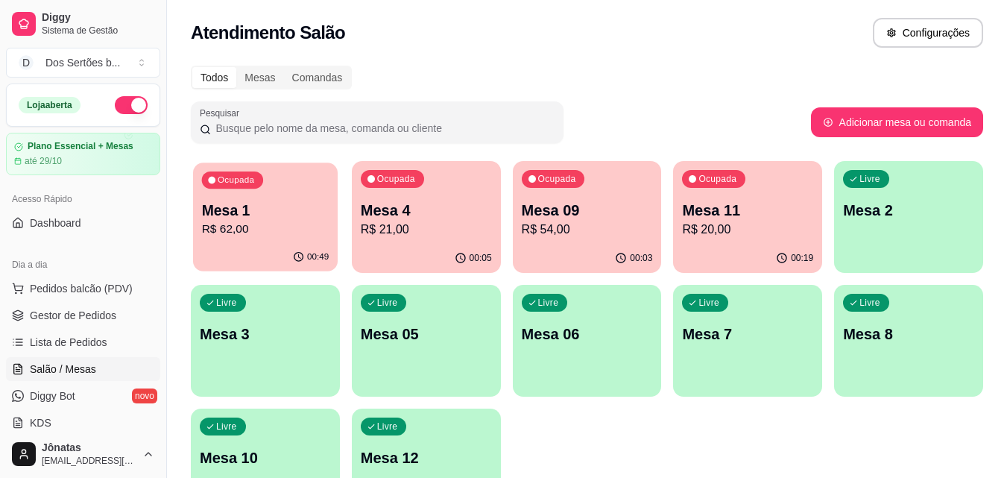
click at [289, 224] on p "R$ 62,00" at bounding box center [265, 229] width 127 height 17
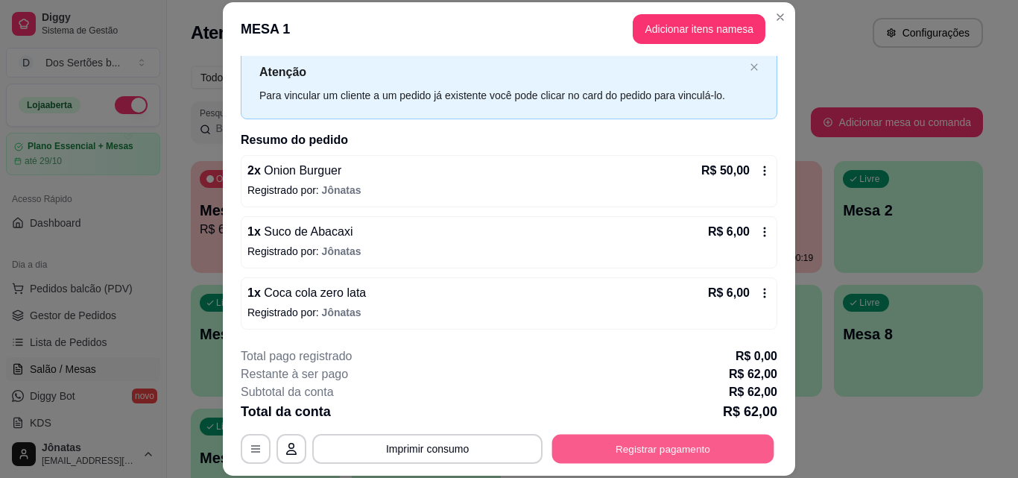
click at [624, 441] on button "Registrar pagamento" at bounding box center [663, 448] width 222 height 29
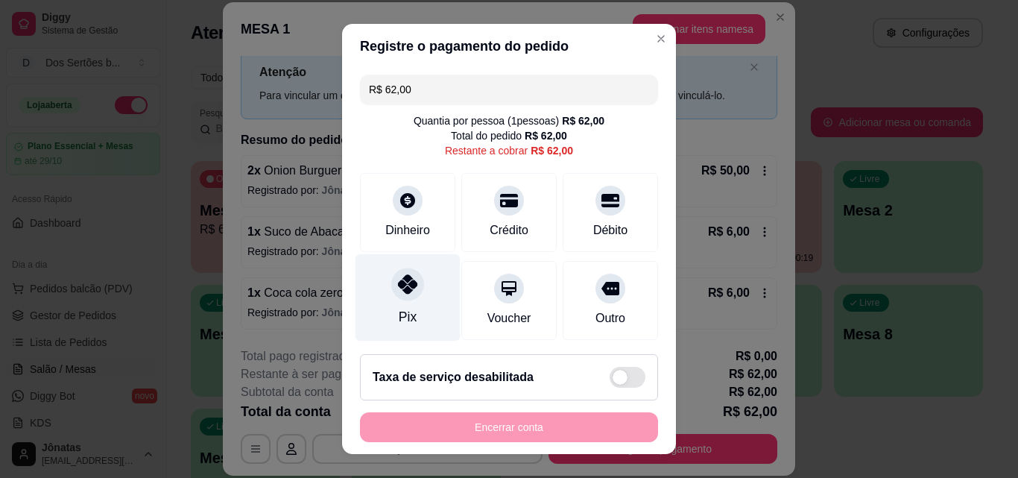
click at [383, 303] on div "Pix" at bounding box center [407, 297] width 105 height 87
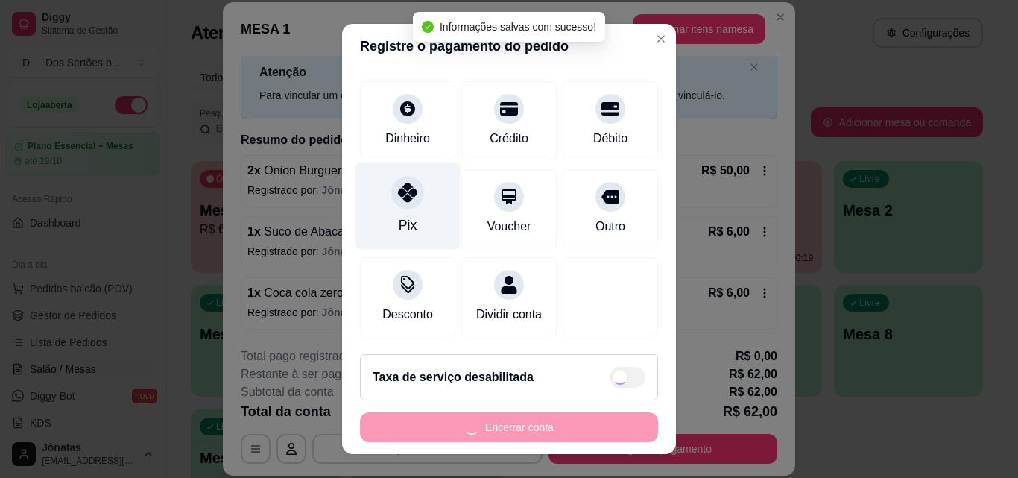
type input "R$ 0,00"
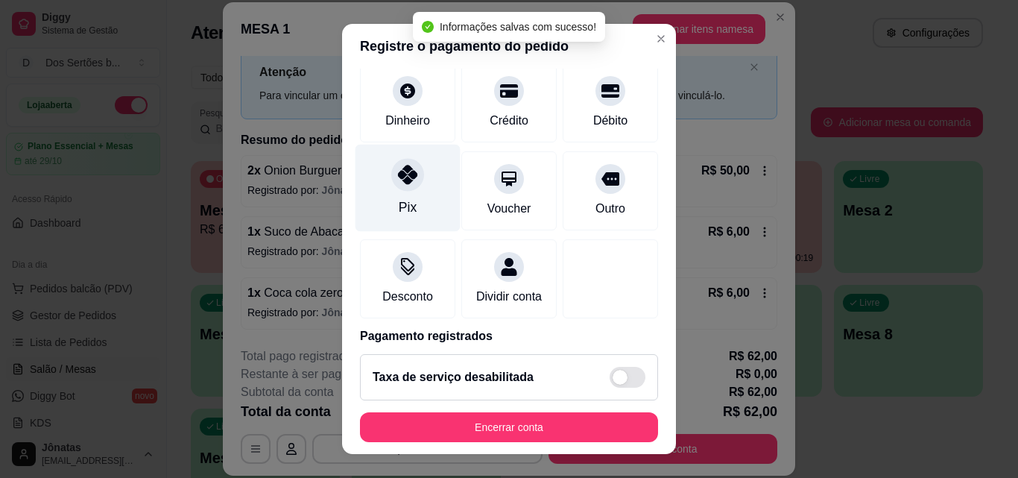
scroll to position [172, 0]
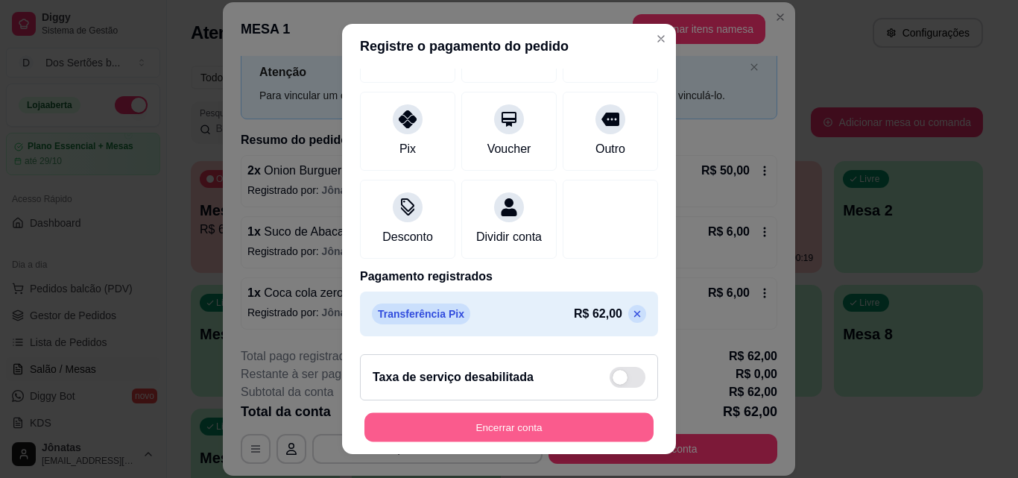
click at [566, 421] on button "Encerrar conta" at bounding box center [508, 427] width 289 height 29
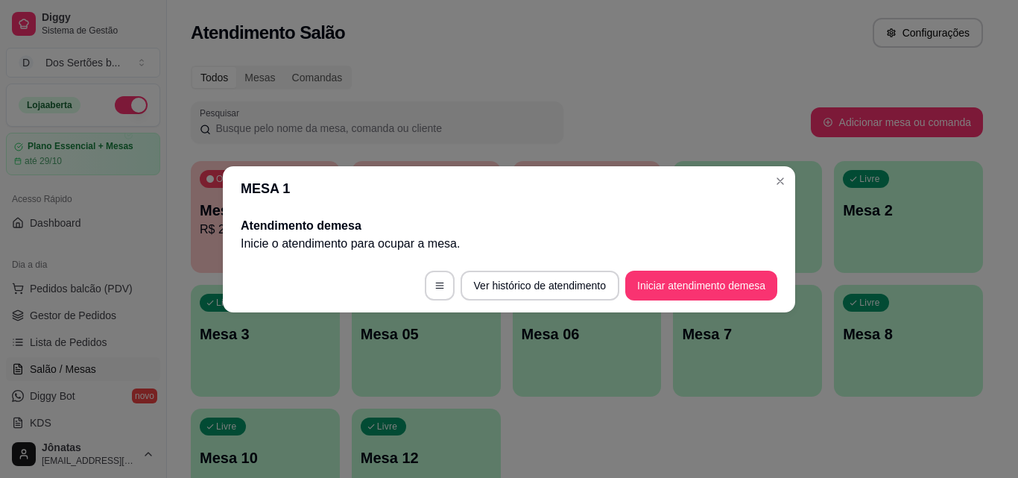
scroll to position [0, 0]
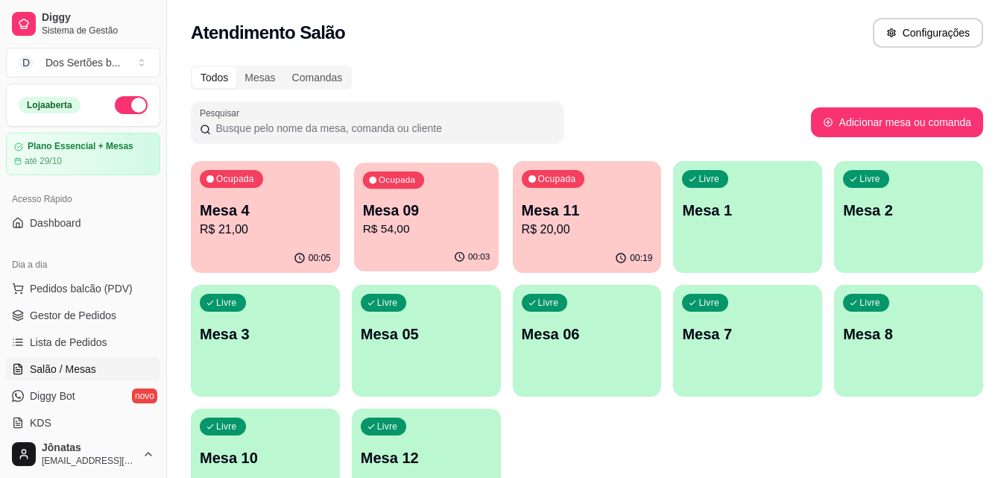
click at [437, 234] on p "R$ 54,00" at bounding box center [425, 229] width 127 height 17
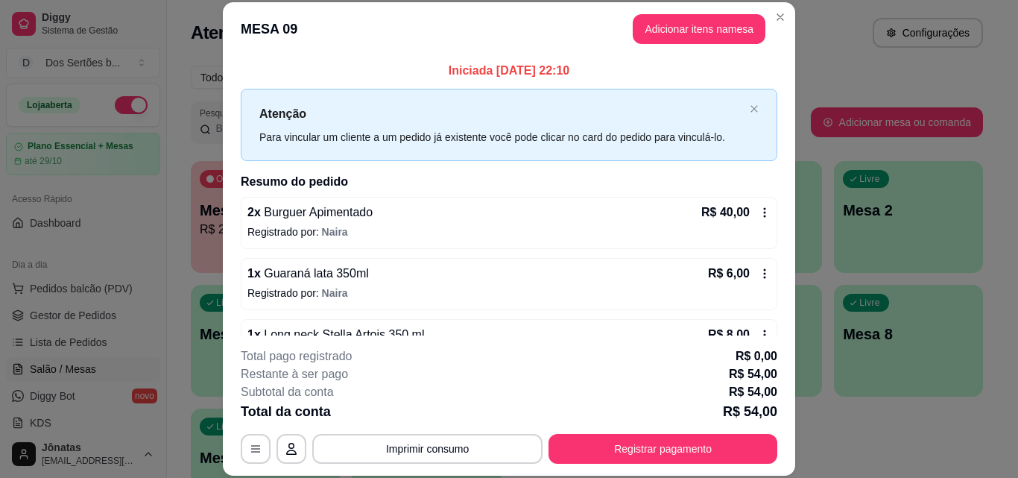
scroll to position [42, 0]
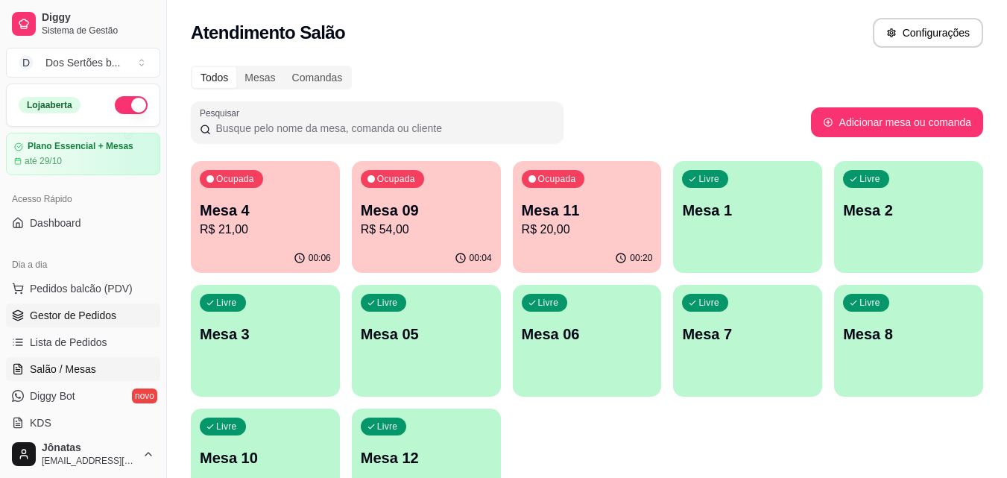
click at [69, 320] on span "Gestor de Pedidos" at bounding box center [73, 315] width 86 height 15
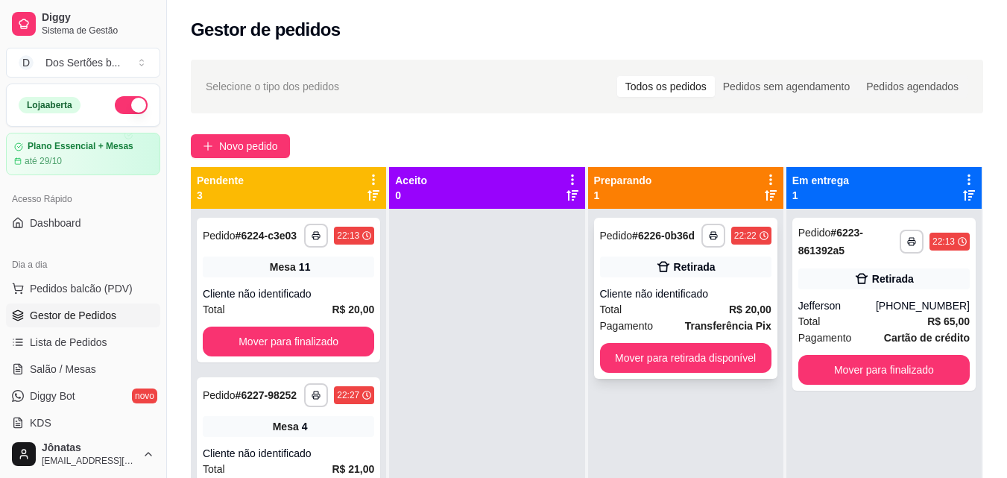
click at [631, 309] on div "Total R$ 20,00" at bounding box center [685, 309] width 171 height 16
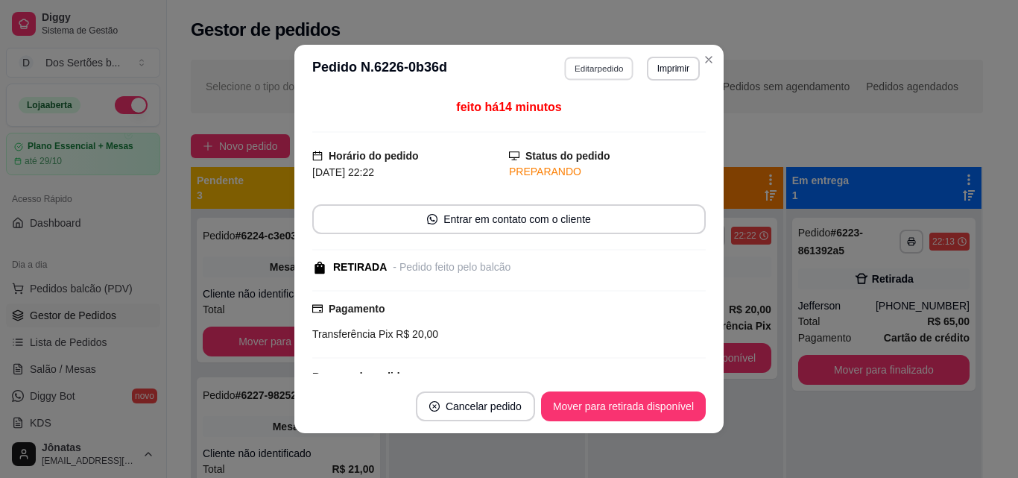
click at [583, 63] on button "Editar pedido" at bounding box center [599, 68] width 69 height 23
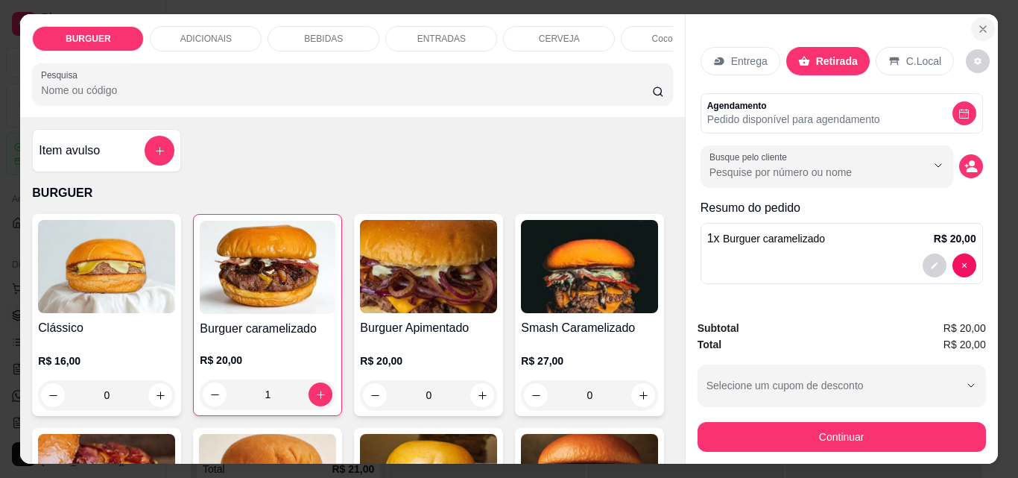
click at [977, 25] on icon "Close" at bounding box center [983, 29] width 12 height 12
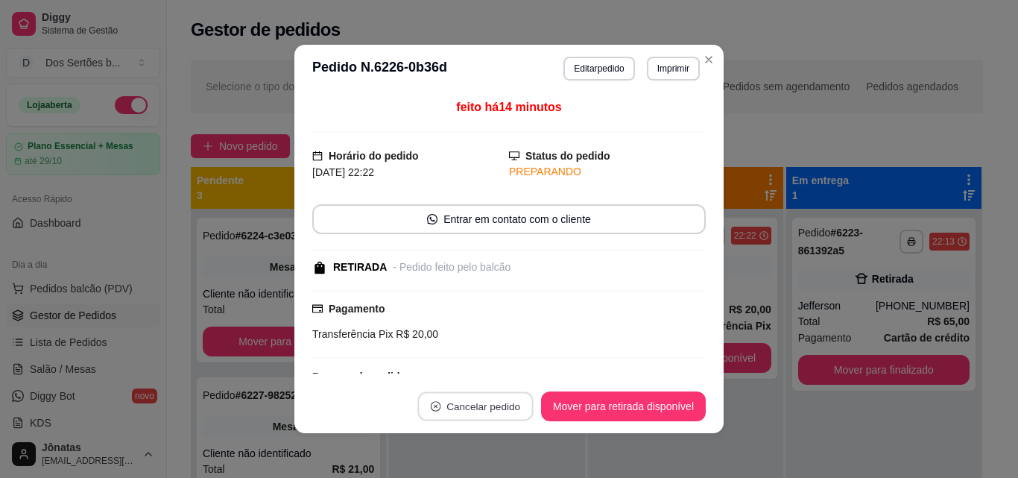
click at [431, 405] on icon "close-circle" at bounding box center [436, 406] width 10 height 10
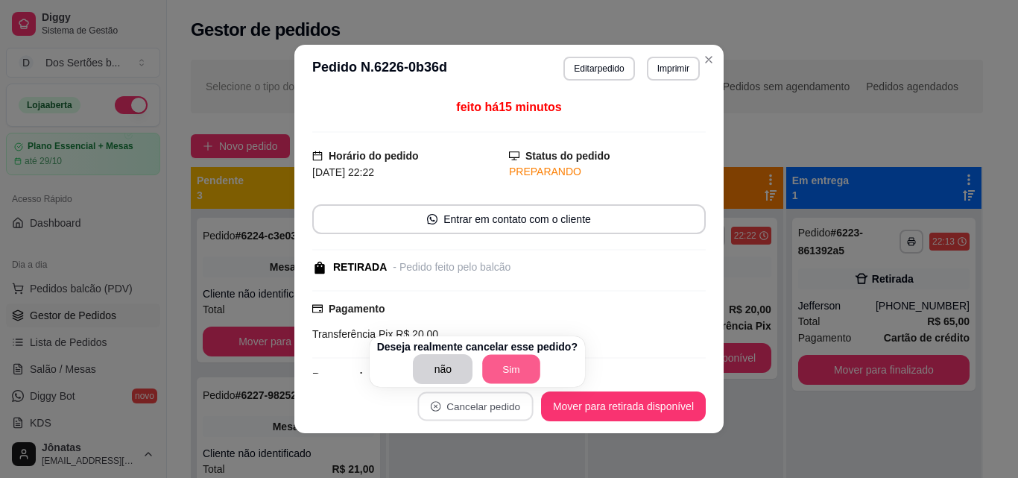
click at [497, 366] on button "Sim" at bounding box center [512, 369] width 58 height 29
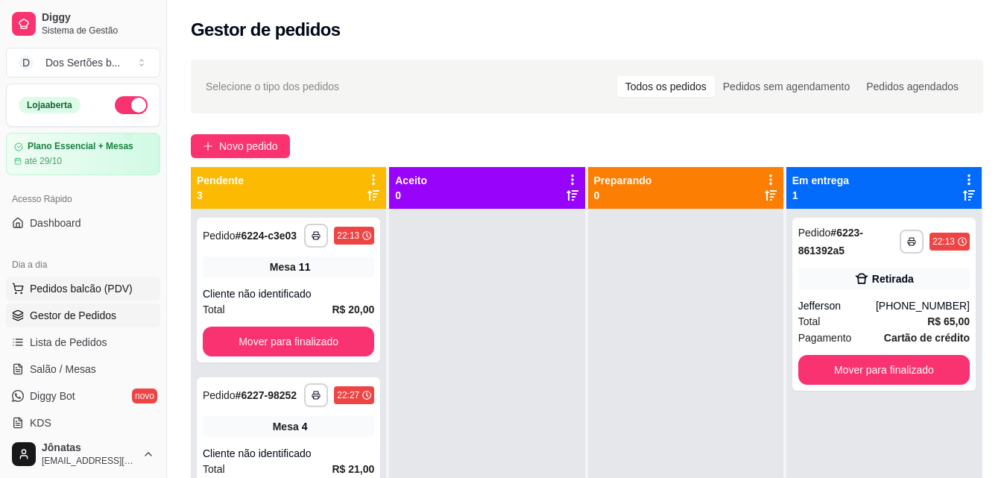
click at [124, 292] on span "Pedidos balcão (PDV)" at bounding box center [81, 288] width 103 height 15
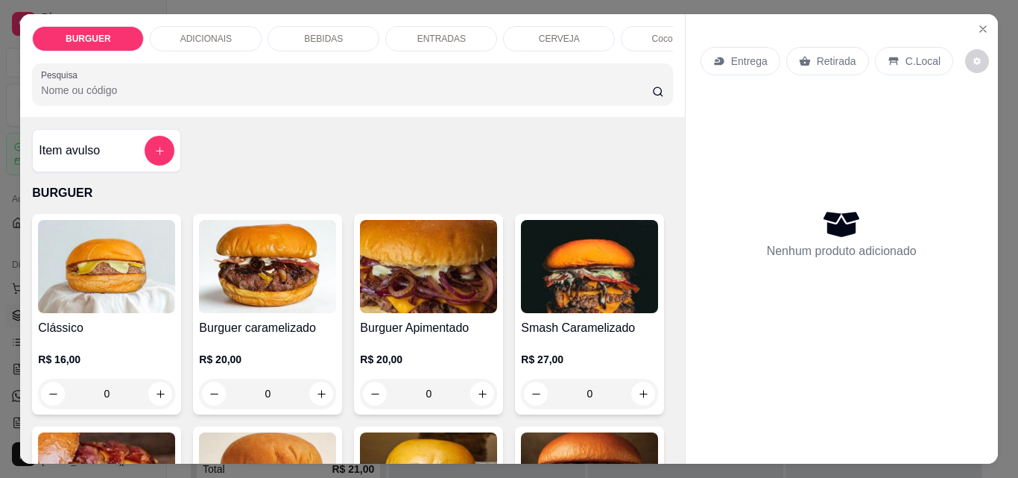
scroll to position [89, 0]
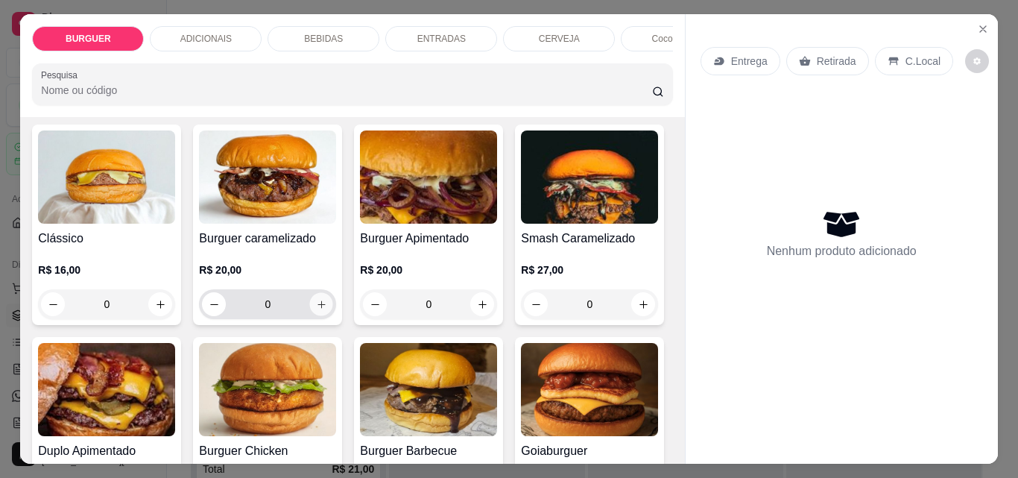
click at [317, 306] on icon "increase-product-quantity" at bounding box center [320, 303] width 7 height 7
type input "1"
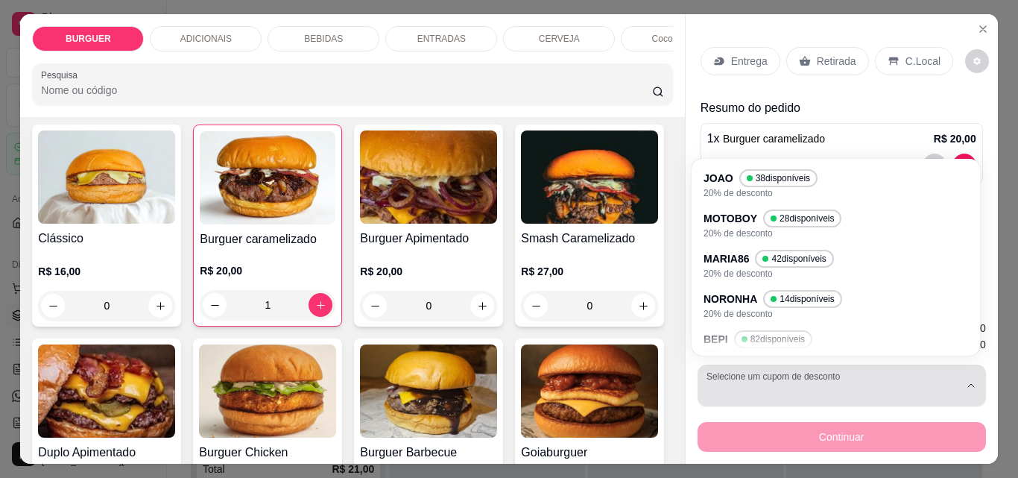
click at [781, 377] on div "button" at bounding box center [832, 385] width 253 height 30
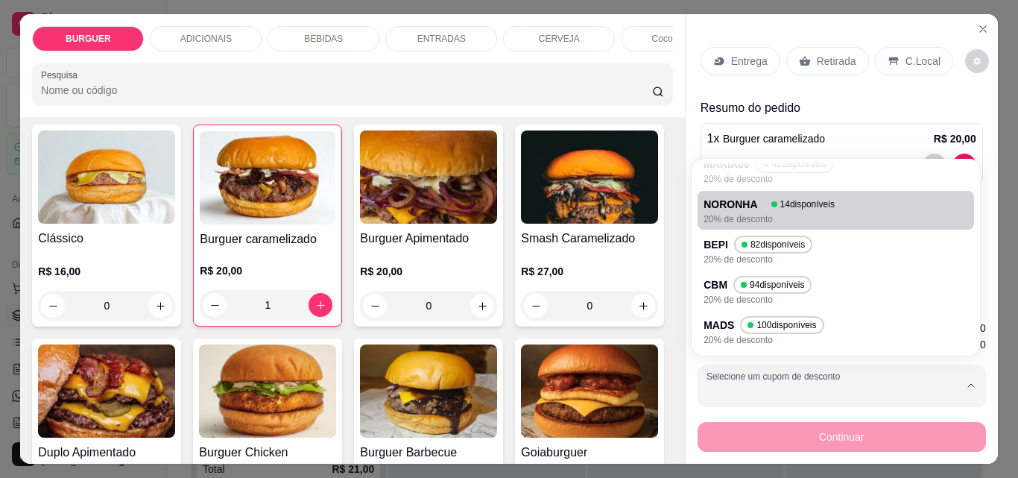
scroll to position [95, 0]
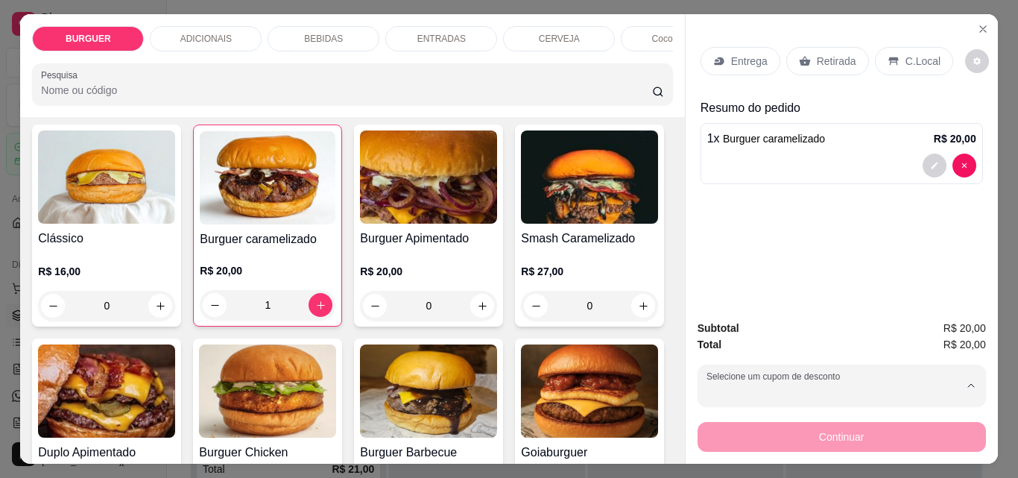
click at [720, 284] on p "CBM" at bounding box center [720, 286] width 23 height 14
type input "689e9098f88af258808912c5"
select select "689e9098f88af258808912c5"
click at [830, 54] on p "Retirada" at bounding box center [836, 61] width 39 height 15
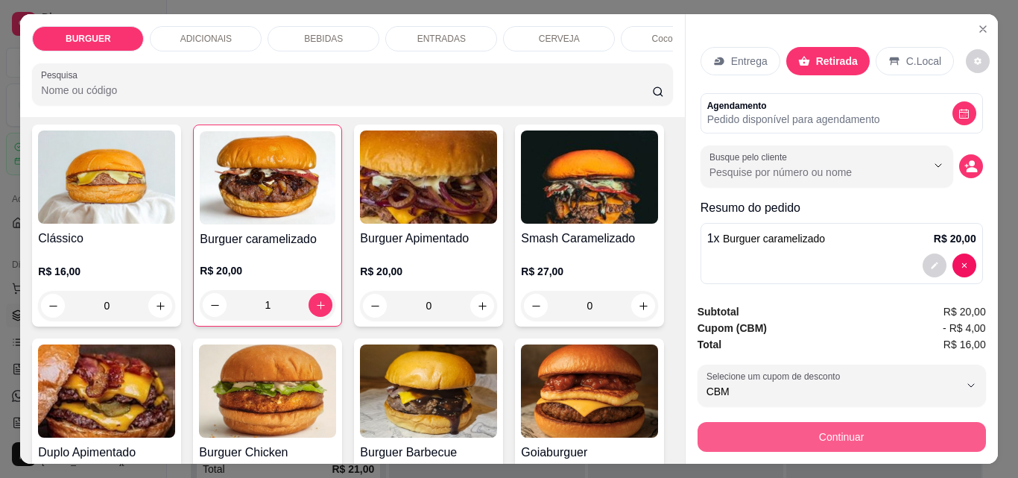
click at [737, 422] on button "Continuar" at bounding box center [842, 437] width 288 height 30
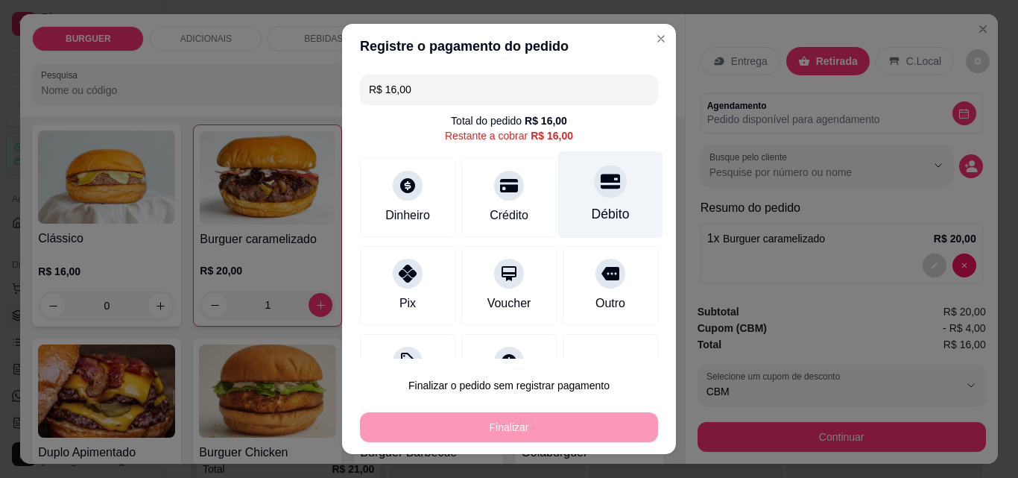
click at [592, 207] on div "Débito" at bounding box center [611, 213] width 38 height 19
type input "R$ 0,00"
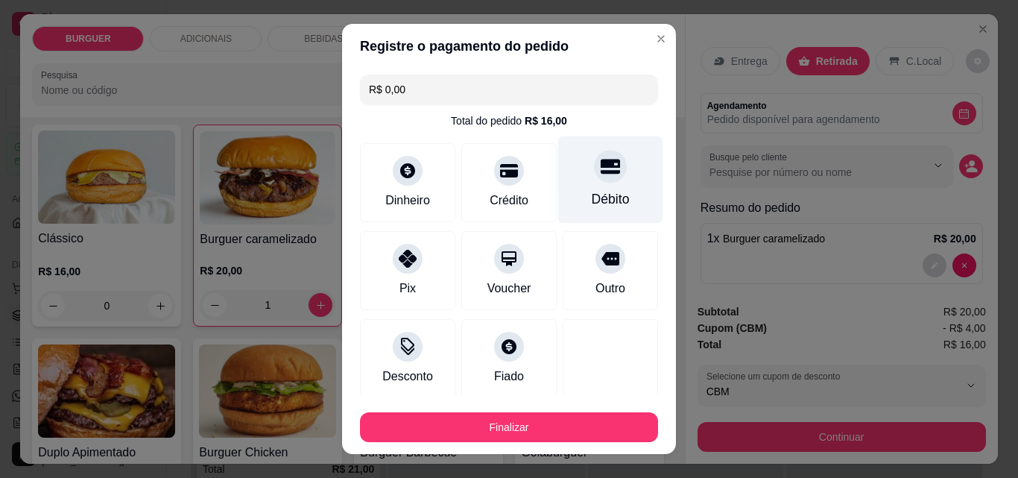
scroll to position [87, 0]
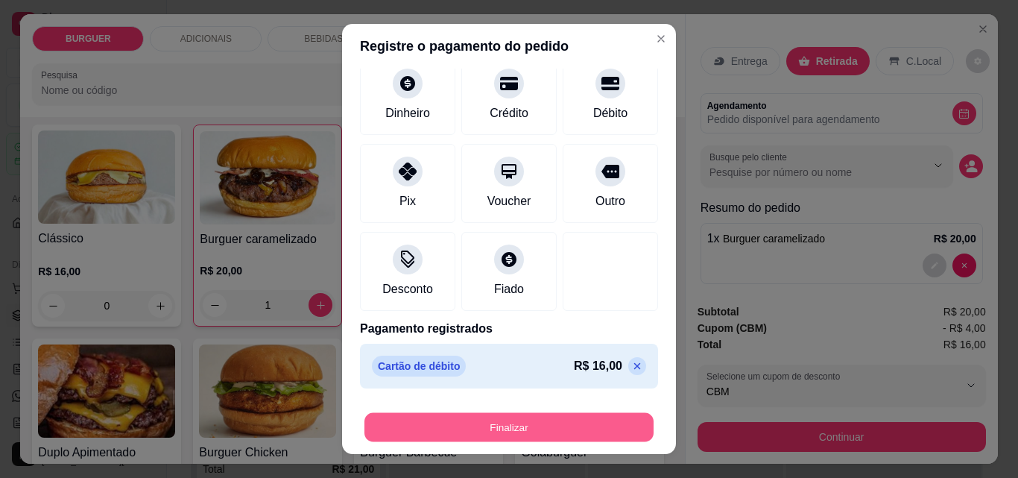
click at [581, 428] on button "Finalizar" at bounding box center [508, 427] width 289 height 29
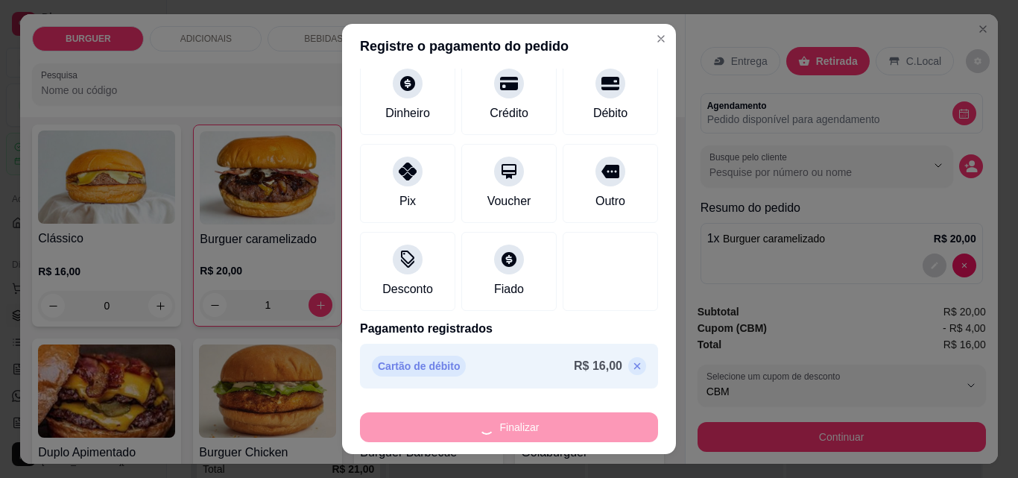
type input "0"
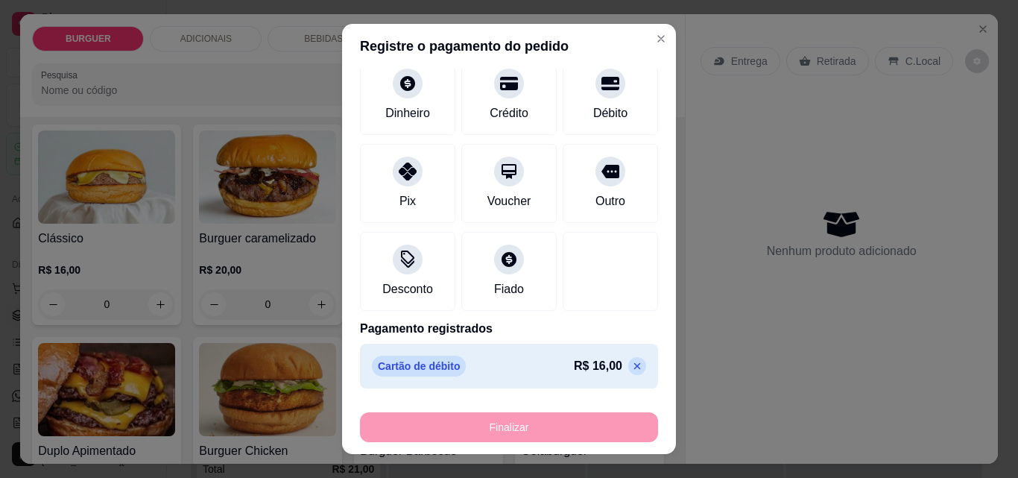
type input "-R$ 16,00"
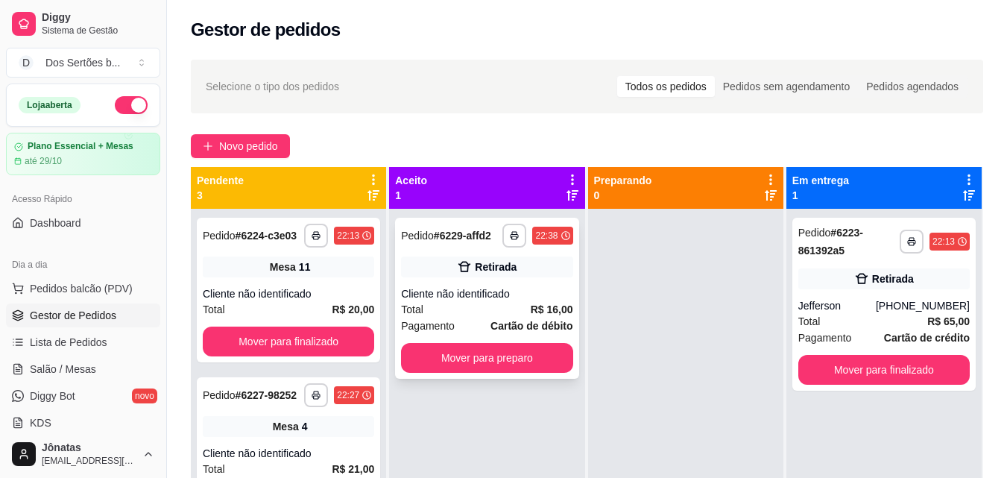
click at [469, 316] on div "Total R$ 16,00" at bounding box center [486, 309] width 171 height 16
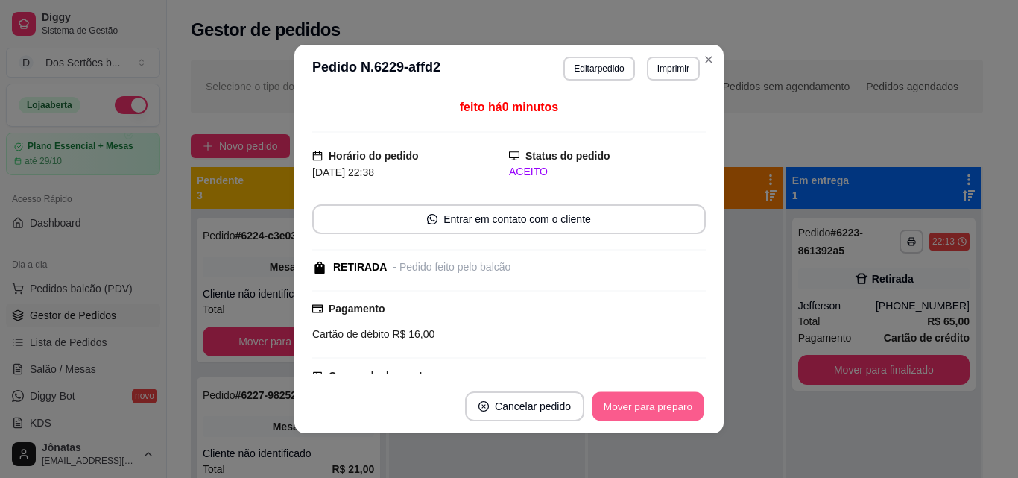
click at [656, 399] on button "Mover para preparo" at bounding box center [648, 406] width 112 height 29
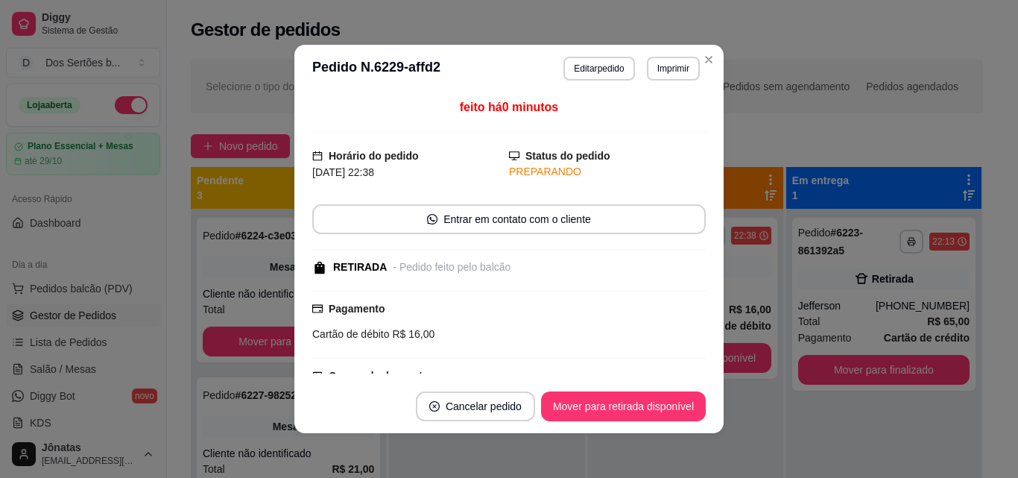
scroll to position [210, 0]
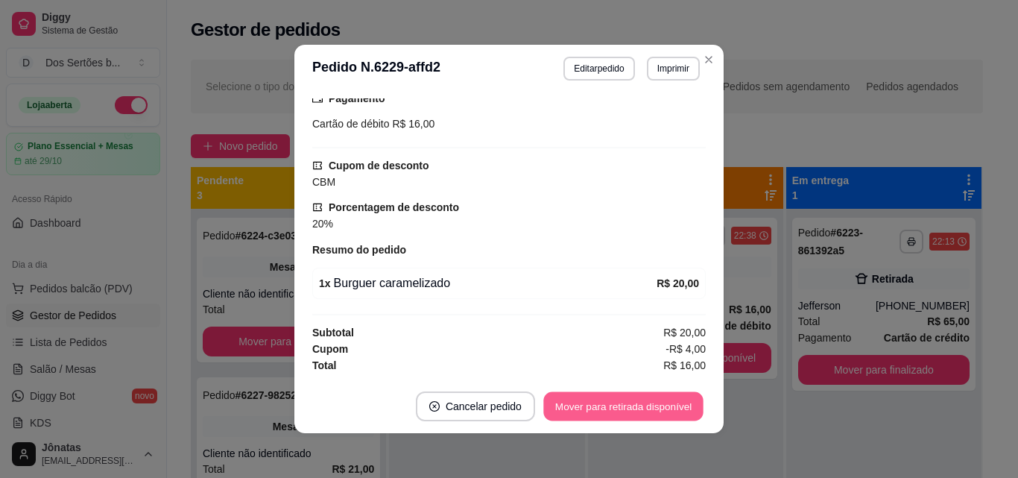
click at [622, 403] on button "Mover para retirada disponível" at bounding box center [622, 406] width 159 height 29
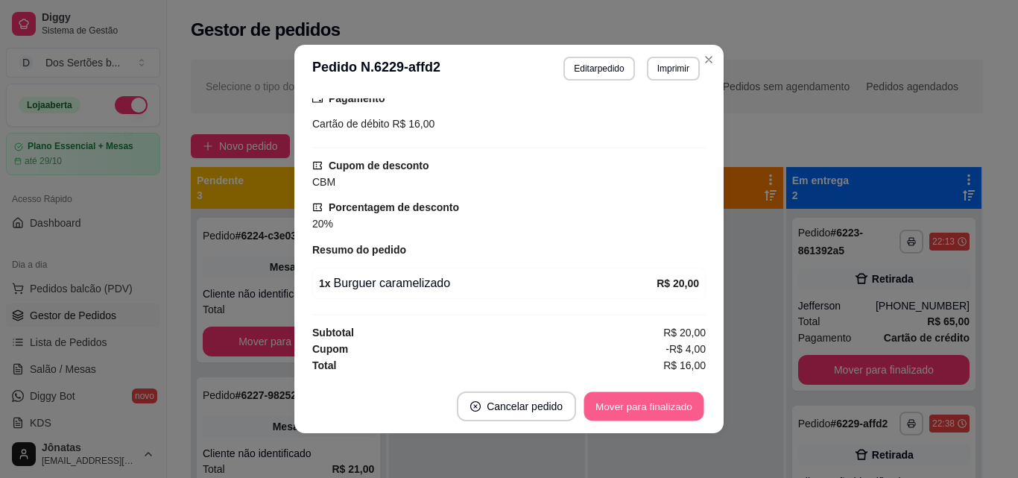
click at [619, 404] on button "Mover para finalizado" at bounding box center [644, 406] width 120 height 29
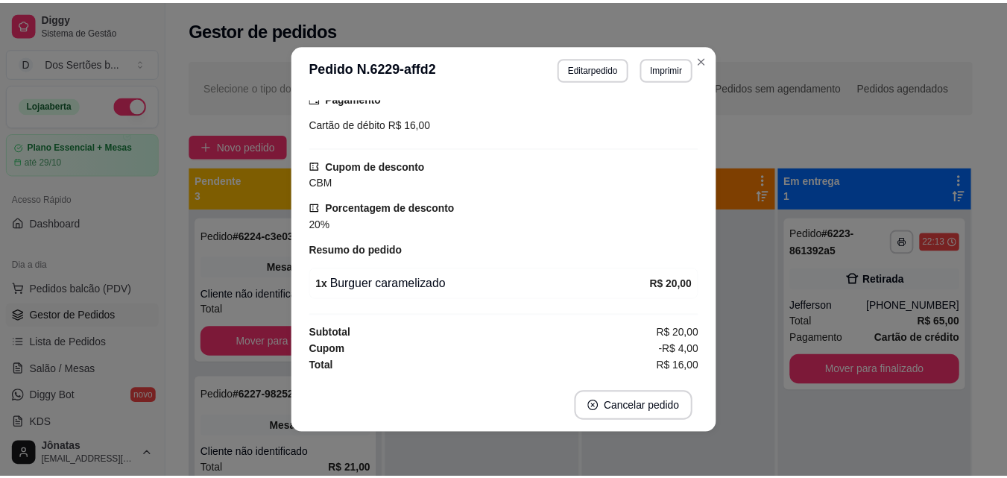
scroll to position [146, 0]
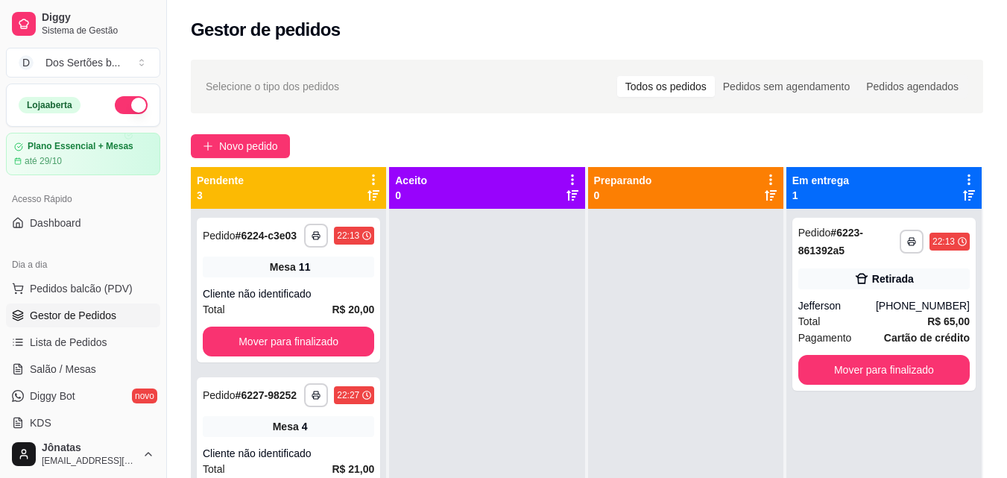
click at [116, 103] on button "button" at bounding box center [131, 105] width 33 height 18
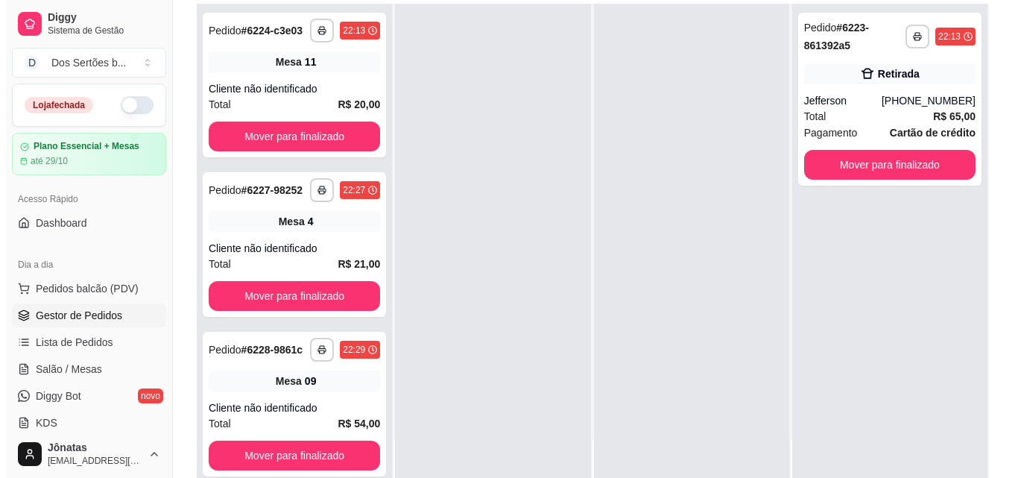
scroll to position [164, 0]
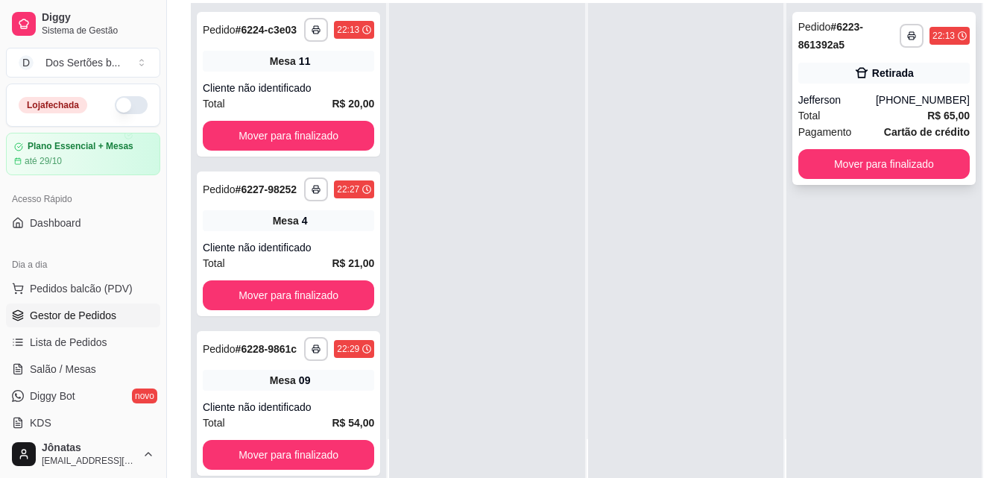
click at [829, 128] on span "Pagamento" at bounding box center [825, 132] width 54 height 16
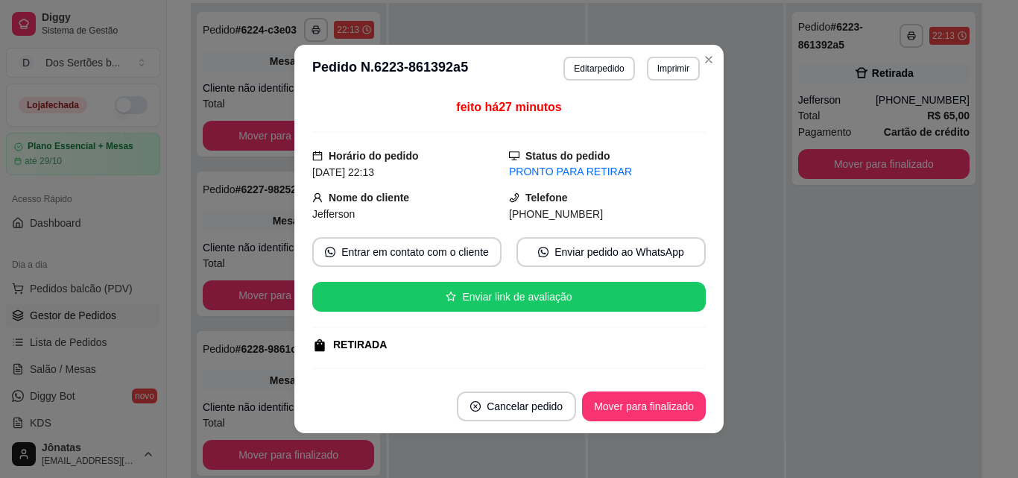
scroll to position [326, 0]
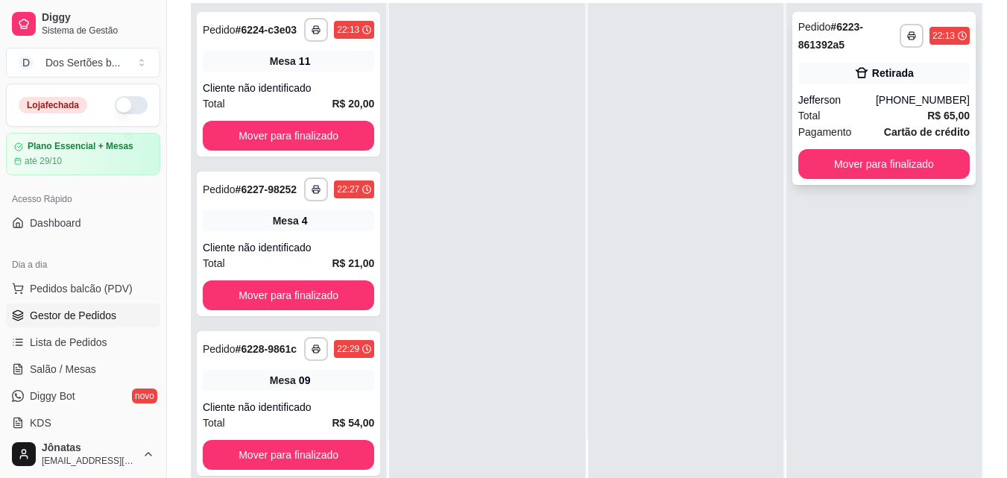
click at [847, 115] on div "Total R$ 65,00" at bounding box center [883, 115] width 171 height 16
click at [859, 161] on button "Mover para finalizado" at bounding box center [883, 164] width 171 height 30
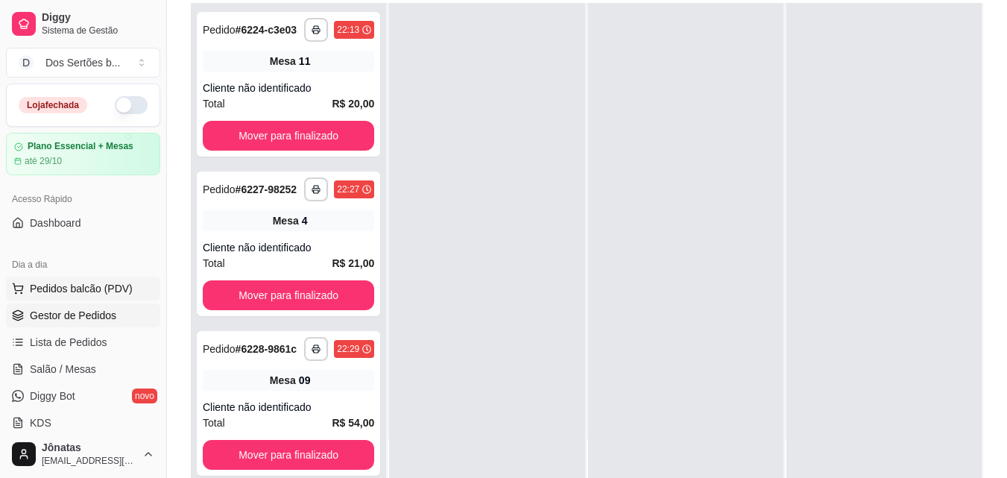
click at [115, 291] on span "Pedidos balcão (PDV)" at bounding box center [81, 288] width 103 height 15
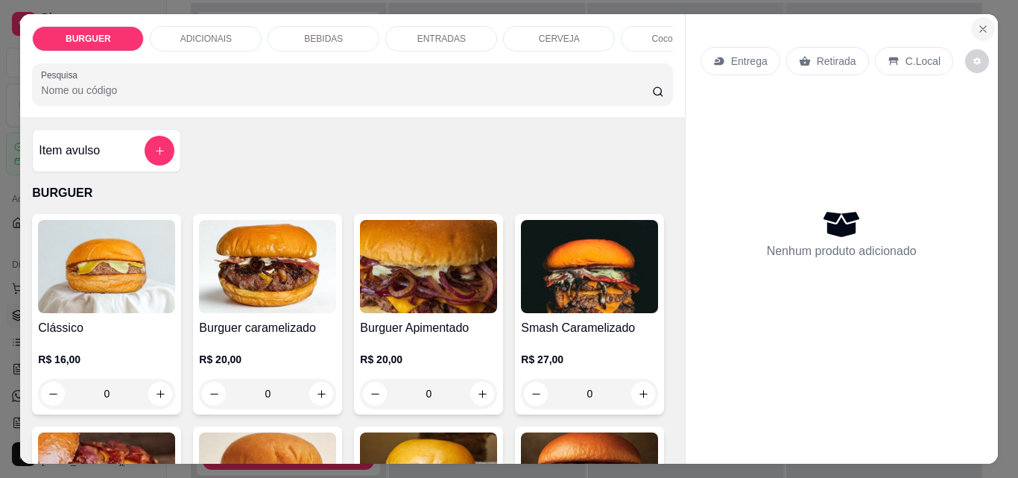
click at [977, 17] on button "Close" at bounding box center [983, 29] width 24 height 24
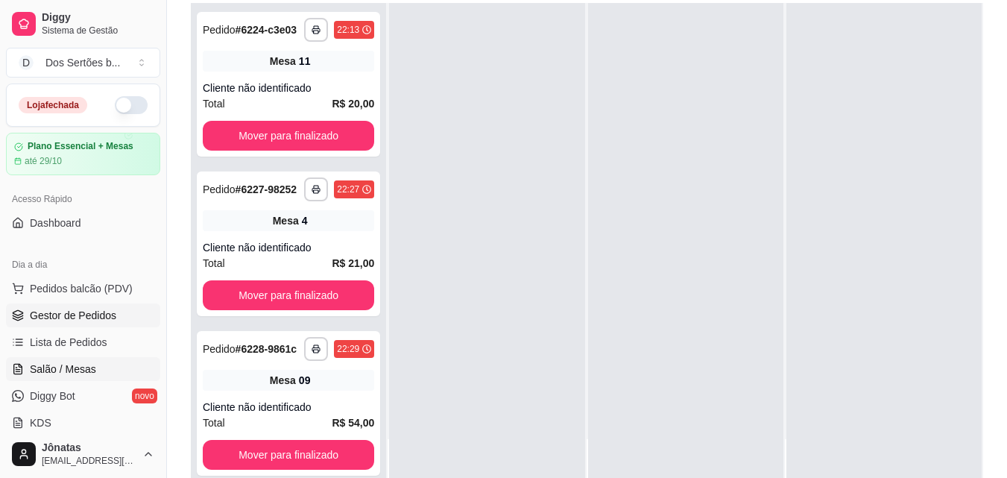
click at [72, 372] on span "Salão / Mesas" at bounding box center [63, 368] width 66 height 15
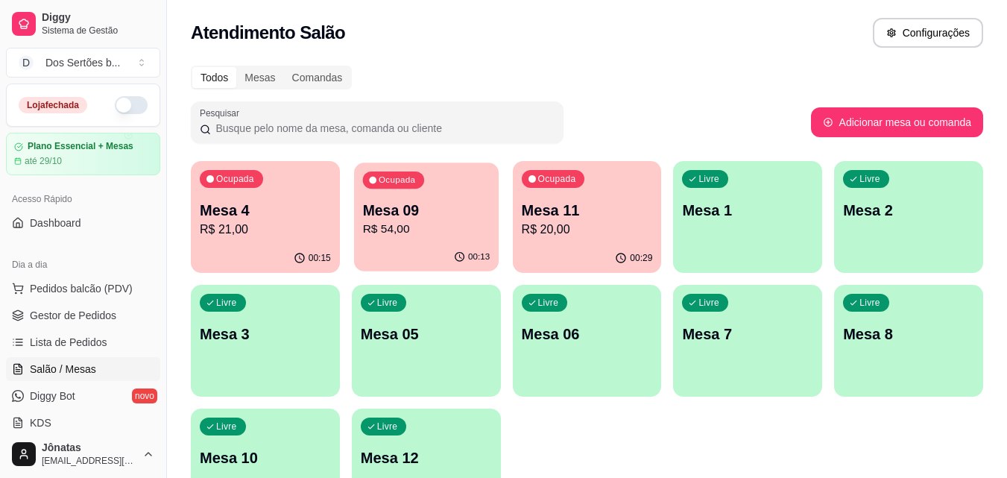
click at [452, 225] on p "R$ 54,00" at bounding box center [425, 229] width 127 height 17
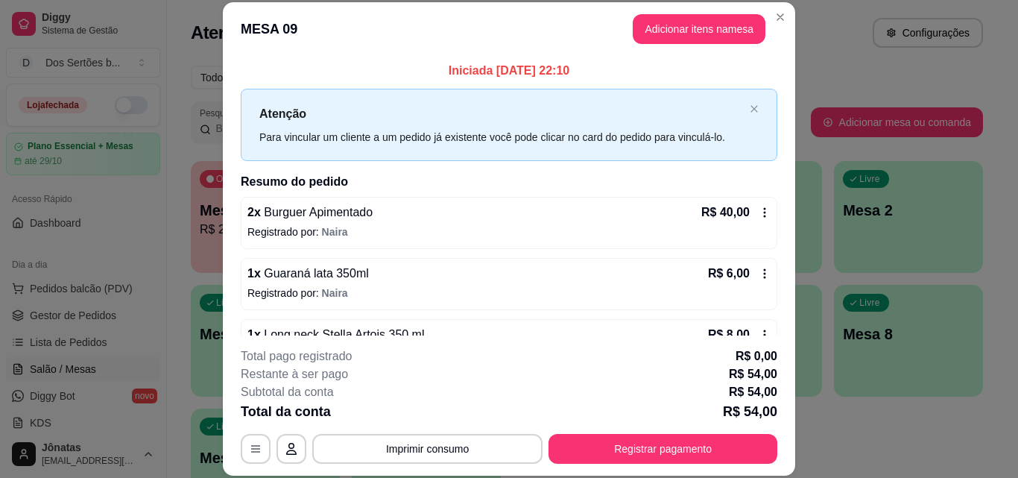
scroll to position [42, 0]
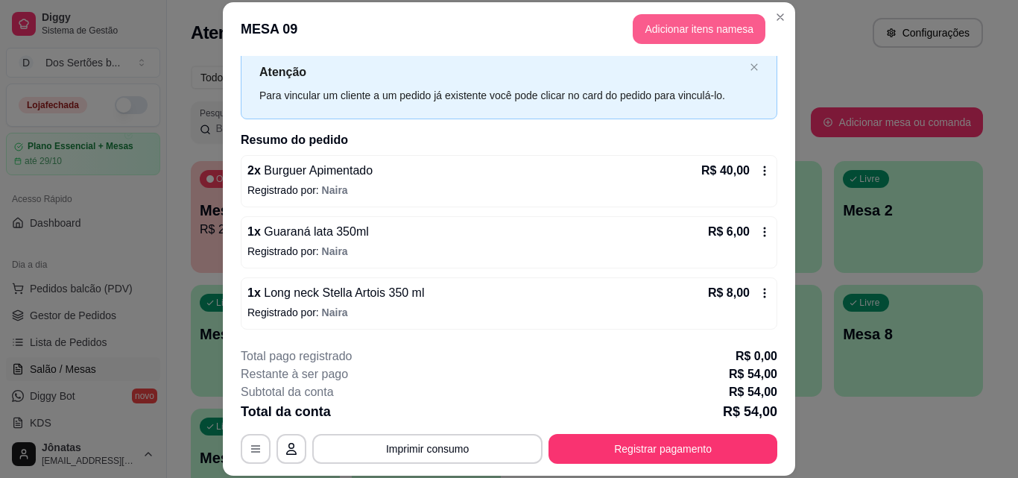
click at [681, 30] on button "Adicionar itens na mesa" at bounding box center [699, 29] width 133 height 30
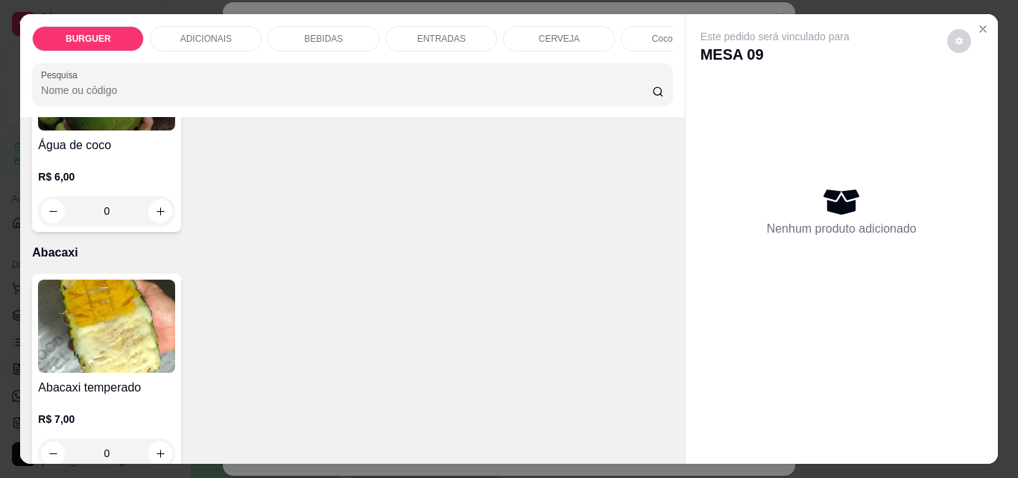
scroll to position [3216, 0]
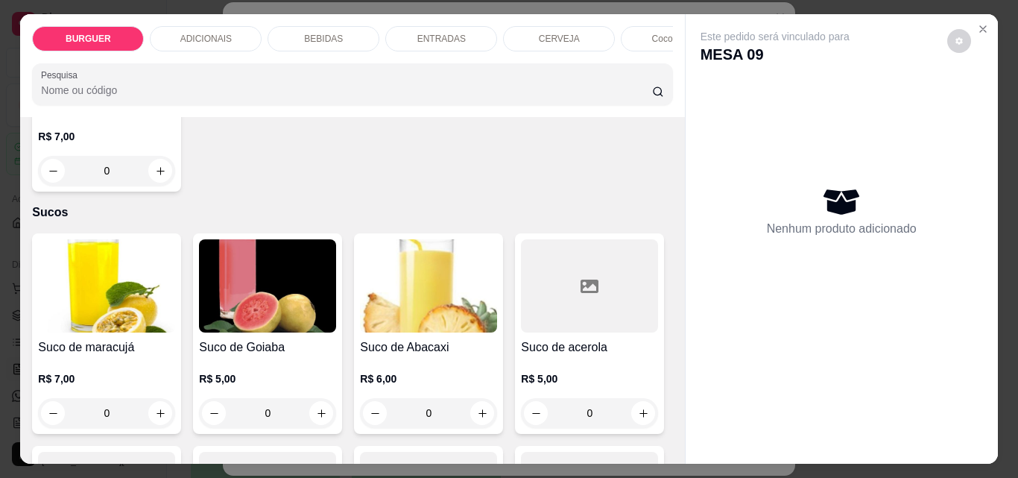
type input "1"
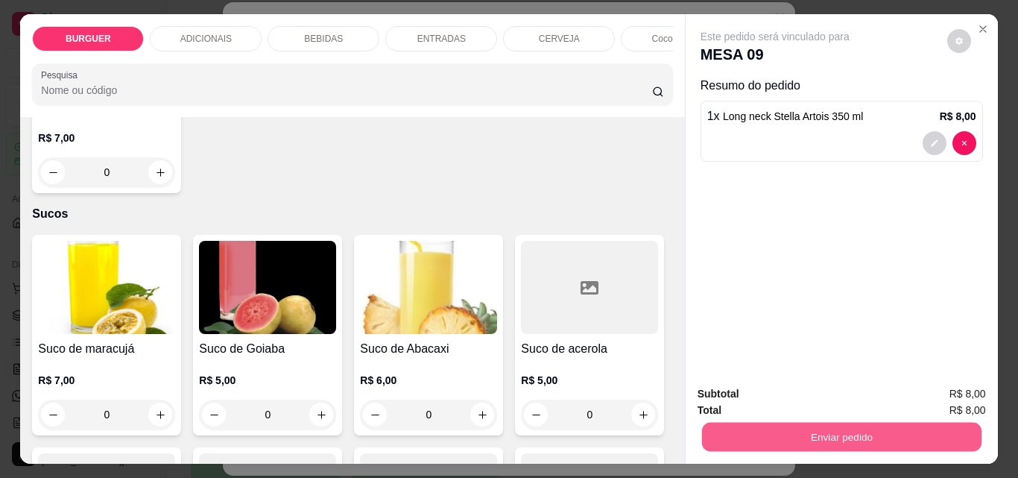
click at [734, 429] on button "Enviar pedido" at bounding box center [840, 436] width 279 height 29
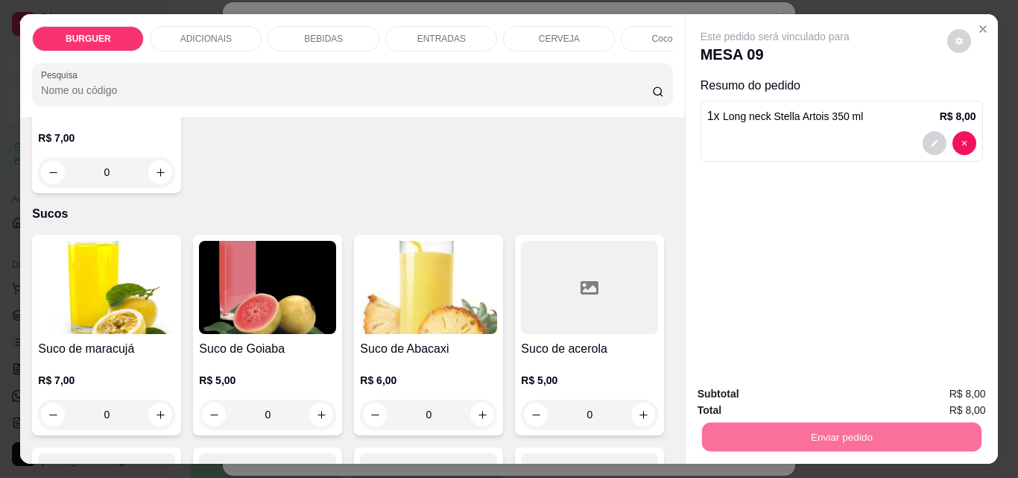
click at [934, 402] on button "Enviar pedido" at bounding box center [947, 394] width 84 height 28
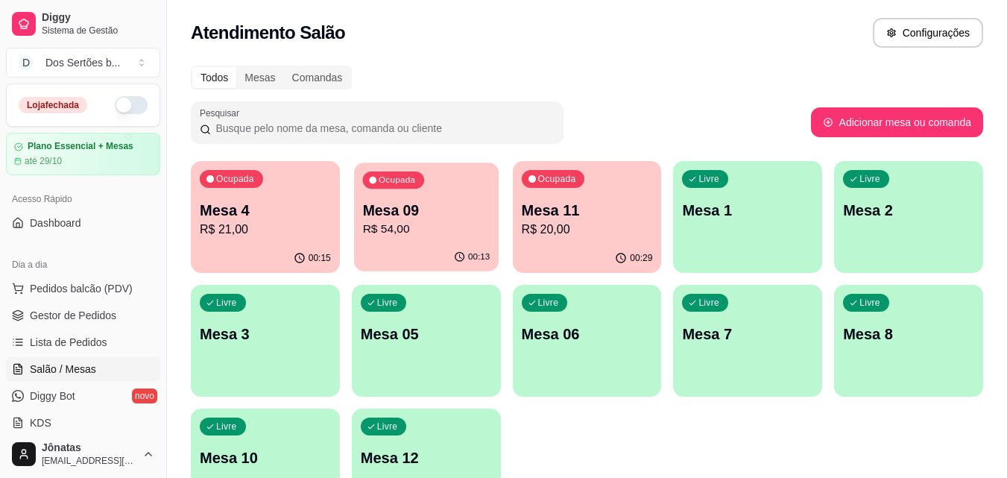
click at [388, 231] on p "R$ 54,00" at bounding box center [425, 229] width 127 height 17
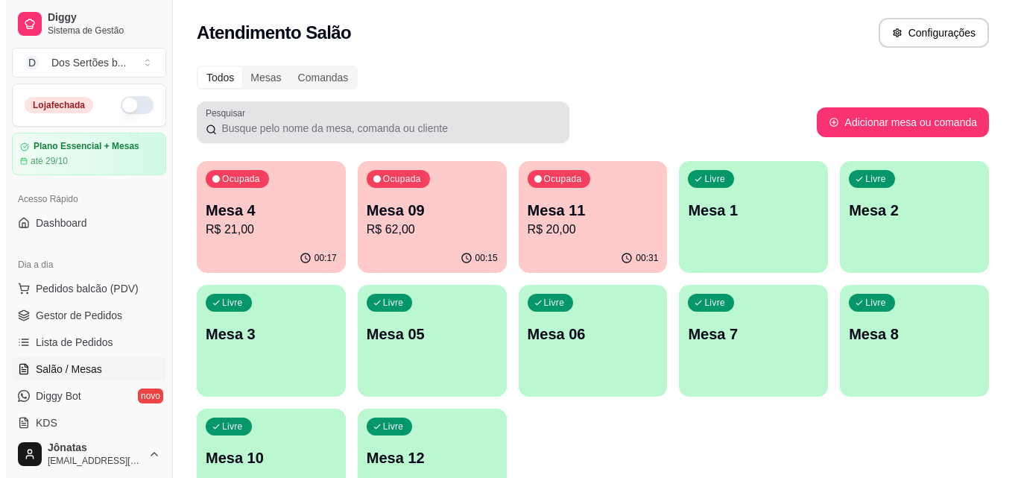
scroll to position [103, 0]
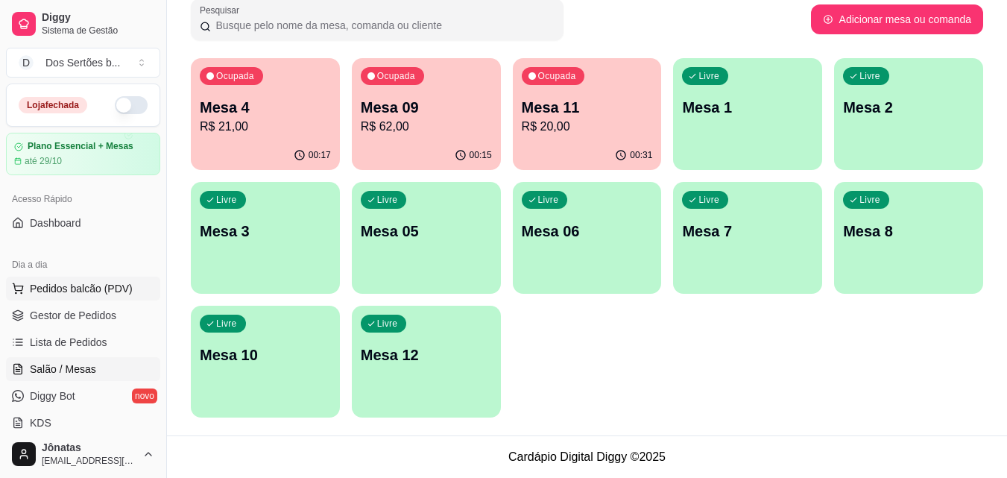
click at [52, 297] on button "Pedidos balcão (PDV)" at bounding box center [83, 288] width 154 height 24
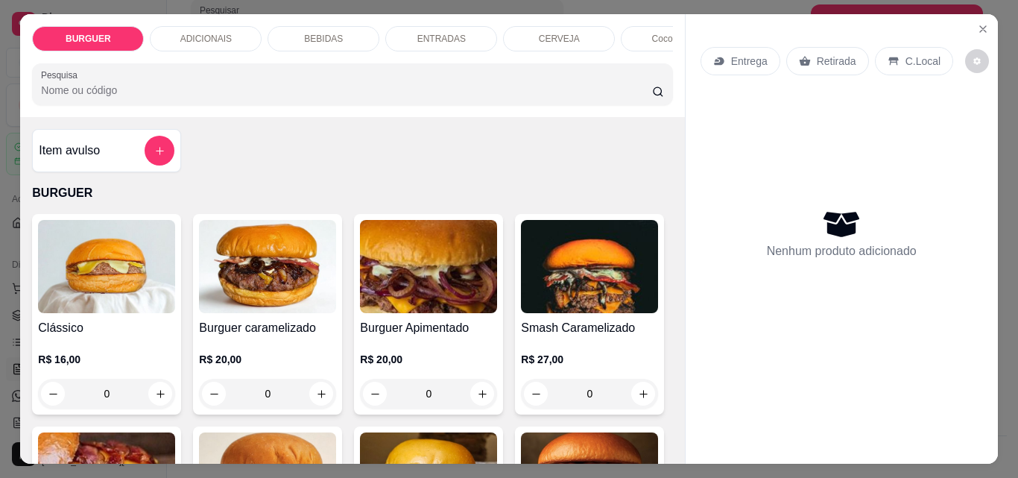
scroll to position [86, 0]
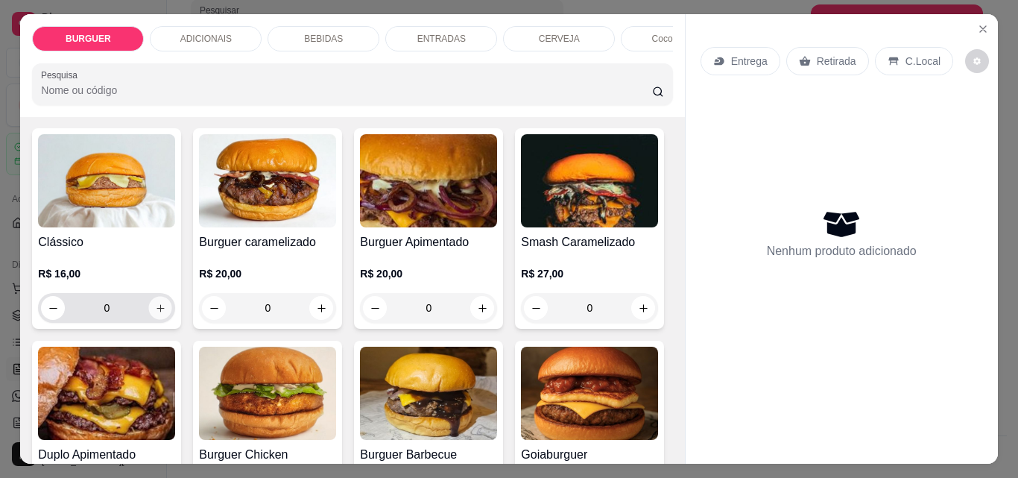
click at [160, 309] on icon "increase-product-quantity" at bounding box center [160, 308] width 11 height 11
type input "1"
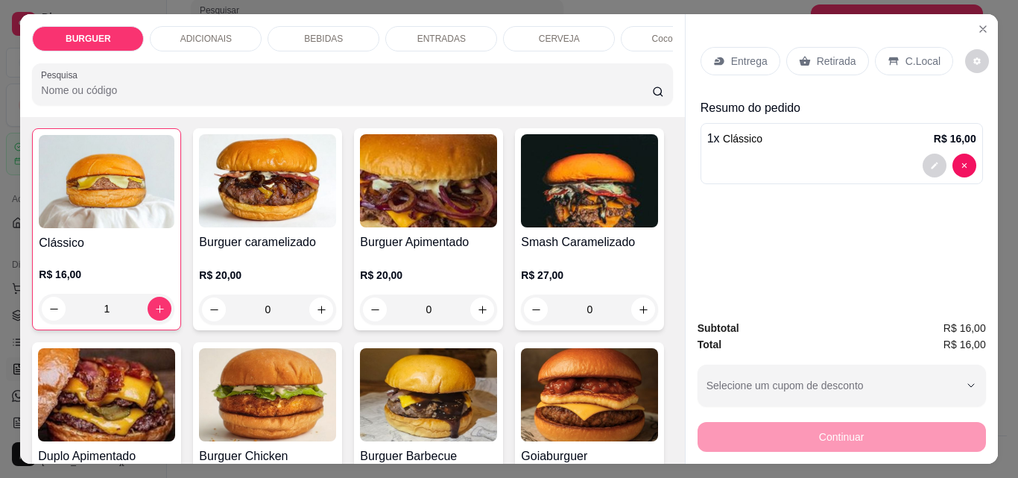
click at [824, 58] on p "Retirada" at bounding box center [836, 61] width 39 height 15
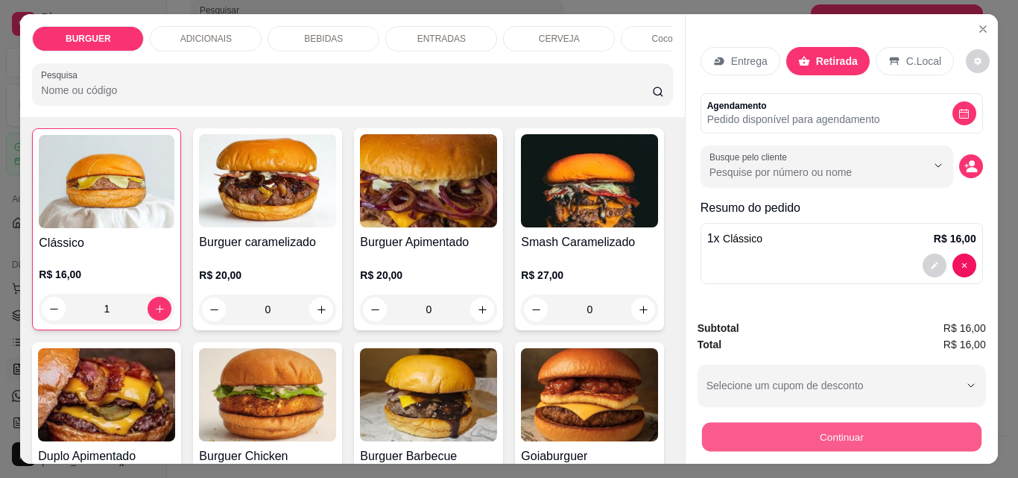
click at [867, 427] on button "Continuar" at bounding box center [840, 436] width 279 height 29
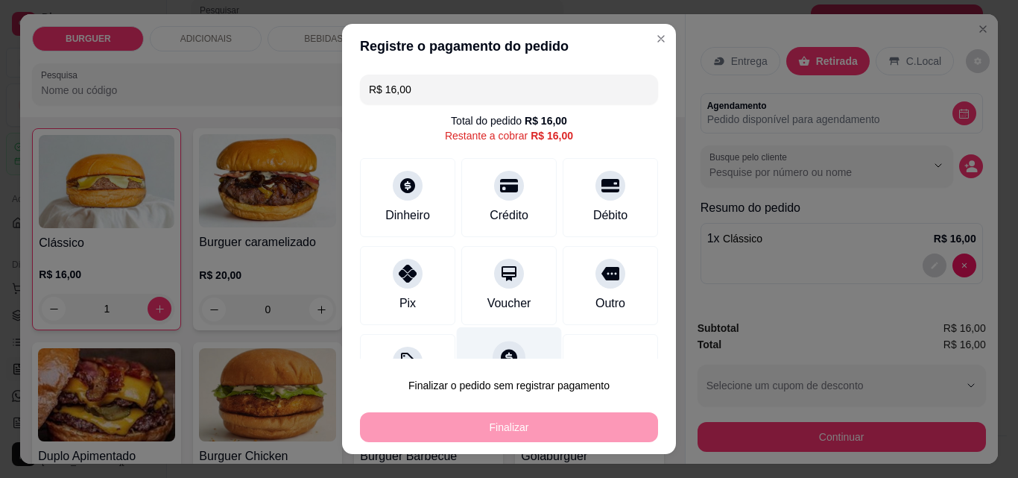
click at [501, 352] on icon at bounding box center [509, 357] width 16 height 16
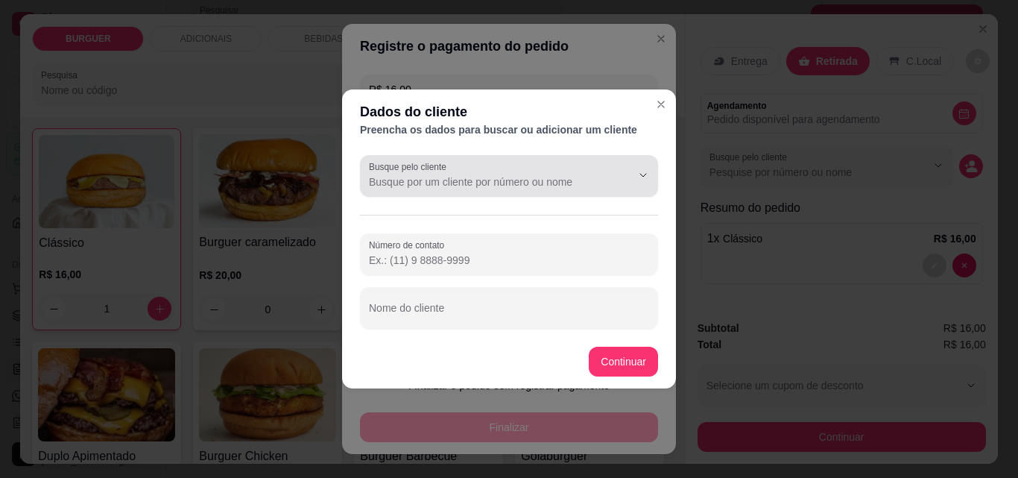
click at [414, 170] on label "Busque pelo cliente" at bounding box center [410, 166] width 83 height 13
click at [414, 174] on input "Busque pelo cliente" at bounding box center [488, 181] width 238 height 15
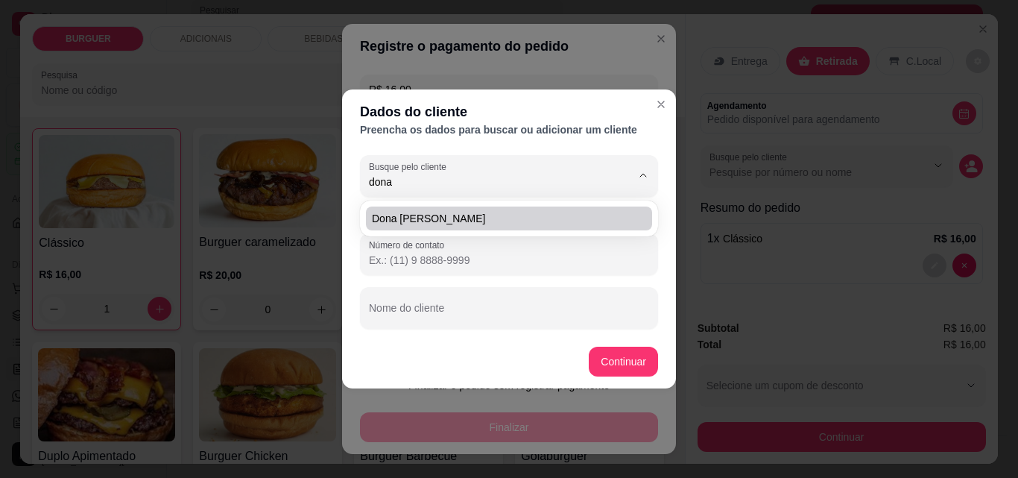
click at [385, 212] on span "Dona [PERSON_NAME]" at bounding box center [501, 218] width 259 height 15
type input "Dona [PERSON_NAME]"
type input "[PHONE_NUMBER]"
type input "Dona [PERSON_NAME]"
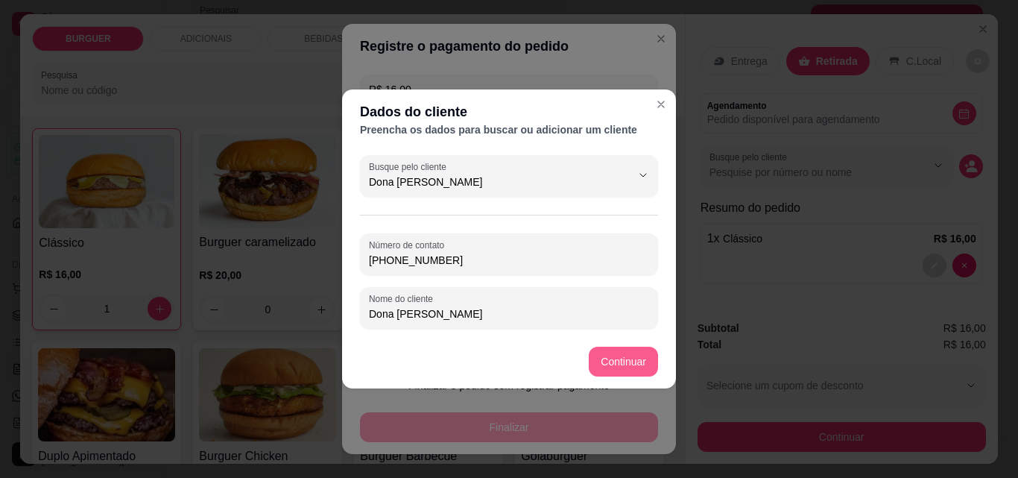
type input "Dona [PERSON_NAME]"
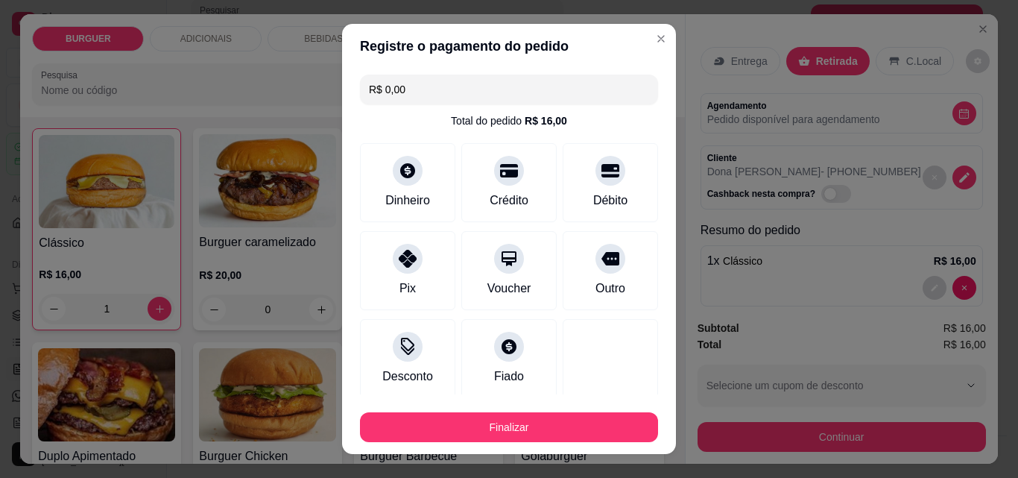
type input "R$ 0,00"
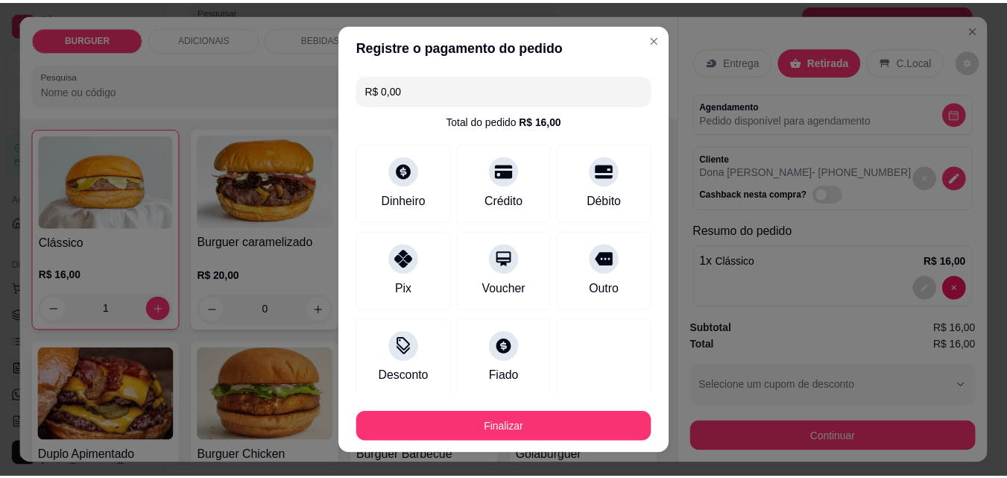
scroll to position [87, 0]
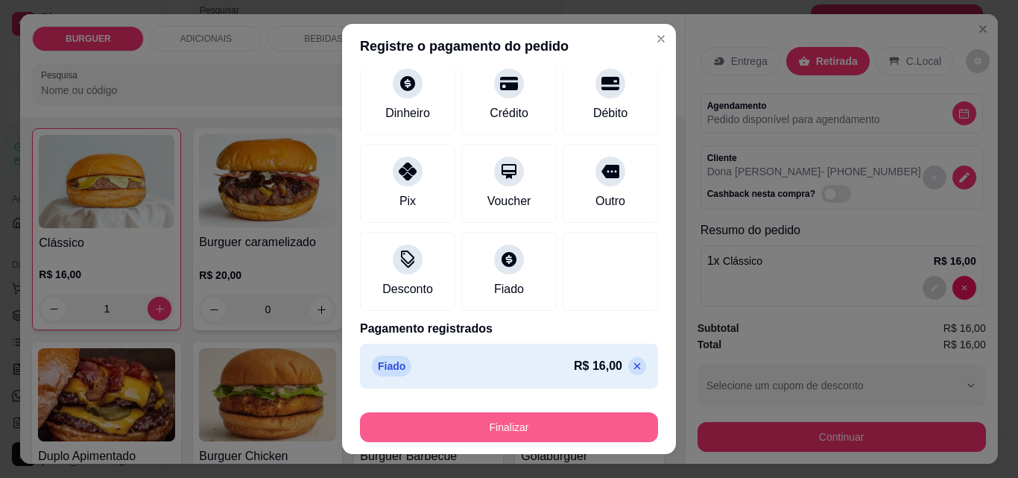
click at [566, 424] on button "Finalizar" at bounding box center [509, 427] width 298 height 30
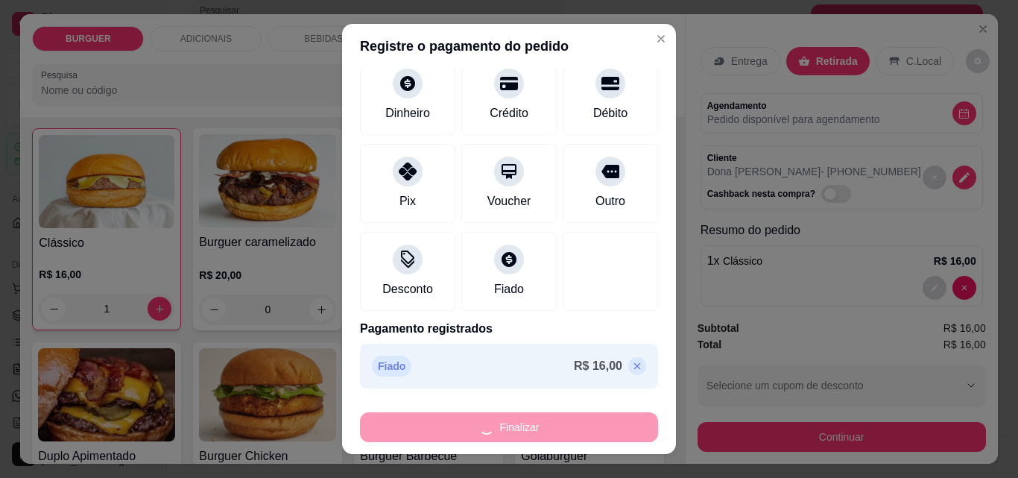
type input "0"
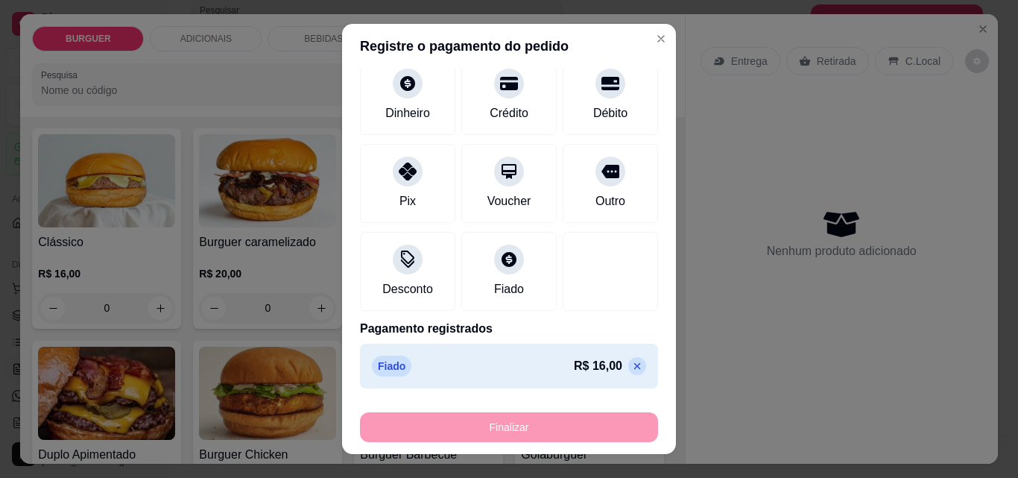
type input "-R$ 16,00"
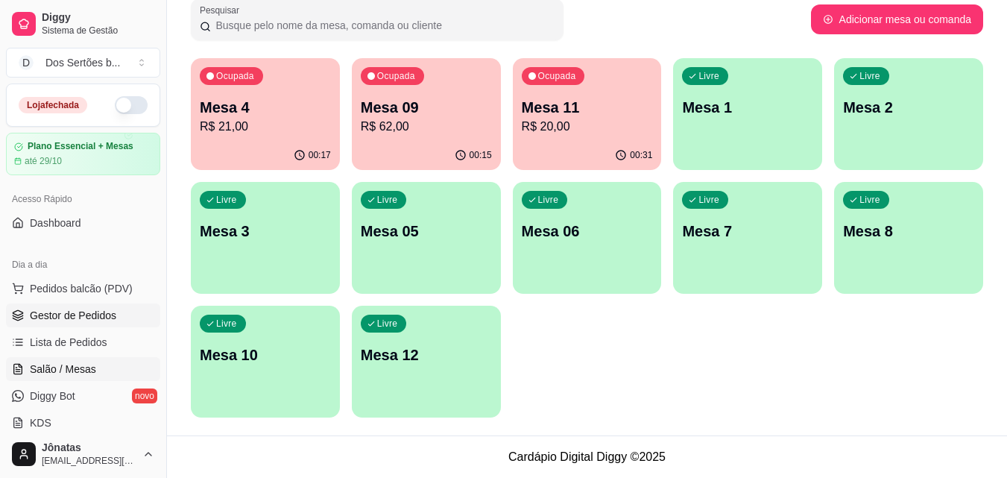
click at [99, 317] on span "Gestor de Pedidos" at bounding box center [73, 315] width 86 height 15
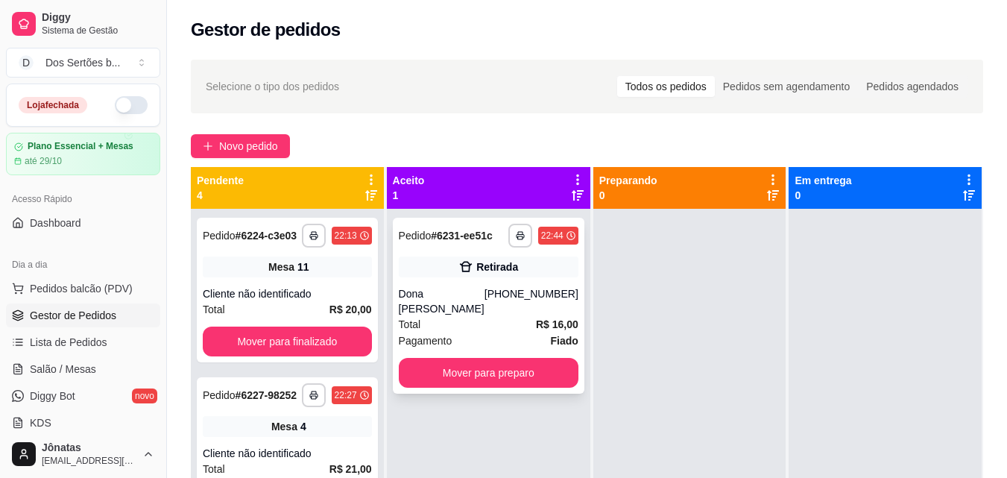
click at [433, 316] on div "Total R$ 16,00" at bounding box center [489, 324] width 180 height 16
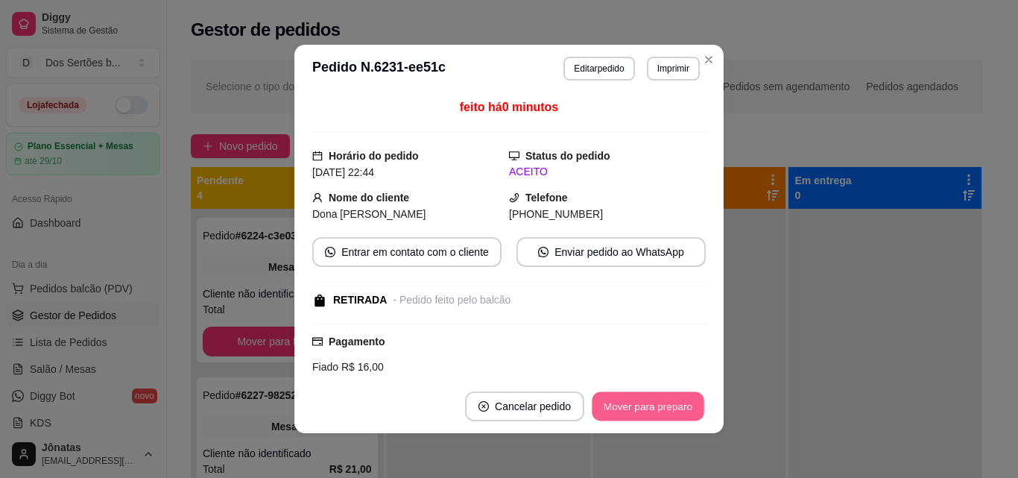
click at [674, 402] on button "Mover para preparo" at bounding box center [648, 406] width 112 height 29
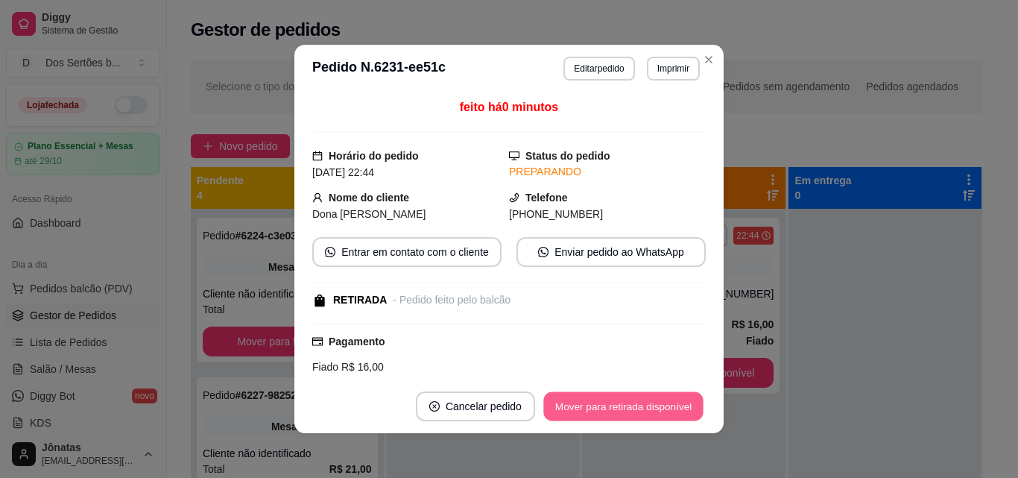
click at [674, 402] on button "Mover para retirada disponível" at bounding box center [622, 406] width 159 height 29
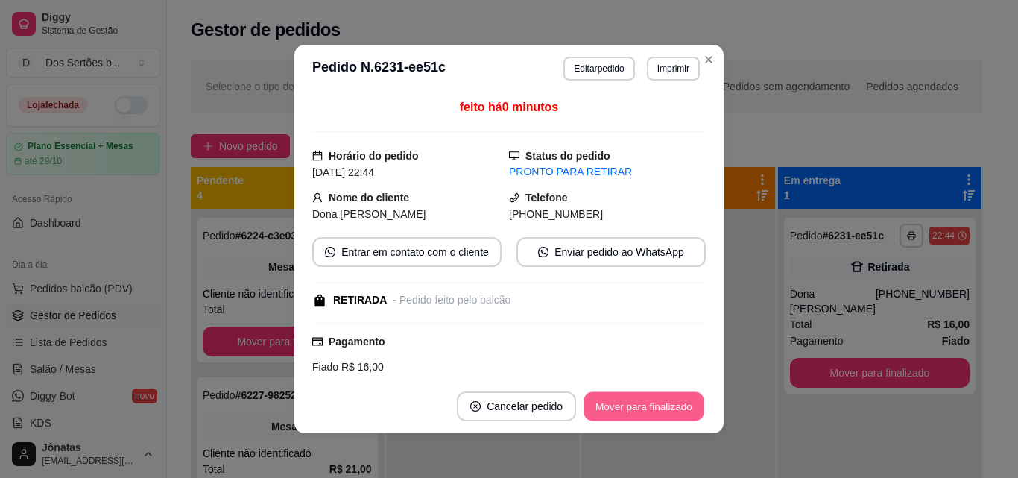
click at [674, 402] on button "Mover para finalizado" at bounding box center [644, 406] width 120 height 29
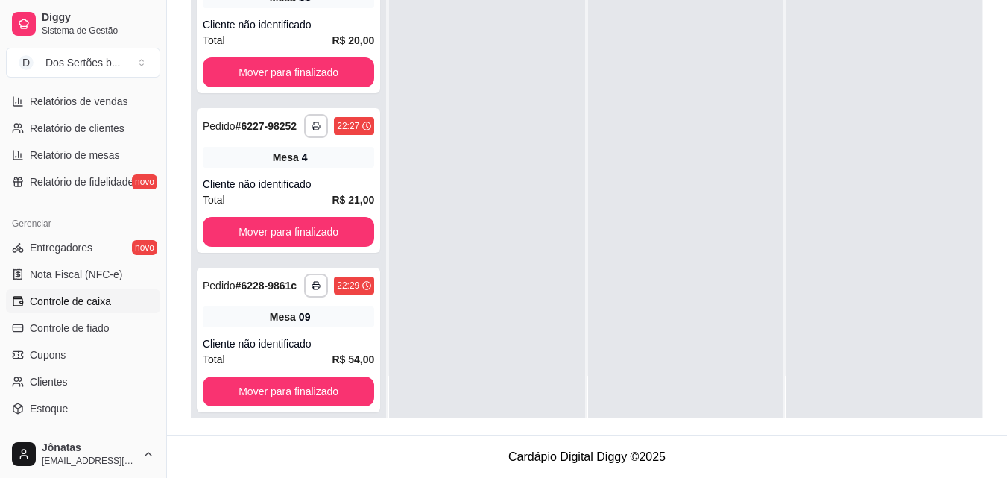
scroll to position [595, 0]
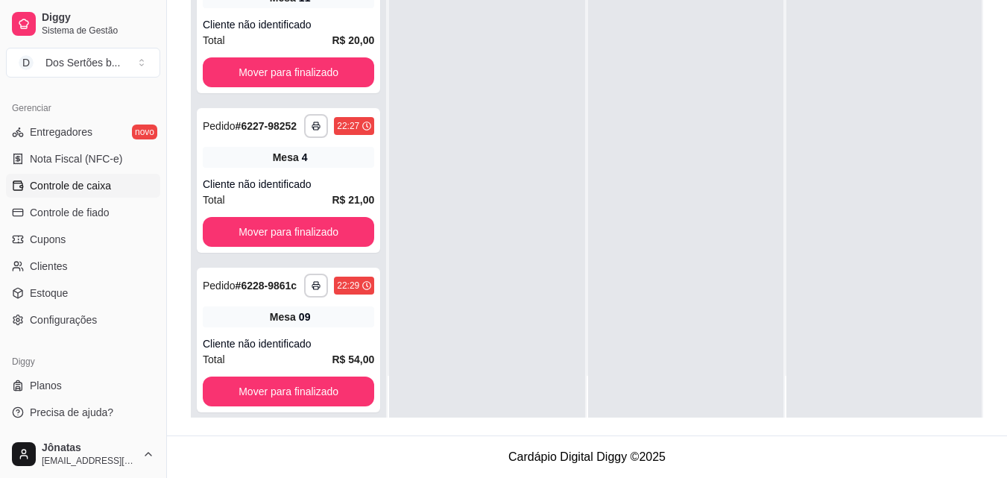
click at [29, 186] on link "Controle de caixa" at bounding box center [83, 186] width 154 height 24
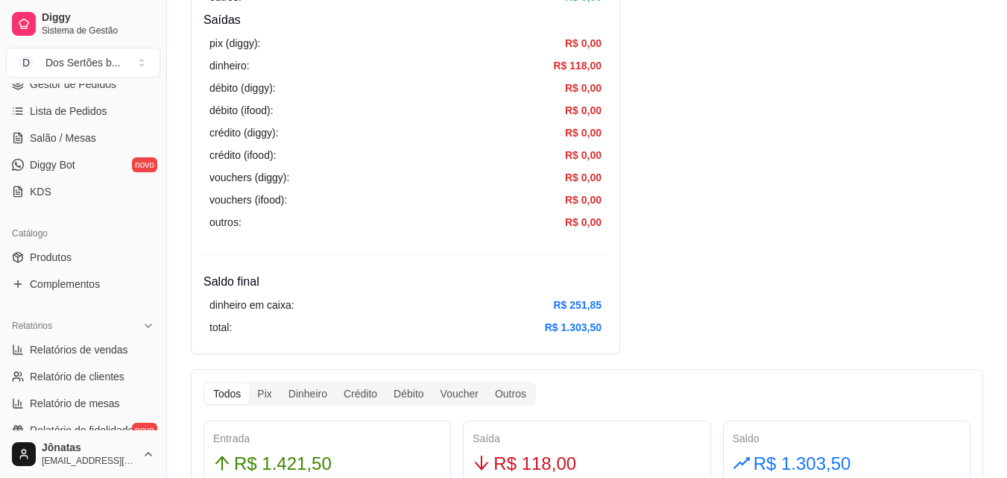
scroll to position [78, 0]
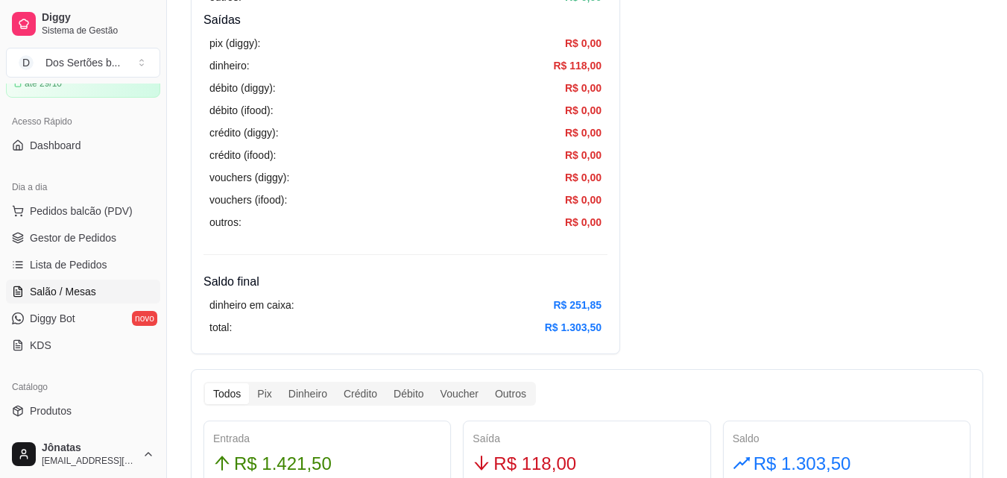
click at [57, 283] on link "Salão / Mesas" at bounding box center [83, 291] width 154 height 24
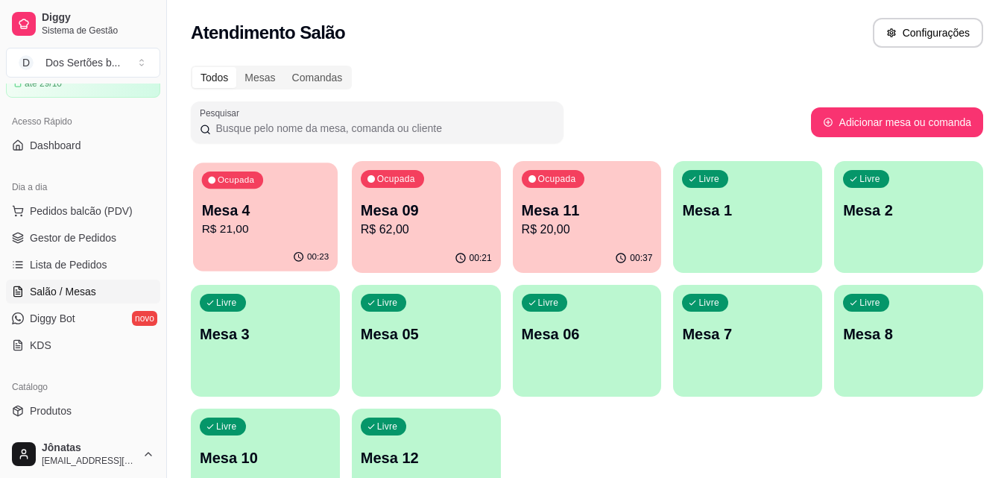
click at [274, 232] on p "R$ 21,00" at bounding box center [265, 229] width 127 height 17
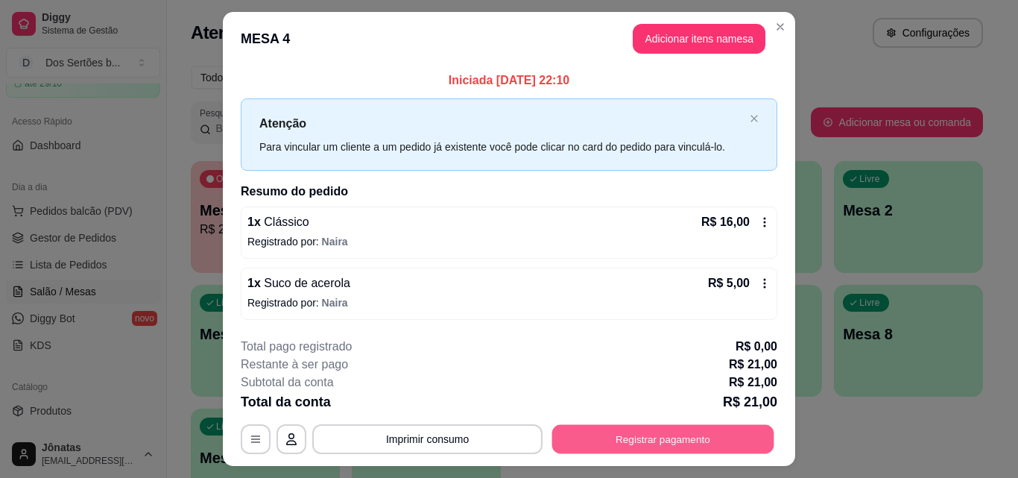
click at [620, 442] on button "Registrar pagamento" at bounding box center [663, 439] width 222 height 29
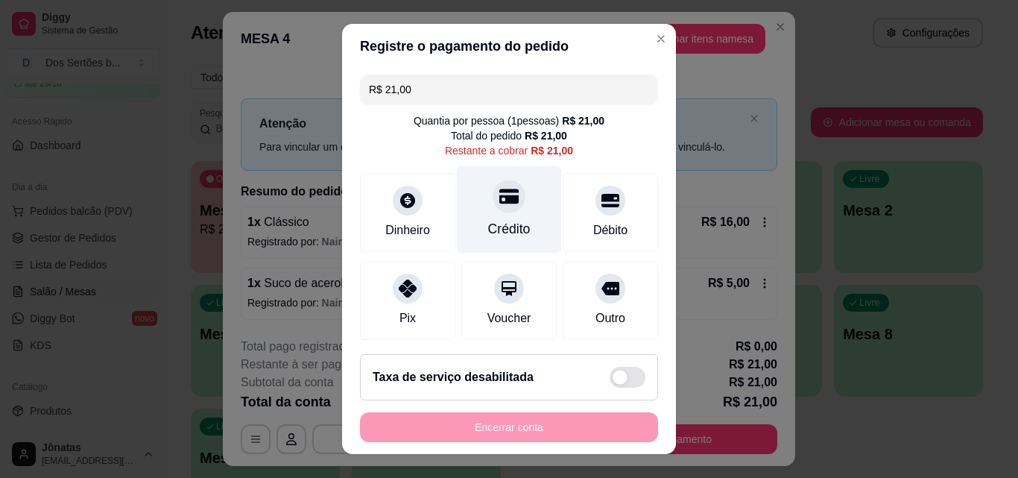
click at [481, 173] on div "Crédito" at bounding box center [509, 209] width 105 height 87
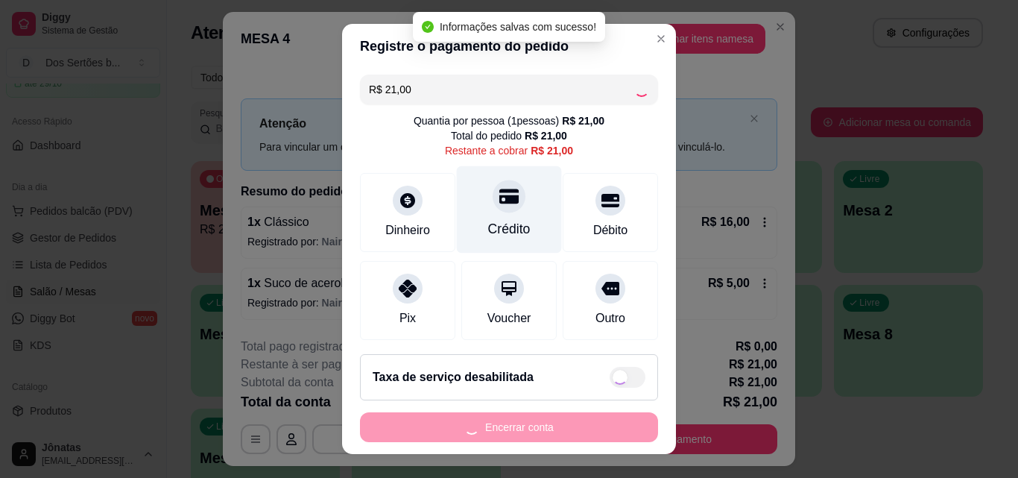
type input "R$ 0,00"
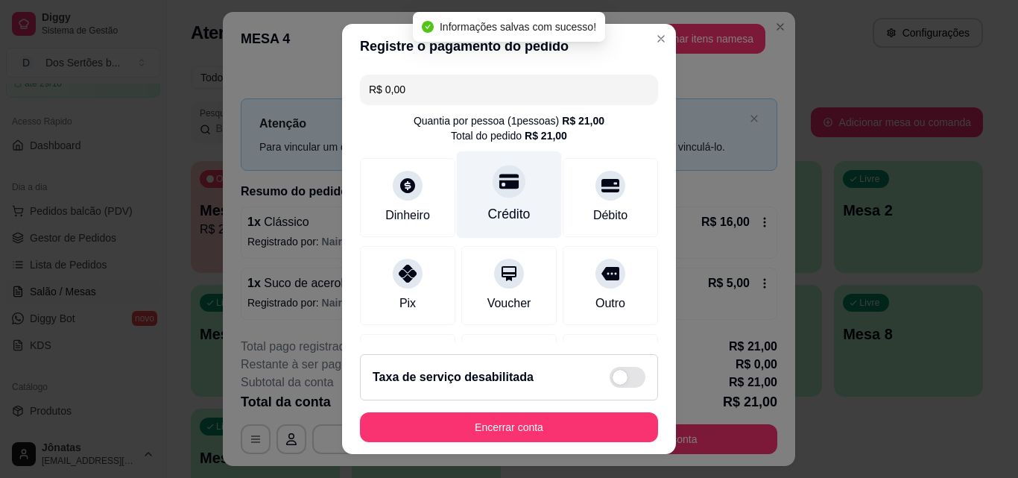
scroll to position [172, 0]
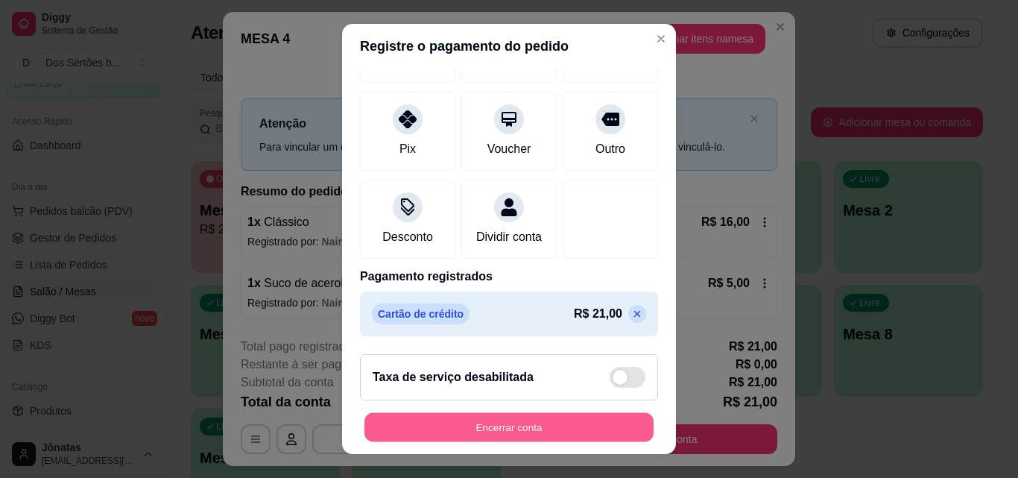
click at [512, 420] on button "Encerrar conta" at bounding box center [508, 427] width 289 height 29
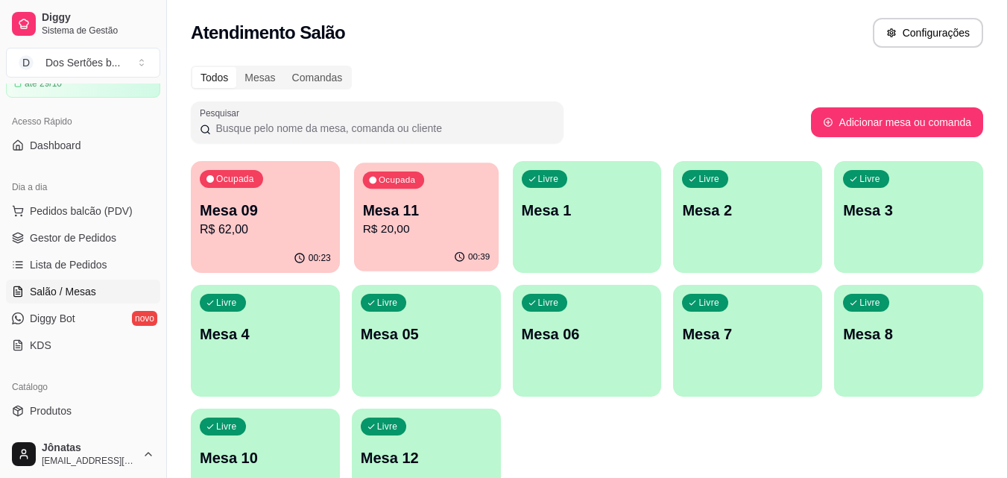
click at [403, 240] on div "Ocupada Mesa 11 R$ 20,00" at bounding box center [426, 202] width 145 height 80
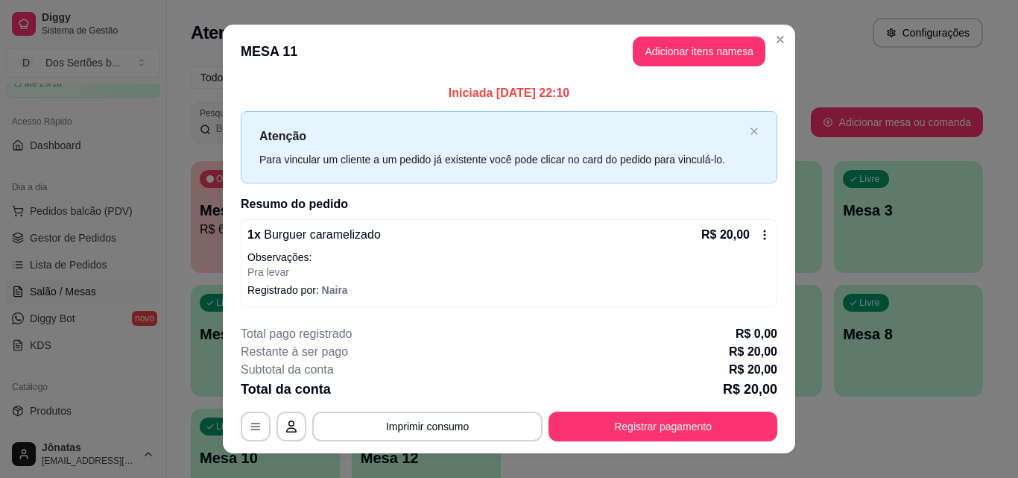
scroll to position [23, 0]
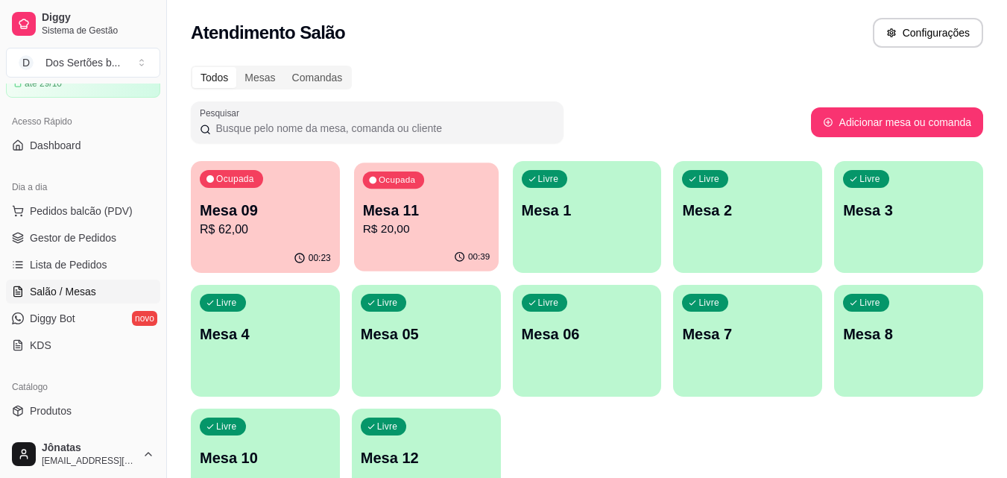
click at [387, 216] on p "Mesa 11" at bounding box center [425, 210] width 127 height 20
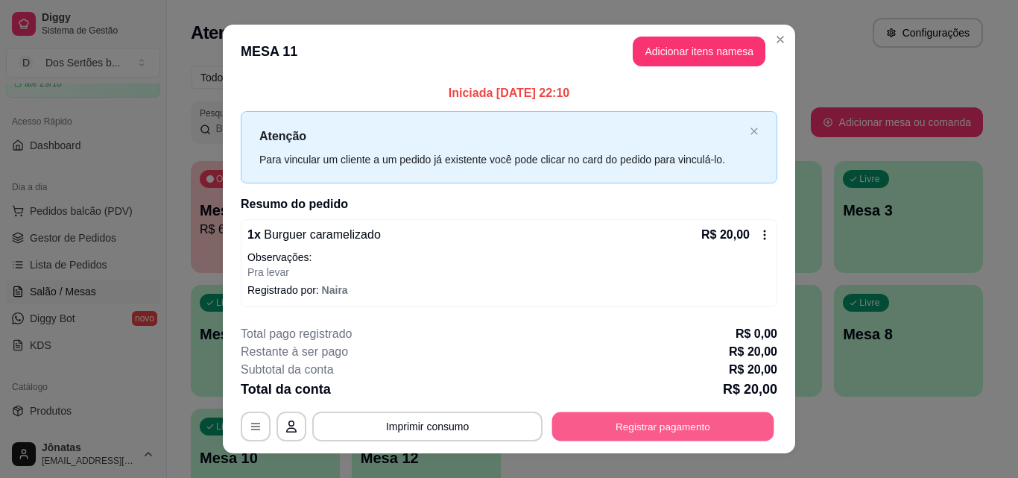
click at [630, 419] on button "Registrar pagamento" at bounding box center [663, 426] width 222 height 29
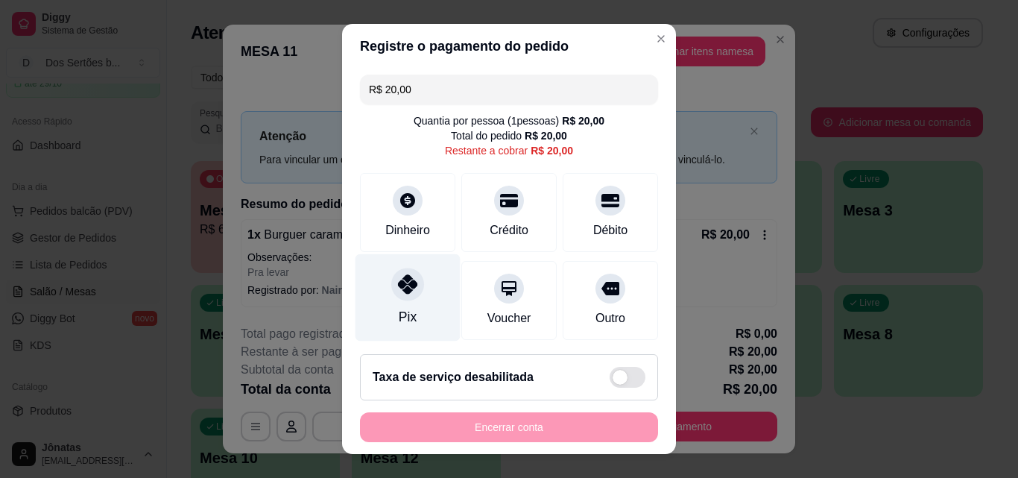
click at [418, 273] on div "Pix" at bounding box center [407, 297] width 105 height 87
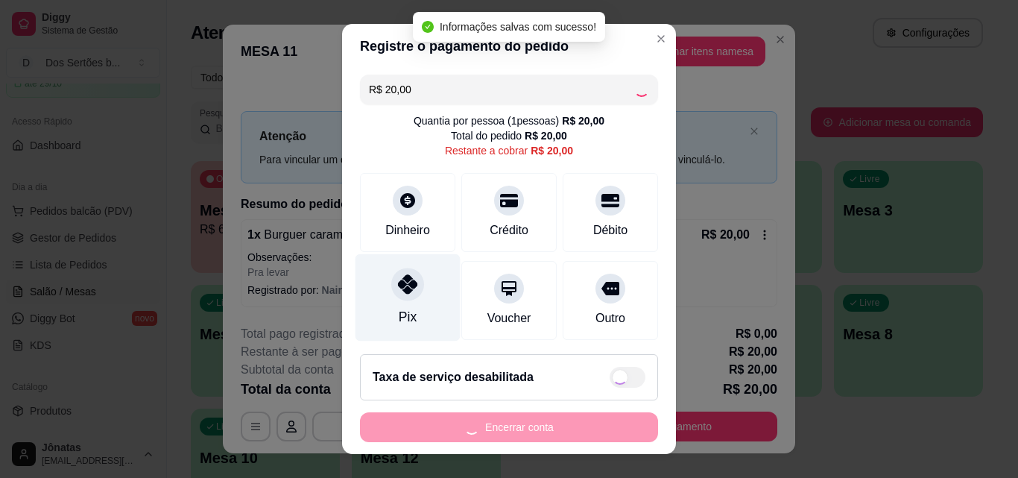
type input "R$ 0,00"
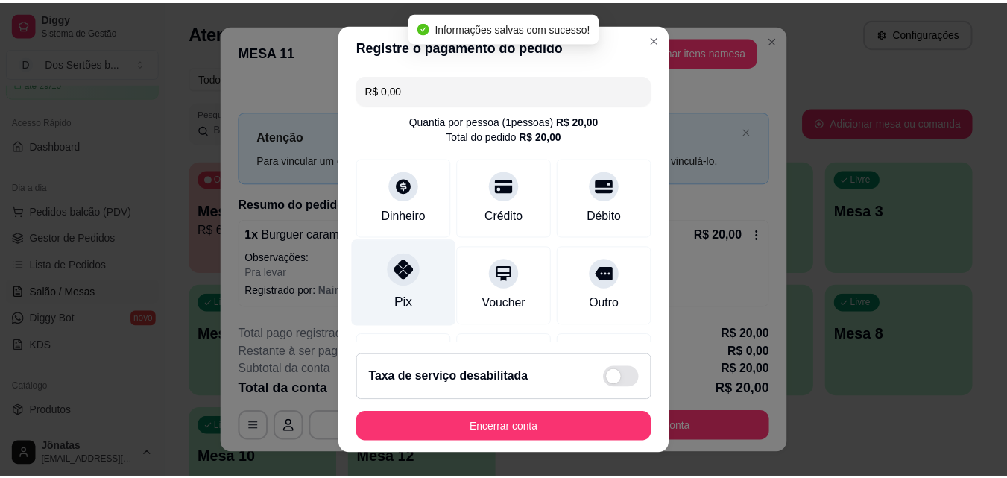
scroll to position [172, 0]
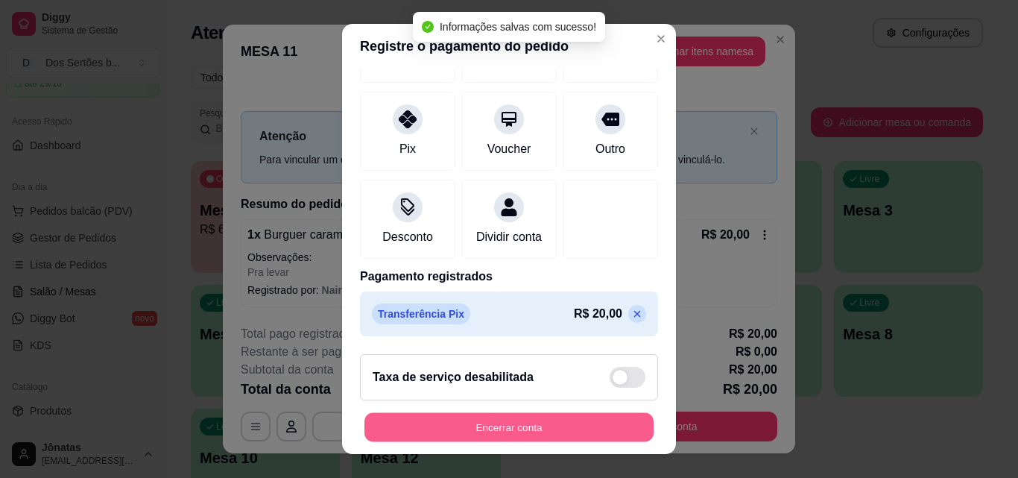
click at [488, 424] on button "Encerrar conta" at bounding box center [508, 427] width 289 height 29
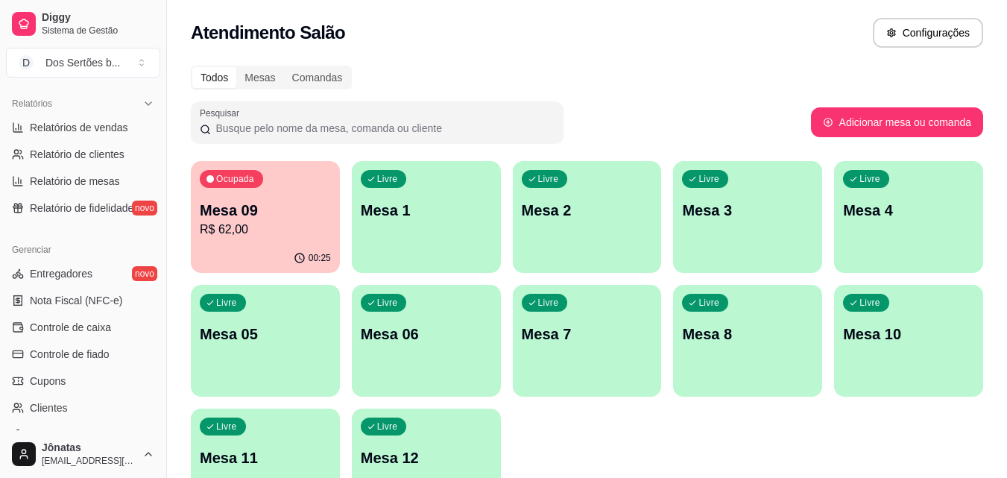
scroll to position [476, 0]
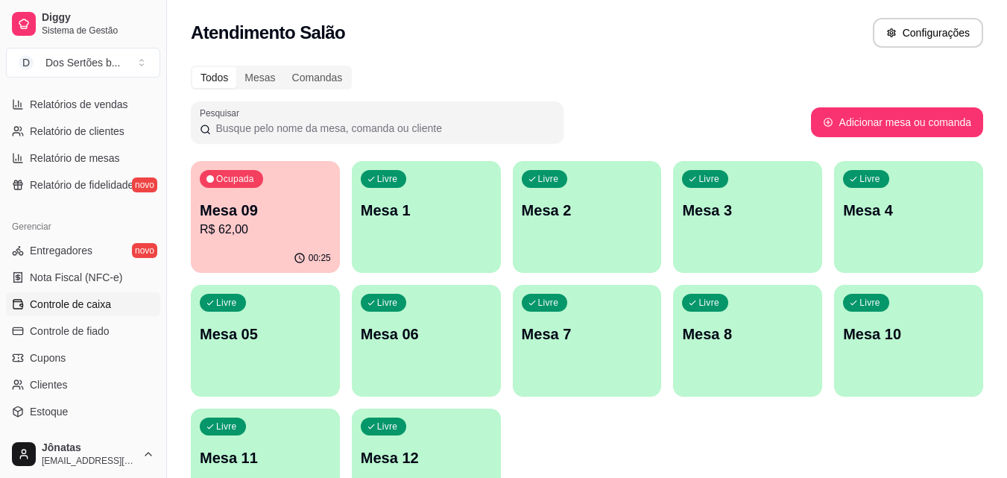
click at [42, 299] on span "Controle de caixa" at bounding box center [70, 304] width 81 height 15
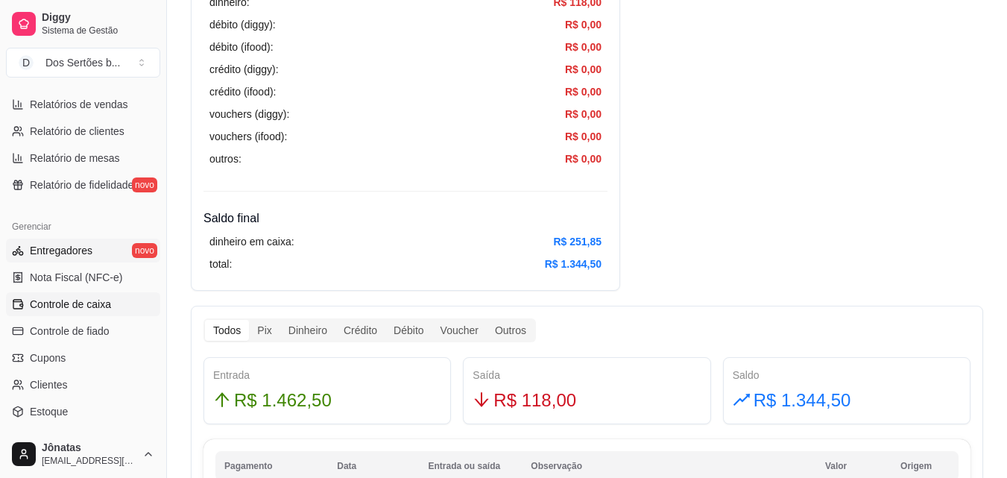
scroll to position [221, 0]
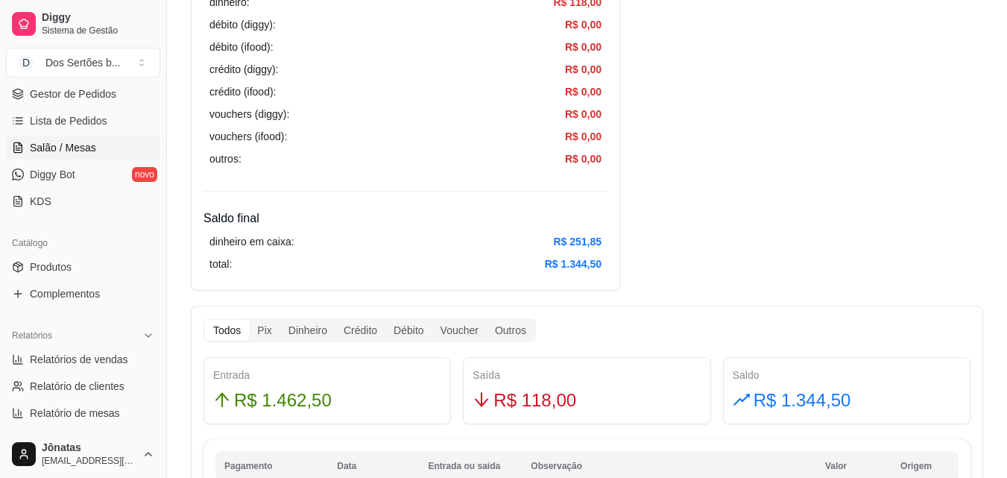
click at [49, 150] on span "Salão / Mesas" at bounding box center [63, 147] width 66 height 15
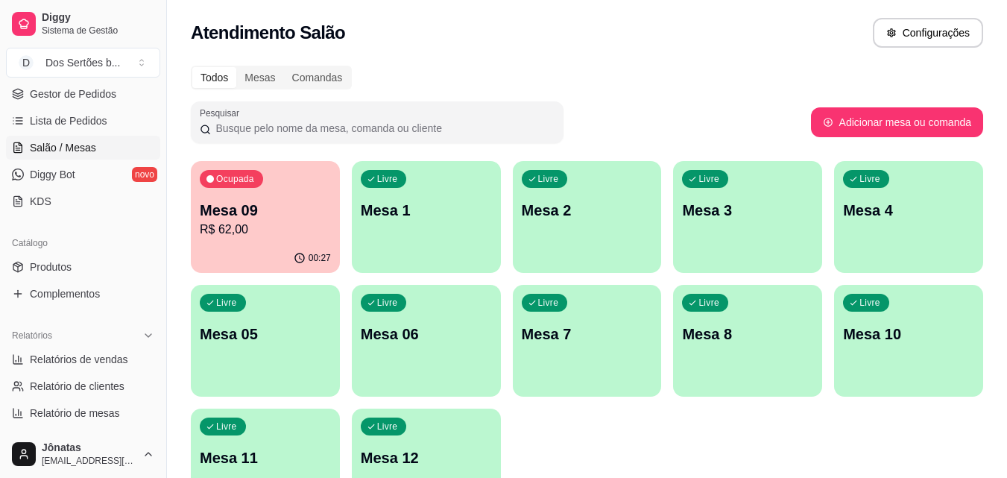
click at [261, 211] on p "Mesa 09" at bounding box center [265, 210] width 131 height 21
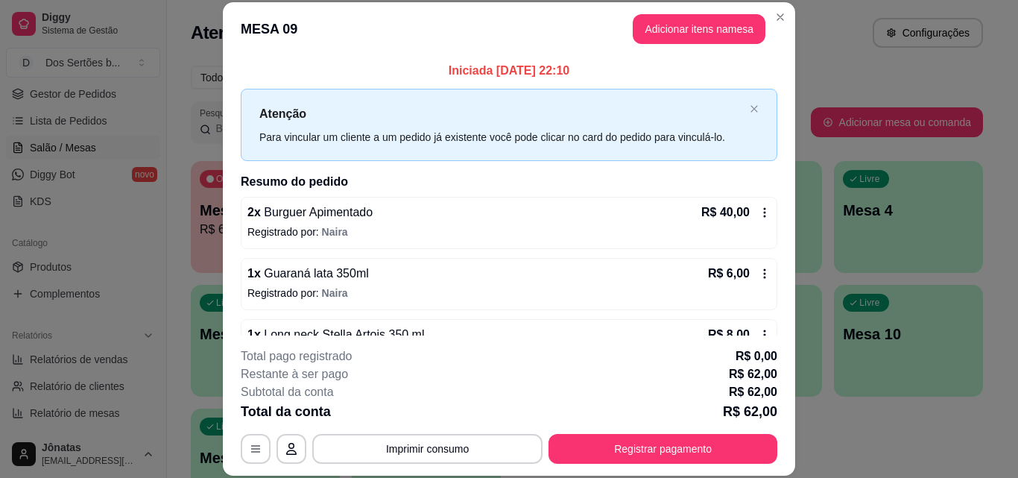
scroll to position [103, 0]
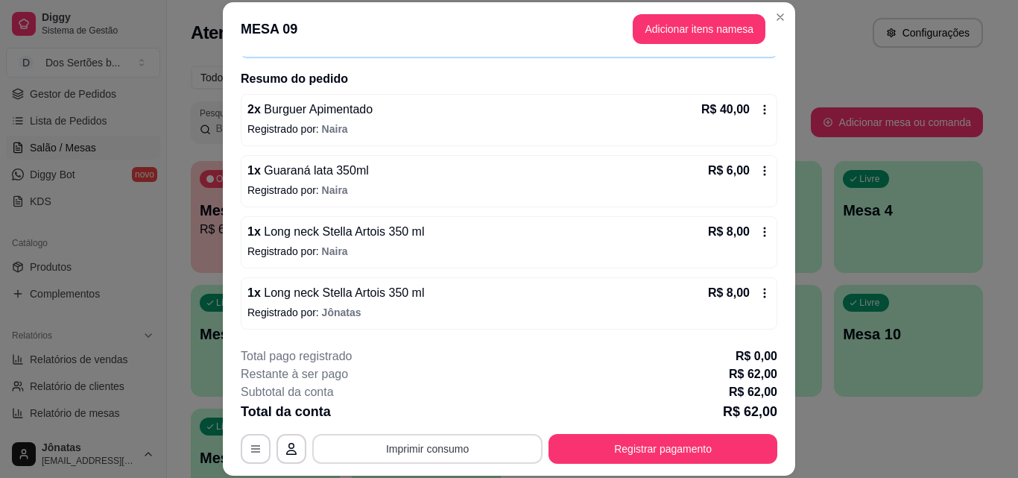
click at [366, 439] on button "Imprimir consumo" at bounding box center [427, 449] width 230 height 30
click at [400, 414] on button "IMPRESSORA" at bounding box center [427, 414] width 108 height 24
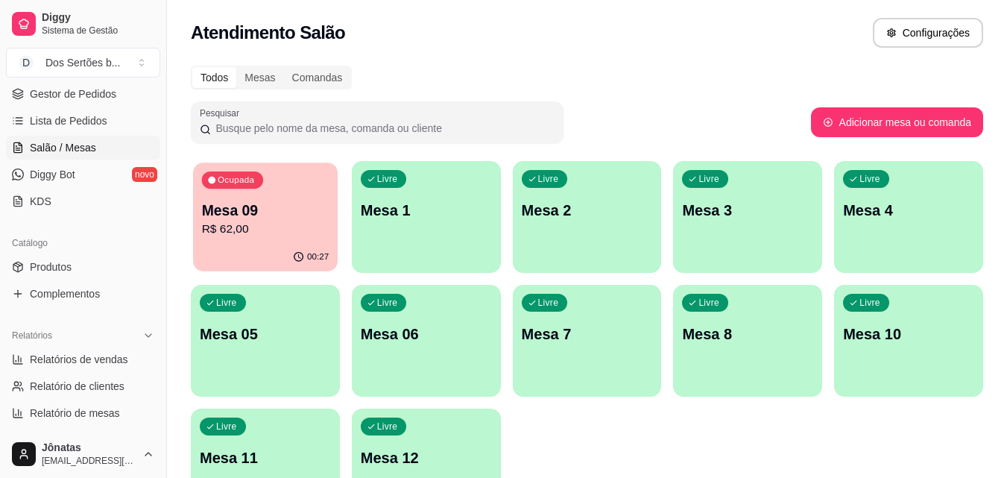
click at [303, 242] on div "Ocupada Mesa 09 R$ 62,00" at bounding box center [265, 202] width 145 height 80
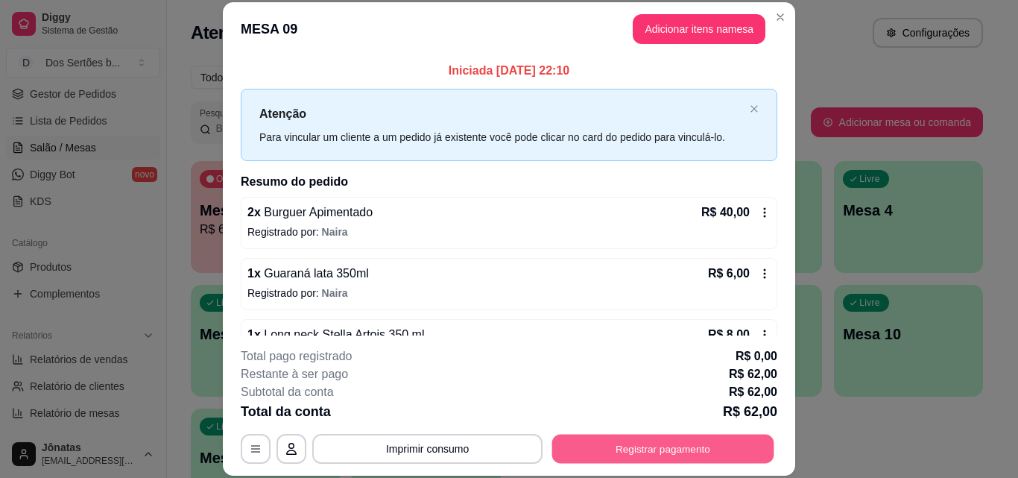
click at [633, 440] on button "Registrar pagamento" at bounding box center [663, 448] width 222 height 29
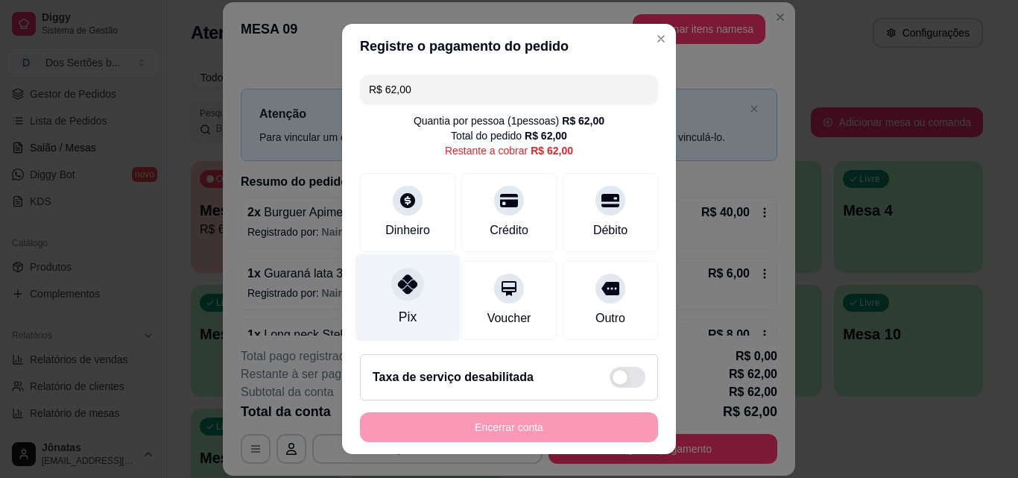
click at [407, 279] on icon at bounding box center [407, 283] width 19 height 19
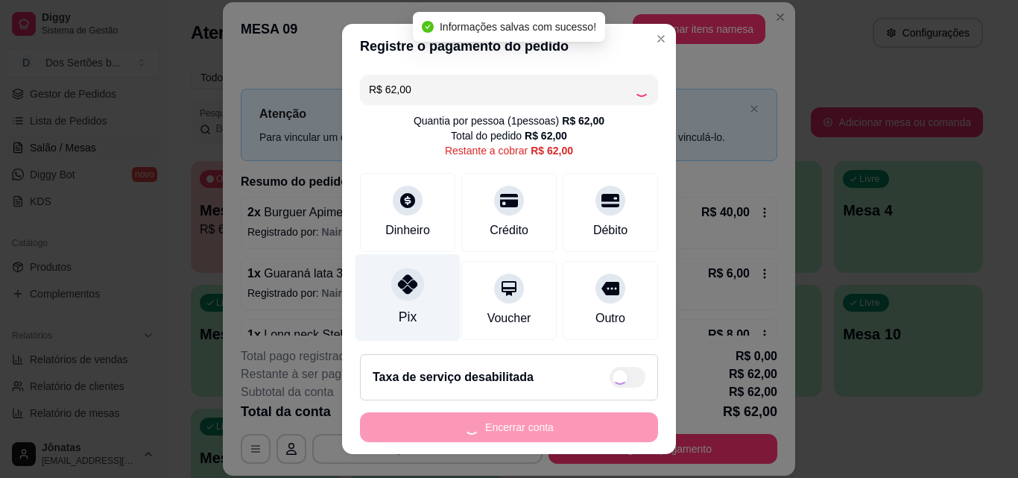
type input "R$ 0,00"
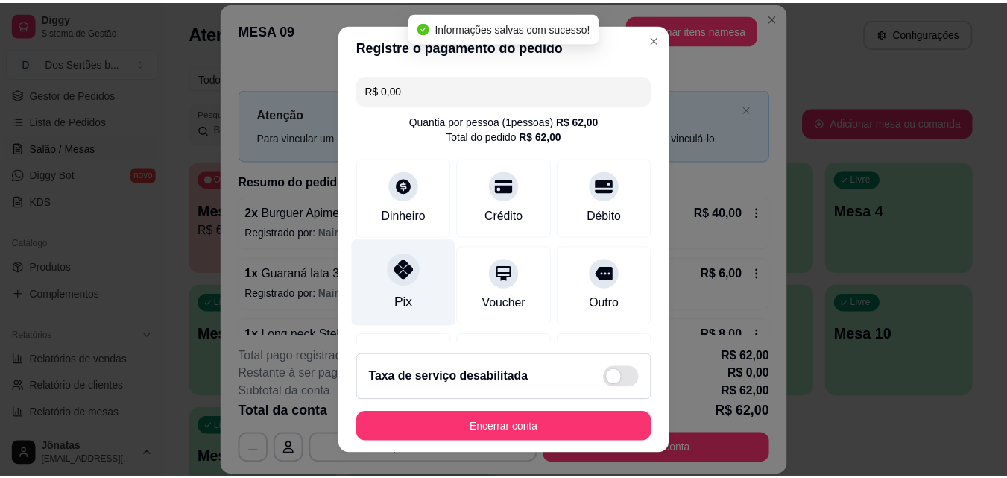
scroll to position [172, 0]
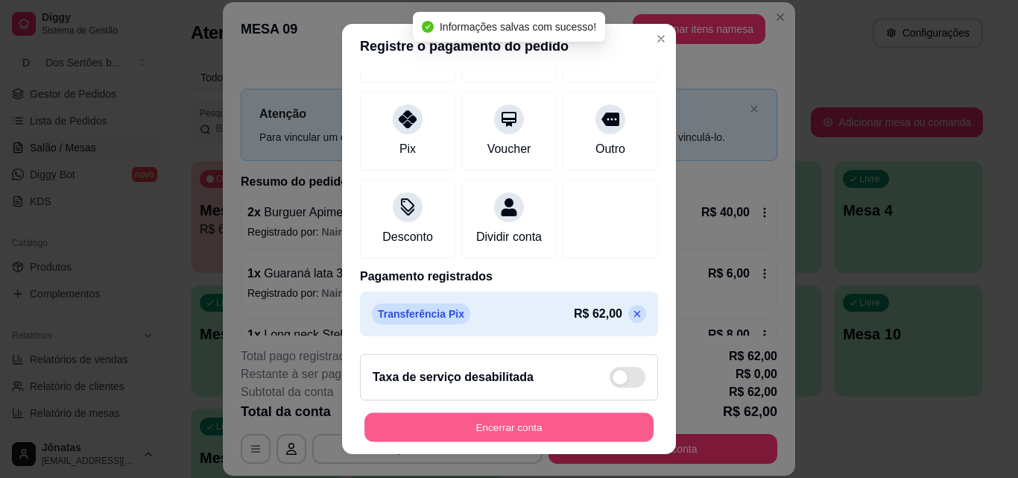
click at [546, 433] on button "Encerrar conta" at bounding box center [508, 427] width 289 height 29
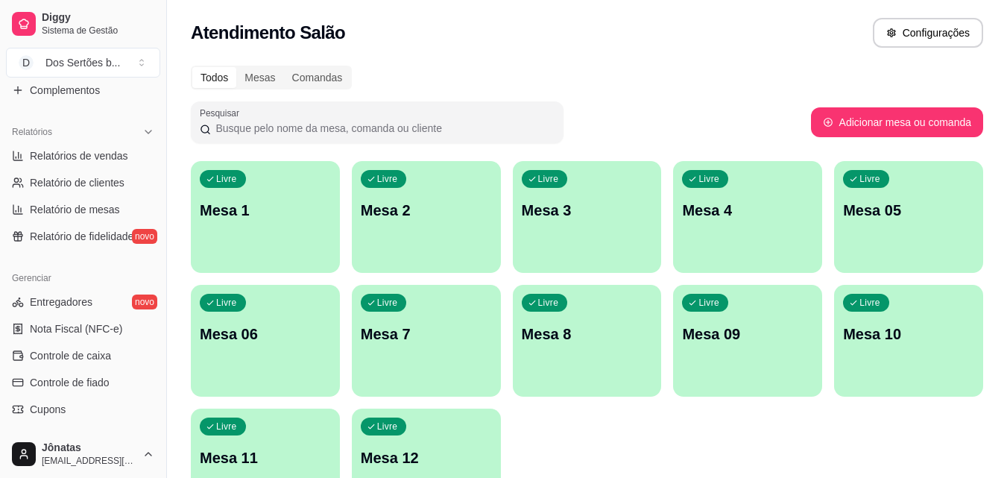
scroll to position [510, 0]
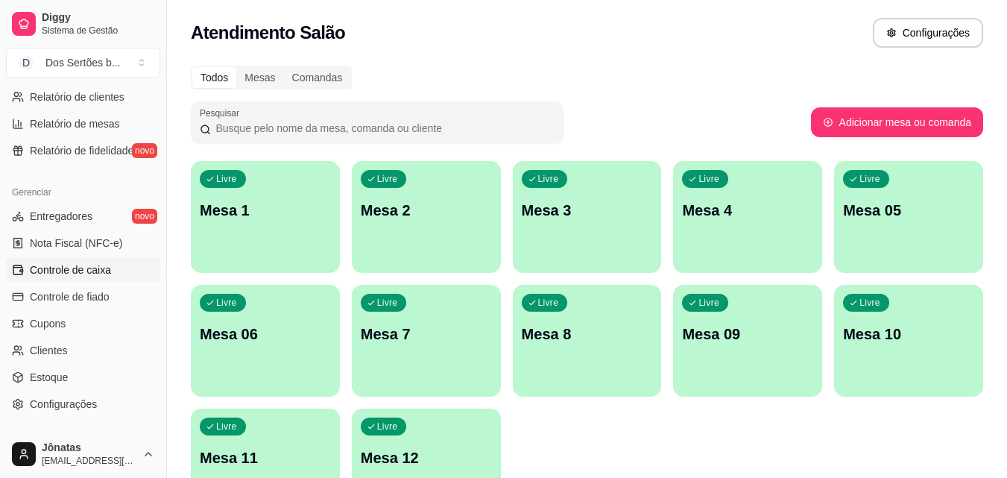
click at [32, 273] on span "Controle de caixa" at bounding box center [70, 269] width 81 height 15
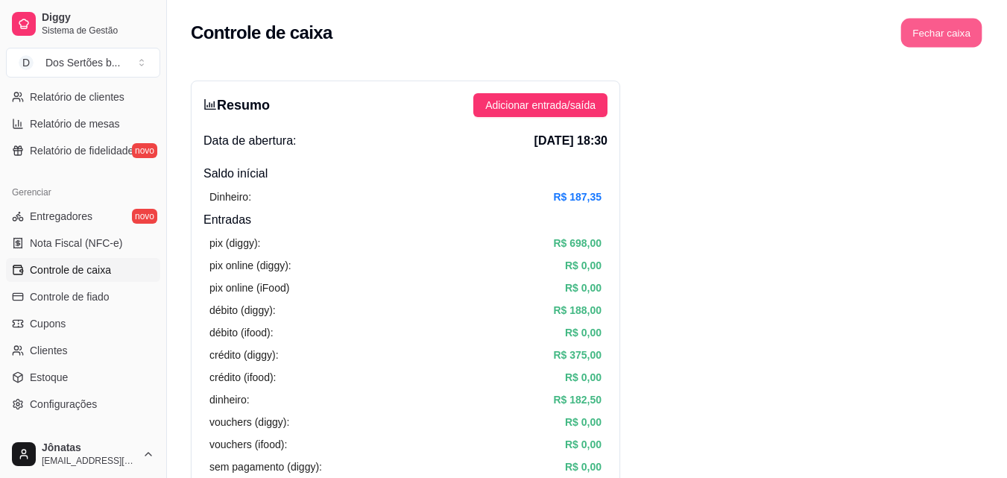
click at [915, 39] on button "Fechar caixa" at bounding box center [941, 33] width 81 height 29
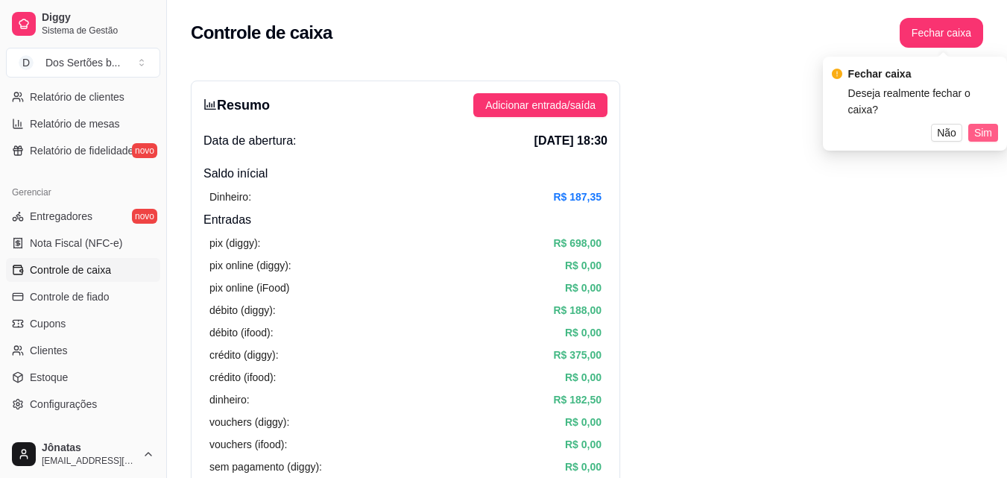
click at [985, 124] on span "Sim" at bounding box center [983, 132] width 18 height 16
